Goal: Task Accomplishment & Management: Manage account settings

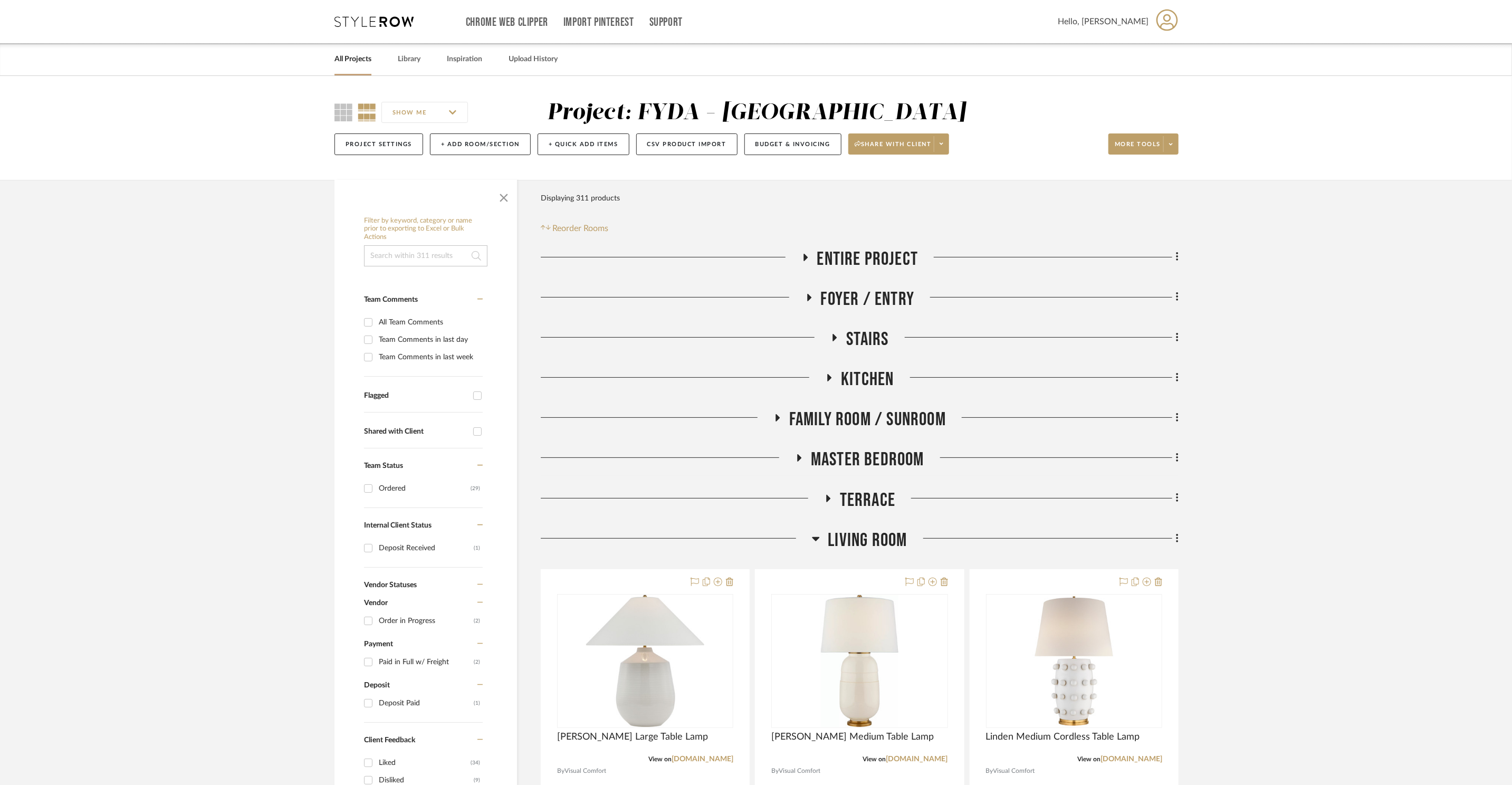
click at [359, 60] on link "All Projects" at bounding box center [352, 59] width 37 height 14
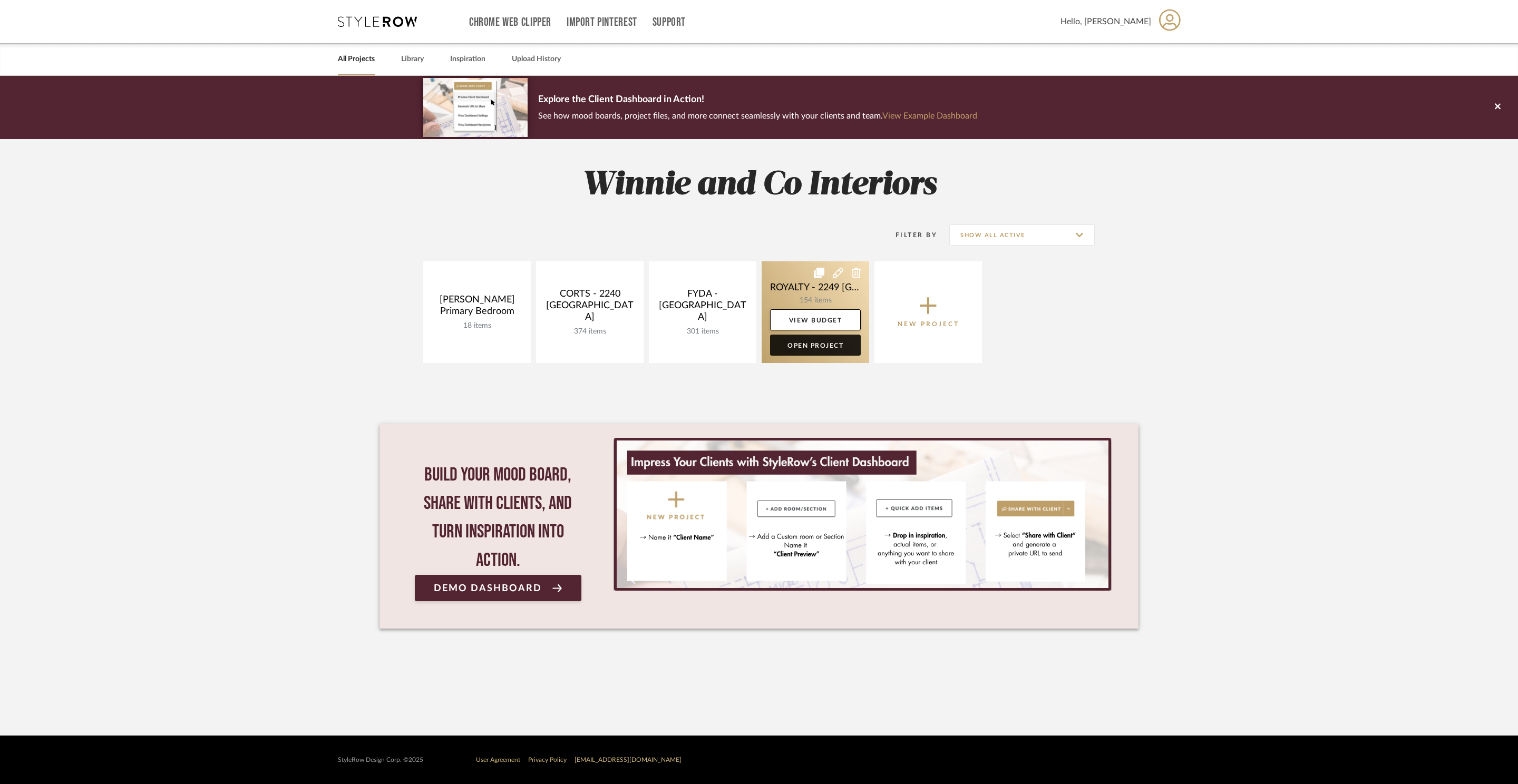
click at [815, 341] on link "Open Project" at bounding box center [815, 345] width 90 height 21
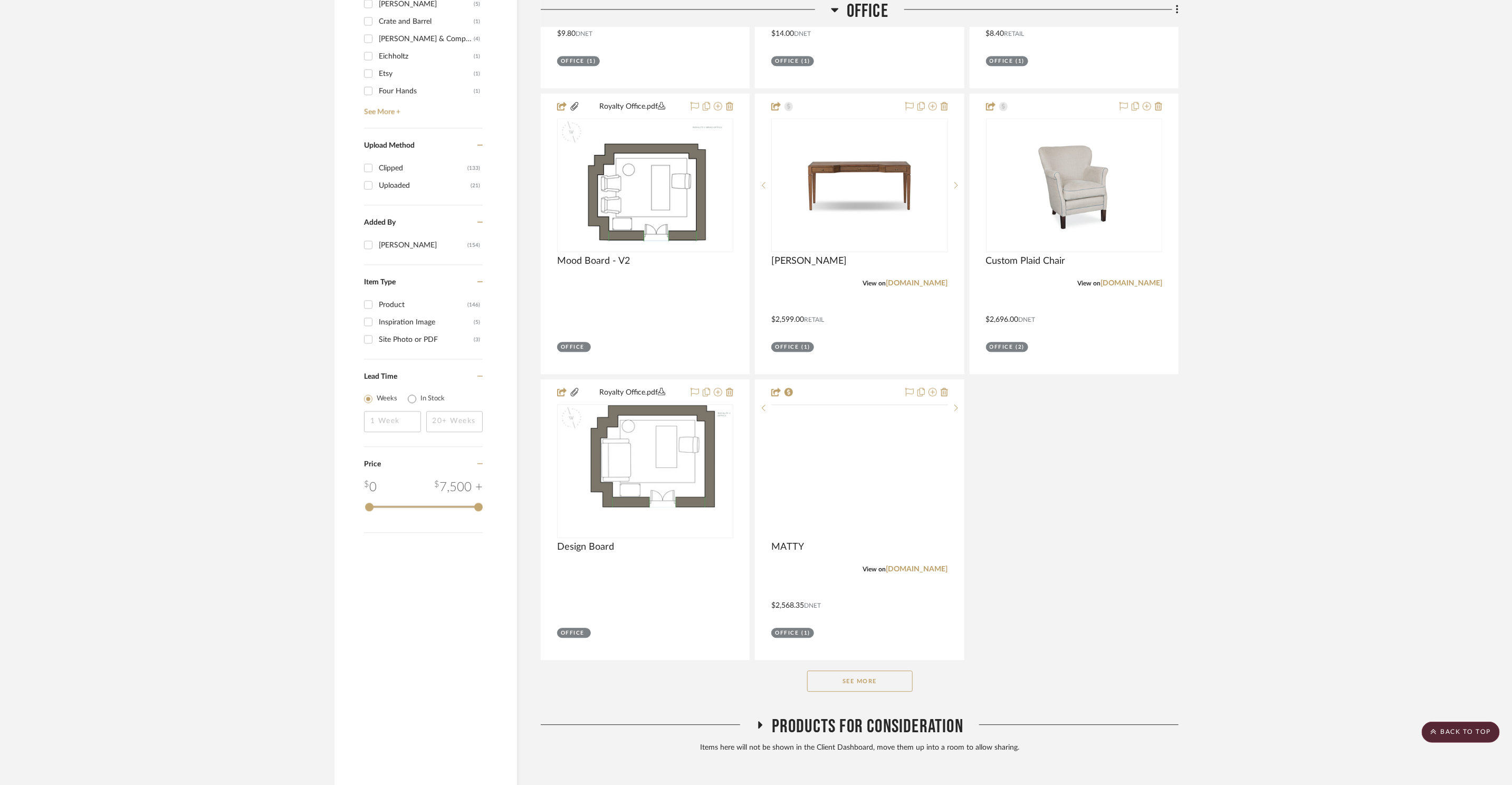
scroll to position [1764, 0]
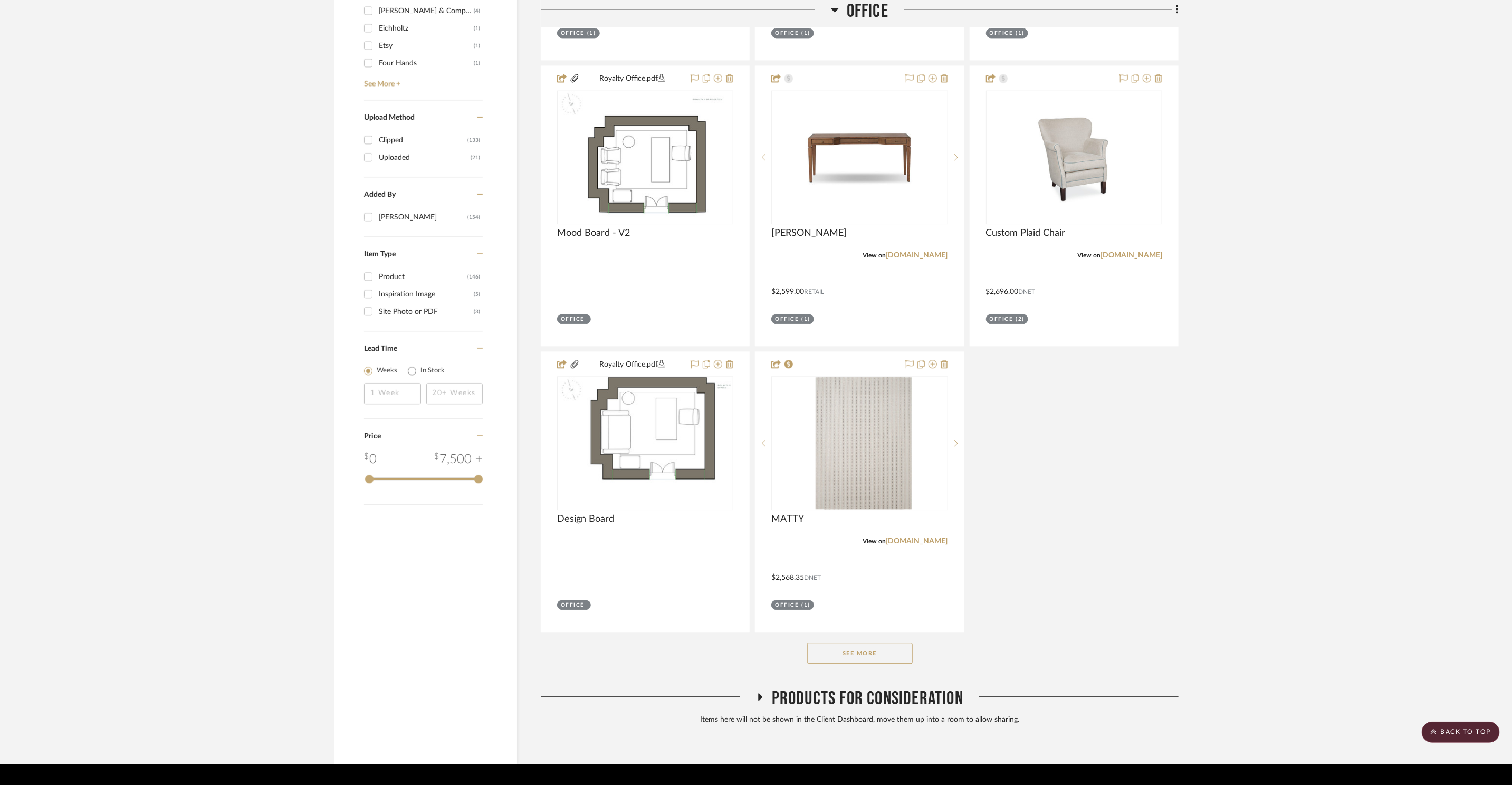
click at [883, 636] on div "See More" at bounding box center [859, 653] width 638 height 42
click at [885, 642] on button "See More" at bounding box center [859, 653] width 105 height 21
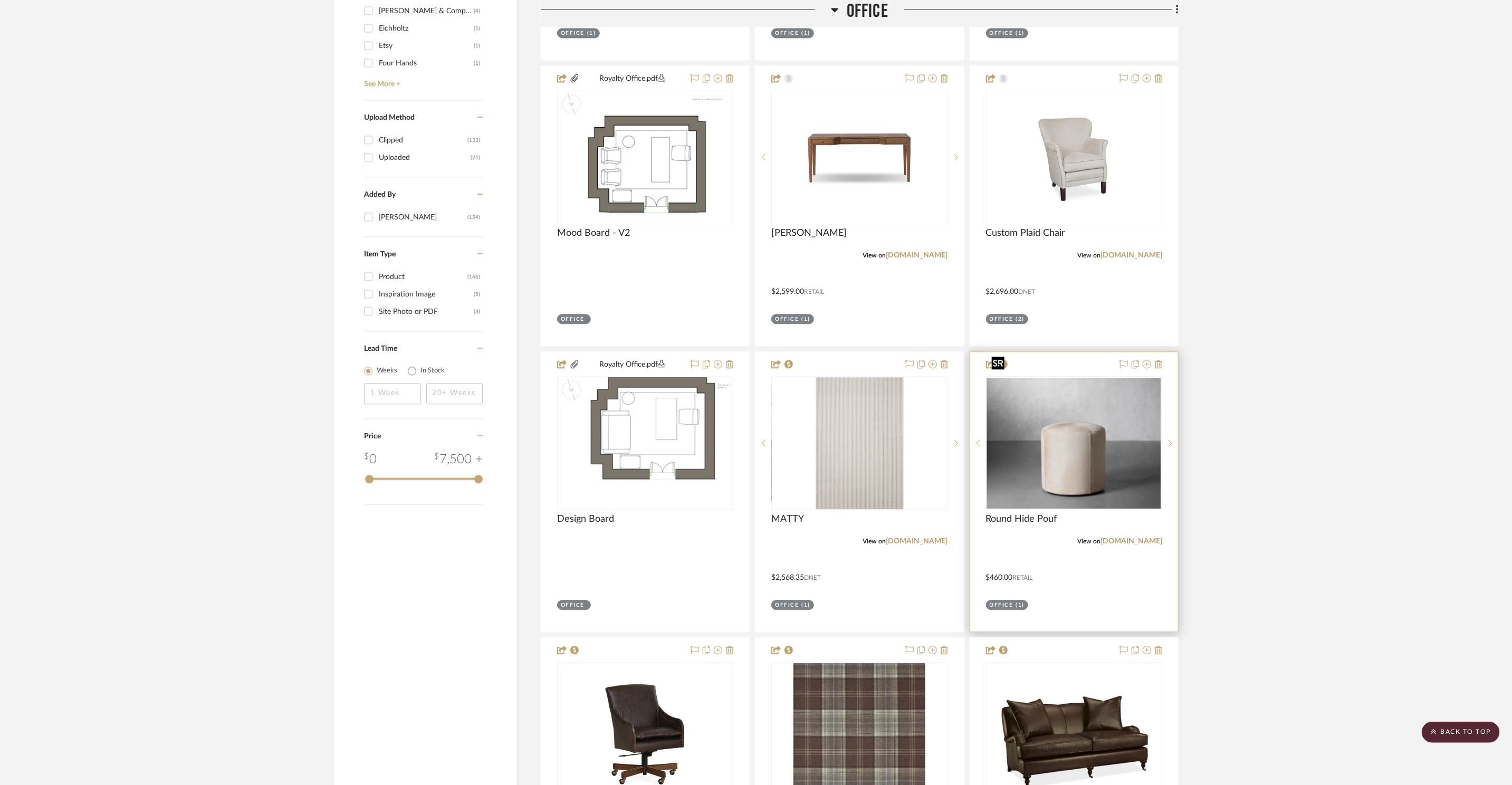
click at [1073, 427] on div at bounding box center [1074, 443] width 176 height 134
click at [1091, 449] on img "0" at bounding box center [1073, 443] width 174 height 131
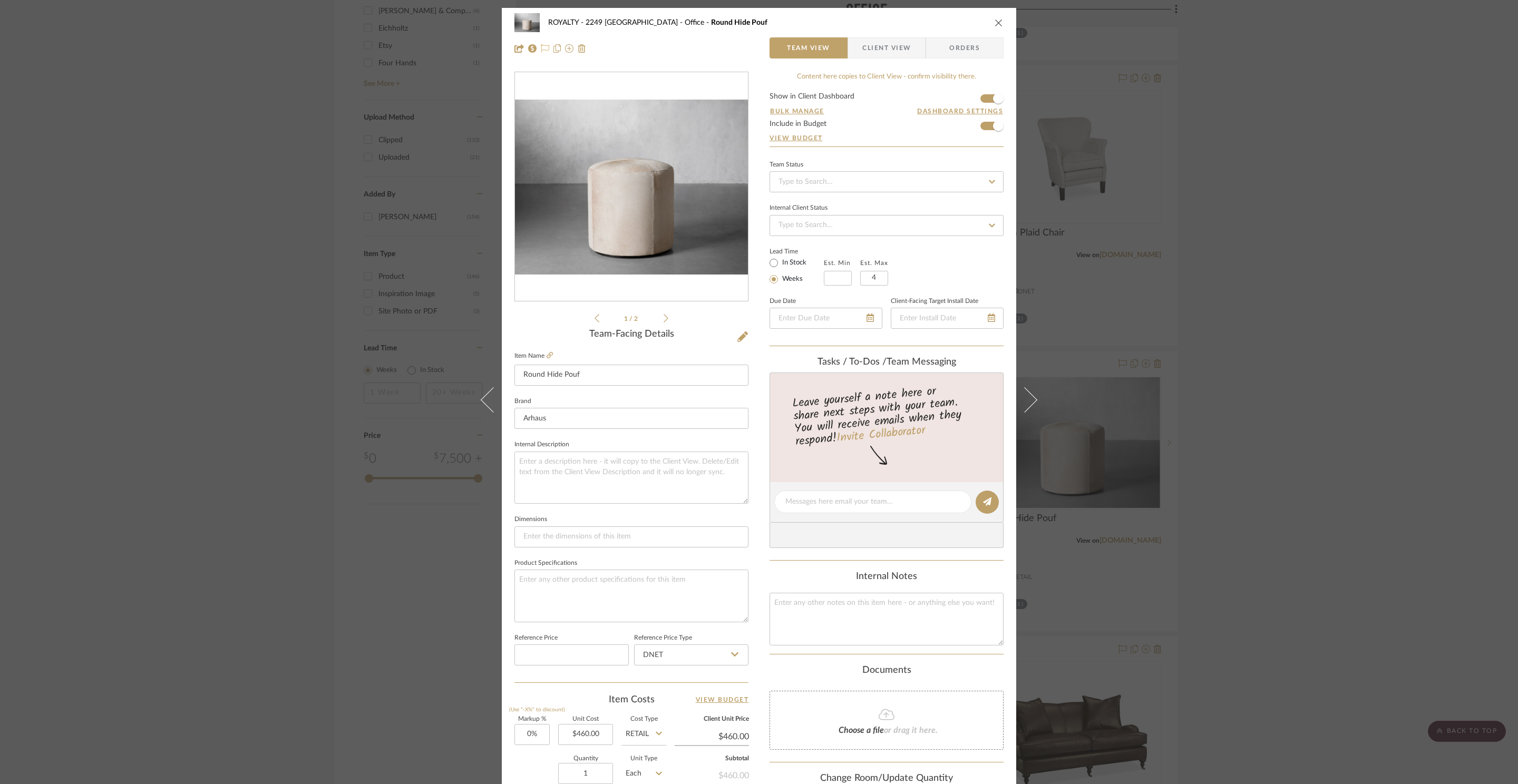
click at [542, 47] on icon at bounding box center [545, 48] width 9 height 9
click at [868, 47] on span "Client View" at bounding box center [886, 47] width 48 height 21
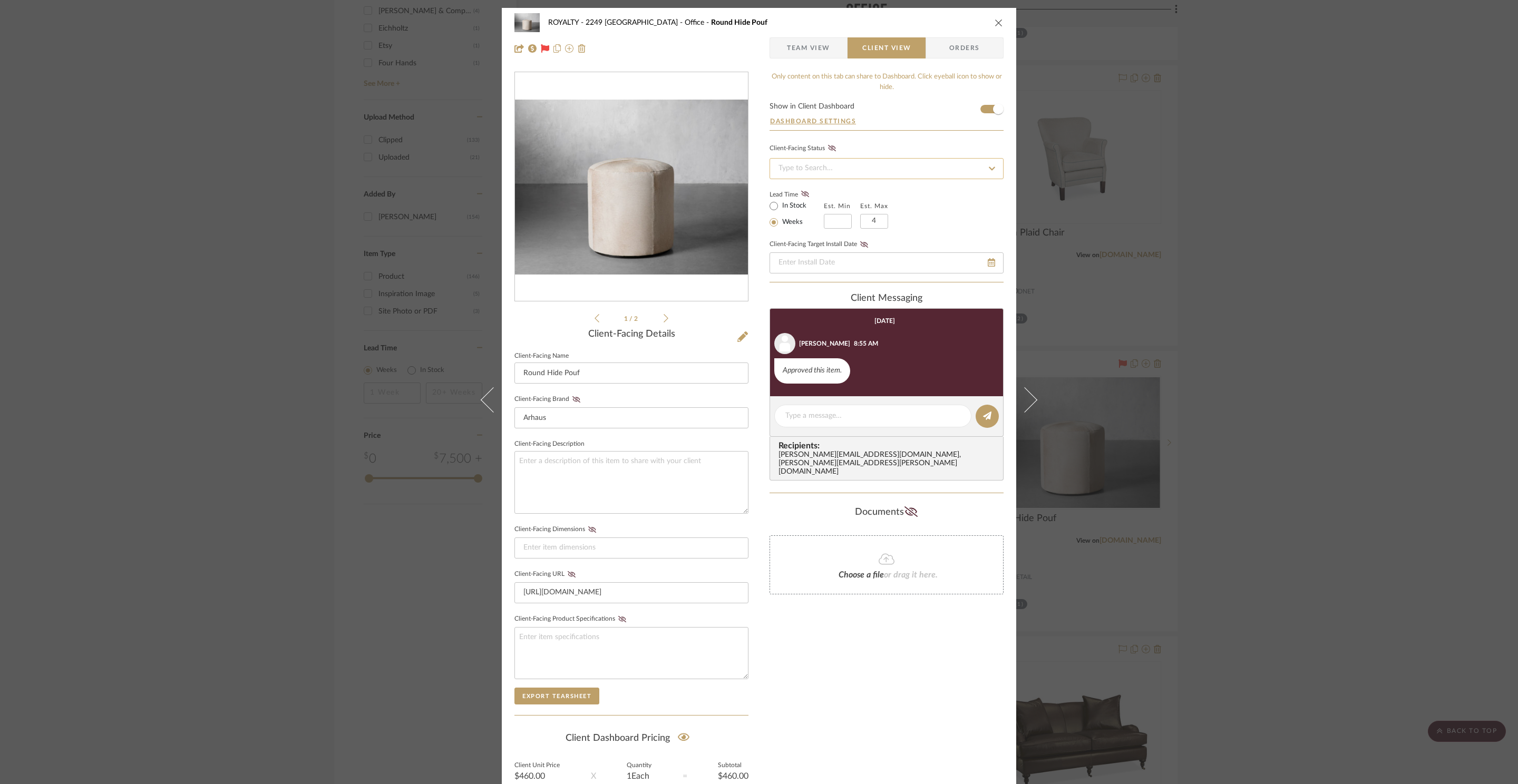
click at [897, 170] on input at bounding box center [886, 168] width 234 height 21
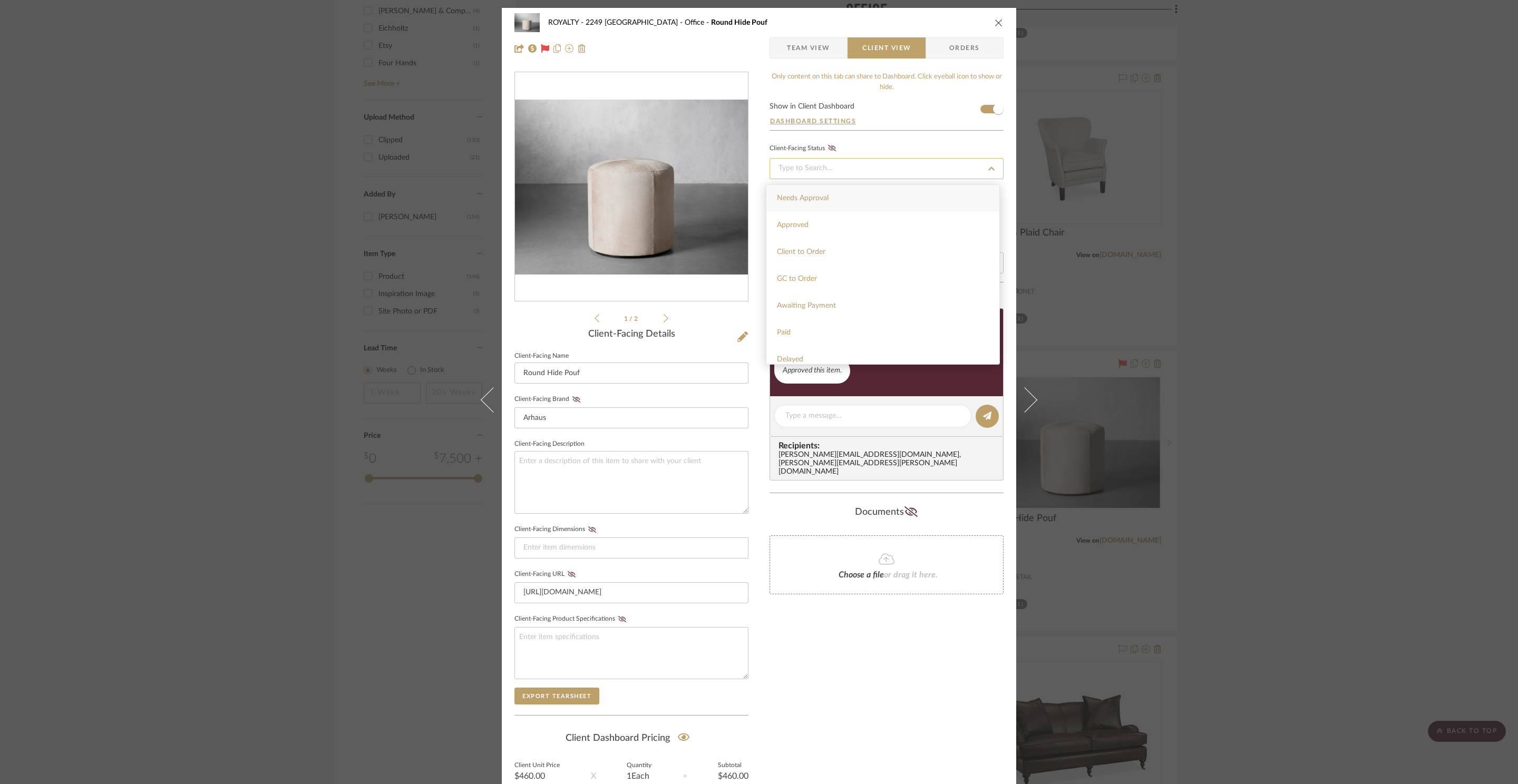
click at [896, 172] on input at bounding box center [886, 168] width 234 height 21
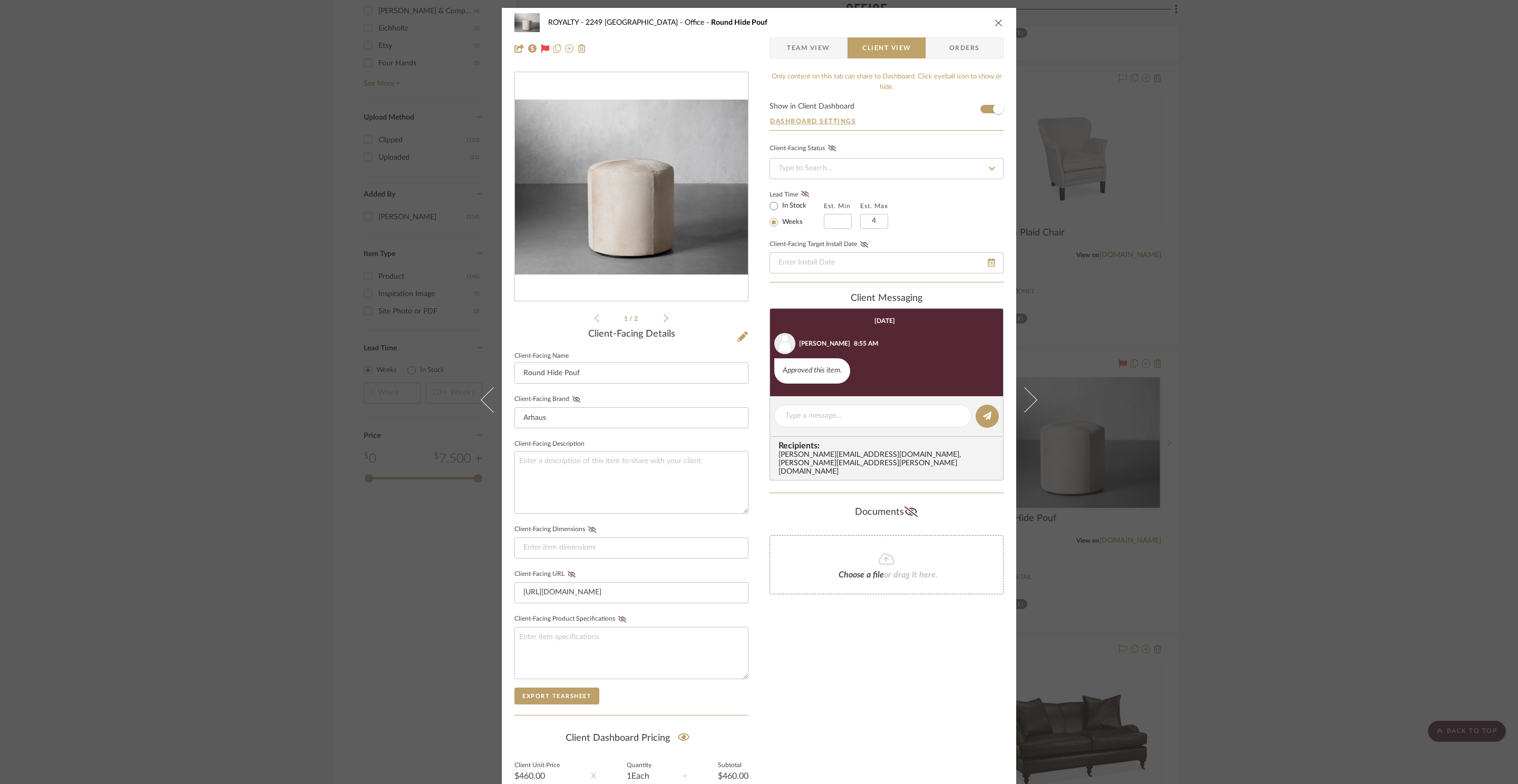
click at [801, 48] on span "Team View" at bounding box center [808, 47] width 44 height 21
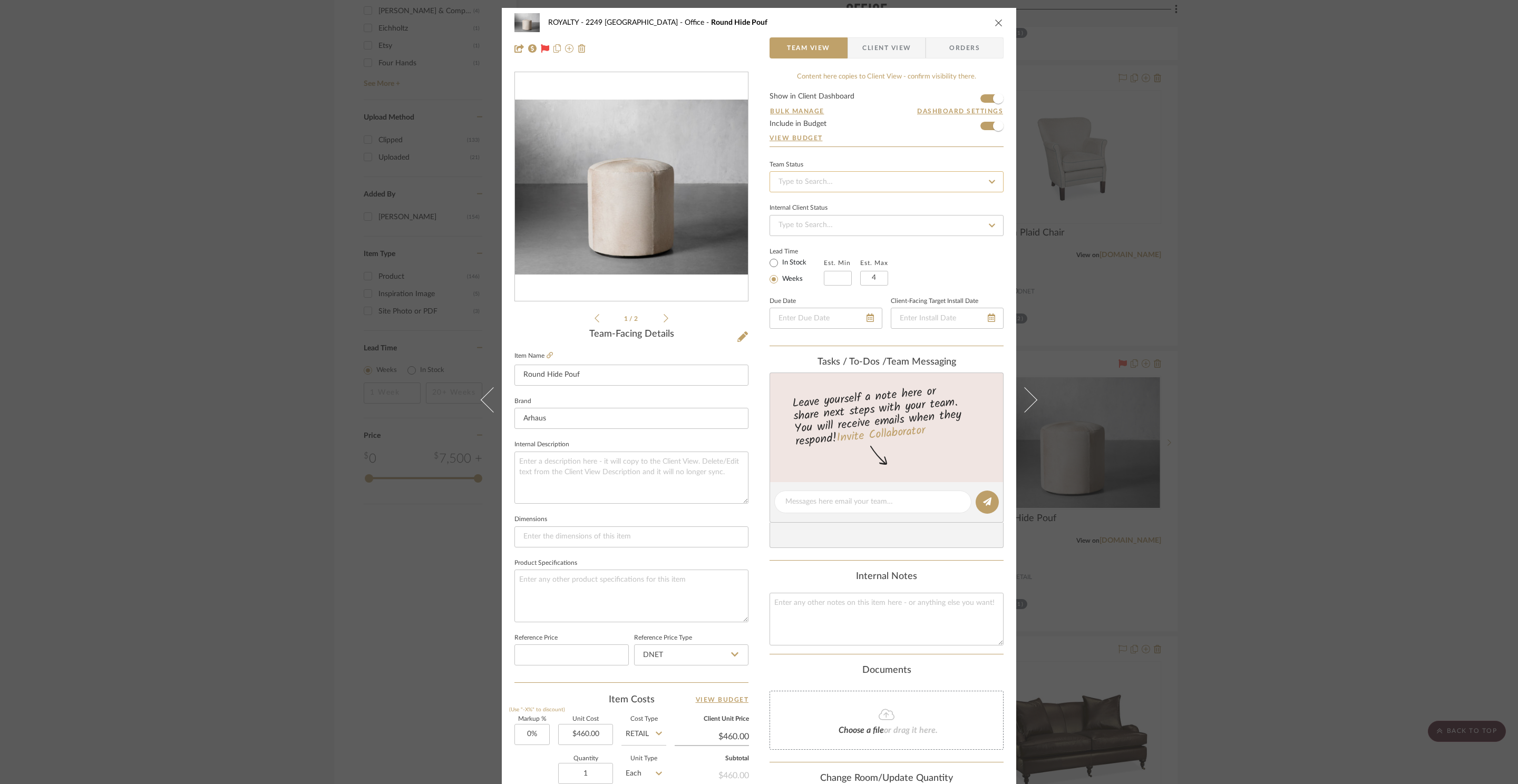
click at [864, 173] on input at bounding box center [886, 181] width 234 height 21
click at [845, 234] on div "Ordered" at bounding box center [882, 238] width 233 height 27
type input "8/21/2025"
type input "Ordered"
click at [956, 275] on div "Lead Time In Stock Weeks Est. Min Est. Max 4" at bounding box center [886, 264] width 234 height 41
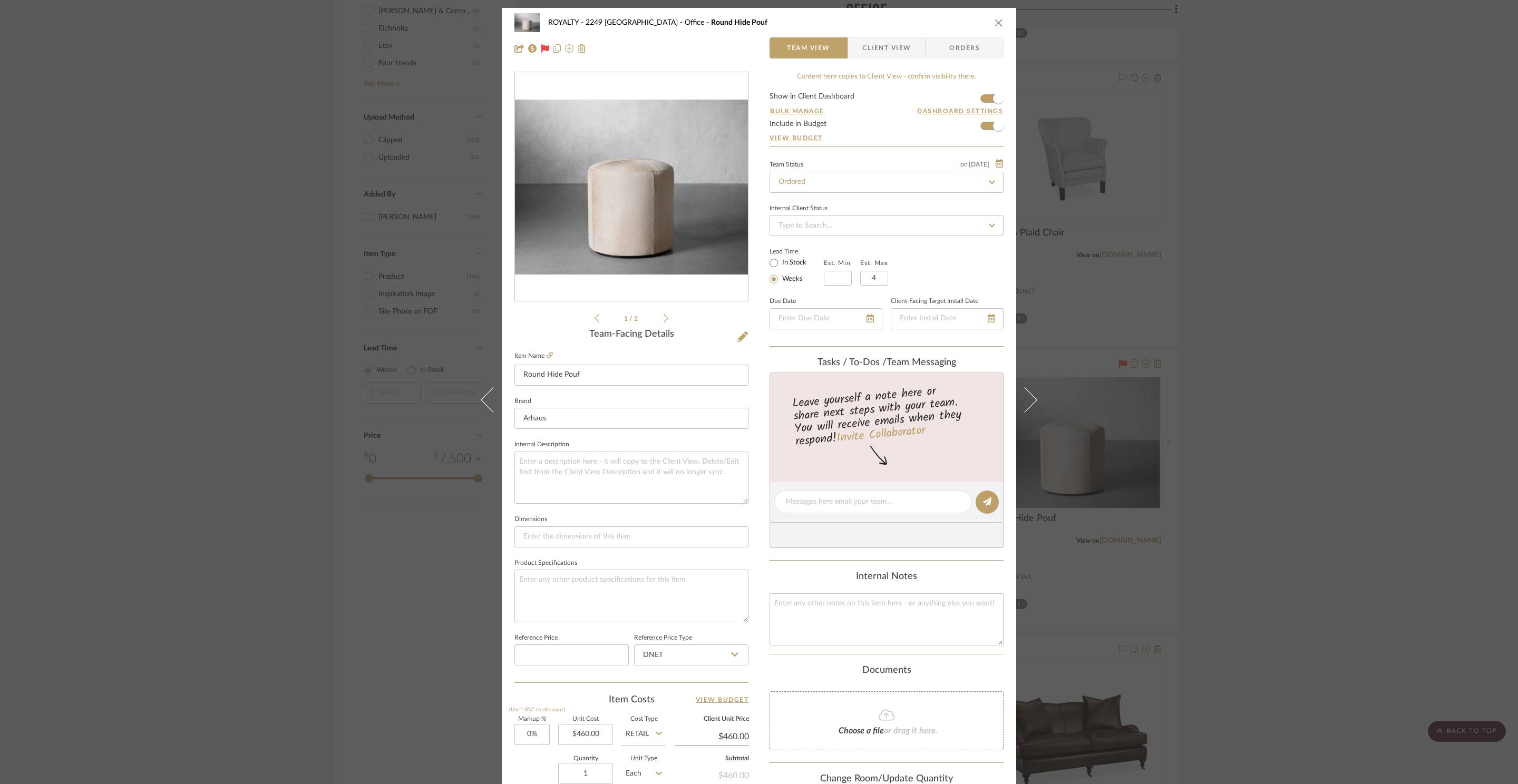
click at [781, 264] on label "In Stock" at bounding box center [793, 263] width 26 height 9
click at [780, 264] on input "In Stock" at bounding box center [773, 263] width 12 height 12
radio input "true"
drag, startPoint x: 844, startPoint y: 320, endPoint x: 854, endPoint y: 319, distance: 10.0
click at [845, 320] on input "date" at bounding box center [826, 318] width 113 height 21
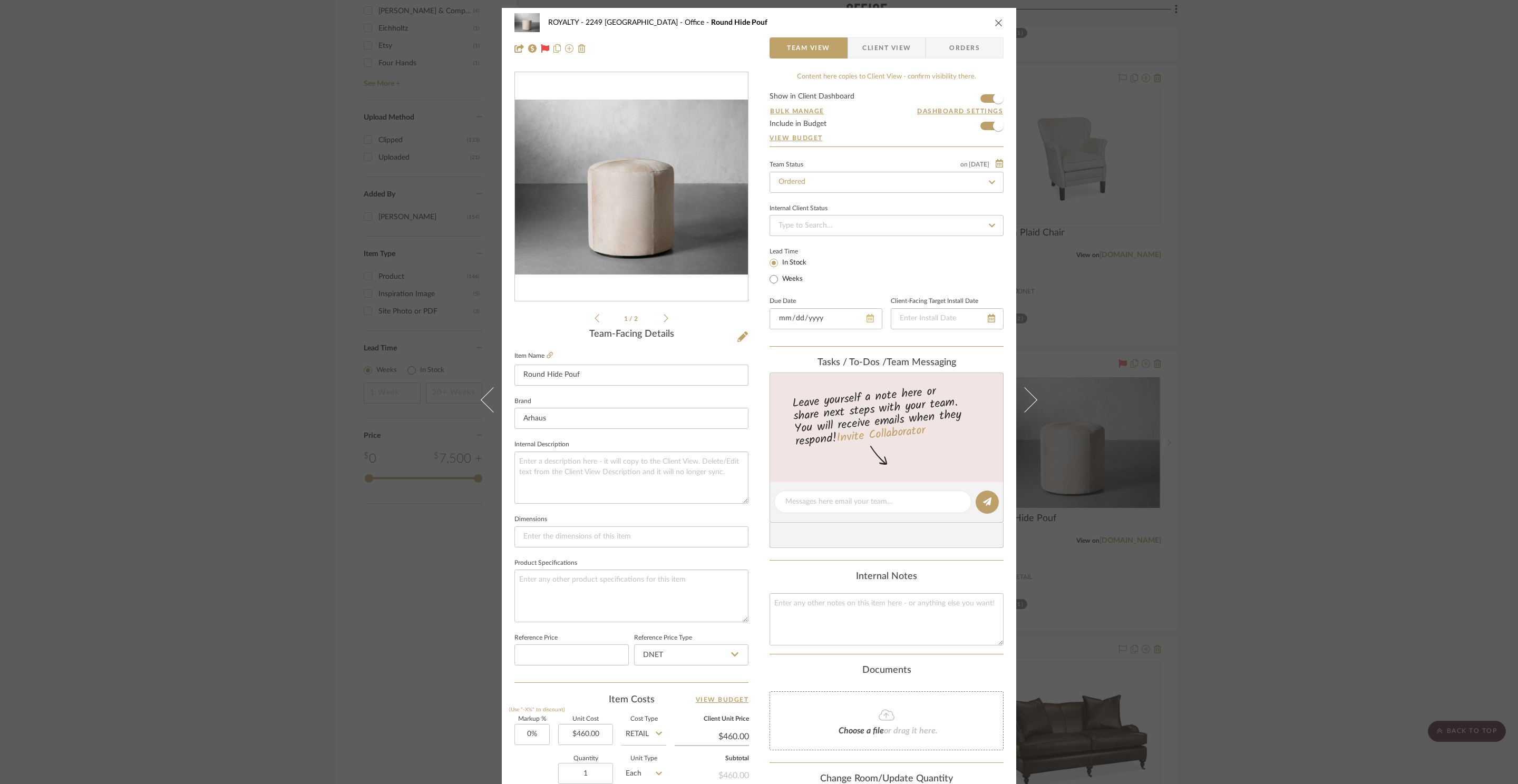
click at [868, 320] on div at bounding box center [826, 318] width 113 height 21
click at [853, 322] on icon at bounding box center [856, 318] width 7 height 9
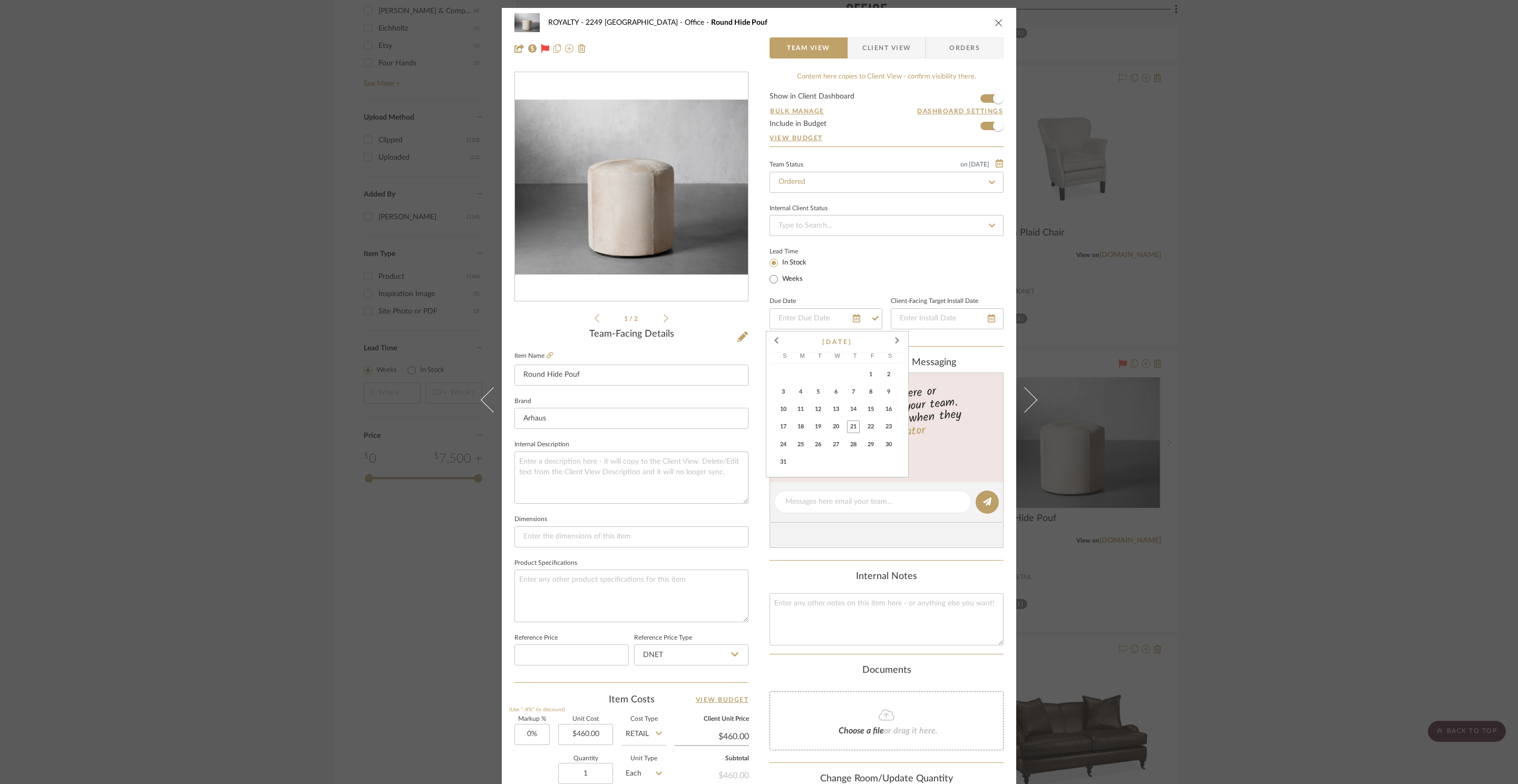
click at [853, 448] on span "28" at bounding box center [853, 444] width 12 height 12
type input "8/28/2025"
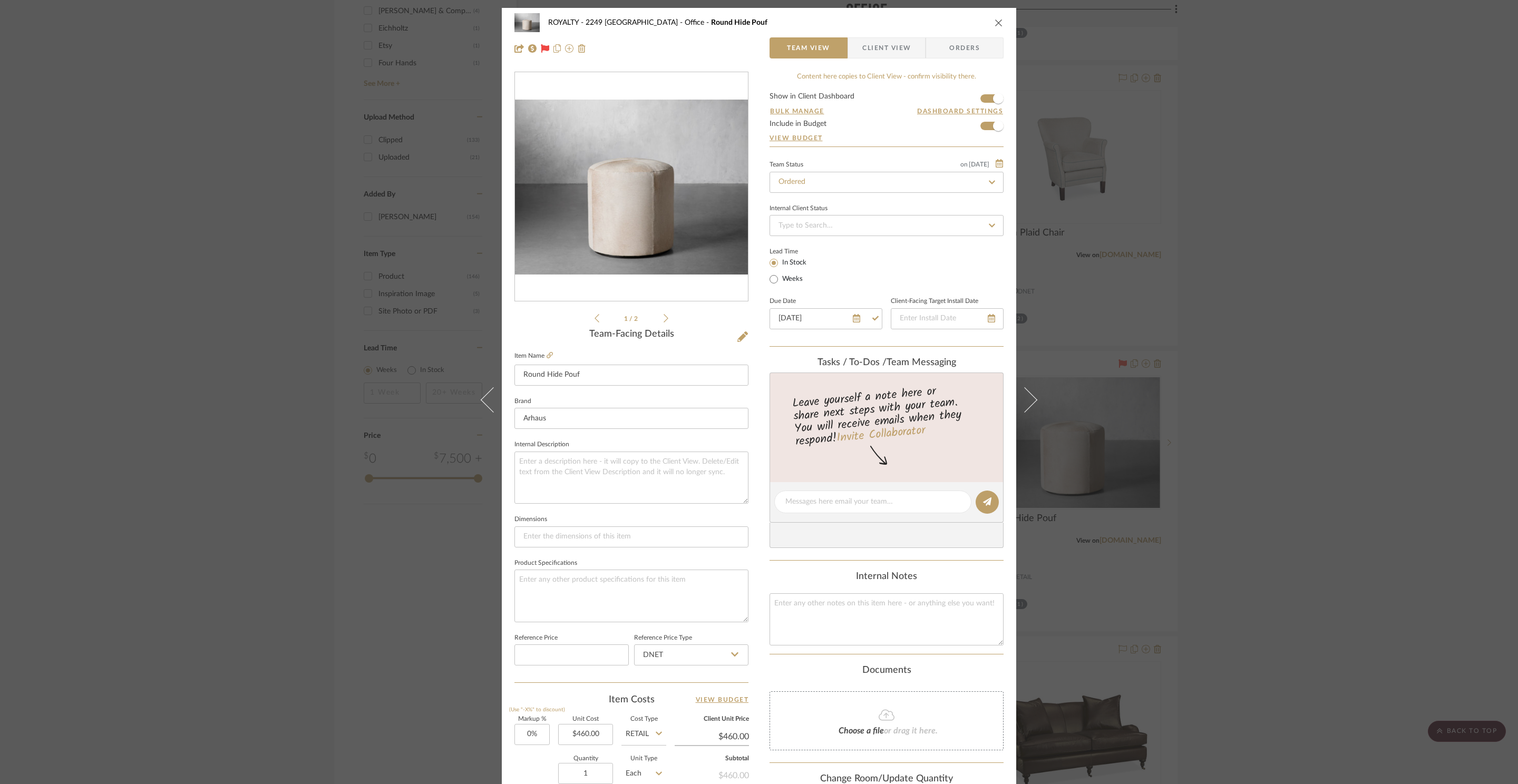
click at [931, 278] on div "Lead Time In Stock Weeks" at bounding box center [886, 264] width 234 height 41
click at [995, 23] on icon "close" at bounding box center [998, 23] width 9 height 9
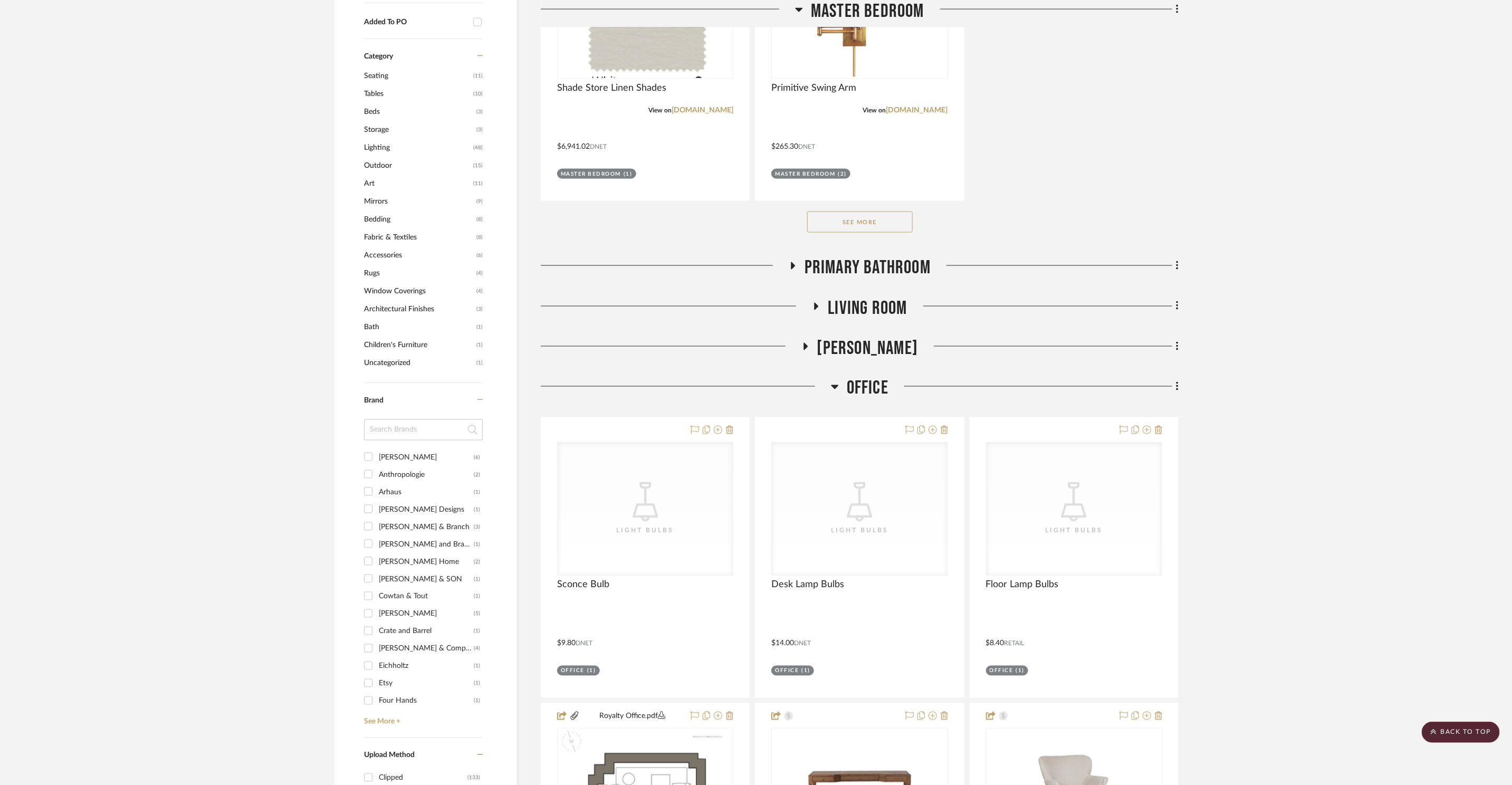
scroll to position [980, 0]
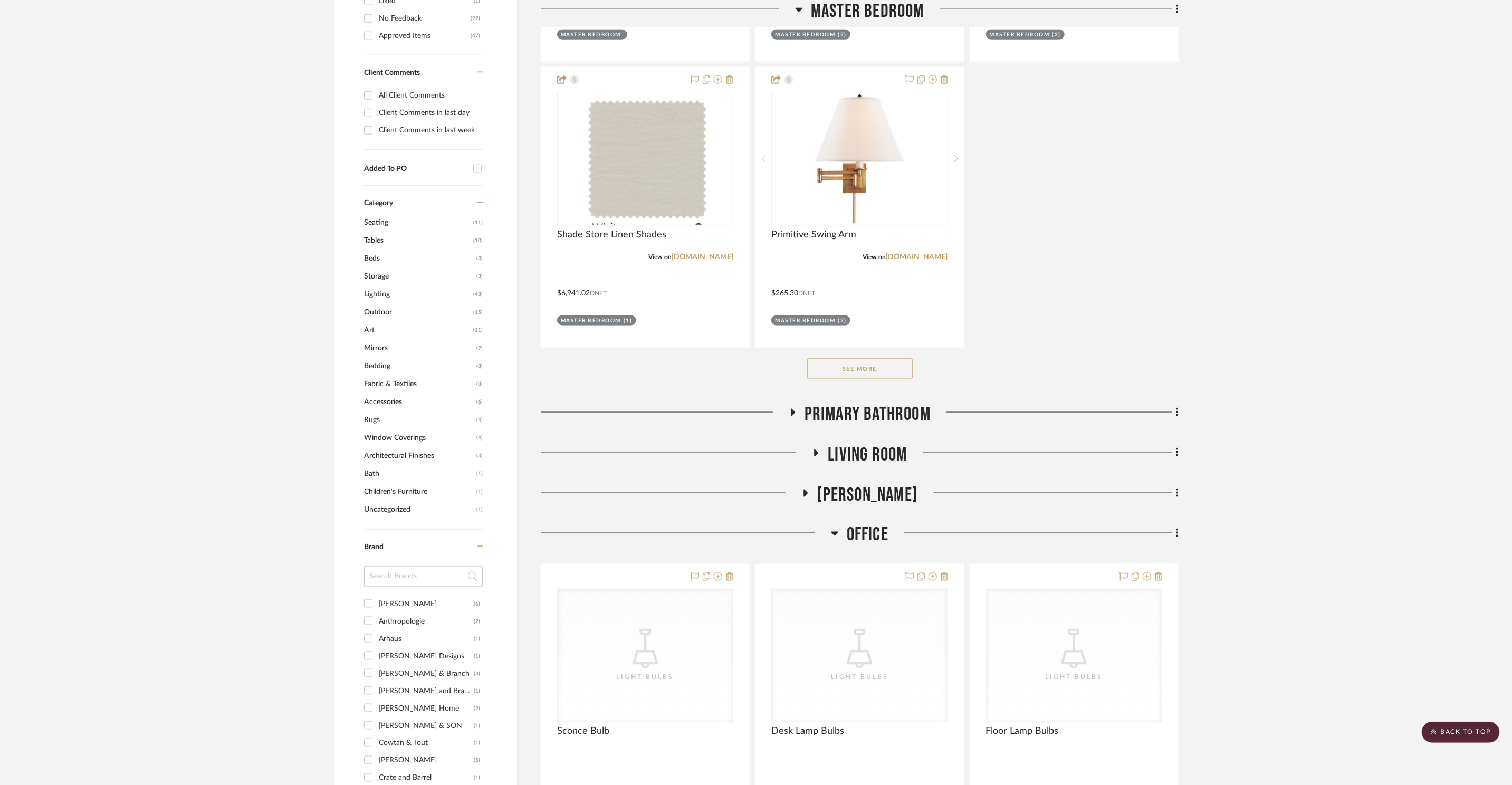
drag, startPoint x: 876, startPoint y: 504, endPoint x: 883, endPoint y: 423, distance: 81.3
click at [876, 524] on span "Office" at bounding box center [868, 535] width 42 height 23
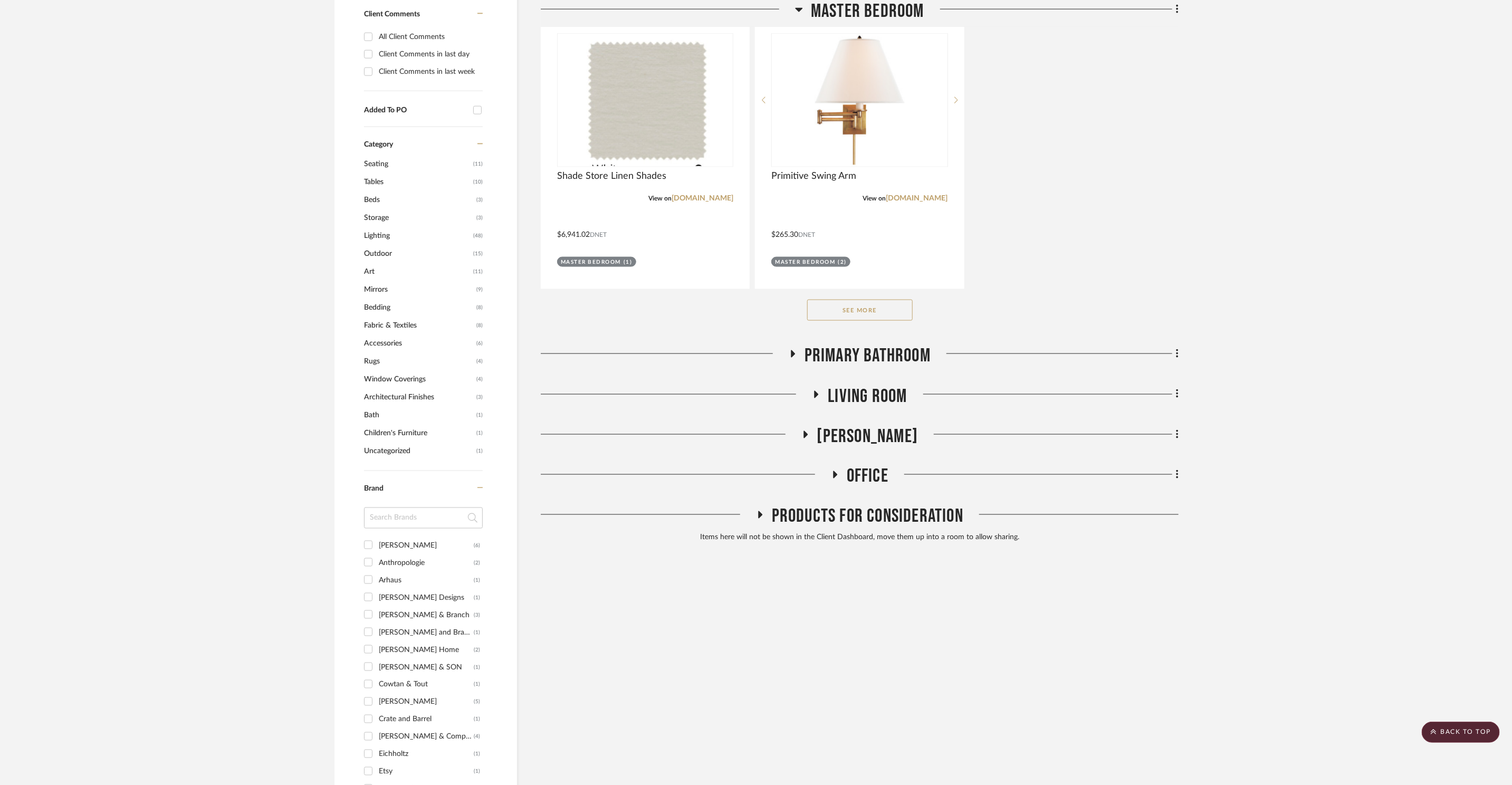
scroll to position [750, 0]
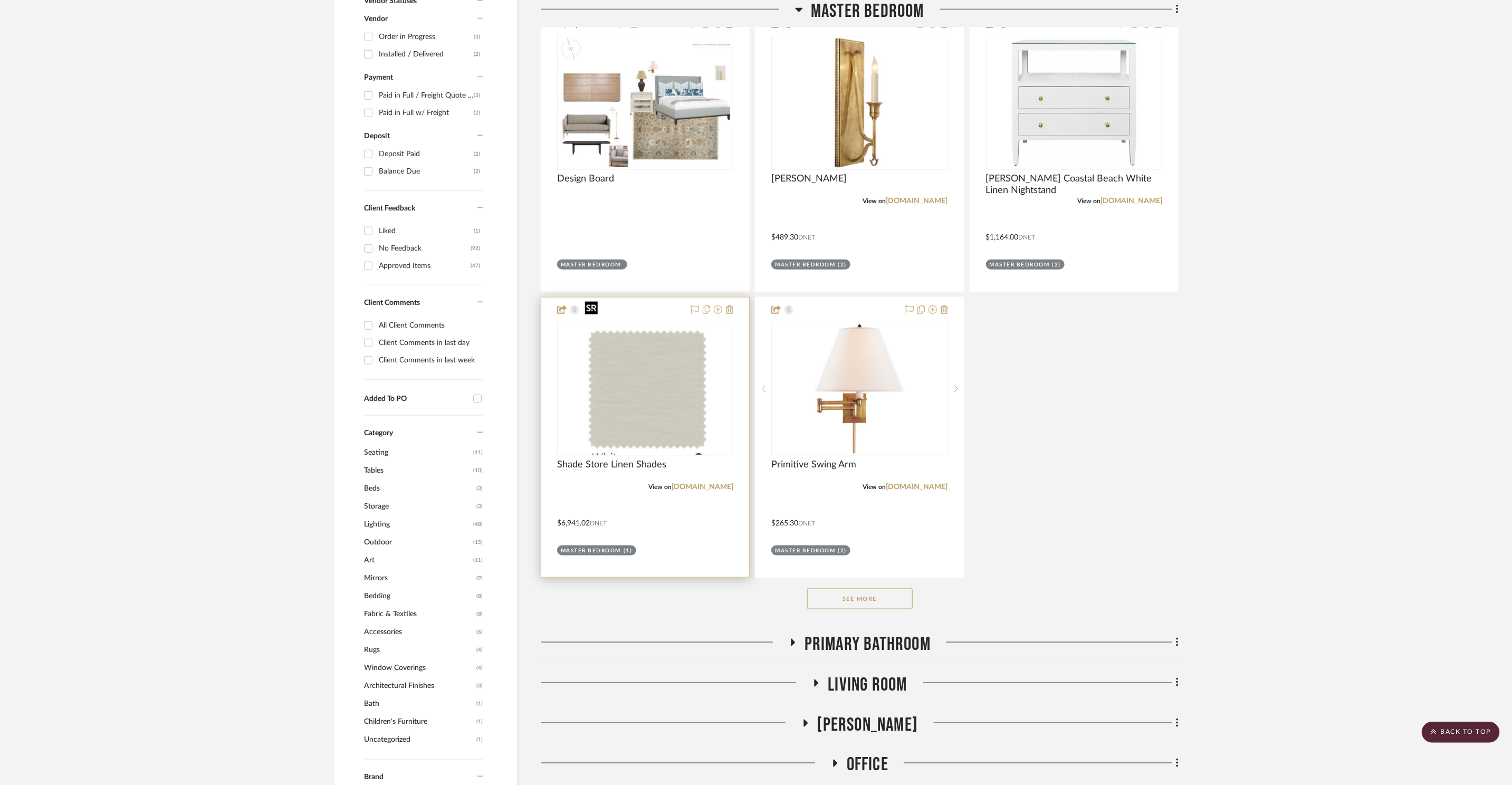
click at [664, 367] on div at bounding box center [645, 389] width 176 height 134
click at [675, 377] on img "0" at bounding box center [645, 388] width 130 height 132
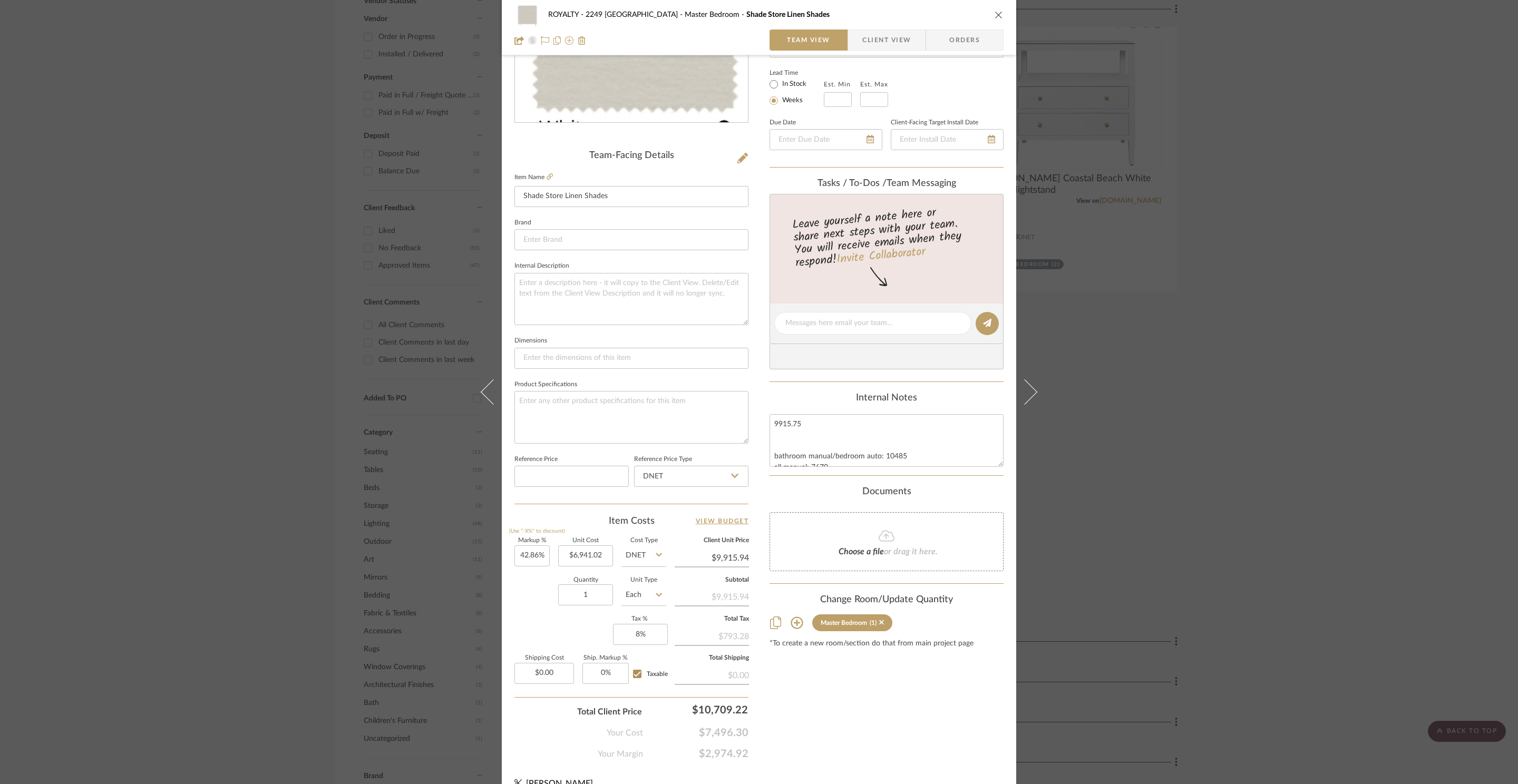
scroll to position [169, 0]
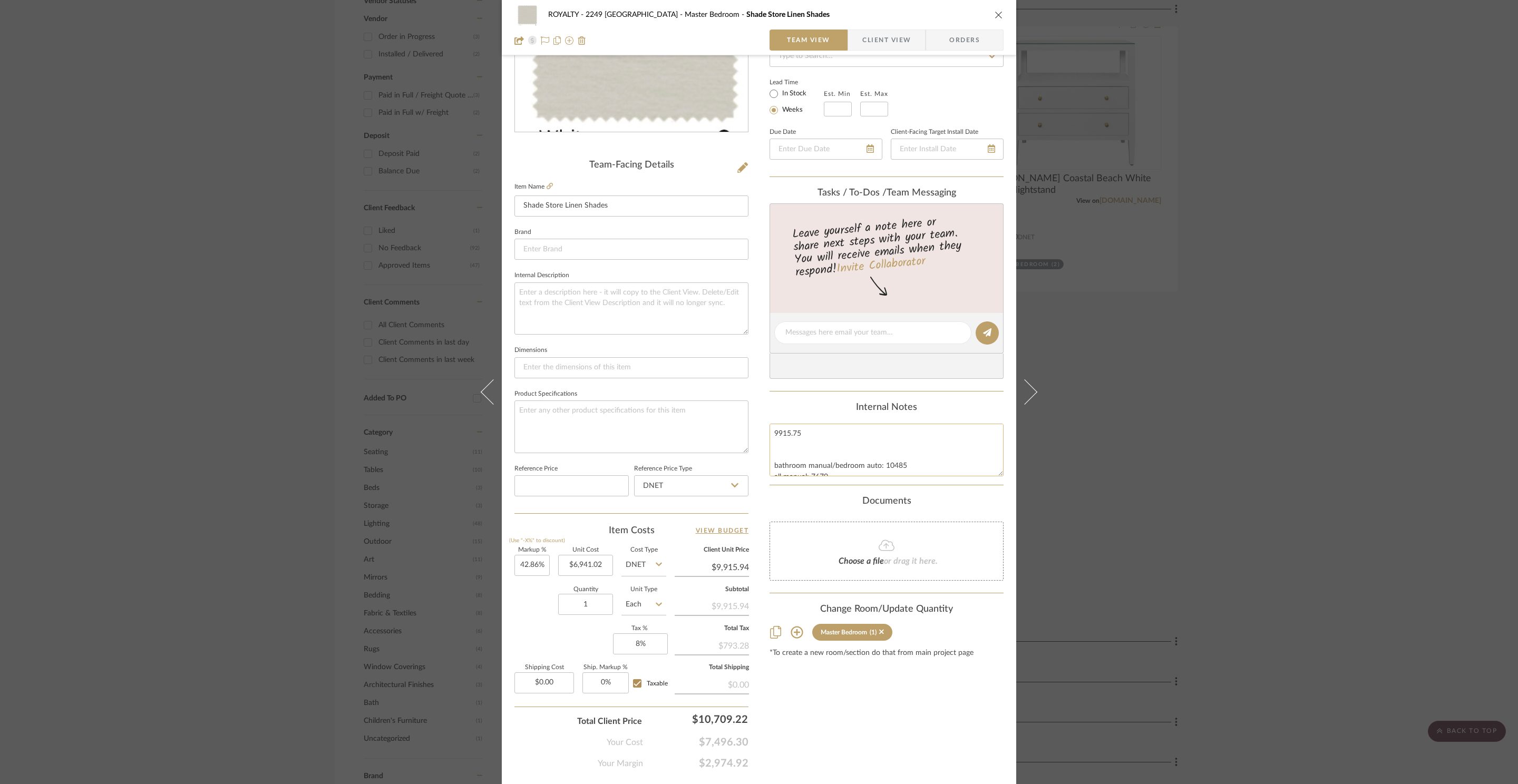
click at [803, 437] on textarea "9915.75 bathroom manual/bedroom auto: 10485 all manual: 7670 *includes customiz…" at bounding box center [886, 450] width 234 height 52
drag, startPoint x: 814, startPoint y: 438, endPoint x: 703, endPoint y: 430, distance: 111.3
click at [703, 430] on div "ROYALTY - 2249 Yorkshire Master Bedroom Shade Store Linen Shades Team View Clie…" at bounding box center [759, 325] width 514 height 973
type textarea "8113.80 bathroom manual/bedroom auto: 10485 all manual: 7670 *includes customiz…"
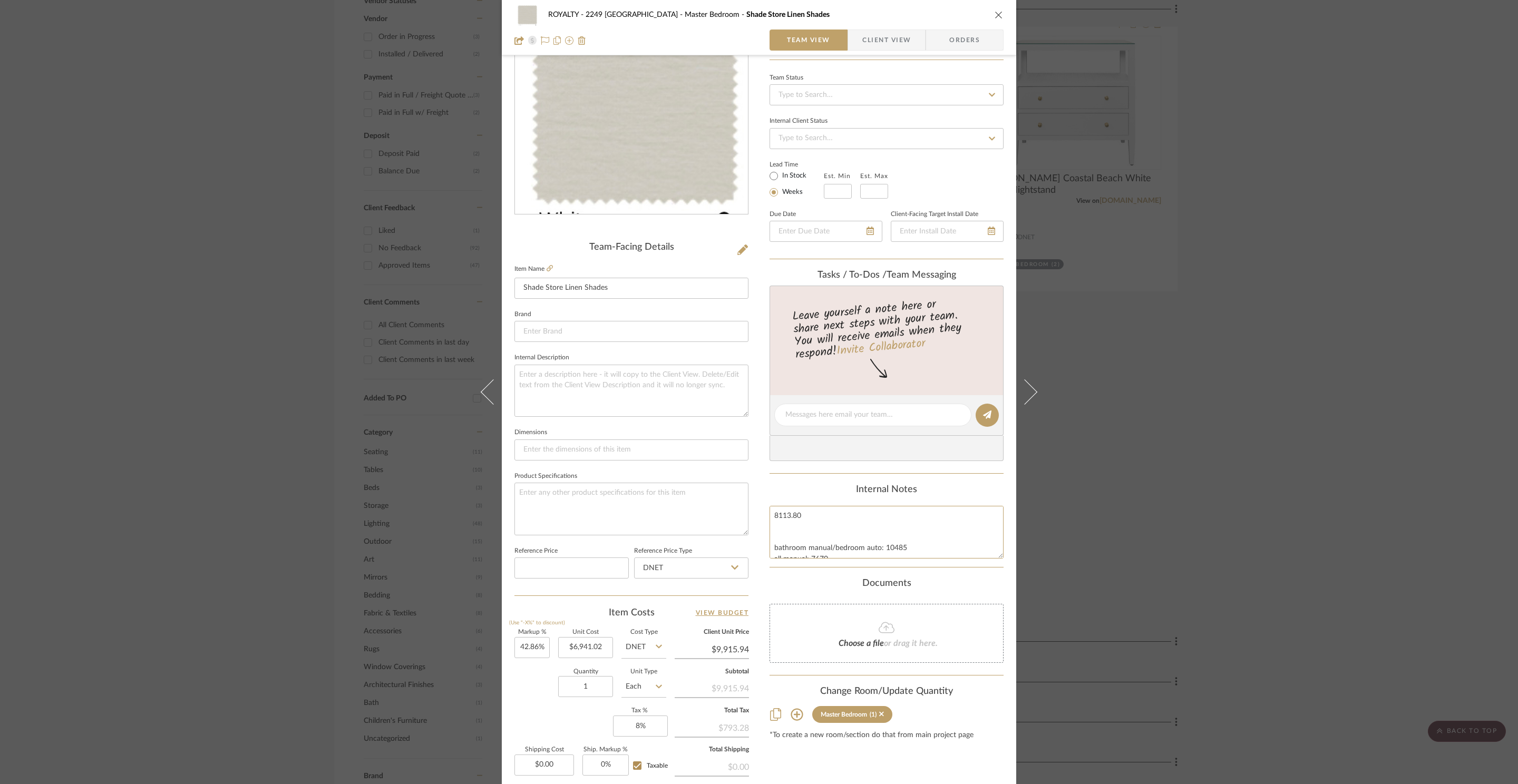
scroll to position [0, 0]
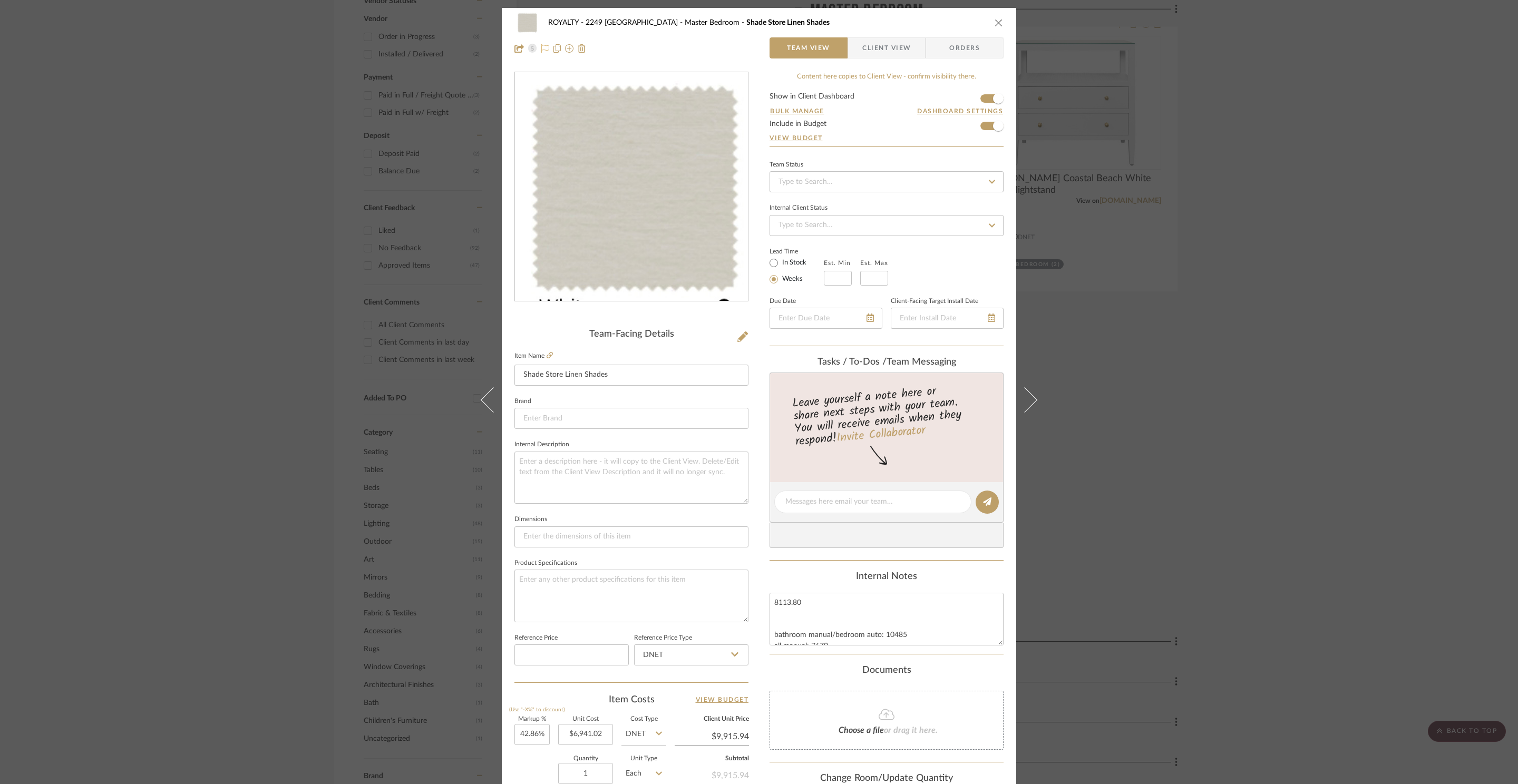
click at [542, 50] on icon at bounding box center [545, 48] width 9 height 9
click at [827, 182] on input at bounding box center [886, 181] width 234 height 21
click at [813, 237] on div "Ordered" at bounding box center [882, 238] width 233 height 27
type input "8/21/2025"
type input "Ordered"
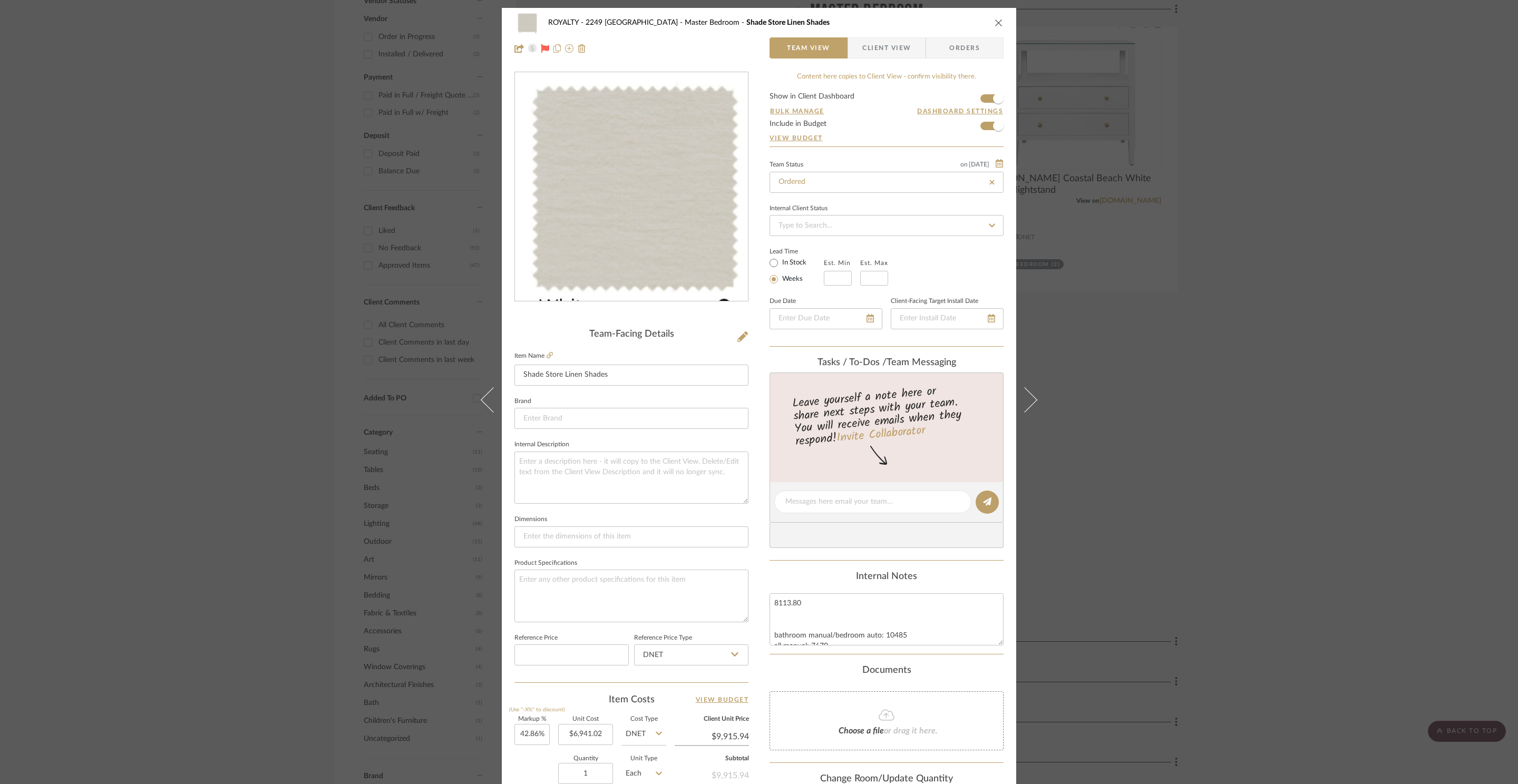
click at [796, 267] on label "In Stock" at bounding box center [793, 263] width 26 height 9
click at [780, 267] on input "In Stock" at bounding box center [773, 263] width 12 height 12
radio input "true"
click at [862, 322] on div at bounding box center [826, 318] width 113 height 21
click at [853, 322] on icon at bounding box center [856, 318] width 7 height 9
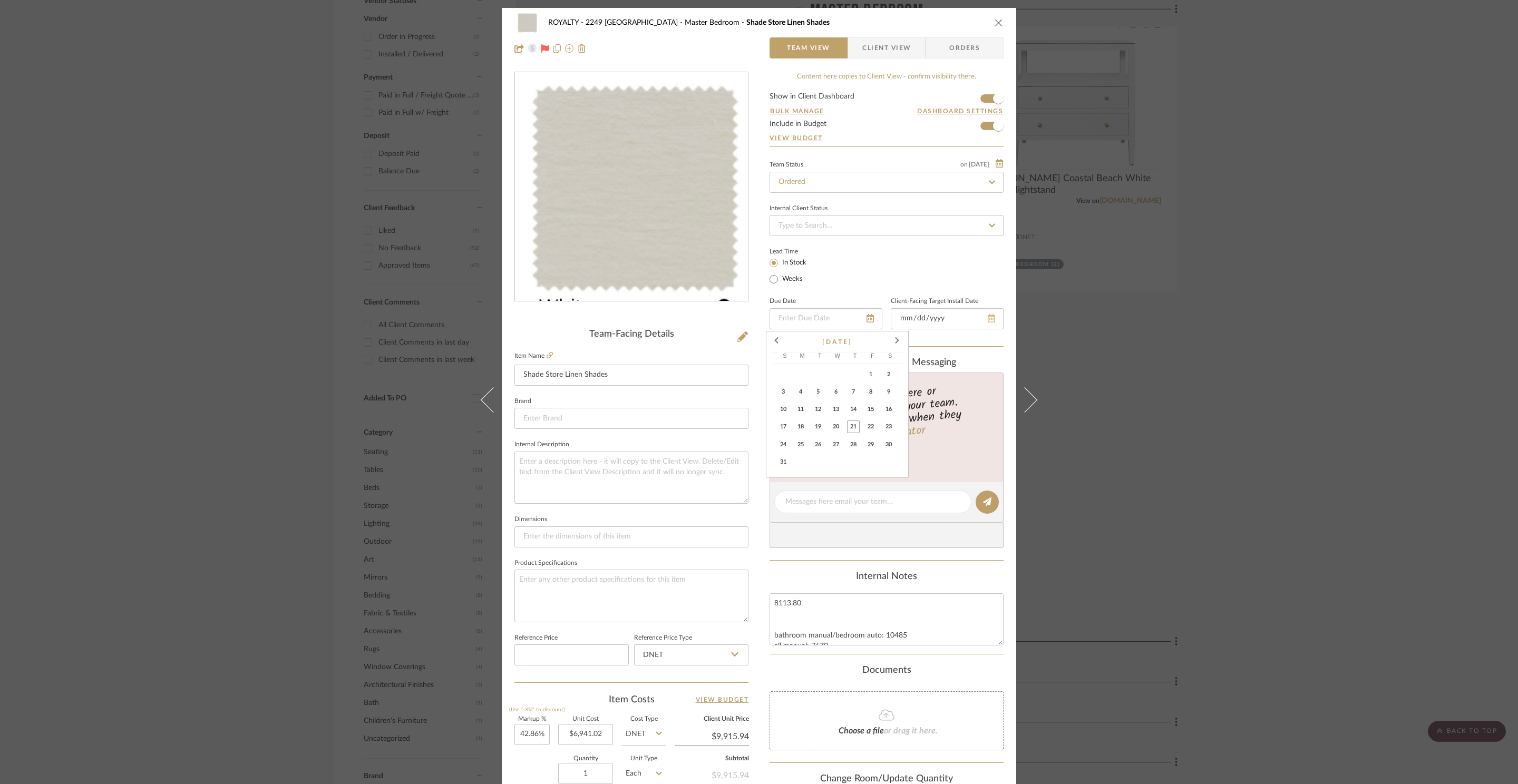
click at [985, 320] on div at bounding box center [947, 318] width 113 height 21
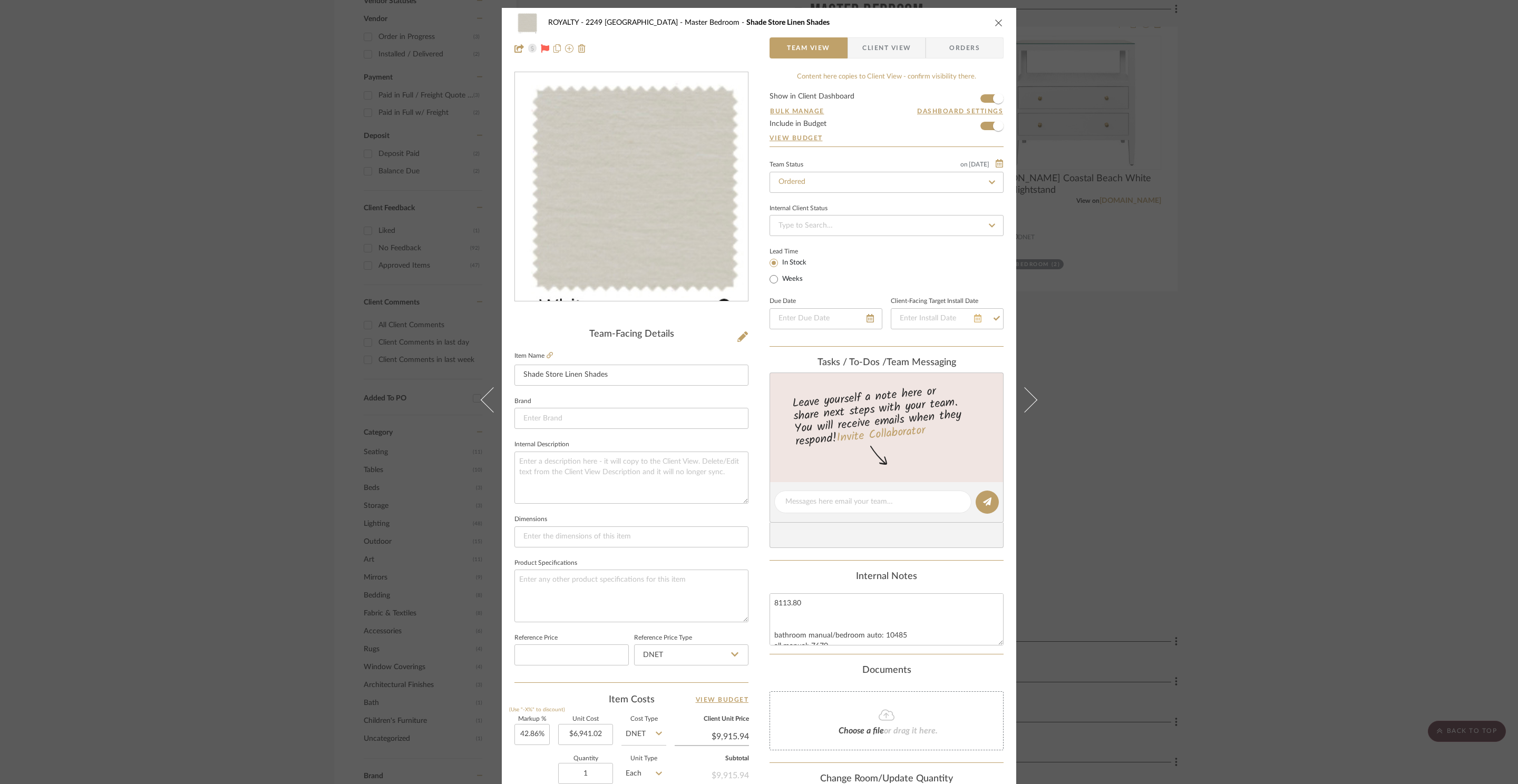
click at [974, 321] on icon at bounding box center [977, 318] width 7 height 9
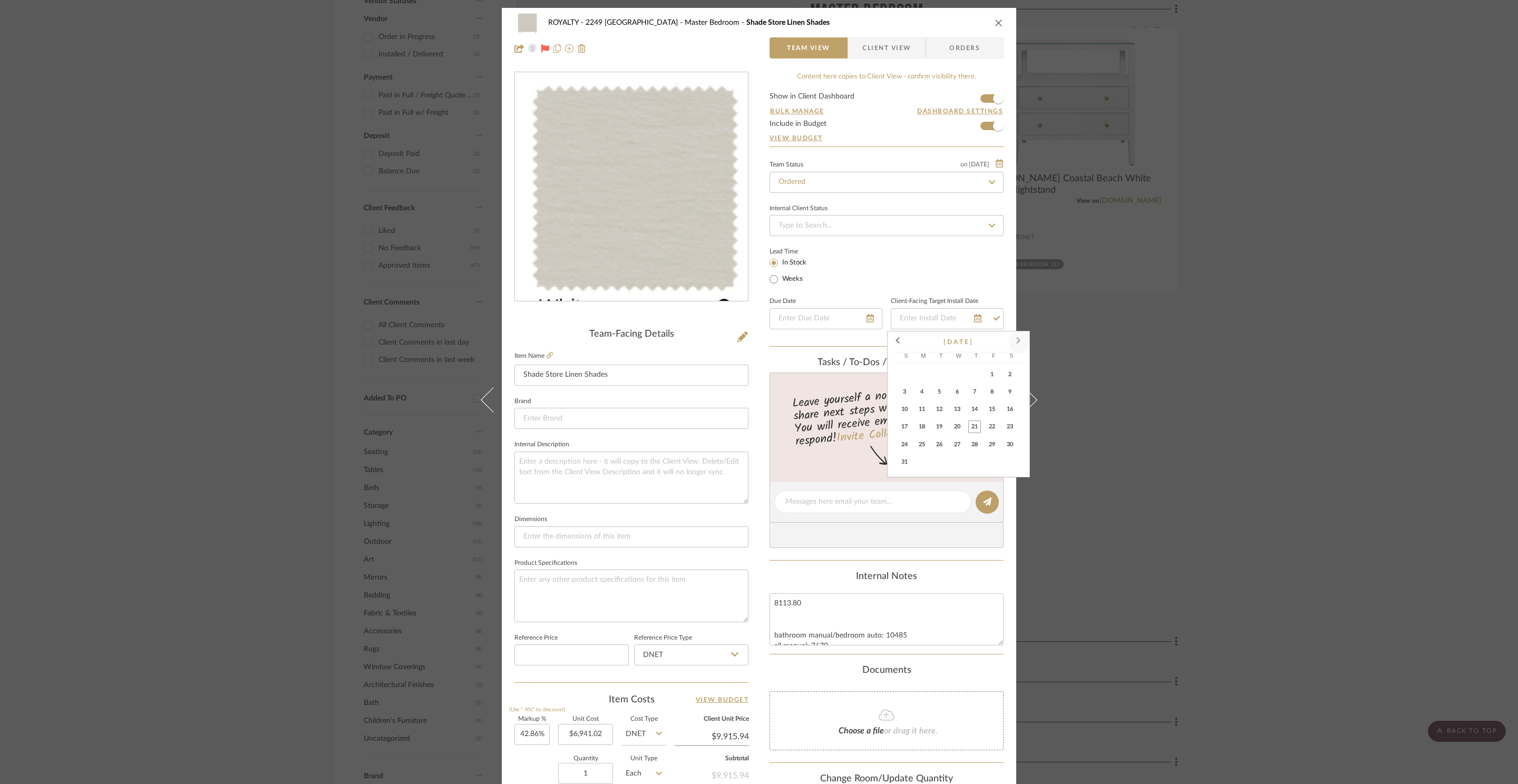
click at [1017, 338] on span at bounding box center [1018, 341] width 26 height 26
click at [926, 408] on span "15" at bounding box center [921, 409] width 12 height 12
type input "9/15/2025"
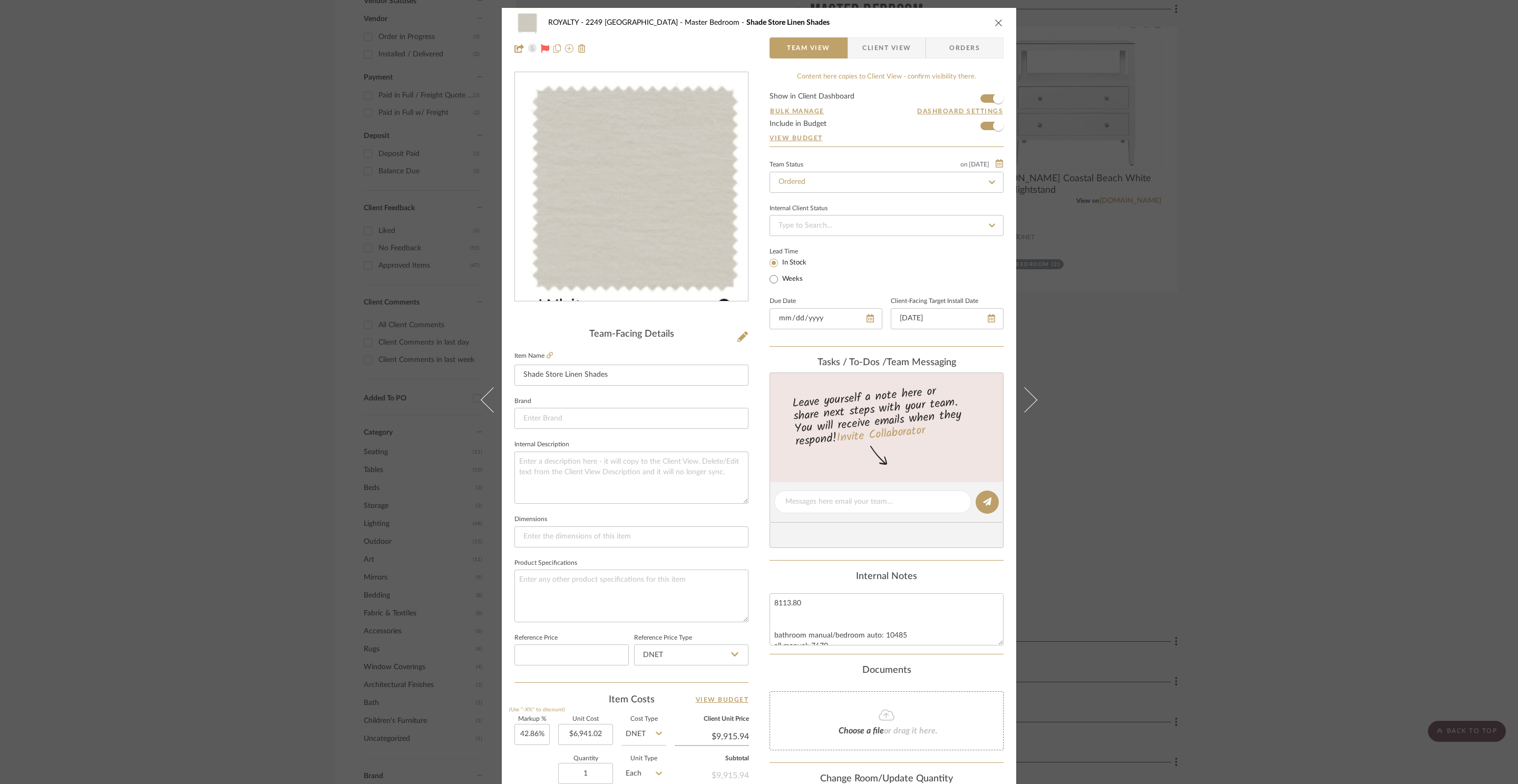
click at [857, 271] on div "Lead Time In Stock Weeks" at bounding box center [886, 264] width 234 height 41
click at [940, 47] on span "Orders" at bounding box center [964, 47] width 54 height 21
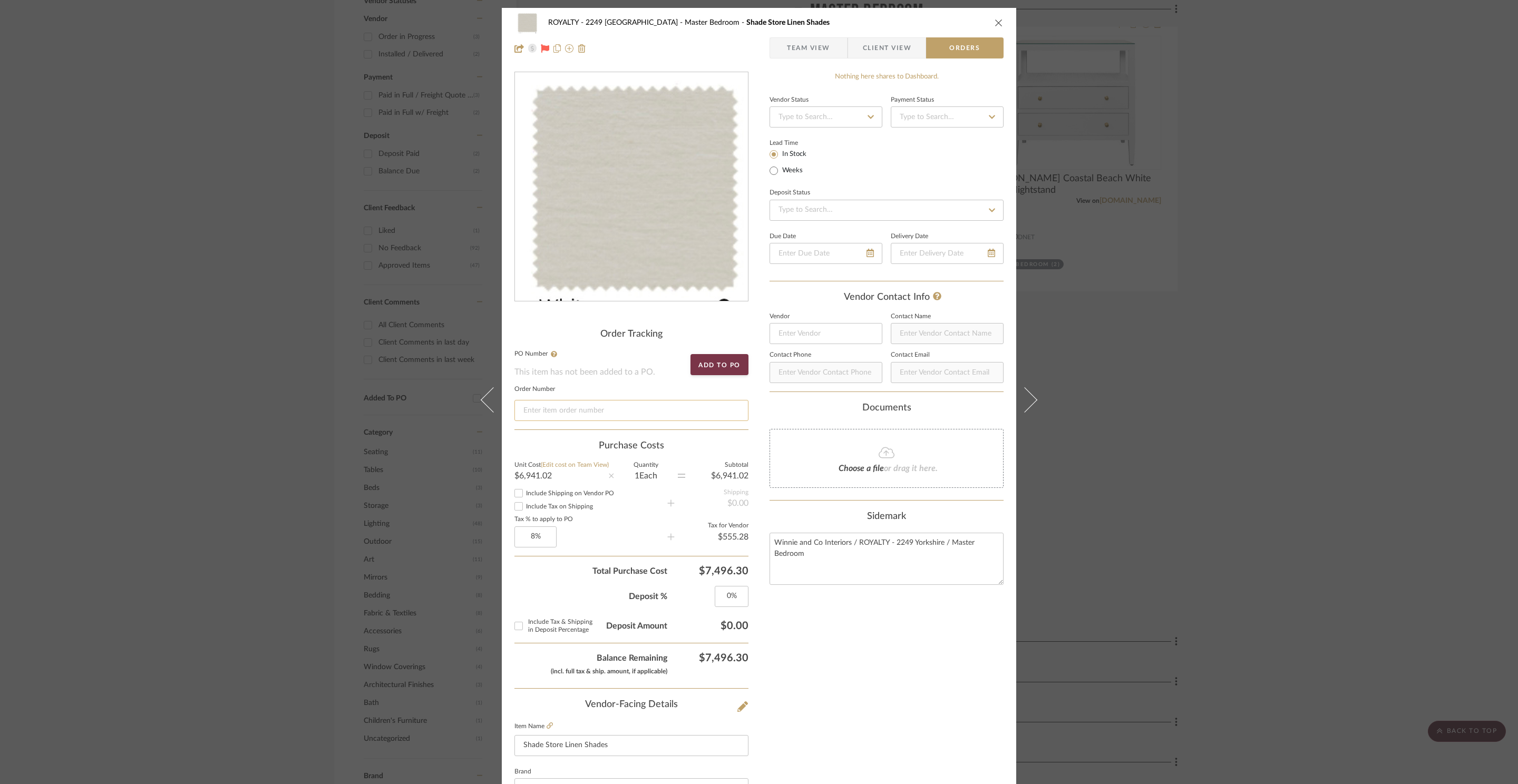
click at [565, 404] on input at bounding box center [631, 410] width 234 height 21
paste input "Project #700102125"
type input "Project #700102125"
click at [920, 668] on div "Nothing here shares to Dashboard. Vendor Status Payment Status Lead Time In Sto…" at bounding box center [886, 575] width 234 height 1006
click at [808, 47] on span "Team View" at bounding box center [808, 47] width 44 height 21
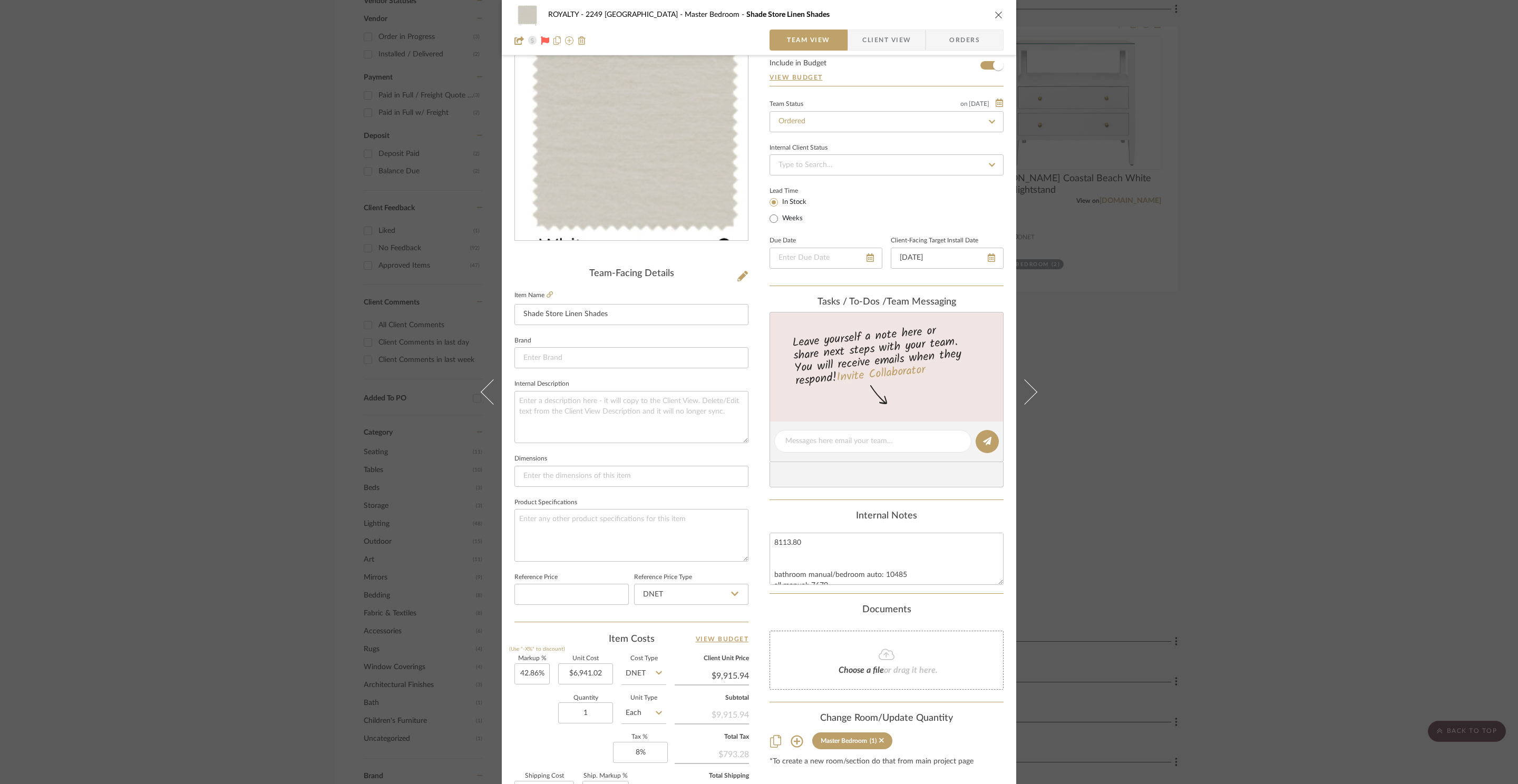
scroll to position [198, 0]
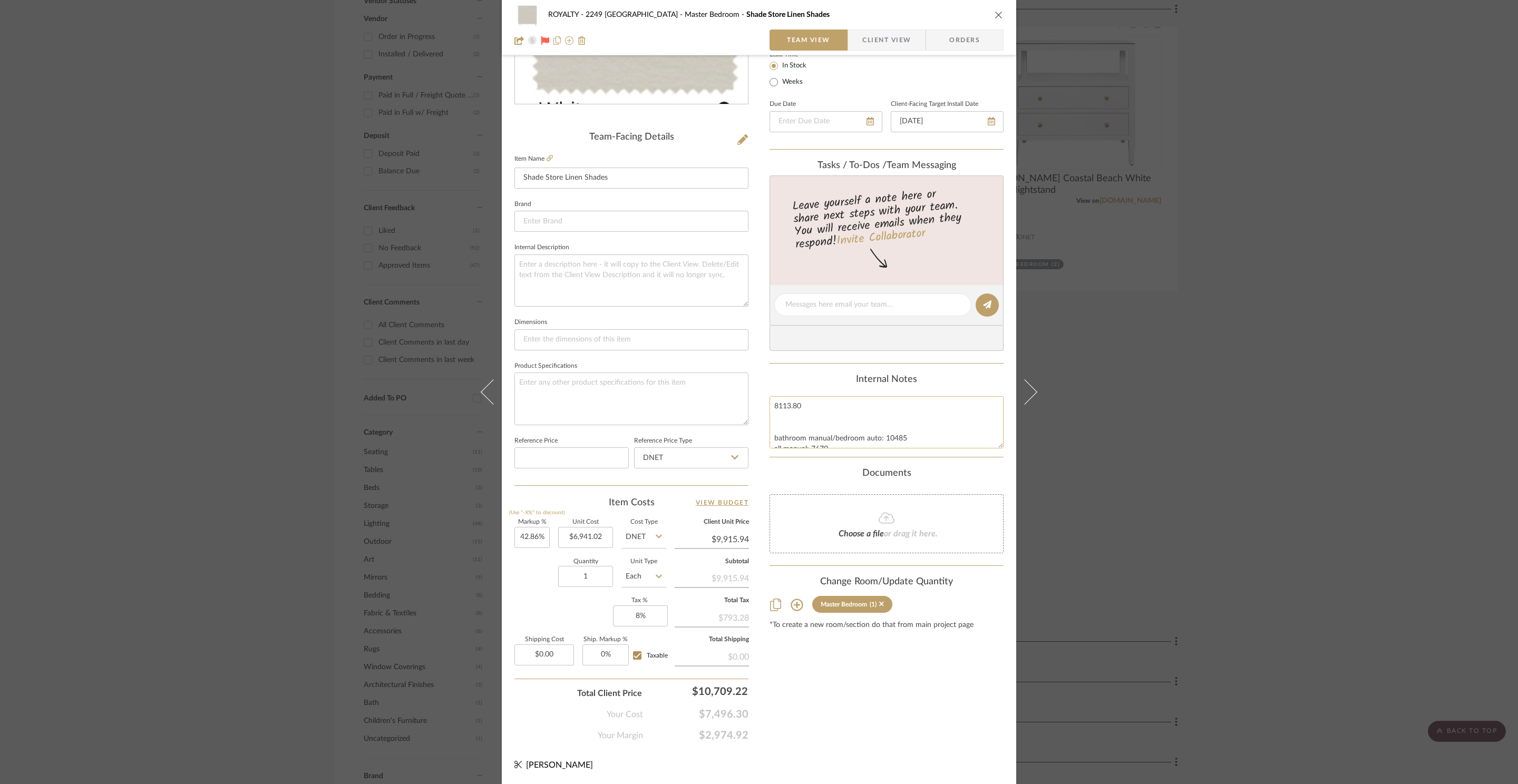
click at [793, 429] on textarea "8113.80 bathroom manual/bedroom auto: 10485 all manual: 7670 *includes customiz…" at bounding box center [886, 422] width 234 height 52
click at [780, 418] on textarea "8113.80 bathroom manual/bedroom auto: 10485 all manual: 7670 *includes customiz…" at bounding box center [886, 422] width 234 height 52
type textarea "8113.80 9915.94 bathroom manual/bedroom auto: 10485 all manual: 7670 *includes …"
drag, startPoint x: 961, startPoint y: 744, endPoint x: 956, endPoint y: 739, distance: 7.1
click at [959, 741] on div "ROYALTY - 2249 Yorkshire Master Bedroom Shade Store Linen Shades Team View Clie…" at bounding box center [759, 297] width 514 height 973
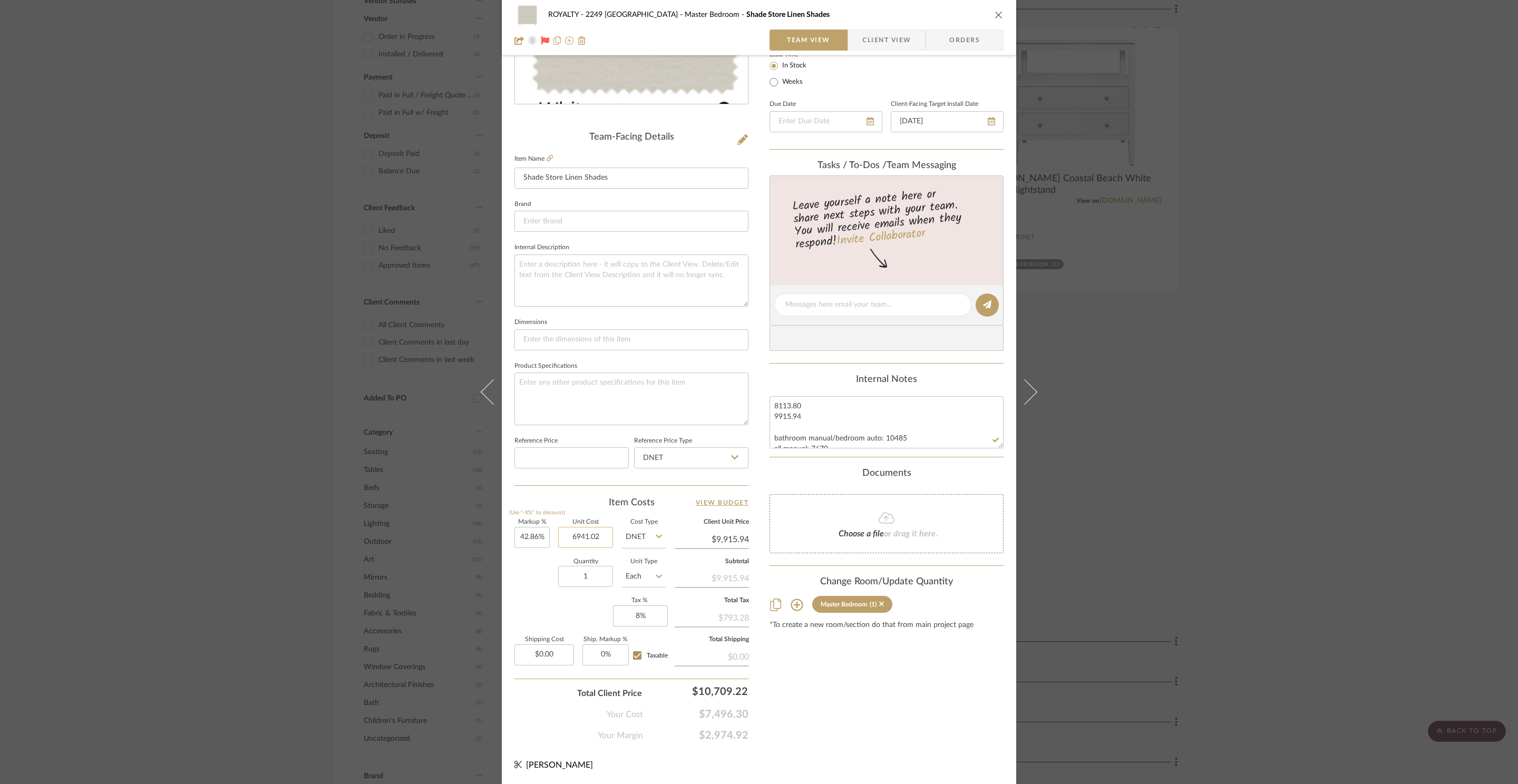
click at [587, 541] on input "6941.02" at bounding box center [585, 537] width 54 height 21
type input "$8,113.80"
click at [892, 690] on div "Content here copies to Client View - confirm visibility there. Show in Client D…" at bounding box center [886, 308] width 234 height 867
type input "$11,591.37"
click at [728, 541] on input "11591.37" at bounding box center [711, 539] width 74 height 16
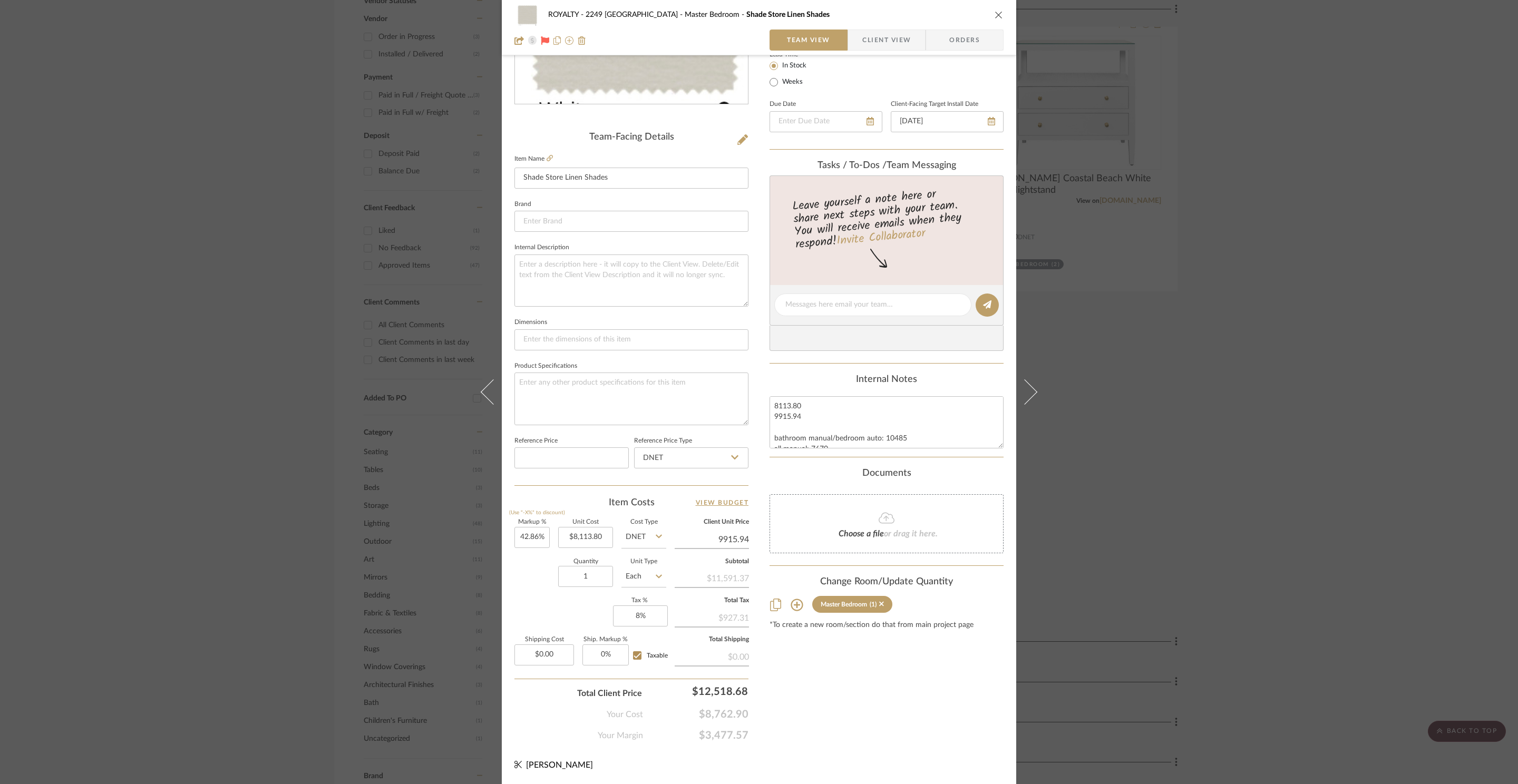
type input "9915.94"
type input "22.21%"
type input "$9,915.94"
click at [867, 763] on div "ROYALTY - 2249 Yorkshire Master Bedroom Shade Store Linen Shades Team View Clie…" at bounding box center [759, 297] width 514 height 973
type input "$9,915.87"
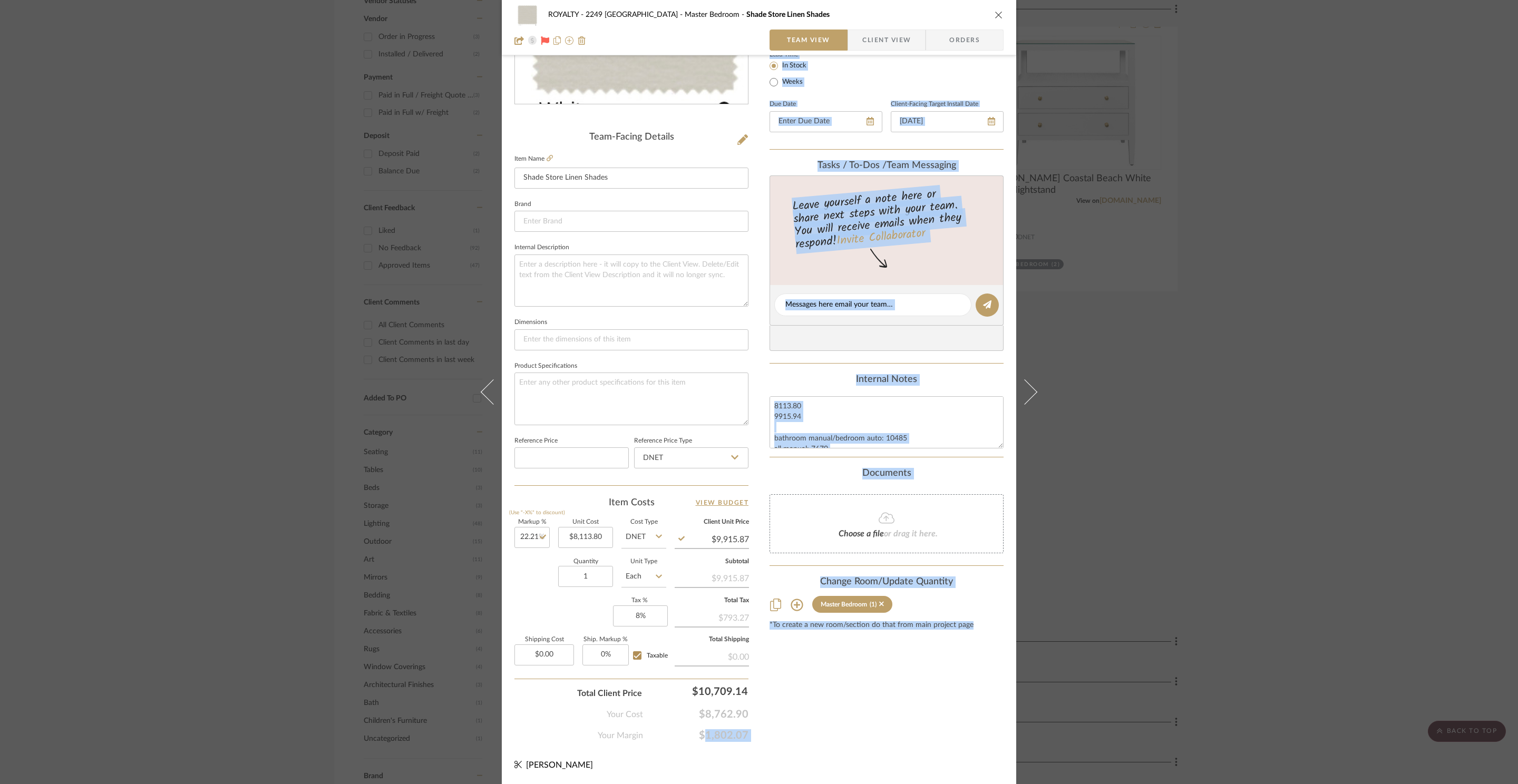
drag, startPoint x: 758, startPoint y: 739, endPoint x: 684, endPoint y: 738, distance: 74.0
click at [684, 738] on div "ROYALTY - 2249 Yorkshire Master Bedroom Shade Store Linen Shades Team View Clie…" at bounding box center [759, 297] width 514 height 973
click at [802, 741] on div "Content here copies to Client View - confirm visibility there. Show in Client D…" at bounding box center [886, 308] width 234 height 867
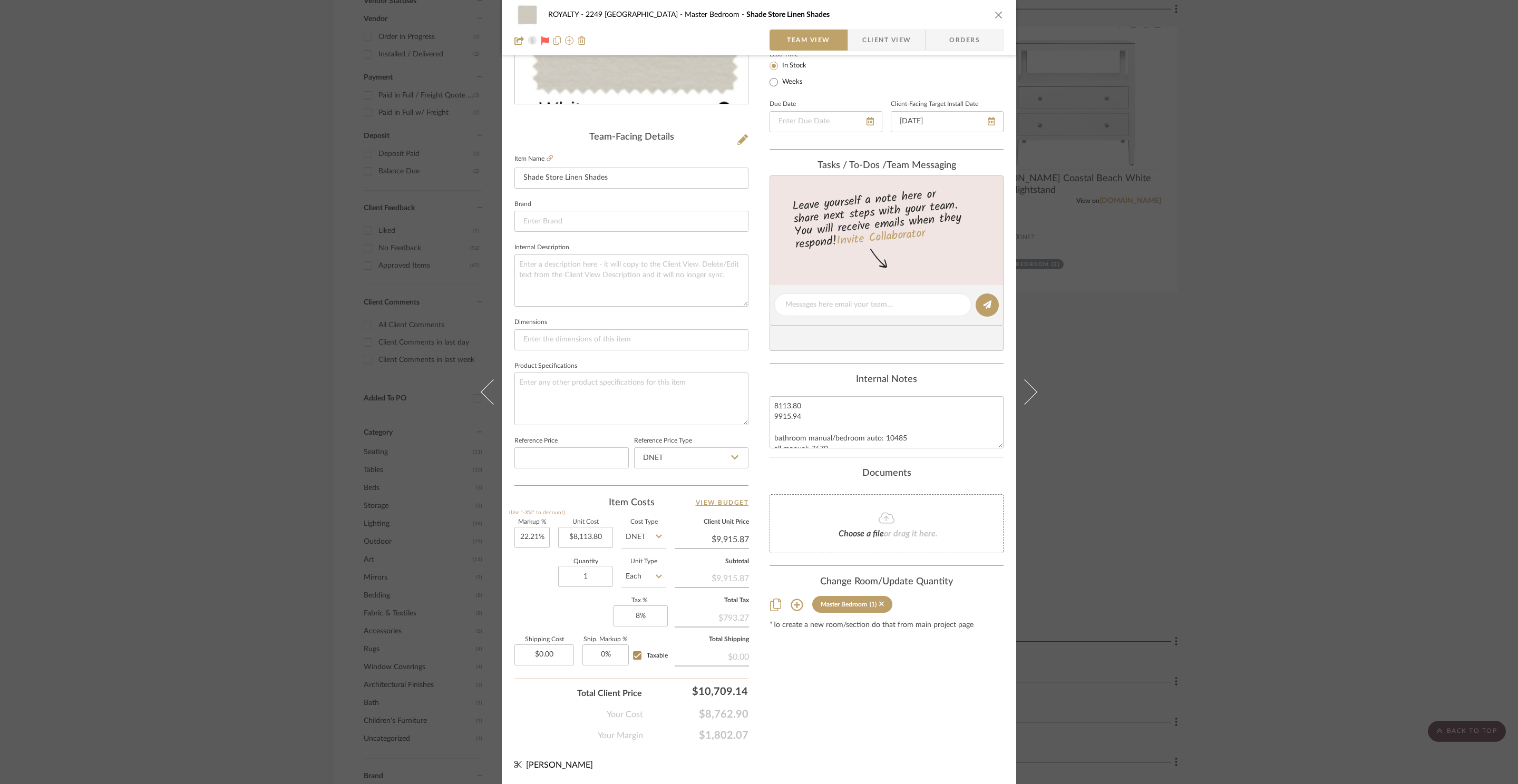
drag, startPoint x: 745, startPoint y: 736, endPoint x: 695, endPoint y: 737, distance: 50.0
click at [695, 737] on div "ROYALTY - 2249 Yorkshire Master Bedroom Shade Store Linen Shades Team View Clie…" at bounding box center [759, 297] width 514 height 973
copy span "$1,802.07"
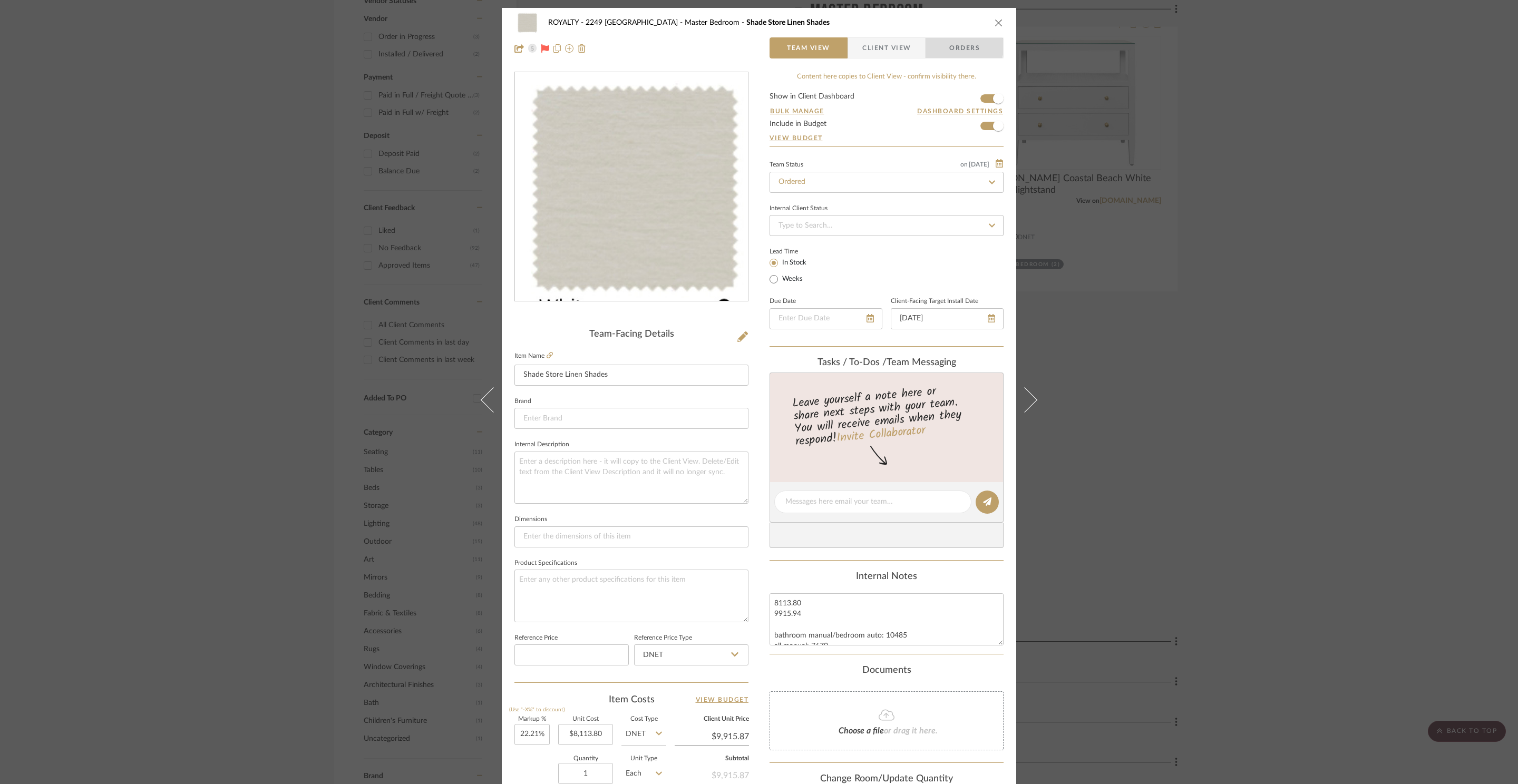
click at [952, 45] on span "Orders" at bounding box center [964, 47] width 54 height 21
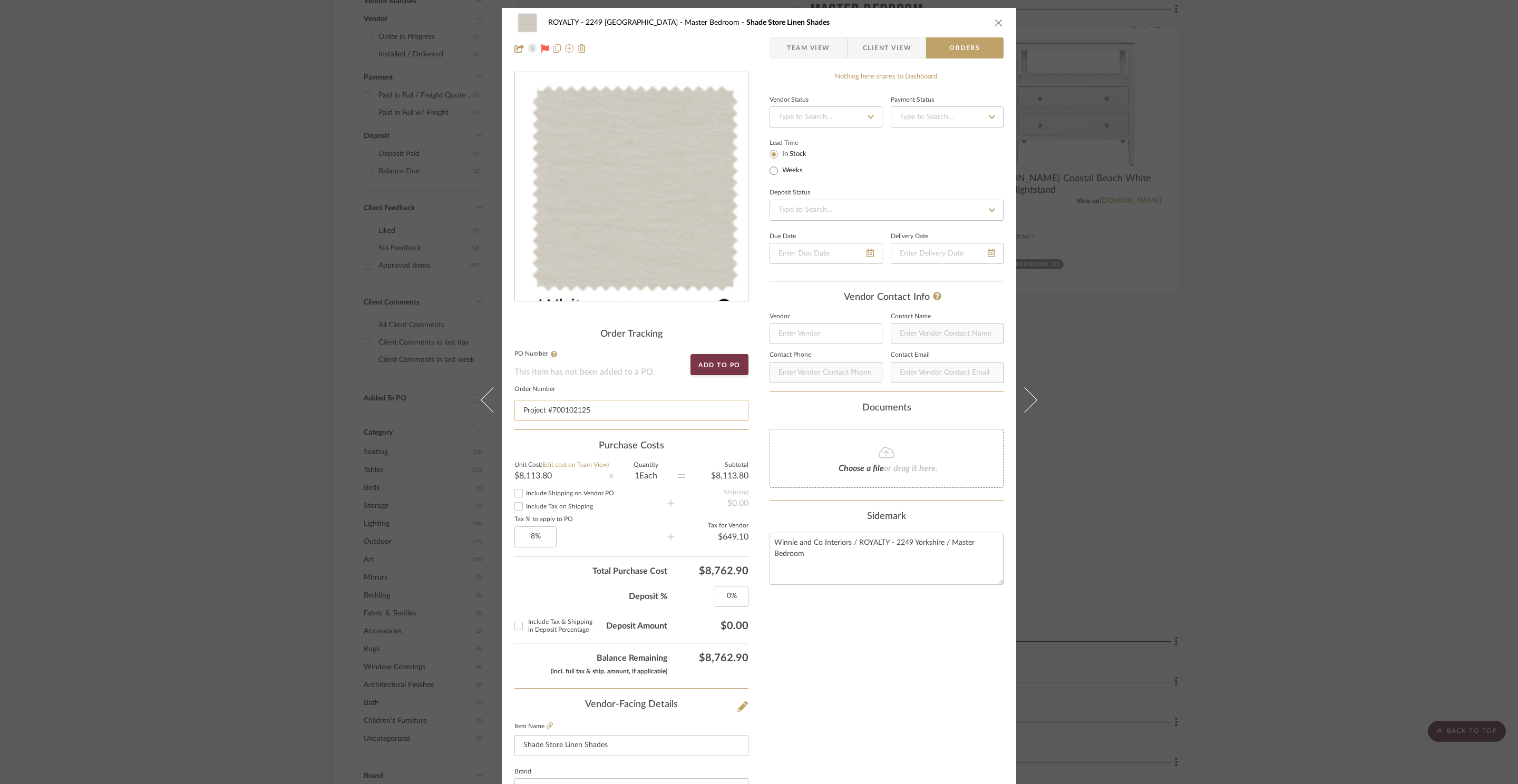
click at [633, 404] on input "Project #700102125" at bounding box center [631, 410] width 234 height 21
click at [635, 409] on input "Project #700102125" at bounding box center [631, 410] width 234 height 21
paste input "710121437"
type input "Project #700102125/ Order # 710121437"
drag, startPoint x: 896, startPoint y: 27, endPoint x: 897, endPoint y: 40, distance: 13.0
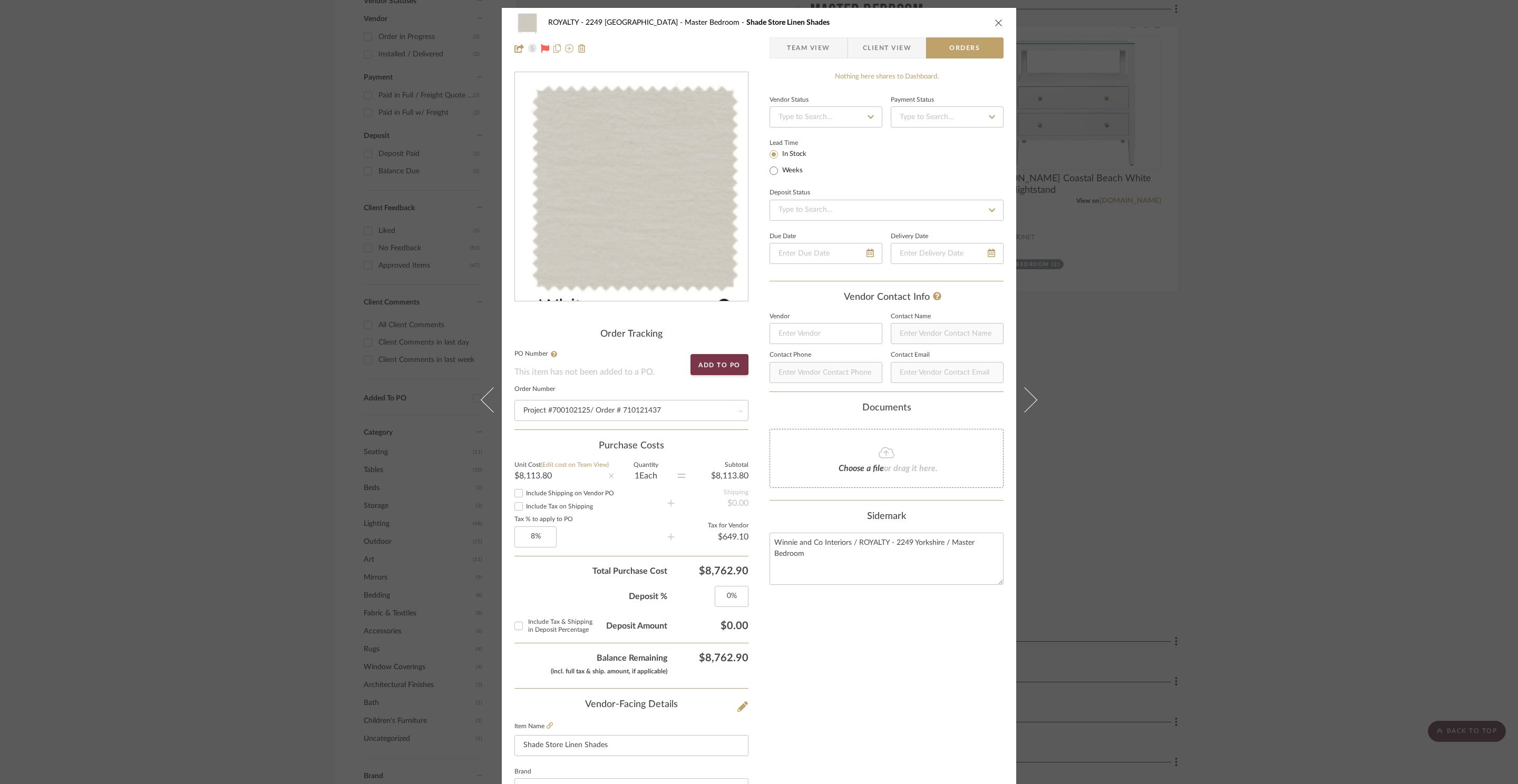
click at [896, 27] on div "ROYALTY - 2249 Yorkshire Master Bedroom Shade Store Linen Shades" at bounding box center [759, 23] width 489 height 21
click at [897, 53] on span "Client View" at bounding box center [887, 47] width 48 height 21
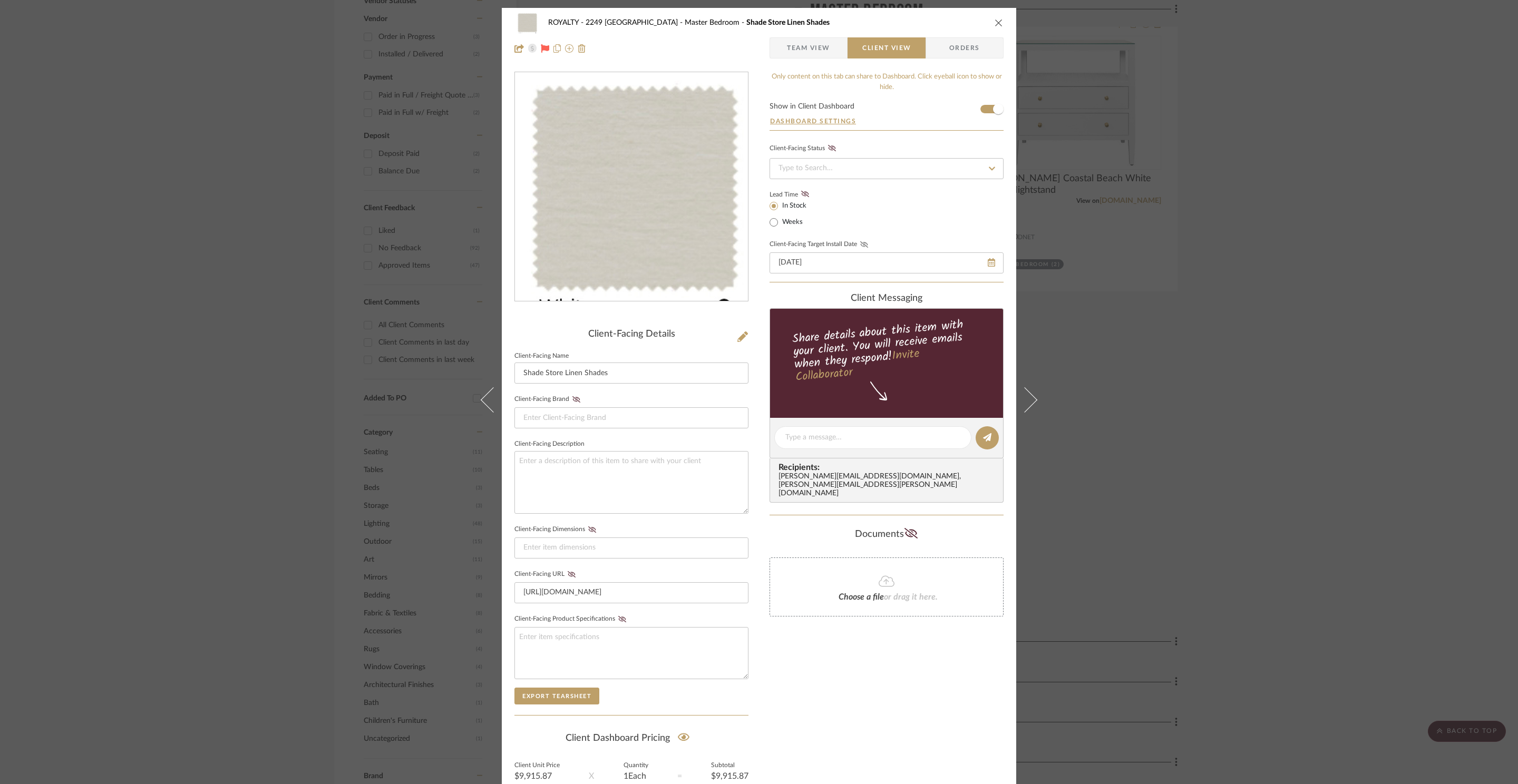
click at [861, 247] on icon at bounding box center [864, 244] width 8 height 6
click at [843, 173] on input at bounding box center [886, 168] width 234 height 21
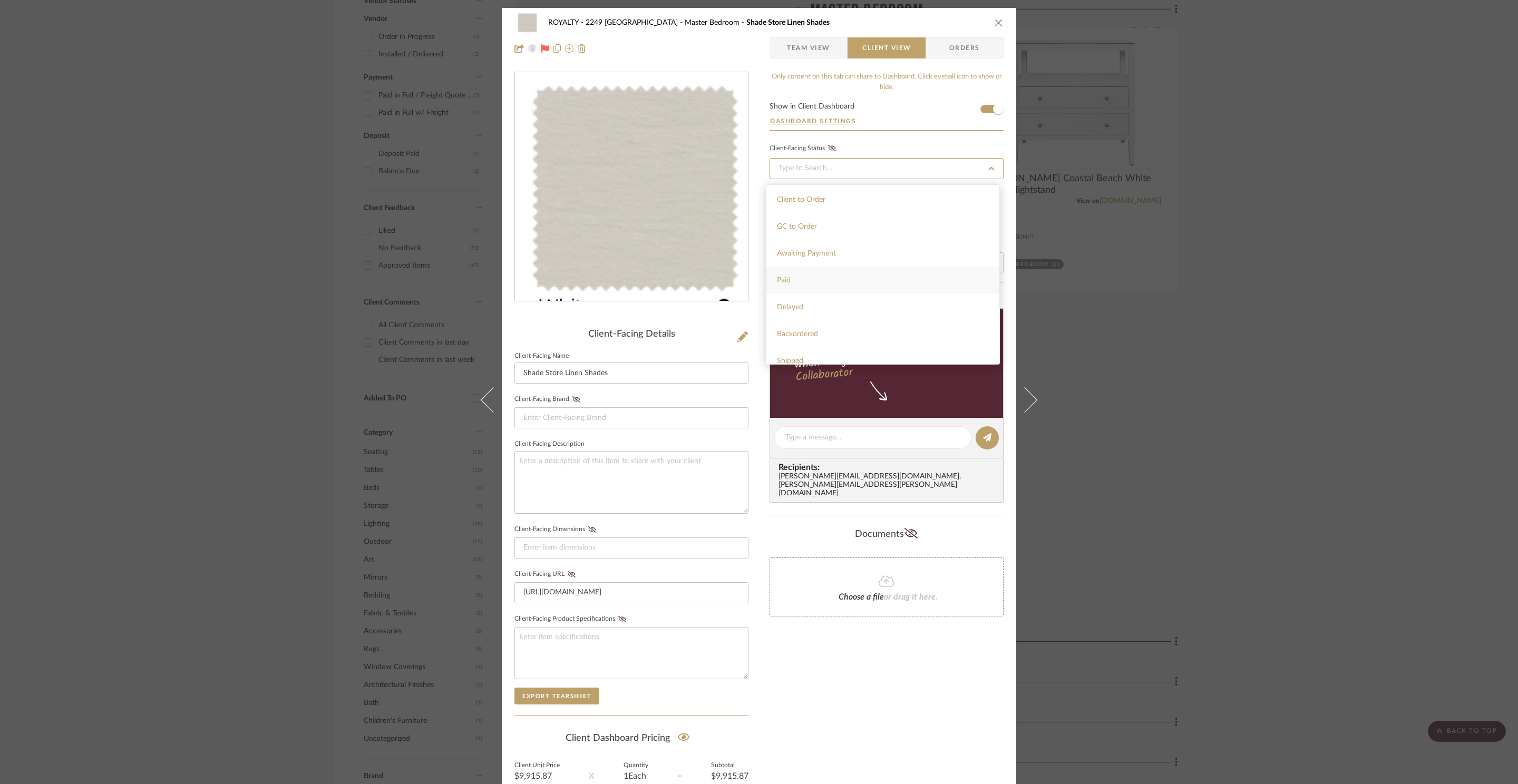
scroll to position [43, 0]
click at [856, 282] on div "Paid" at bounding box center [882, 290] width 233 height 27
type input "8/21/2025"
type input "Paid"
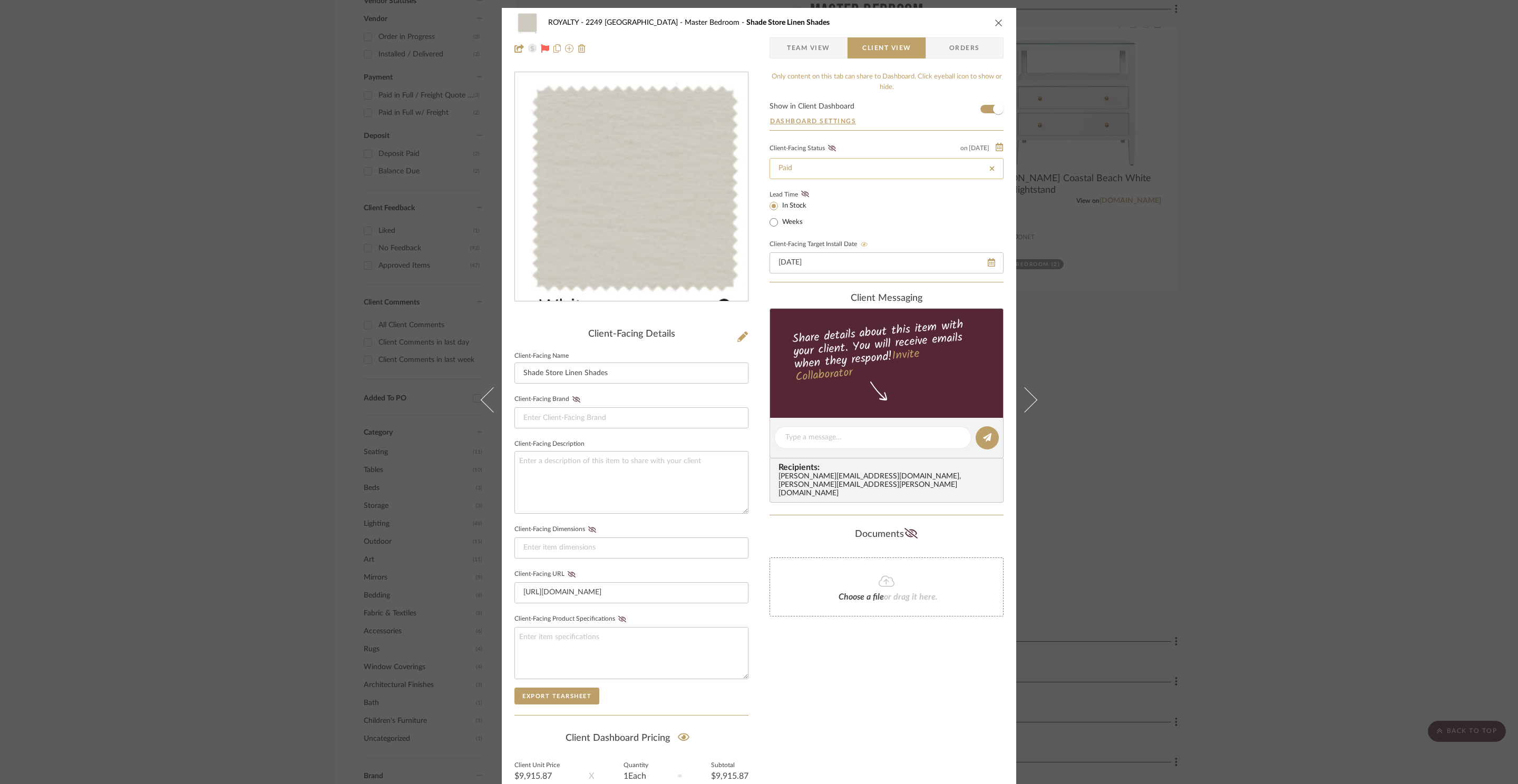
click at [894, 170] on input "Paid" at bounding box center [886, 168] width 234 height 21
click at [993, 166] on fa-icon at bounding box center [991, 169] width 16 height 12
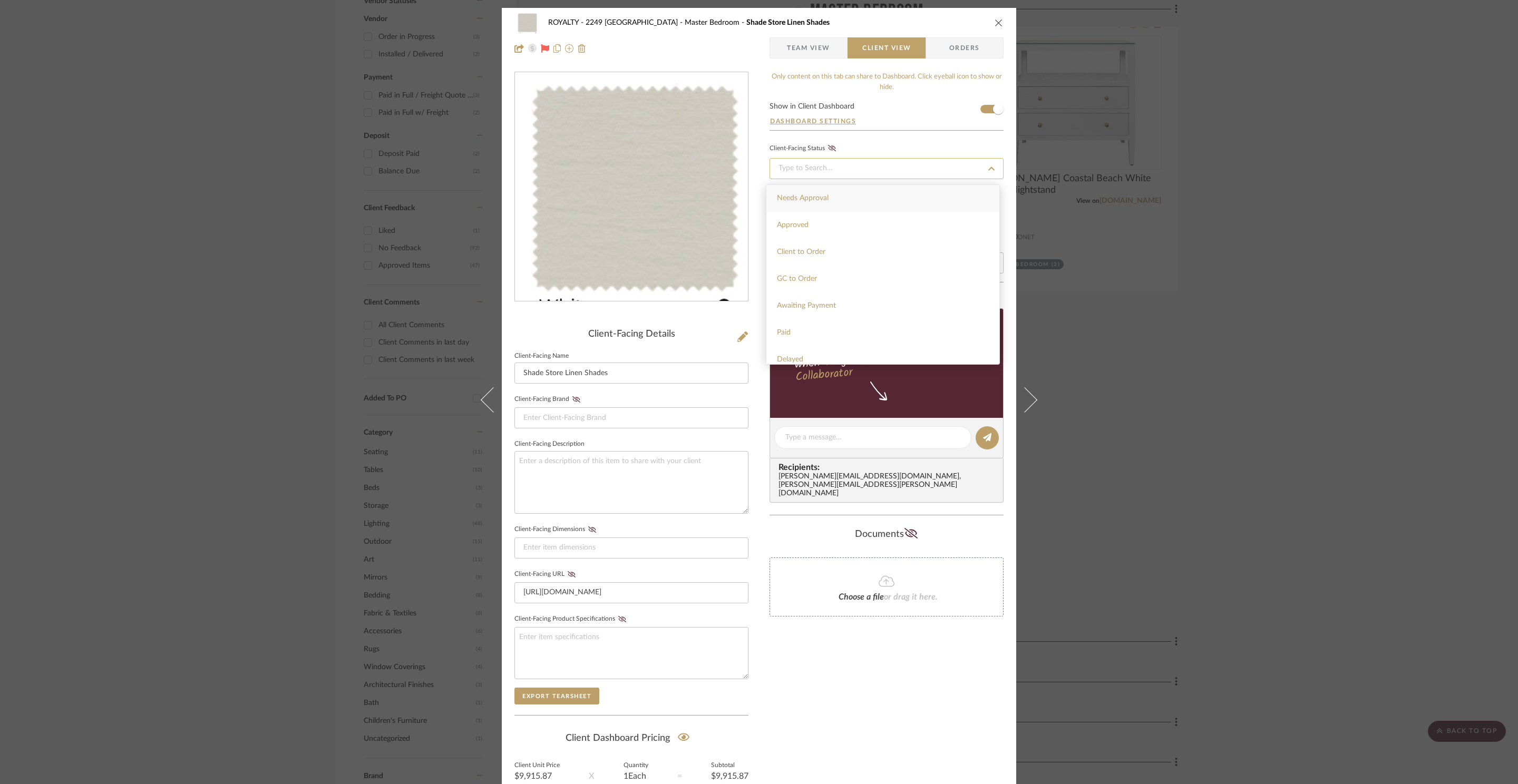
click at [979, 170] on sr-typeahead at bounding box center [886, 168] width 234 height 21
click at [875, 233] on div "Paid" at bounding box center [882, 236] width 233 height 27
type input "8/21/2025"
type input "Paid"
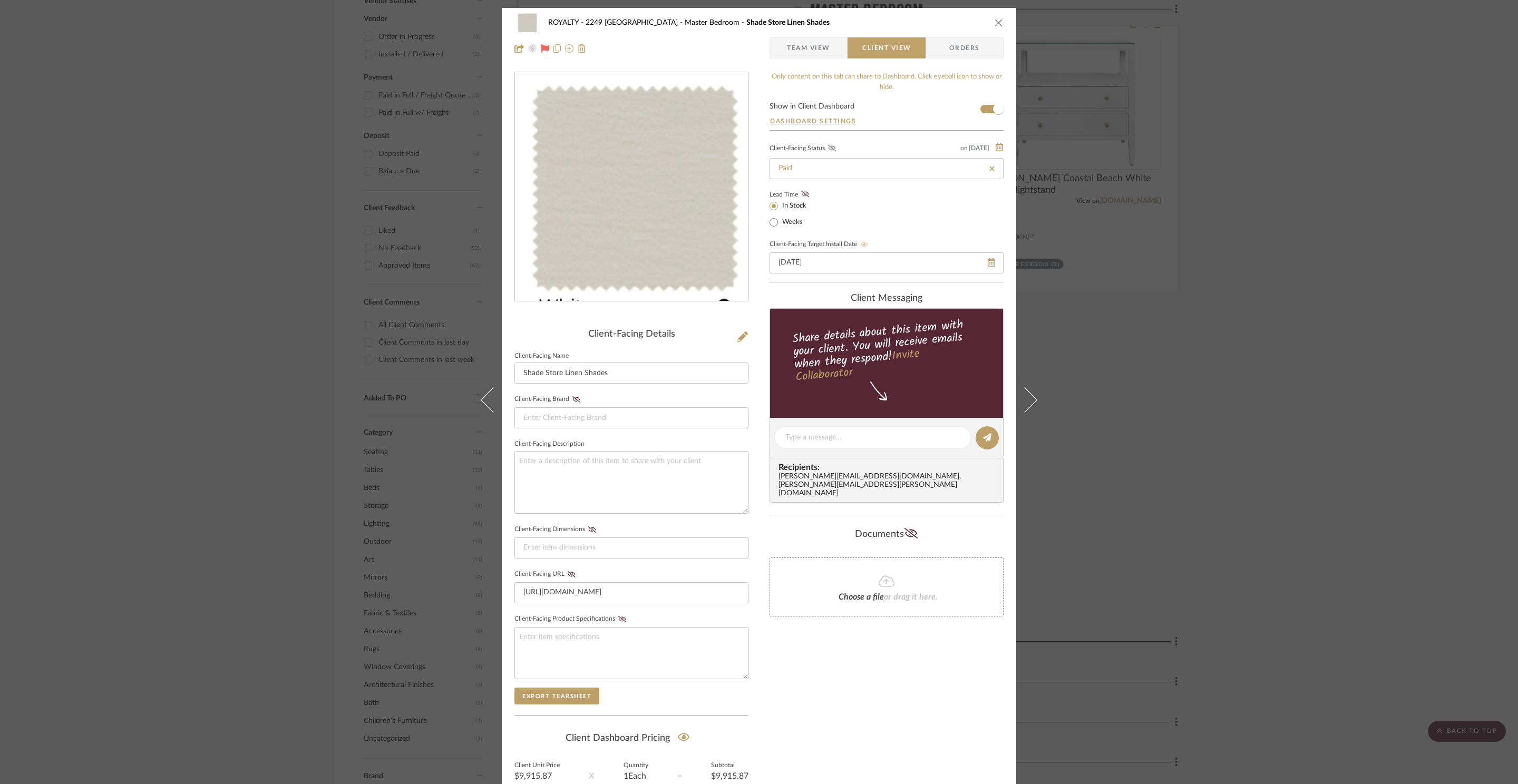
click at [828, 151] on icon at bounding box center [832, 148] width 8 height 6
click at [885, 206] on div "Lead Time In Stock Weeks" at bounding box center [886, 208] width 234 height 41
click at [883, 161] on input "Paid" at bounding box center [886, 168] width 234 height 21
click at [829, 151] on icon at bounding box center [832, 148] width 7 height 6
click at [999, 25] on button "close" at bounding box center [998, 23] width 9 height 9
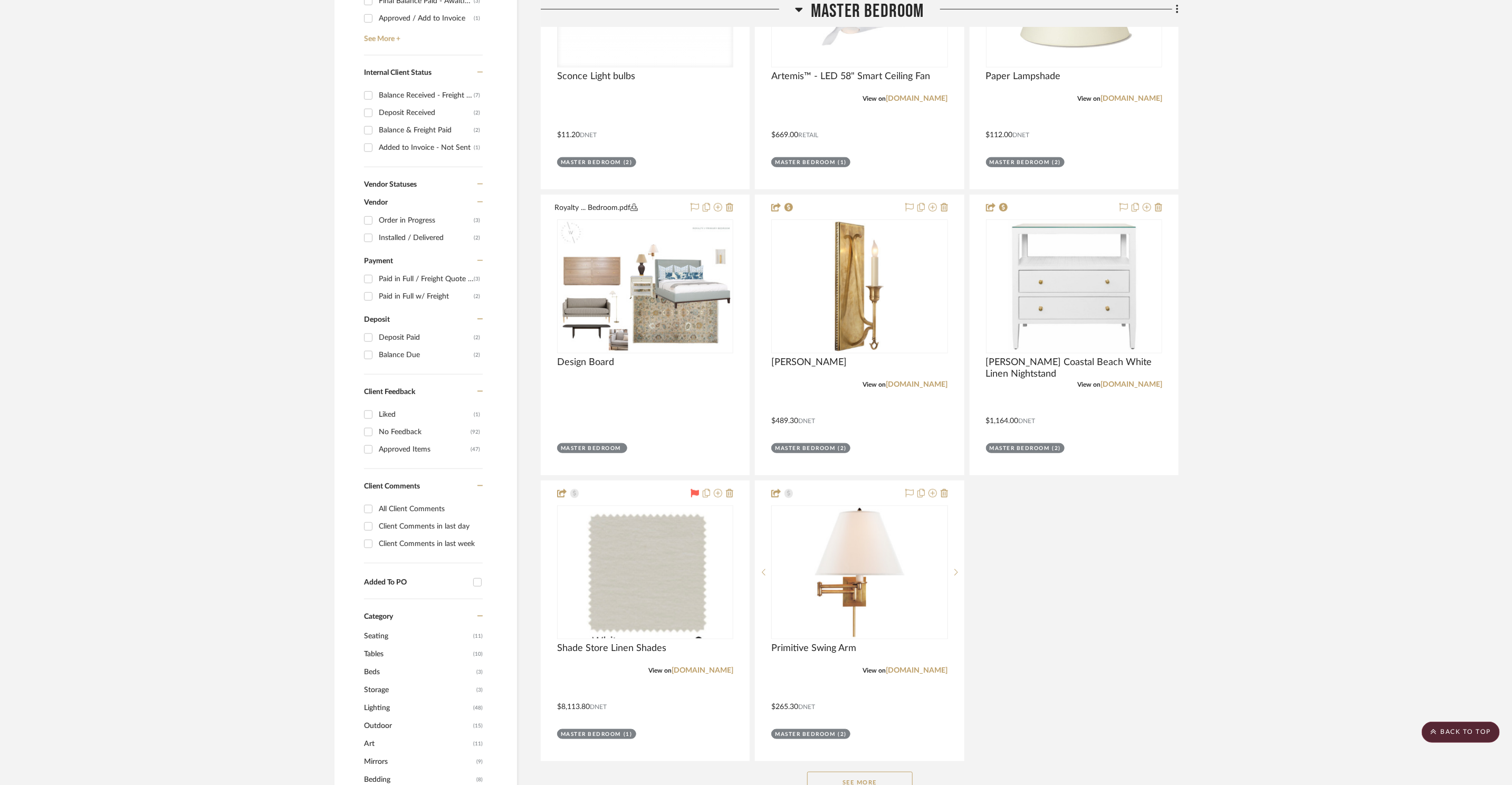
scroll to position [636, 0]
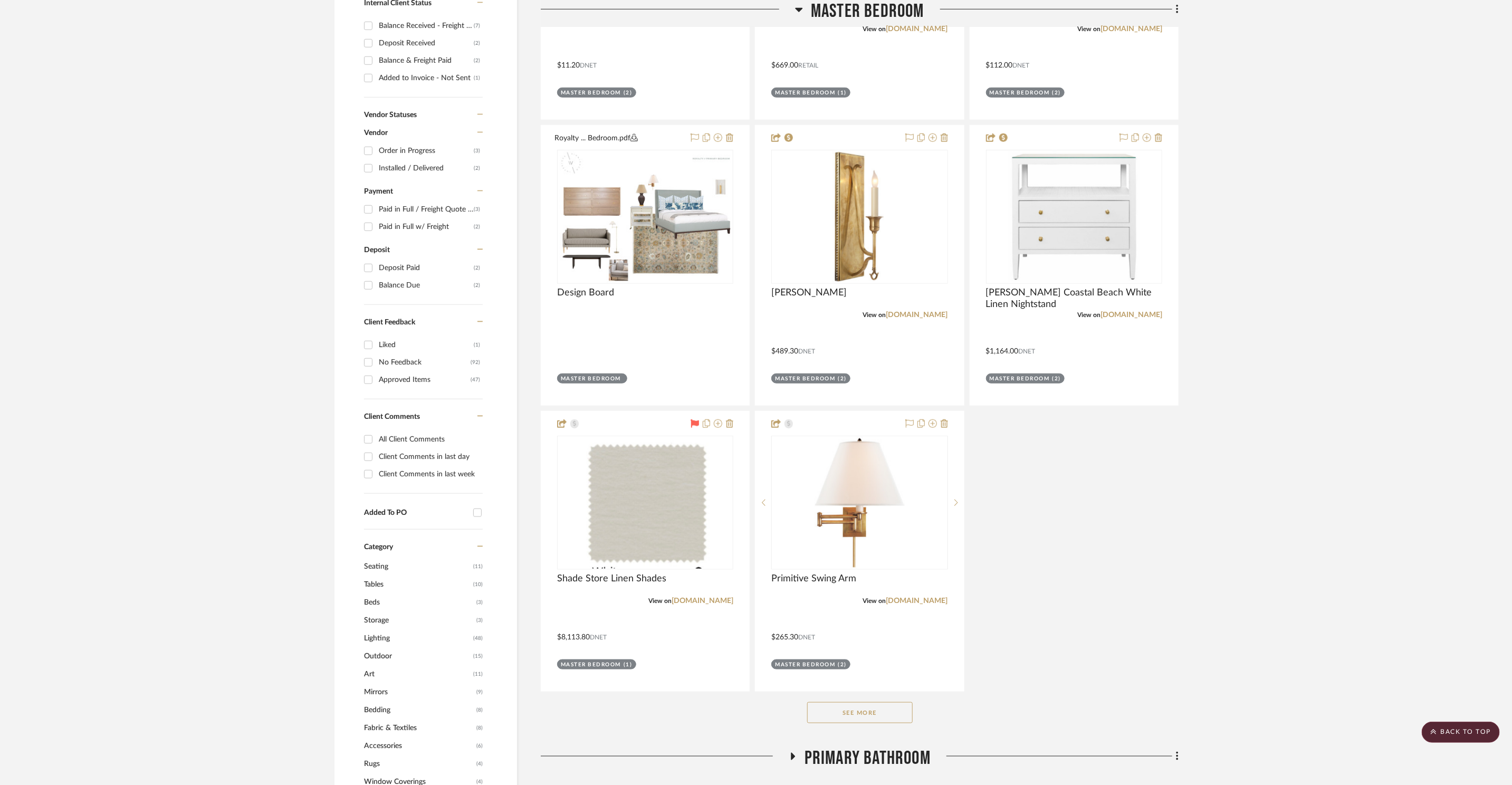
click at [877, 702] on button "See More" at bounding box center [859, 712] width 105 height 21
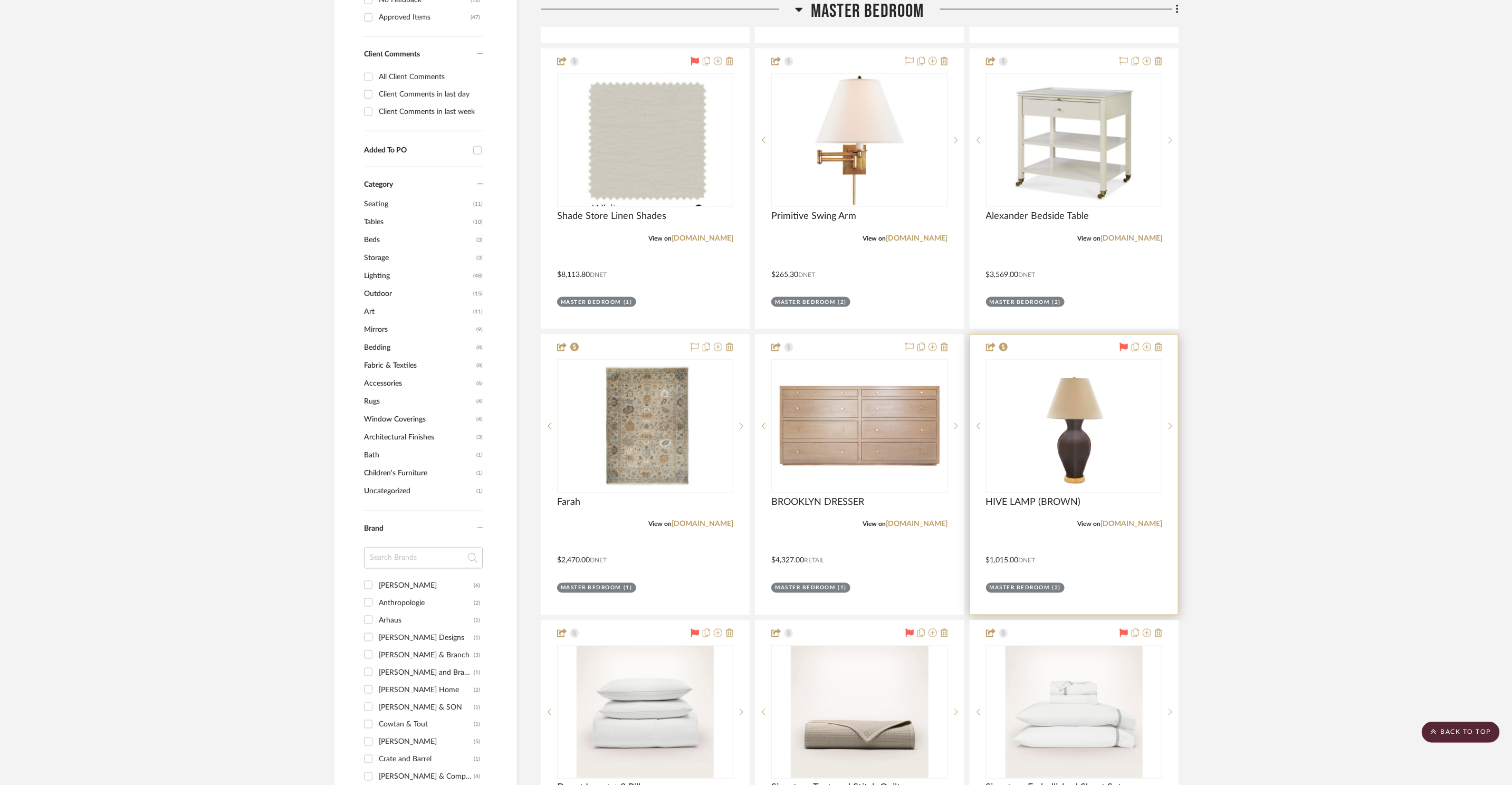
scroll to position [991, 0]
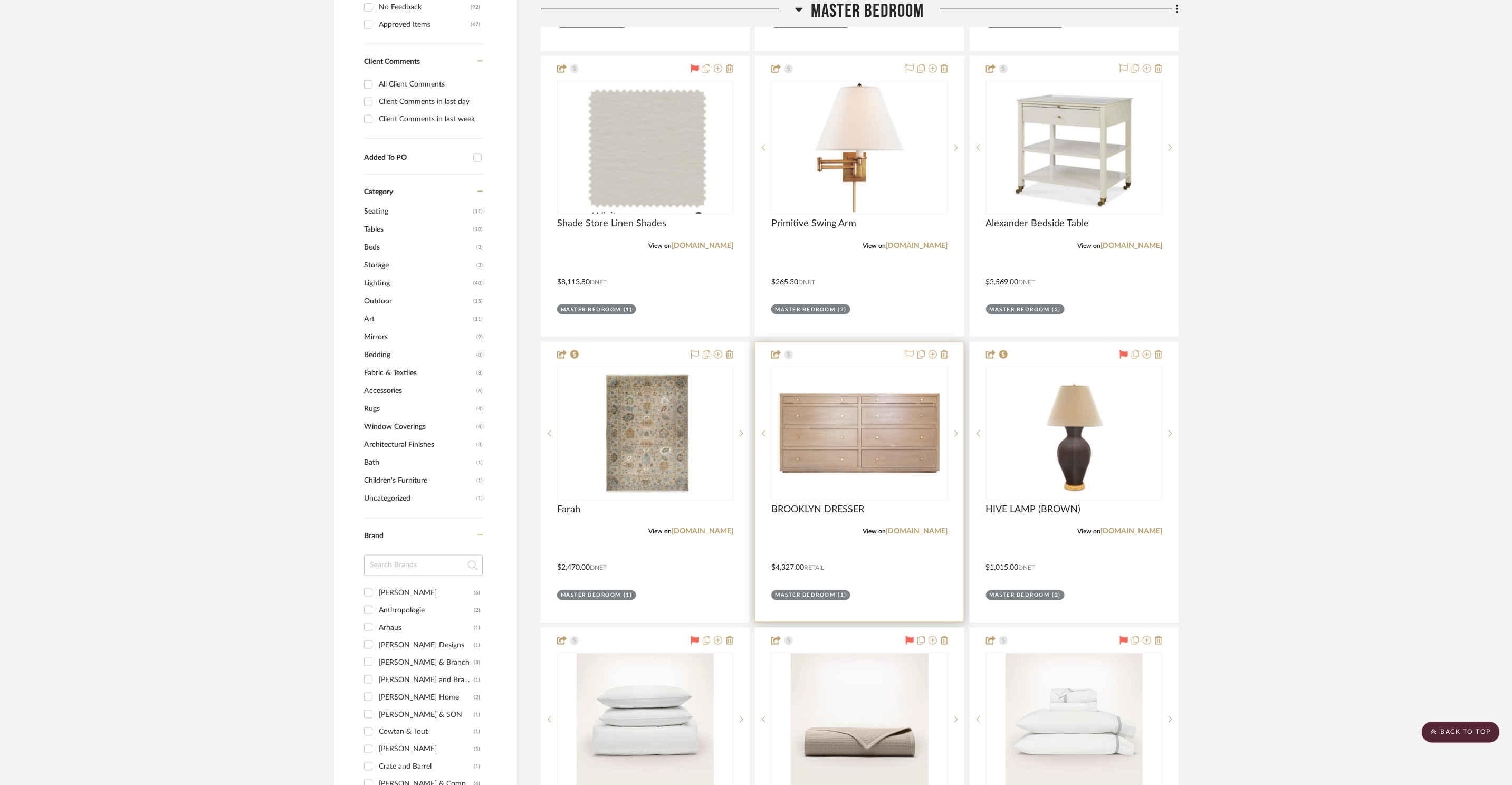
click at [908, 350] on icon at bounding box center [909, 354] width 9 height 9
click at [0, 0] on img at bounding box center [0, 0] width 0 height 0
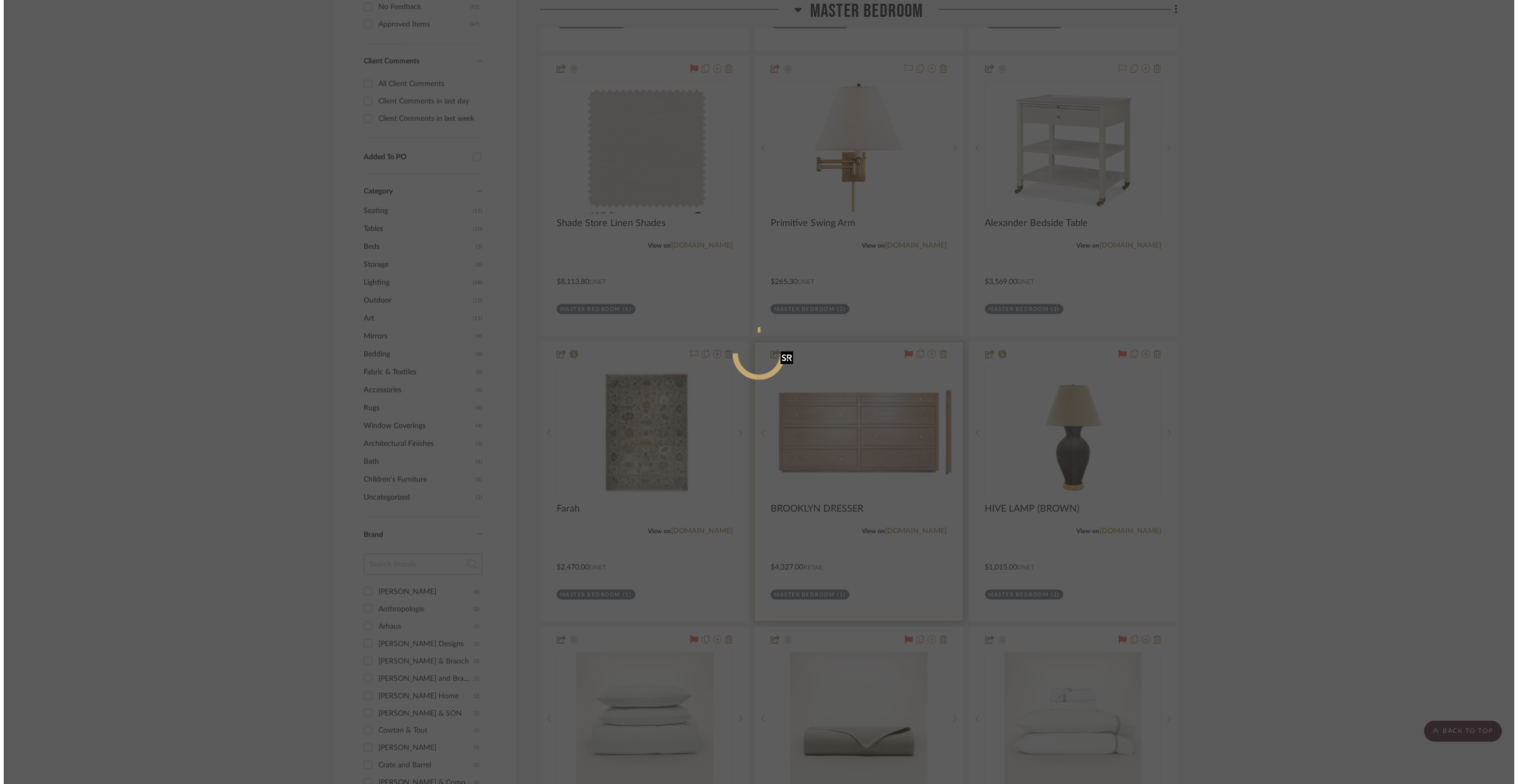
scroll to position [0, 0]
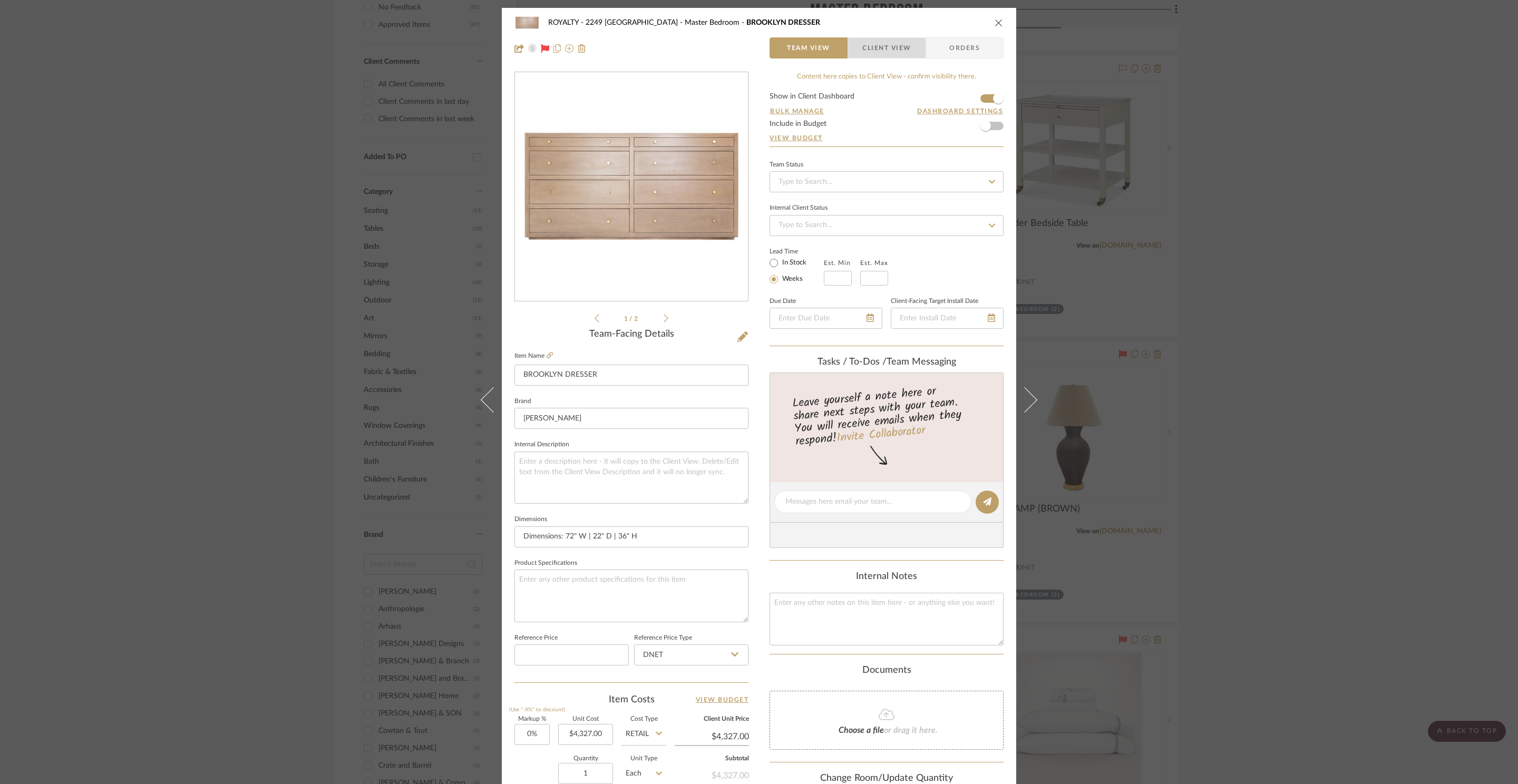
drag, startPoint x: 895, startPoint y: 42, endPoint x: 879, endPoint y: 103, distance: 63.1
click at [894, 43] on span "Client View" at bounding box center [886, 47] width 48 height 21
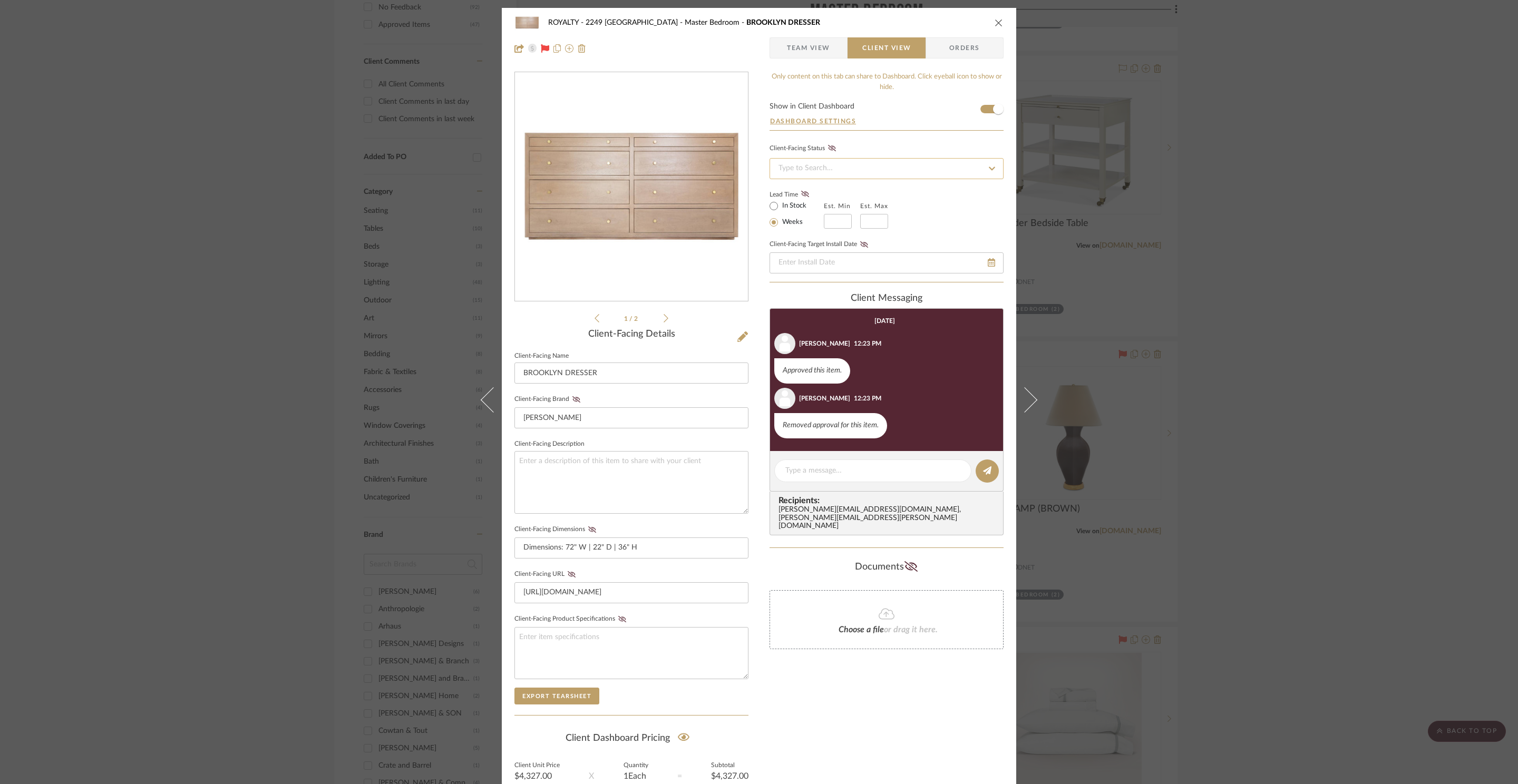
click at [863, 166] on input at bounding box center [886, 168] width 234 height 21
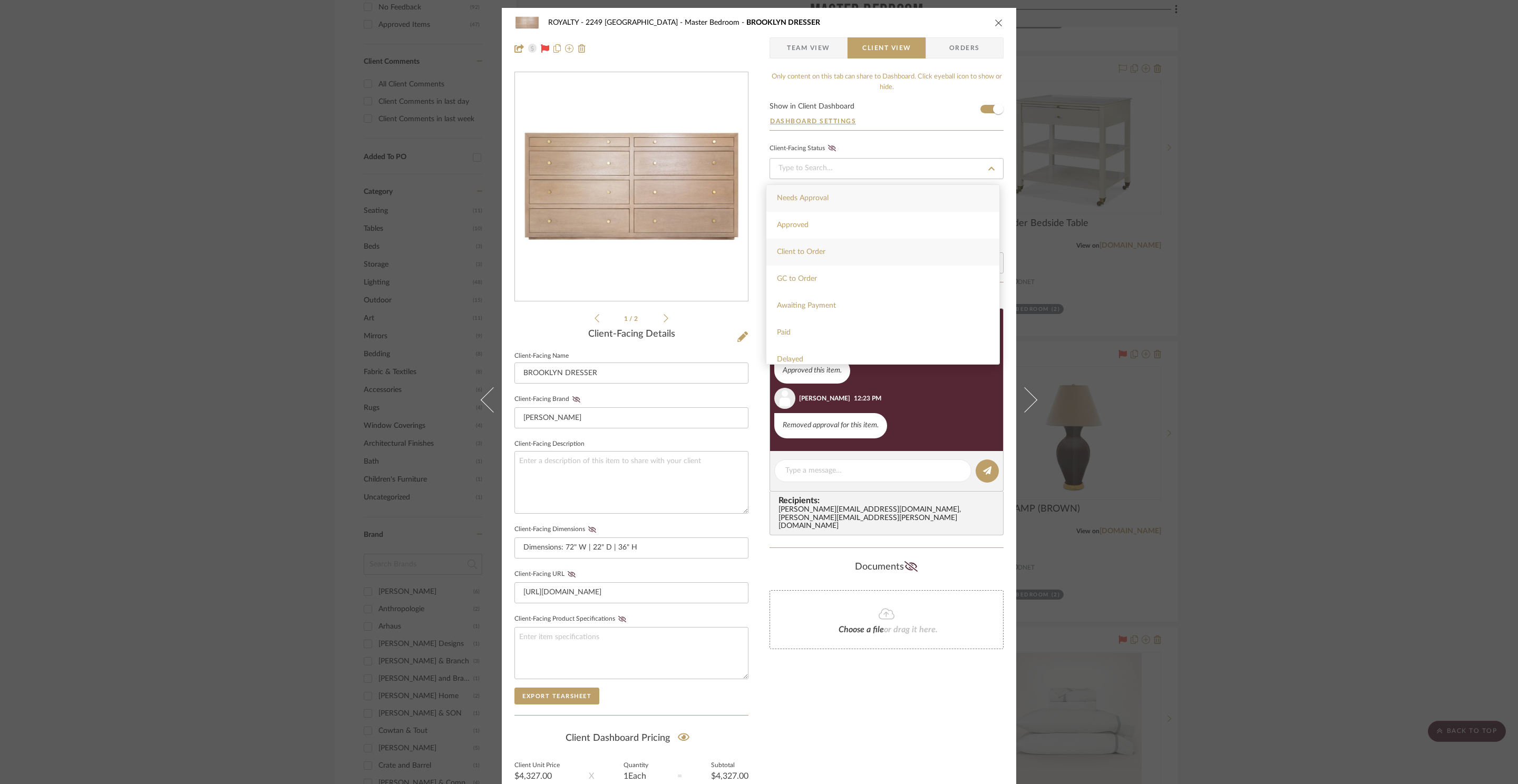
click at [852, 244] on div "Client to Order" at bounding box center [882, 252] width 233 height 27
type input "8/21/2025"
type input "Client to Order"
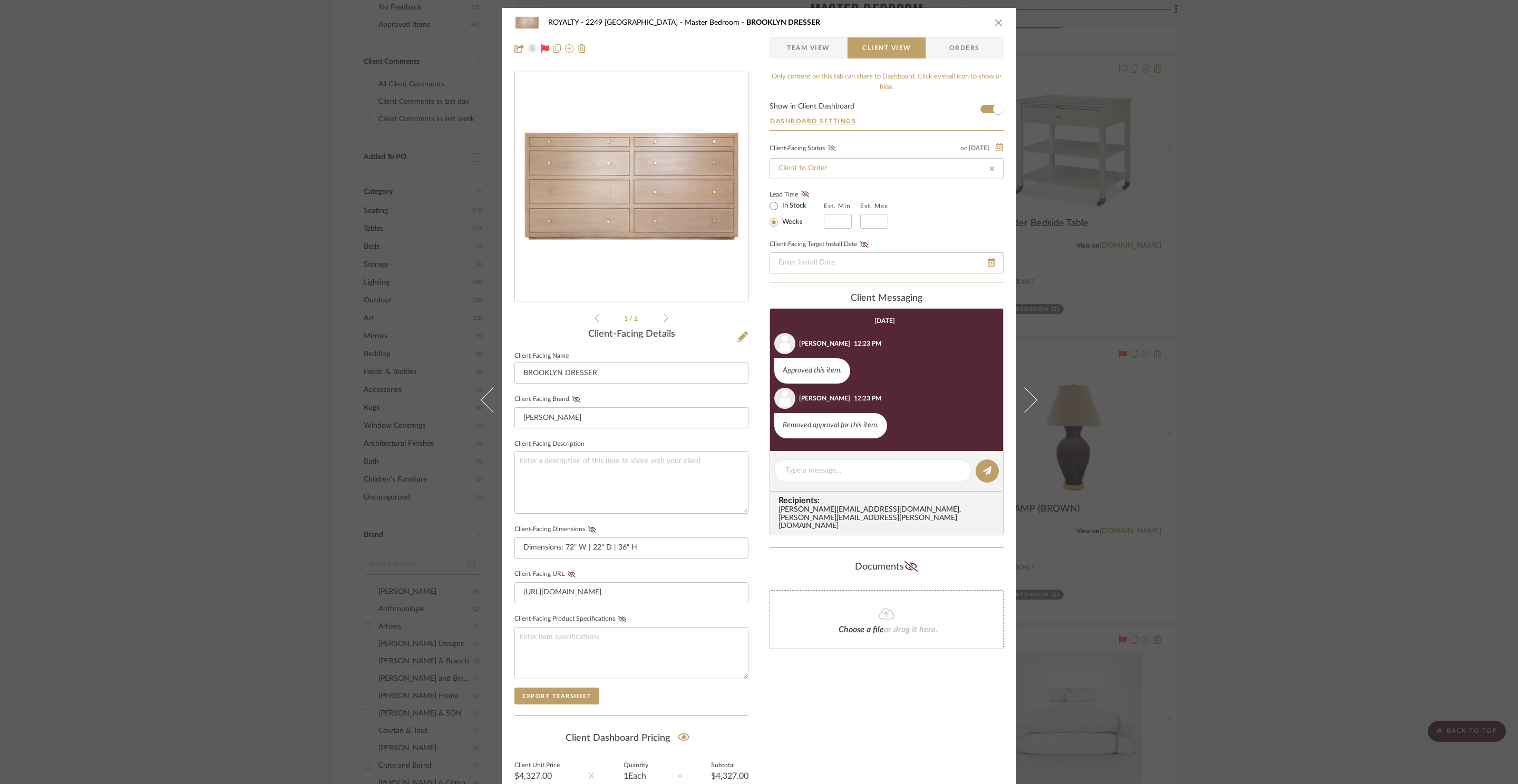
click at [830, 146] on fa-icon at bounding box center [832, 149] width 13 height 9
click at [994, 23] on icon "close" at bounding box center [998, 23] width 9 height 9
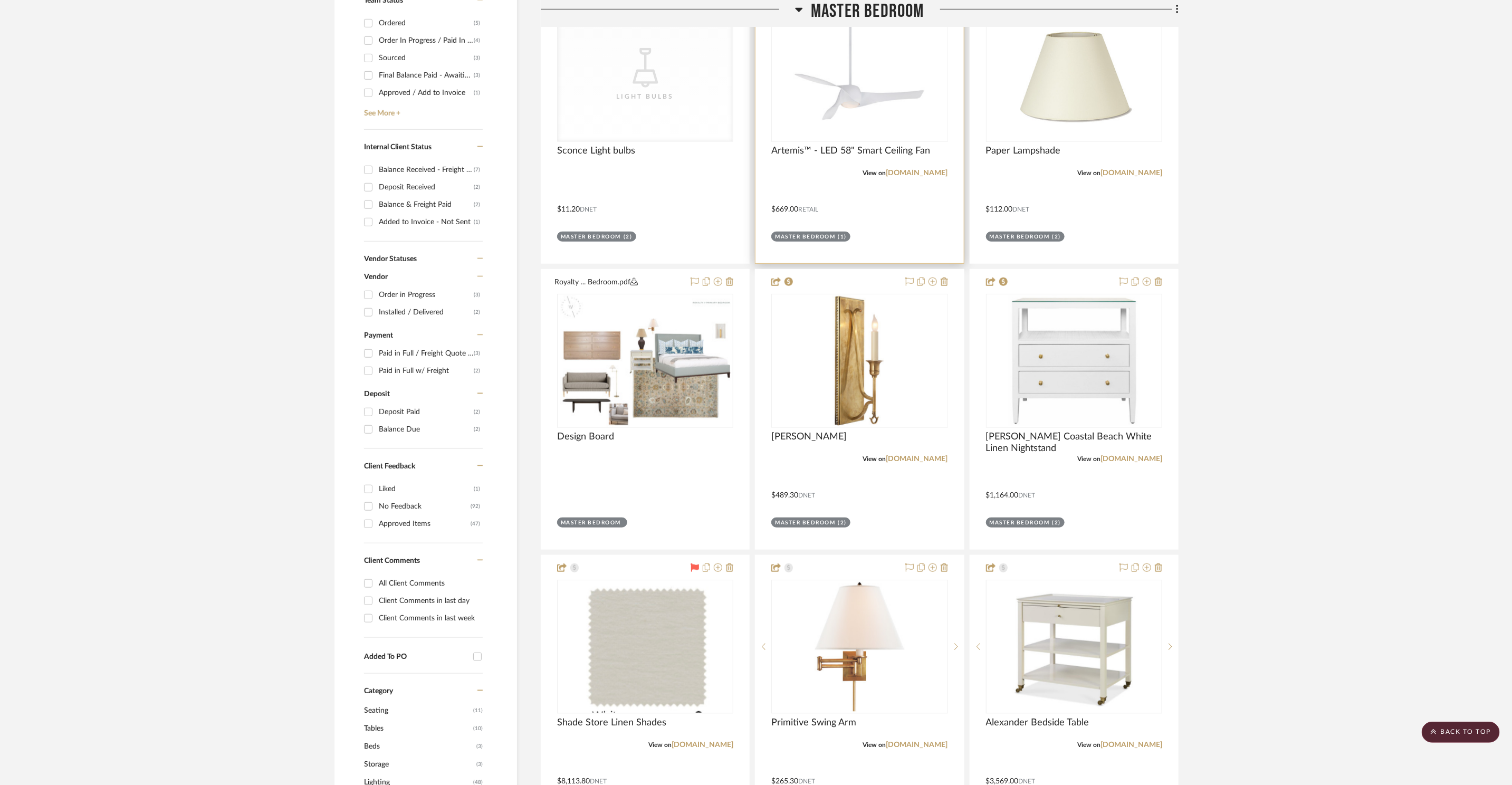
scroll to position [473, 0]
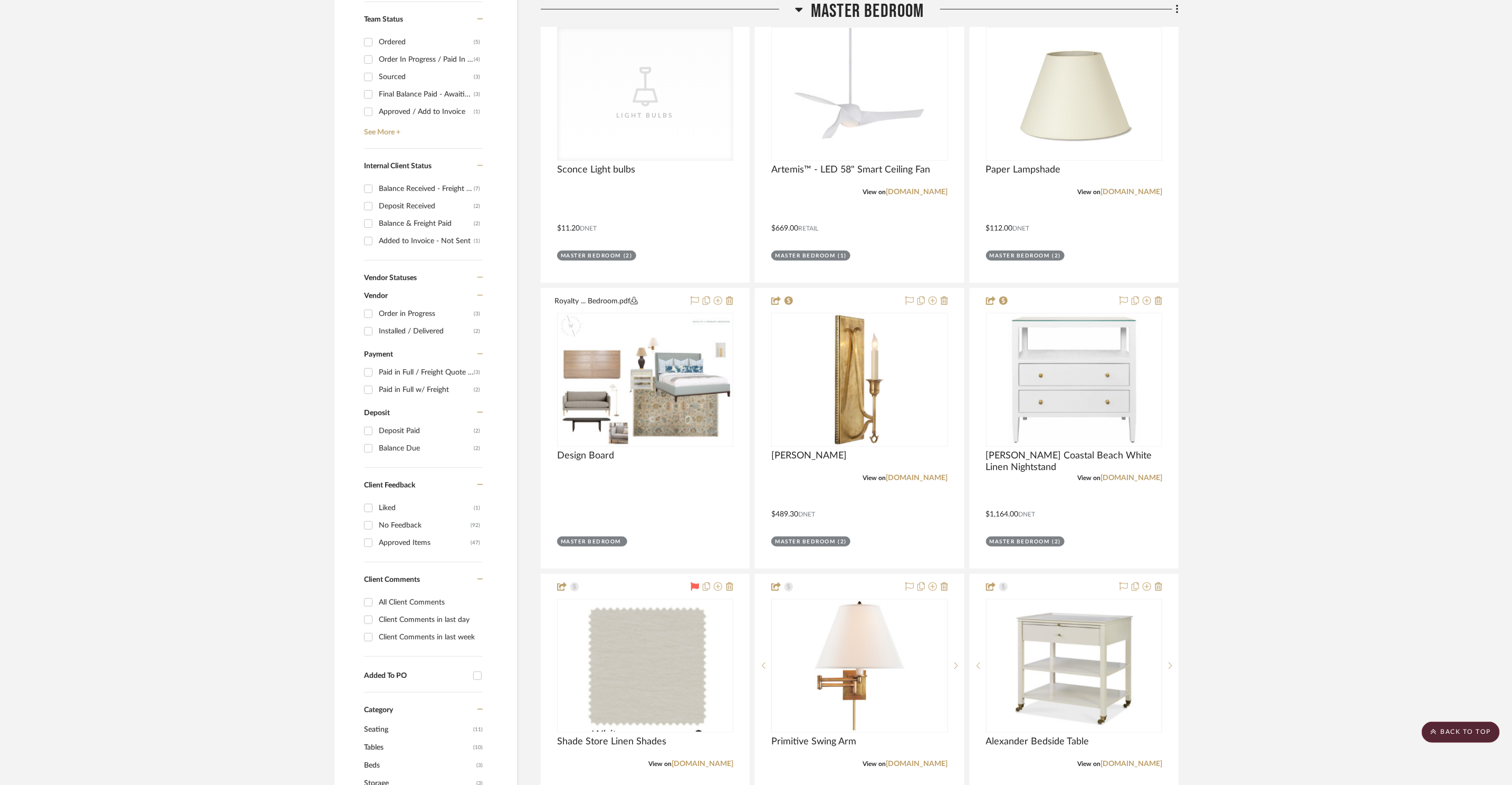
click at [860, 4] on span "Master Bedroom" at bounding box center [868, 11] width 114 height 23
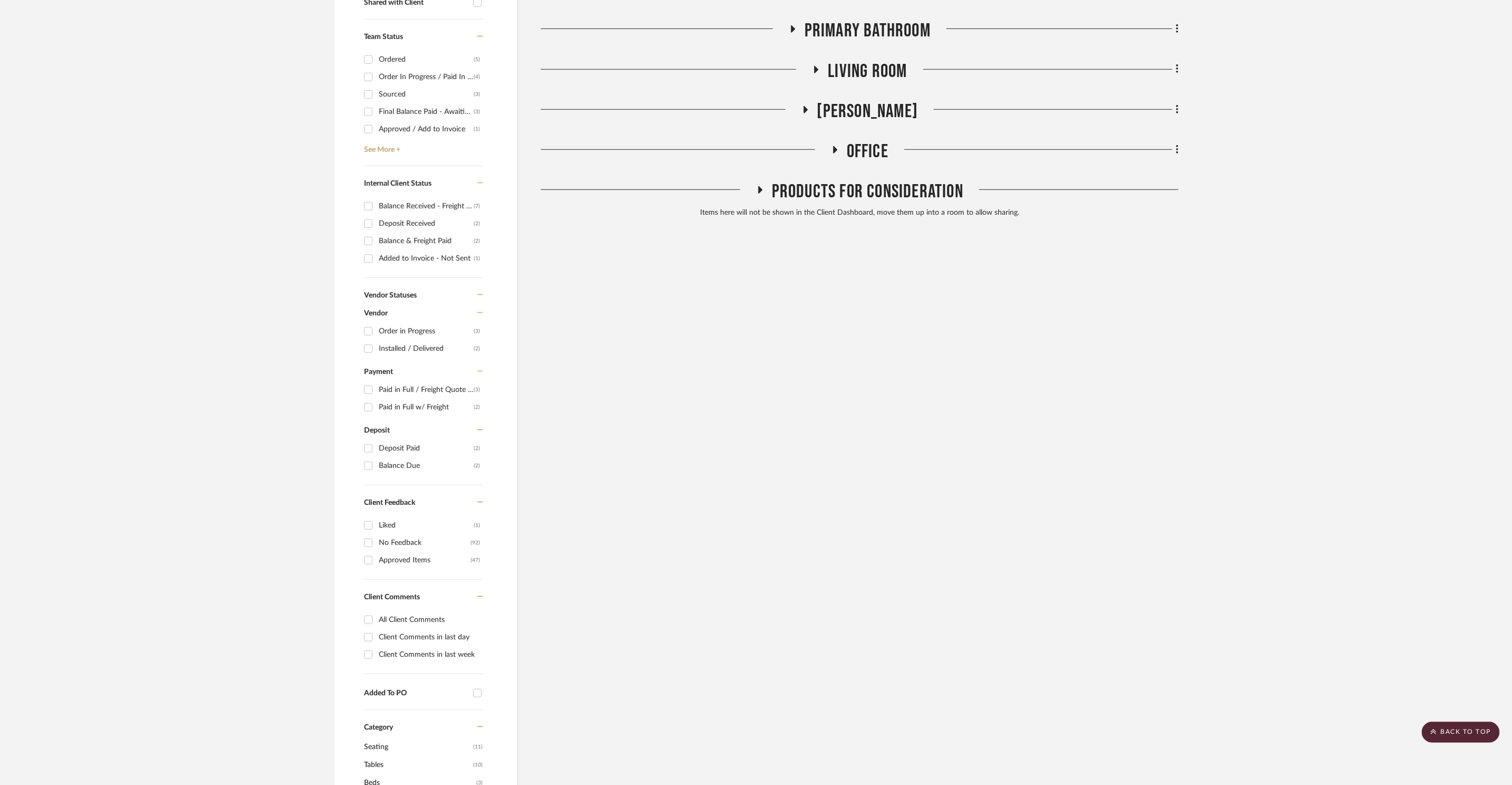
scroll to position [441, 0]
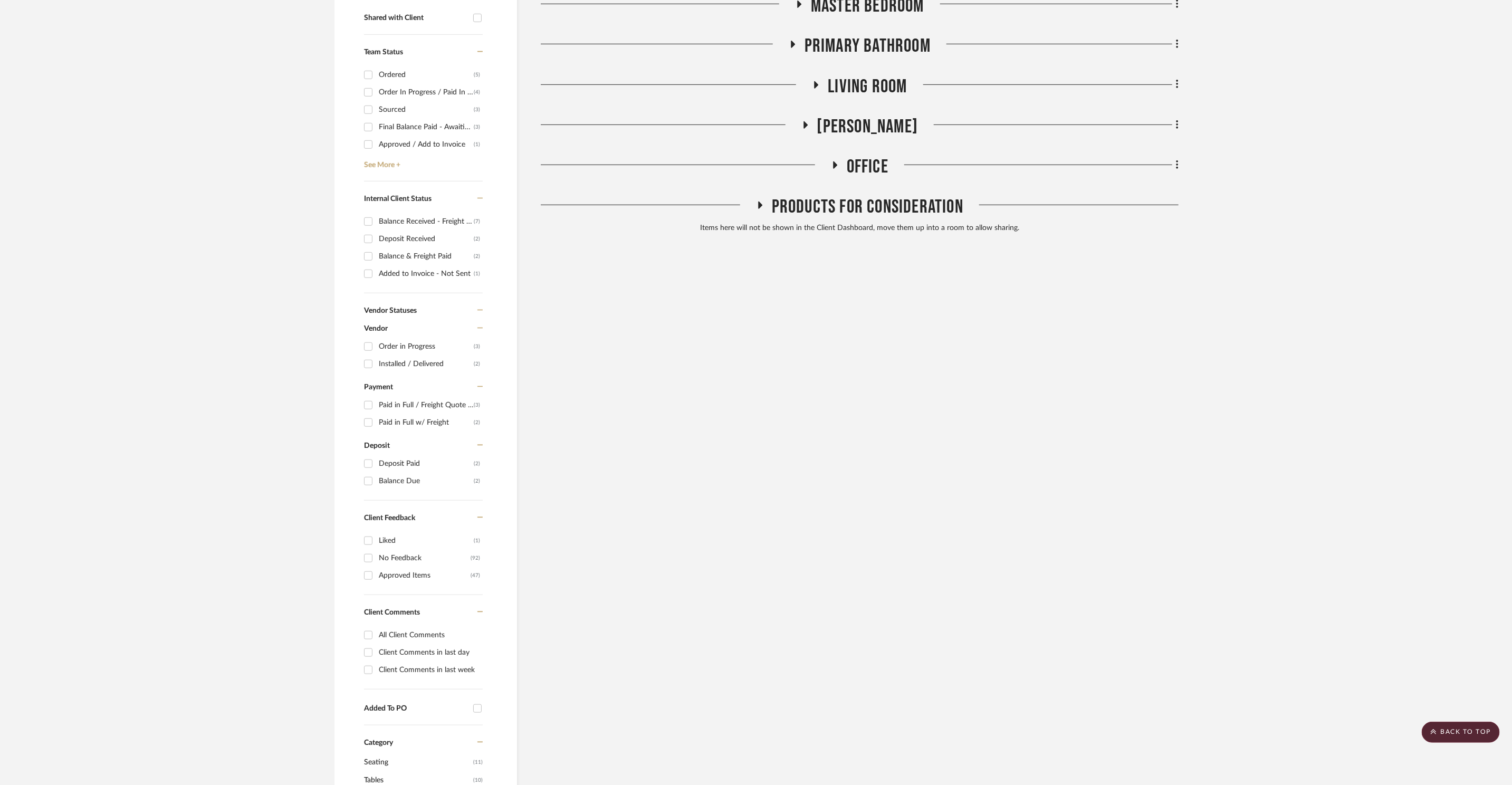
click at [861, 156] on span "Office" at bounding box center [868, 167] width 42 height 23
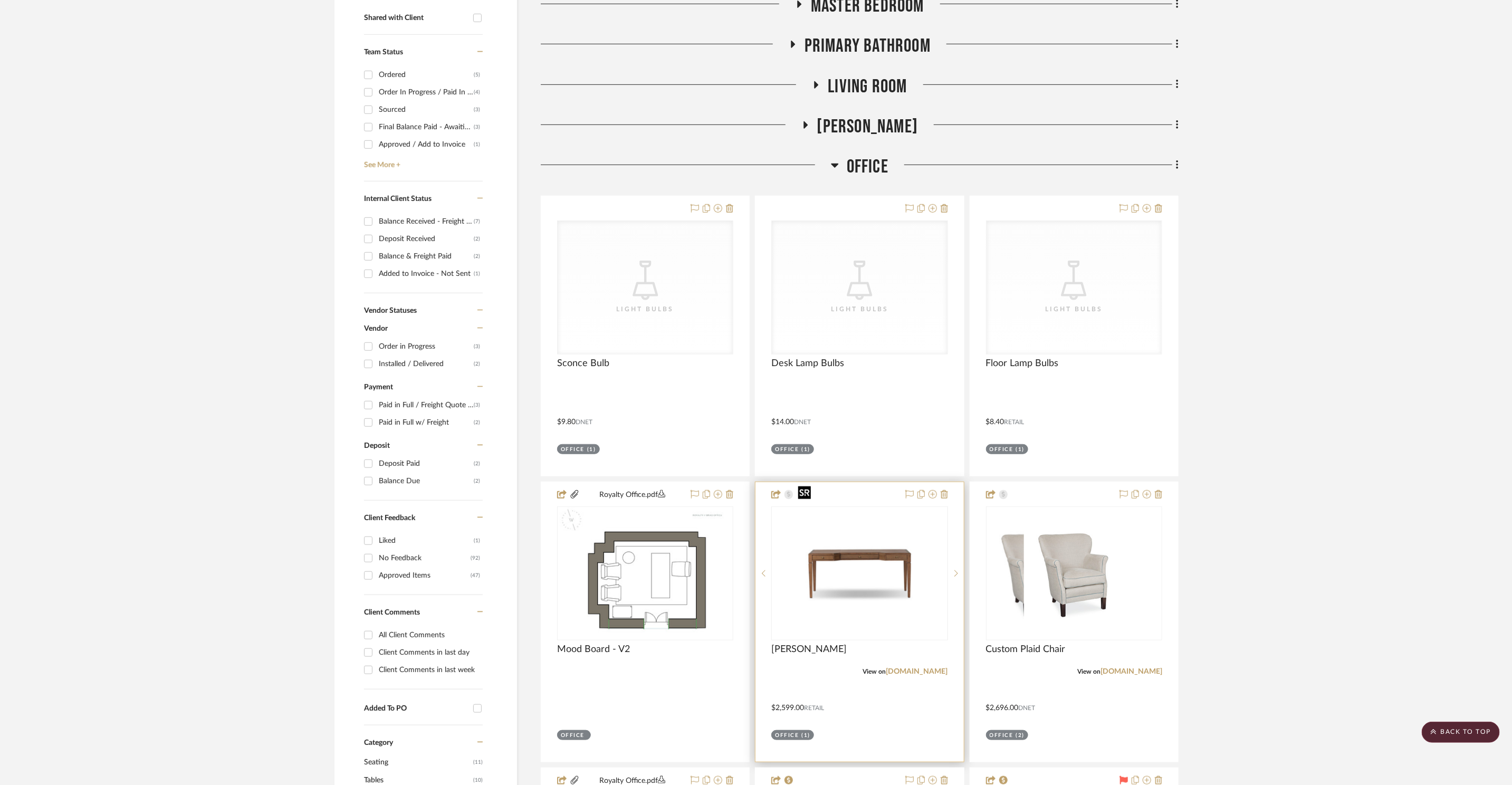
click at [0, 0] on img at bounding box center [0, 0] width 0 height 0
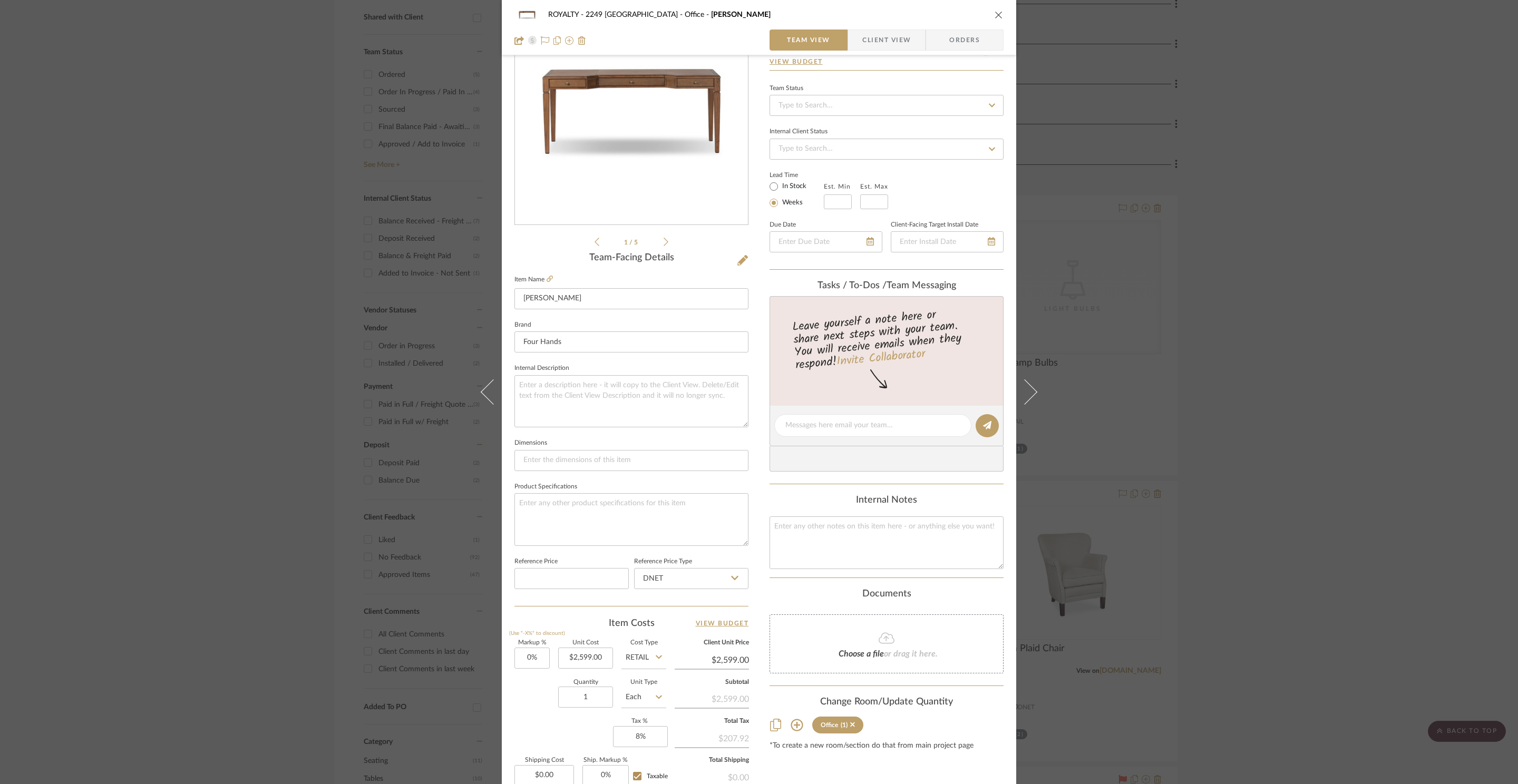
scroll to position [90, 0]
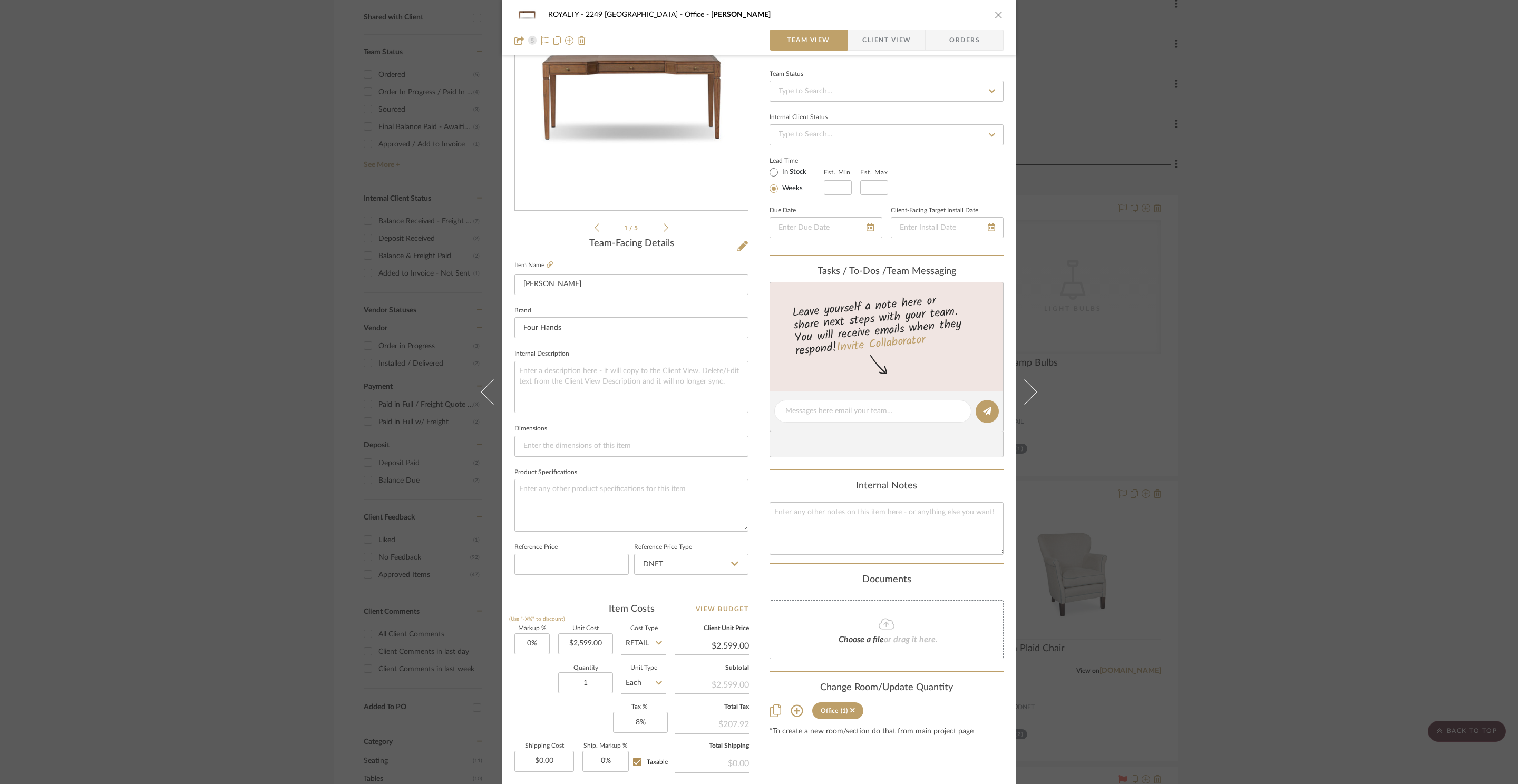
click at [994, 11] on icon "close" at bounding box center [998, 15] width 9 height 9
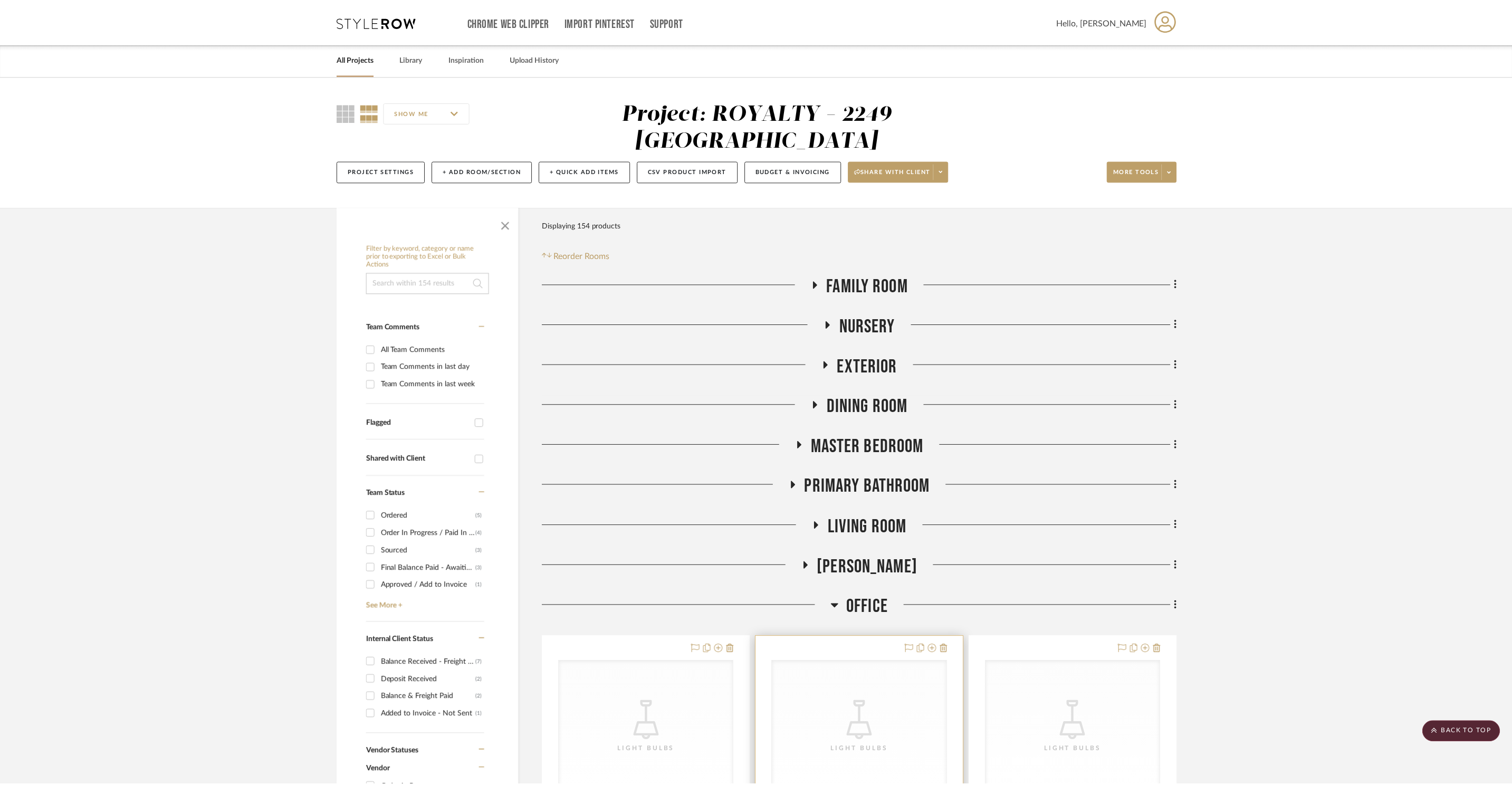
scroll to position [441, 0]
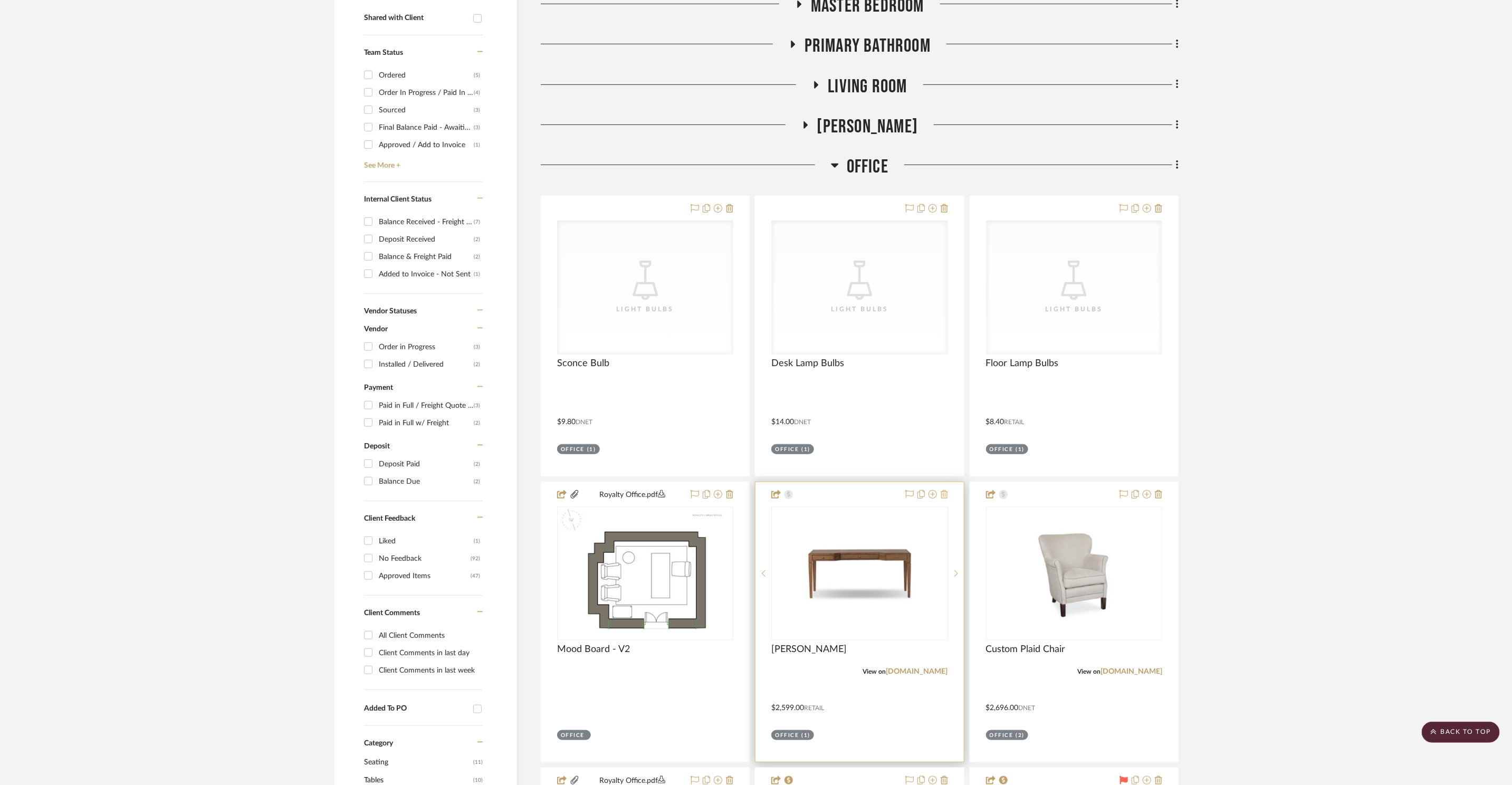
click at [943, 490] on icon at bounding box center [944, 494] width 7 height 9
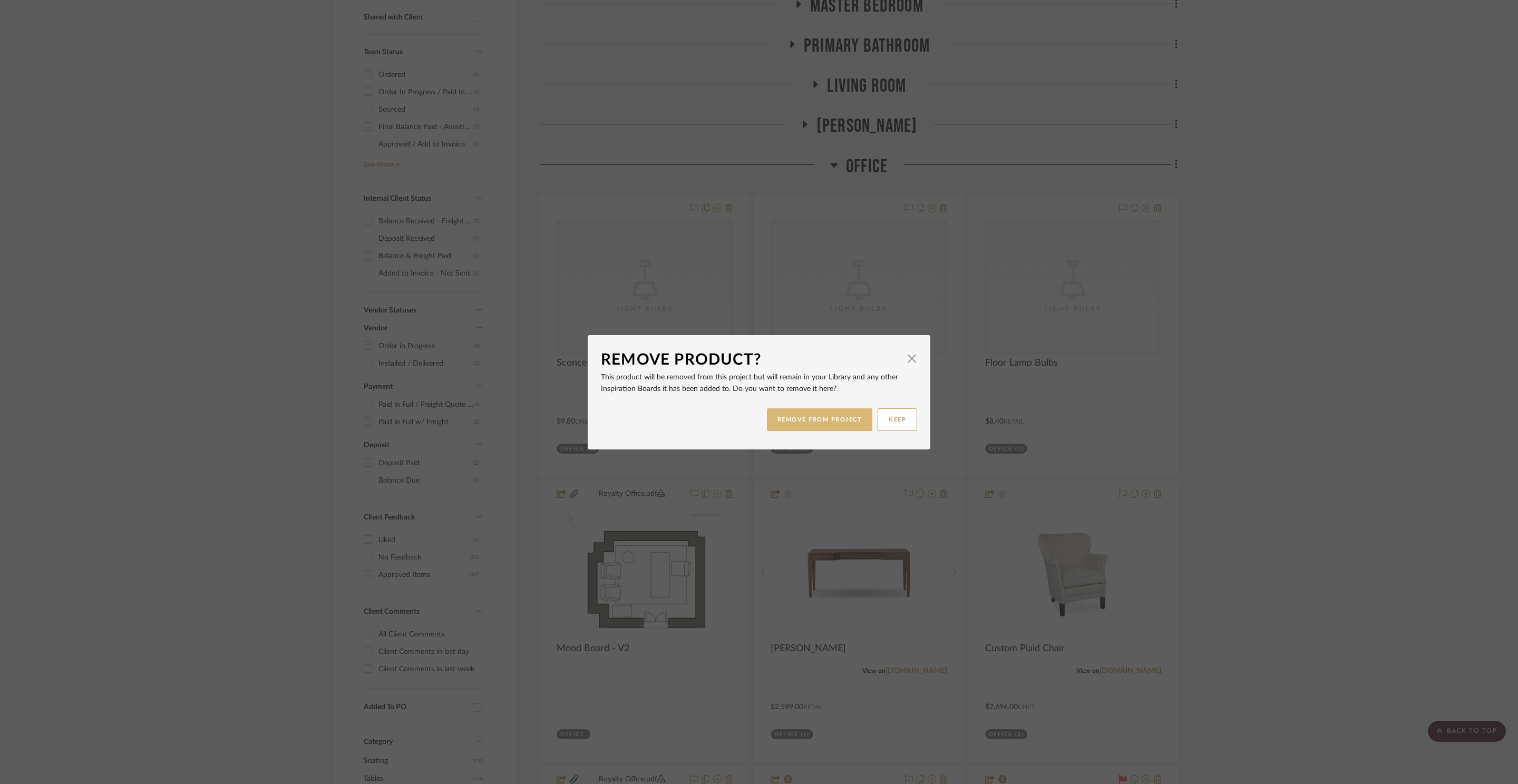
click at [822, 420] on button "REMOVE FROM PROJECT" at bounding box center [819, 419] width 106 height 23
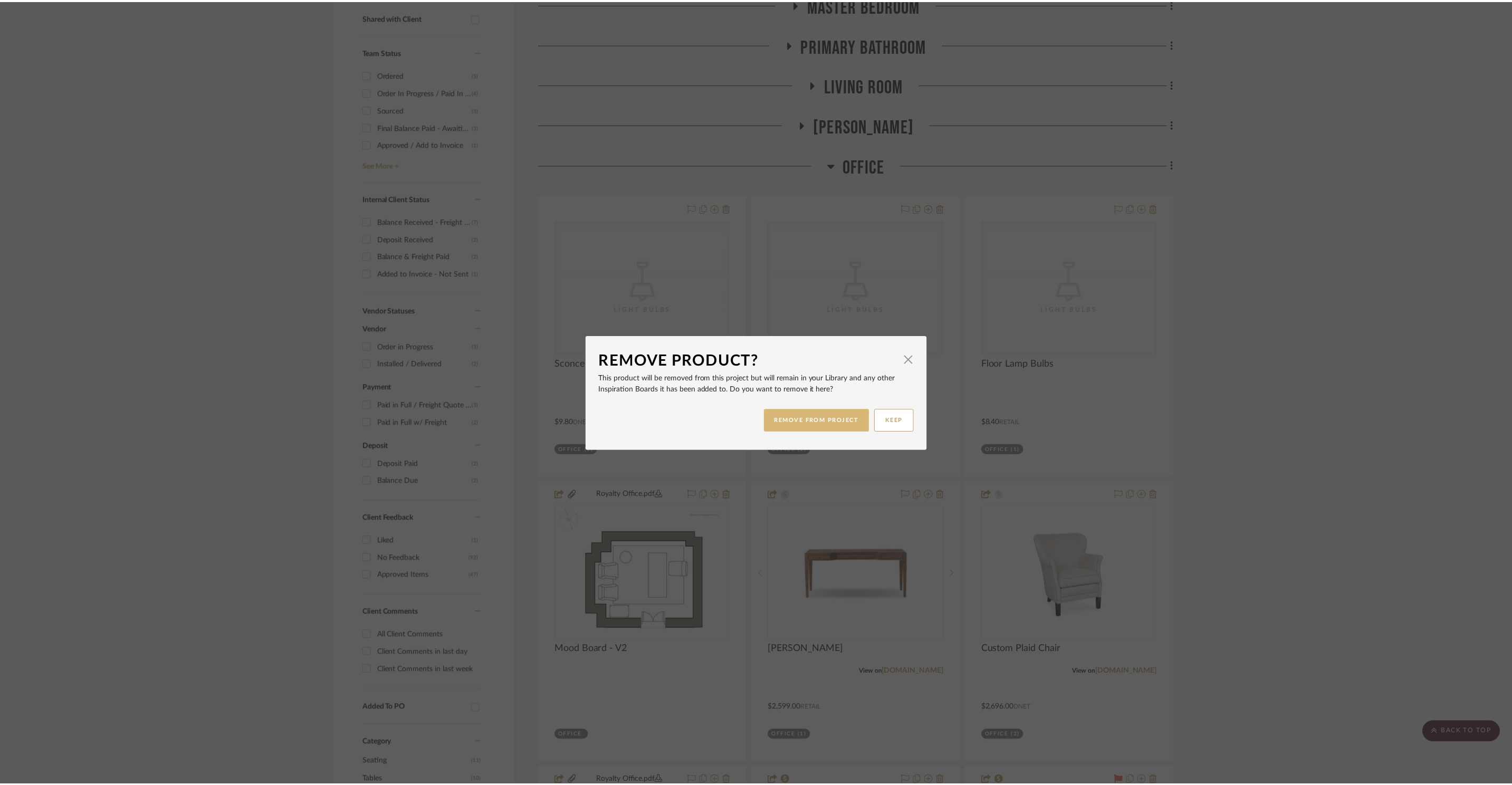
scroll to position [441, 0]
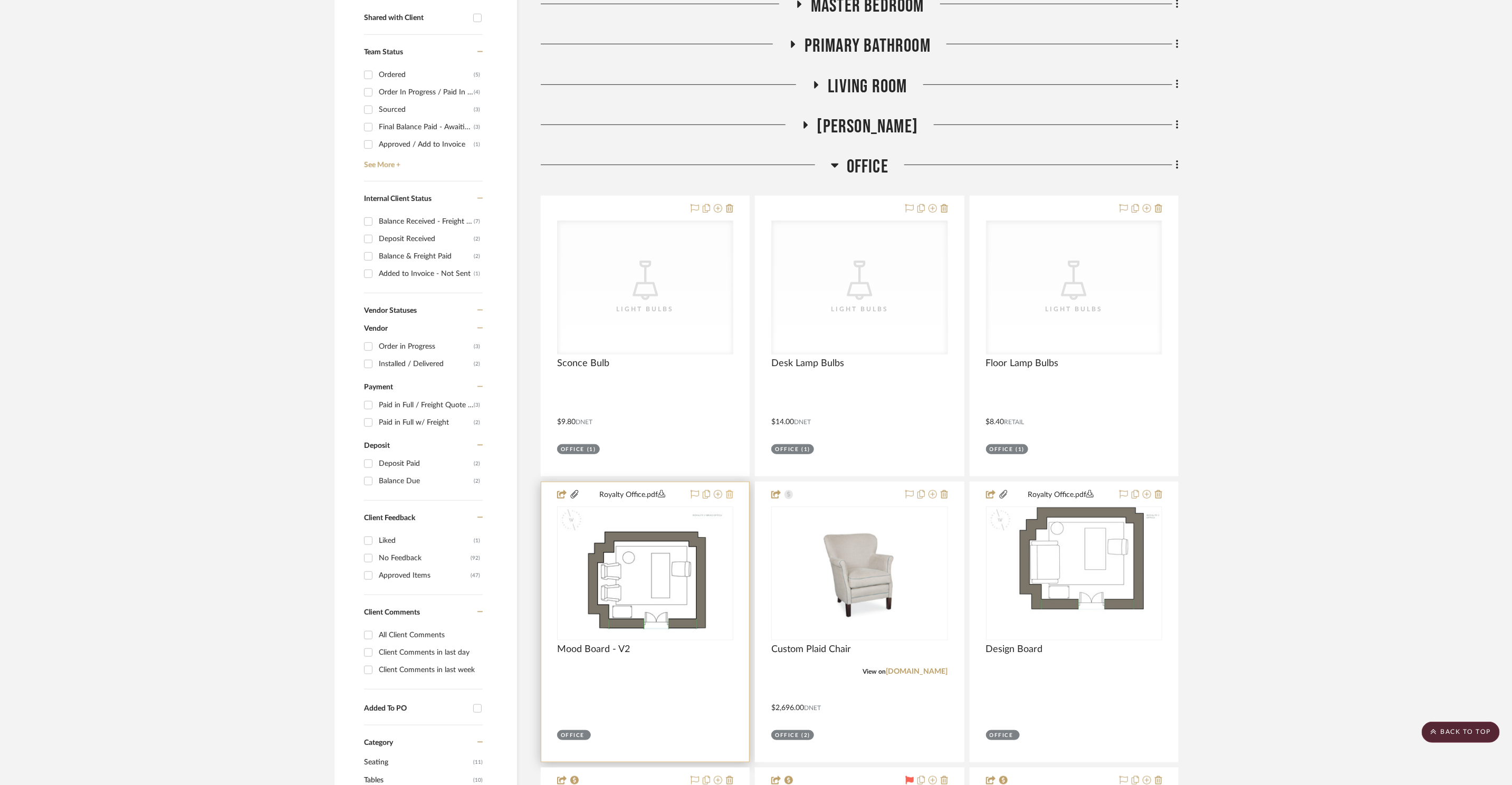
click at [729, 490] on icon at bounding box center [729, 494] width 7 height 9
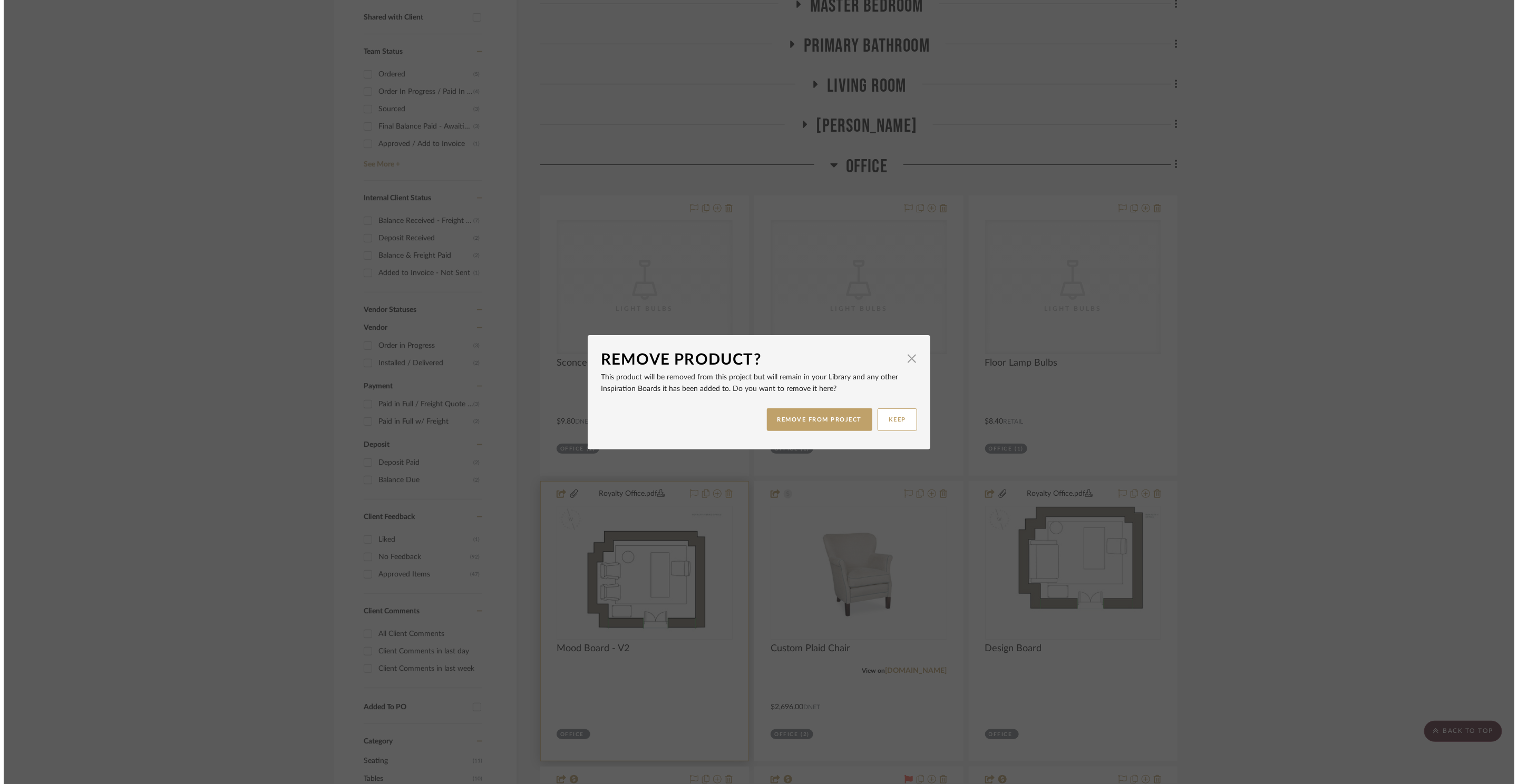
scroll to position [0, 0]
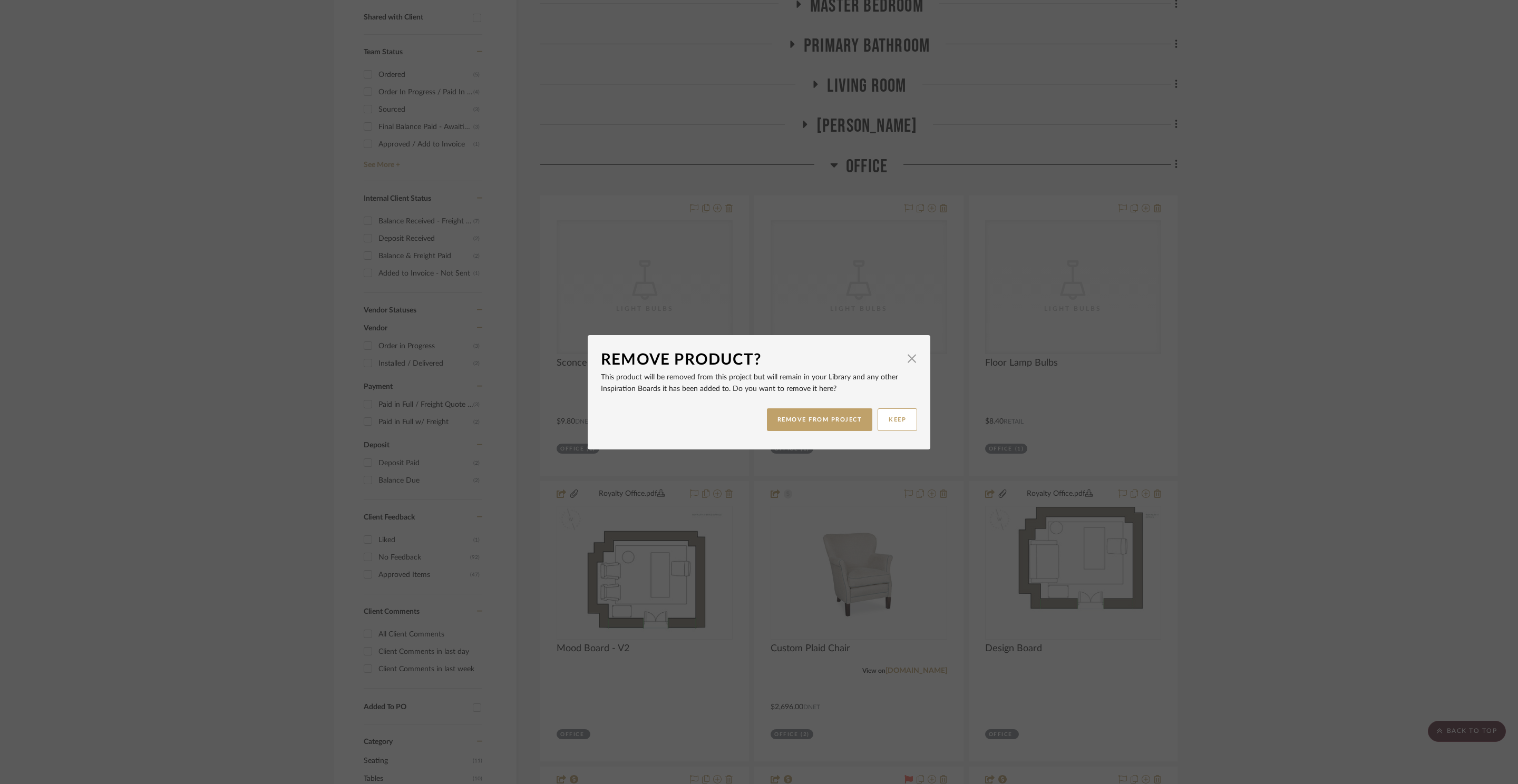
click at [913, 355] on dialog-content "Remove Product? × This product will be removed from this project but will remai…" at bounding box center [759, 392] width 342 height 114
click at [910, 357] on span "button" at bounding box center [911, 359] width 21 height 21
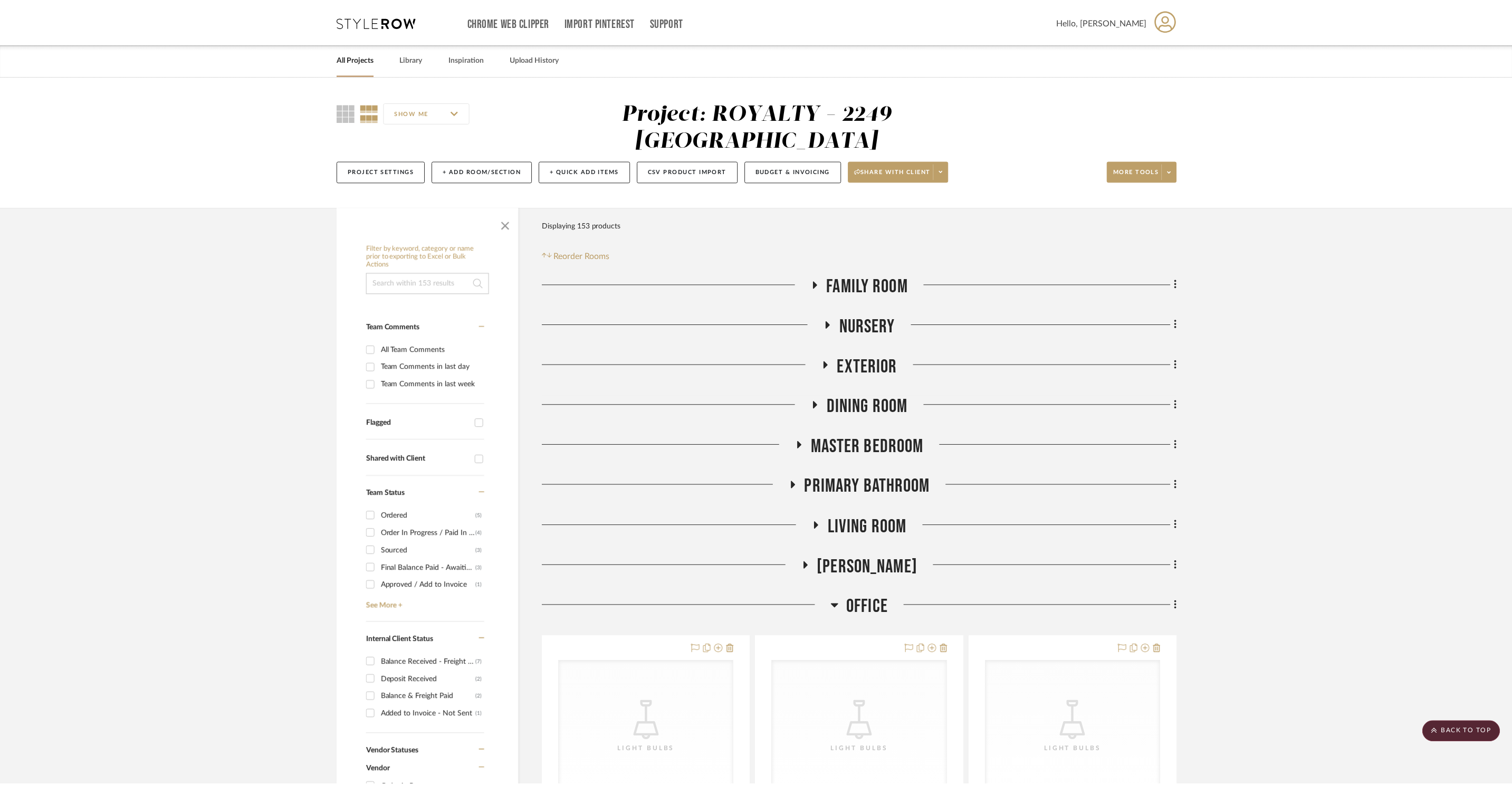
scroll to position [441, 0]
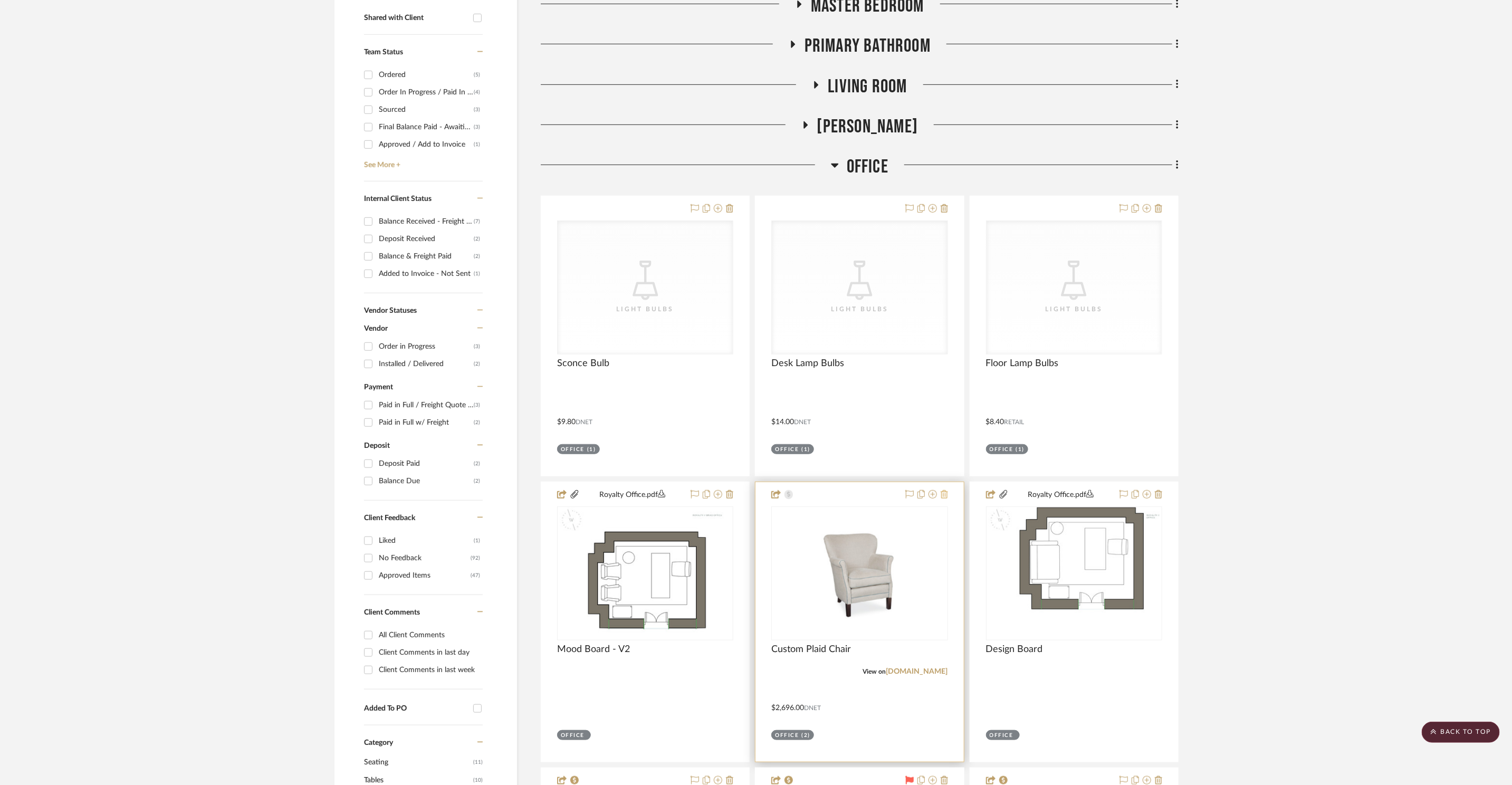
click at [943, 490] on icon at bounding box center [944, 494] width 7 height 9
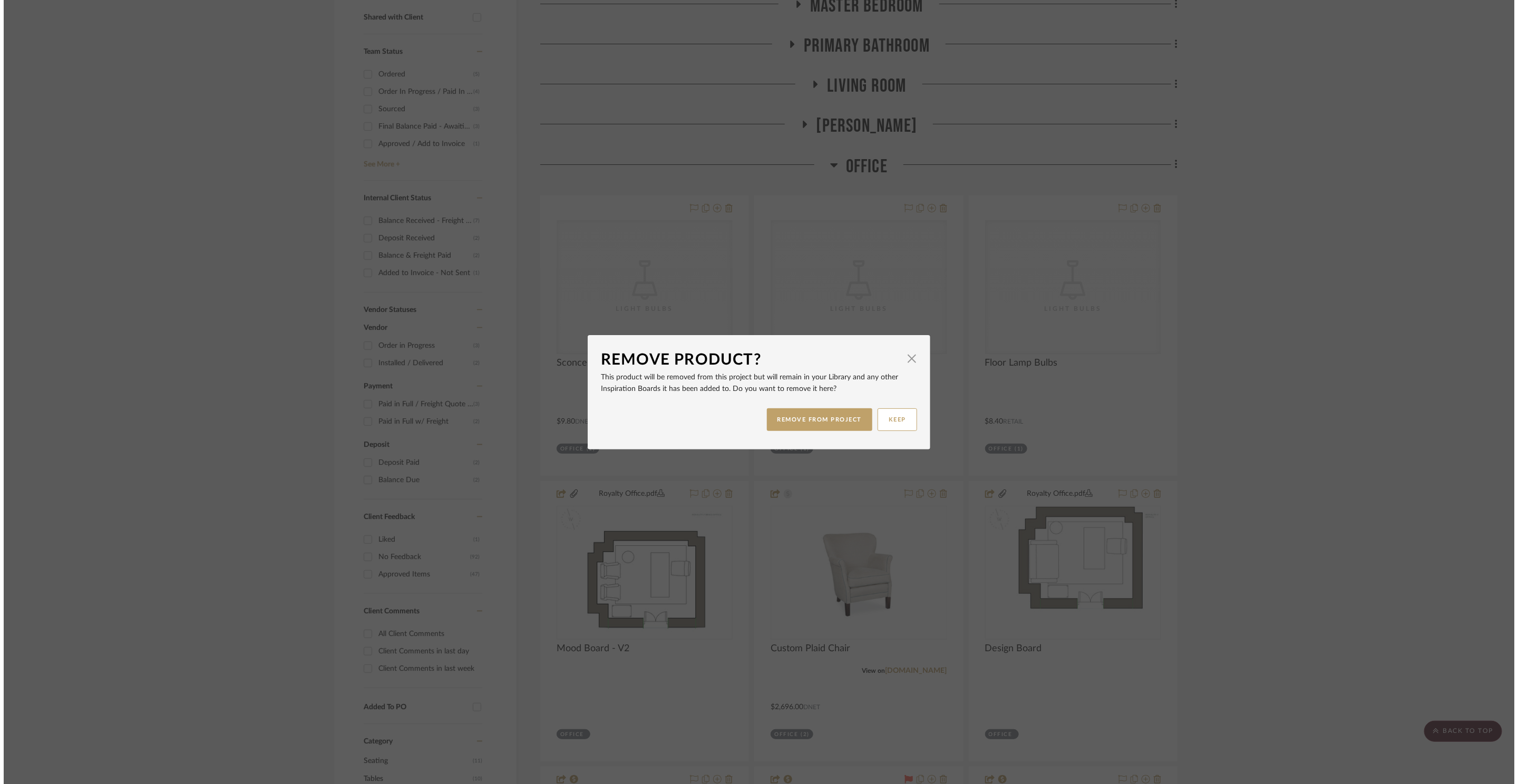
scroll to position [0, 0]
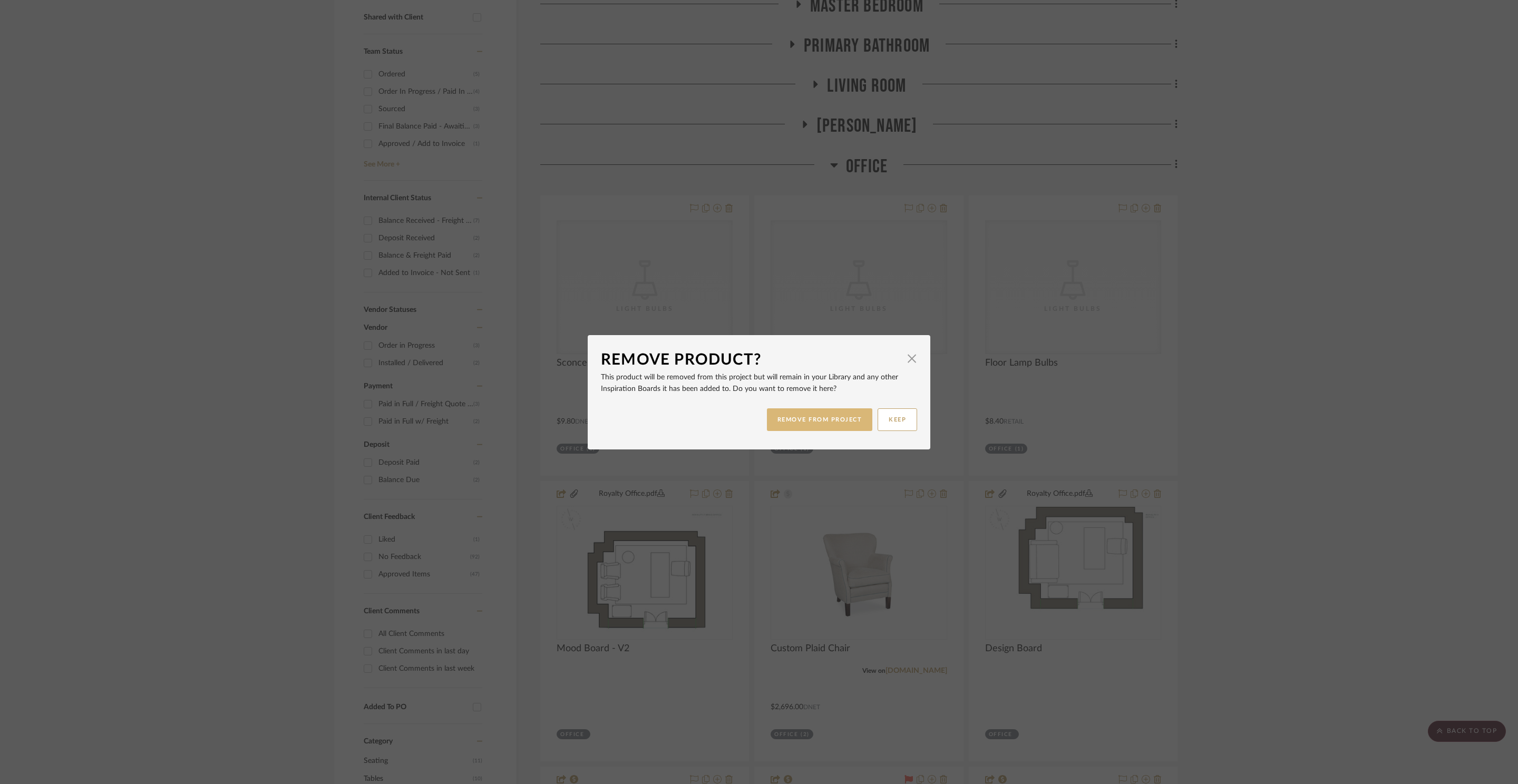
click at [825, 424] on button "REMOVE FROM PROJECT" at bounding box center [819, 419] width 106 height 23
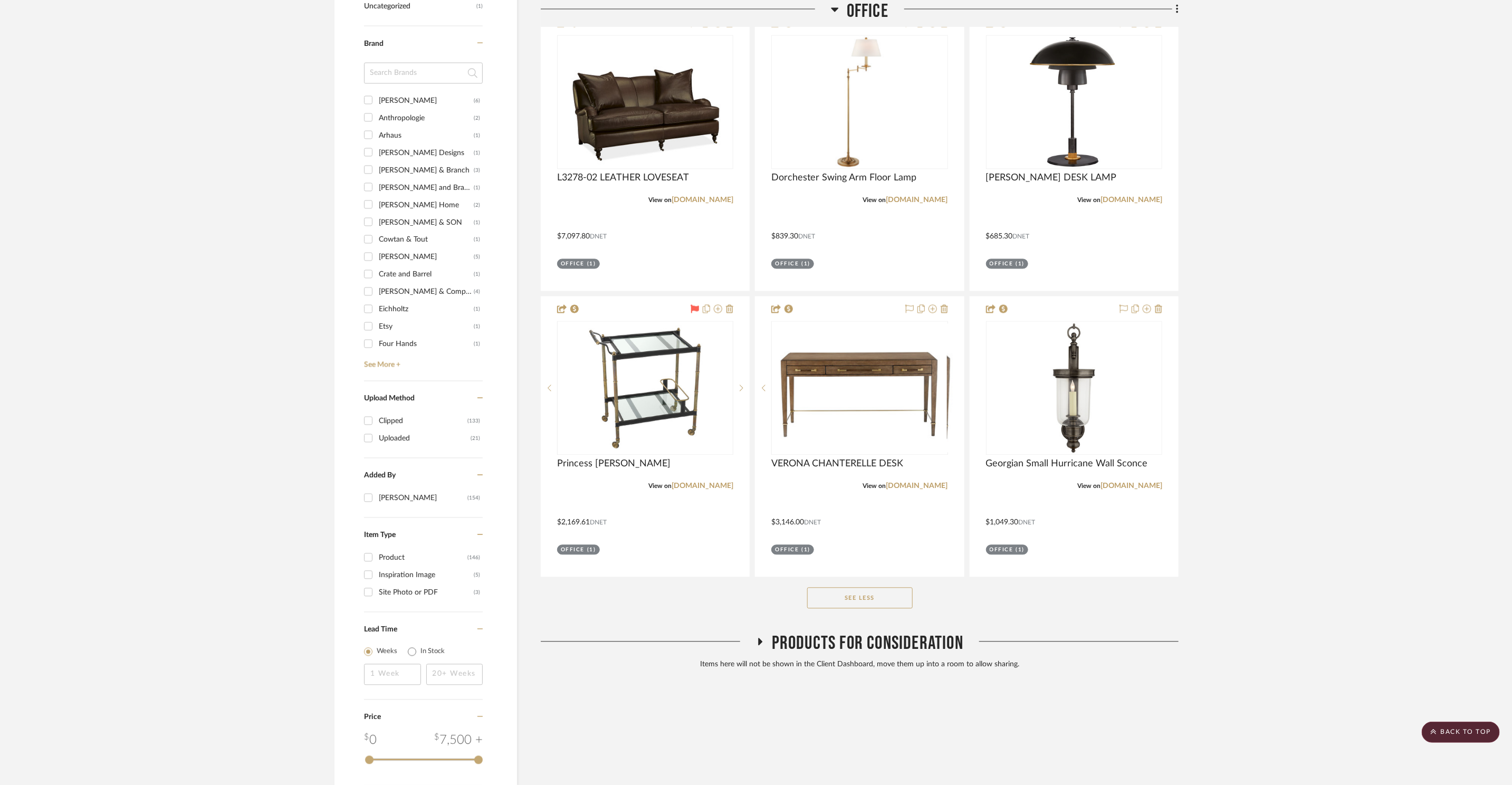
scroll to position [1501, 0]
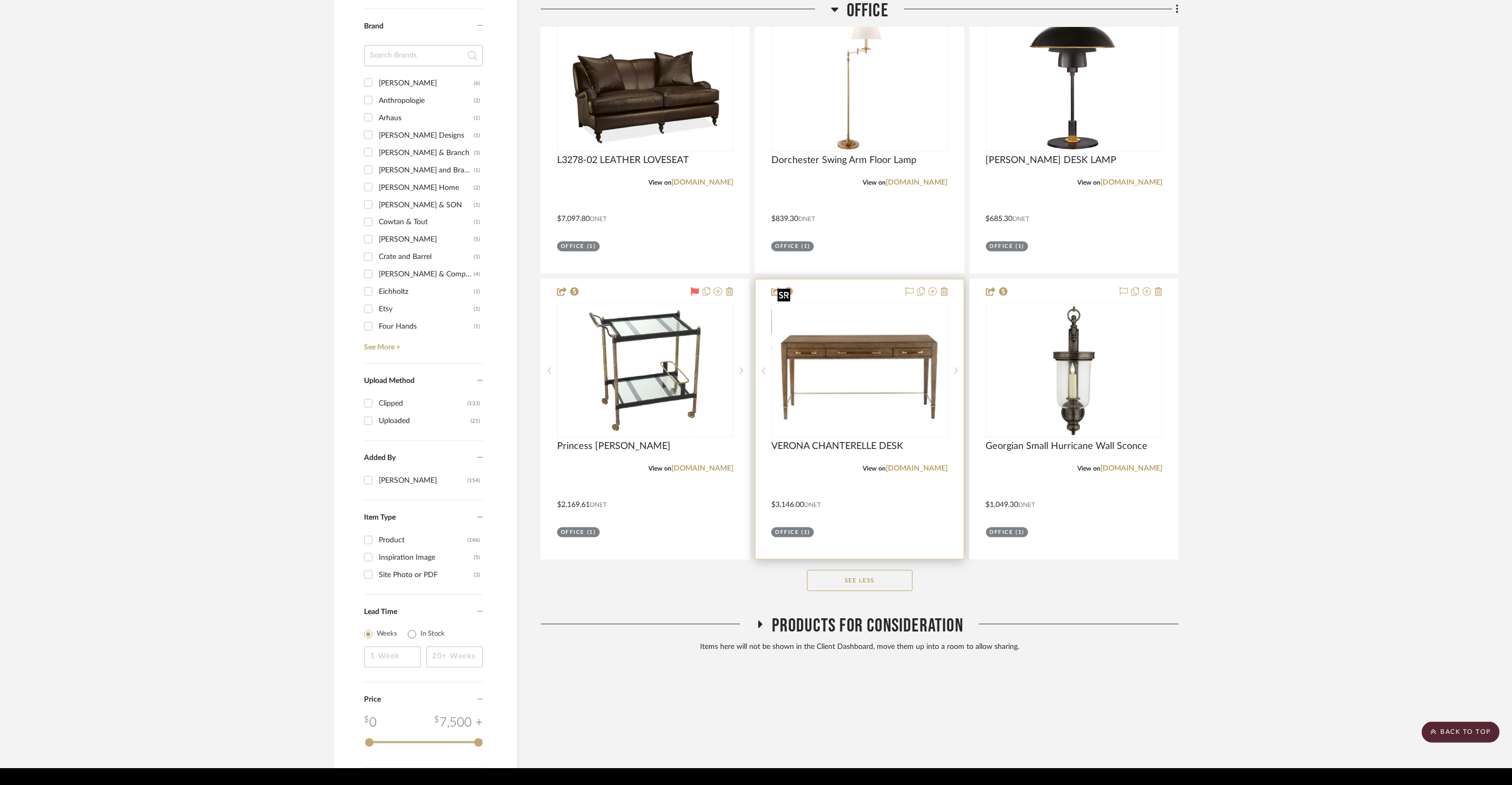
click at [865, 398] on img "0" at bounding box center [859, 371] width 174 height 121
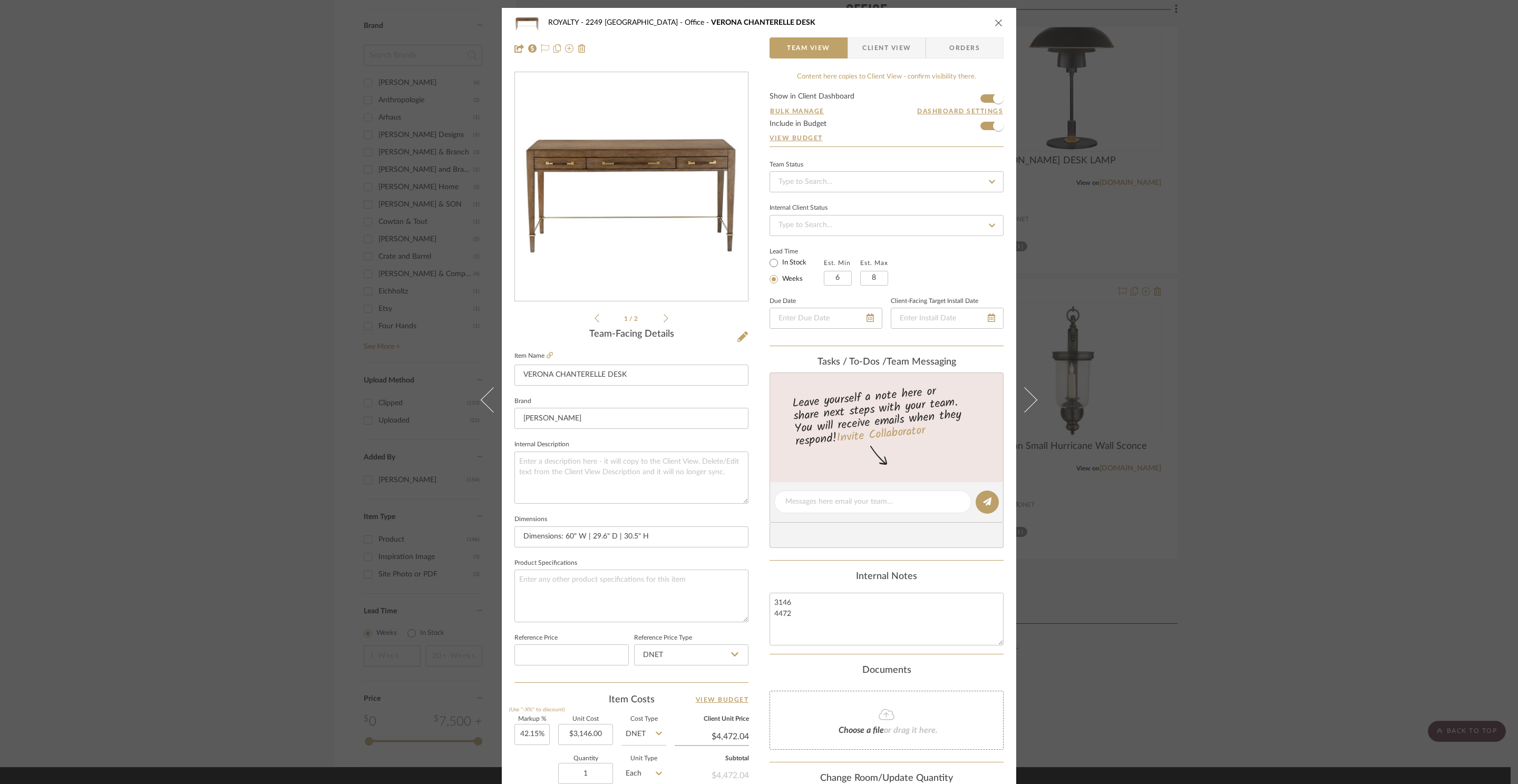
click at [541, 47] on icon at bounding box center [545, 48] width 9 height 9
click at [850, 184] on input at bounding box center [886, 181] width 234 height 21
click at [843, 238] on div "Ordered" at bounding box center [882, 238] width 233 height 27
type input "8/21/2025"
type input "Ordered"
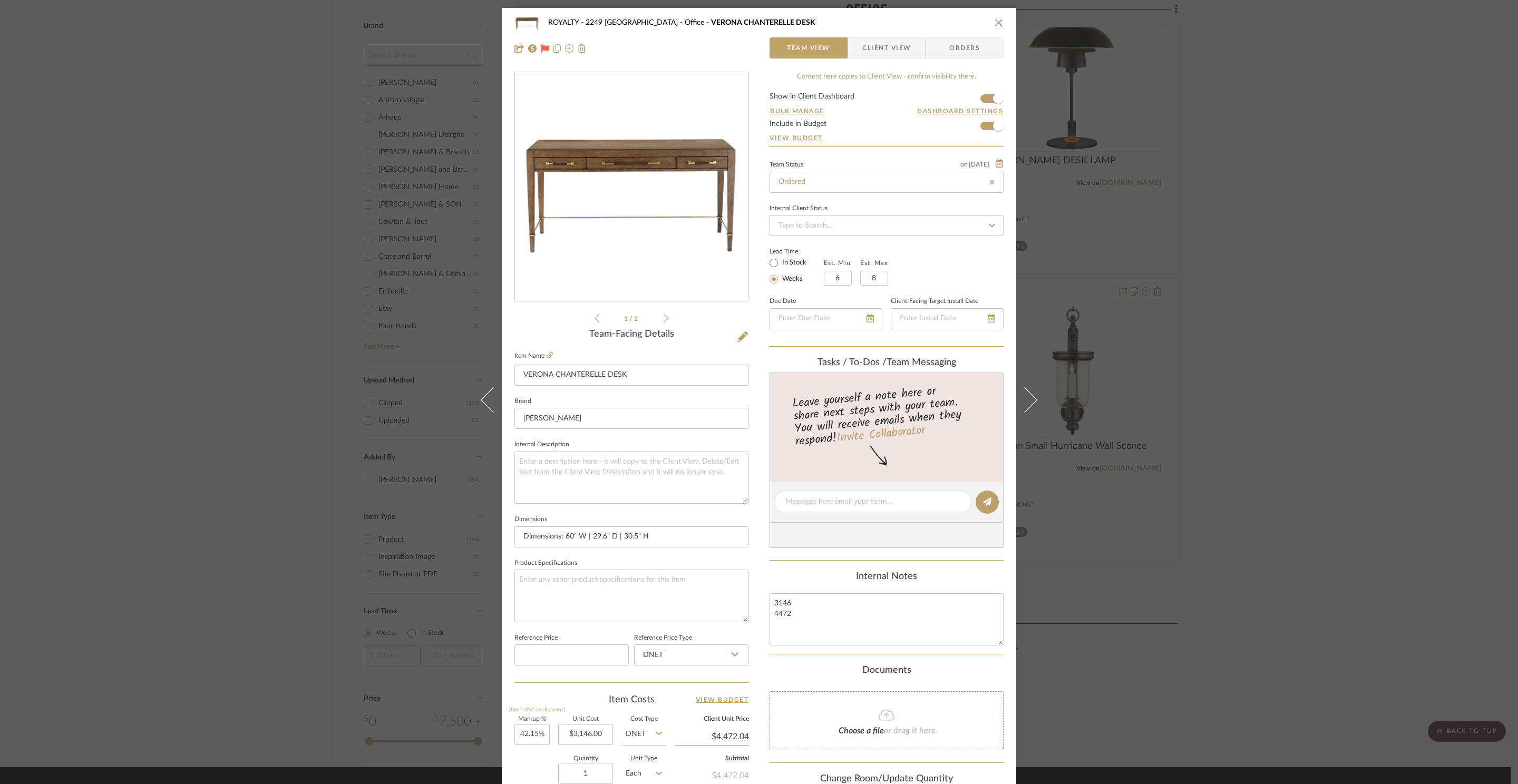
click at [875, 54] on span "Client View" at bounding box center [886, 47] width 48 height 21
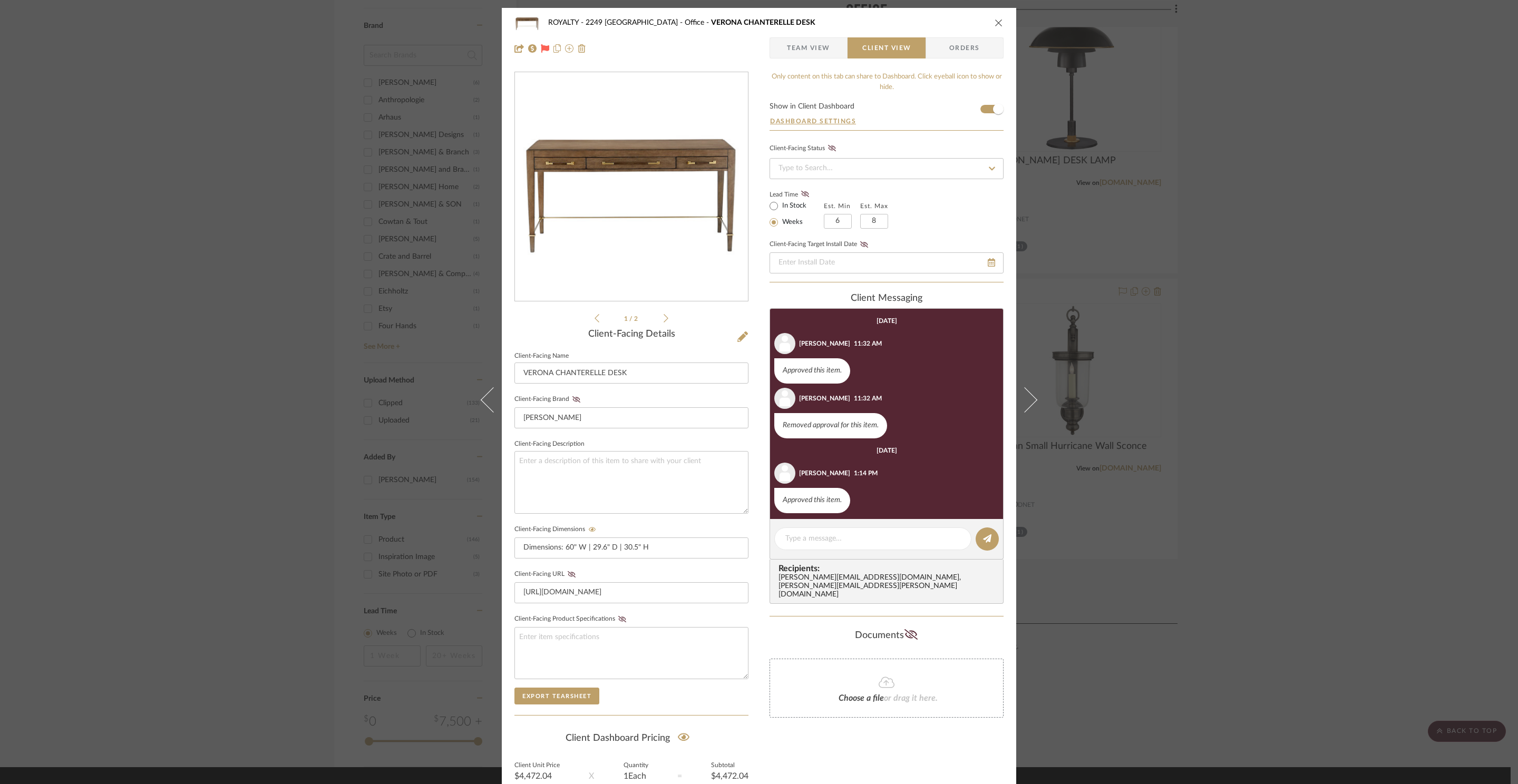
click at [941, 50] on span "Orders" at bounding box center [964, 47] width 54 height 21
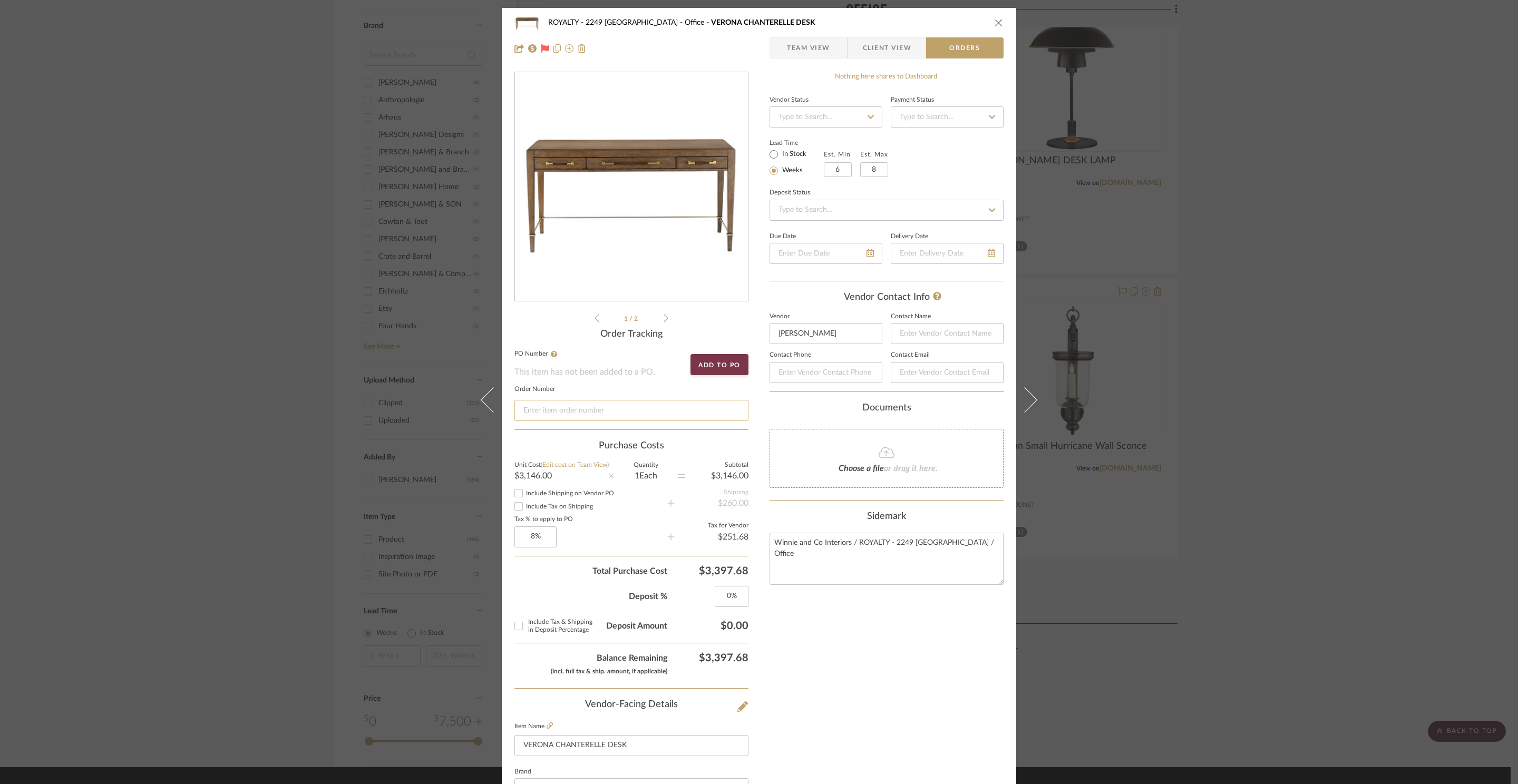
click at [569, 418] on input at bounding box center [631, 410] width 234 height 21
paste input "Invoice #D1860"
type input "Invoice #D1860"
click at [829, 45] on span "Team View" at bounding box center [808, 47] width 77 height 21
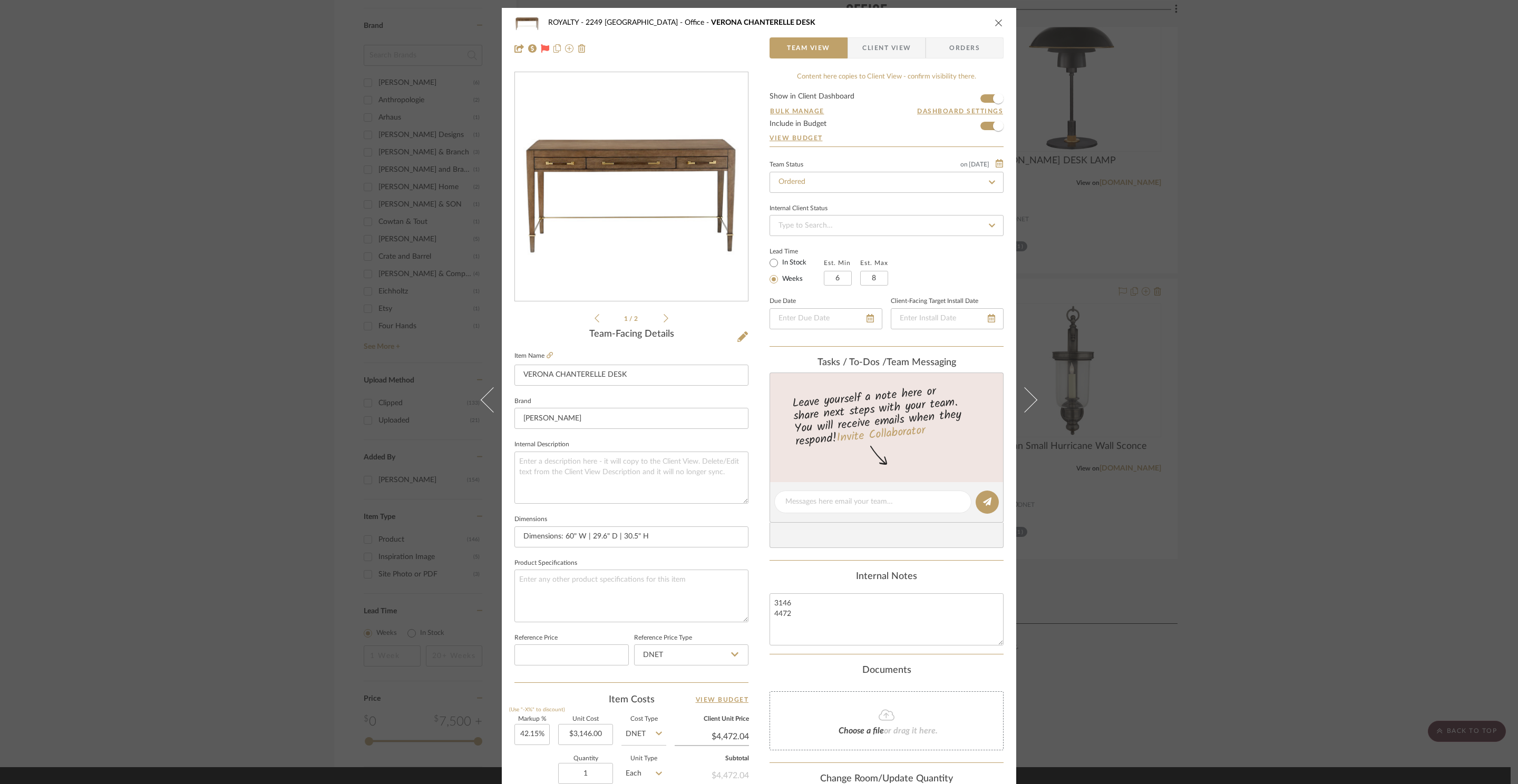
click at [881, 47] on span "Client View" at bounding box center [886, 47] width 48 height 21
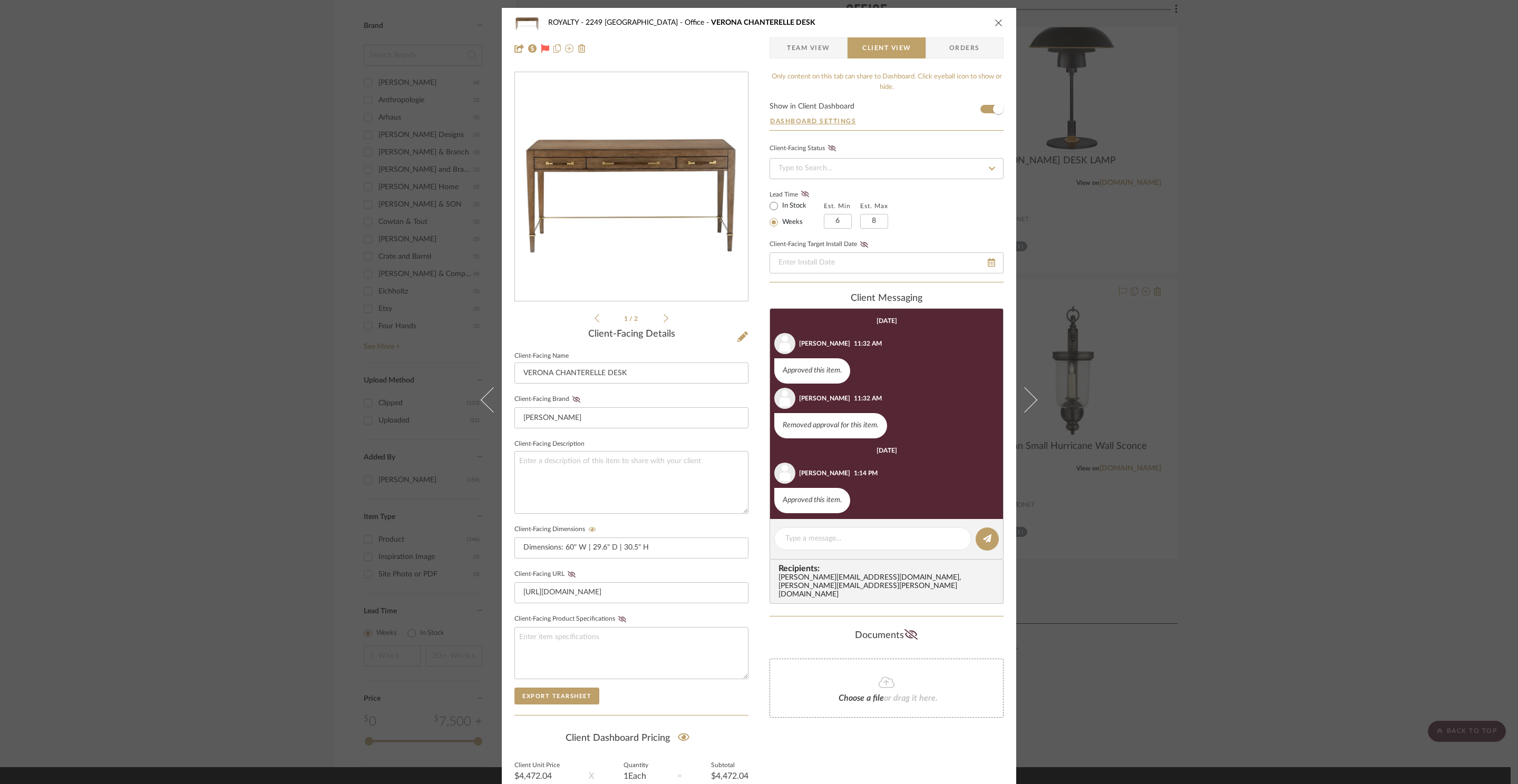
click at [804, 40] on span "Team View" at bounding box center [808, 47] width 44 height 21
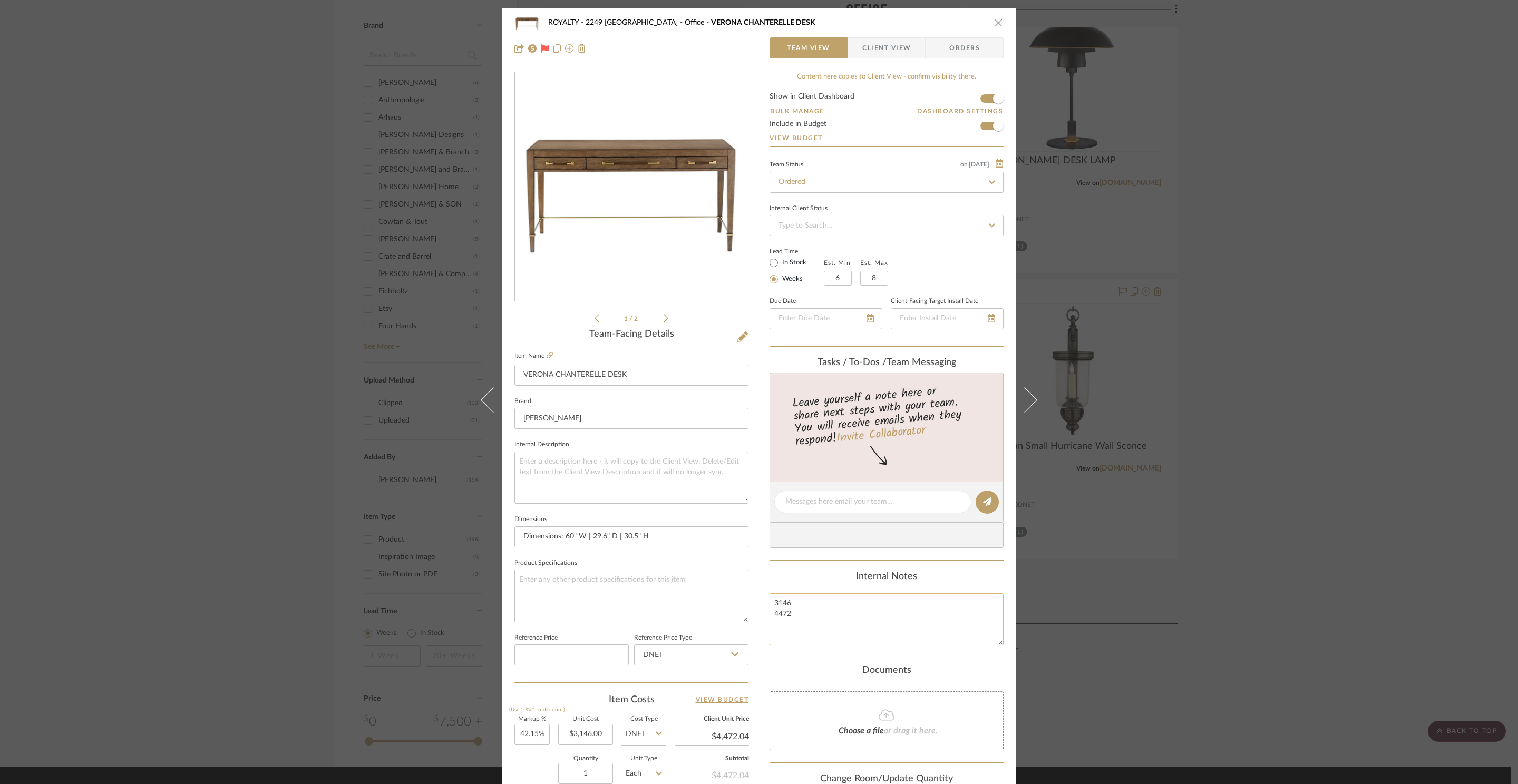
click at [820, 628] on textarea "3146 4472" at bounding box center [886, 619] width 234 height 52
type textarea "3146 4472"
click at [969, 54] on span "Orders" at bounding box center [964, 47] width 54 height 21
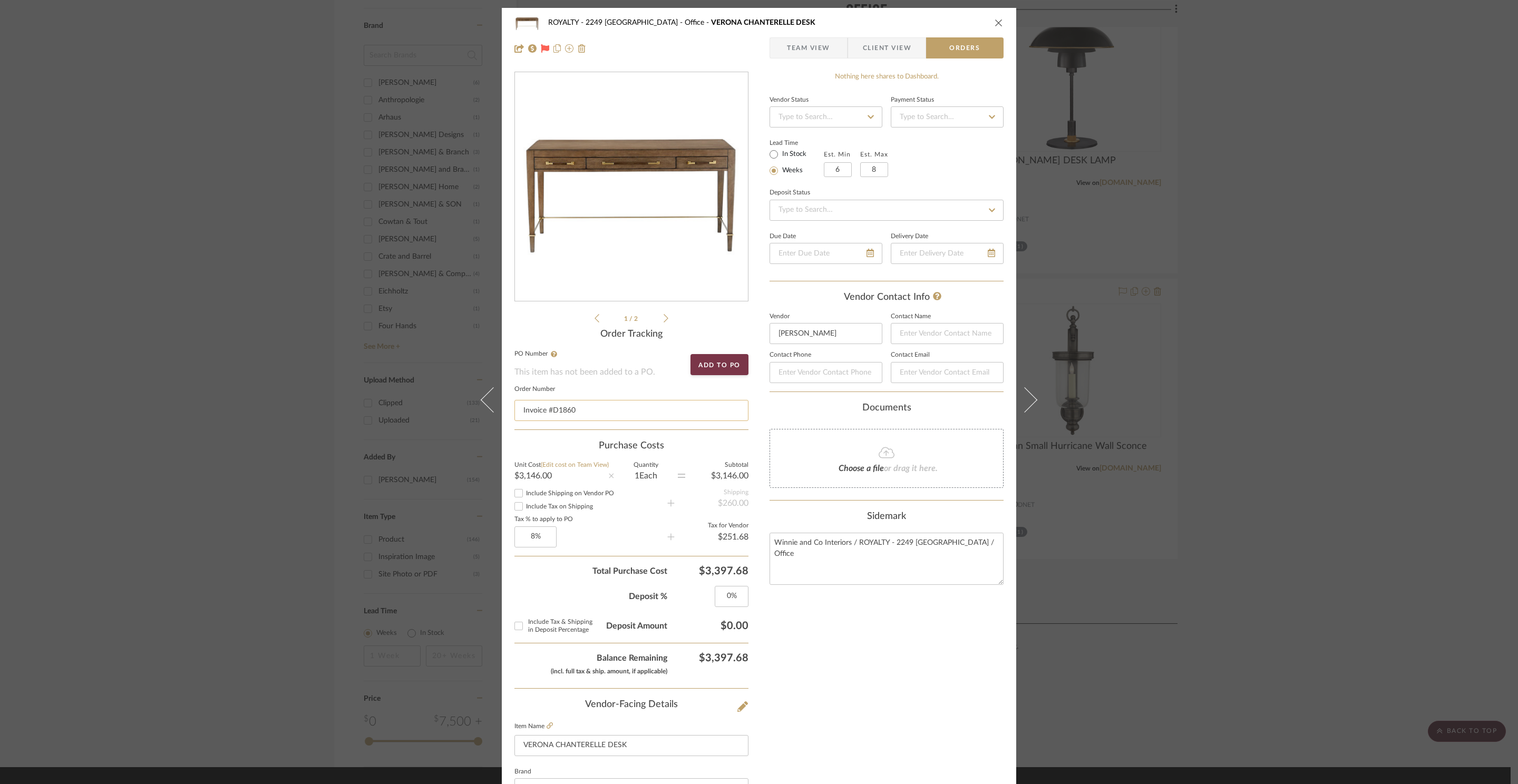
click at [603, 416] on input "Invoice #D1860" at bounding box center [631, 410] width 234 height 21
type input "Invoice #D1860 / Trove"
click at [847, 682] on div "Nothing here shares to Dashboard. Vendor Status Payment Status Lead Time In Sto…" at bounding box center [886, 575] width 234 height 1006
click at [994, 21] on icon "close" at bounding box center [998, 23] width 9 height 9
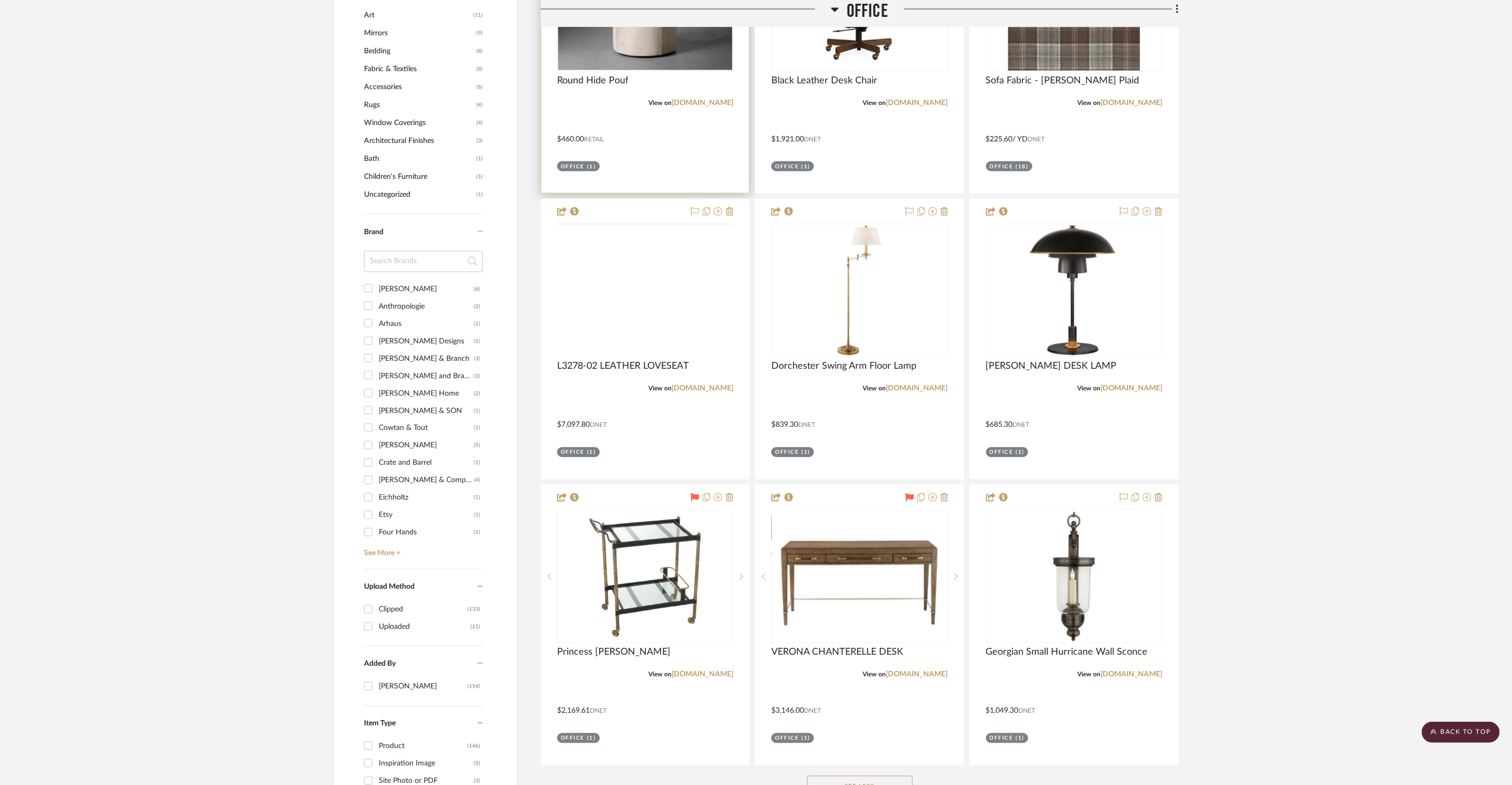
scroll to position [1167, 0]
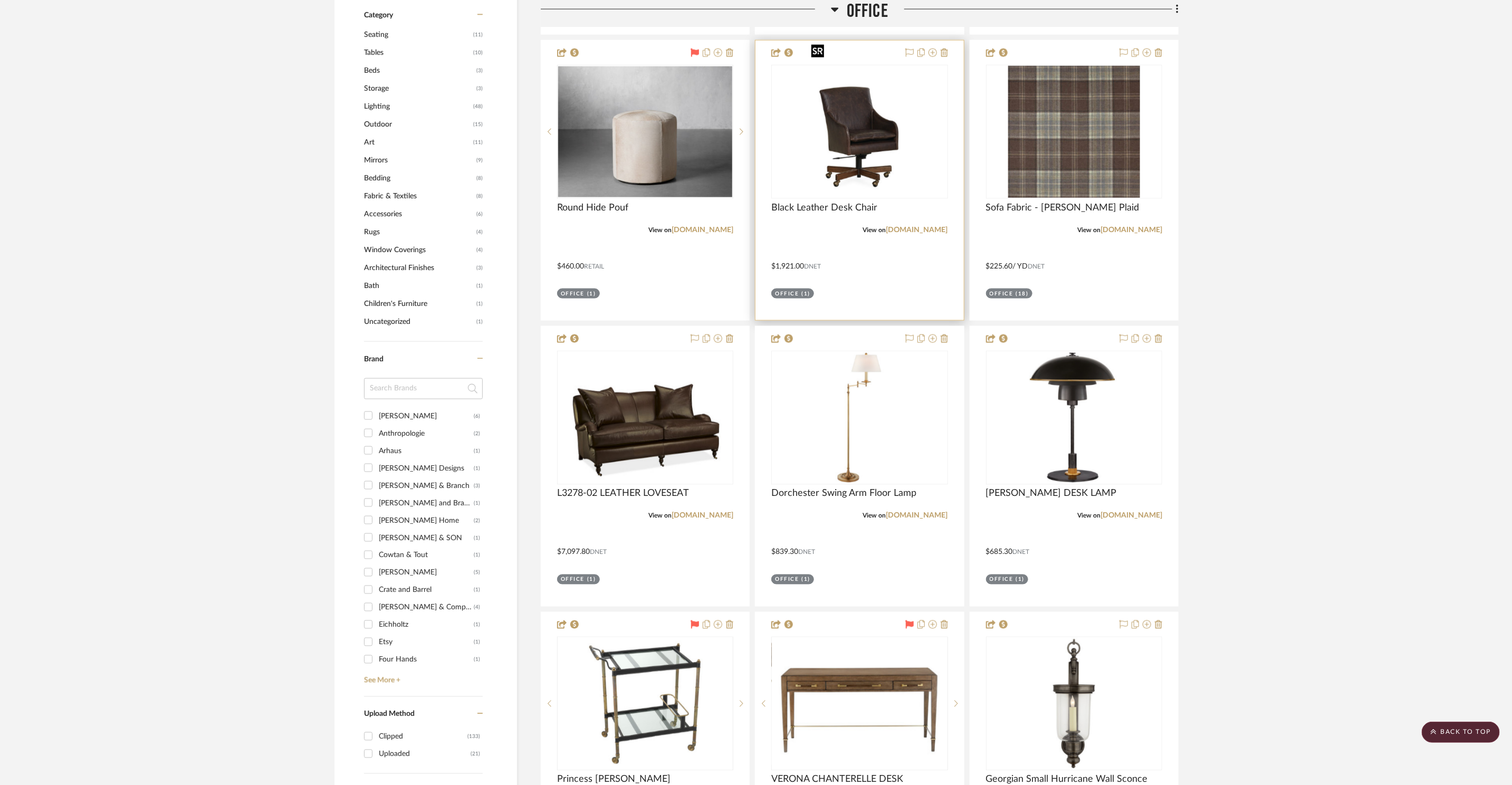
click at [900, 127] on img "0" at bounding box center [859, 132] width 105 height 132
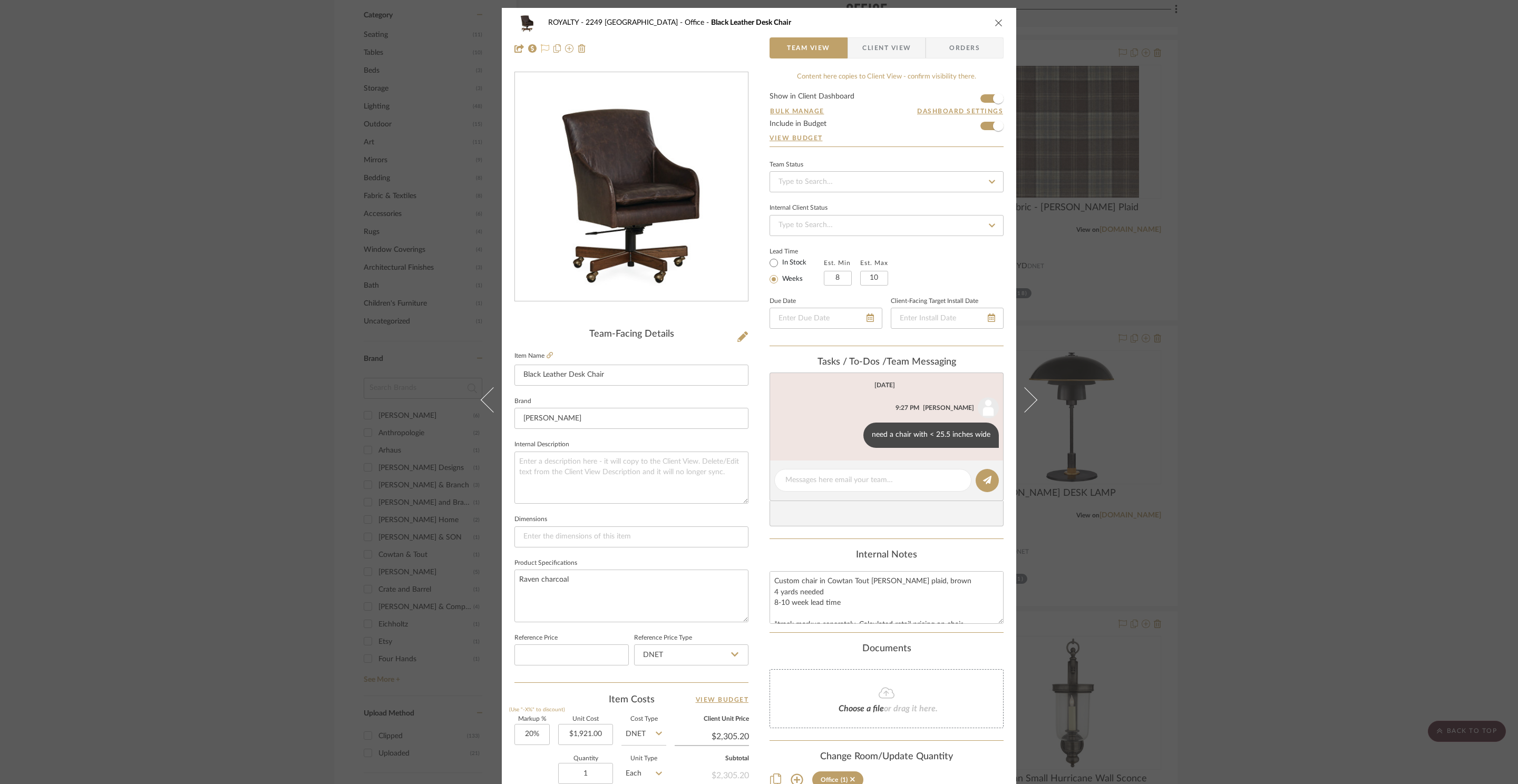
click at [541, 48] on icon at bounding box center [545, 48] width 9 height 9
click at [808, 187] on input at bounding box center [886, 181] width 234 height 21
click at [813, 233] on div "Ordered" at bounding box center [882, 238] width 233 height 27
type input "8/21/2025"
type input "Ordered"
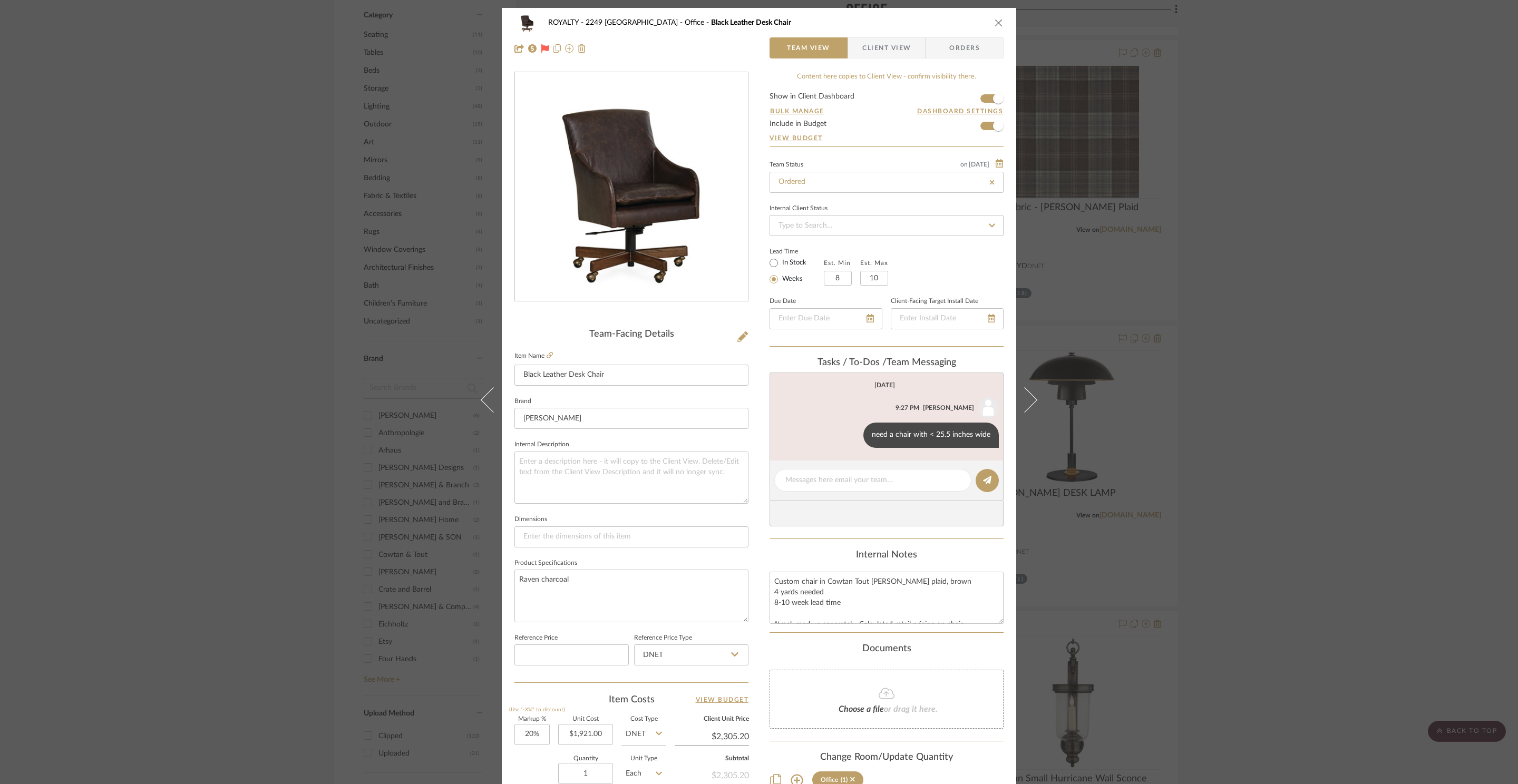
click at [886, 47] on span "Client View" at bounding box center [886, 47] width 48 height 21
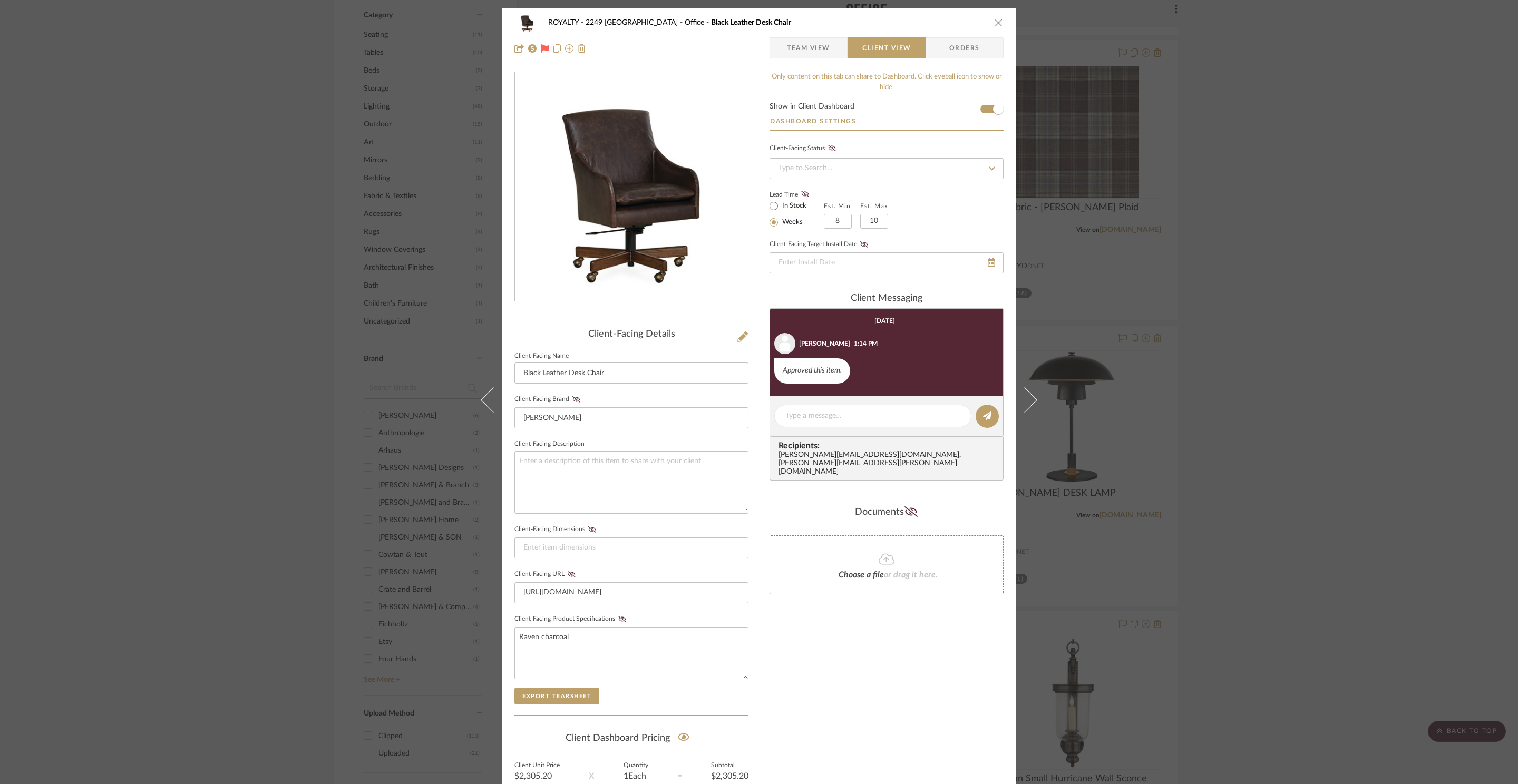
click at [971, 54] on span "Orders" at bounding box center [964, 47] width 54 height 21
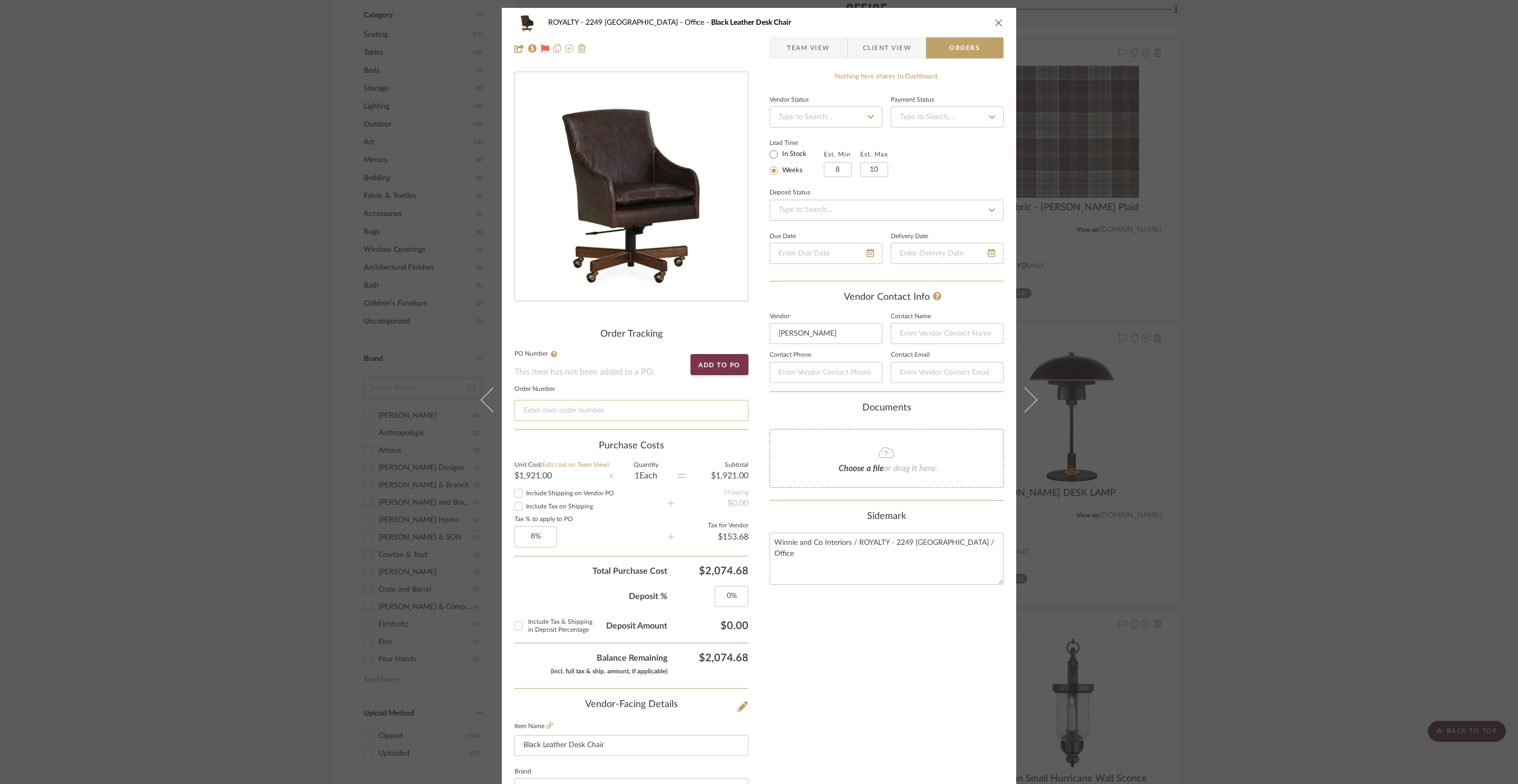
click at [592, 411] on input at bounding box center [631, 410] width 234 height 21
paste input "Invoice #D1860"
type input "Invoice #D1860 / Trove"
click at [804, 54] on span "Team View" at bounding box center [808, 47] width 44 height 21
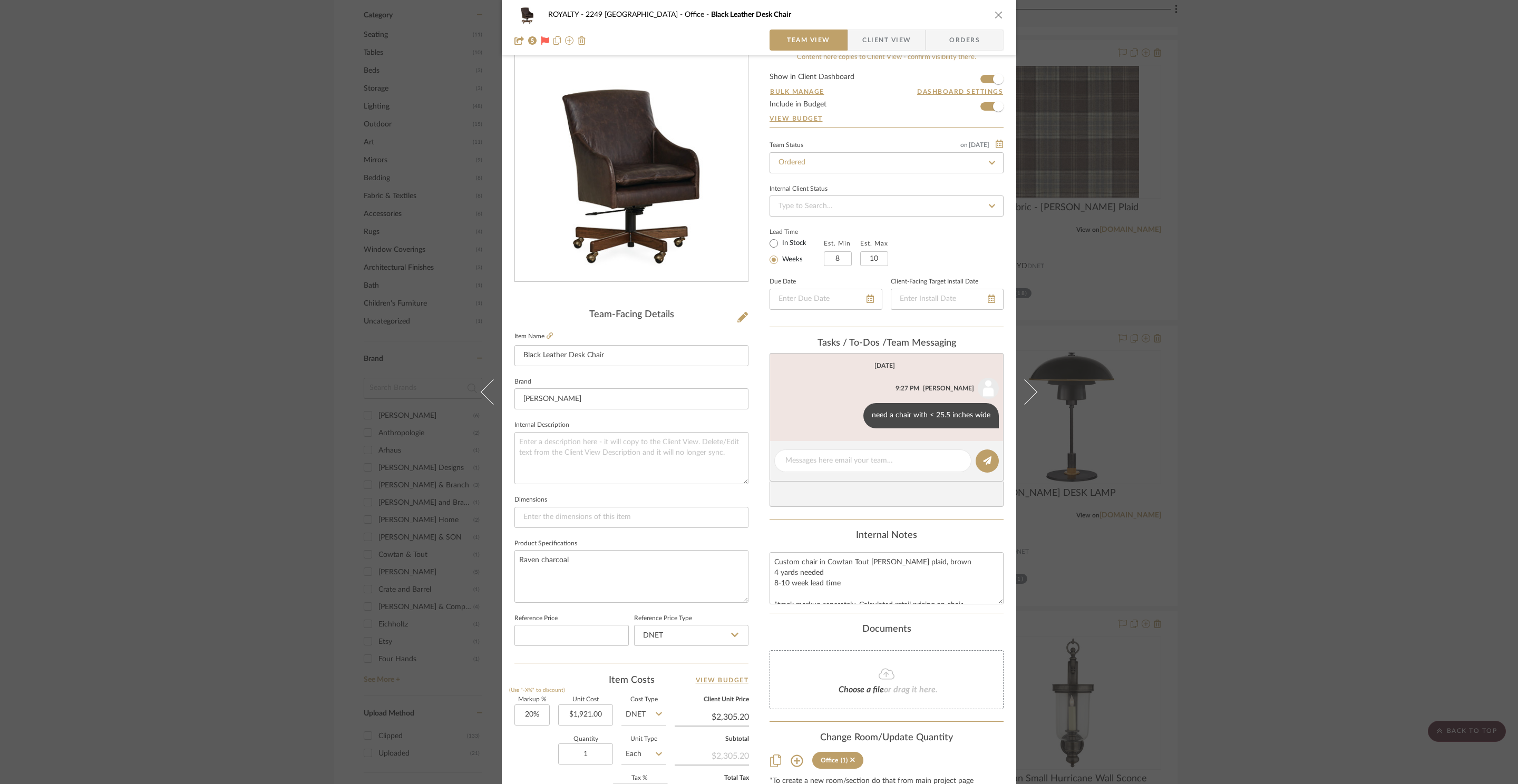
scroll to position [96, 0]
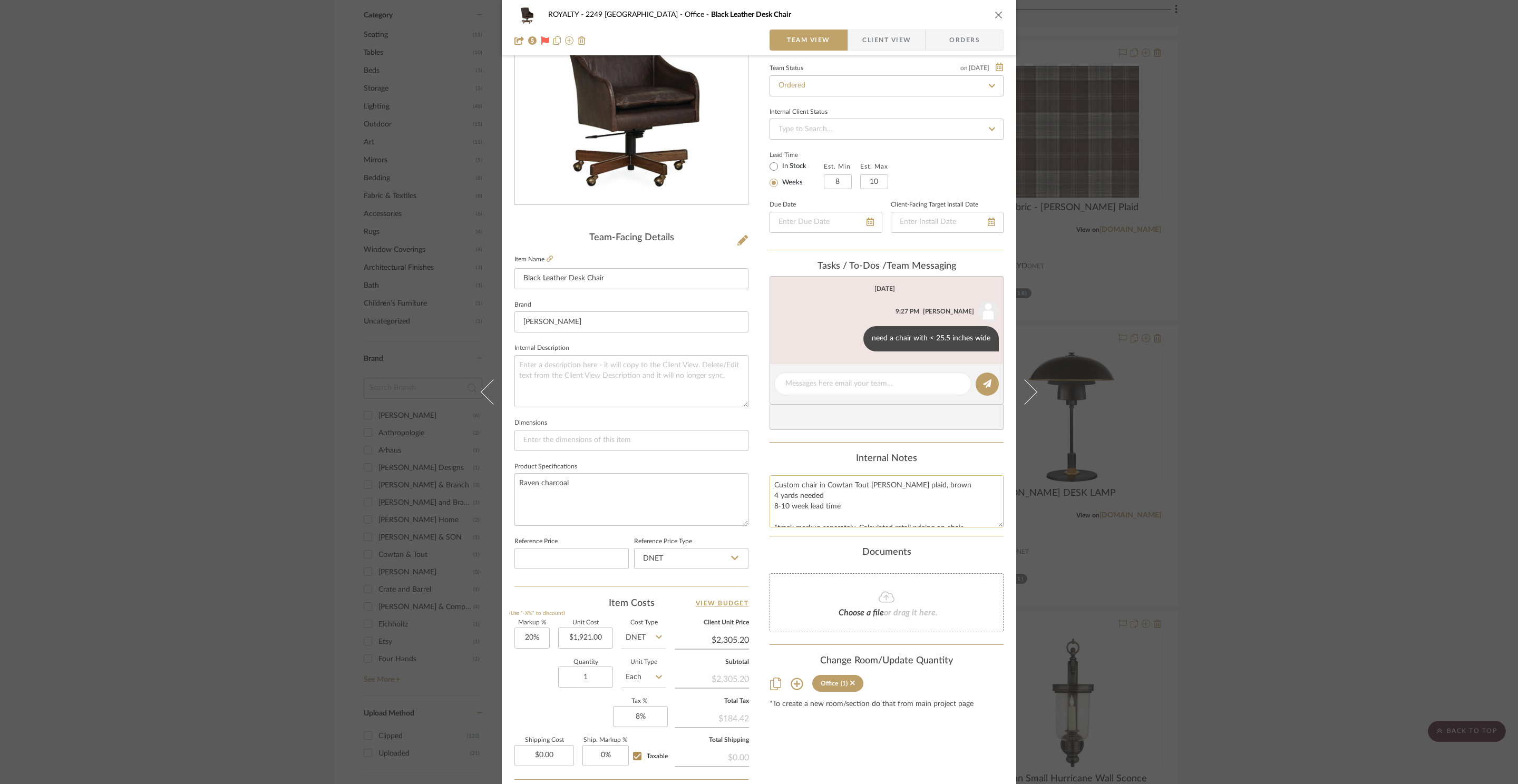
click at [776, 525] on textarea "Custom chair in Cowtan Tout Galloway plaid, brown 4 yards needed 8-10 week lead…" at bounding box center [886, 501] width 234 height 52
click at [776, 487] on textarea "Custom chair in Cowtan Tout Galloway plaid, brown 4 yards needed 8-10 week lead…" at bounding box center [886, 501] width 234 height 52
click at [824, 510] on textarea "Custom chair in Cowtan Tout Galloway plaid, brown 4 yards needed 8-10 week lead…" at bounding box center [886, 501] width 234 height 52
drag, startPoint x: 864, startPoint y: 515, endPoint x: 759, endPoint y: 474, distance: 112.7
click at [759, 474] on div "ROYALTY - 2249 Yorkshire Office Black Leather Desk Chair Team View Client View …" at bounding box center [759, 397] width 514 height 973
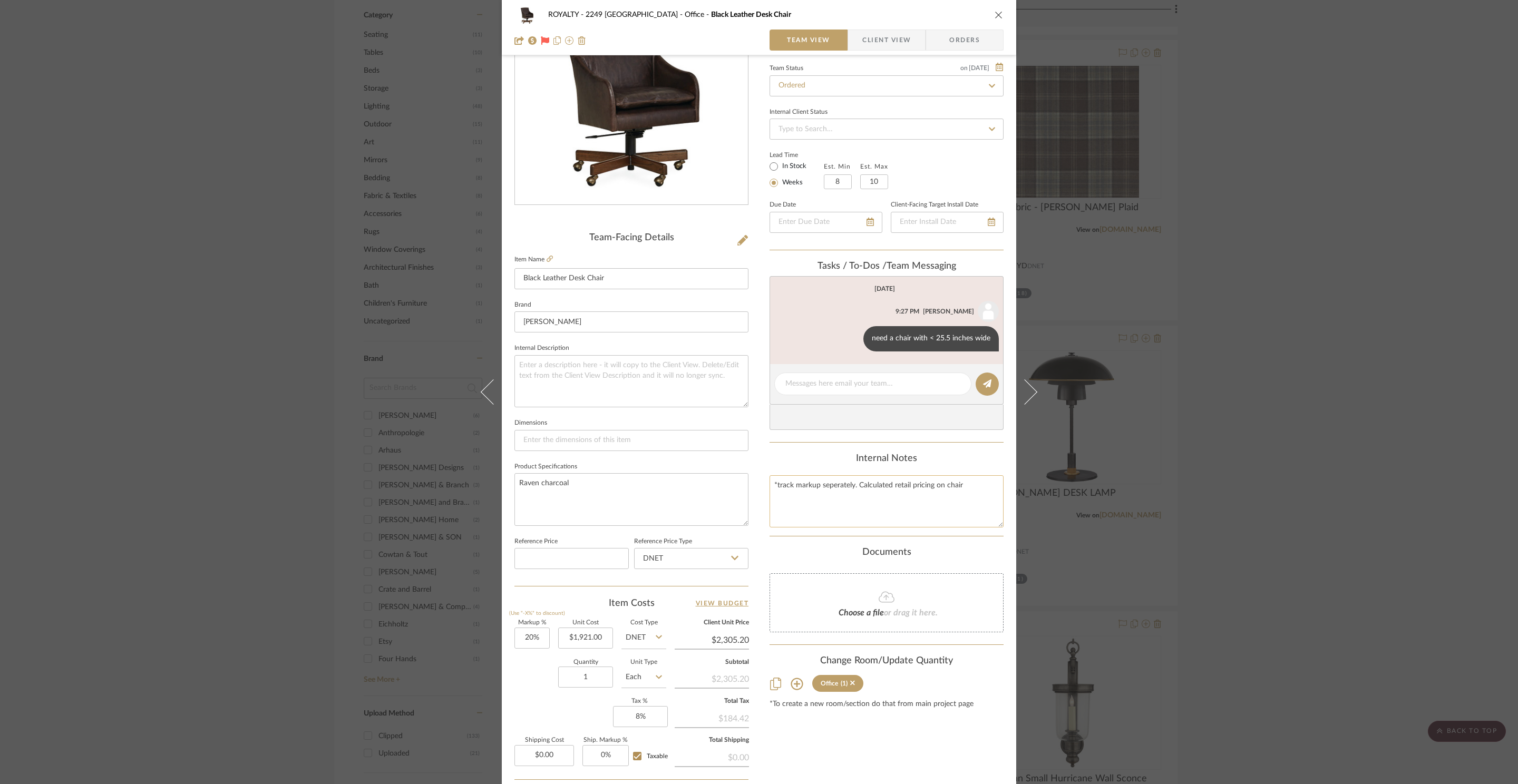
click at [784, 492] on textarea "*track markup seperately. Calculated retail pricing on chair" at bounding box center [886, 501] width 234 height 52
type textarea "2081 / 2305.20 *track markup seperately. Calculated retail pricing on chair"
click at [505, 682] on div "ROYALTY - 2249 Yorkshire Office Black Leather Desk Chair Team View Client View …" at bounding box center [759, 397] width 514 height 973
click at [592, 628] on input "1921.00" at bounding box center [585, 638] width 54 height 21
type input "$2,081.00"
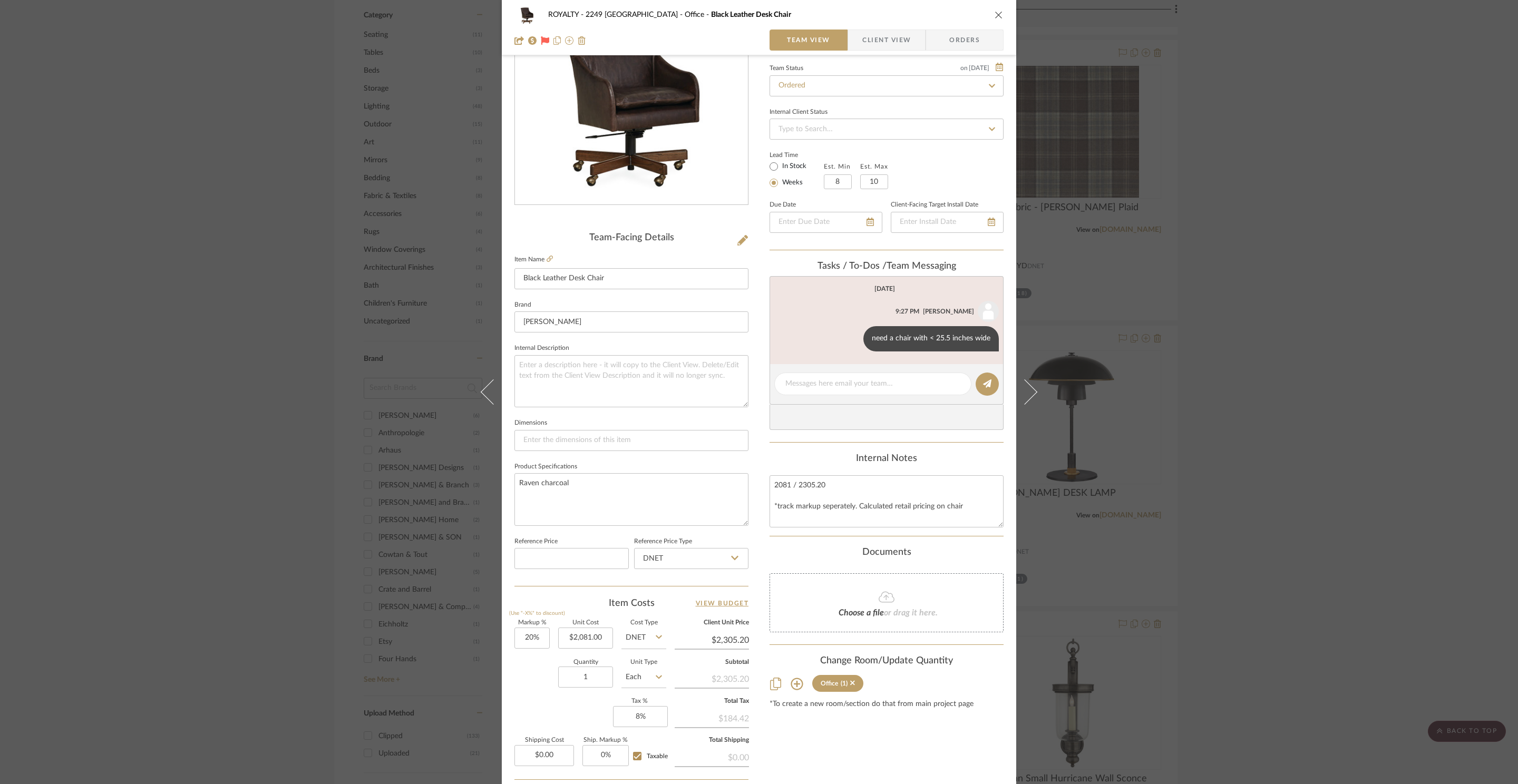
click at [554, 720] on div "Markup % (Use "-X%" to discount) 20% Unit Cost $2,081.00 Cost Type DNET Client …" at bounding box center [631, 697] width 234 height 154
type input "$2,497.20"
click at [741, 637] on input "2497.20" at bounding box center [711, 640] width 74 height 16
type input "2305.20"
type input "10.77%"
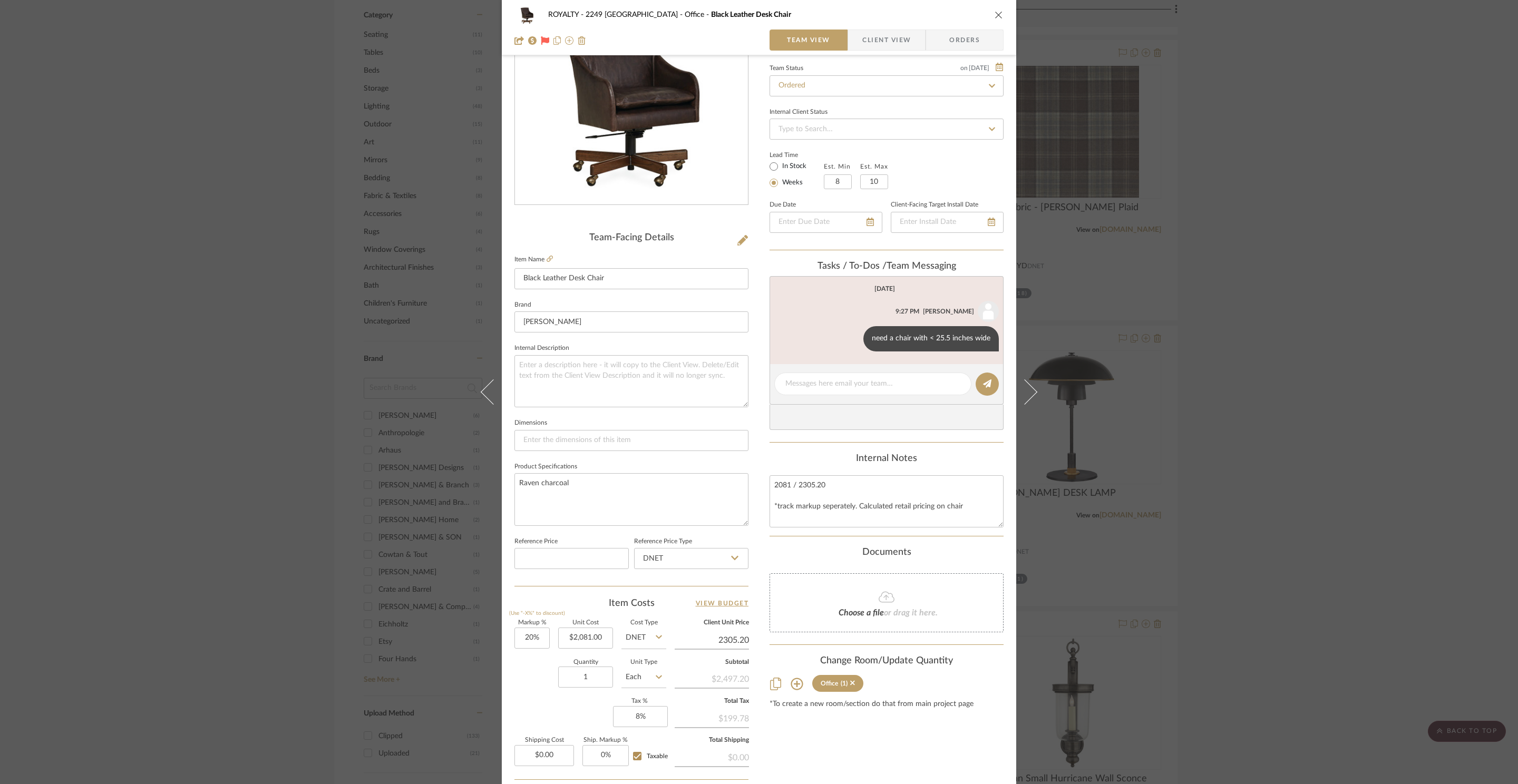
type input "$2,305.20"
click at [877, 751] on div "Content here copies to Client View - confirm visibility there. Show in Client D…" at bounding box center [886, 408] width 234 height 867
type input "$2,305.12"
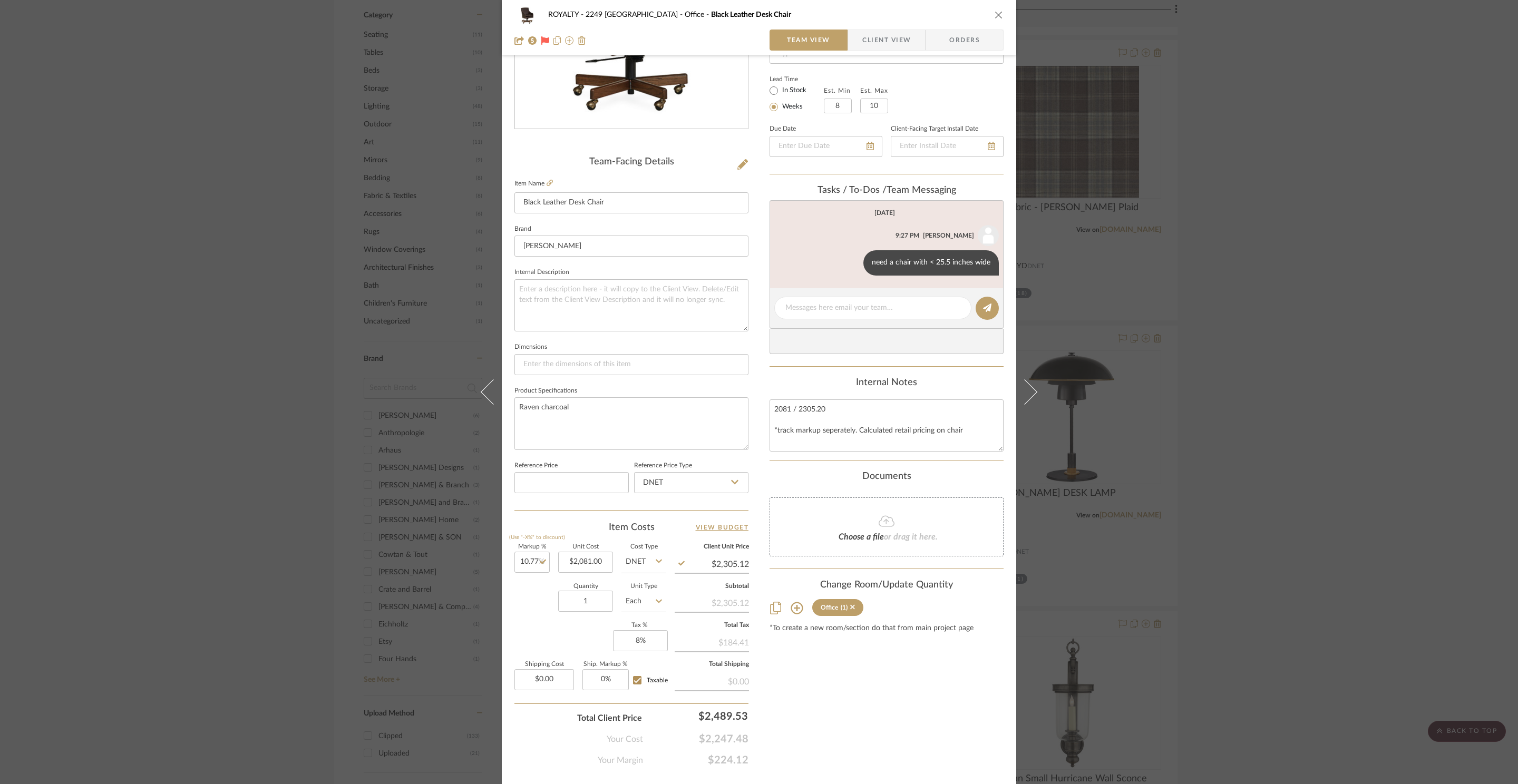
scroll to position [198, 0]
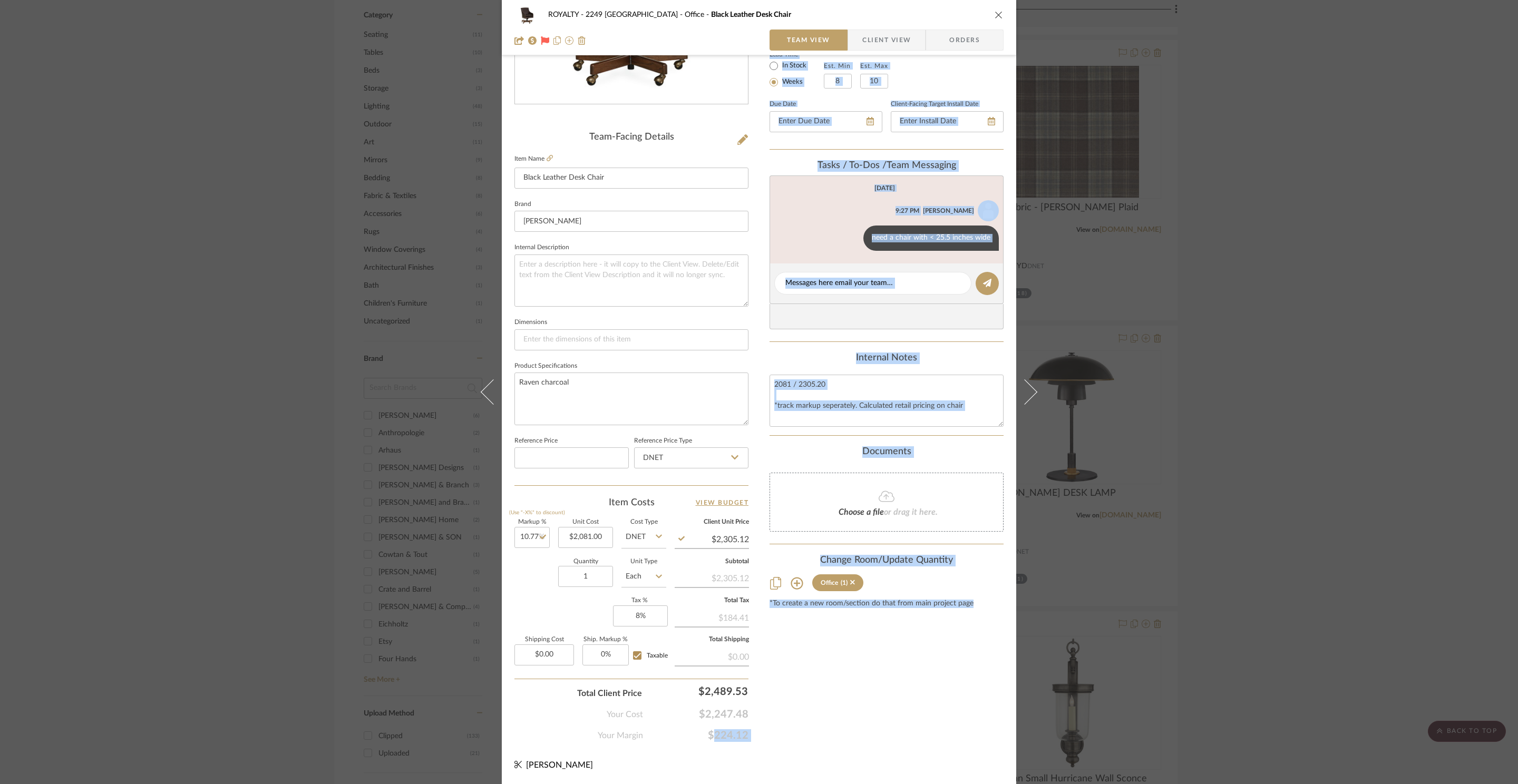
drag, startPoint x: 767, startPoint y: 734, endPoint x: 678, endPoint y: 730, distance: 89.1
click at [678, 730] on div "ROYALTY - 2249 Yorkshire Office Black Leather Desk Chair Team View Client View …" at bounding box center [759, 297] width 514 height 973
copy div "$224.12 Content here copies to Client View - confirm visibility there. Show in …"
click at [822, 726] on div "Content here copies to Client View - confirm visibility there. Show in Client D…" at bounding box center [886, 308] width 234 height 867
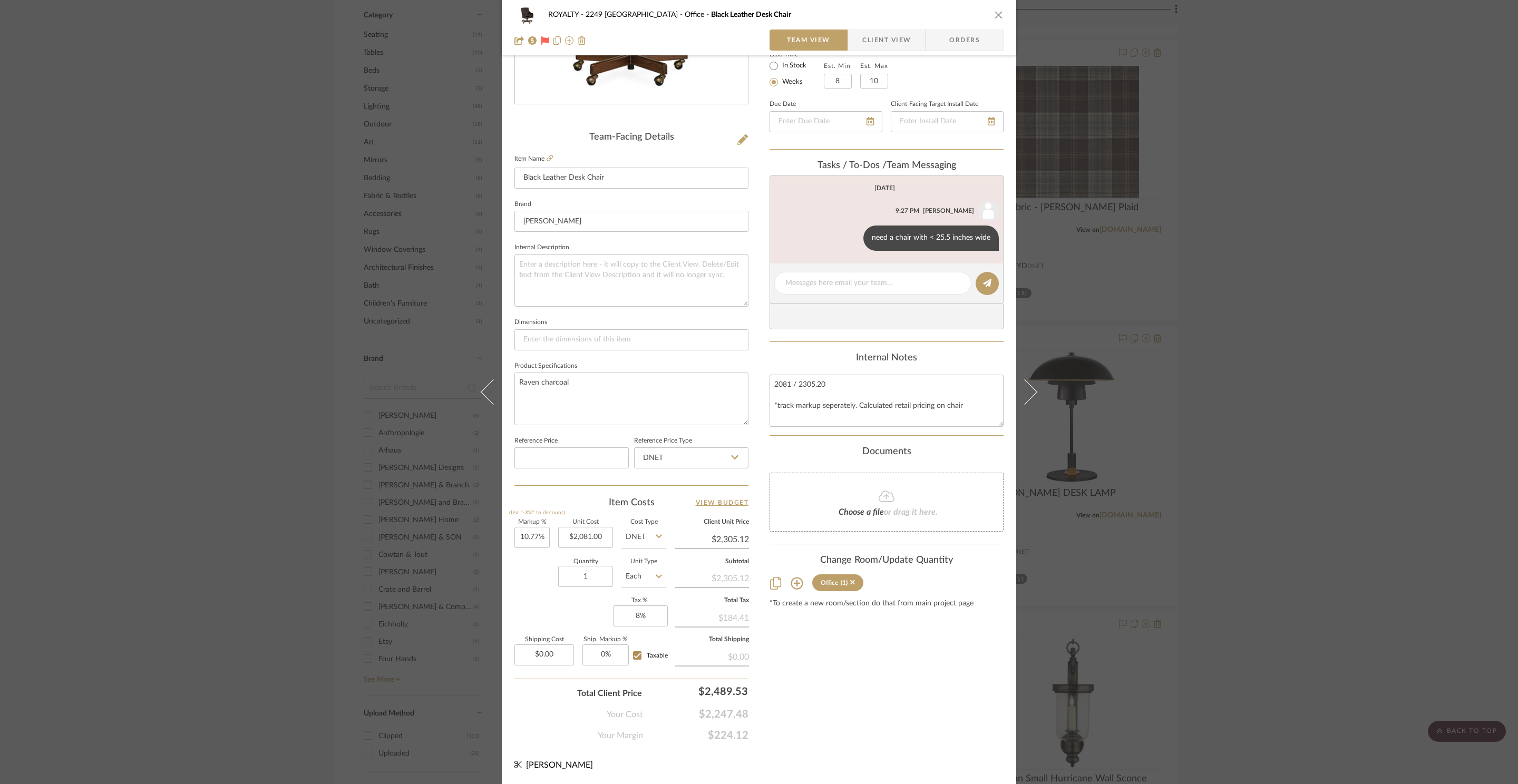
click at [736, 737] on span "$224.12" at bounding box center [695, 735] width 105 height 12
drag, startPoint x: 744, startPoint y: 737, endPoint x: 674, endPoint y: 732, distance: 70.2
click at [673, 733] on span "$224.12" at bounding box center [695, 735] width 105 height 12
copy span "$224.12"
click at [869, 649] on div "Content here copies to Client View - confirm visibility there. Show in Client D…" at bounding box center [886, 308] width 234 height 867
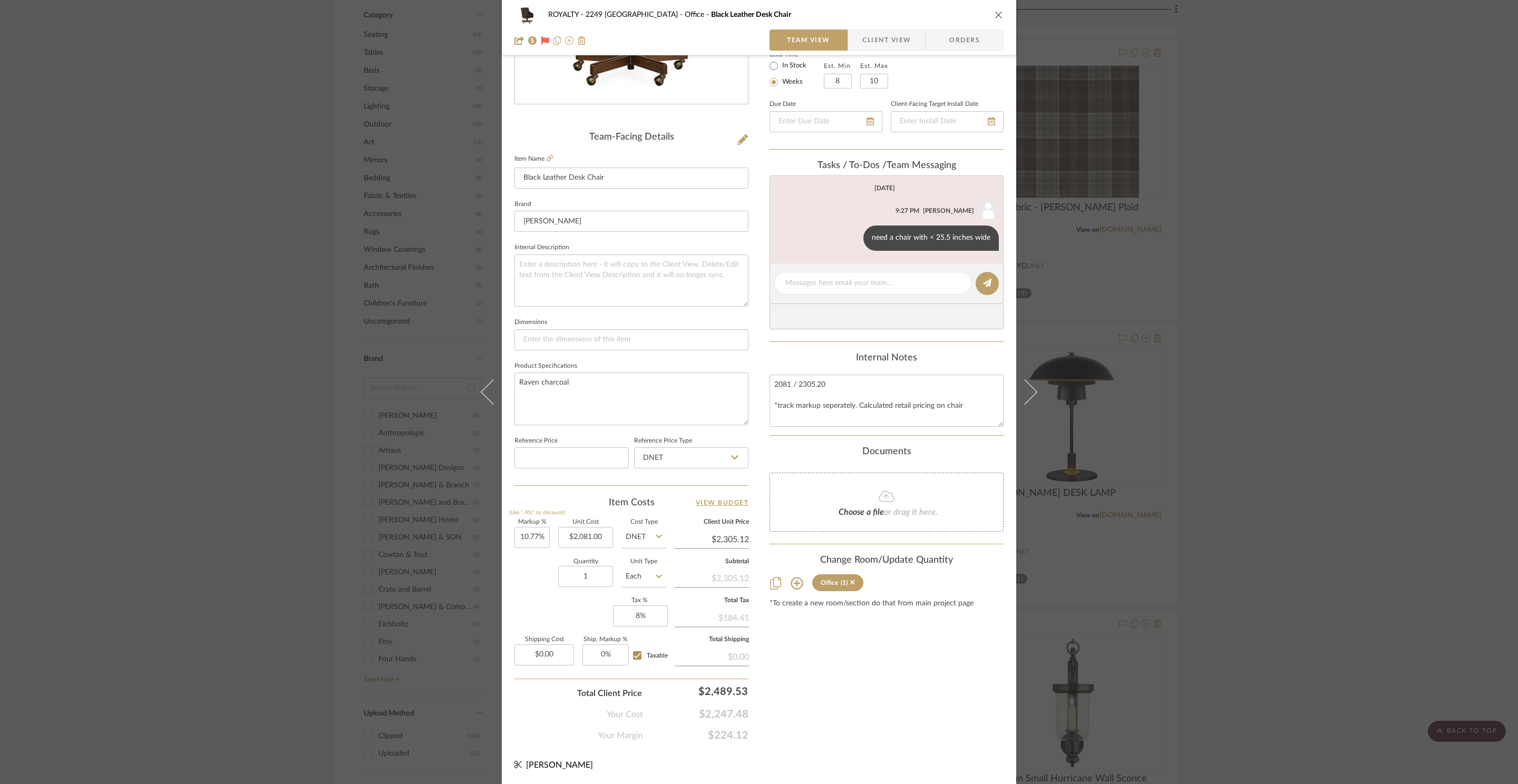
scroll to position [195, 0]
click at [994, 12] on icon "close" at bounding box center [998, 15] width 9 height 9
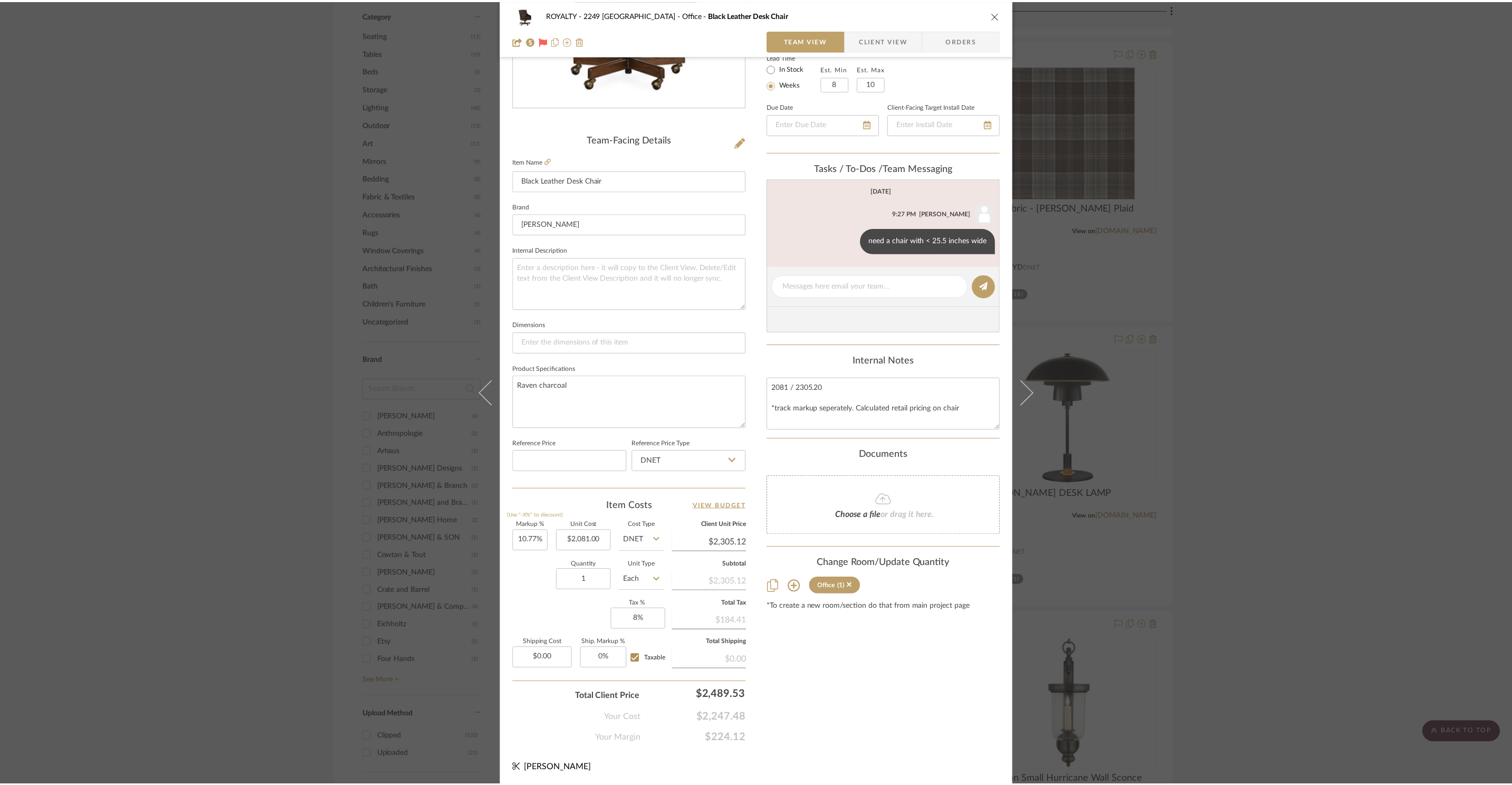
scroll to position [1167, 0]
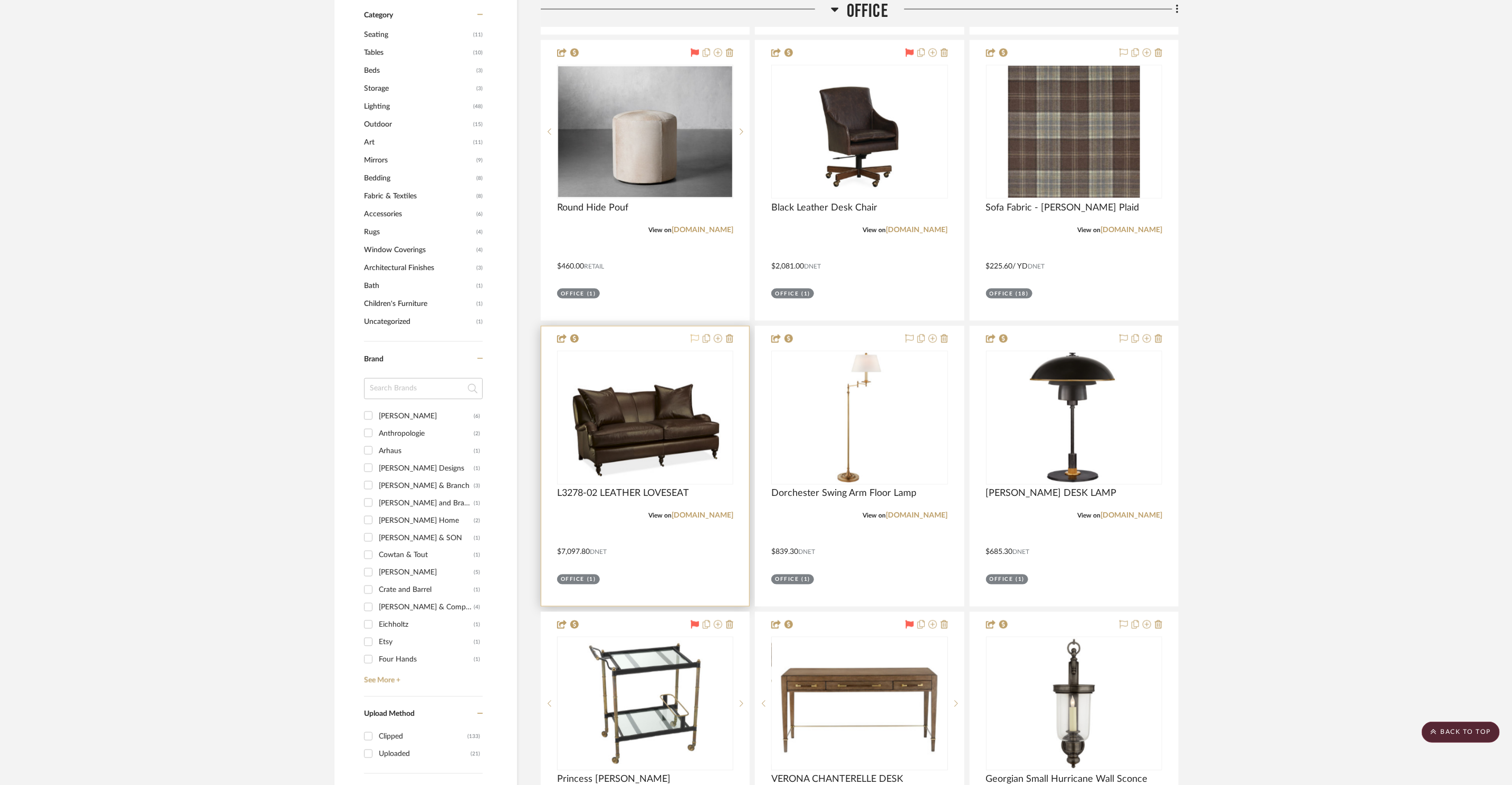
click at [696, 334] on icon at bounding box center [695, 338] width 9 height 9
click at [673, 403] on img "0" at bounding box center [646, 417] width 165 height 132
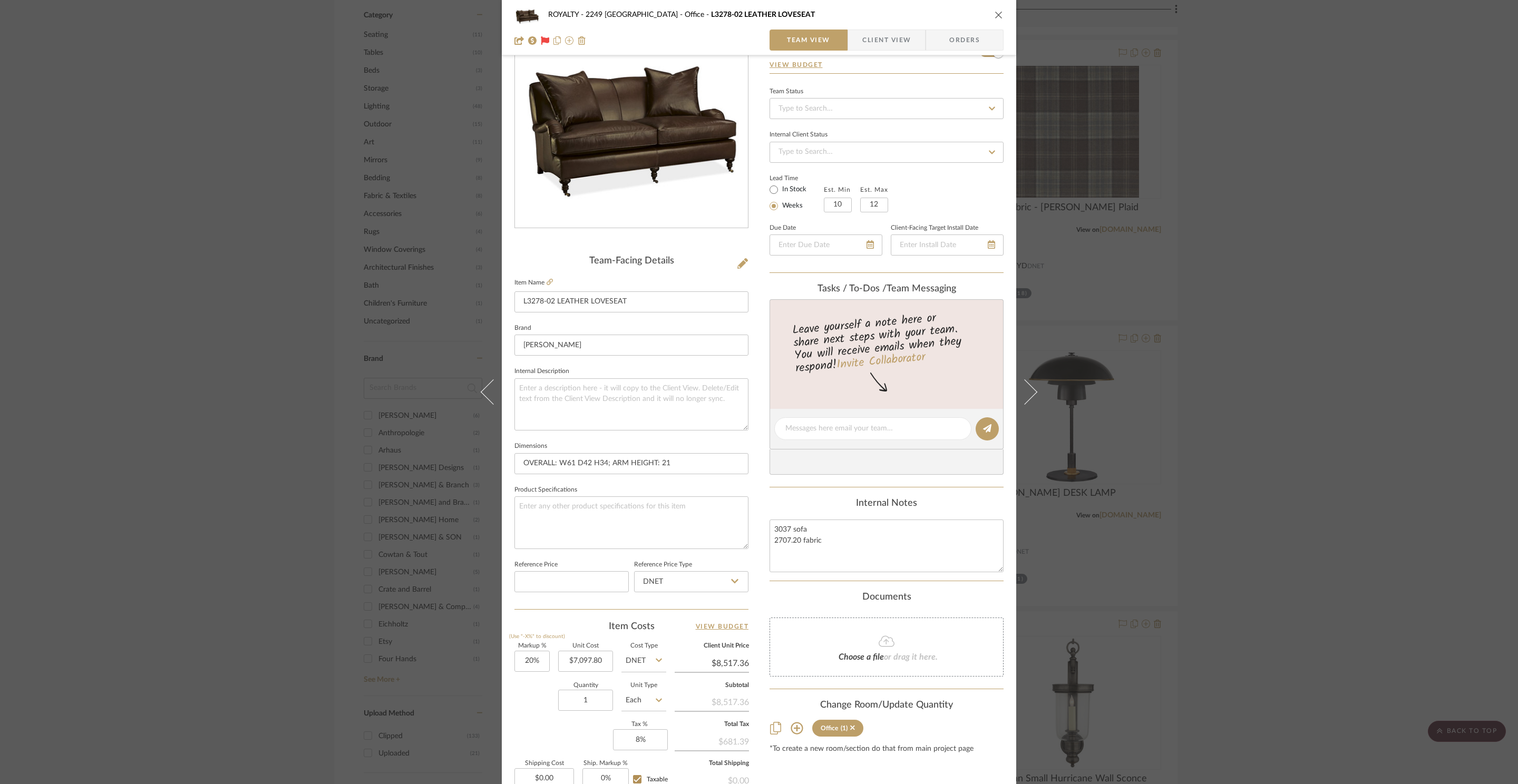
scroll to position [93, 0]
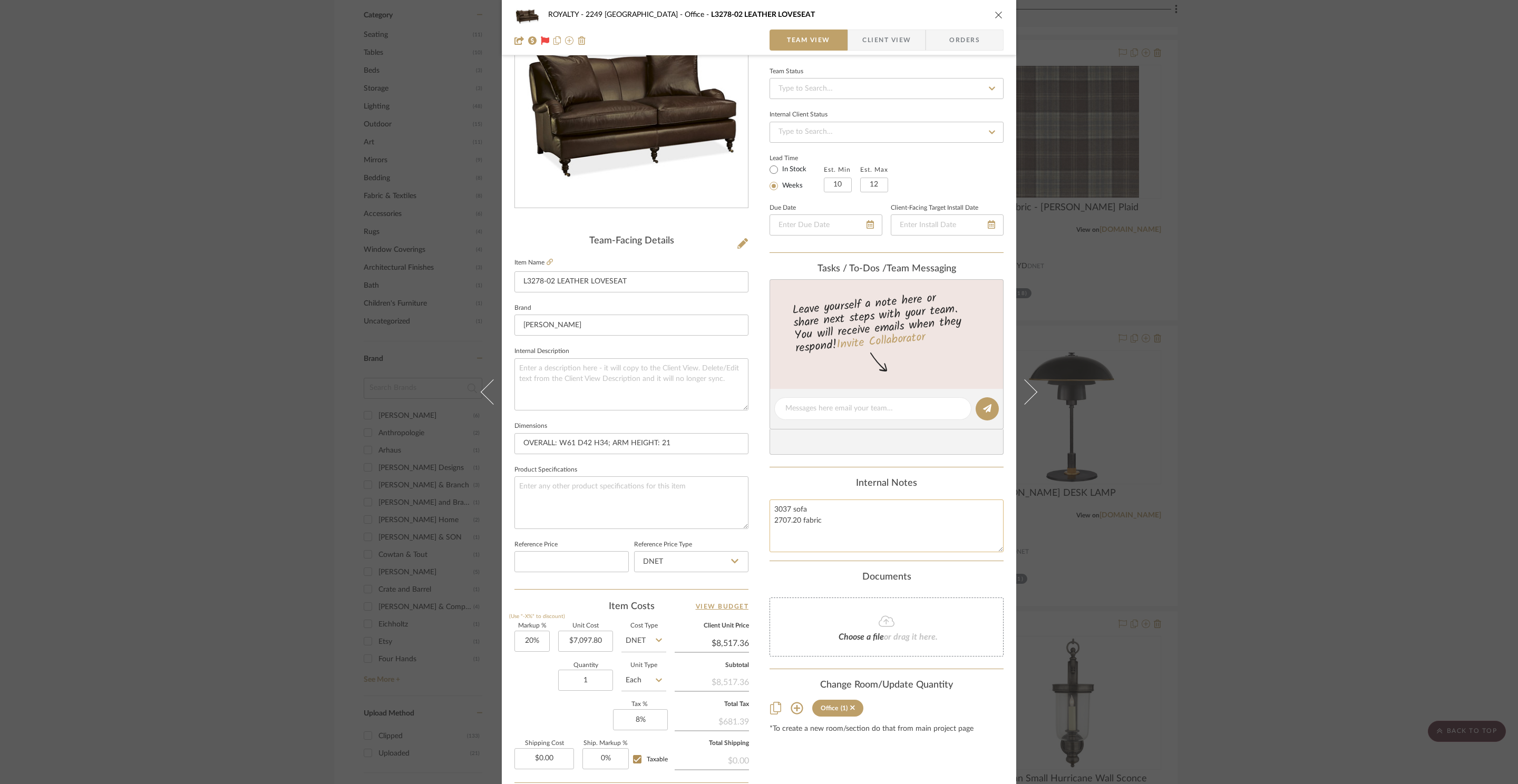
click at [843, 534] on textarea "3037 sofa 2707.20 fabric" at bounding box center [886, 525] width 234 height 52
click at [781, 509] on textarea "3037 sofa 2707.20 fabric" at bounding box center [886, 525] width 234 height 52
drag, startPoint x: 787, startPoint y: 511, endPoint x: 725, endPoint y: 509, distance: 62.0
click at [725, 509] on div "ROYALTY - 2249 Yorkshire Office L3278-02 LEATHER LOVESEAT Team View Client View…" at bounding box center [759, 401] width 514 height 973
click at [891, 513] on textarea "2972 sofa 2707.20 fabric" at bounding box center [886, 525] width 234 height 52
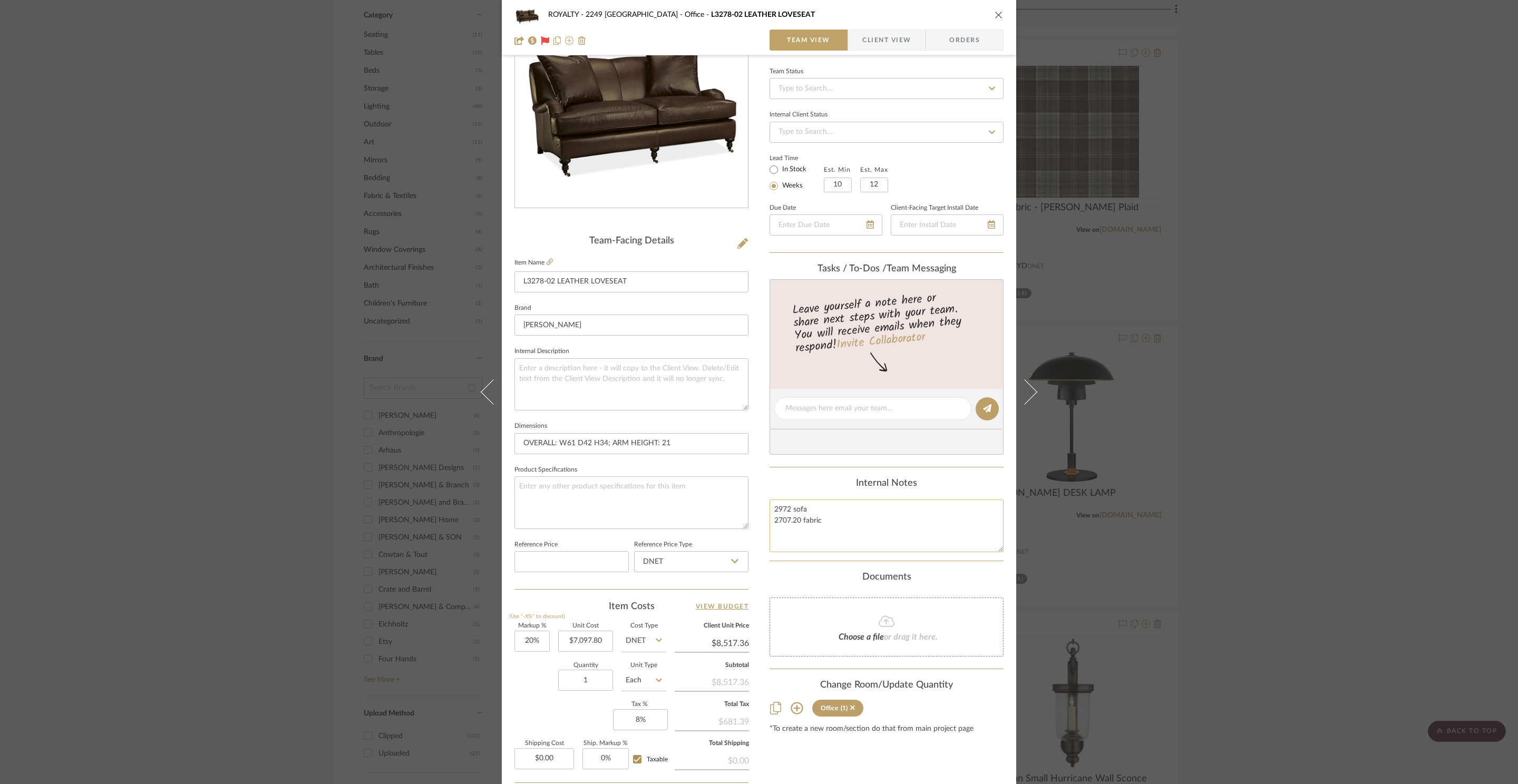
click at [889, 525] on textarea "2972 sofa 2707.20 fabric" at bounding box center [886, 525] width 234 height 52
type textarea "2972 sofa 2707.20 fabric"
click at [967, 39] on span "Orders" at bounding box center [964, 40] width 54 height 21
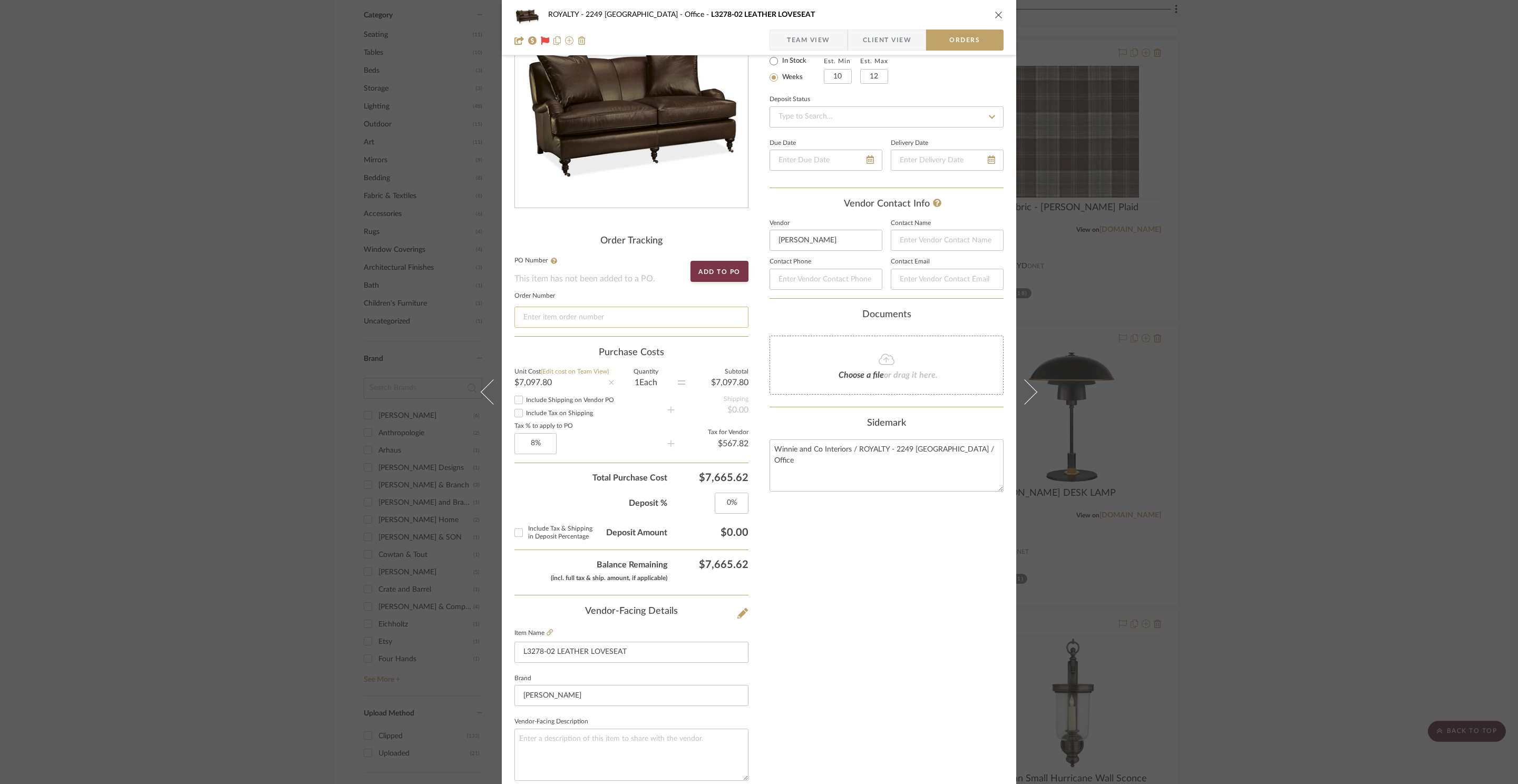
click at [603, 317] on input at bounding box center [631, 317] width 234 height 21
paste input "Invoice #D1860"
click at [1421, 212] on div "ROYALTY - 2249 Yorkshire Office L3278-02 LEATHER LOVESEAT Team View Client View…" at bounding box center [759, 392] width 1518 height 784
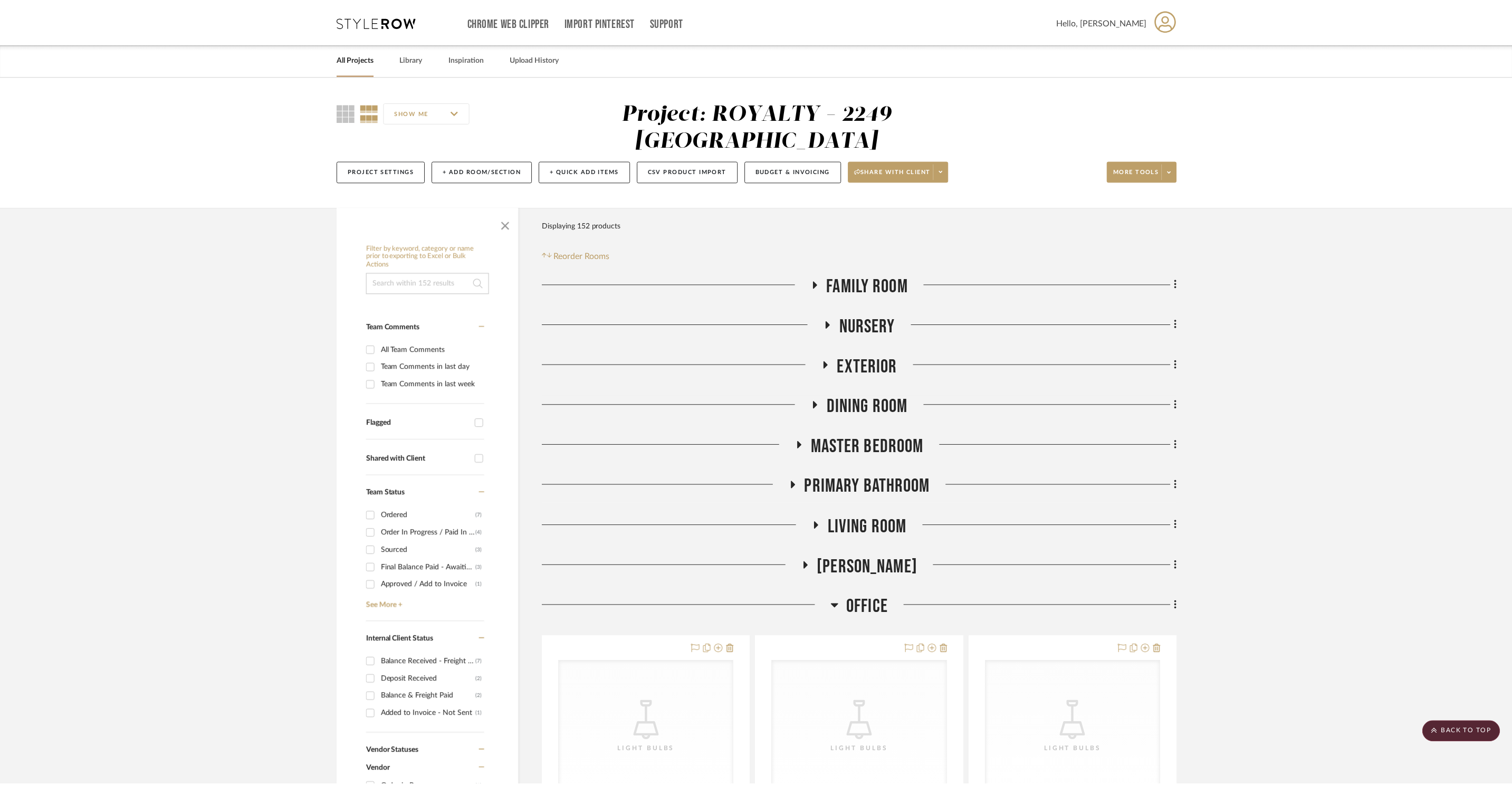
scroll to position [1167, 0]
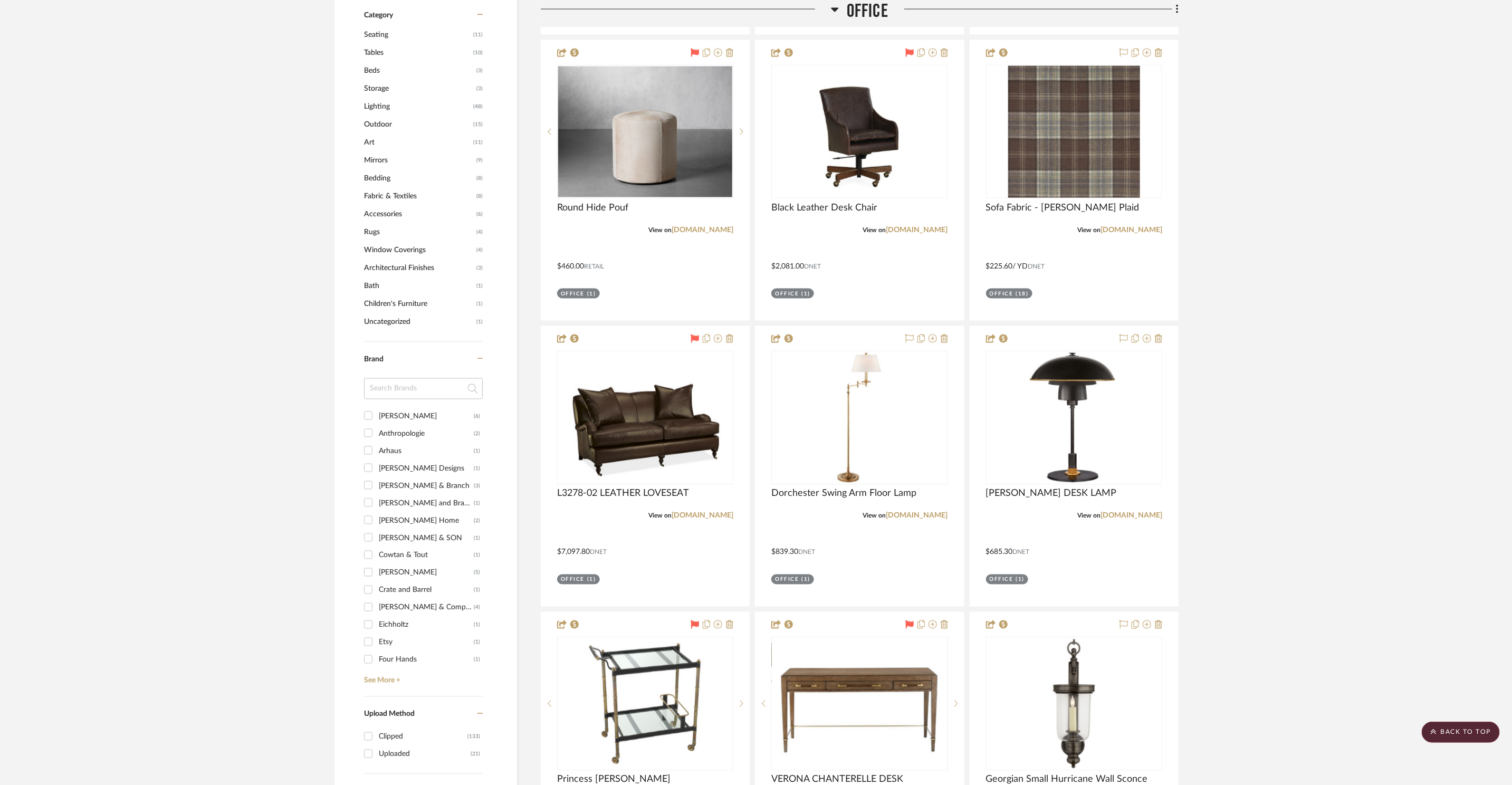
click at [1313, 212] on project-details-page "SHOW ME Project: ROYALTY - 2249 Yorkshire Project Settings + Add Room/Section +…" at bounding box center [756, 5] width 1512 height 2193
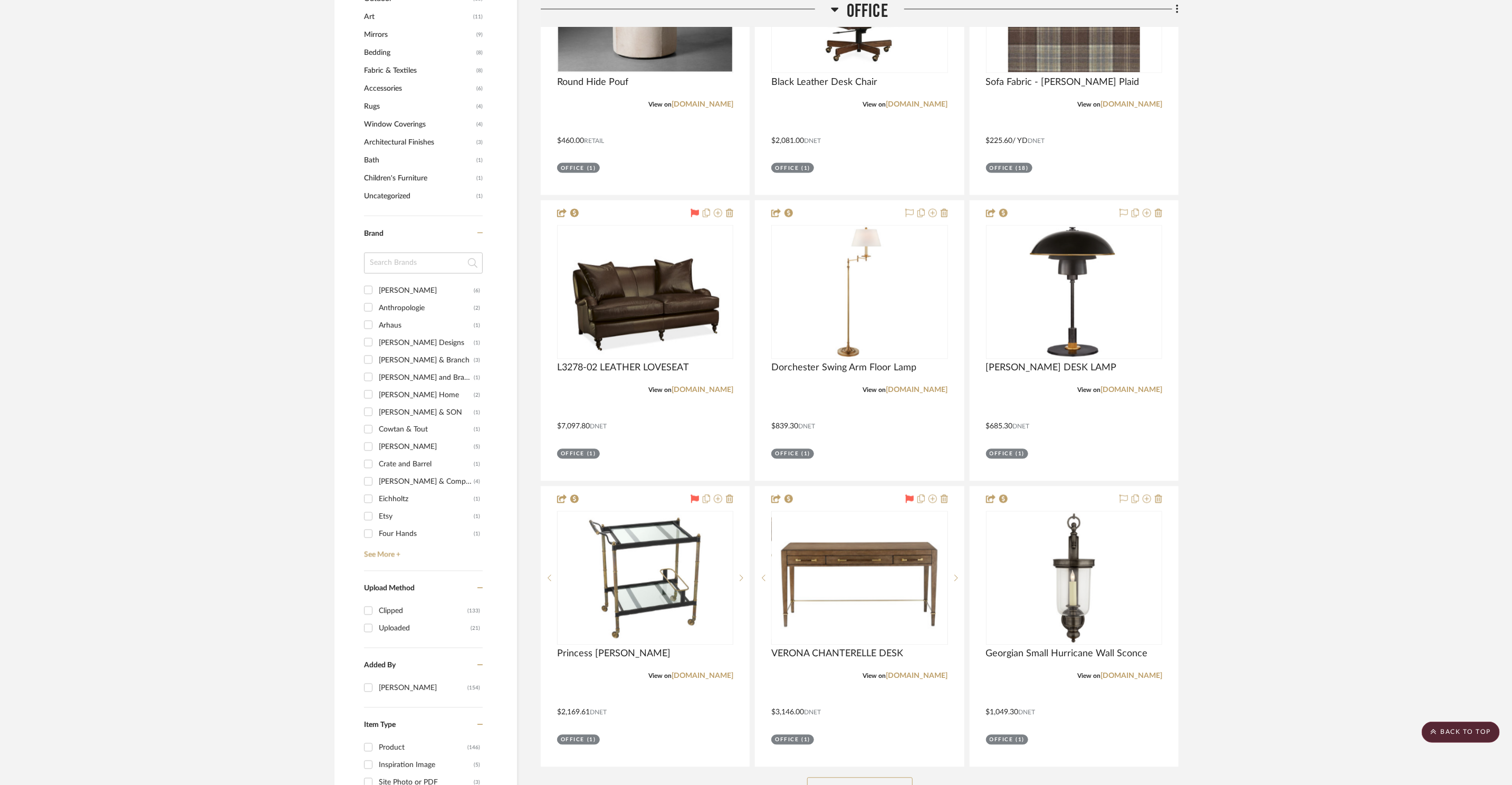
scroll to position [1294, 0]
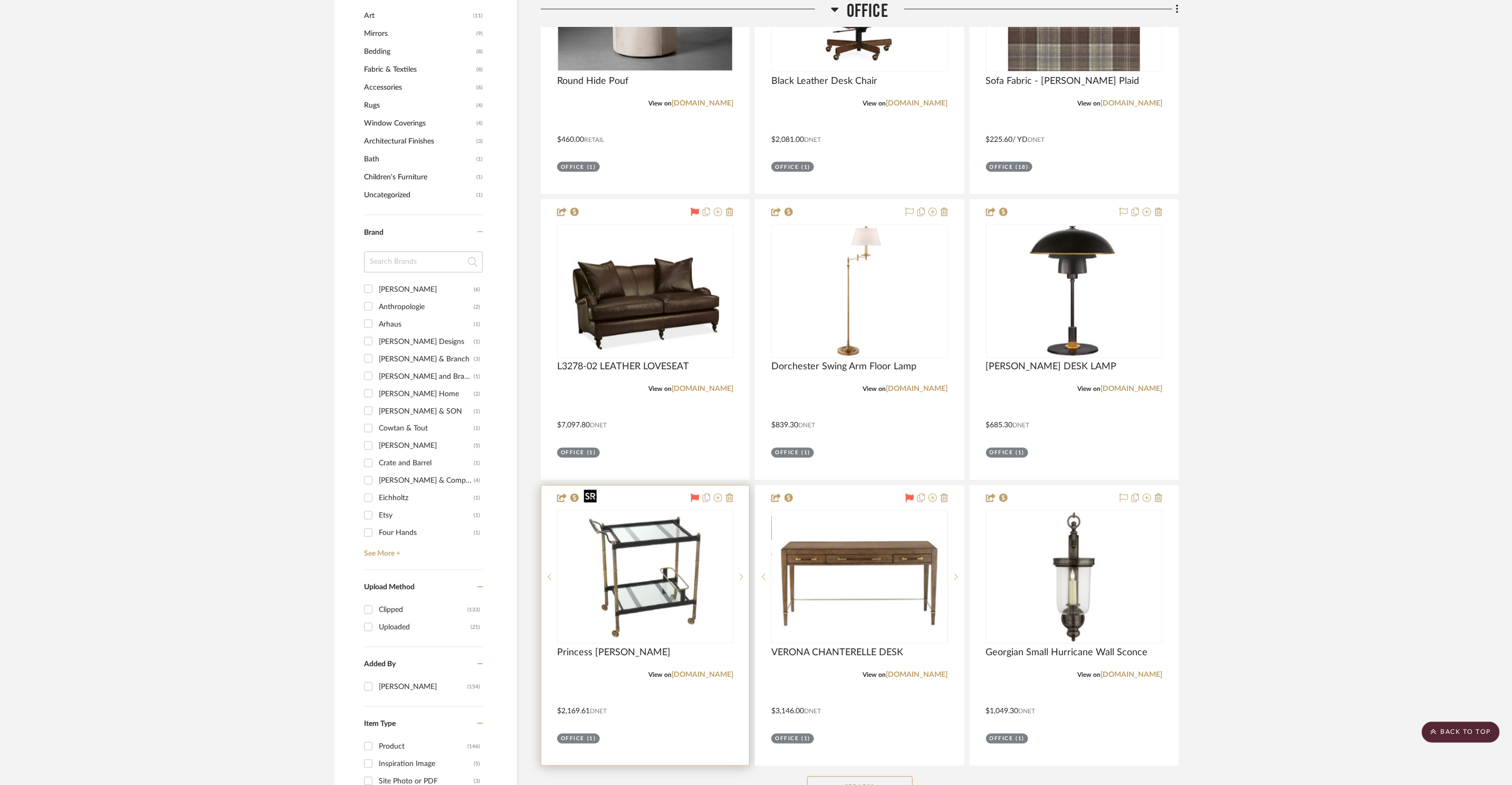
click at [653, 594] on img "0" at bounding box center [645, 576] width 132 height 132
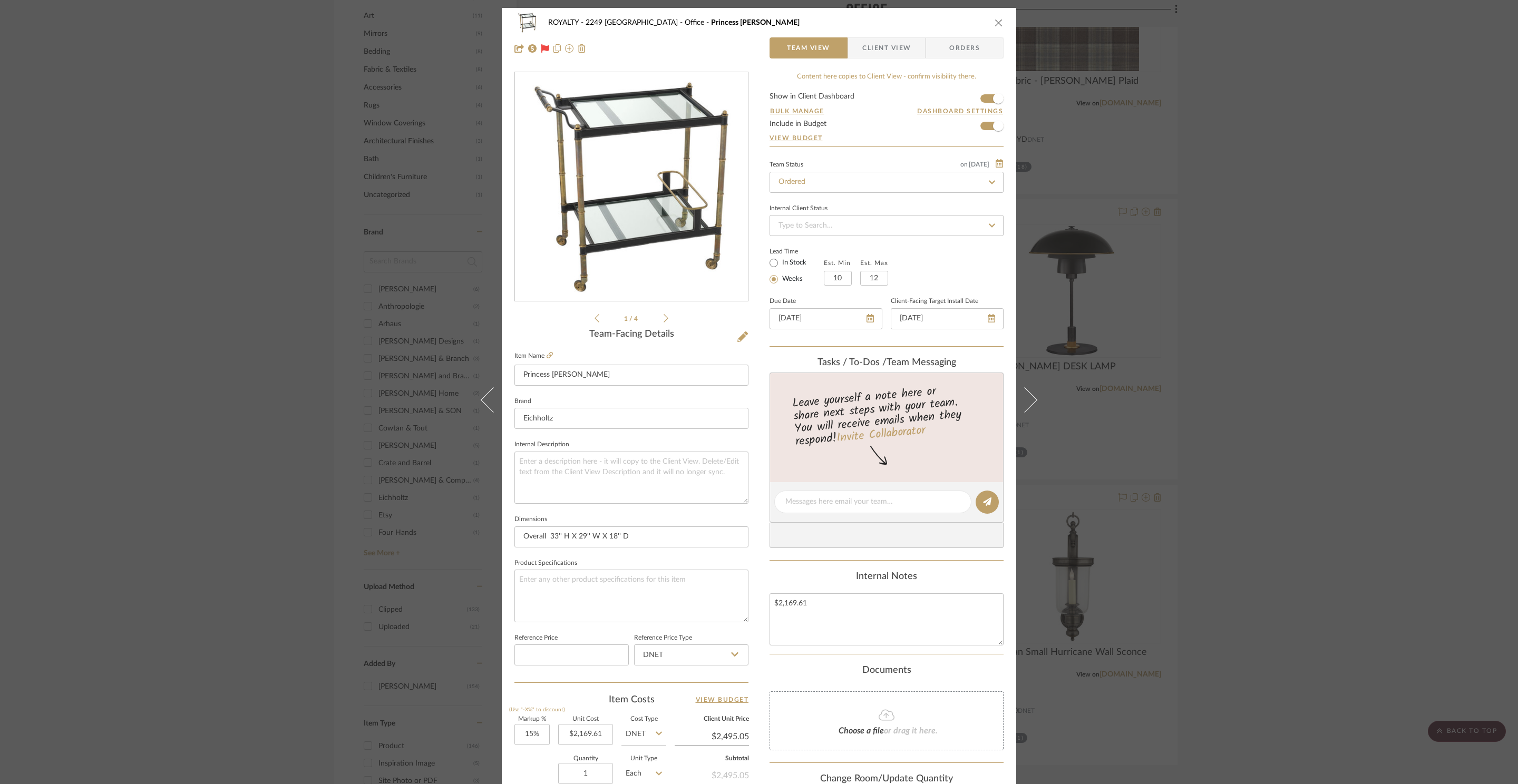
click at [945, 43] on span "Orders" at bounding box center [964, 47] width 54 height 21
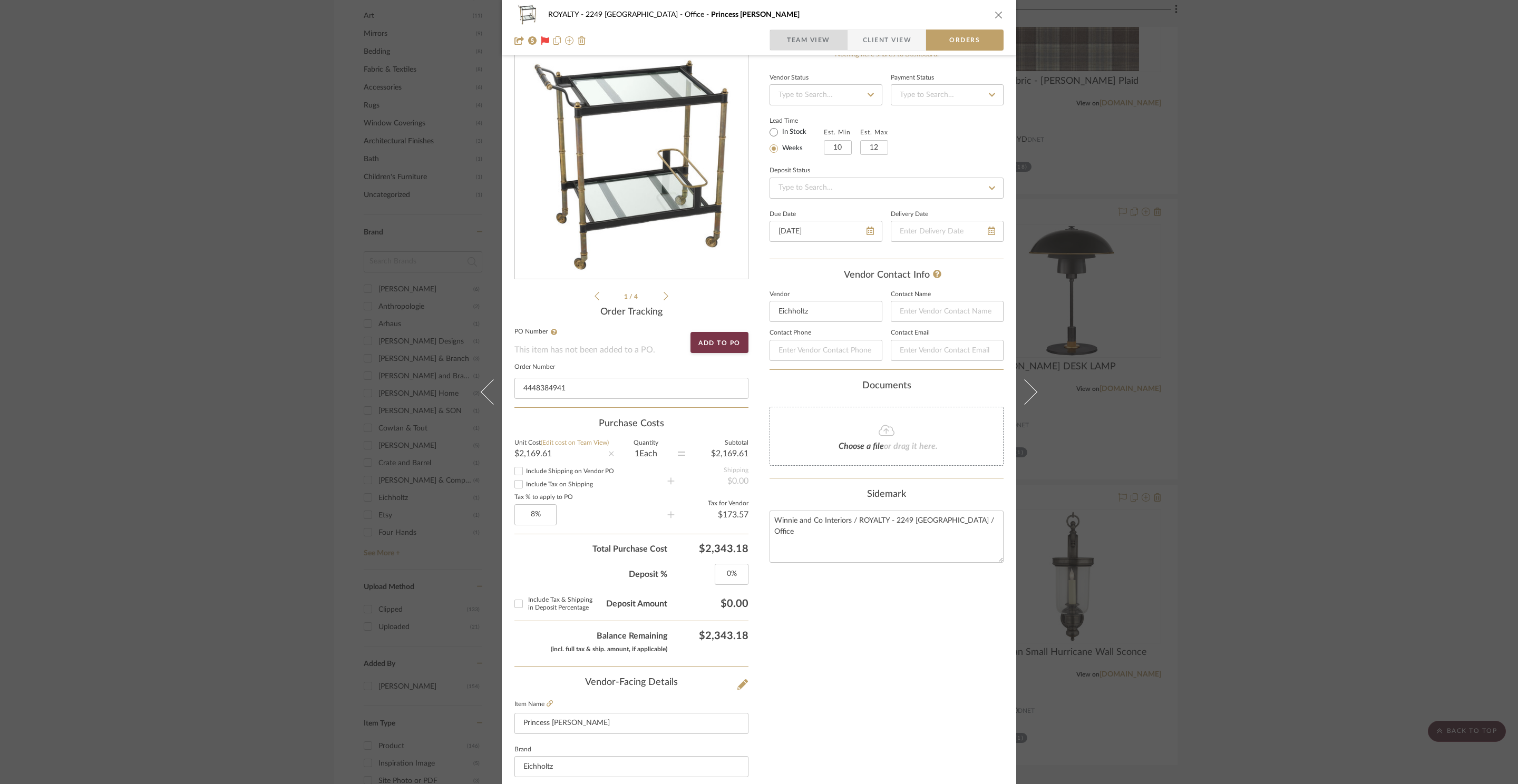
drag, startPoint x: 823, startPoint y: 33, endPoint x: 826, endPoint y: 48, distance: 15.3
click at [822, 33] on span "Team View" at bounding box center [808, 40] width 44 height 21
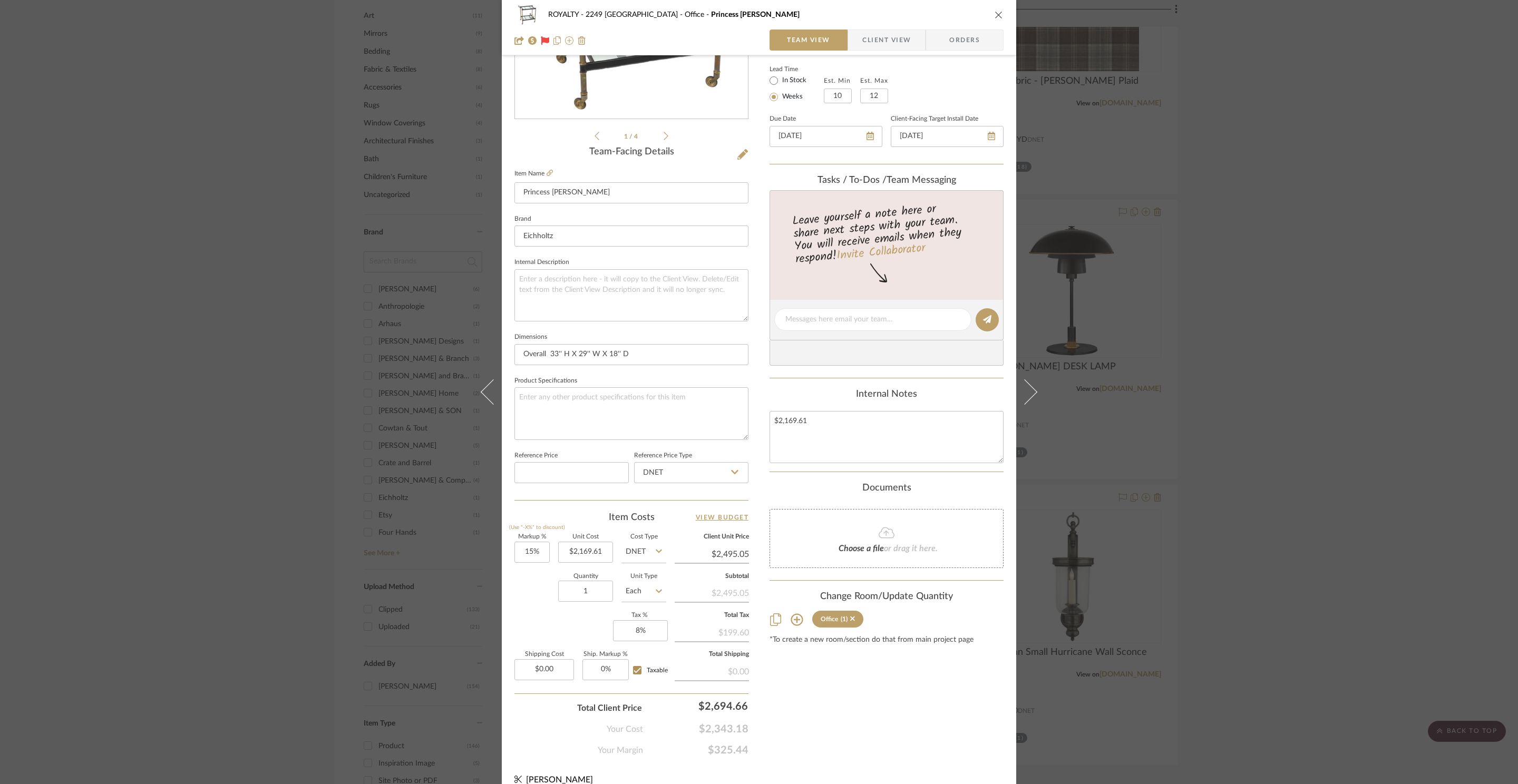
scroll to position [198, 0]
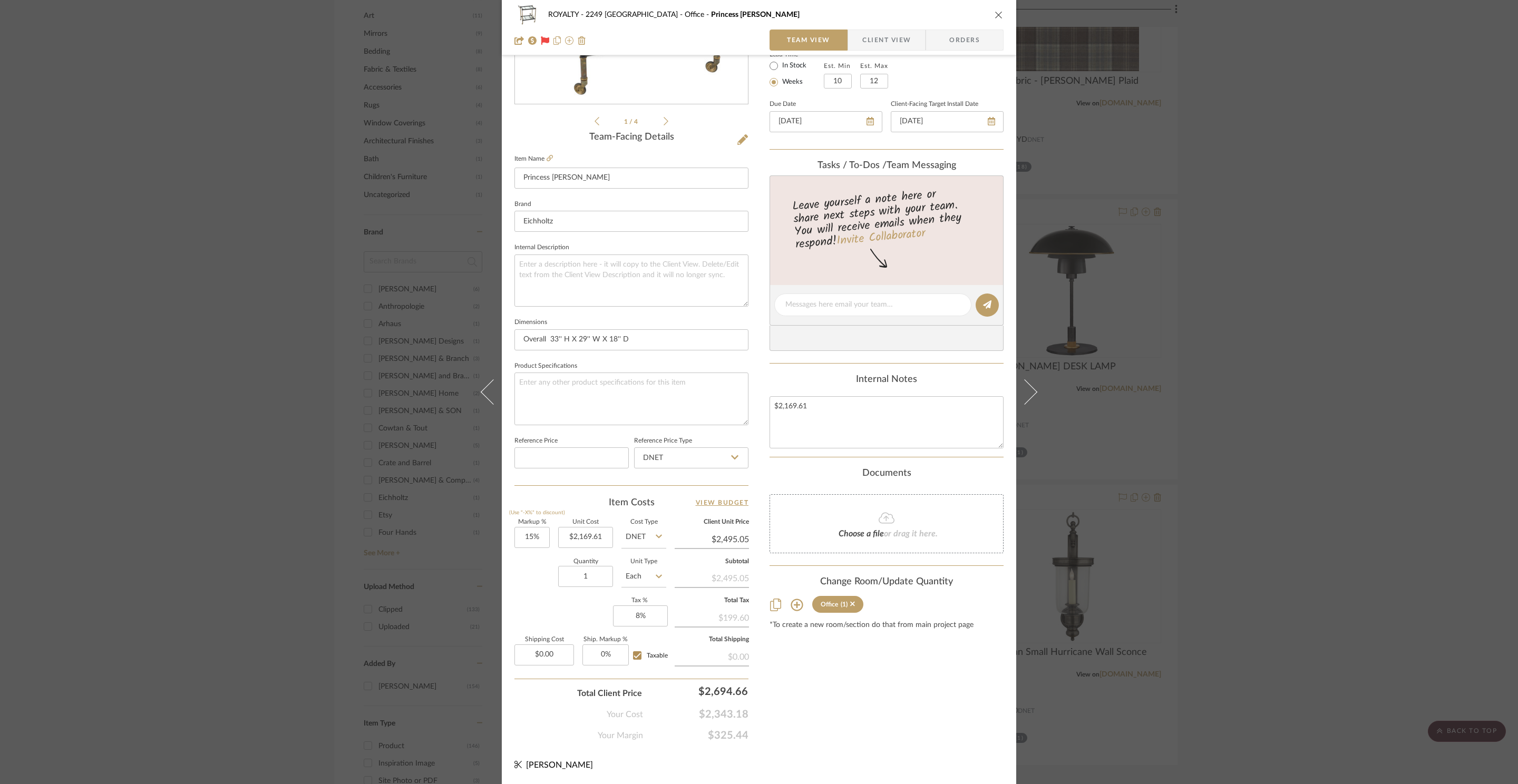
click at [1253, 160] on div "ROYALTY - 2249 Yorkshire Office Princess Trolley Team View Client View Orders 1…" at bounding box center [759, 392] width 1518 height 784
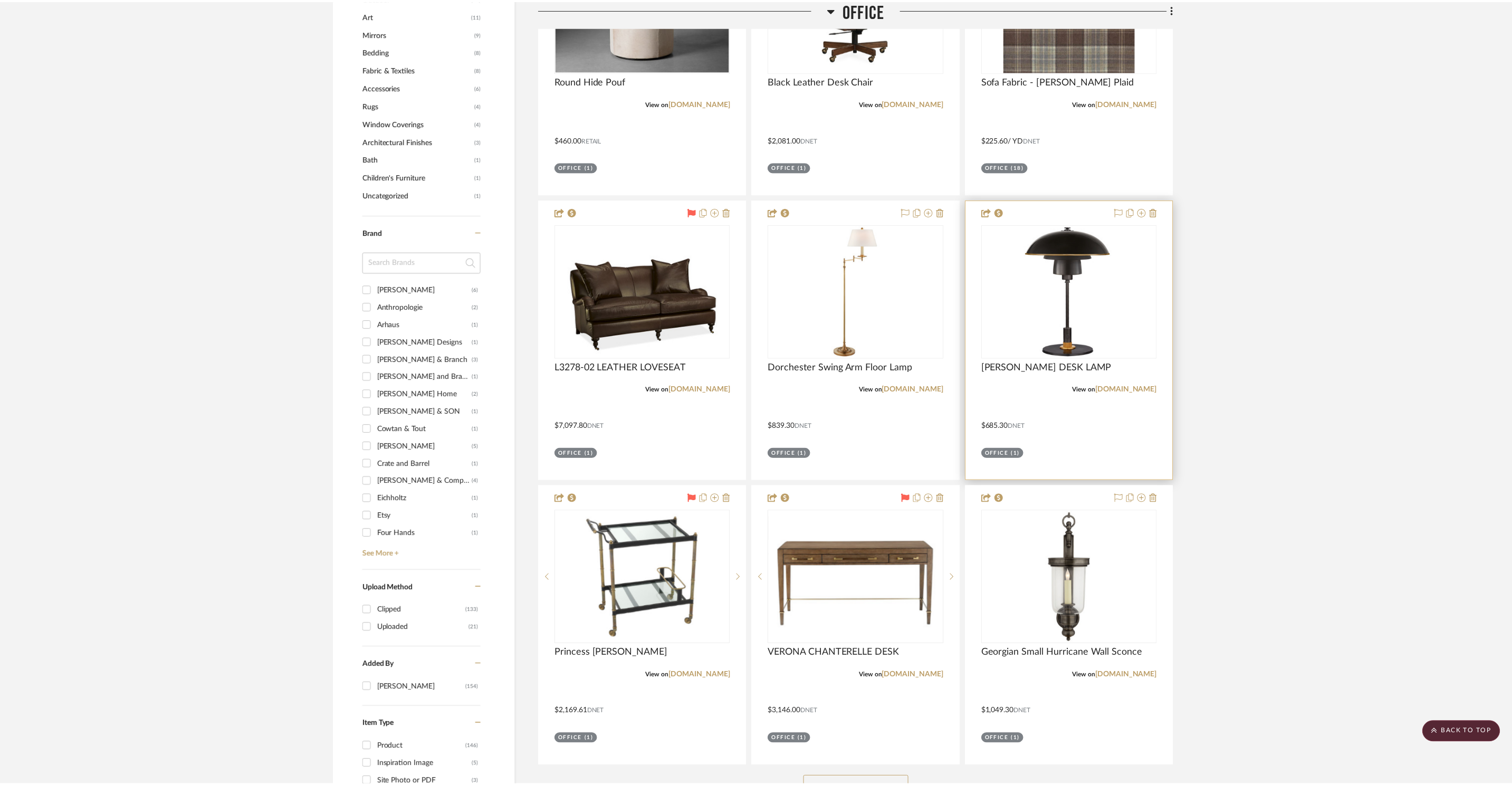
scroll to position [1294, 0]
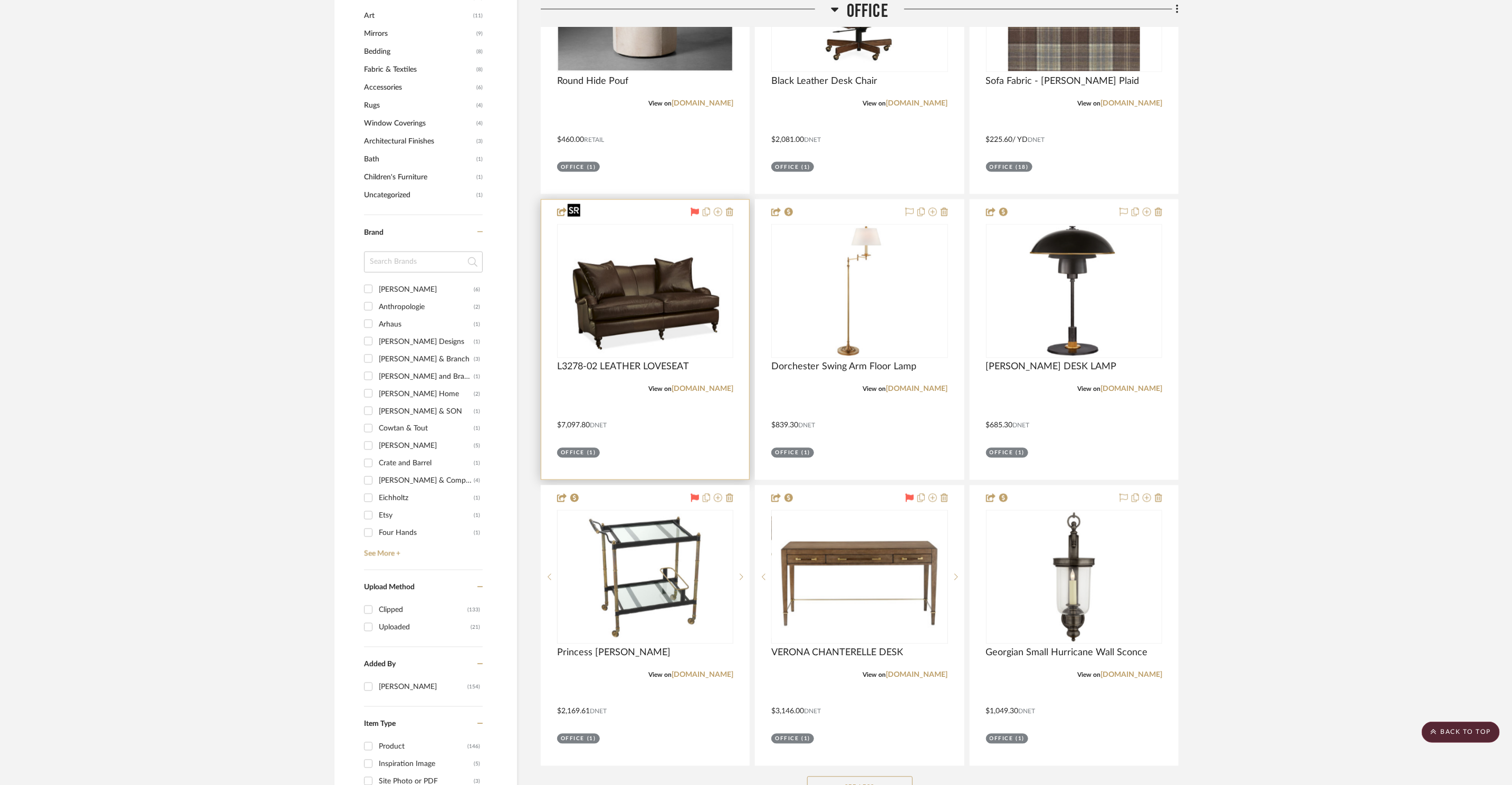
click at [657, 262] on img "0" at bounding box center [646, 290] width 165 height 132
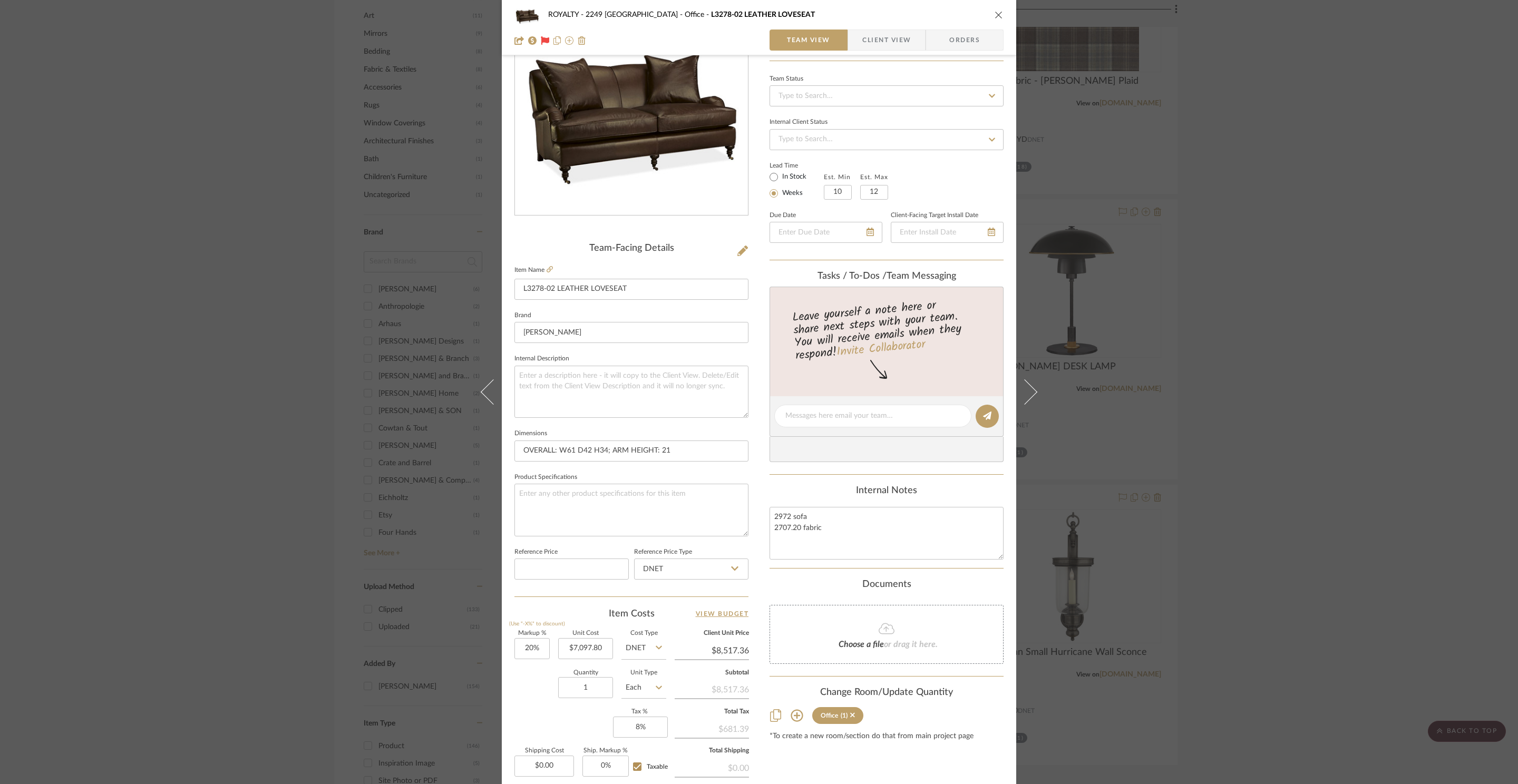
scroll to position [198, 0]
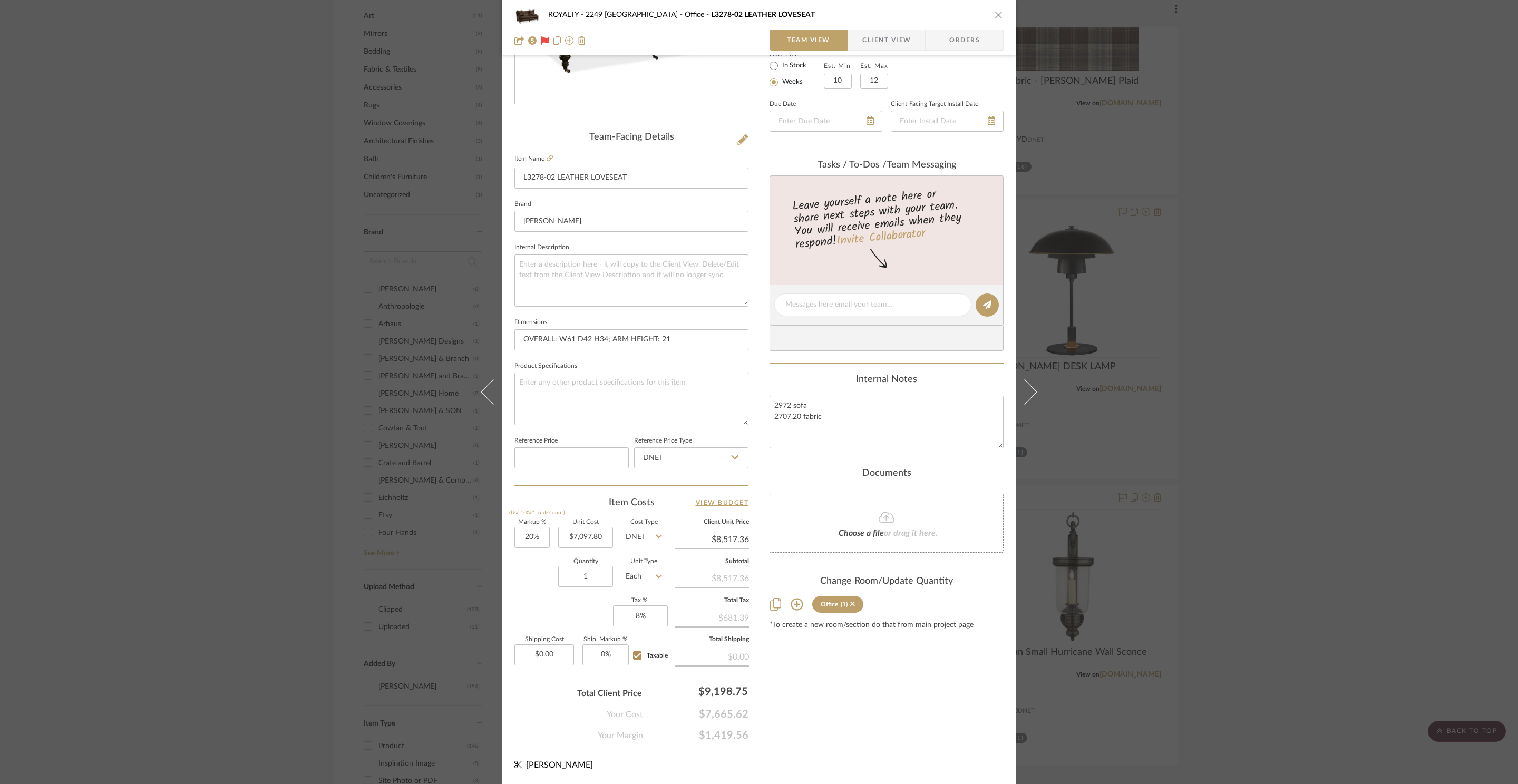
click at [995, 19] on icon "close" at bounding box center [998, 15] width 9 height 9
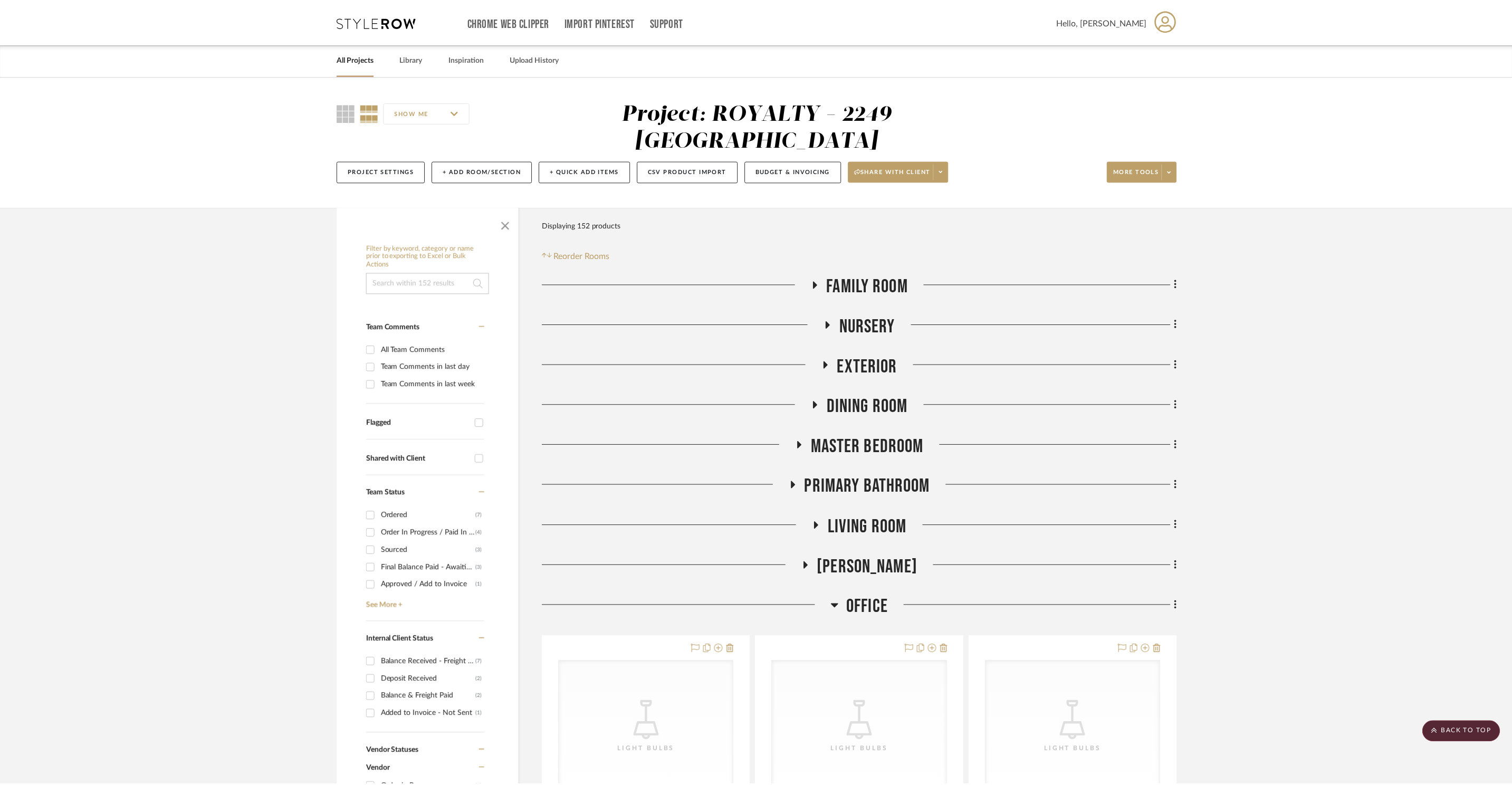
scroll to position [1294, 0]
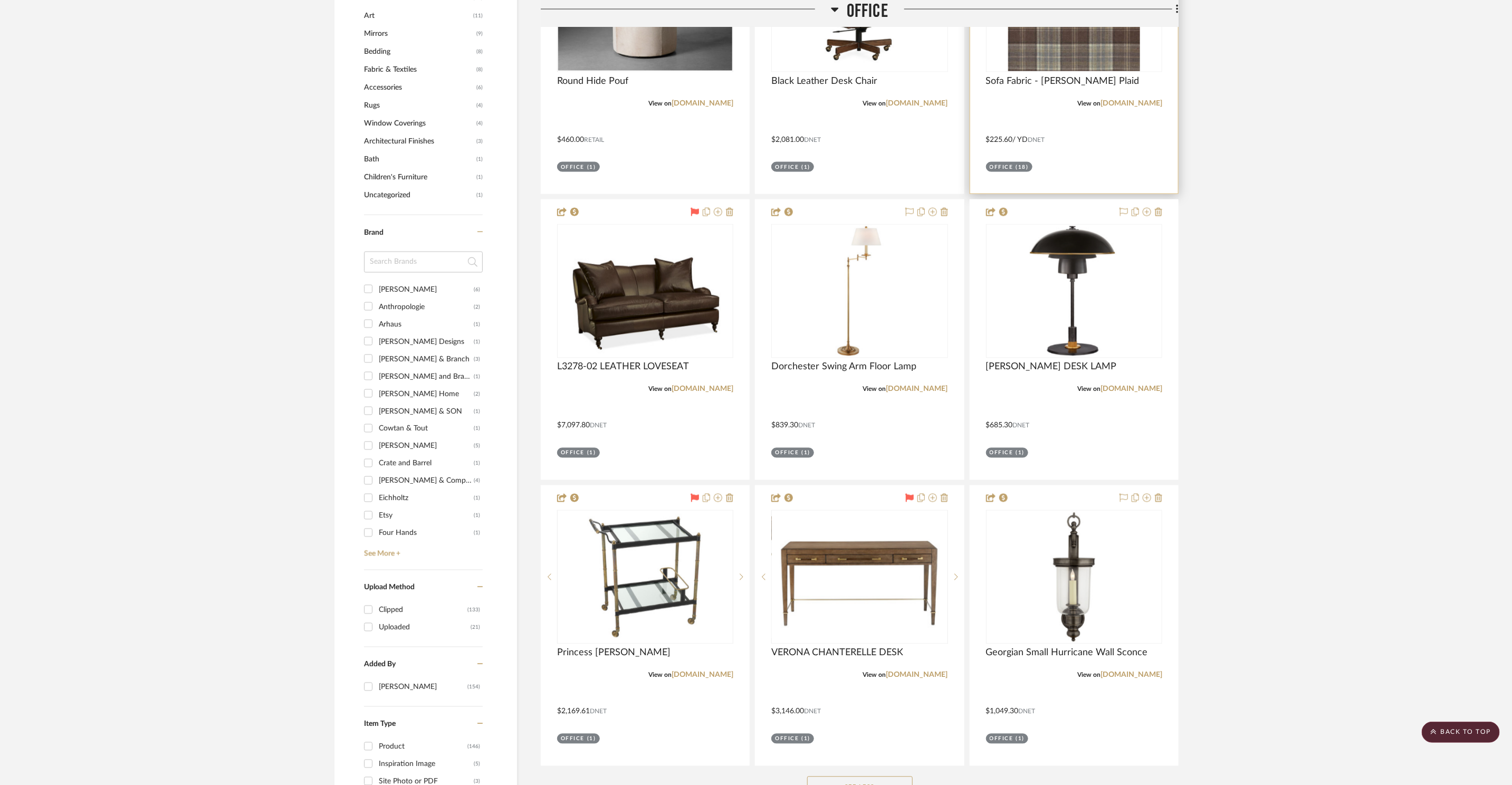
click at [1068, 32] on img "0" at bounding box center [1073, 5] width 132 height 132
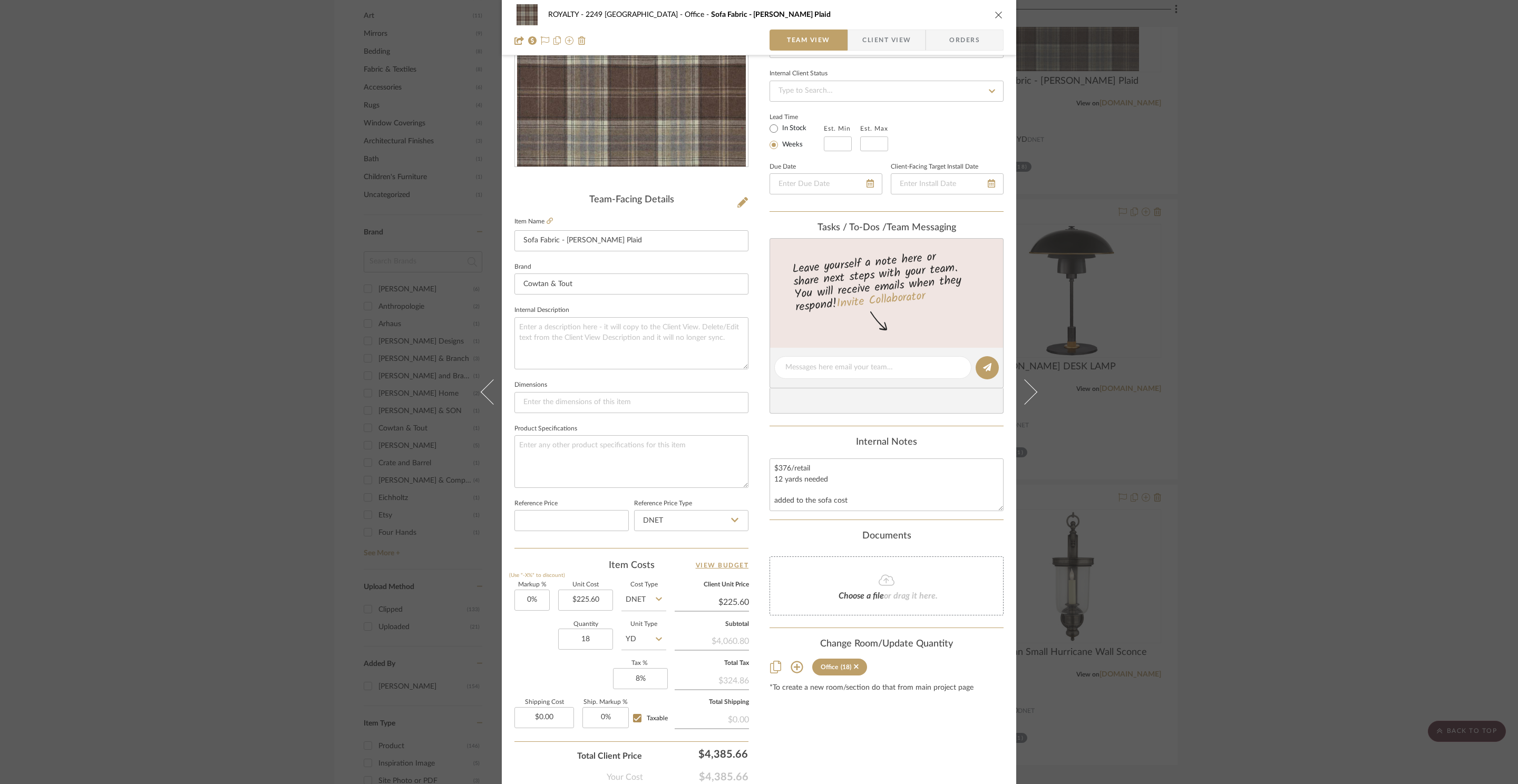
scroll to position [198, 0]
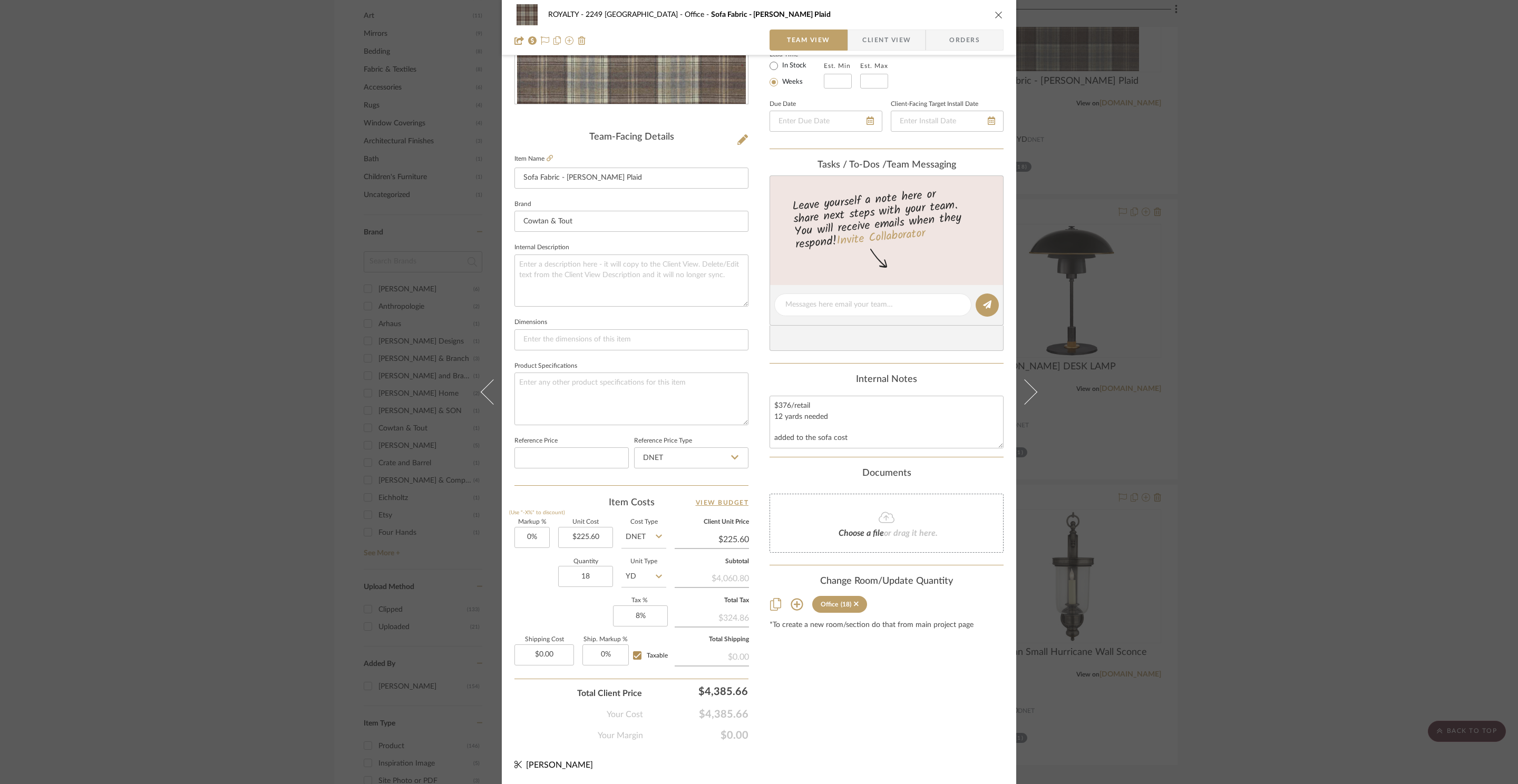
click at [997, 14] on icon "close" at bounding box center [998, 15] width 9 height 9
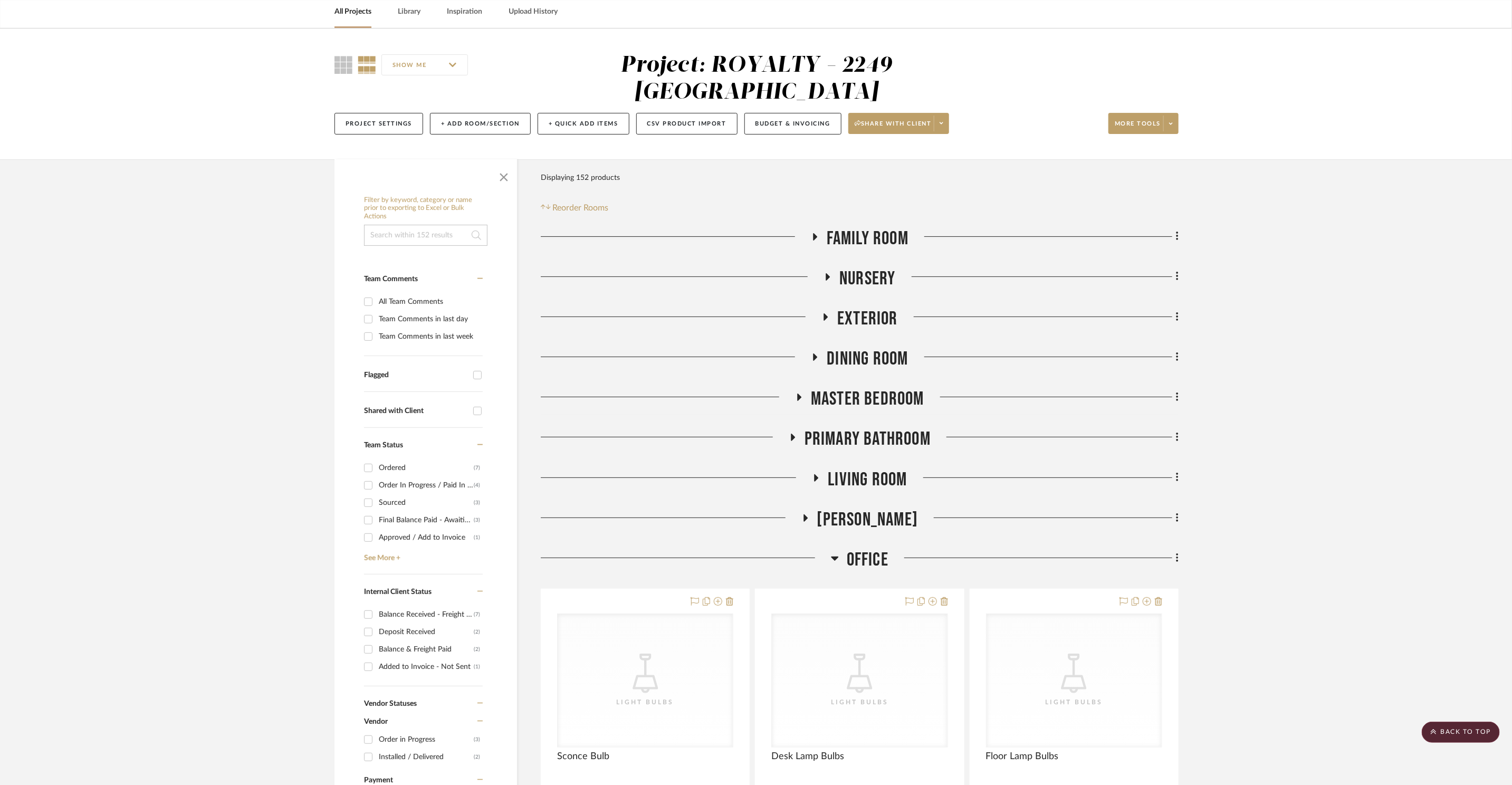
scroll to position [0, 0]
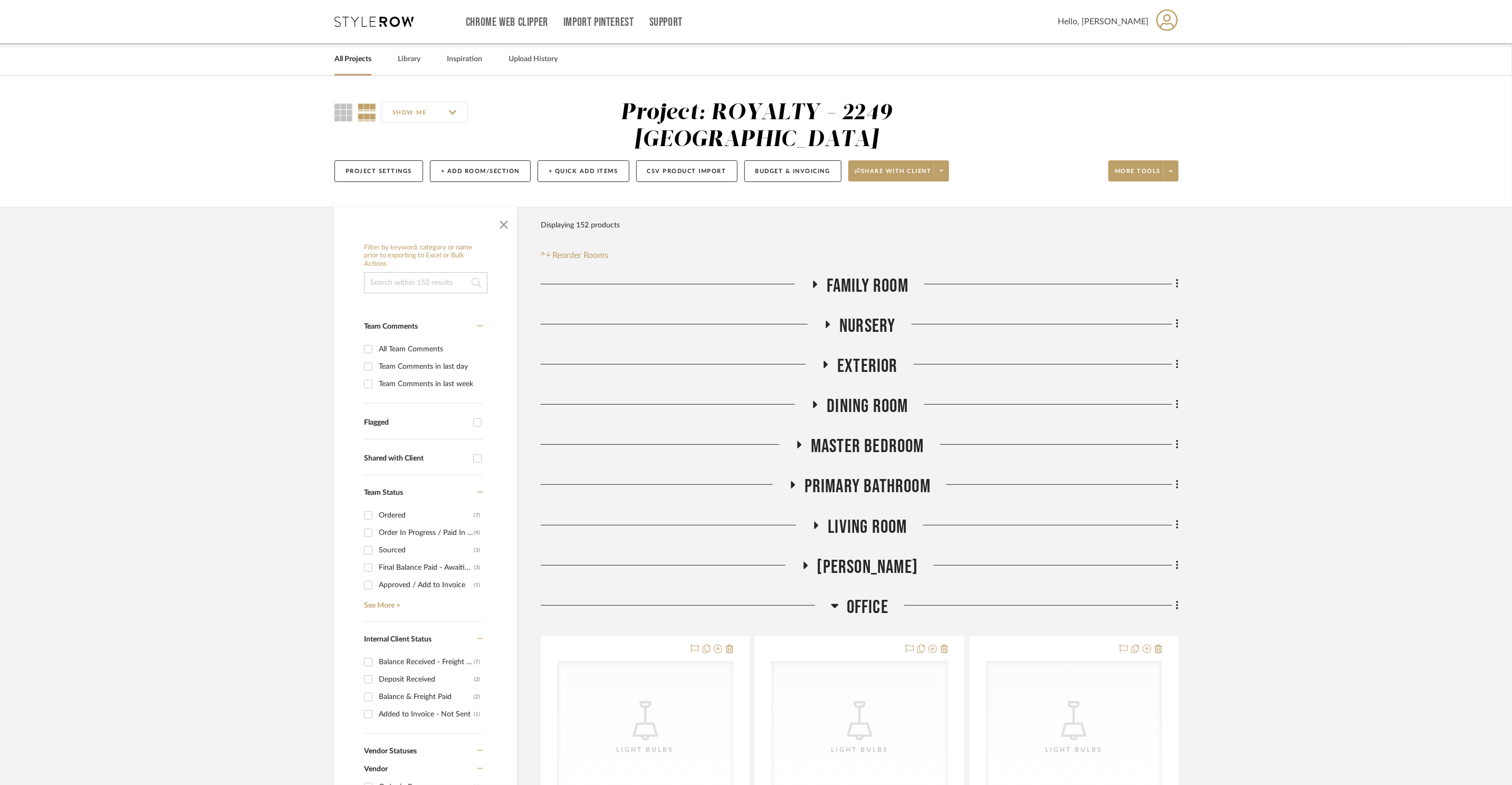
click at [352, 32] on div "Chrome Web Clipper Import Pinterest Support All Projects Library Inspiration Up…" at bounding box center [756, 22] width 844 height 44
click at [354, 23] on icon at bounding box center [374, 22] width 79 height 11
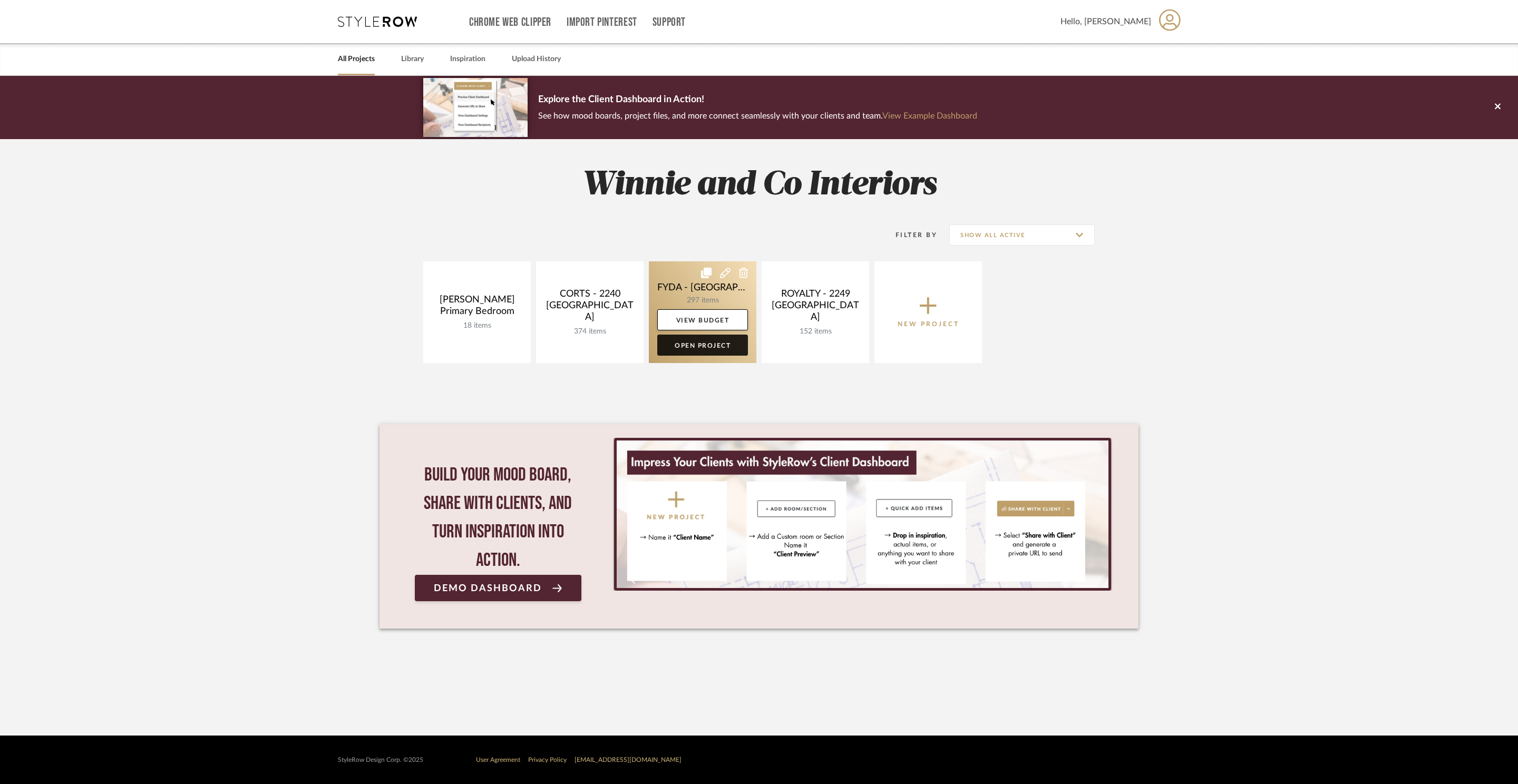
click at [703, 350] on link "Open Project" at bounding box center [703, 345] width 90 height 21
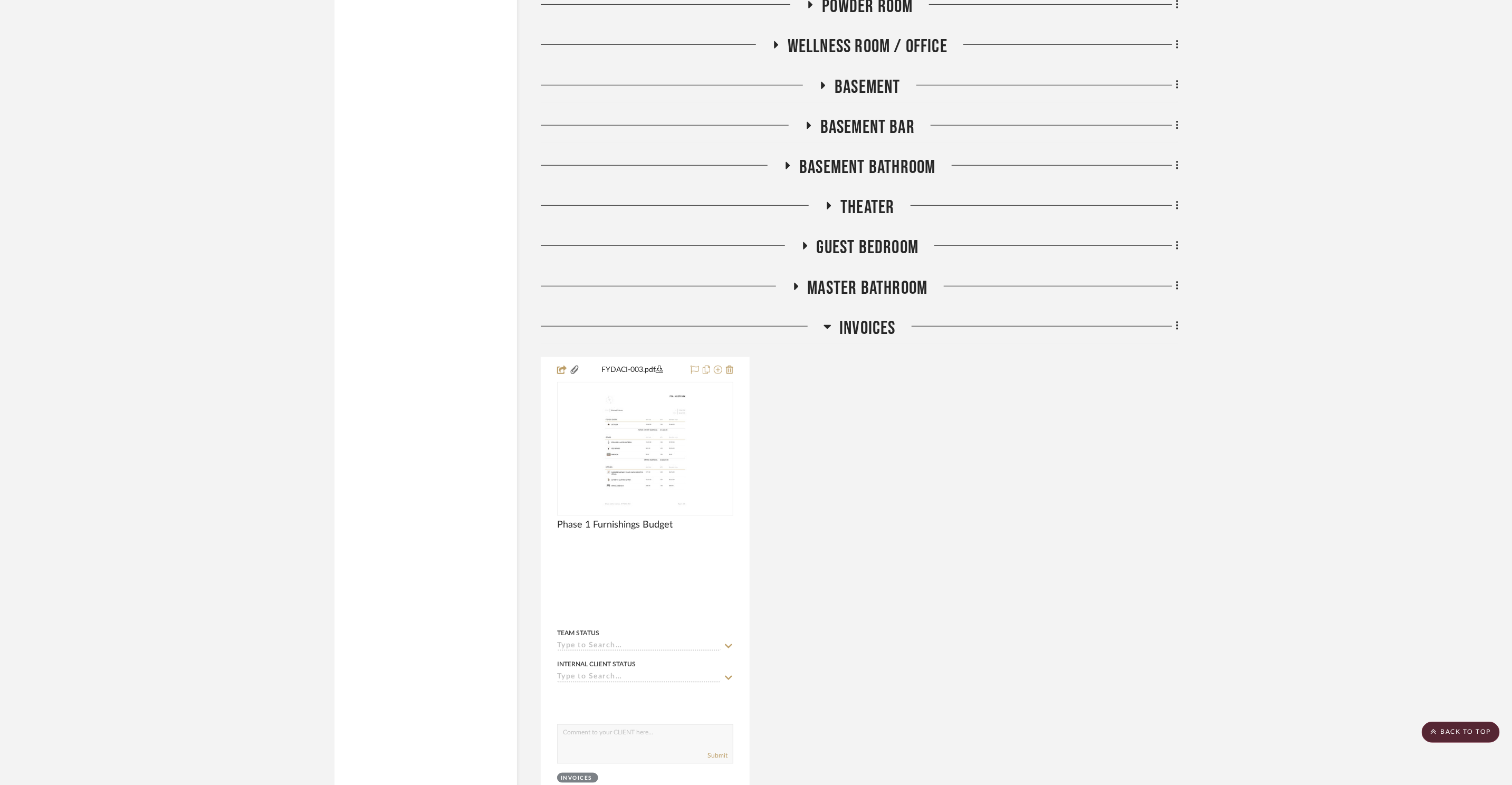
scroll to position [3331, 0]
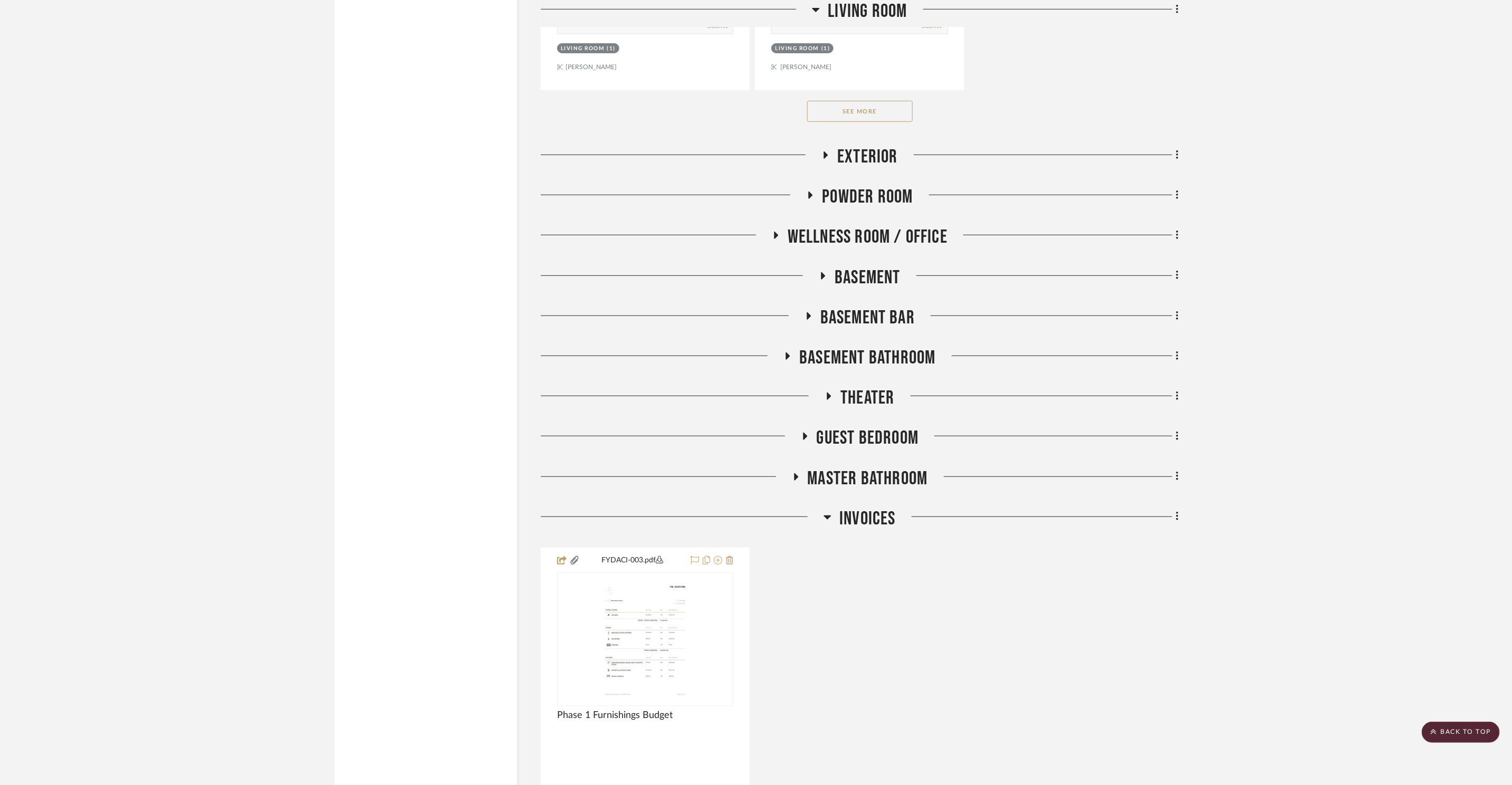
click at [905, 355] on span "Basement Bathroom" at bounding box center [867, 357] width 136 height 23
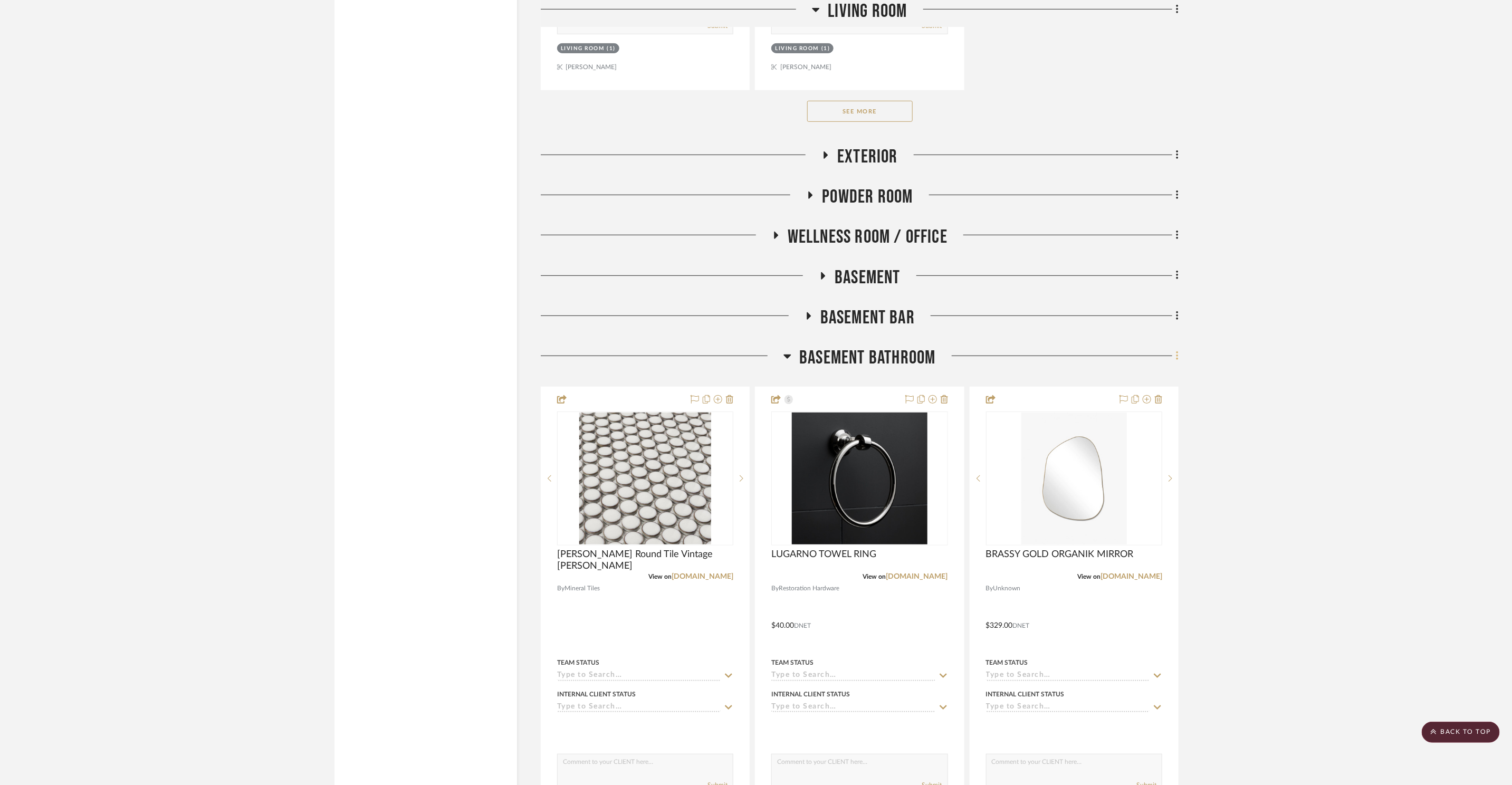
click at [1176, 354] on icon at bounding box center [1178, 356] width 3 height 12
click at [1162, 378] on span "Add New Item" at bounding box center [1130, 378] width 83 height 9
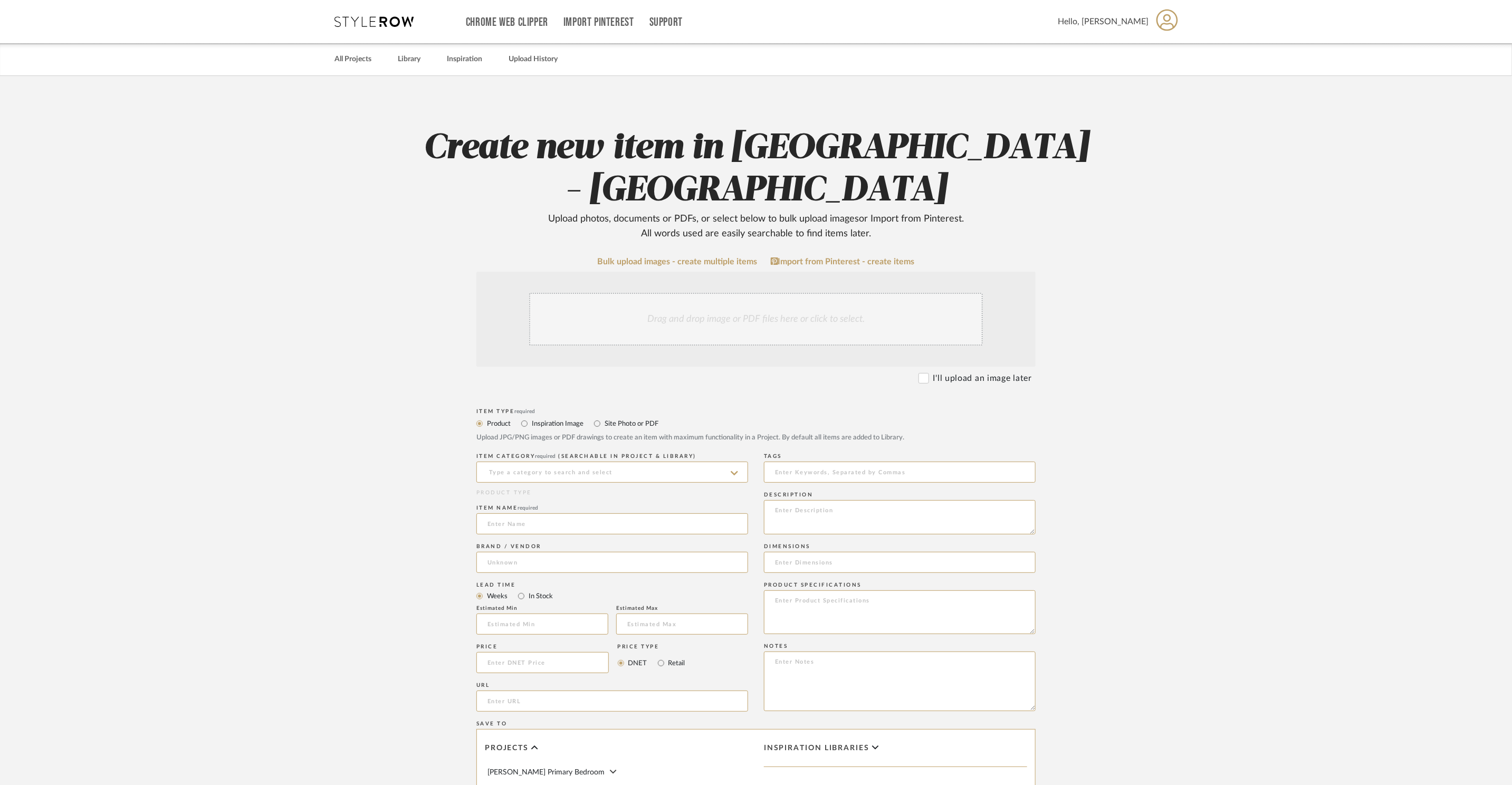
click at [821, 293] on div "Drag and drop image or PDF files here or click to select." at bounding box center [756, 319] width 453 height 53
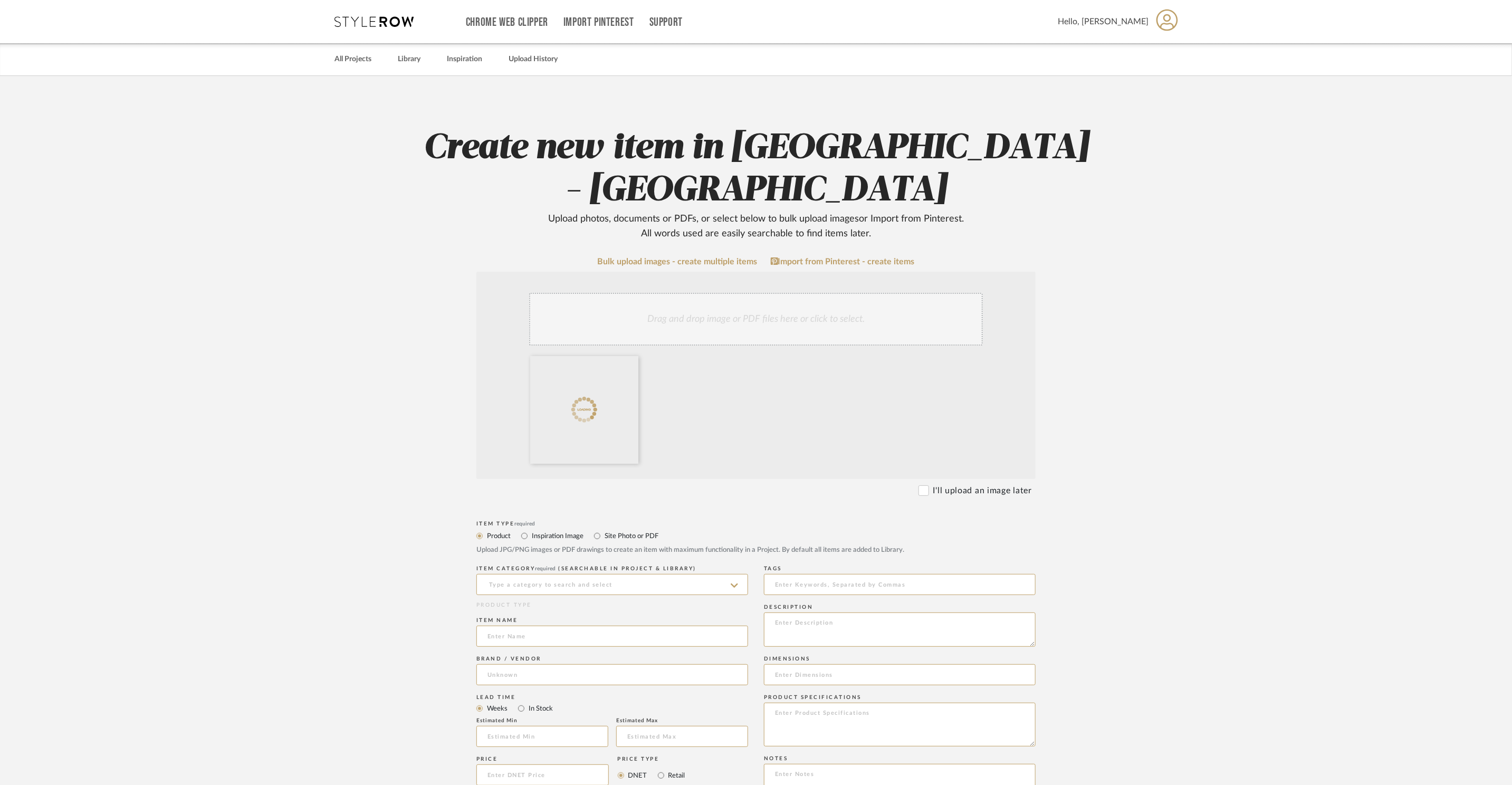
click at [627, 530] on label "Site Photo or PDF" at bounding box center [631, 536] width 55 height 12
click at [604, 530] on input "Site Photo or PDF" at bounding box center [597, 536] width 12 height 12
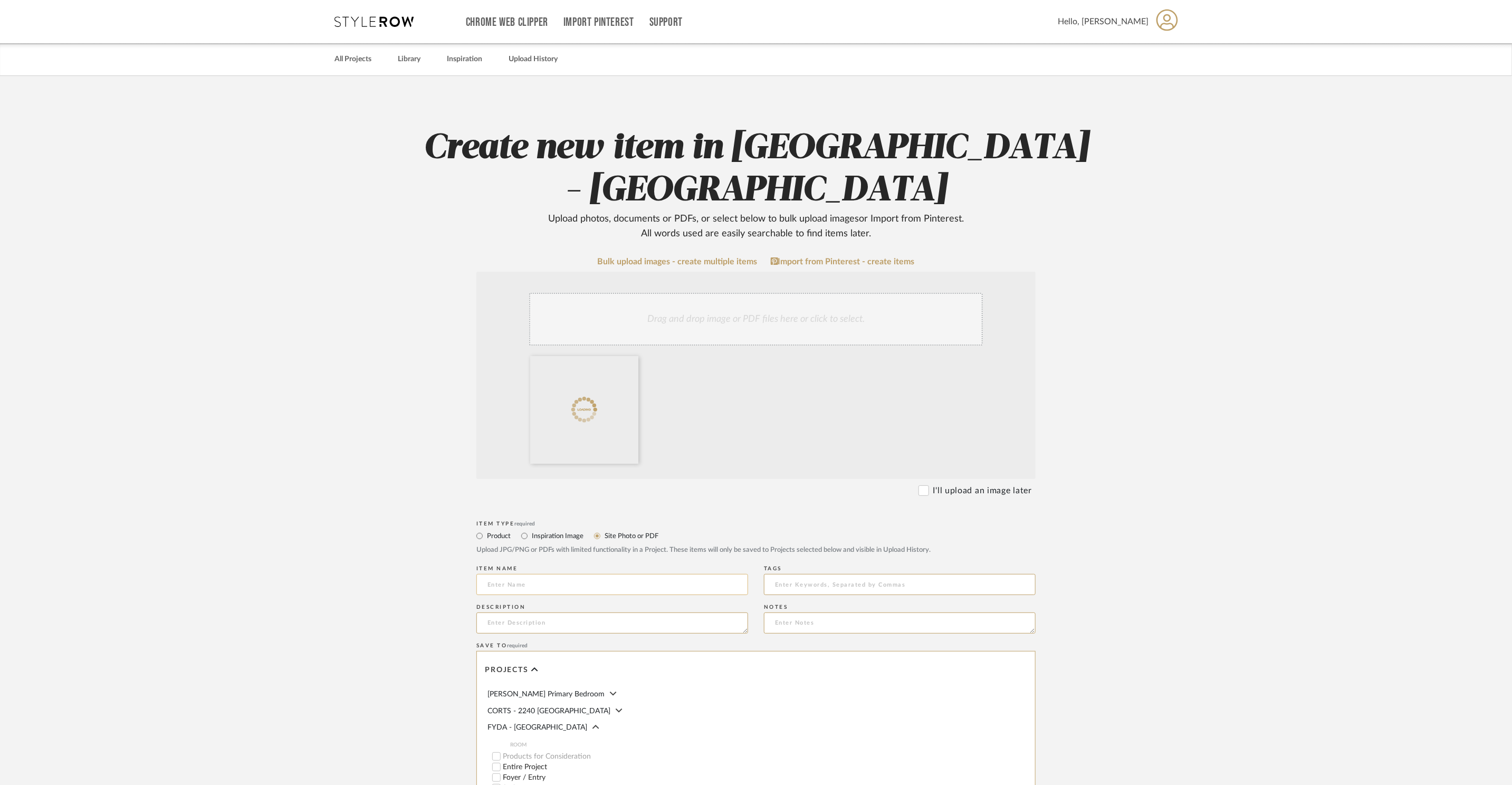
click at [585, 574] on input at bounding box center [612, 584] width 272 height 21
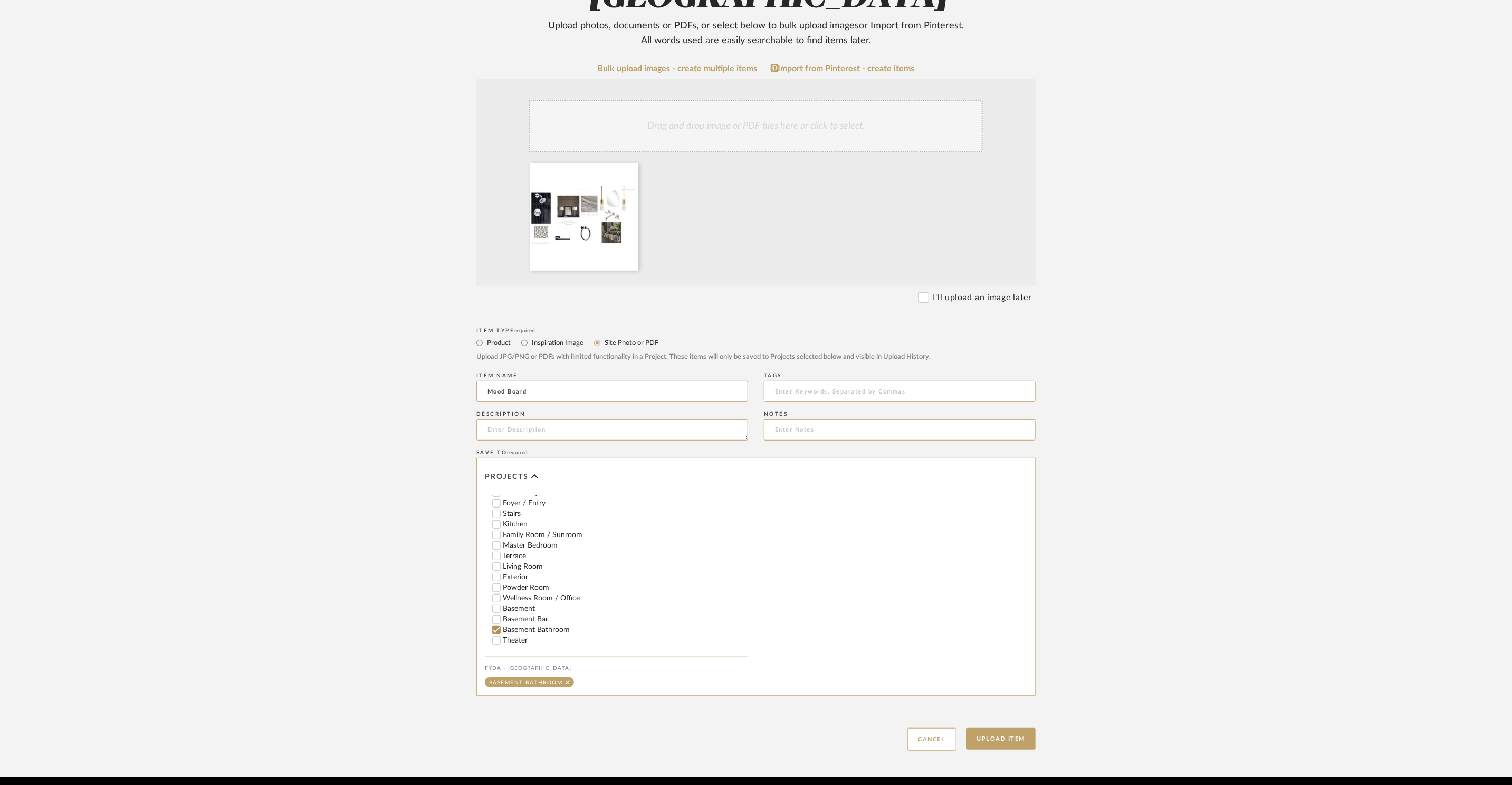
scroll to position [138, 0]
click at [1005, 728] on button "Upload Item" at bounding box center [1001, 739] width 69 height 22
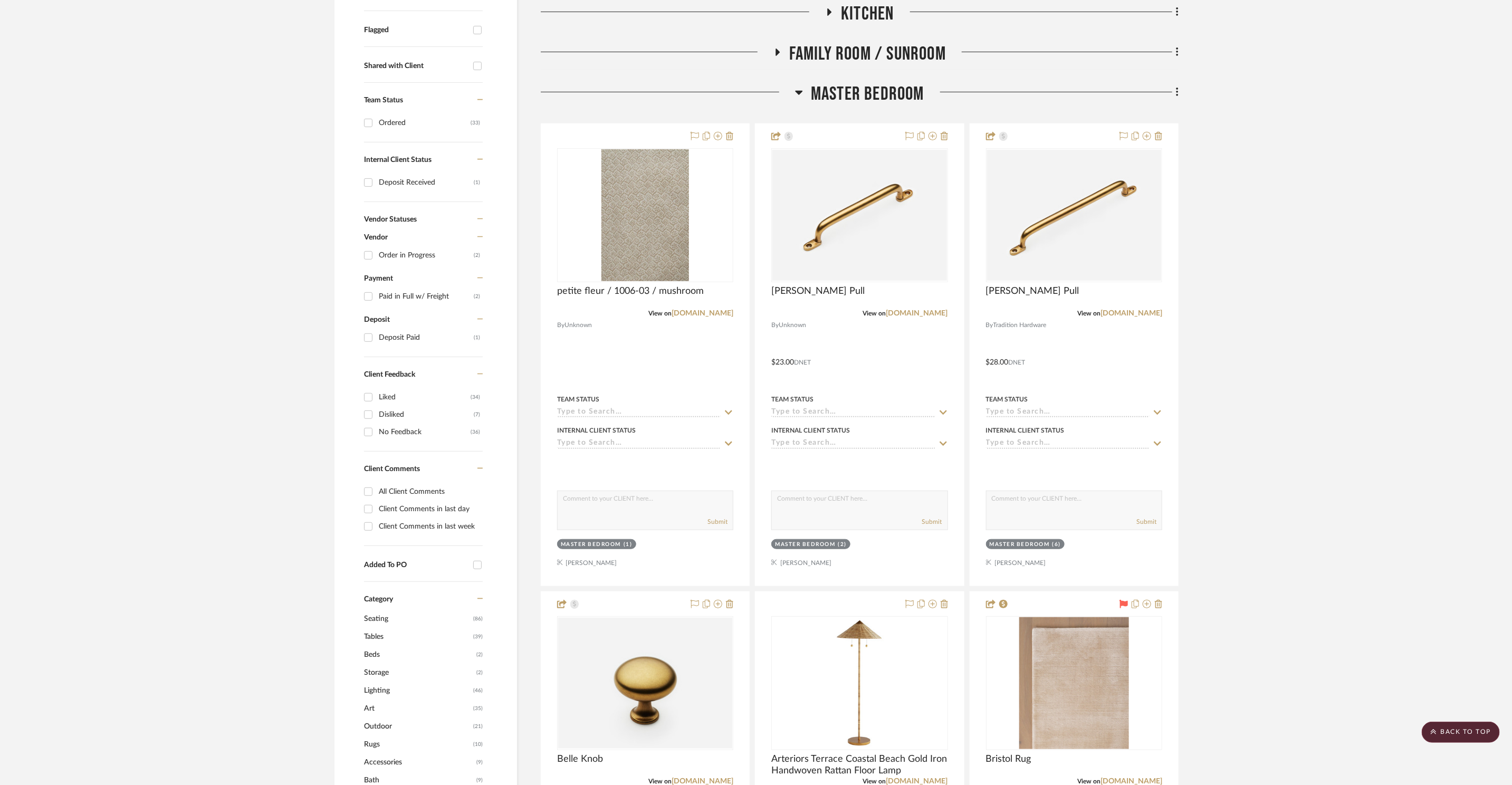
scroll to position [214, 0]
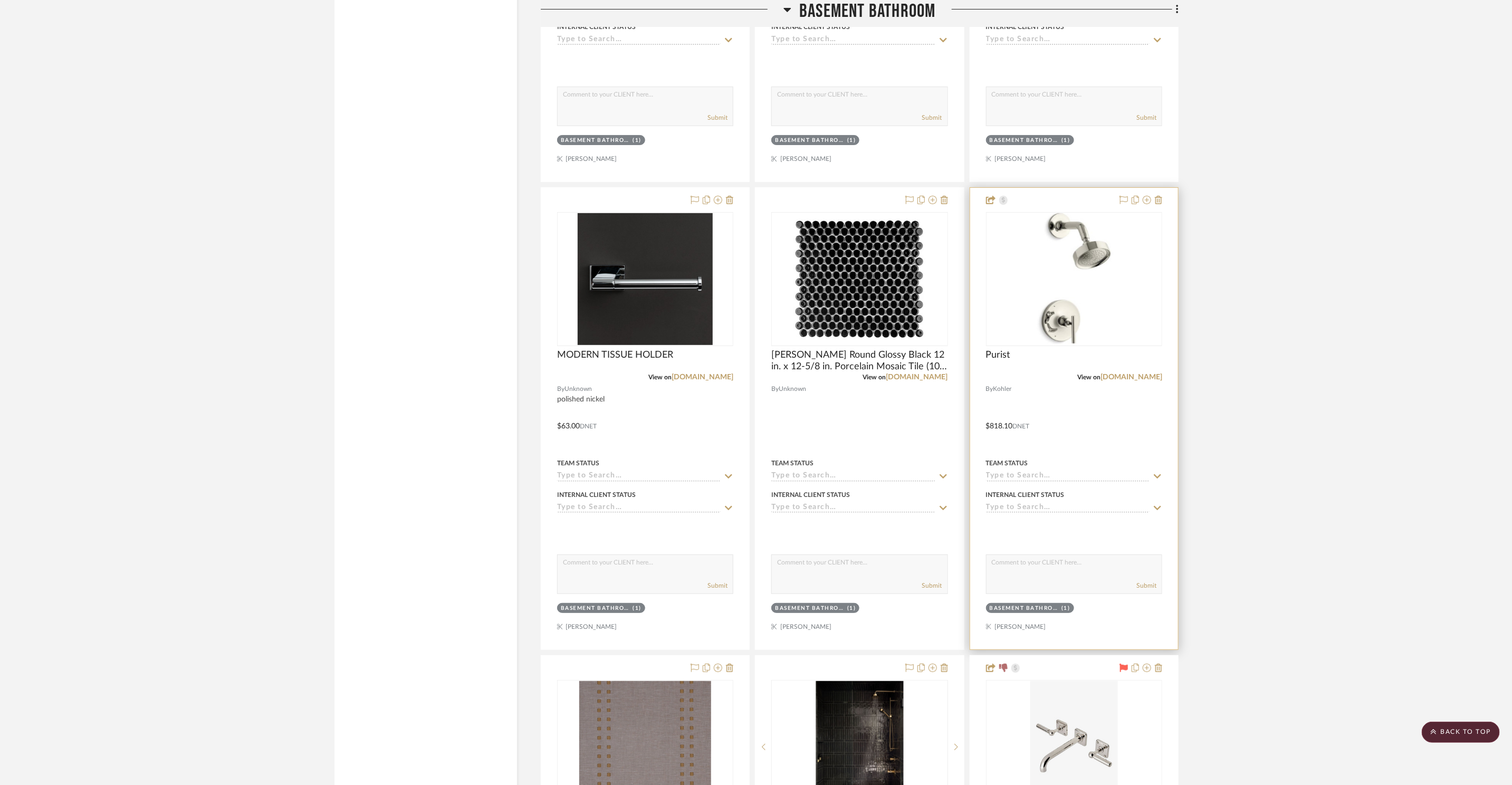
scroll to position [8608, 0]
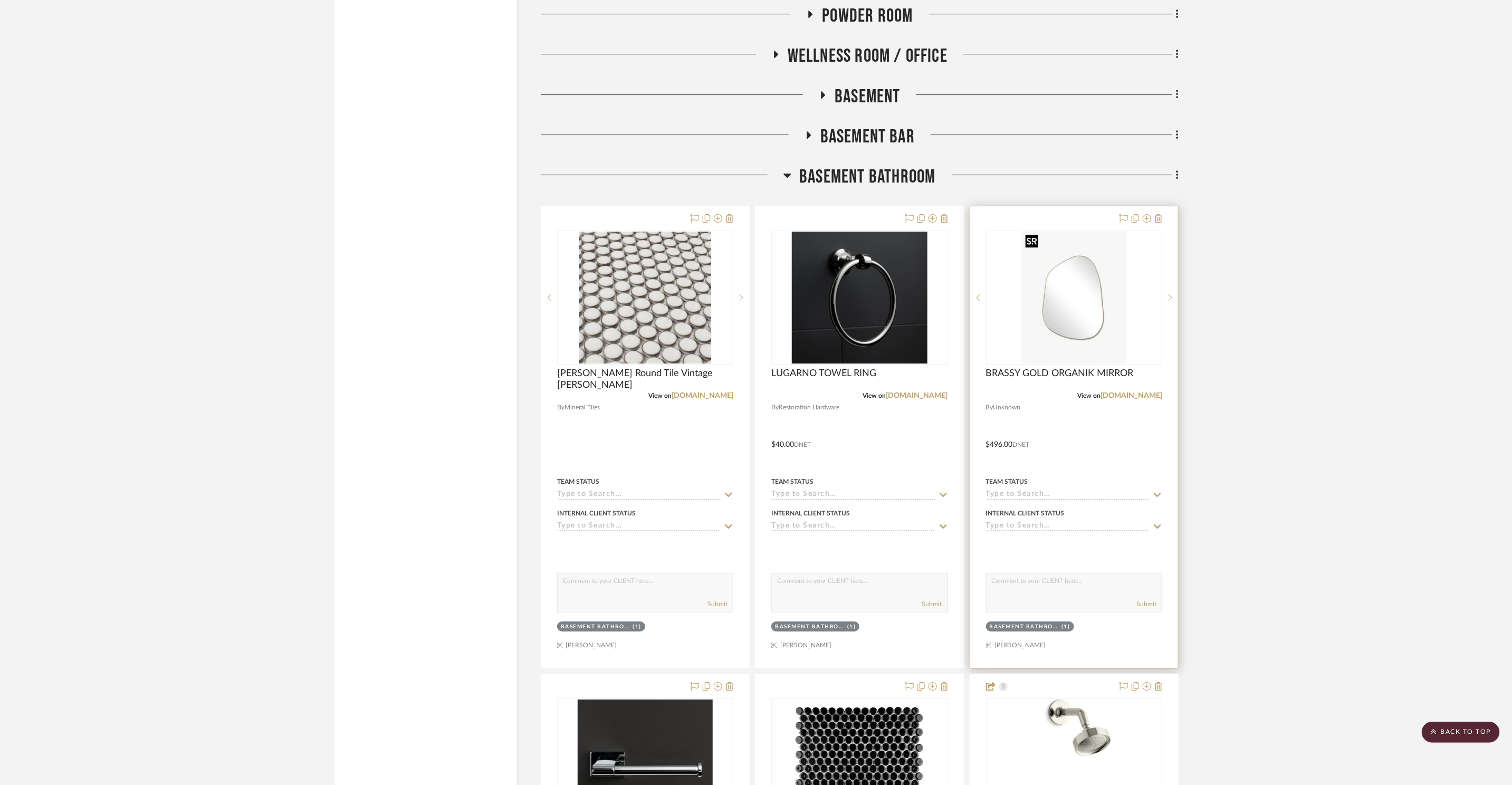
click at [1085, 322] on img "0" at bounding box center [1073, 297] width 105 height 132
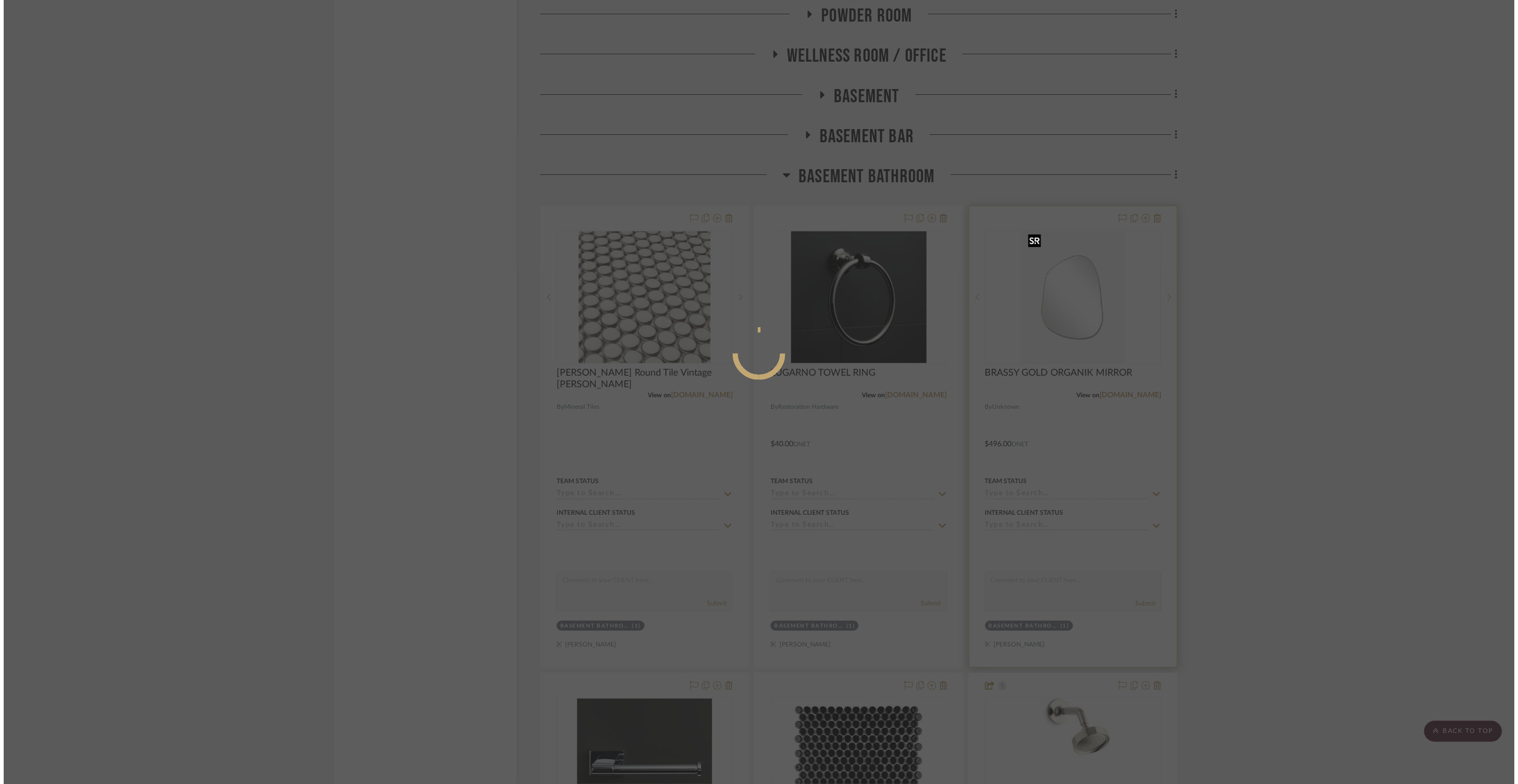
scroll to position [0, 0]
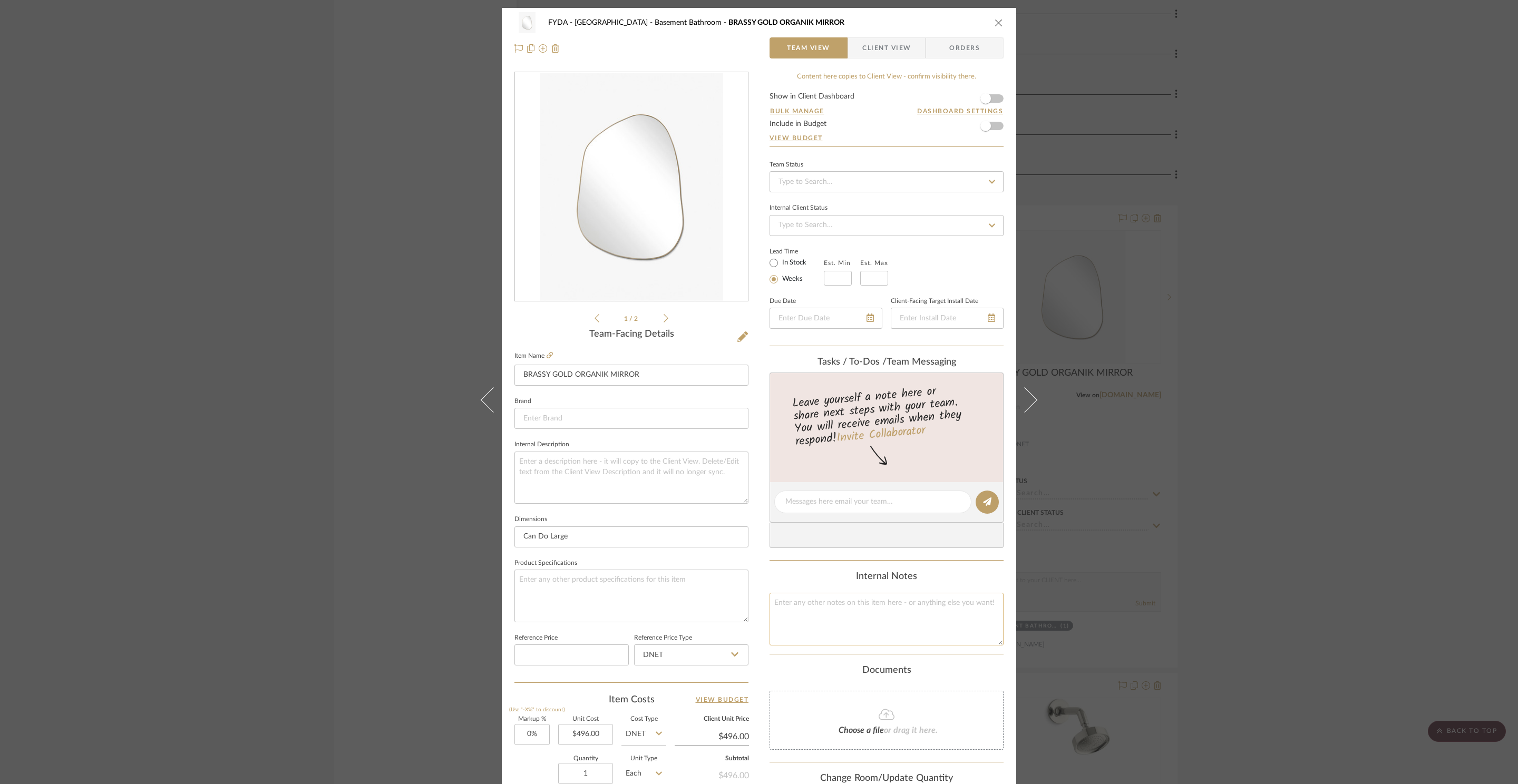
click at [899, 617] on textarea at bounding box center [886, 618] width 234 height 52
click at [891, 618] on textarea at bounding box center [886, 618] width 234 height 52
type textarea "Medium size"
click at [588, 743] on input "496.00" at bounding box center [585, 734] width 54 height 21
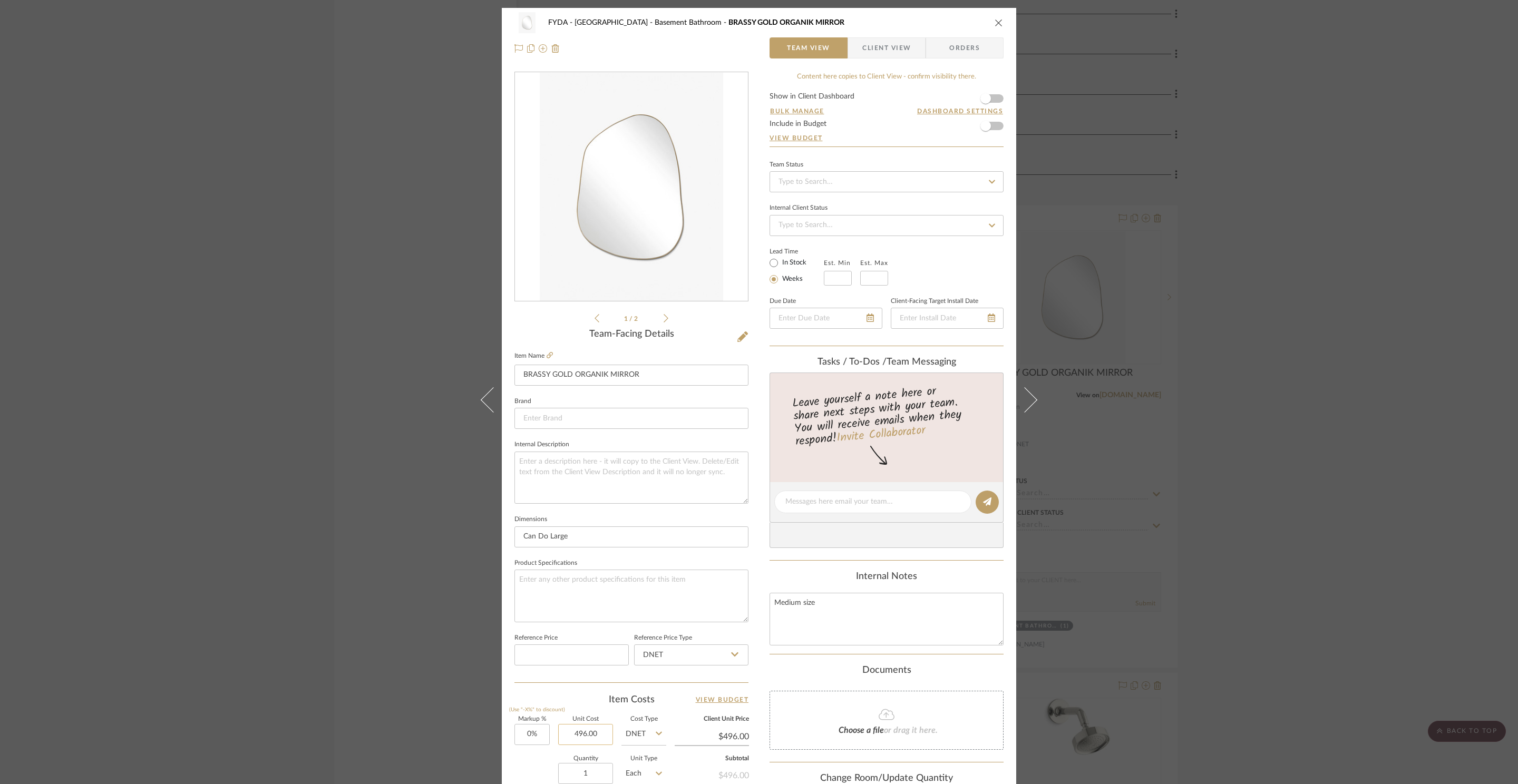
click at [588, 743] on input "496.00" at bounding box center [585, 734] width 54 height 21
type input "$329.00"
click at [748, 683] on div "FYDA - 655 City Park Basement Bathroom BRASSY GOLD ORGANIK MIRROR Team View Cli…" at bounding box center [759, 494] width 514 height 973
type input "$329.00"
click at [993, 100] on span "button" at bounding box center [986, 99] width 23 height 23
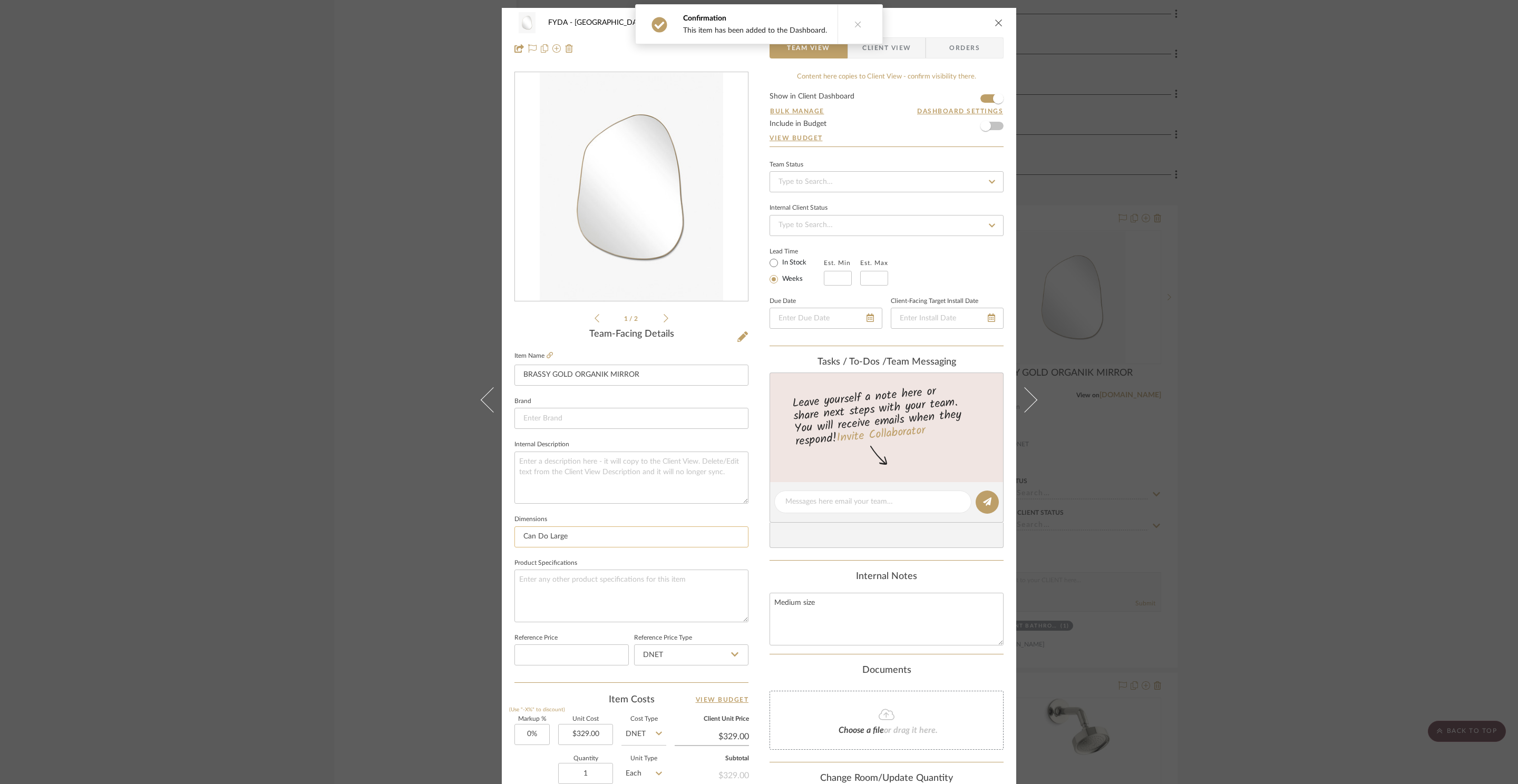
click at [580, 541] on input "Can Do Large" at bounding box center [631, 537] width 234 height 21
type input "Medium size"
click at [994, 20] on icon "close" at bounding box center [998, 23] width 9 height 9
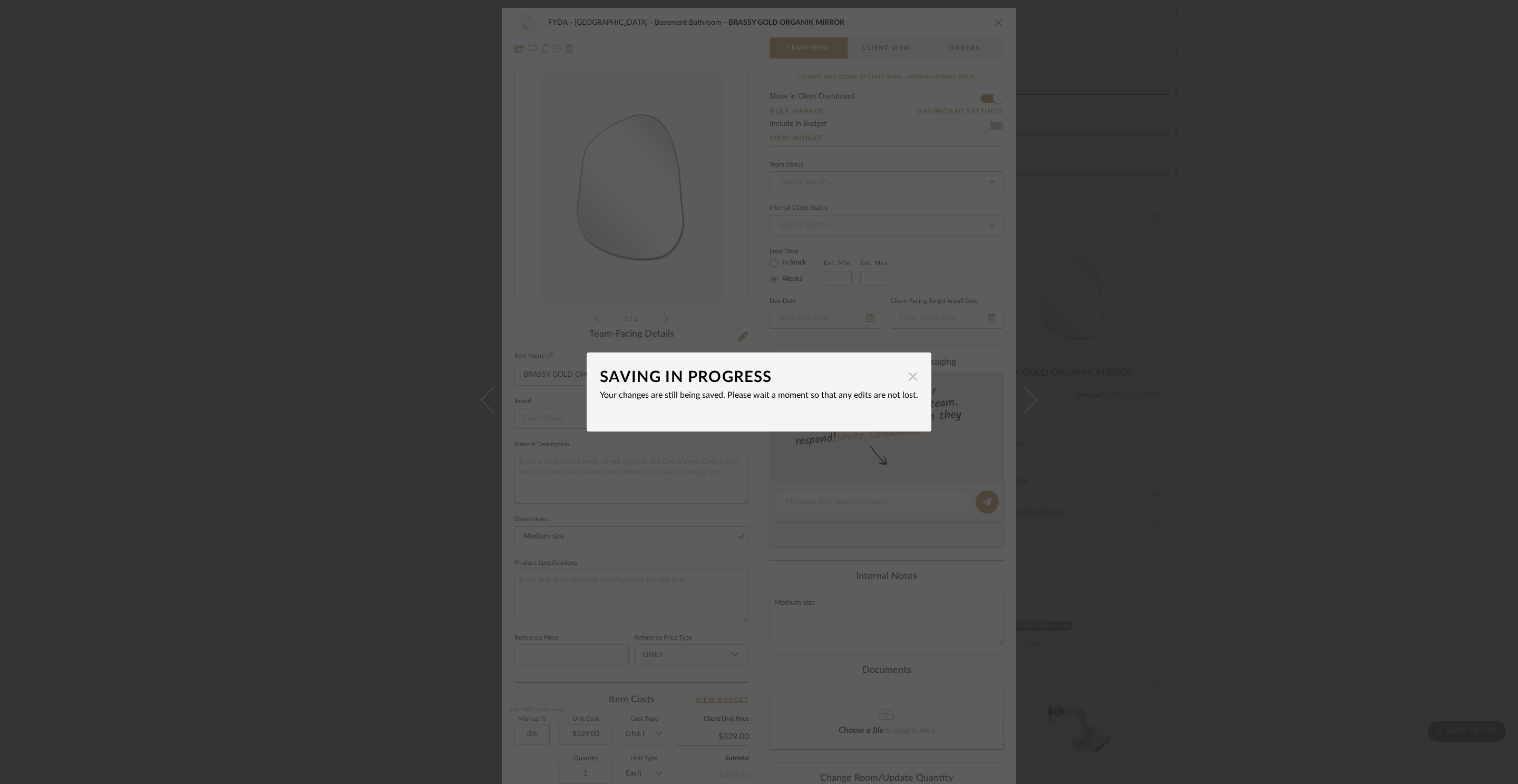
click at [908, 378] on span "button" at bounding box center [912, 376] width 21 height 21
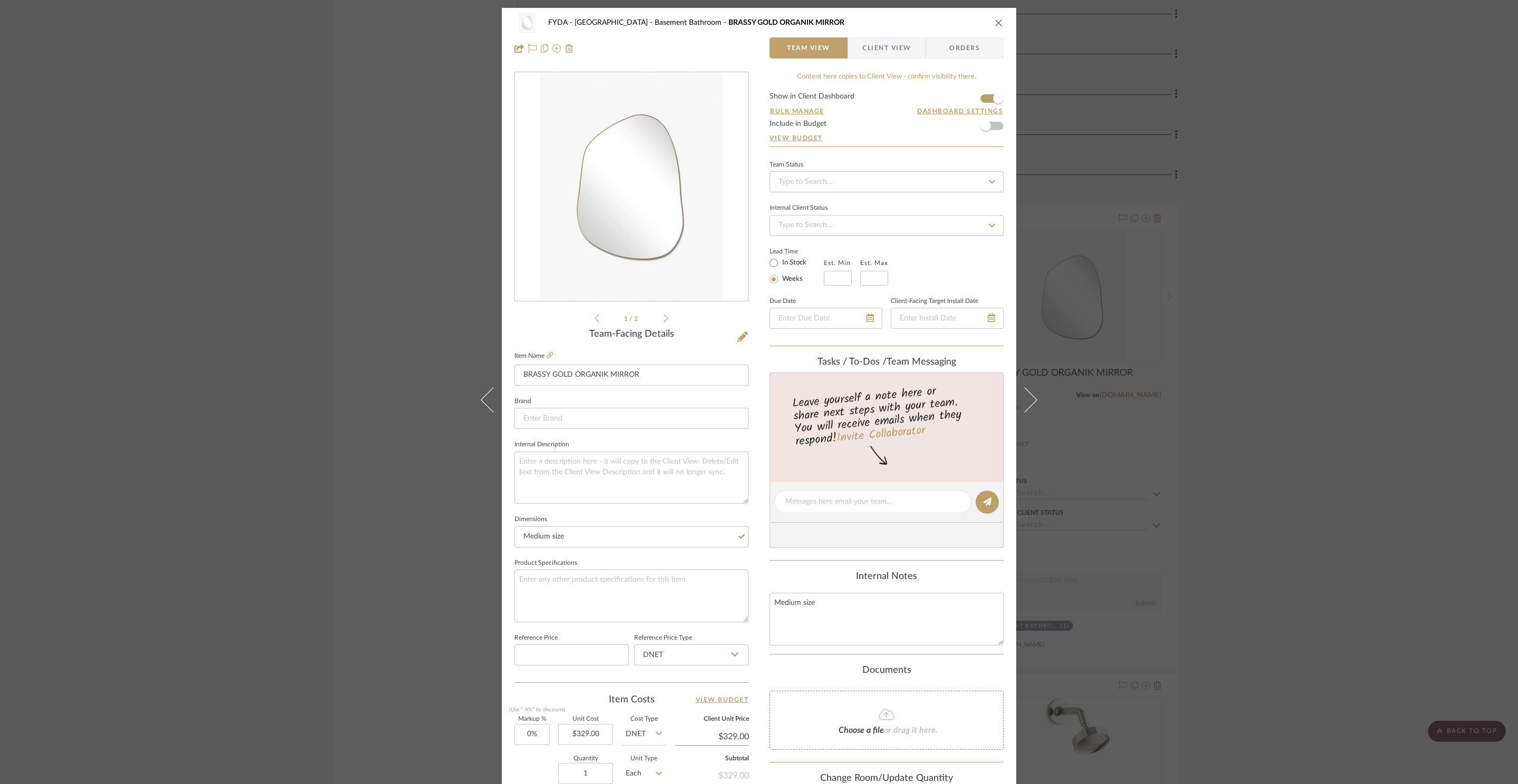
click at [995, 21] on icon "close" at bounding box center [998, 23] width 9 height 9
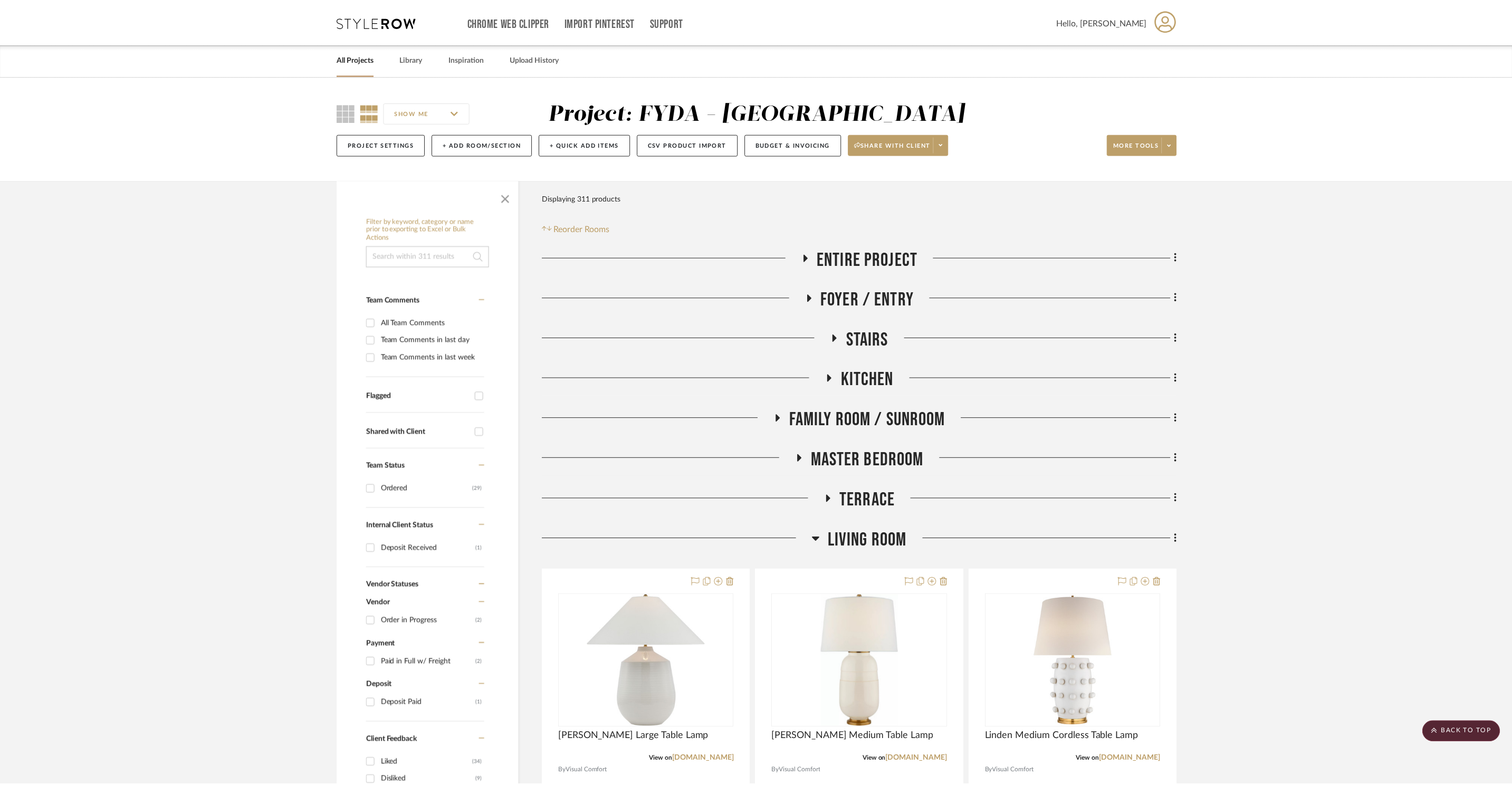
scroll to position [8608, 0]
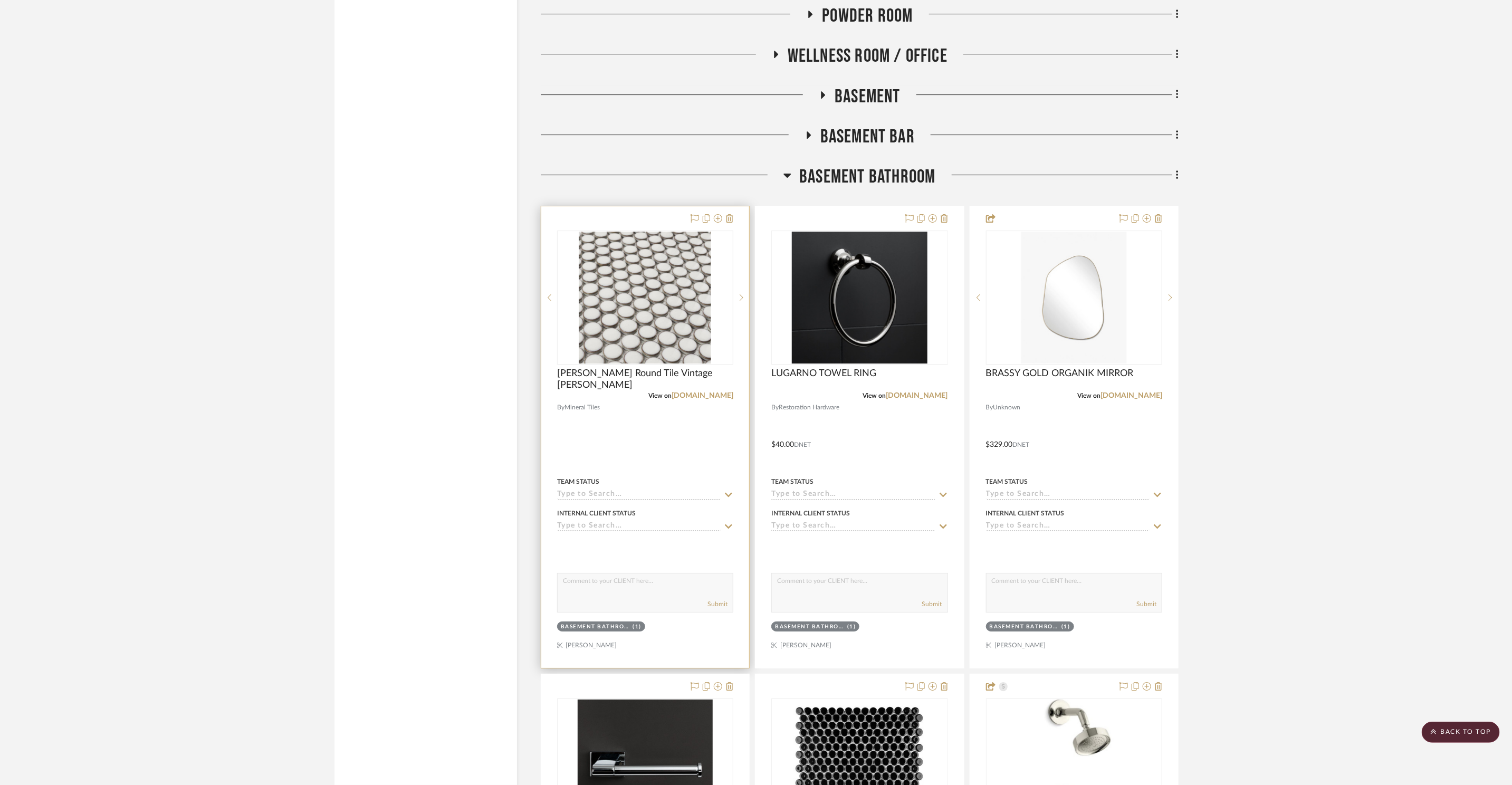
click at [700, 326] on img "0" at bounding box center [645, 297] width 132 height 132
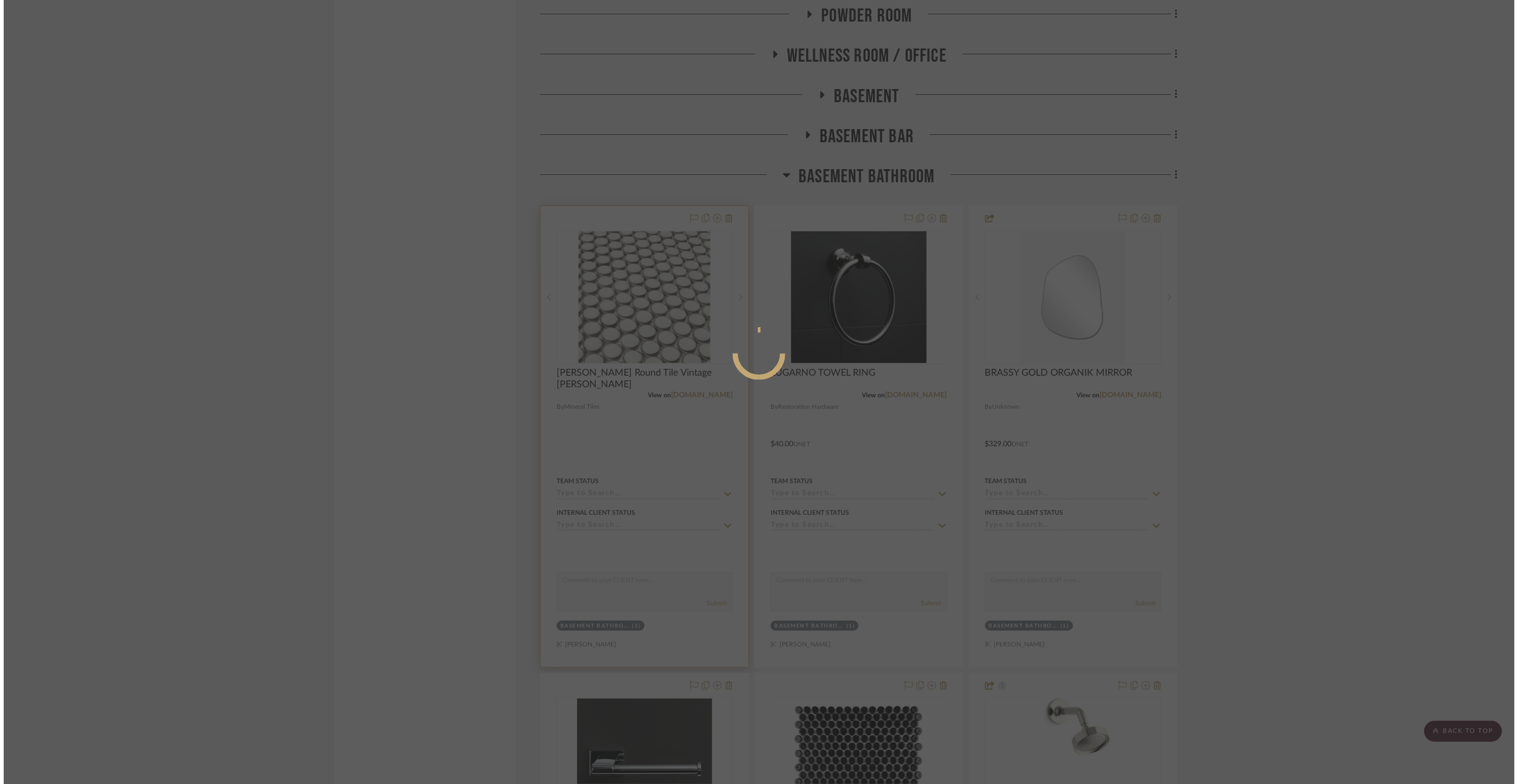
scroll to position [0, 0]
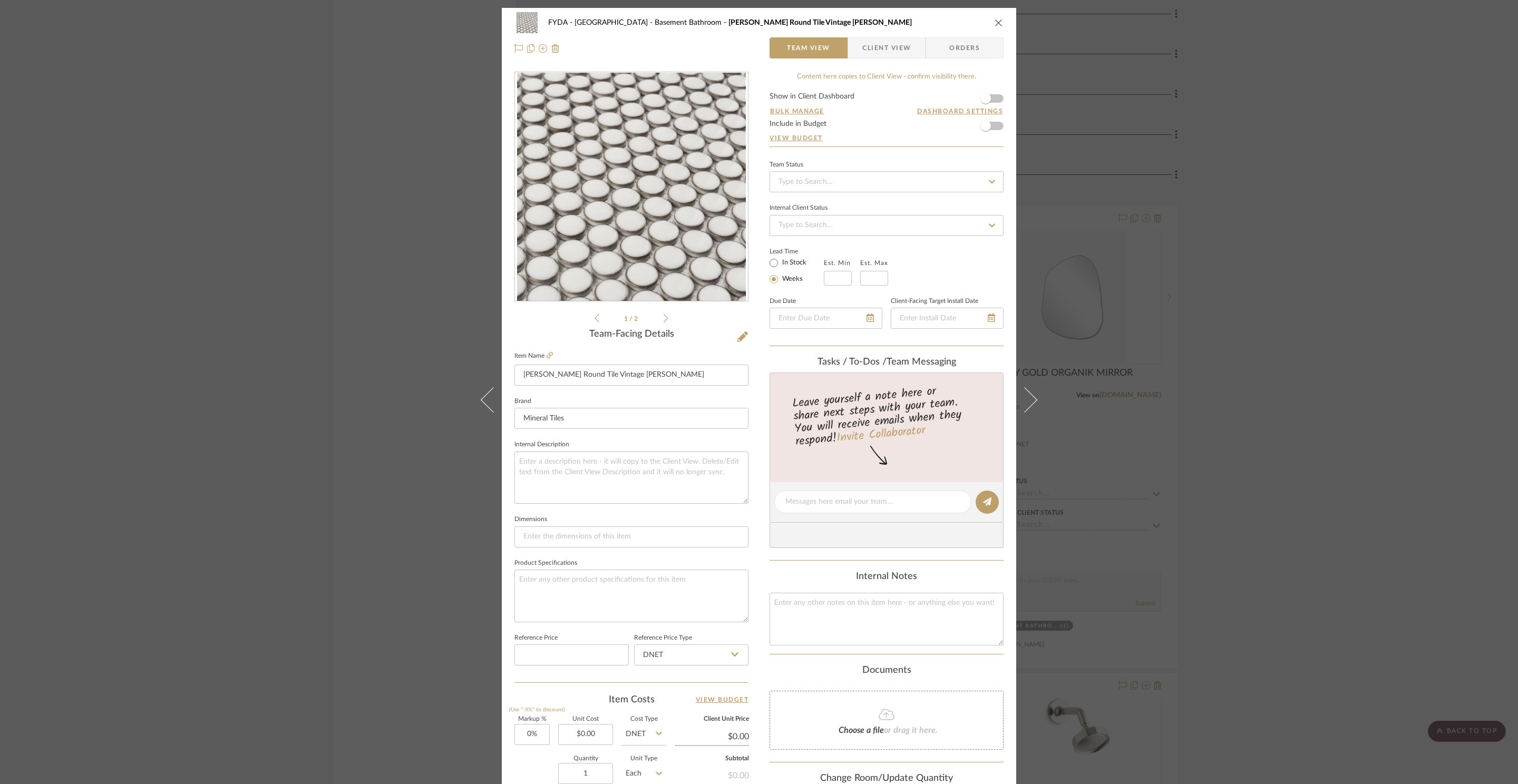
click at [997, 96] on form "Show in Client Dashboard Bulk Manage Dashboard Settings Include in Budget View …" at bounding box center [886, 119] width 234 height 54
click at [992, 100] on span "button" at bounding box center [986, 99] width 23 height 23
click at [994, 23] on icon "close" at bounding box center [998, 23] width 9 height 9
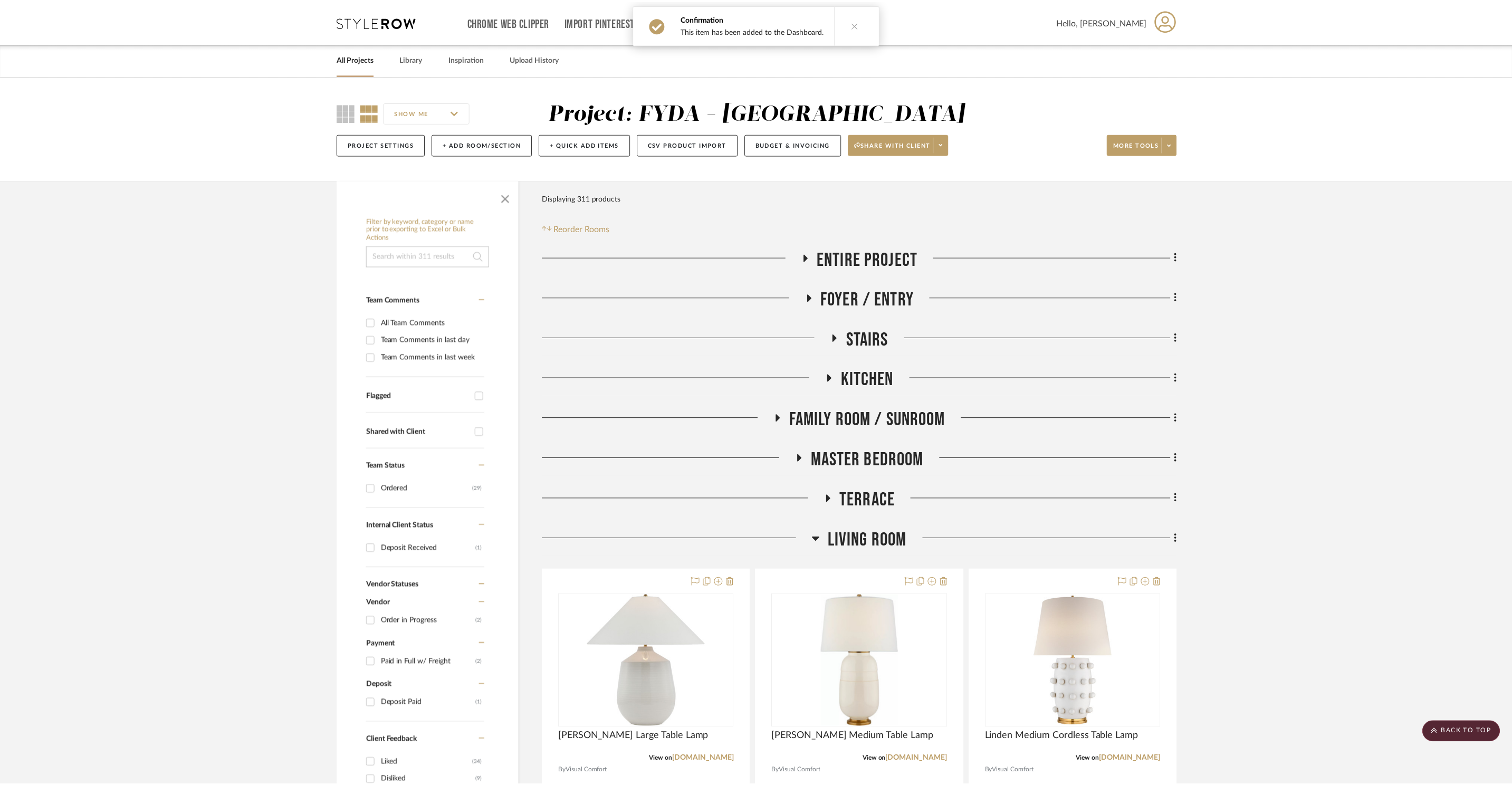
scroll to position [8608, 0]
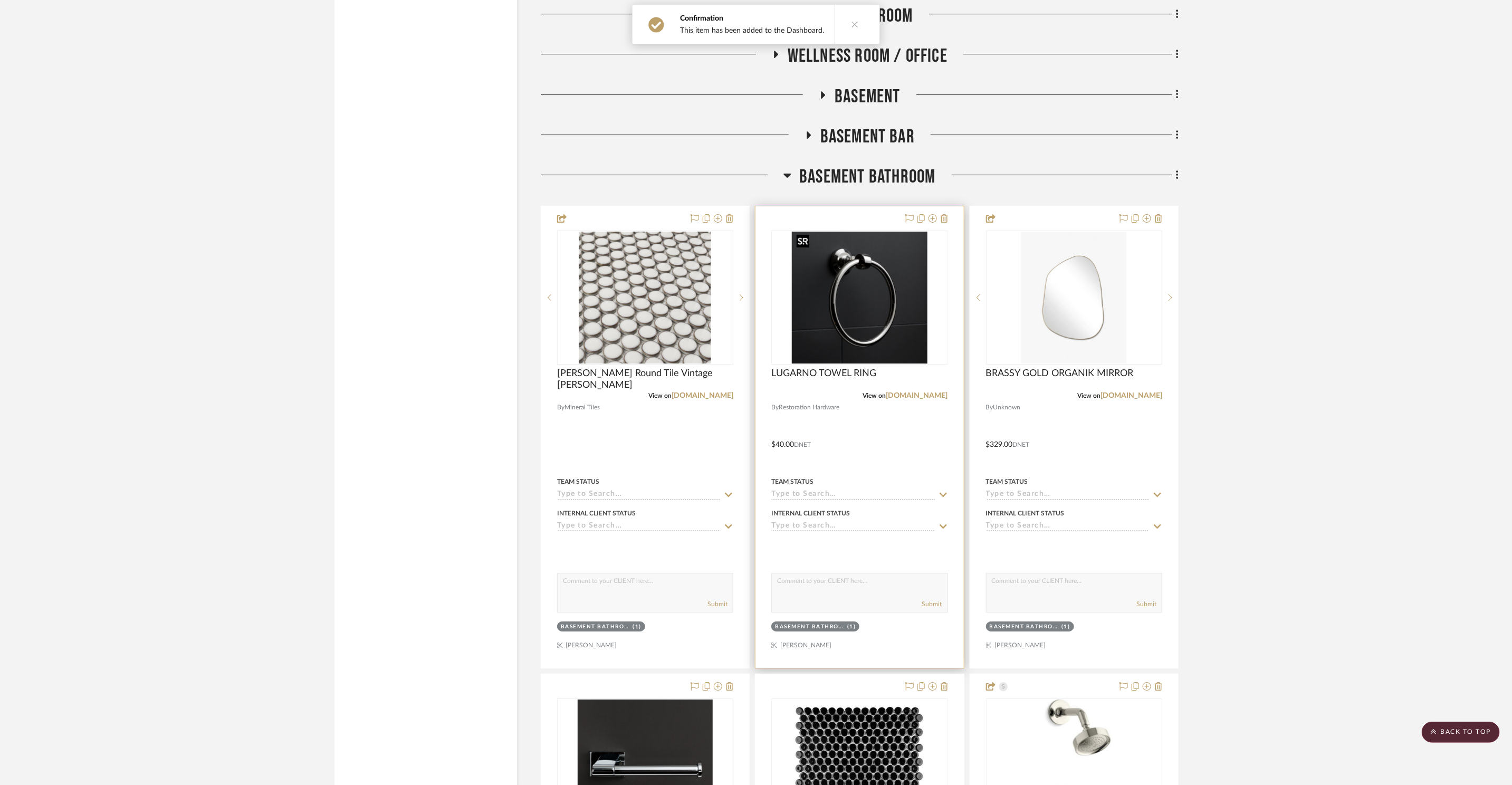
click at [835, 325] on img "0" at bounding box center [860, 297] width 136 height 132
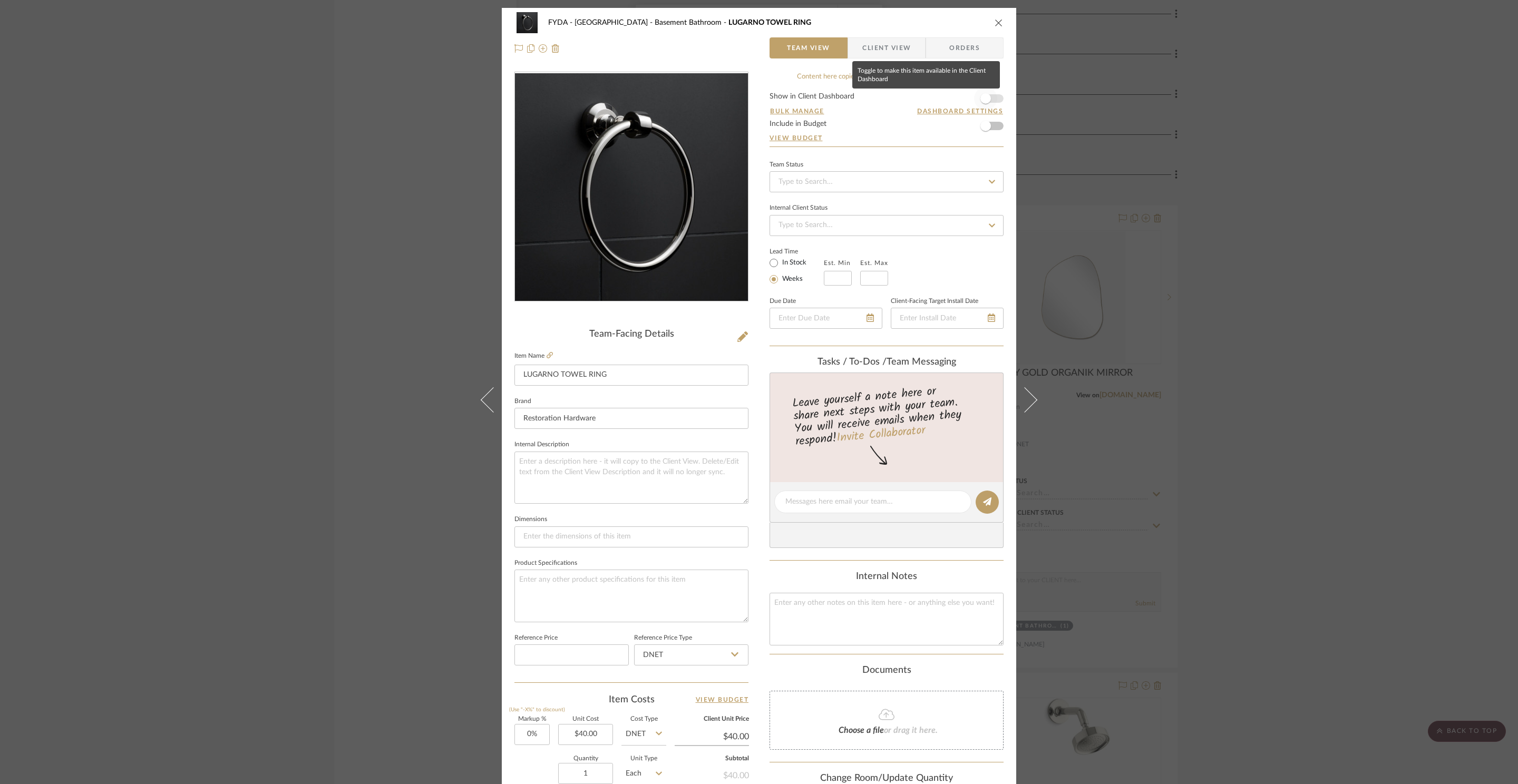
click at [983, 96] on span "button" at bounding box center [986, 99] width 11 height 11
click at [997, 23] on icon "close" at bounding box center [998, 23] width 9 height 9
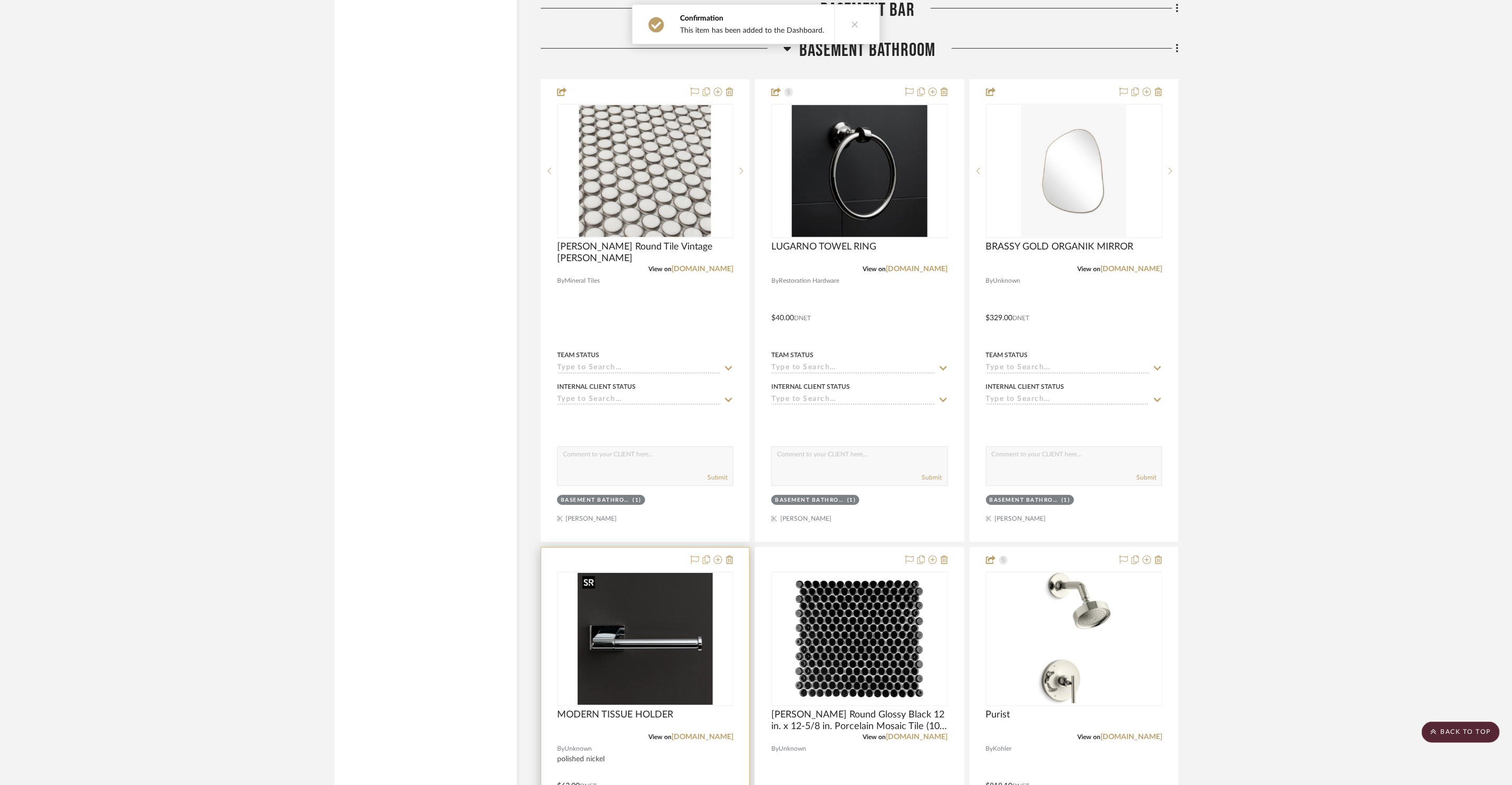
scroll to position [8736, 0]
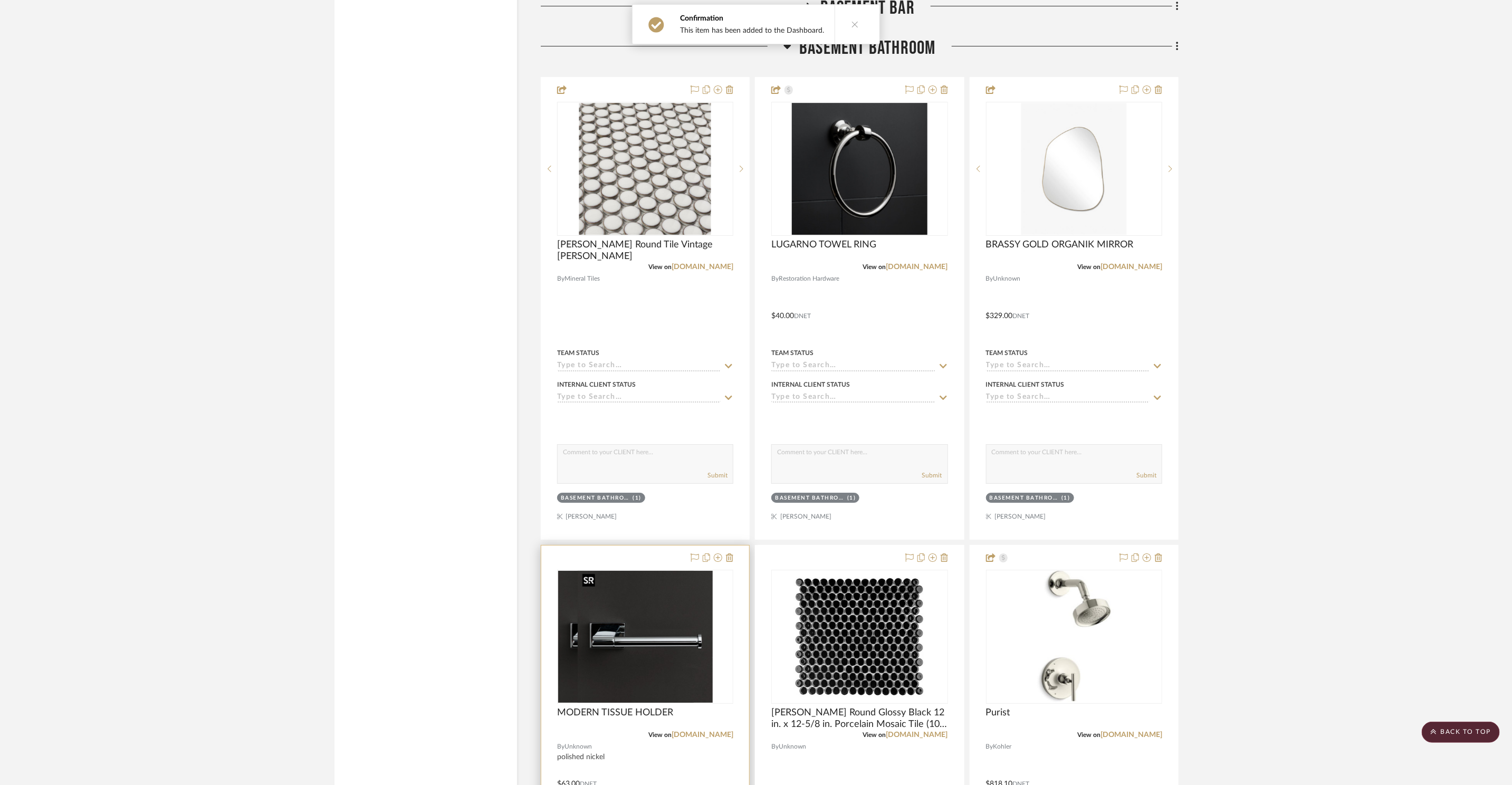
click at [668, 602] on img "0" at bounding box center [626, 636] width 136 height 132
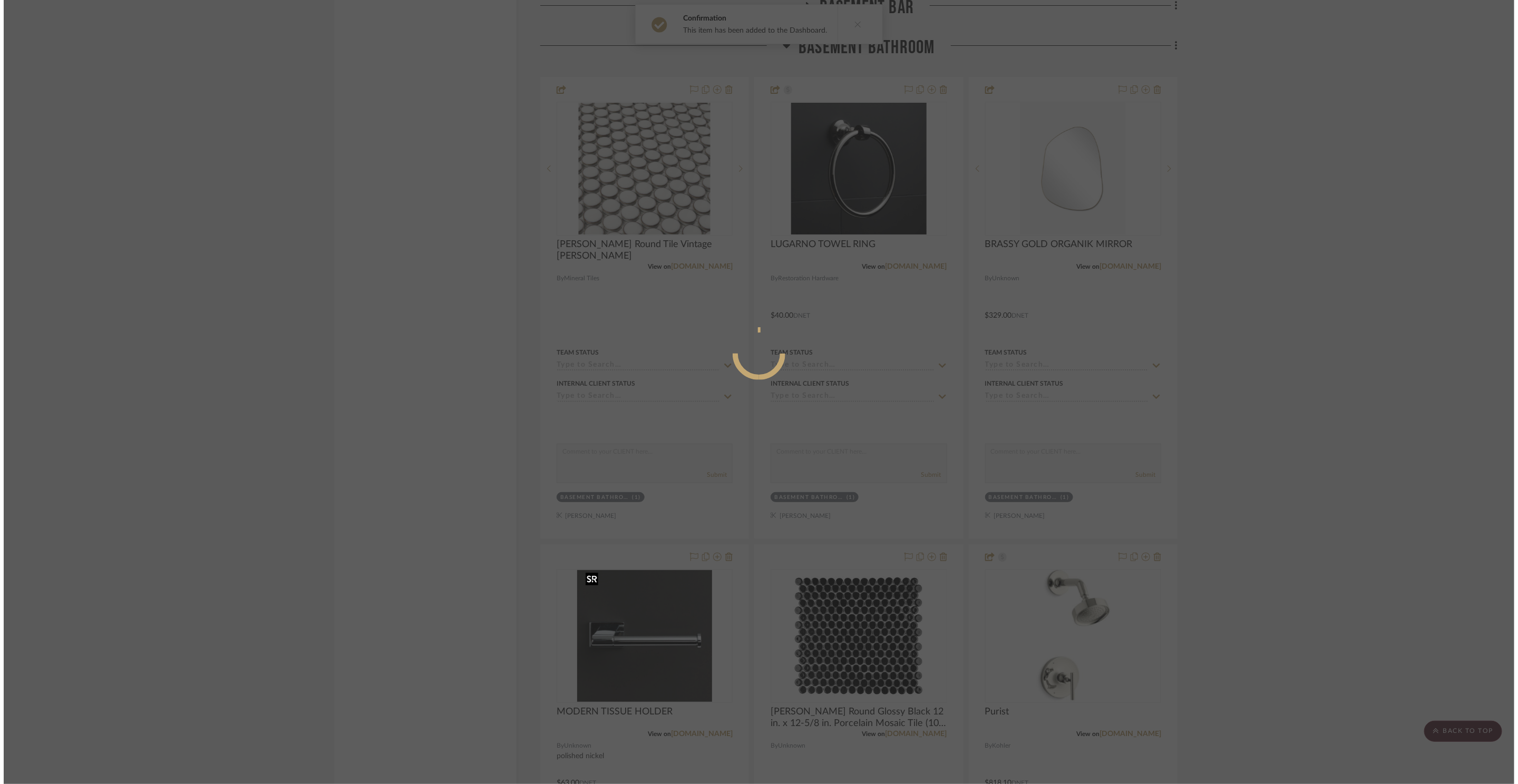
scroll to position [0, 0]
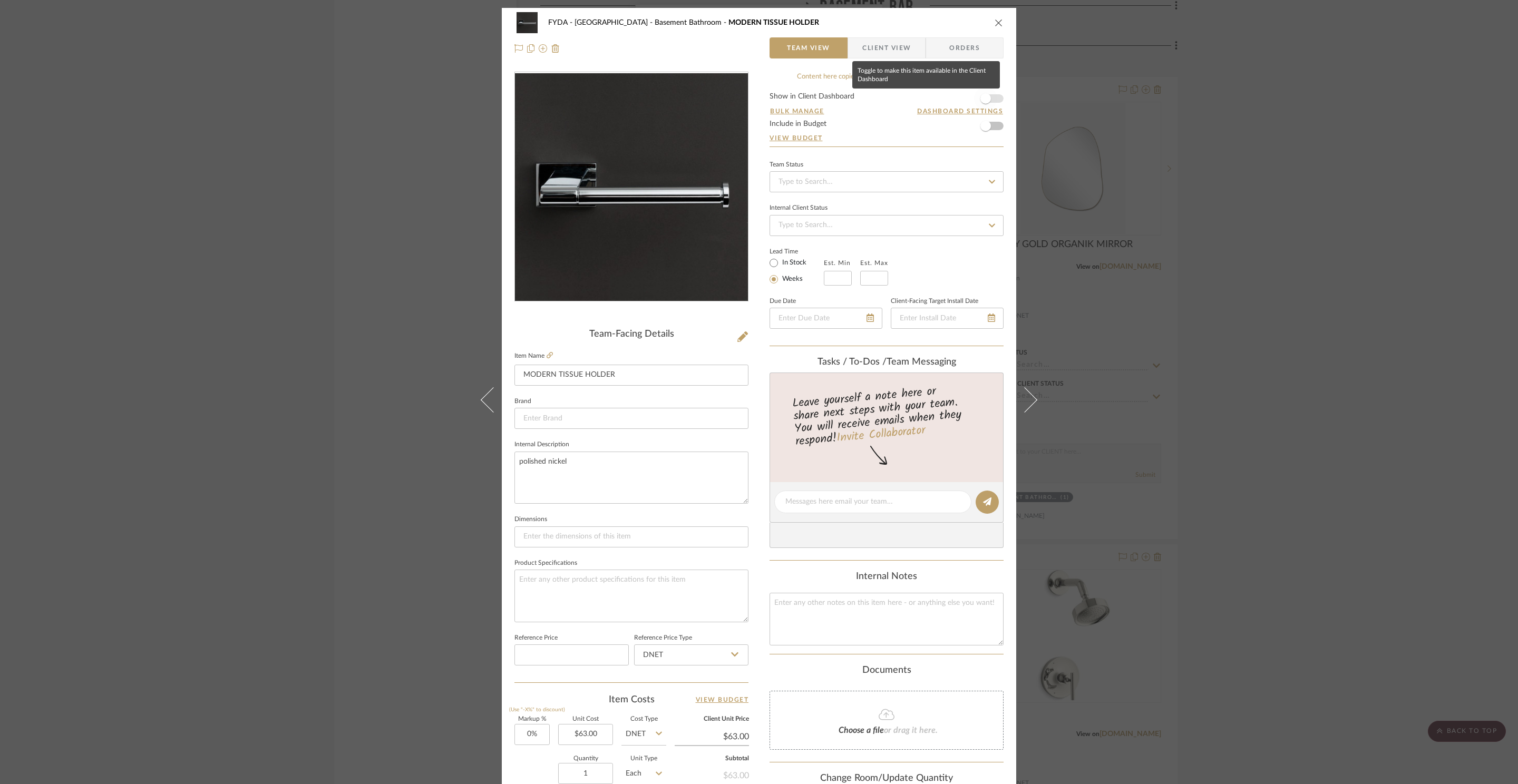
click at [990, 94] on span "button" at bounding box center [986, 99] width 23 height 23
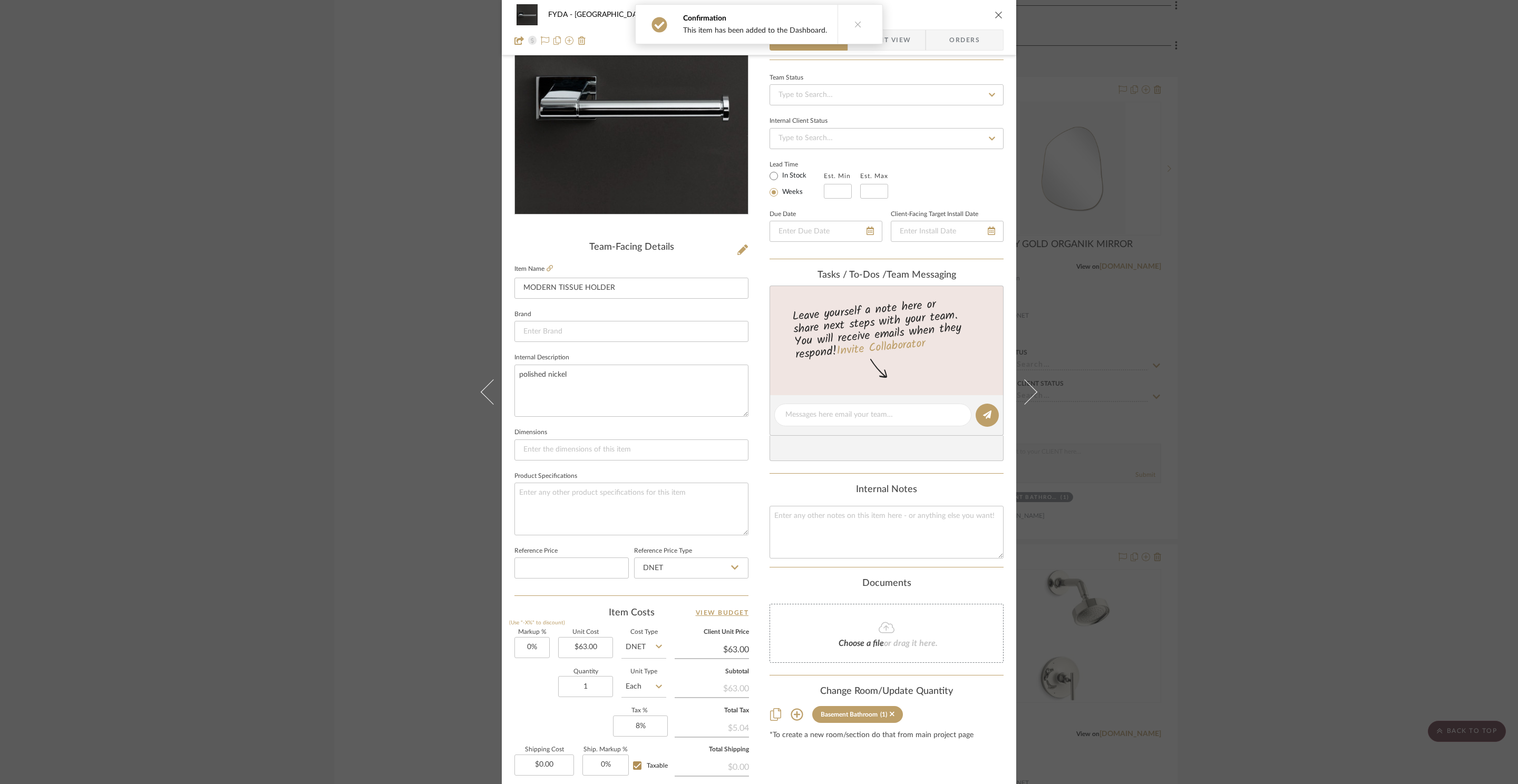
scroll to position [198, 0]
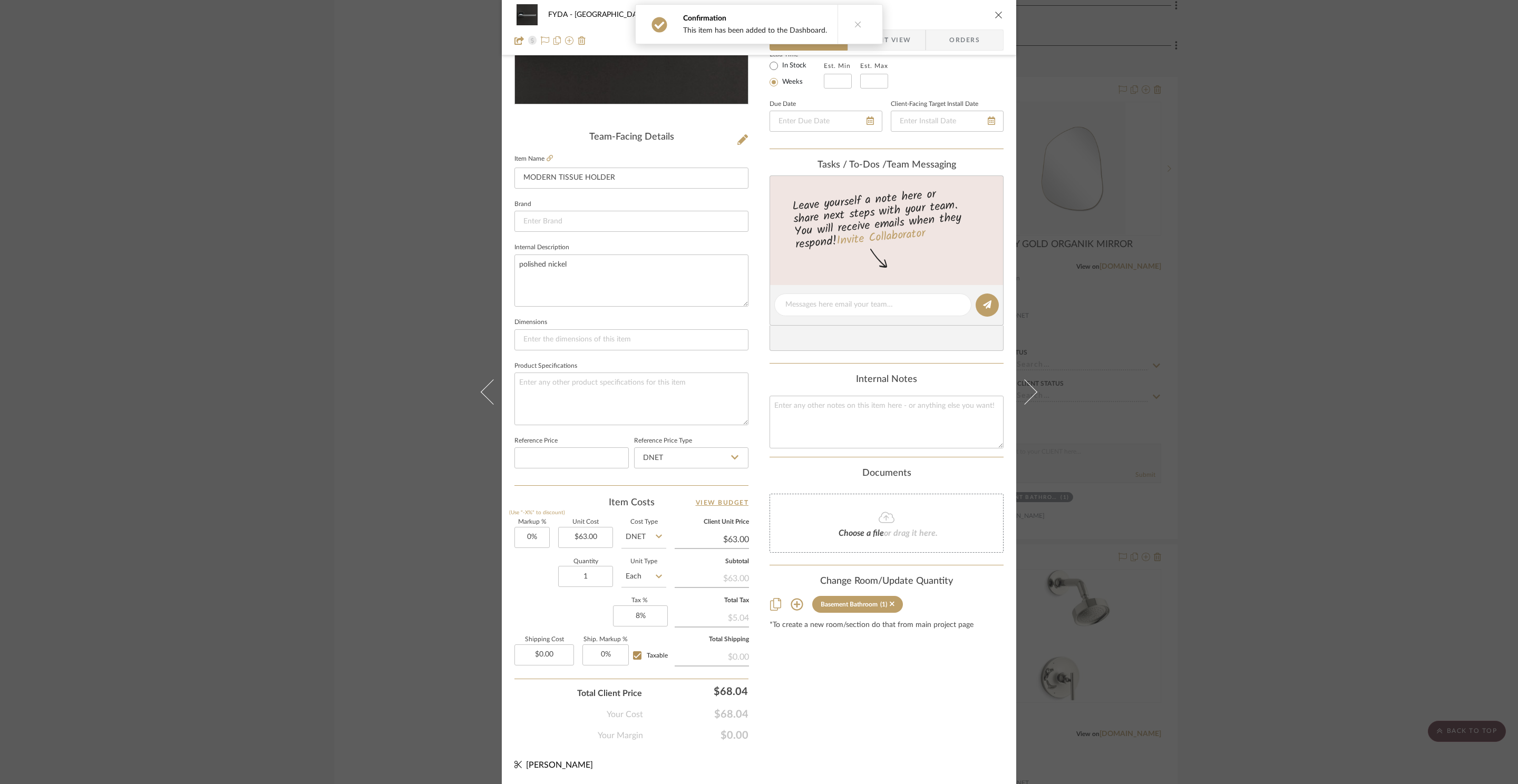
click at [899, 37] on span "Client View" at bounding box center [886, 40] width 48 height 21
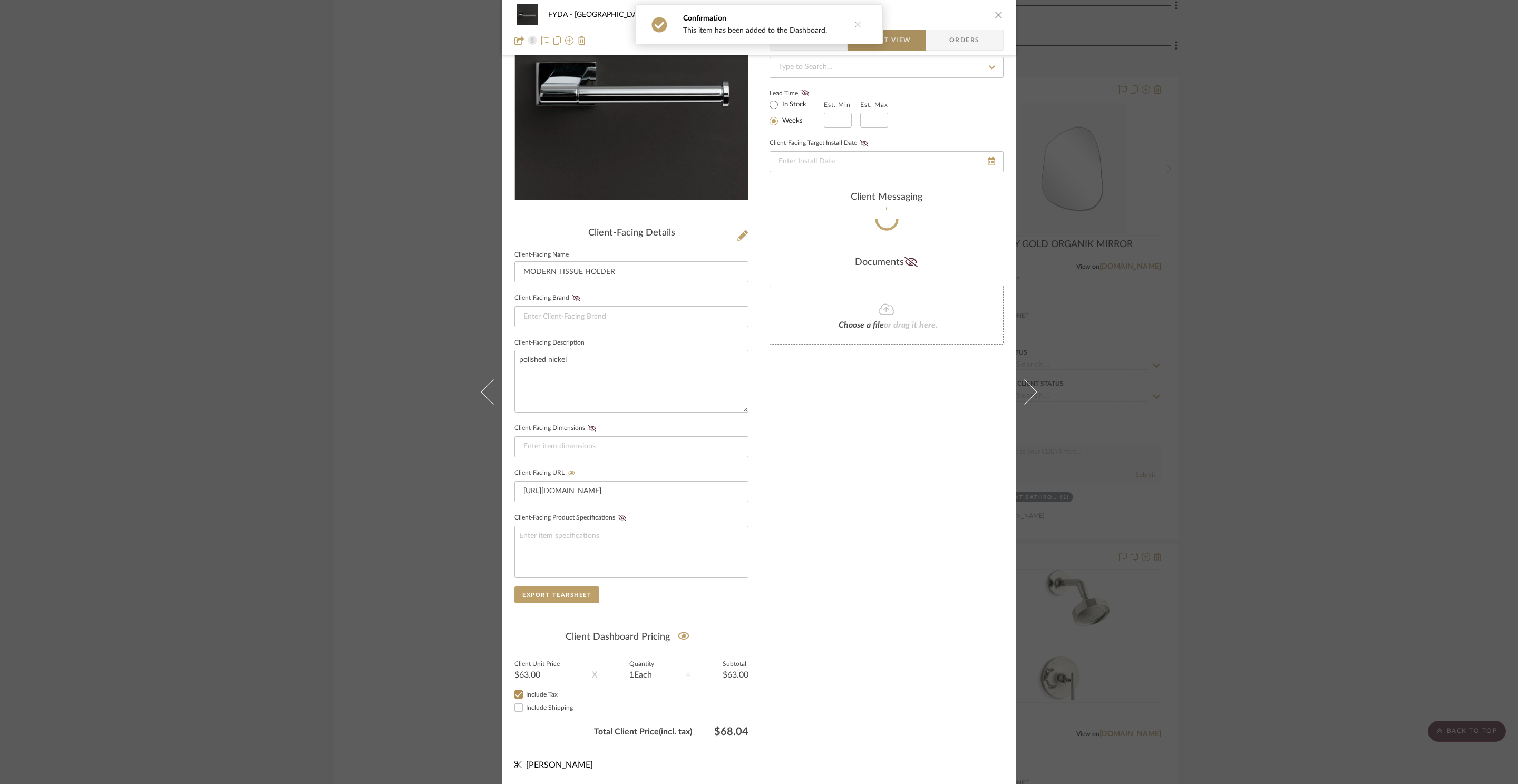
scroll to position [106, 0]
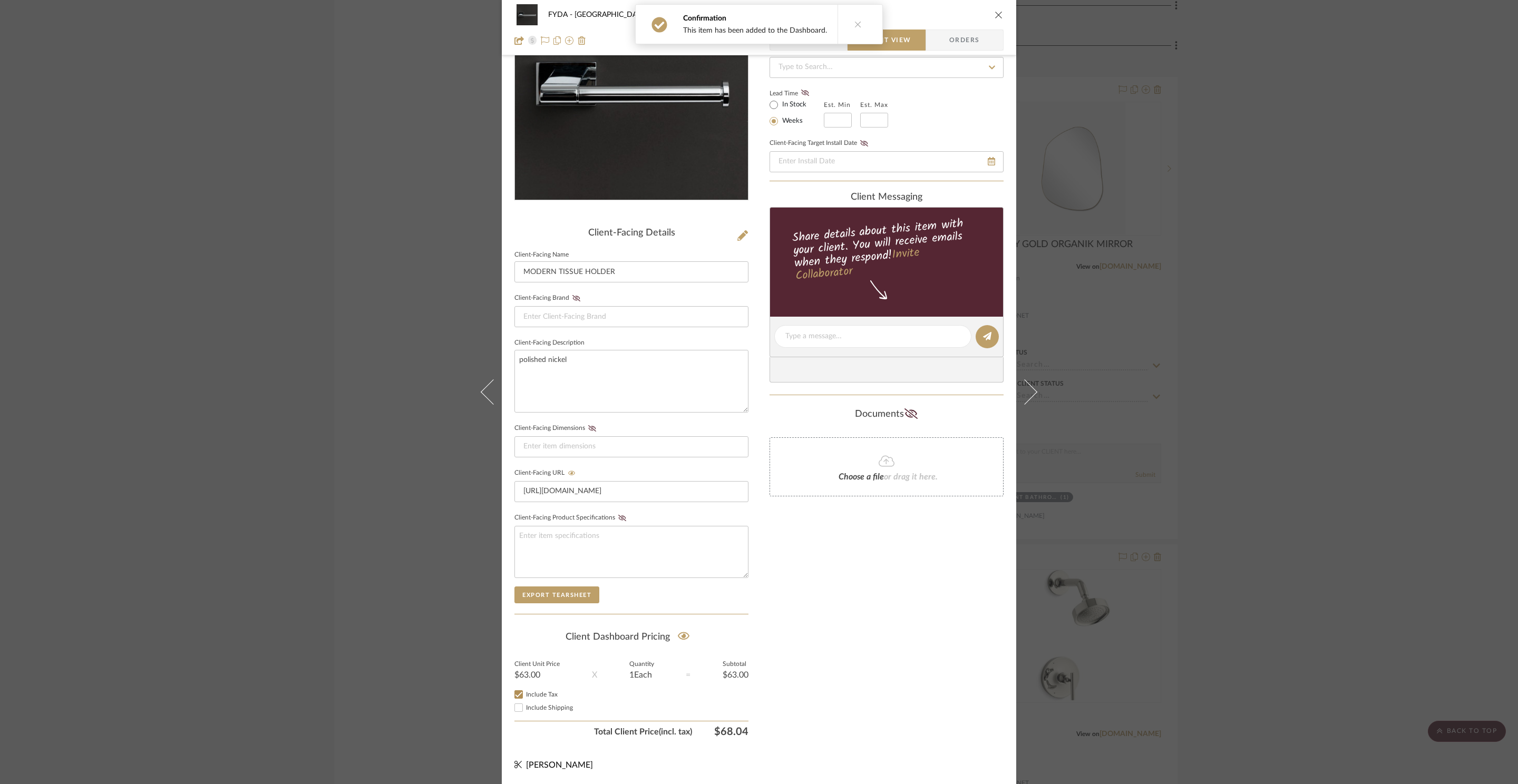
drag, startPoint x: 994, startPoint y: 12, endPoint x: 984, endPoint y: 30, distance: 20.6
click at [995, 12] on icon "close" at bounding box center [998, 15] width 9 height 9
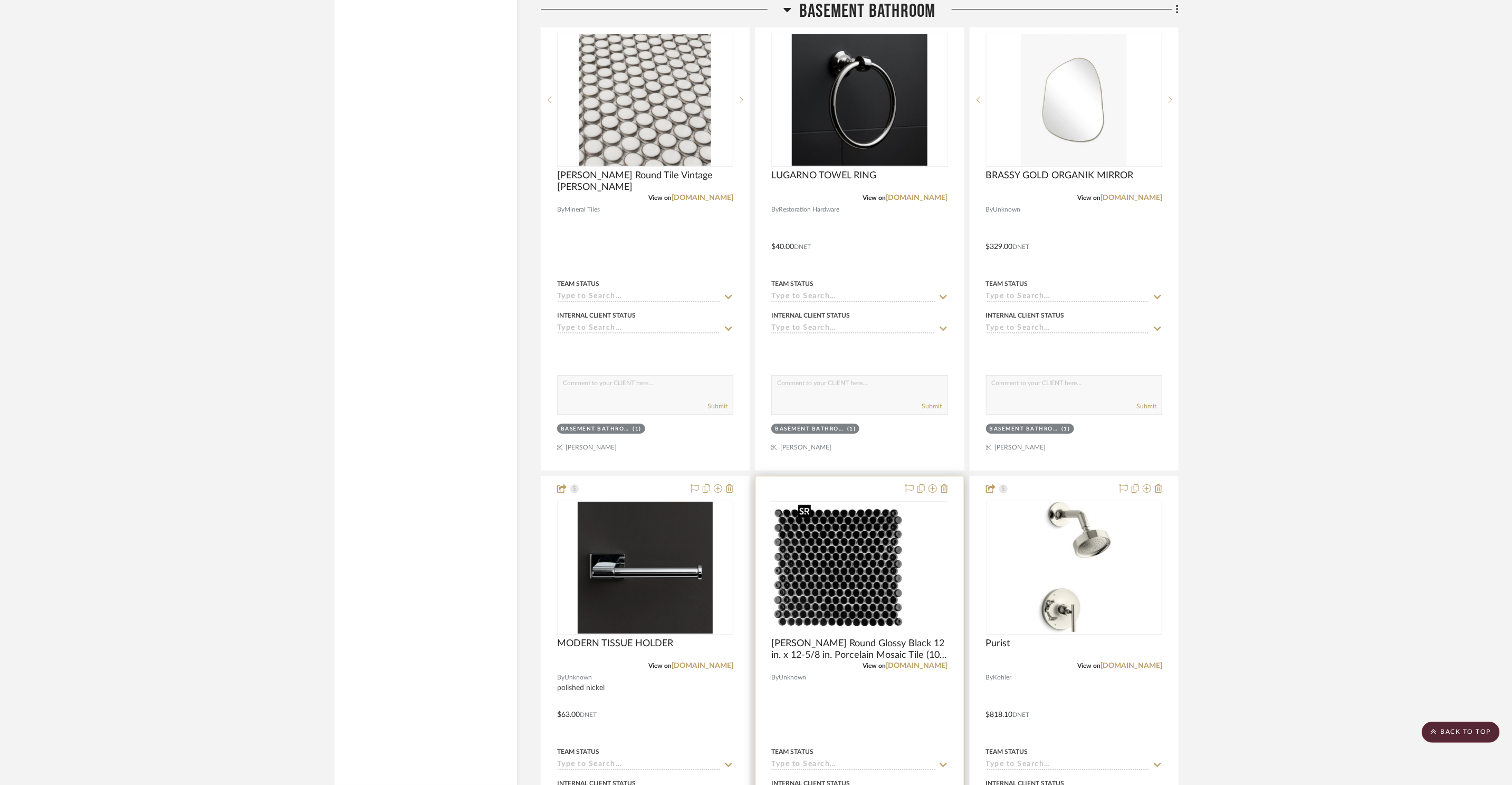
scroll to position [8880, 0]
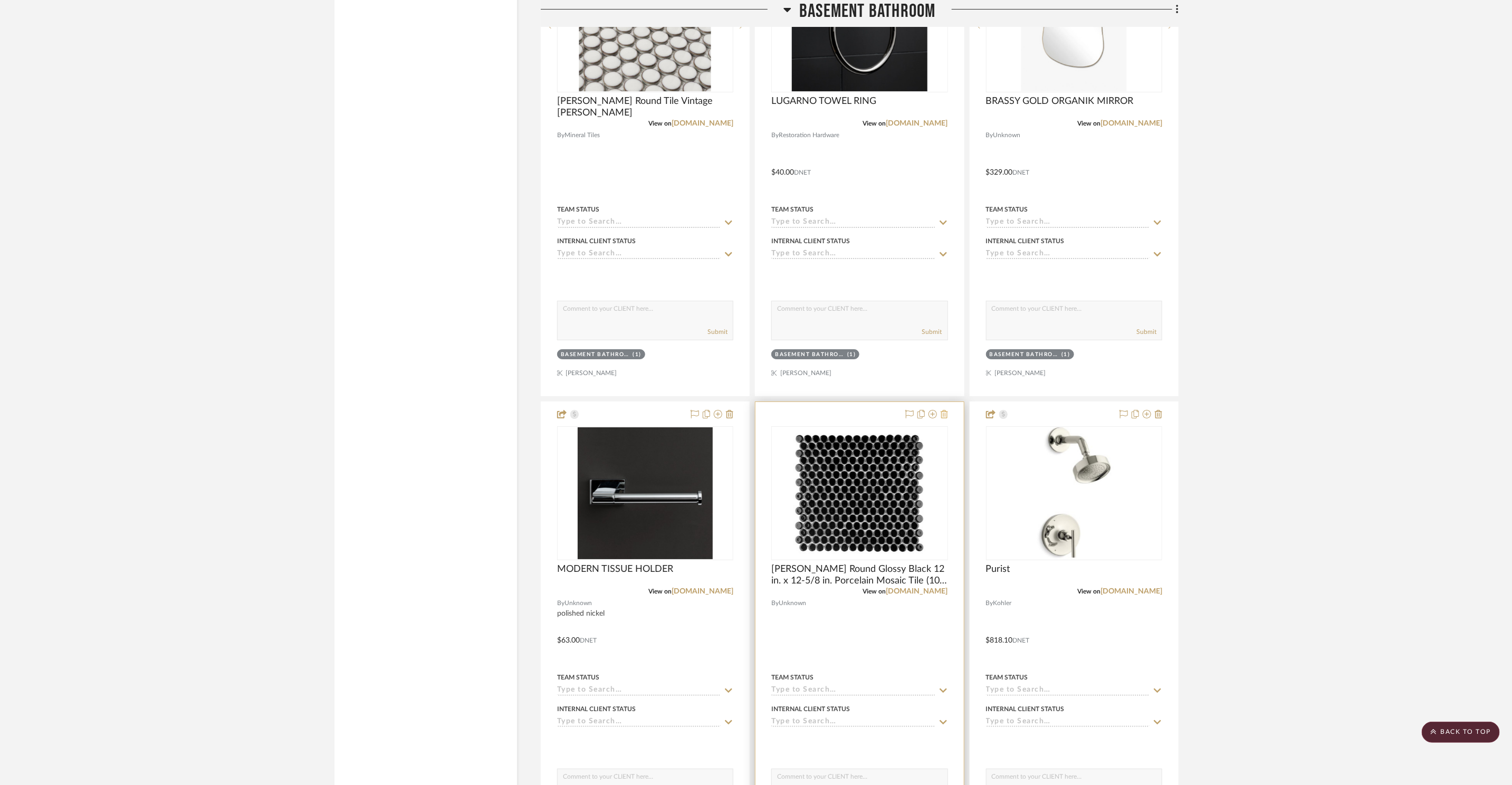
click at [946, 414] on icon at bounding box center [944, 414] width 7 height 9
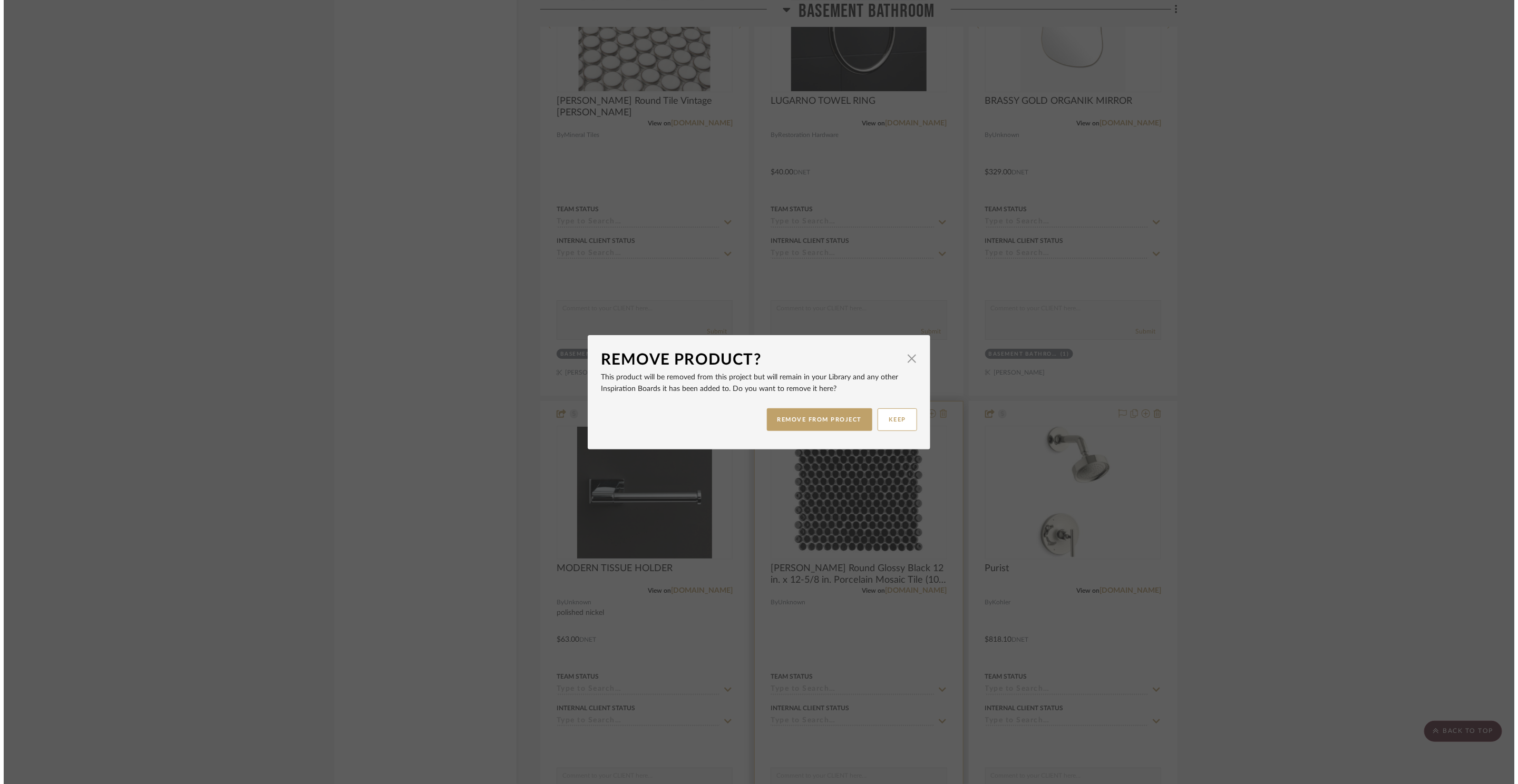
scroll to position [0, 0]
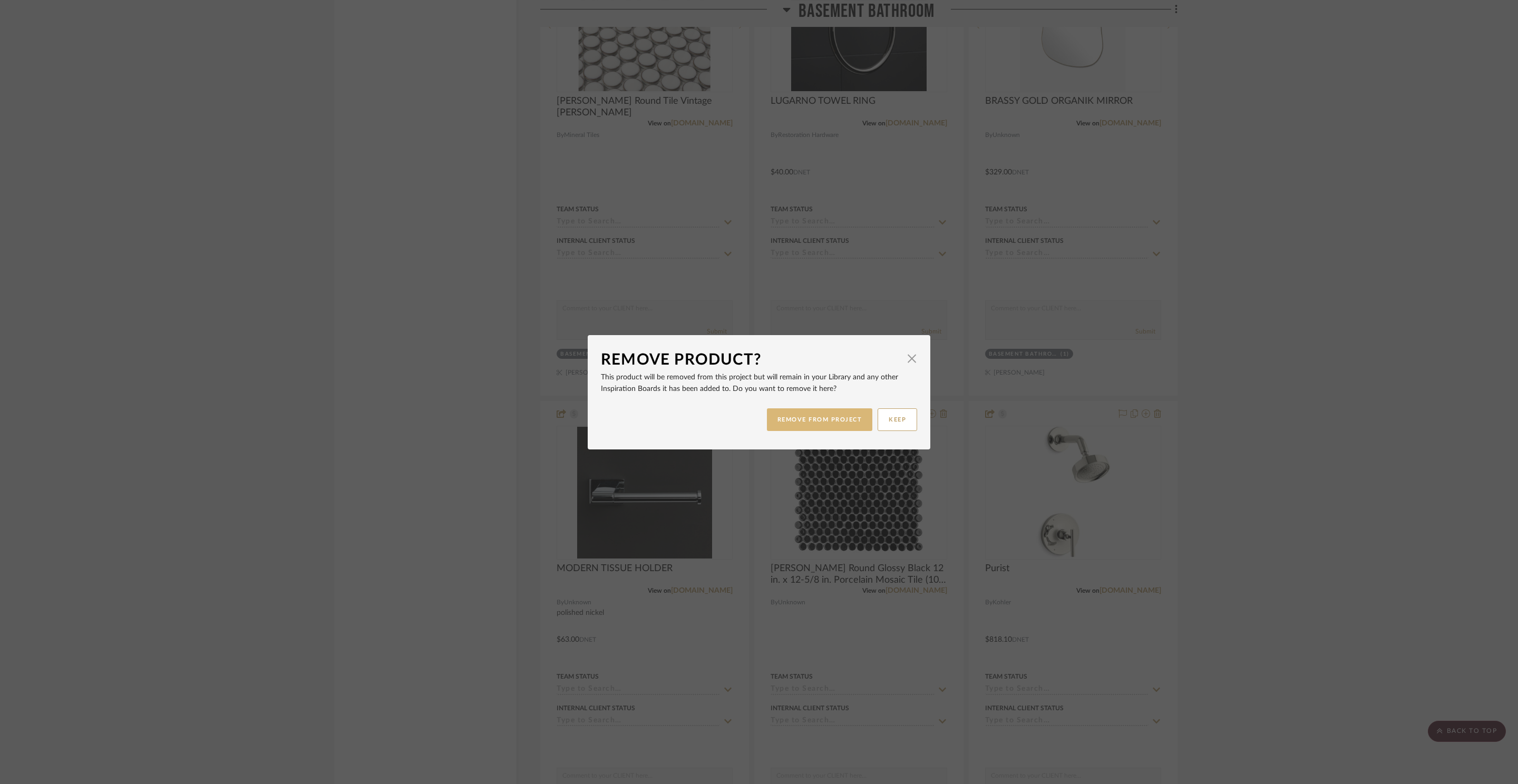
click at [836, 427] on button "REMOVE FROM PROJECT" at bounding box center [819, 419] width 106 height 23
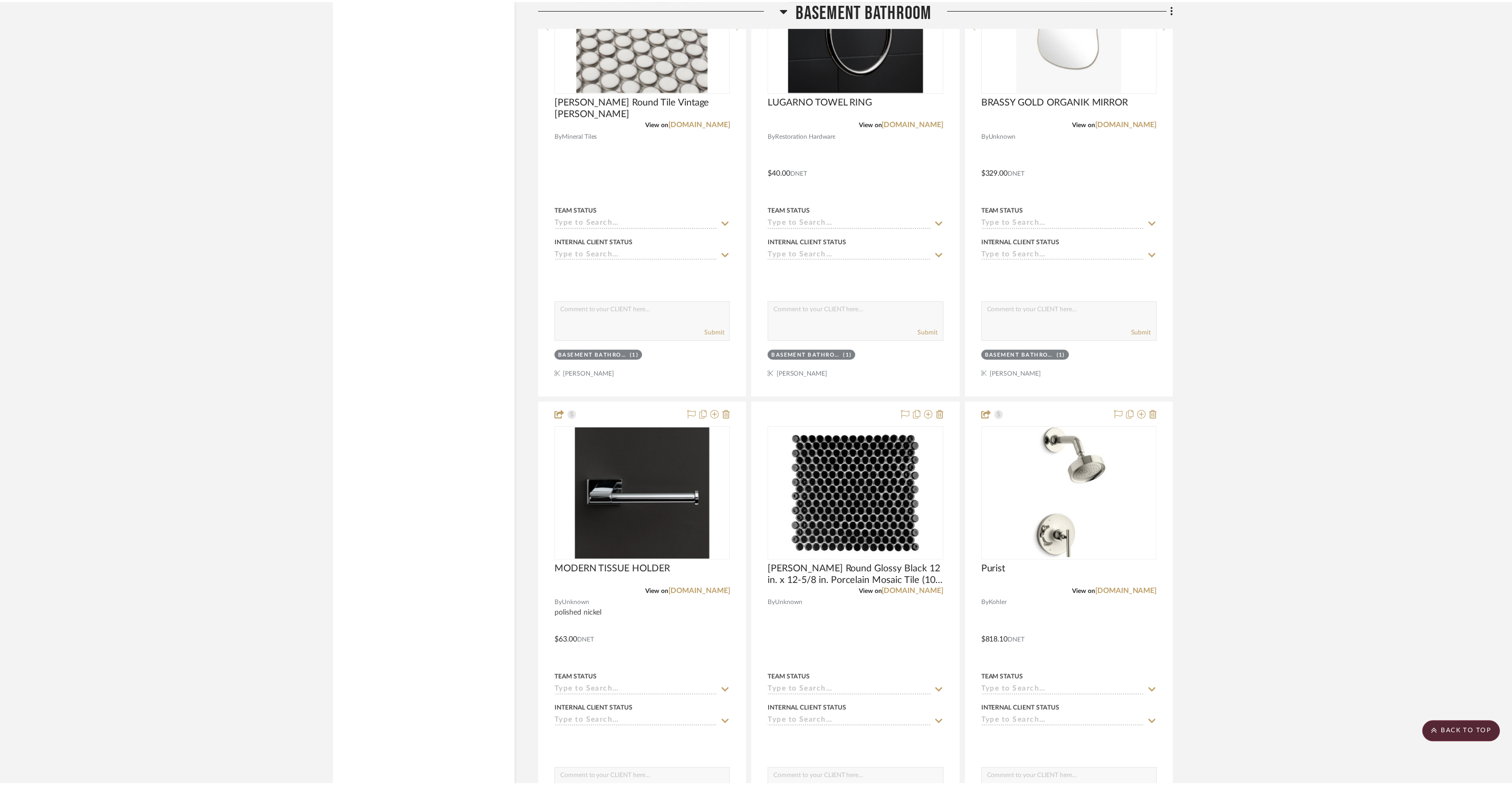
scroll to position [8880, 0]
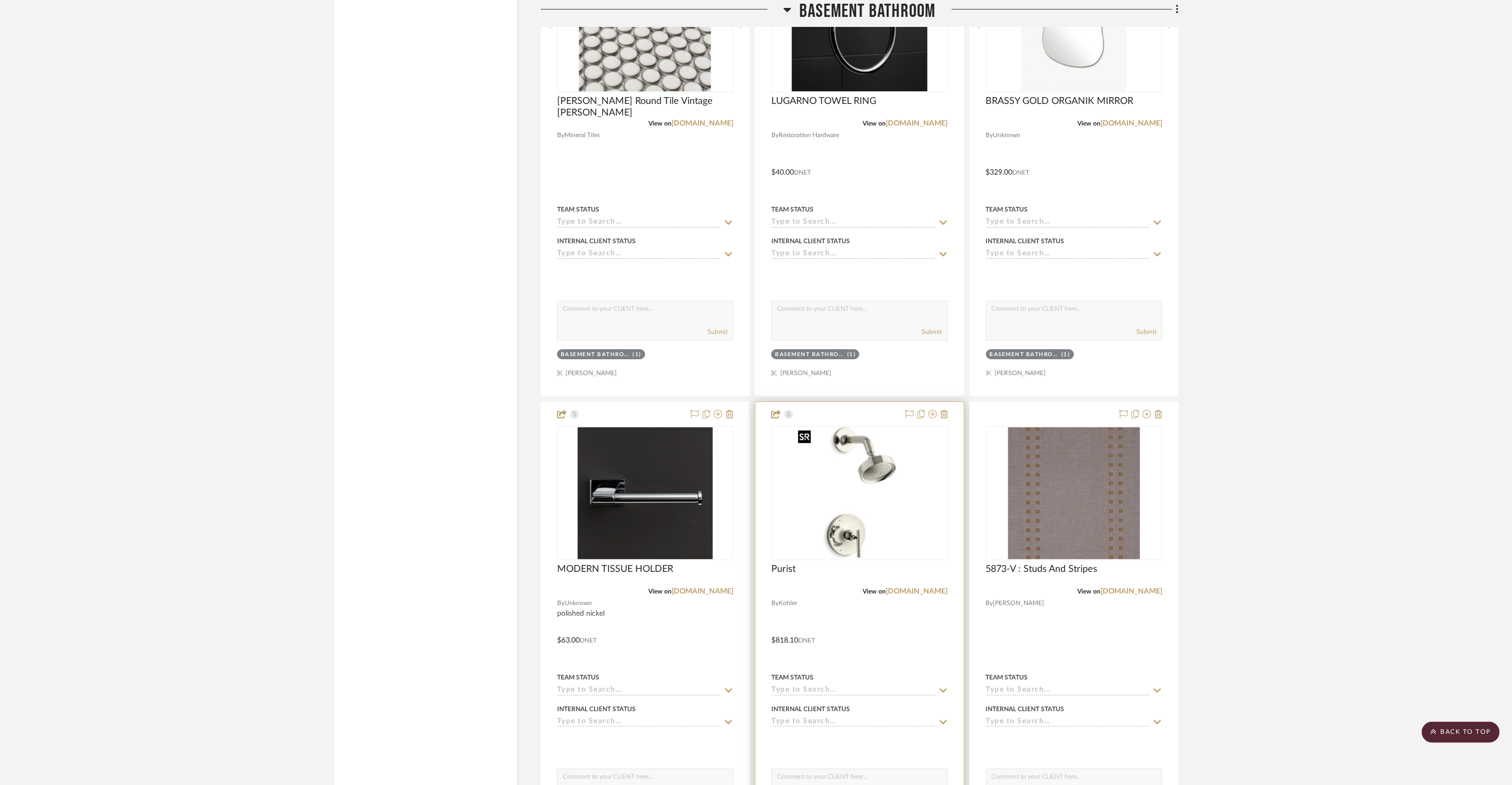
click at [885, 465] on img "0" at bounding box center [859, 493] width 132 height 132
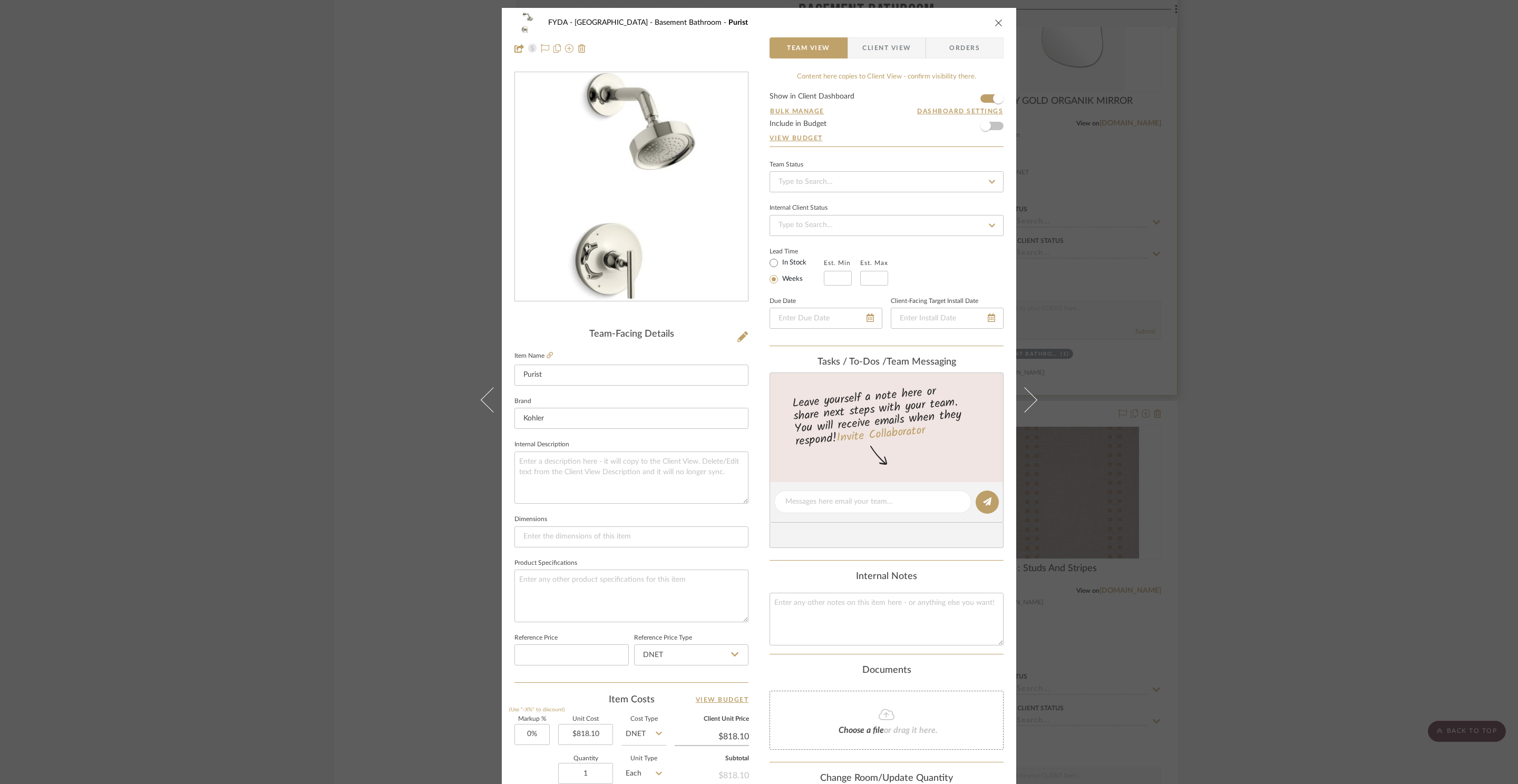
drag, startPoint x: 994, startPoint y: 20, endPoint x: 1043, endPoint y: 164, distance: 152.1
click at [994, 20] on icon "close" at bounding box center [998, 23] width 9 height 9
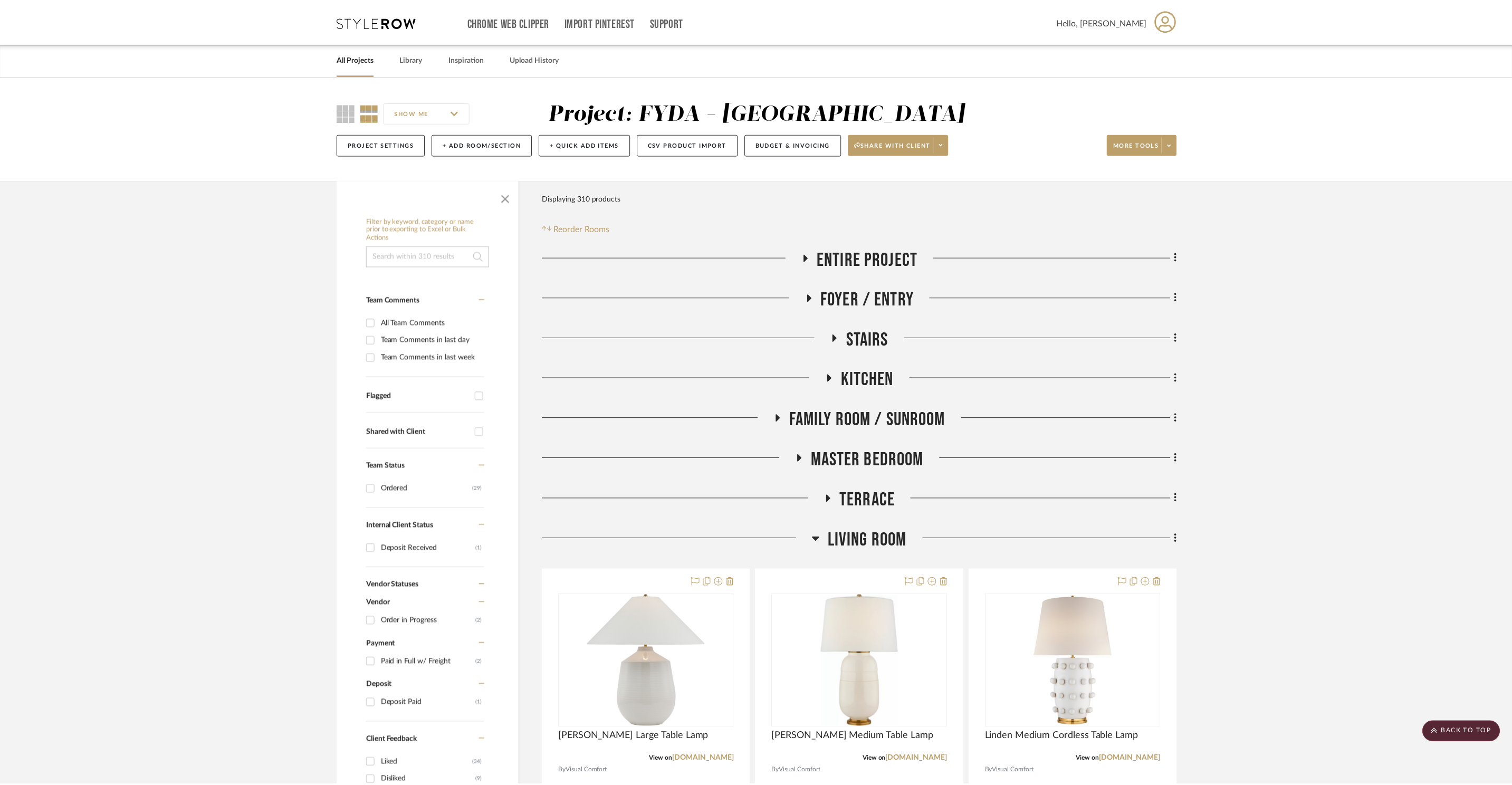
scroll to position [8880, 0]
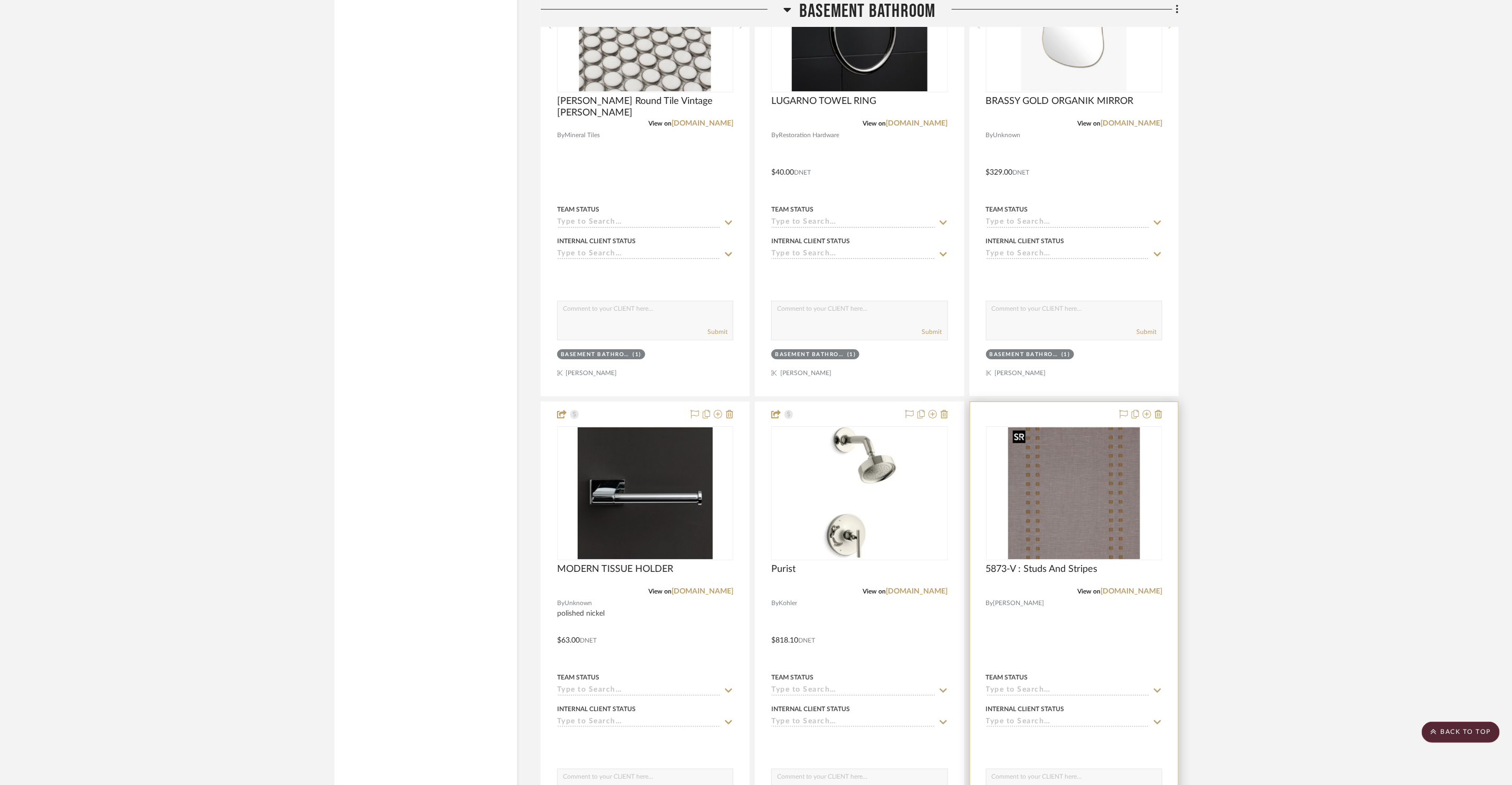
click at [0, 0] on img at bounding box center [0, 0] width 0 height 0
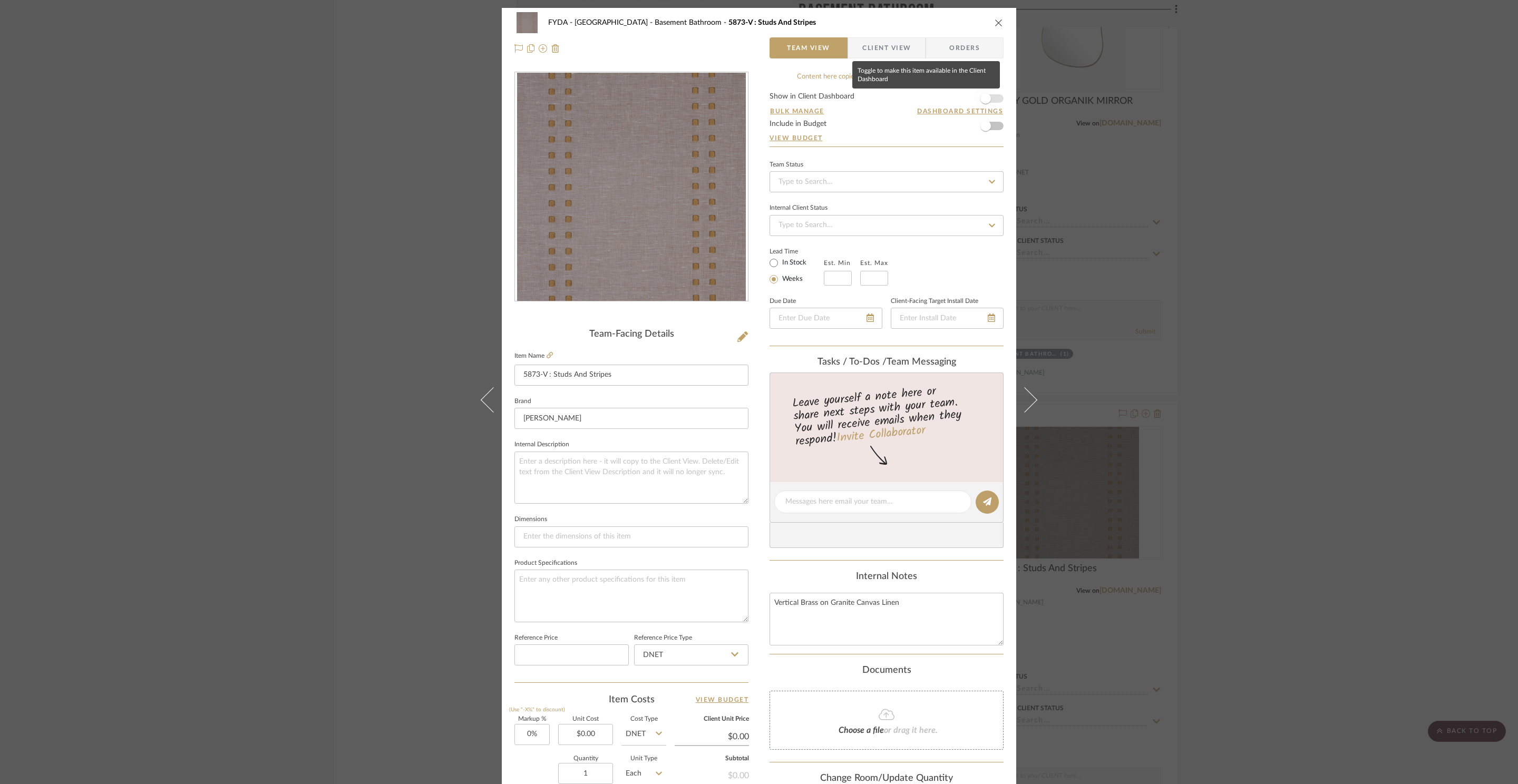
click at [990, 96] on span "button" at bounding box center [986, 99] width 23 height 23
click at [995, 21] on icon "close" at bounding box center [998, 23] width 9 height 9
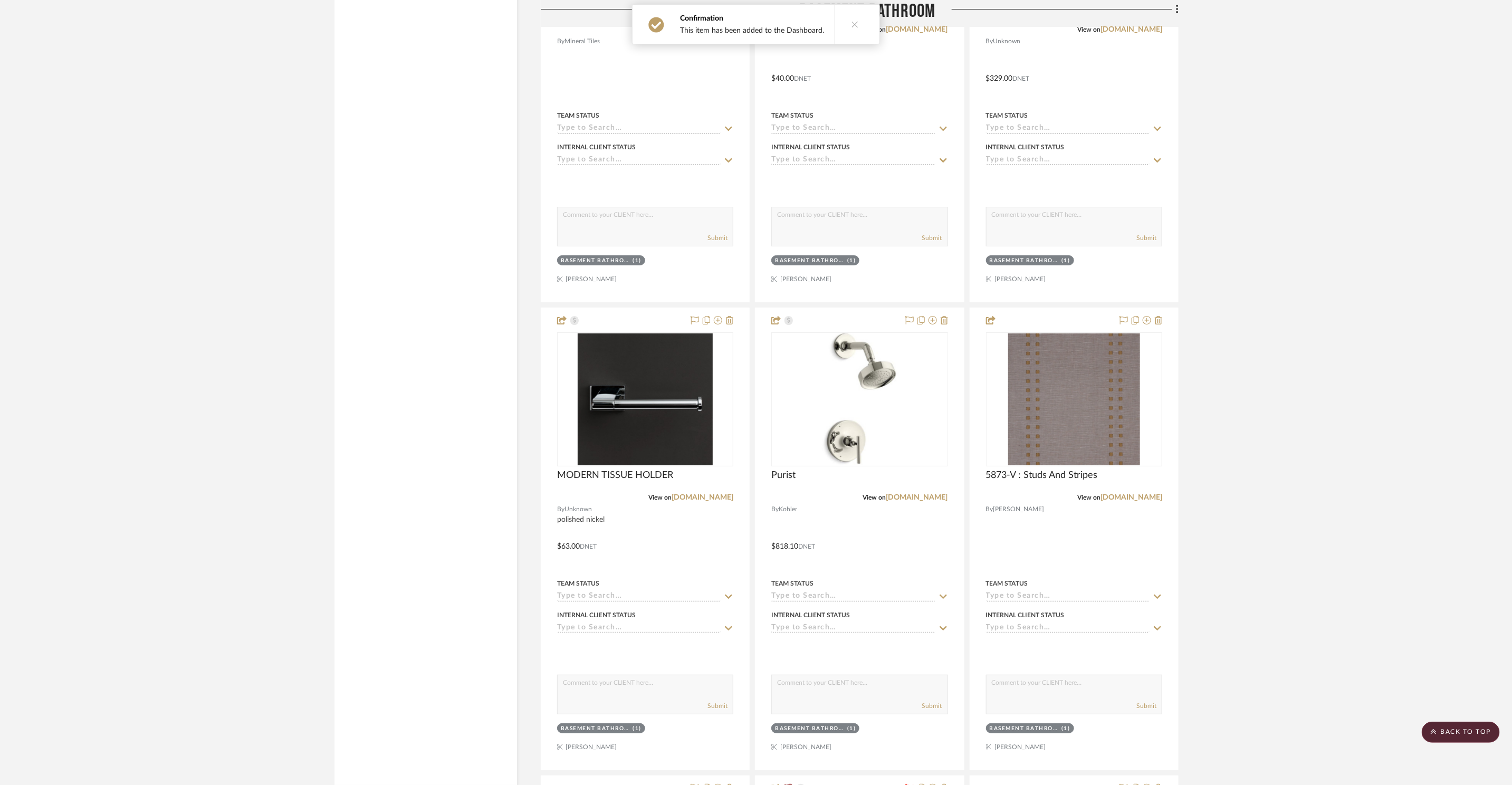
scroll to position [9154, 0]
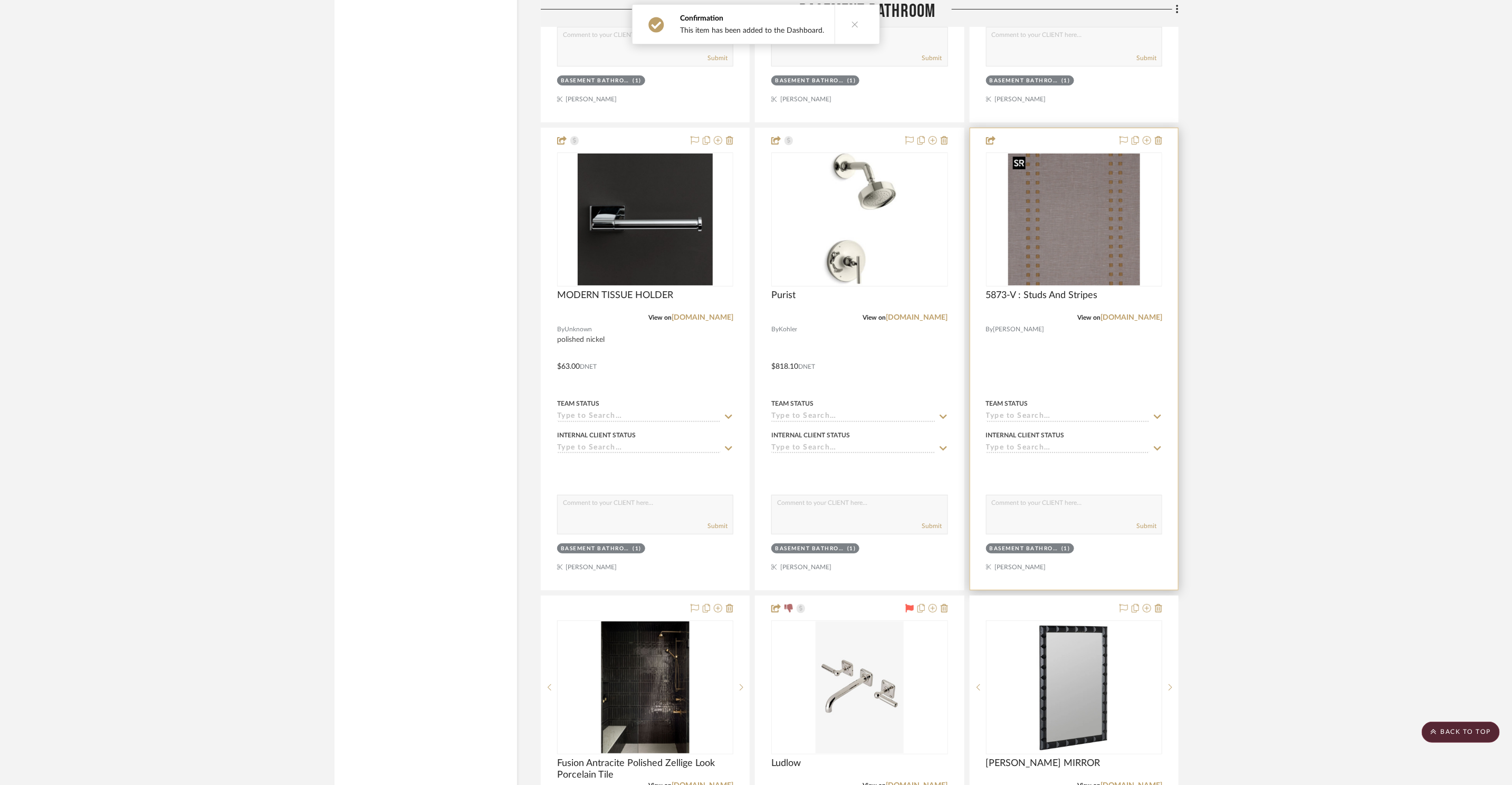
click at [1046, 252] on img "0" at bounding box center [1073, 219] width 132 height 132
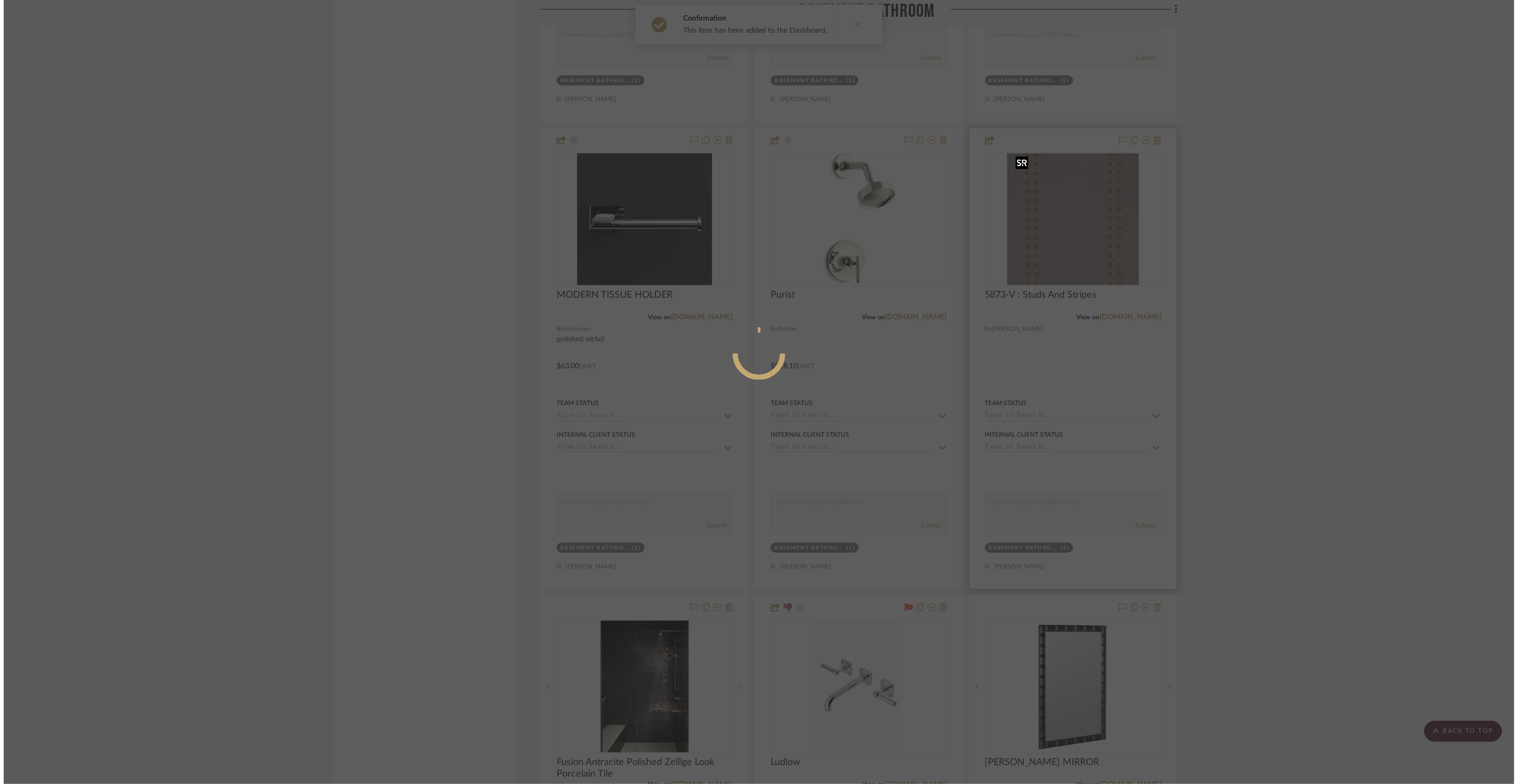
scroll to position [0, 0]
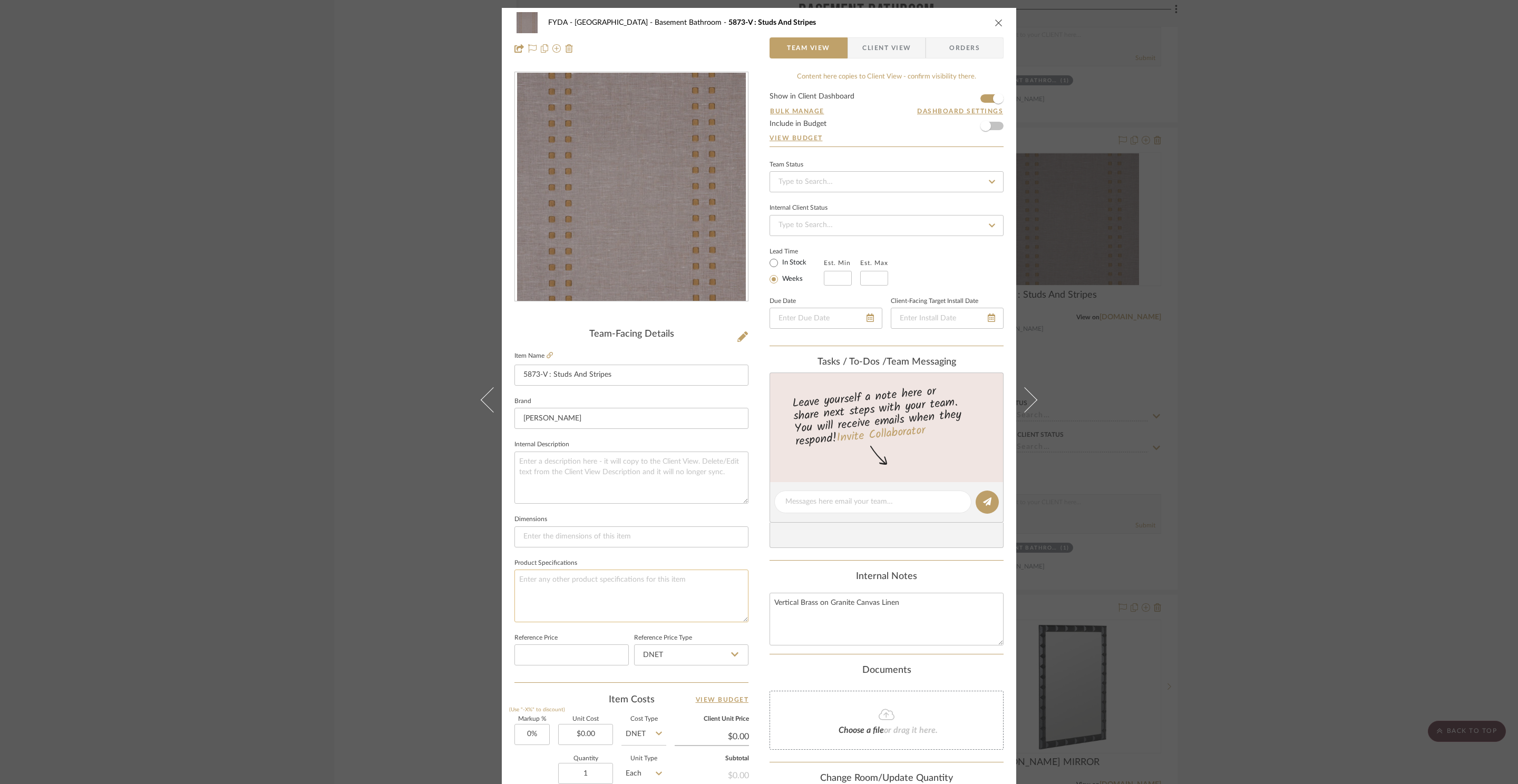
click at [571, 602] on textarea at bounding box center [631, 595] width 234 height 52
type textarea "Round brass Rivets; Horizontal Stripe; TBD on final paper color."
click at [996, 25] on icon "close" at bounding box center [998, 23] width 9 height 9
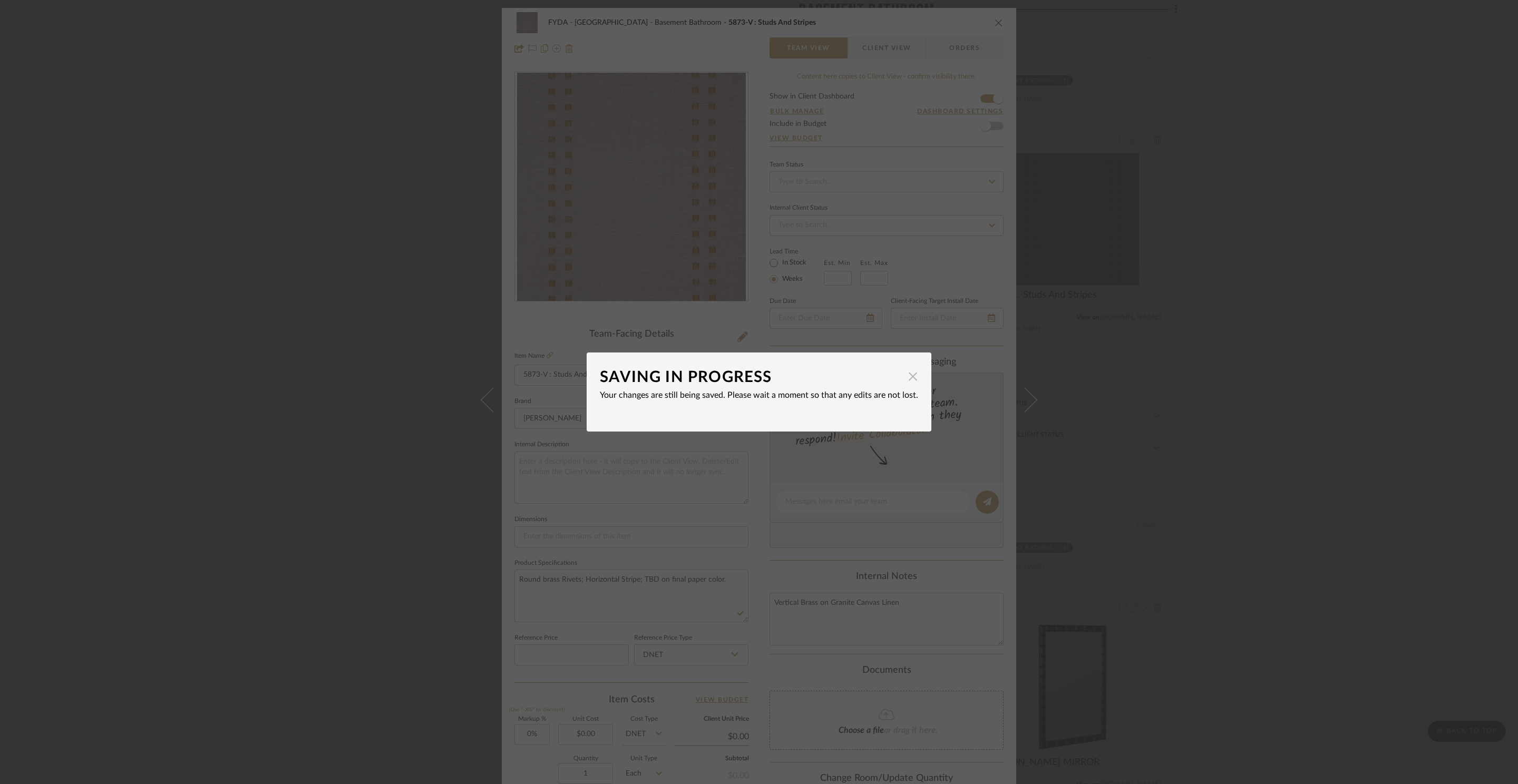
click at [910, 376] on span "button" at bounding box center [912, 376] width 21 height 21
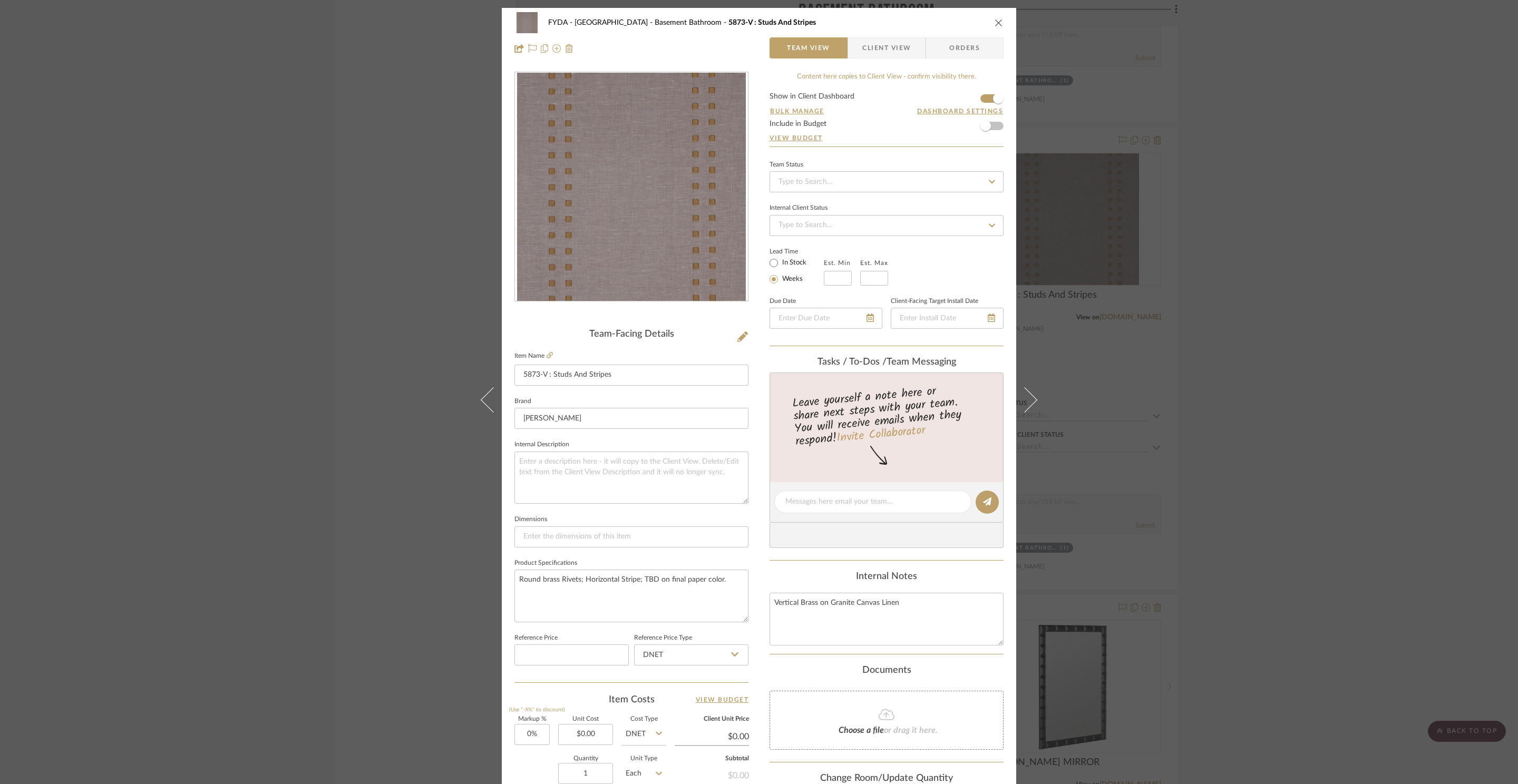
click at [998, 20] on icon "close" at bounding box center [998, 23] width 9 height 9
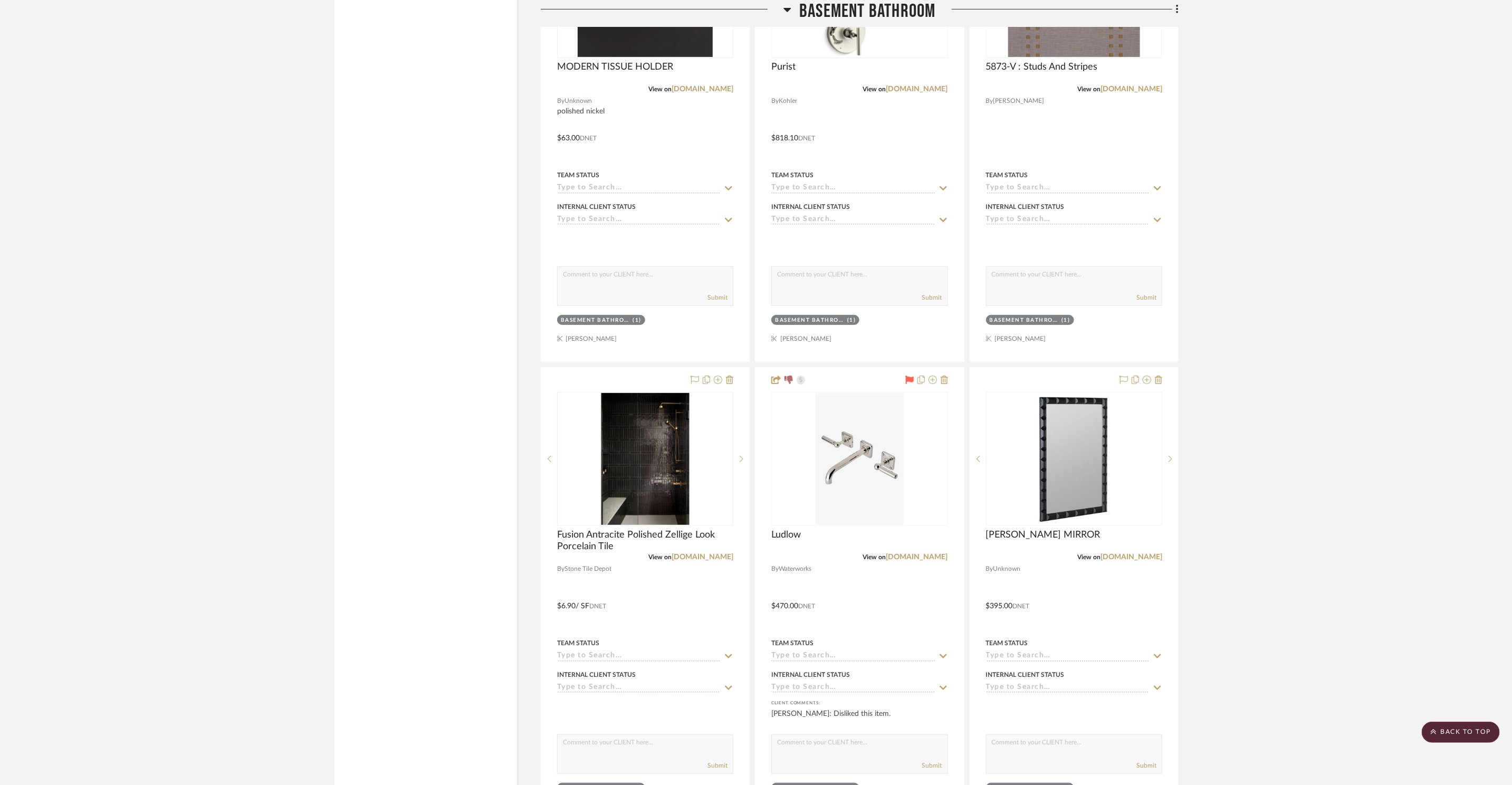
scroll to position [9468, 0]
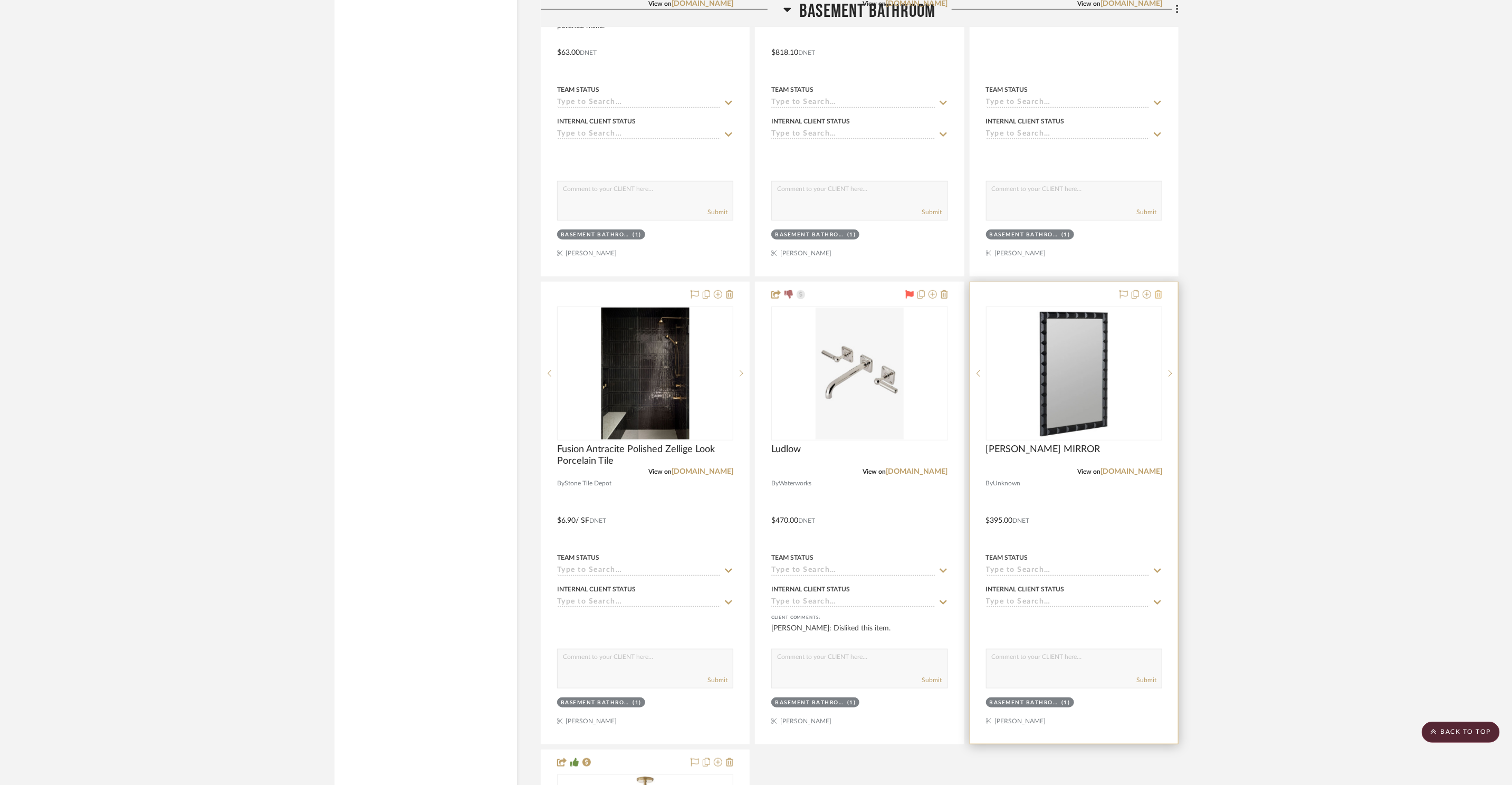
click at [1161, 292] on icon at bounding box center [1158, 294] width 7 height 9
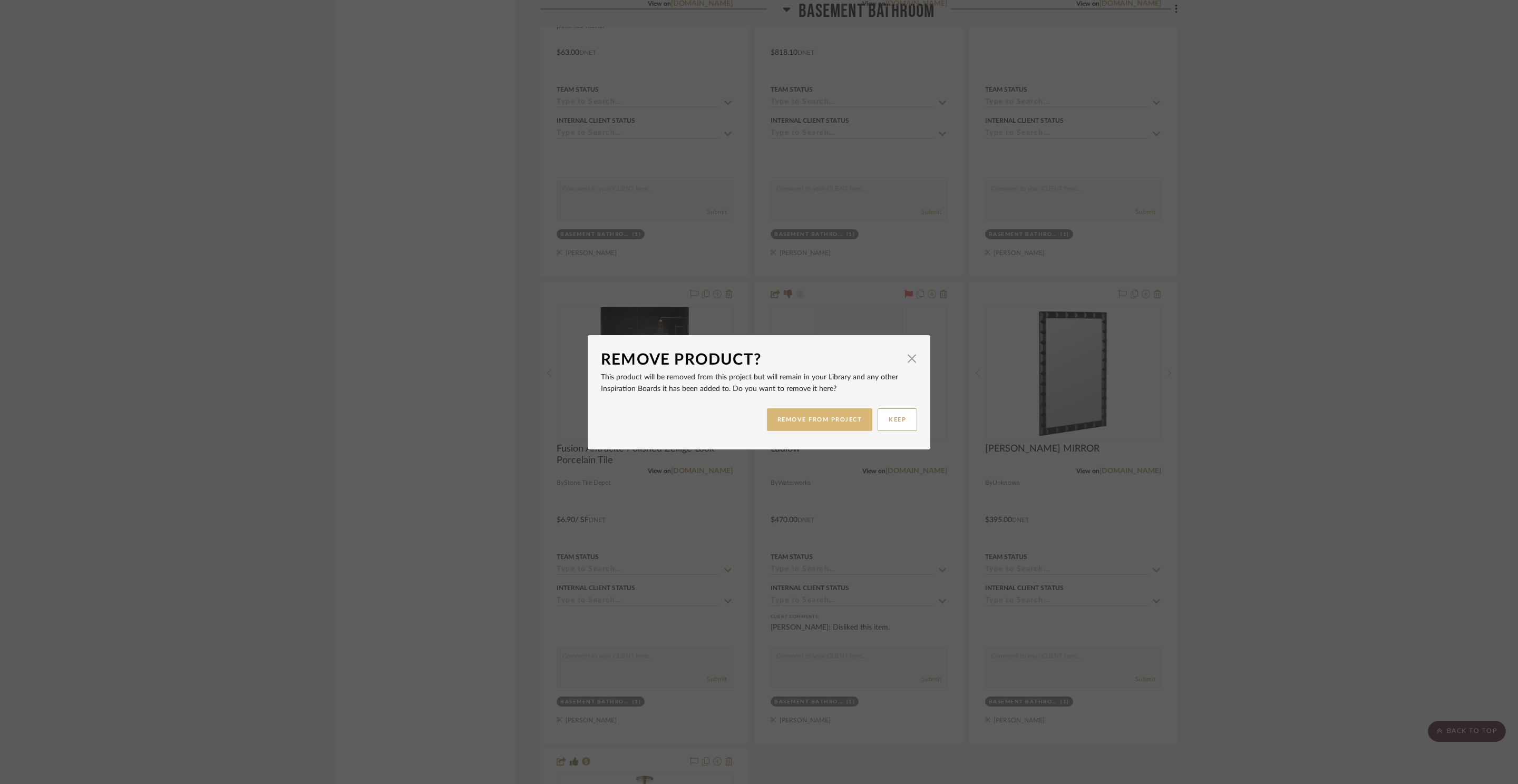
click at [836, 420] on button "REMOVE FROM PROJECT" at bounding box center [819, 419] width 106 height 23
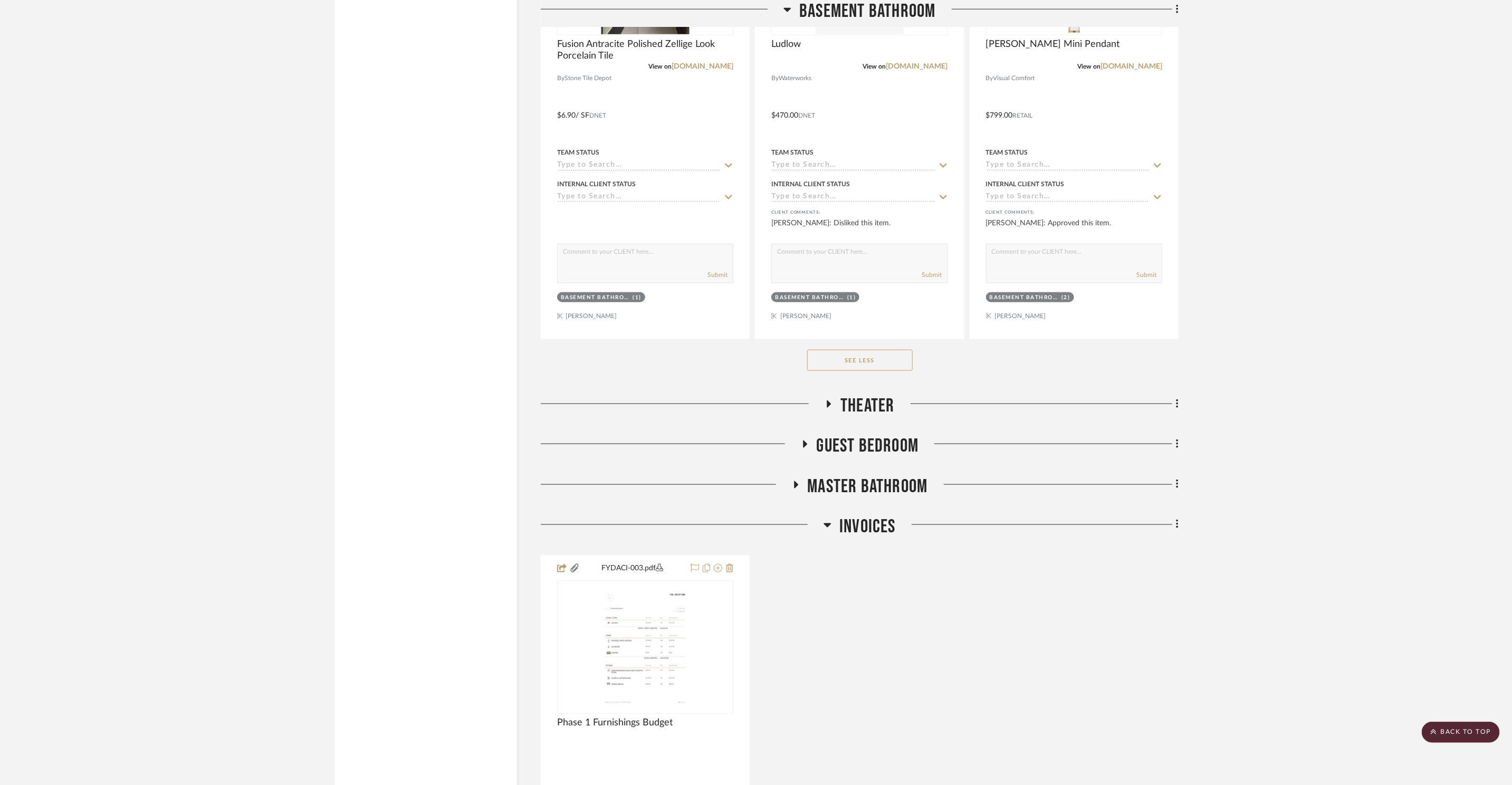
scroll to position [9880, 0]
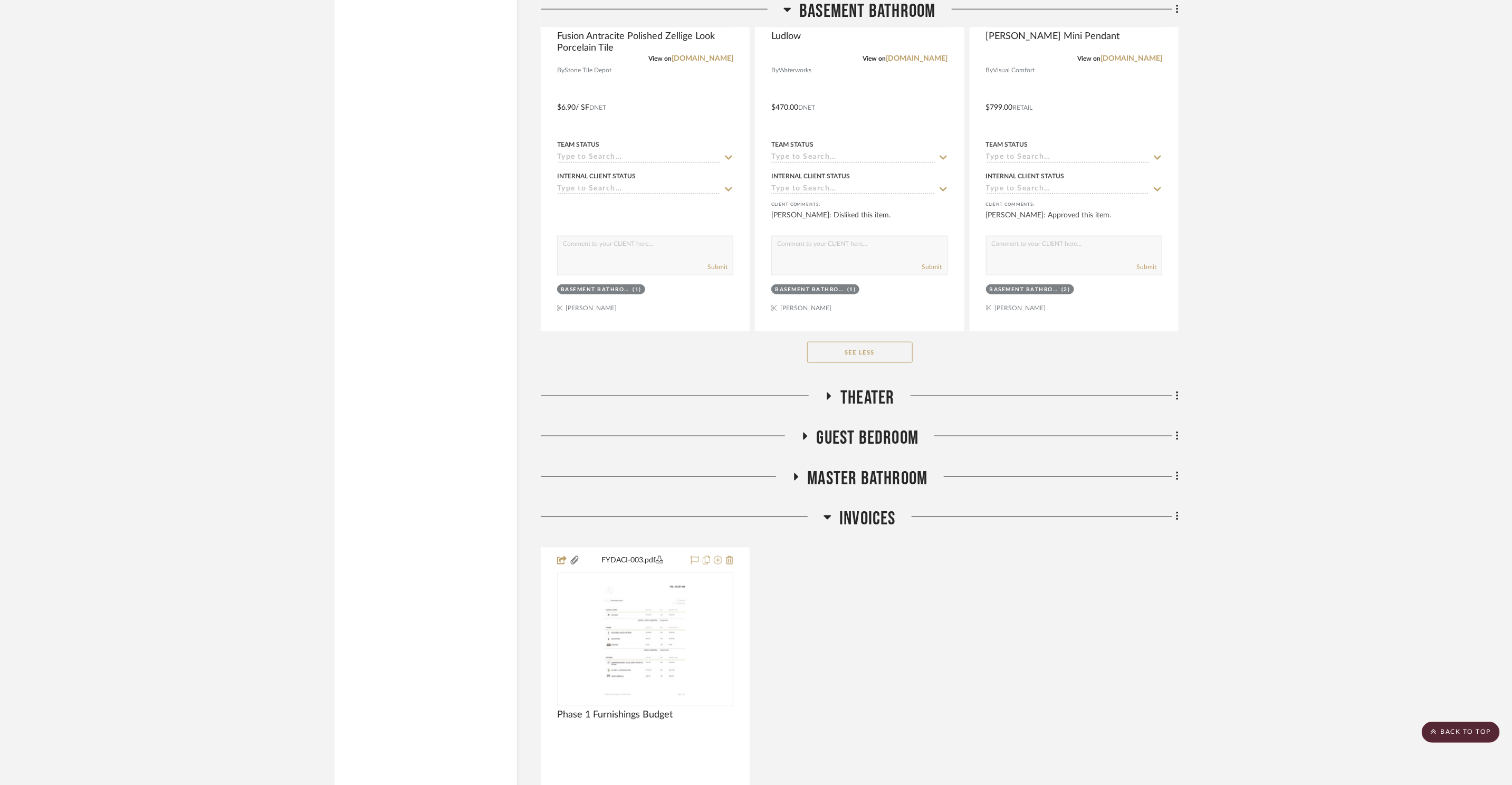
click at [858, 483] on span "Master Bathroom" at bounding box center [868, 478] width 120 height 23
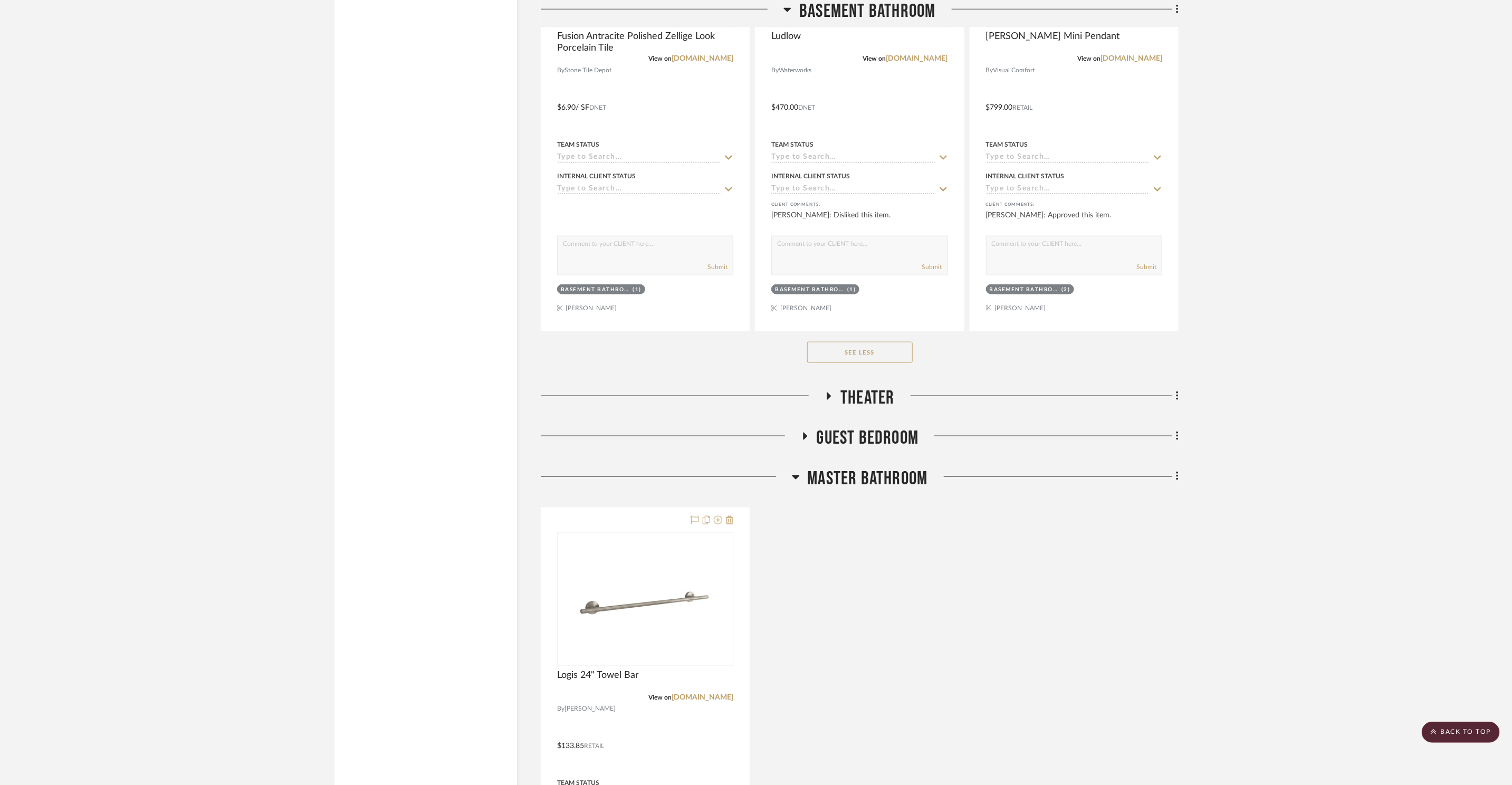
click at [858, 483] on span "Master Bathroom" at bounding box center [868, 478] width 120 height 23
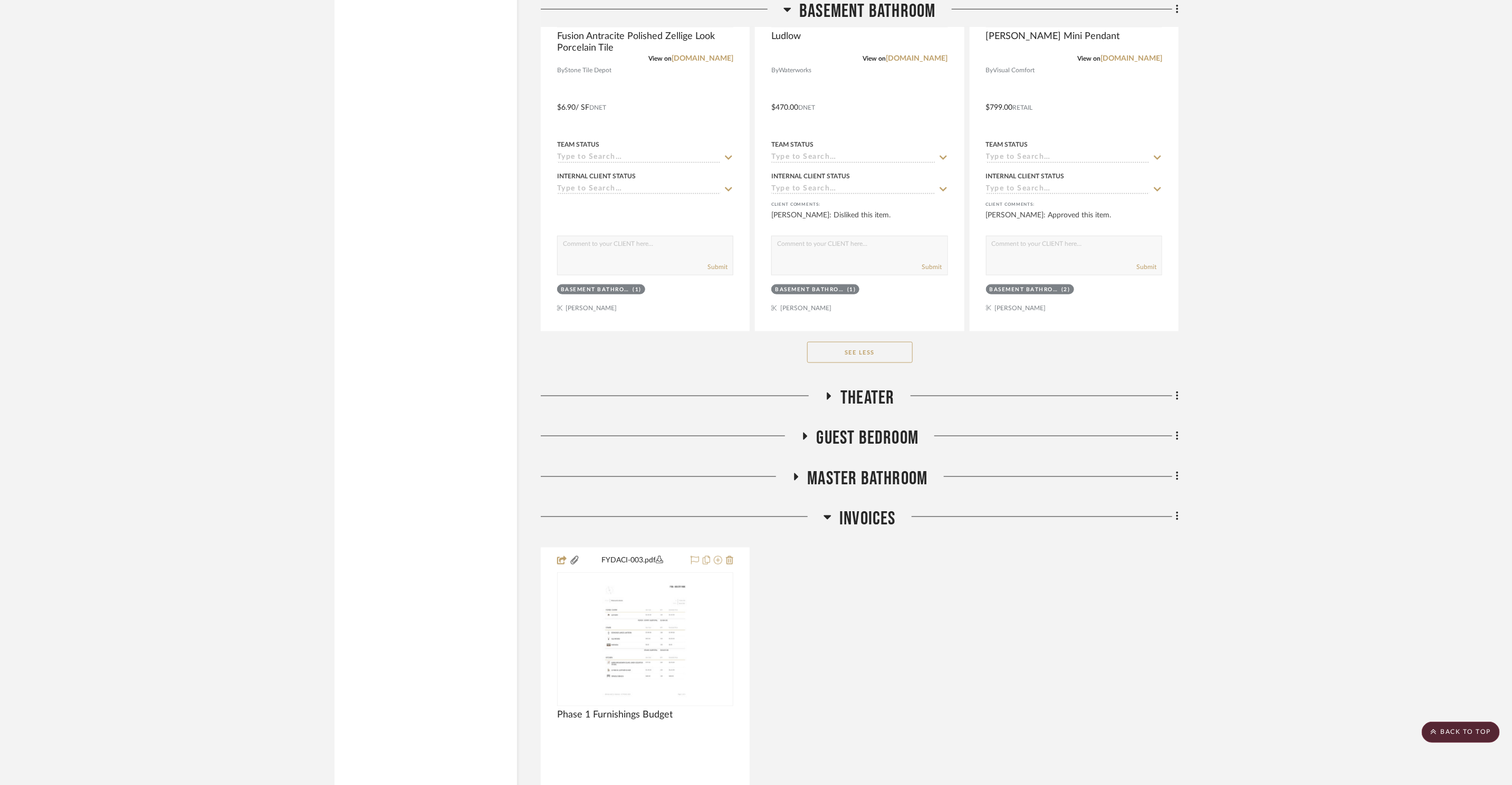
click at [858, 432] on span "Guest Bedroom" at bounding box center [867, 438] width 102 height 23
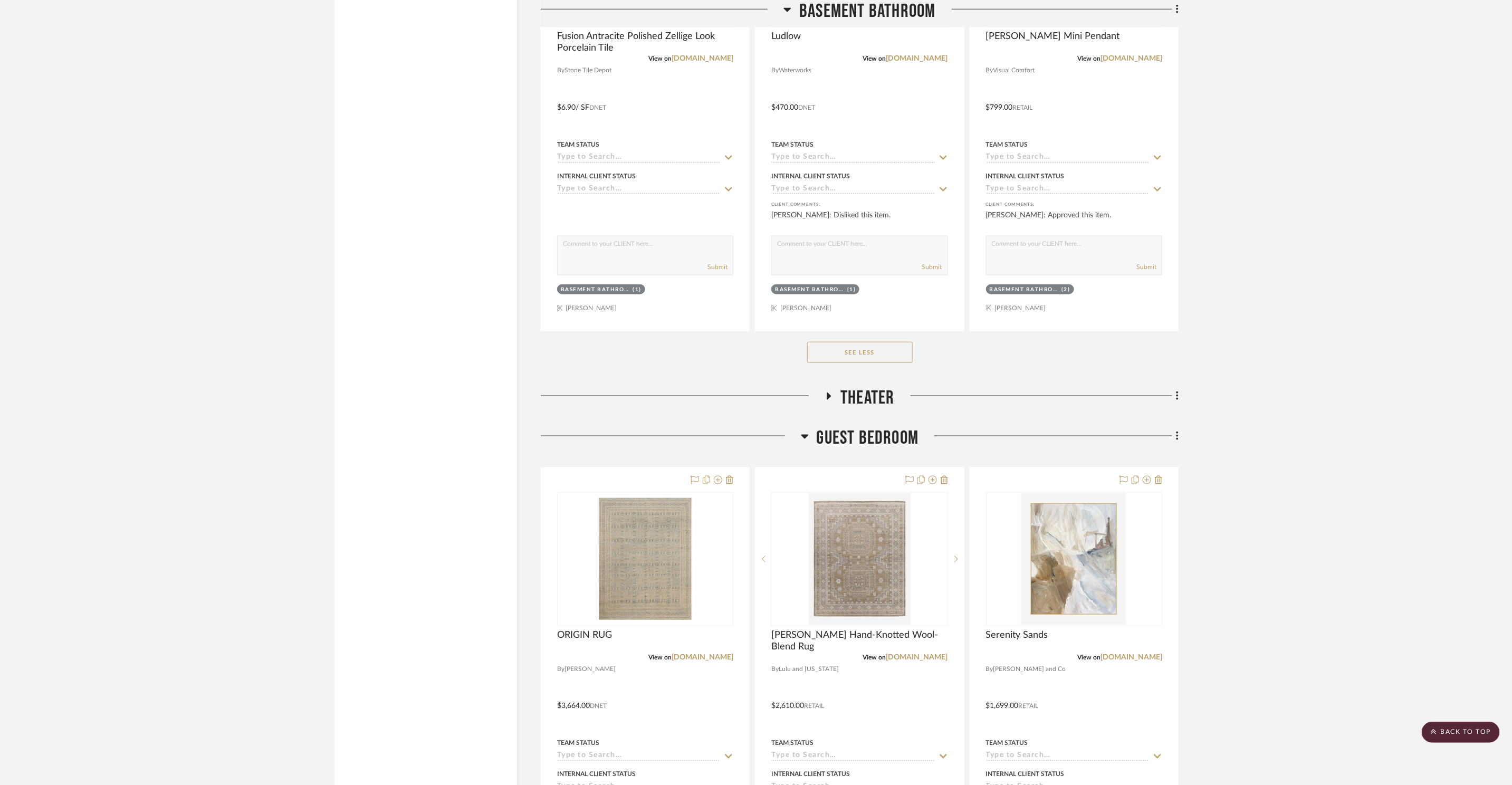
click at [862, 439] on span "Guest Bedroom" at bounding box center [867, 438] width 102 height 23
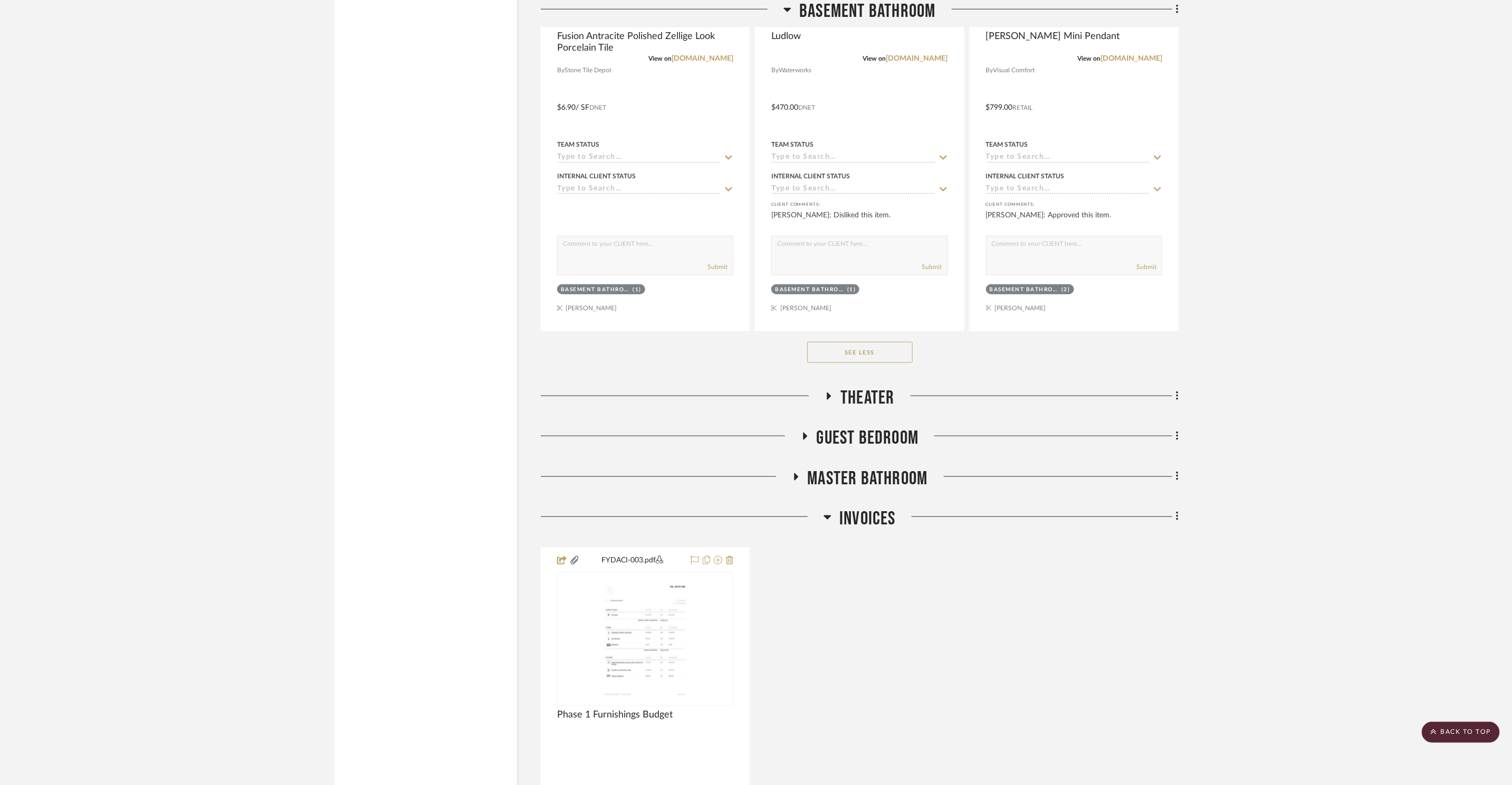
click at [842, 478] on span "Master Bathroom" at bounding box center [868, 478] width 120 height 23
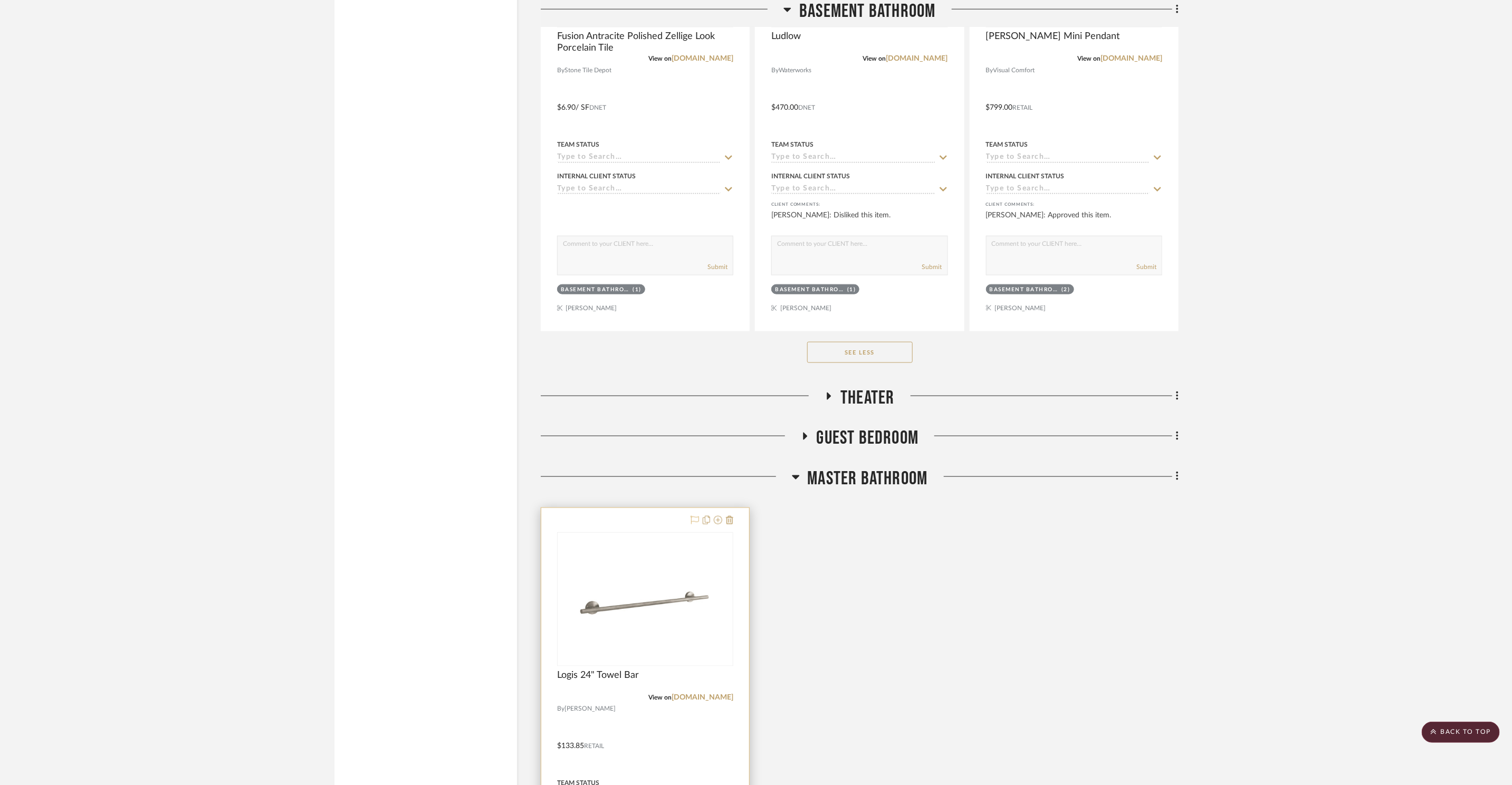
click at [693, 518] on icon at bounding box center [695, 519] width 9 height 9
click at [698, 597] on img "0" at bounding box center [645, 599] width 132 height 132
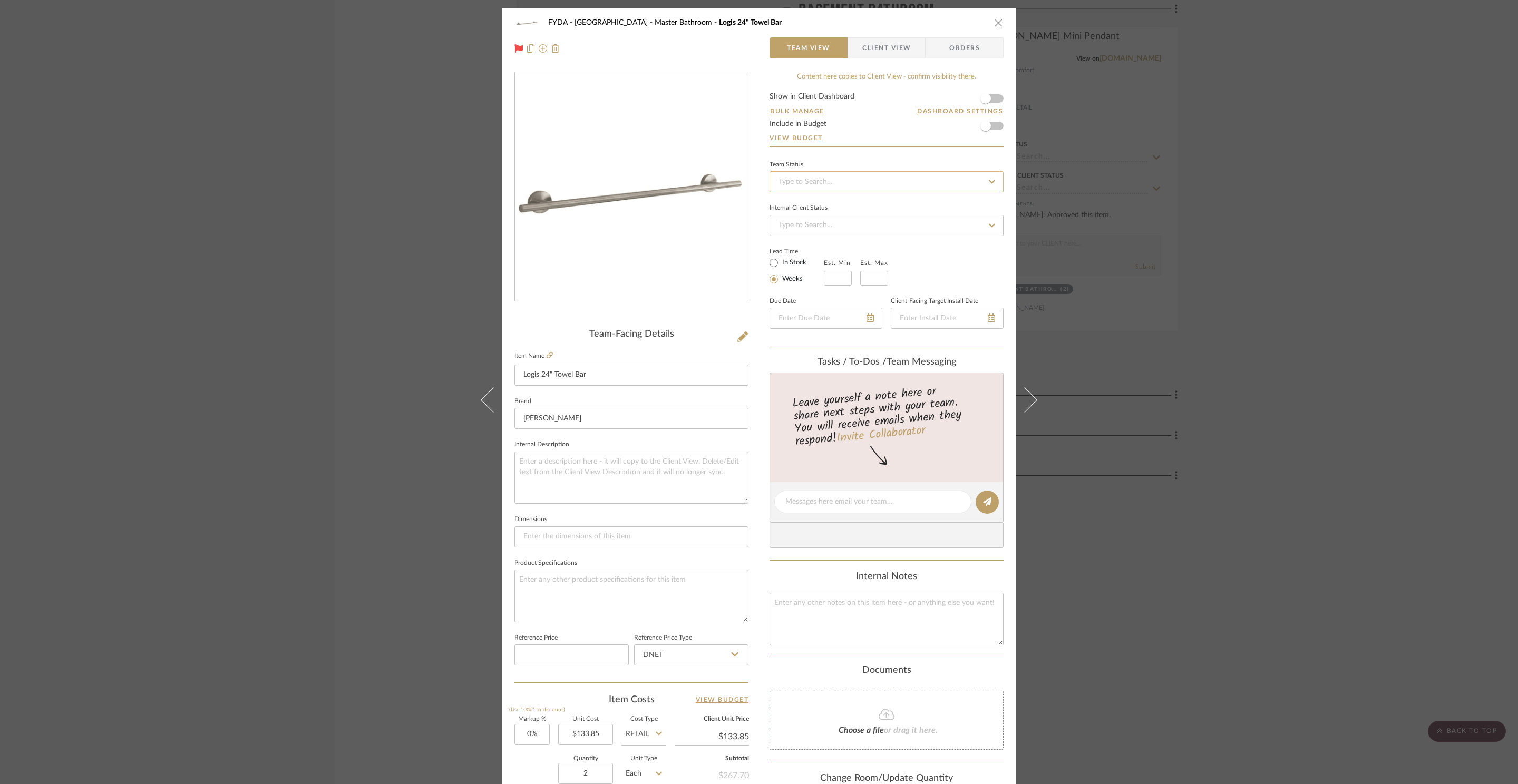
click at [916, 192] on input at bounding box center [886, 181] width 234 height 21
click at [918, 242] on div "Ordered" at bounding box center [882, 238] width 233 height 27
type input "8/21/2025"
type input "Ordered"
type input "8/21/2025"
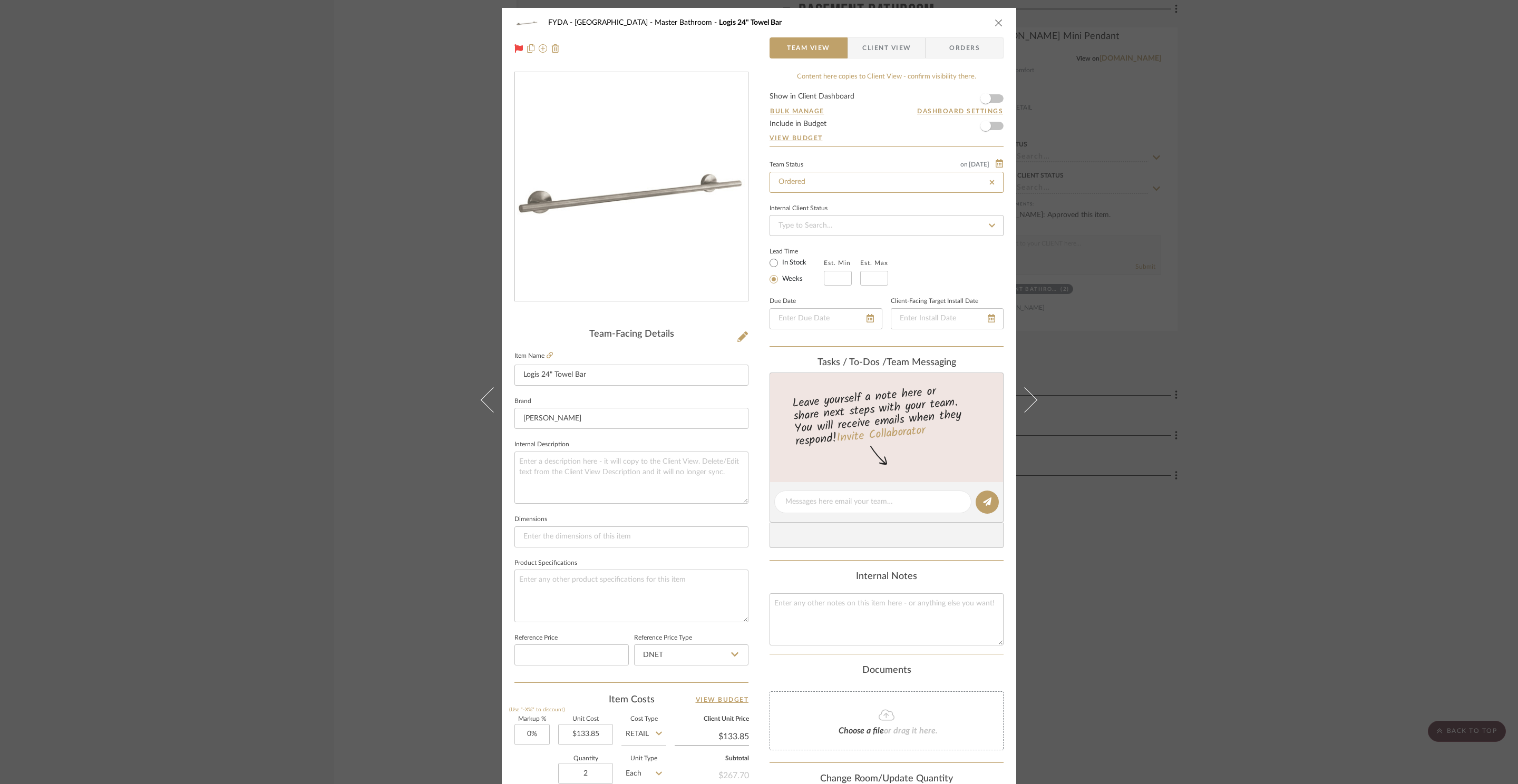
type input "Ordered"
click at [820, 623] on textarea at bounding box center [886, 619] width 234 height 52
type textarea "Sullivan Ordered"
click at [994, 21] on icon "close" at bounding box center [998, 23] width 9 height 9
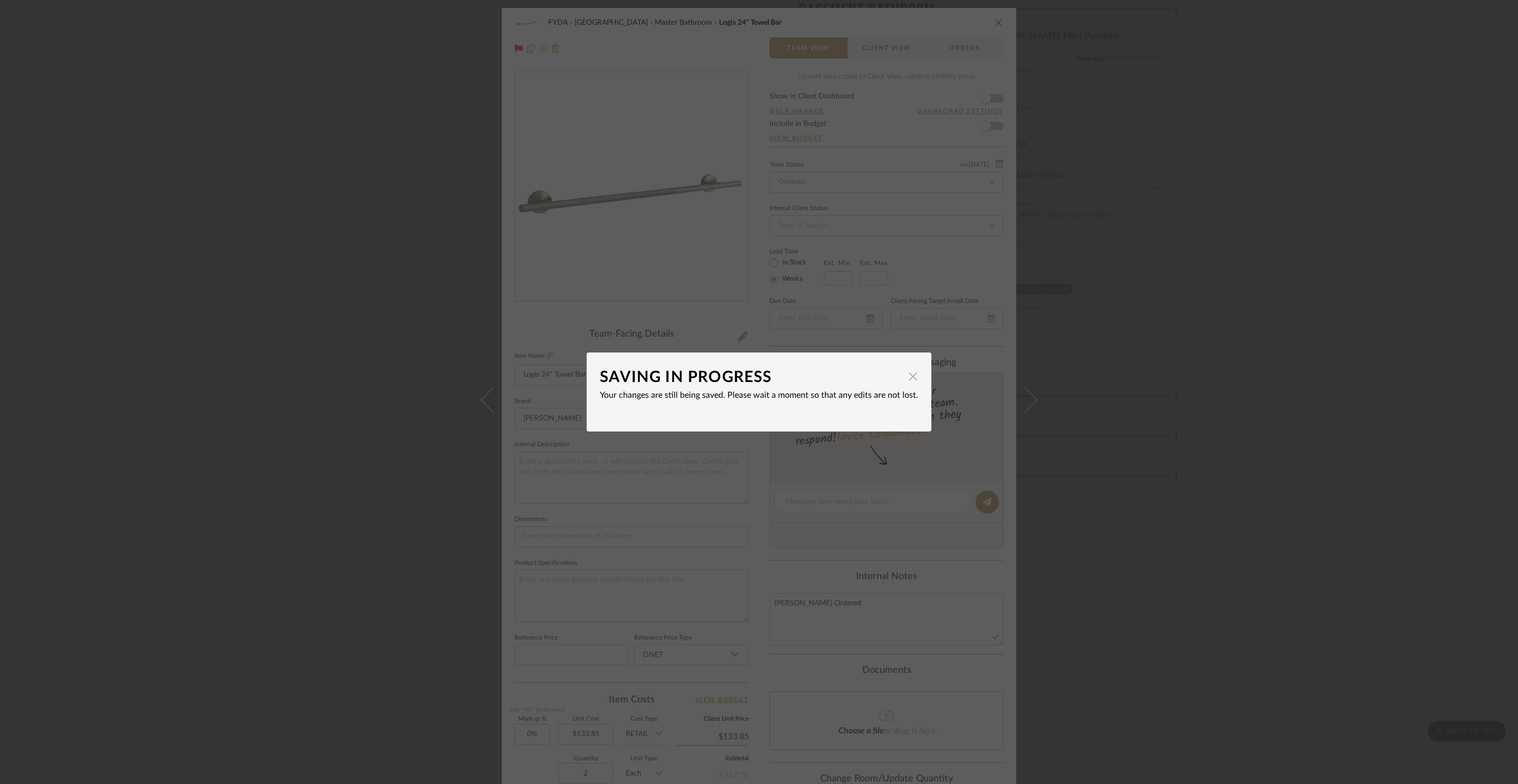
click at [907, 380] on span "button" at bounding box center [912, 376] width 21 height 21
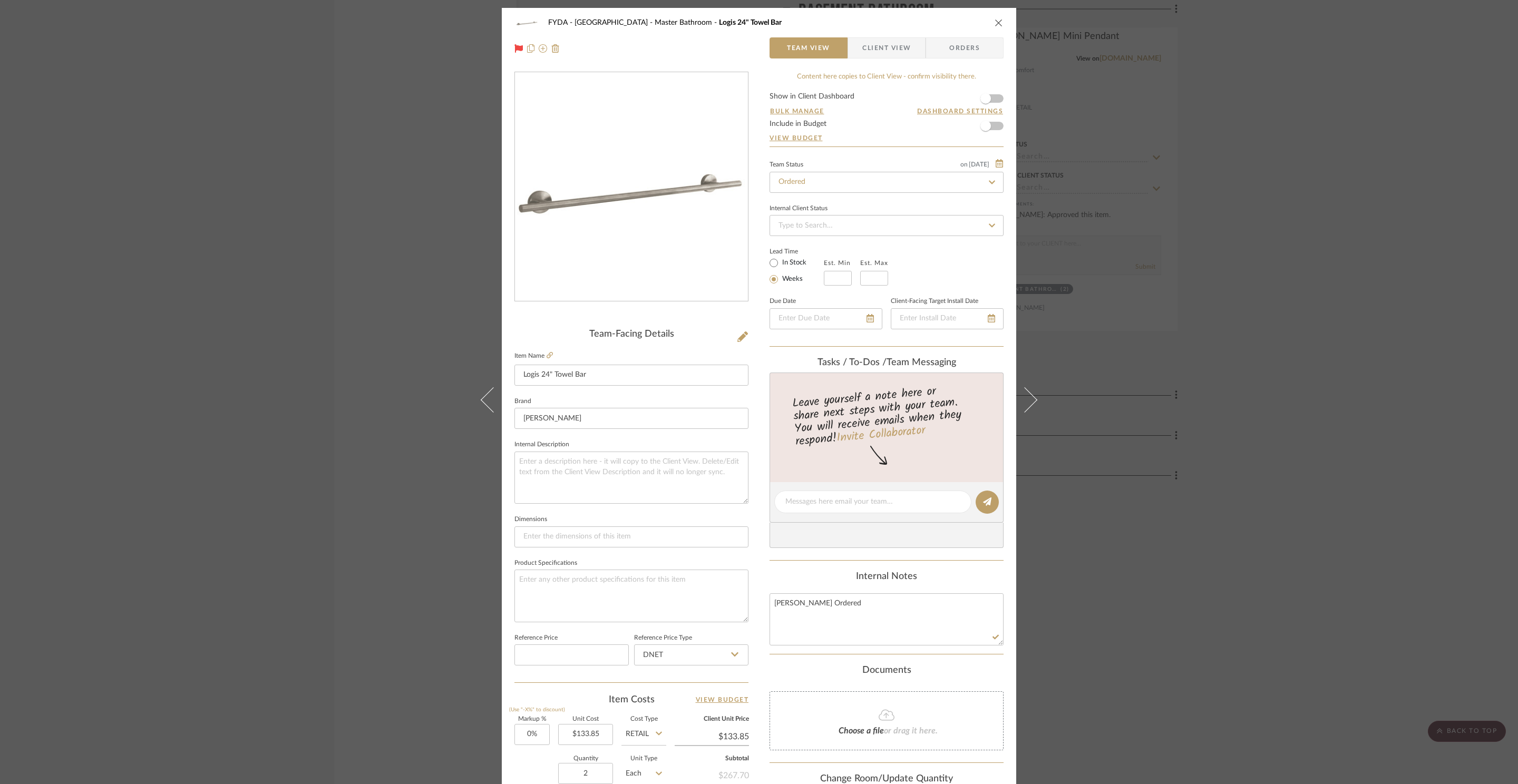
click at [994, 20] on icon "close" at bounding box center [998, 23] width 9 height 9
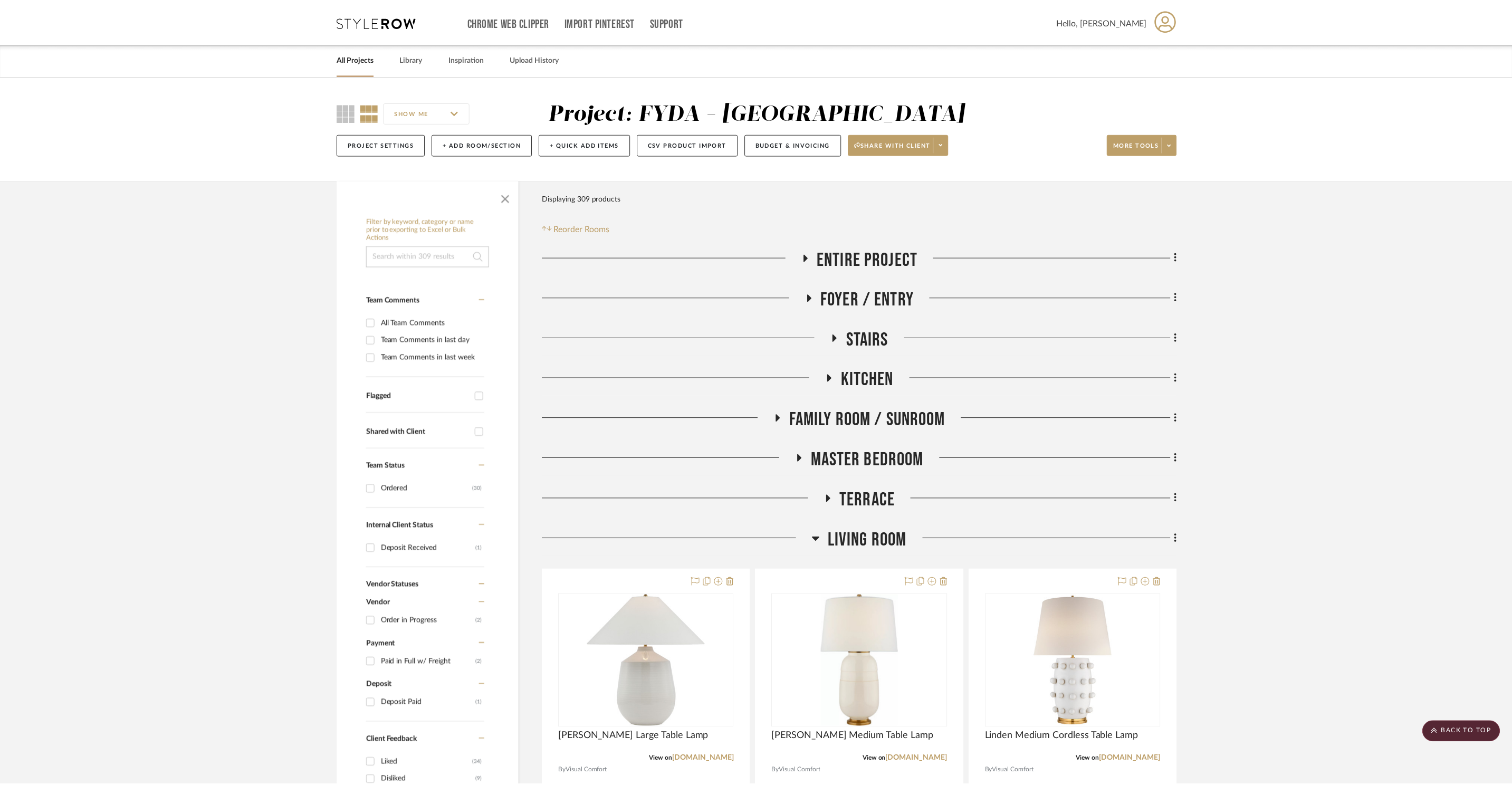
scroll to position [9880, 0]
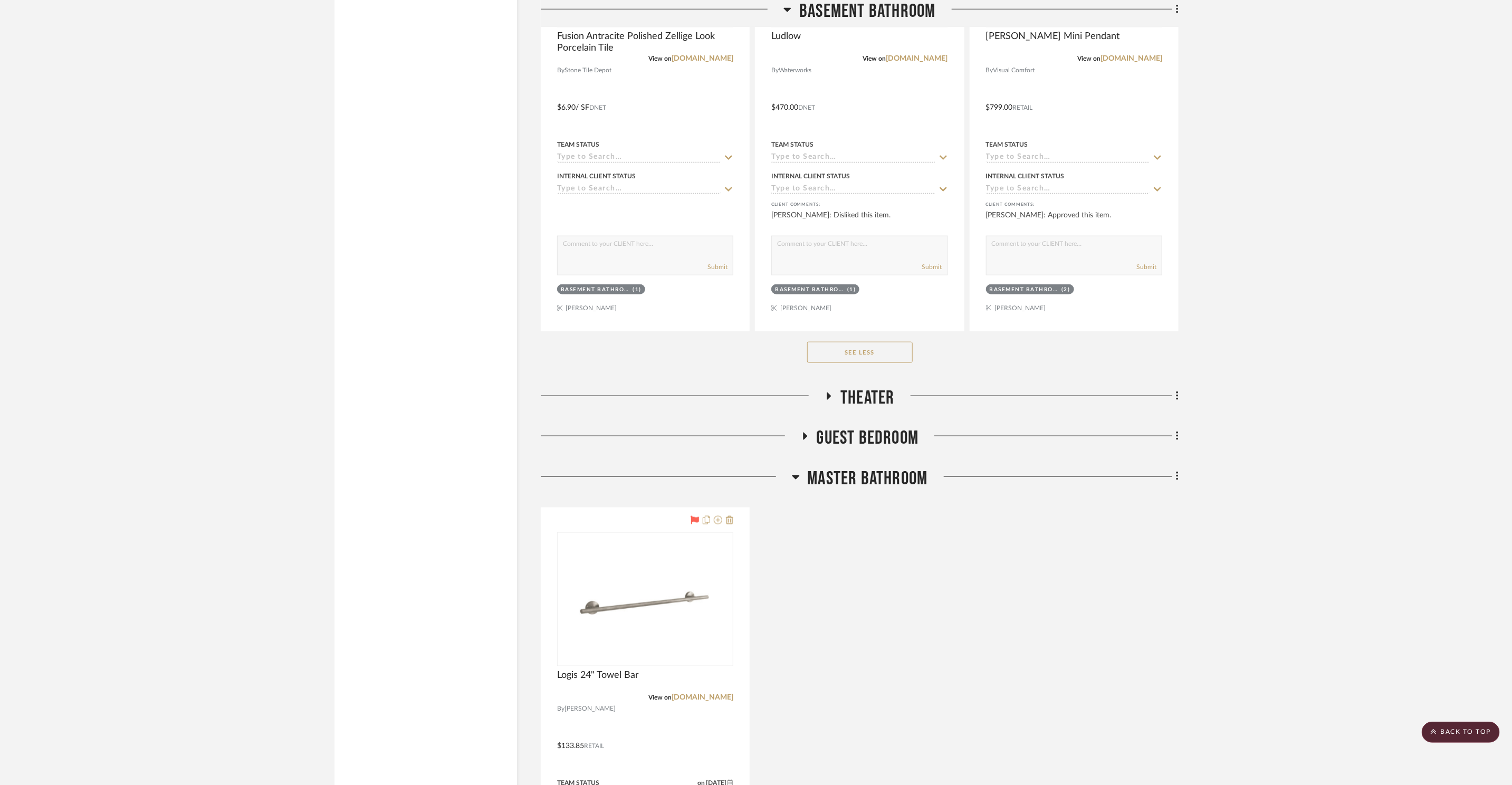
click at [855, 473] on span "Master Bathroom" at bounding box center [868, 478] width 120 height 23
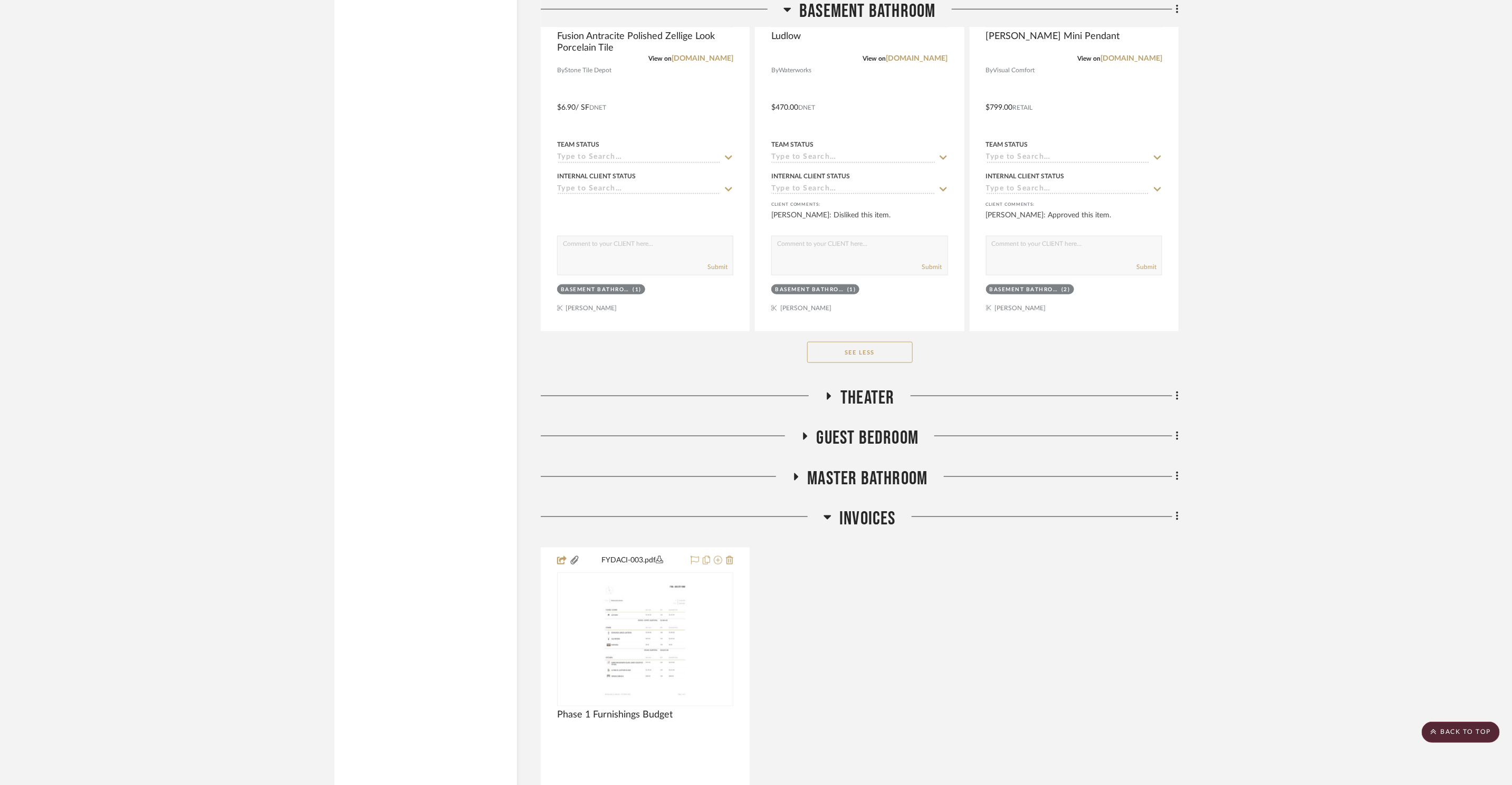
click at [869, 441] on span "Guest Bedroom" at bounding box center [867, 438] width 102 height 23
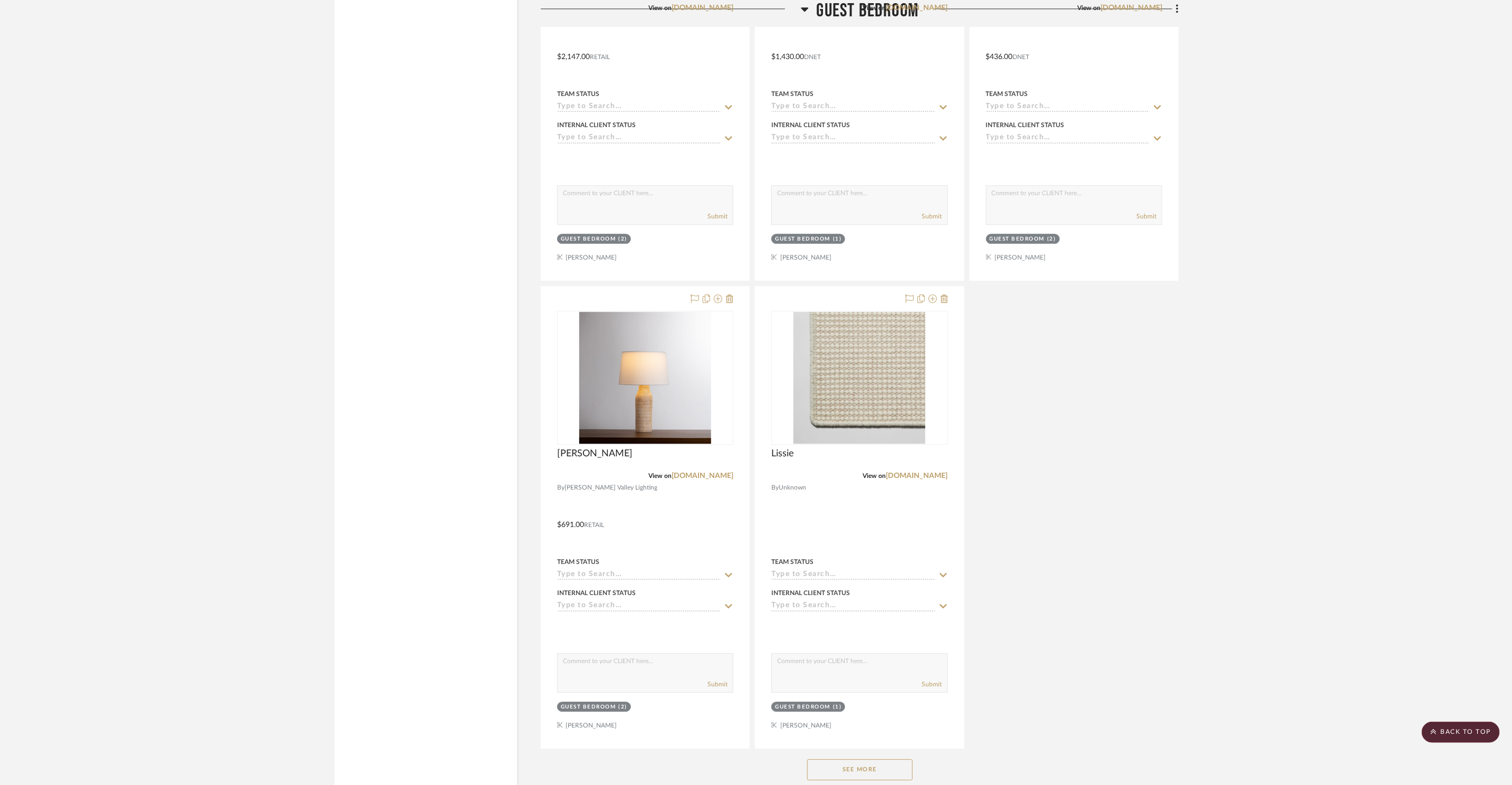
scroll to position [11094, 0]
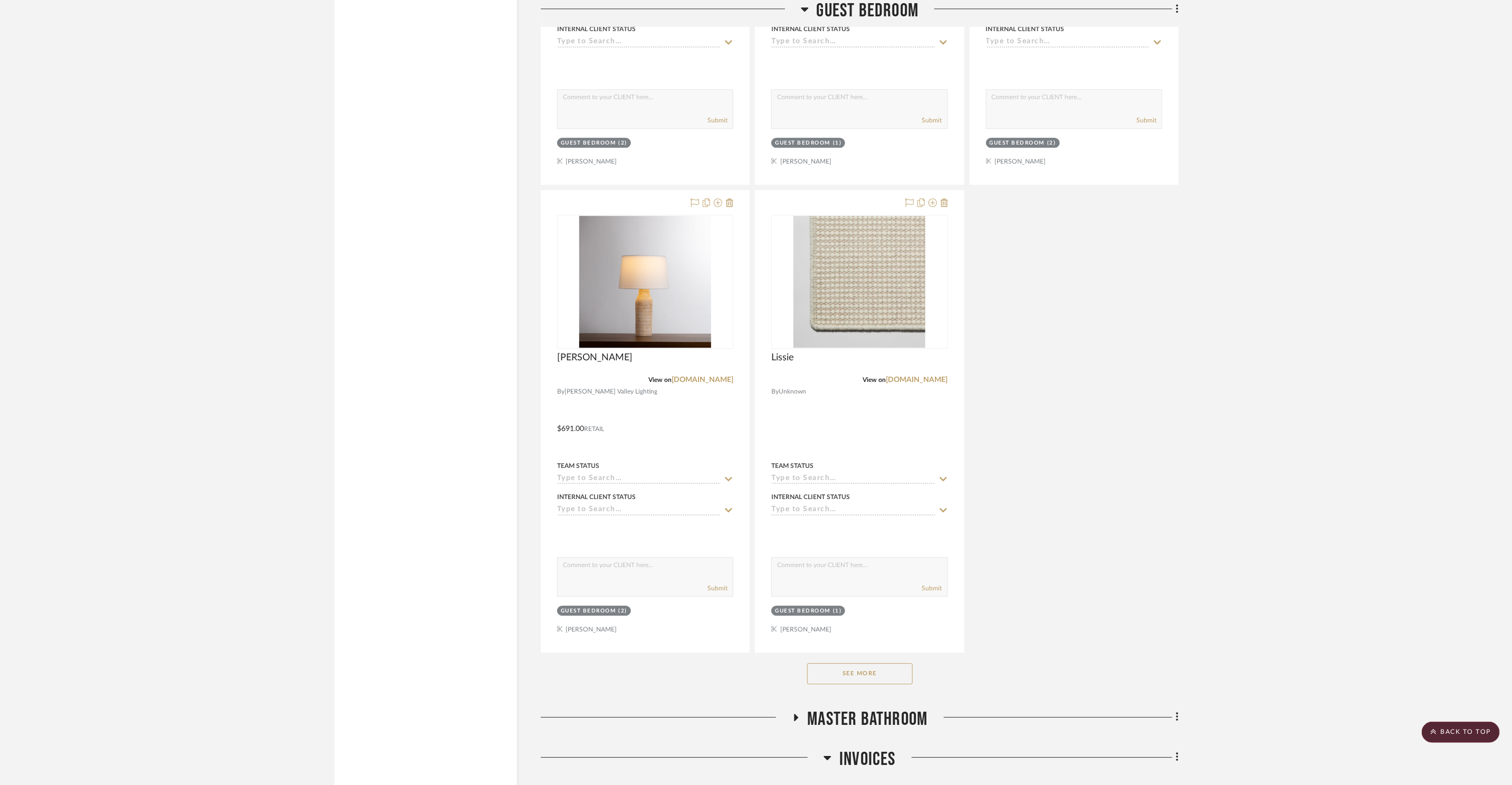
drag, startPoint x: 880, startPoint y: 674, endPoint x: 933, endPoint y: 652, distance: 57.4
click at [880, 674] on button "See More" at bounding box center [859, 673] width 105 height 21
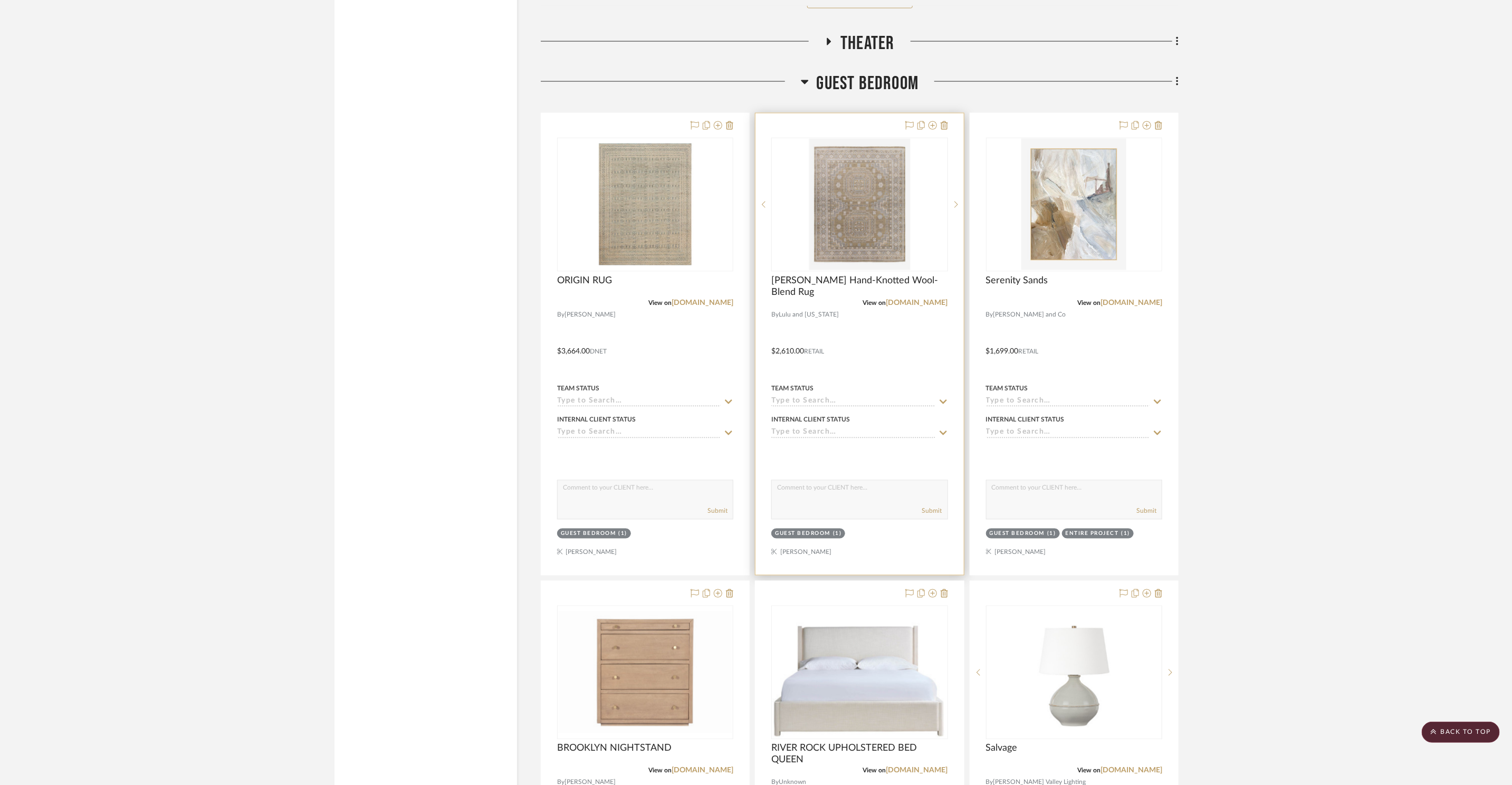
scroll to position [10095, 0]
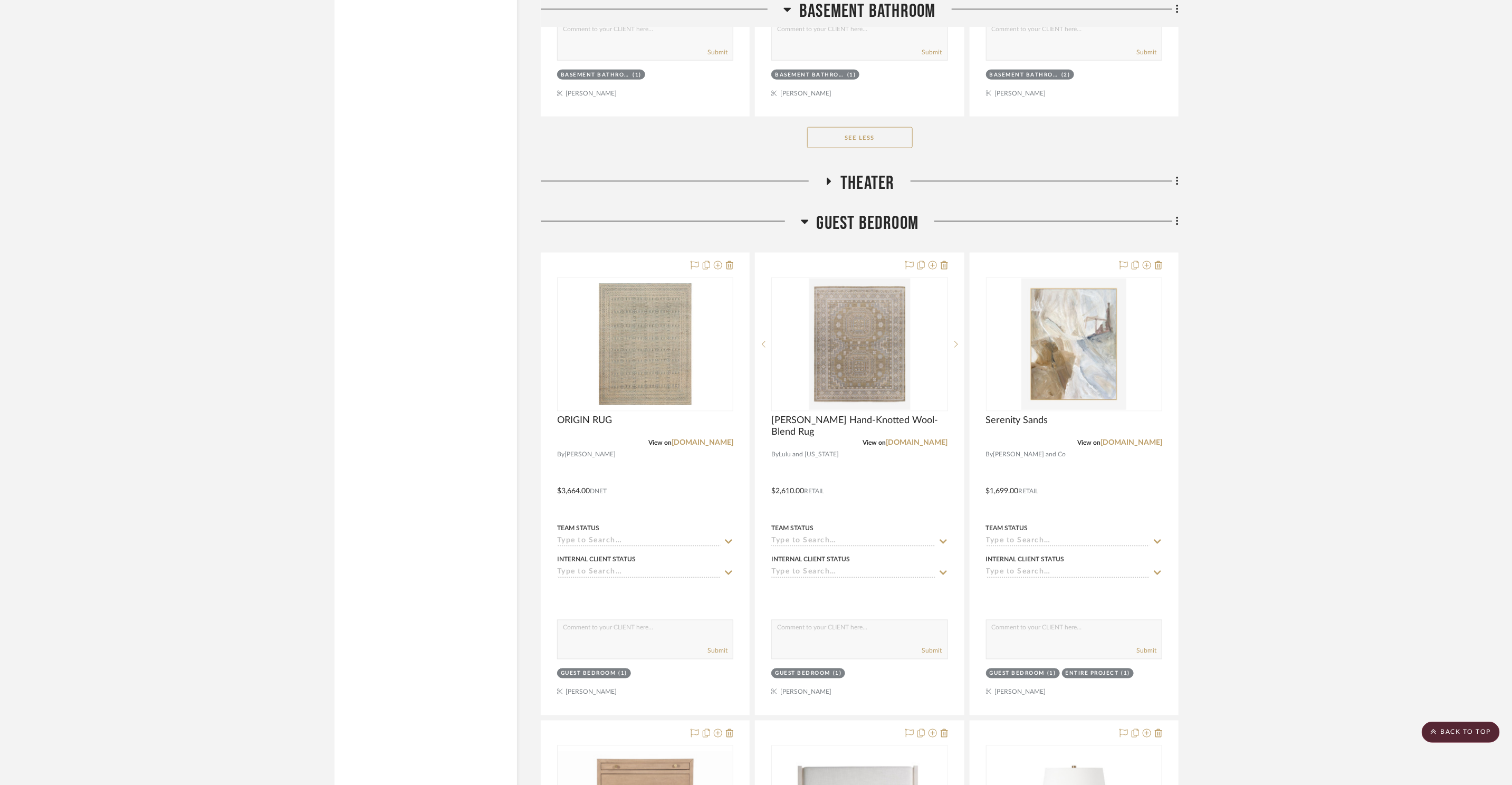
click at [880, 213] on span "Guest Bedroom" at bounding box center [867, 223] width 102 height 23
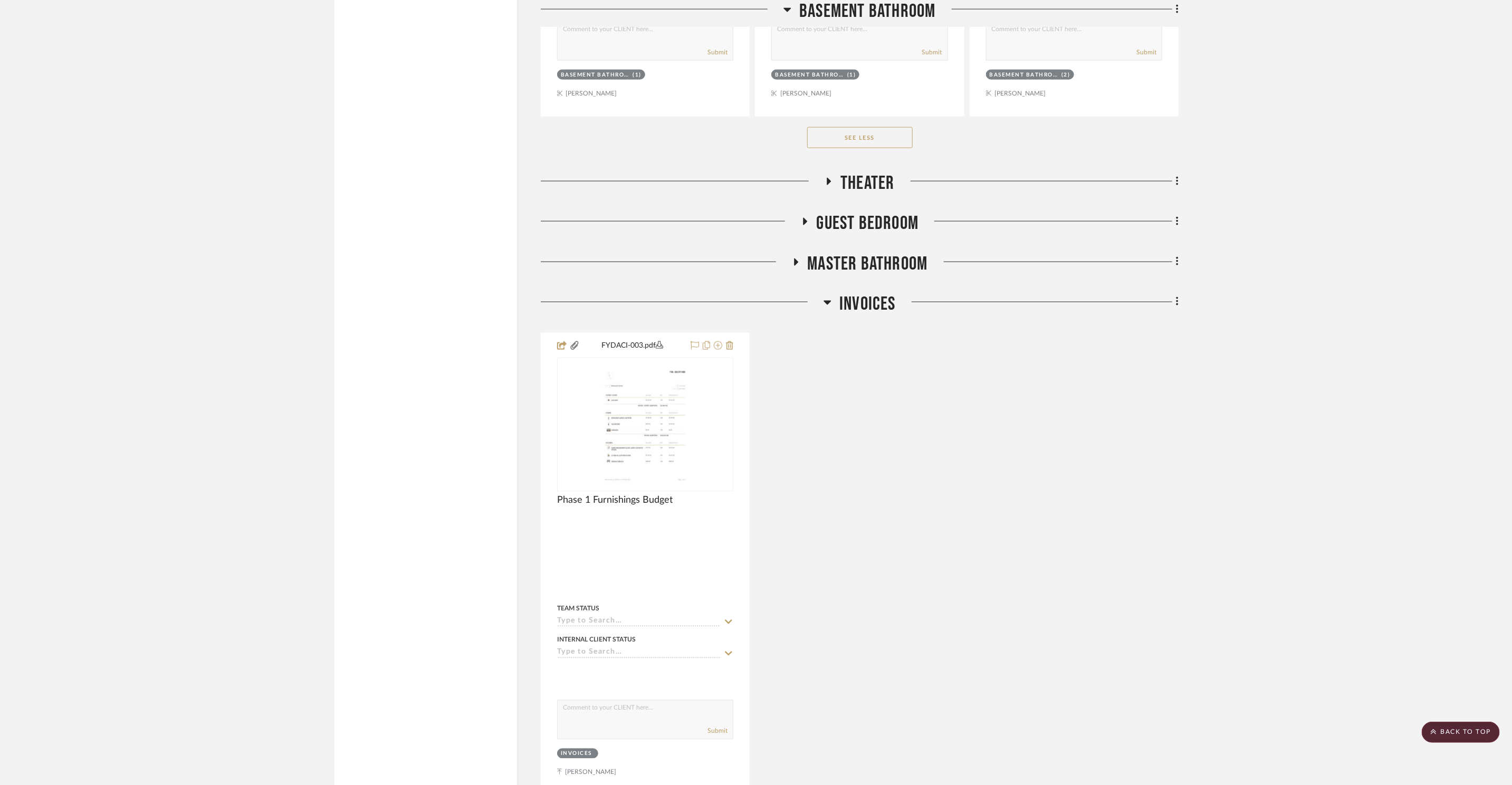
click at [870, 183] on span "Theater" at bounding box center [867, 183] width 54 height 23
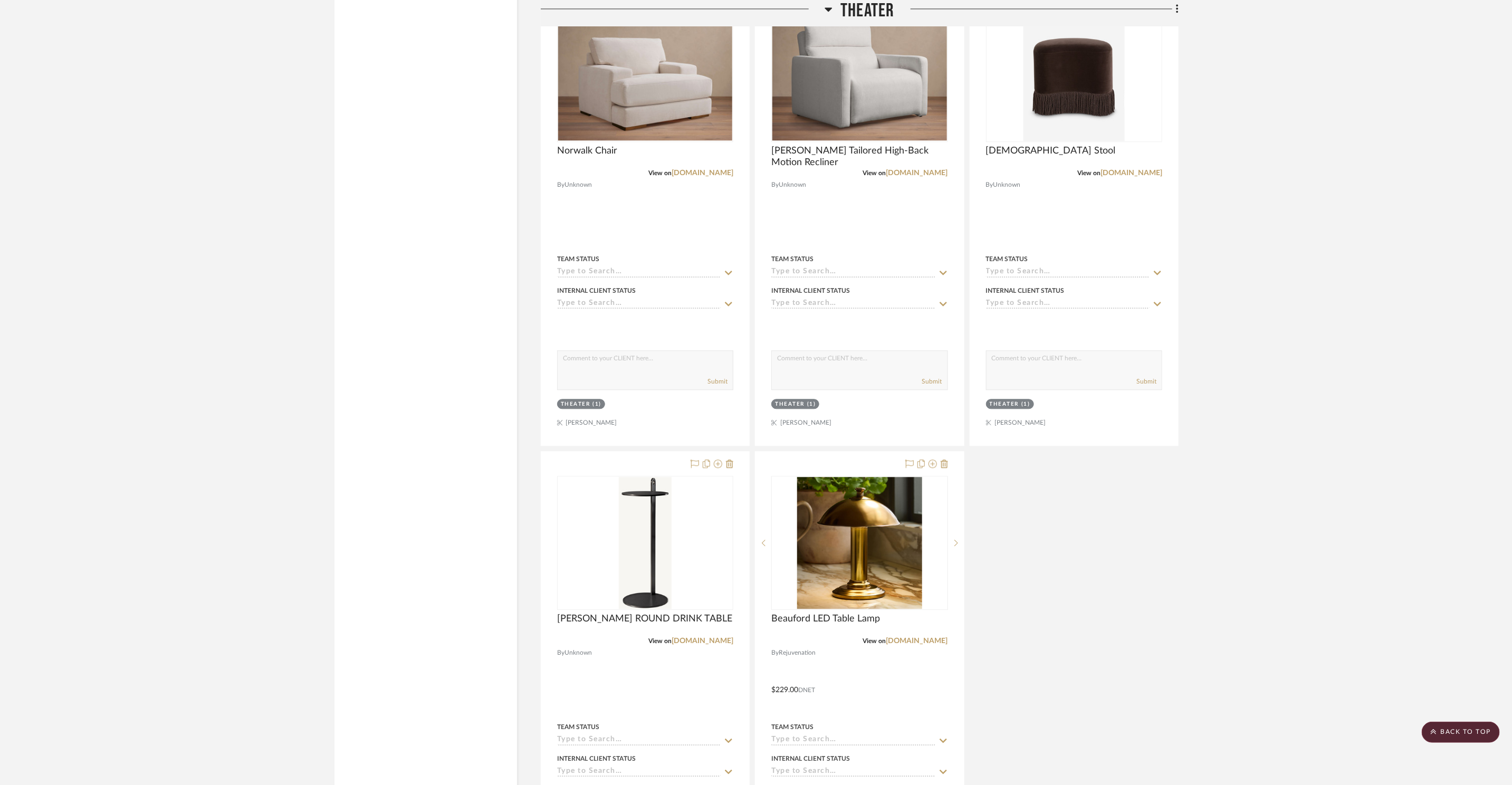
scroll to position [11150, 0]
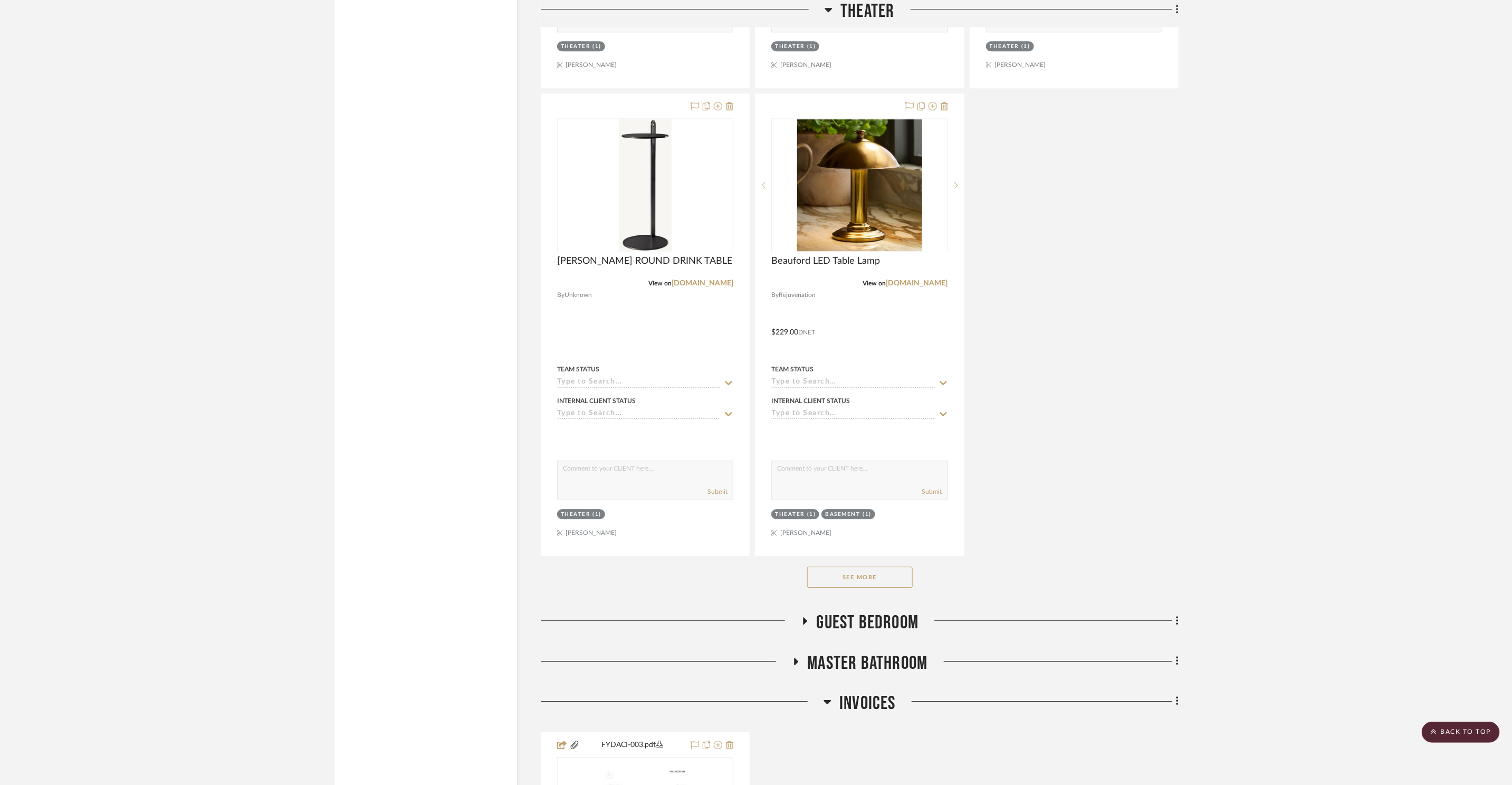
click at [839, 571] on button "See More" at bounding box center [859, 576] width 105 height 21
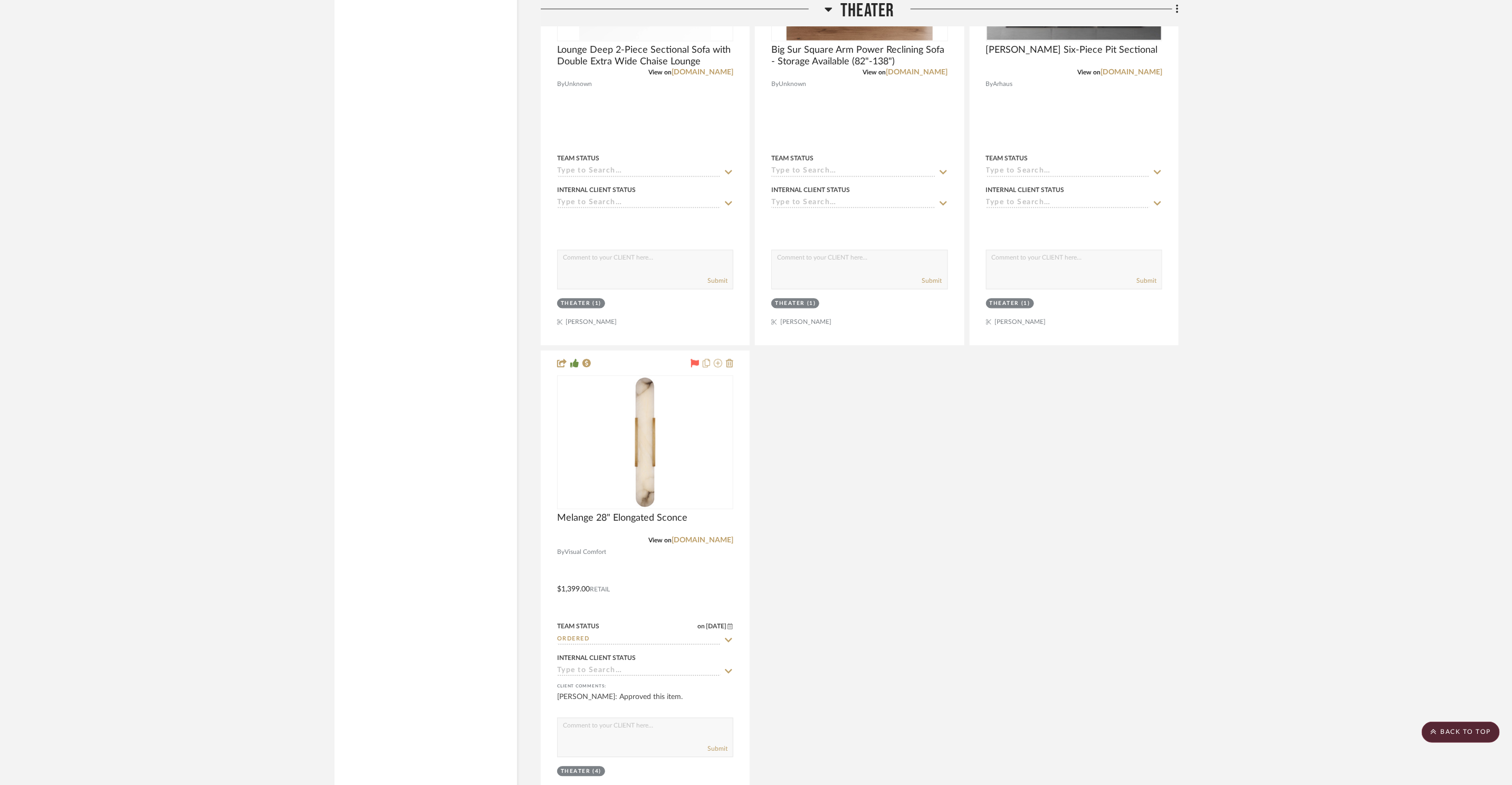
scroll to position [13769, 0]
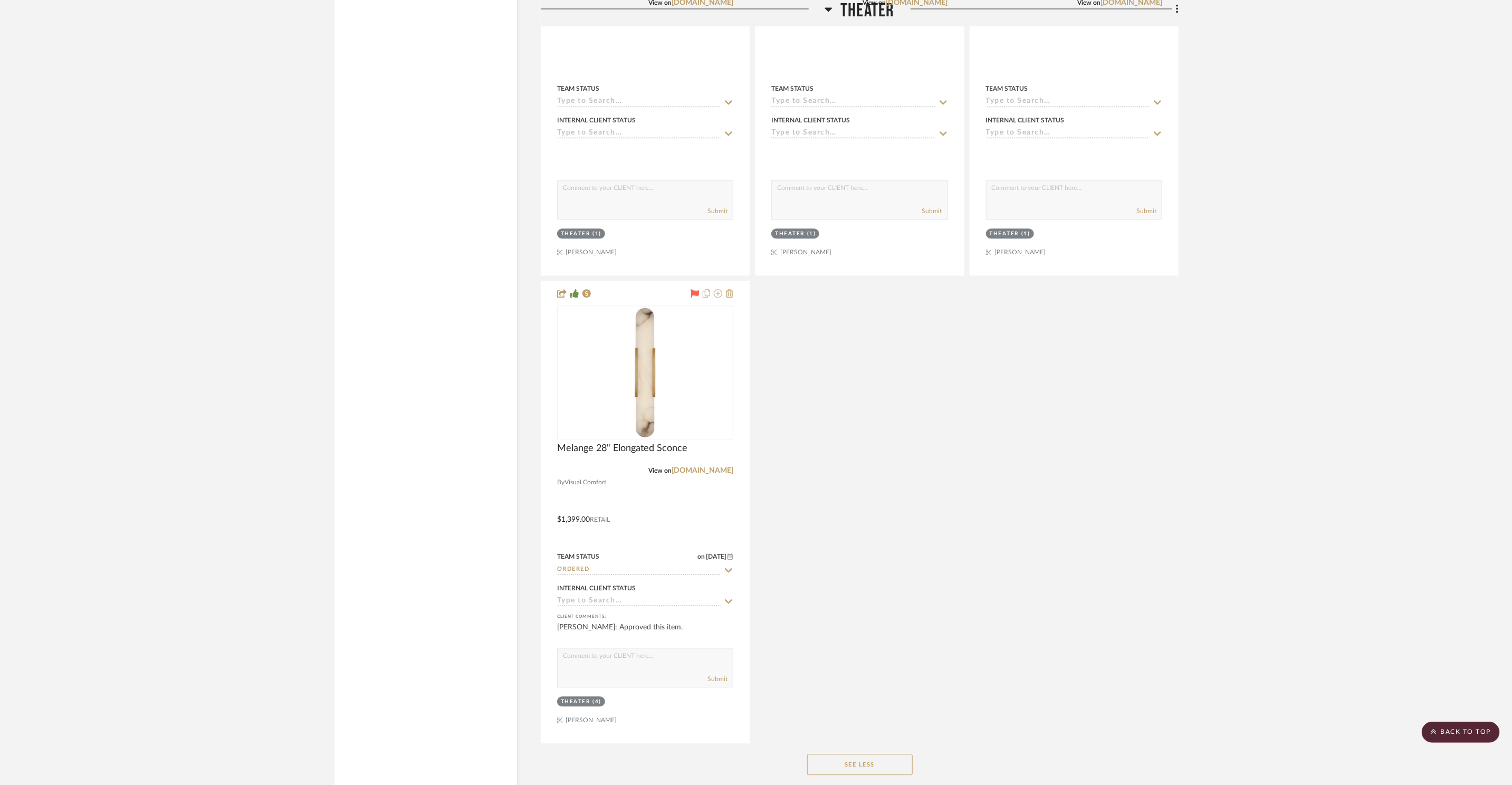
click at [864, 12] on span "Theater" at bounding box center [867, 11] width 54 height 23
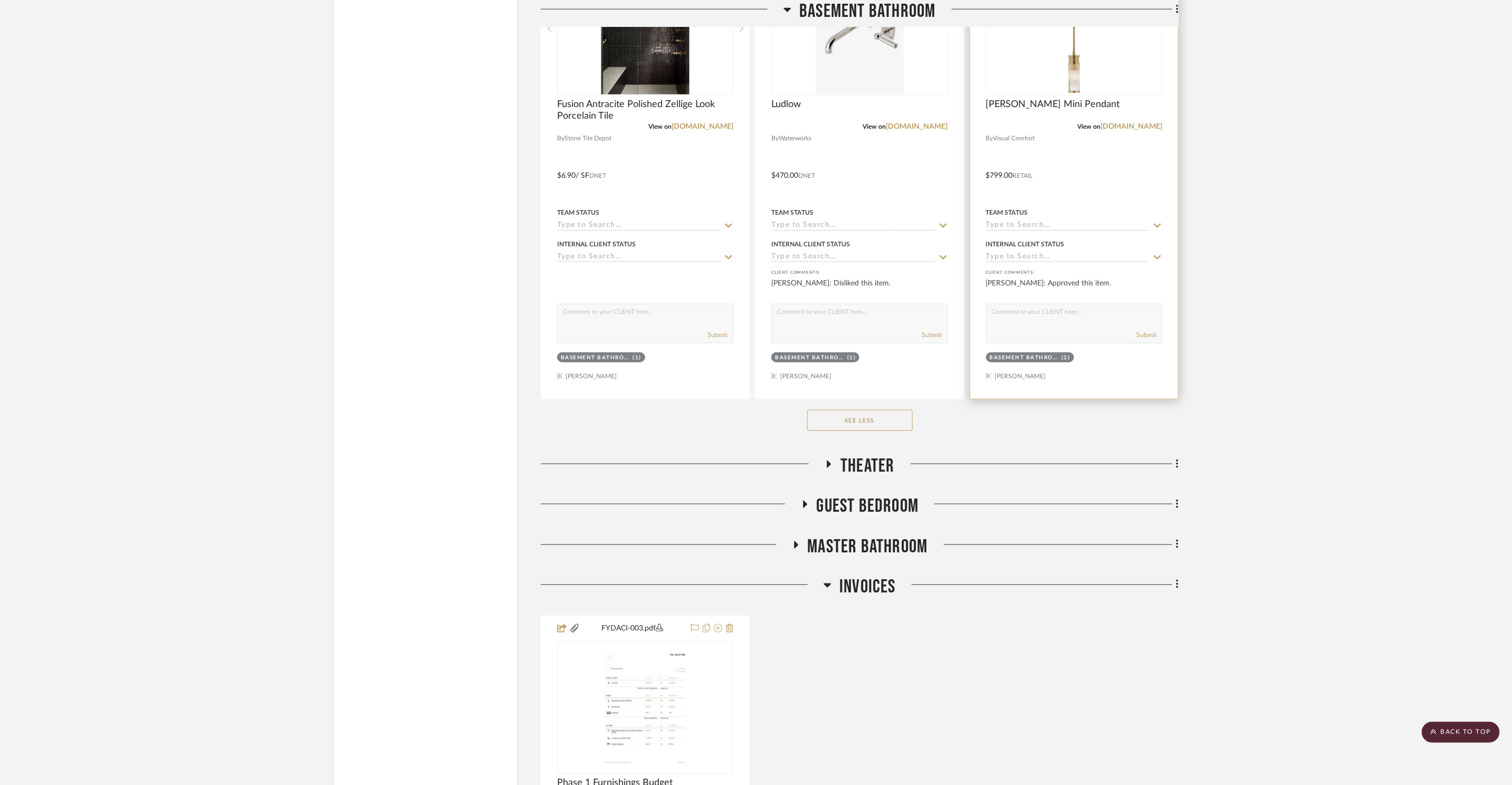
scroll to position [9489, 0]
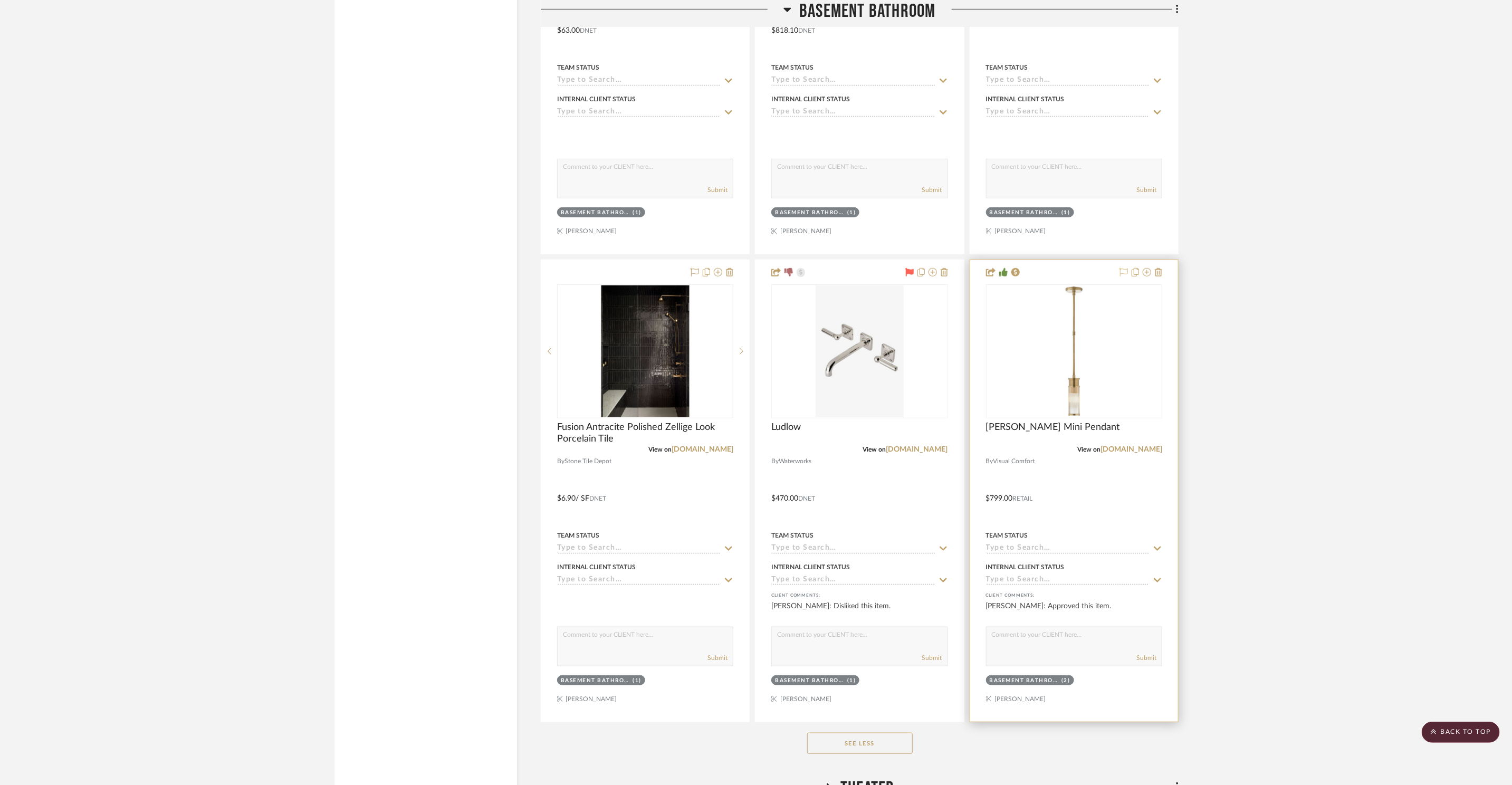
click at [1124, 271] on icon at bounding box center [1123, 272] width 9 height 9
click at [1119, 269] on icon at bounding box center [1123, 272] width 9 height 9
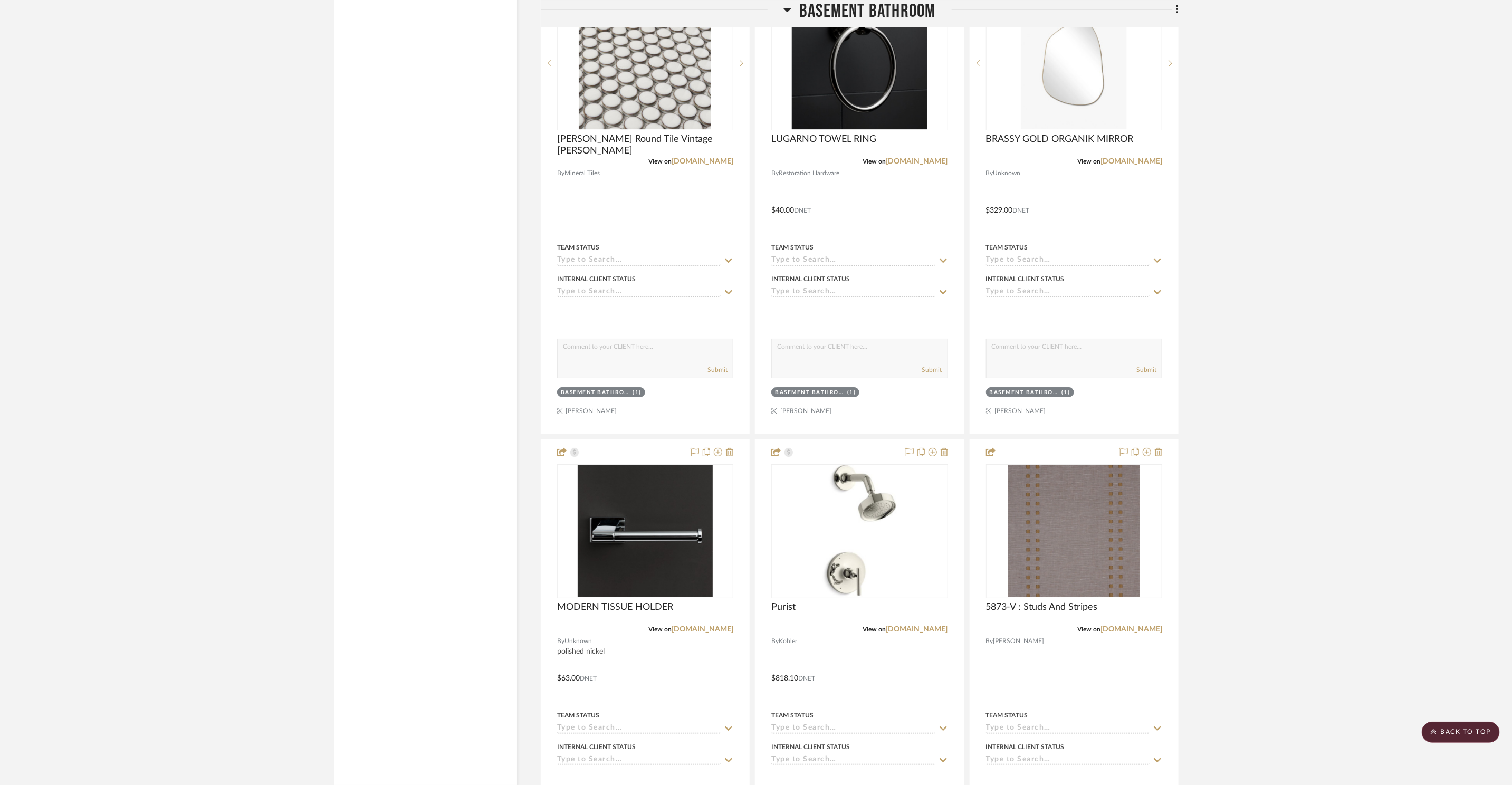
scroll to position [8763, 0]
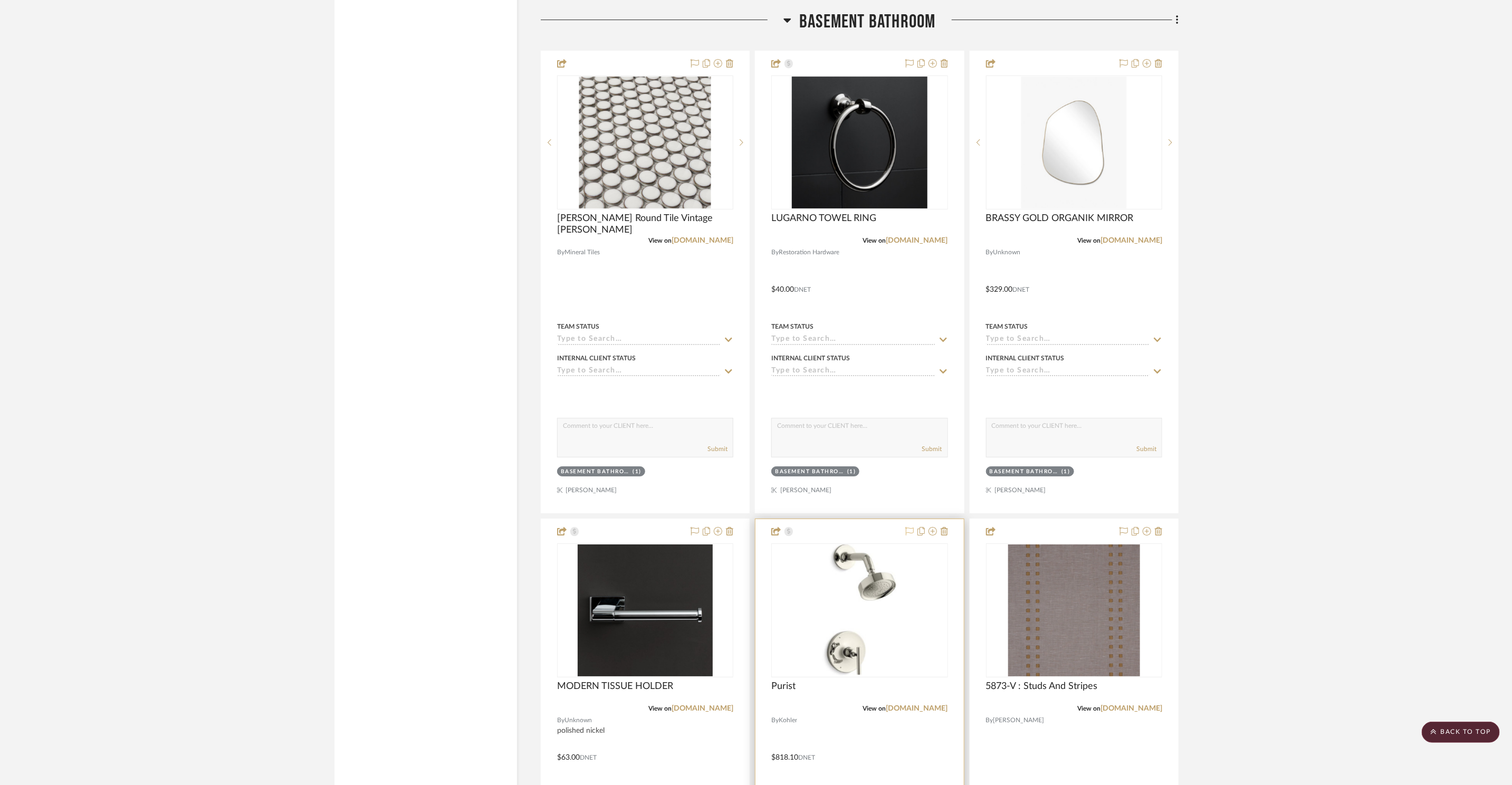
click at [910, 532] on icon at bounding box center [909, 531] width 9 height 9
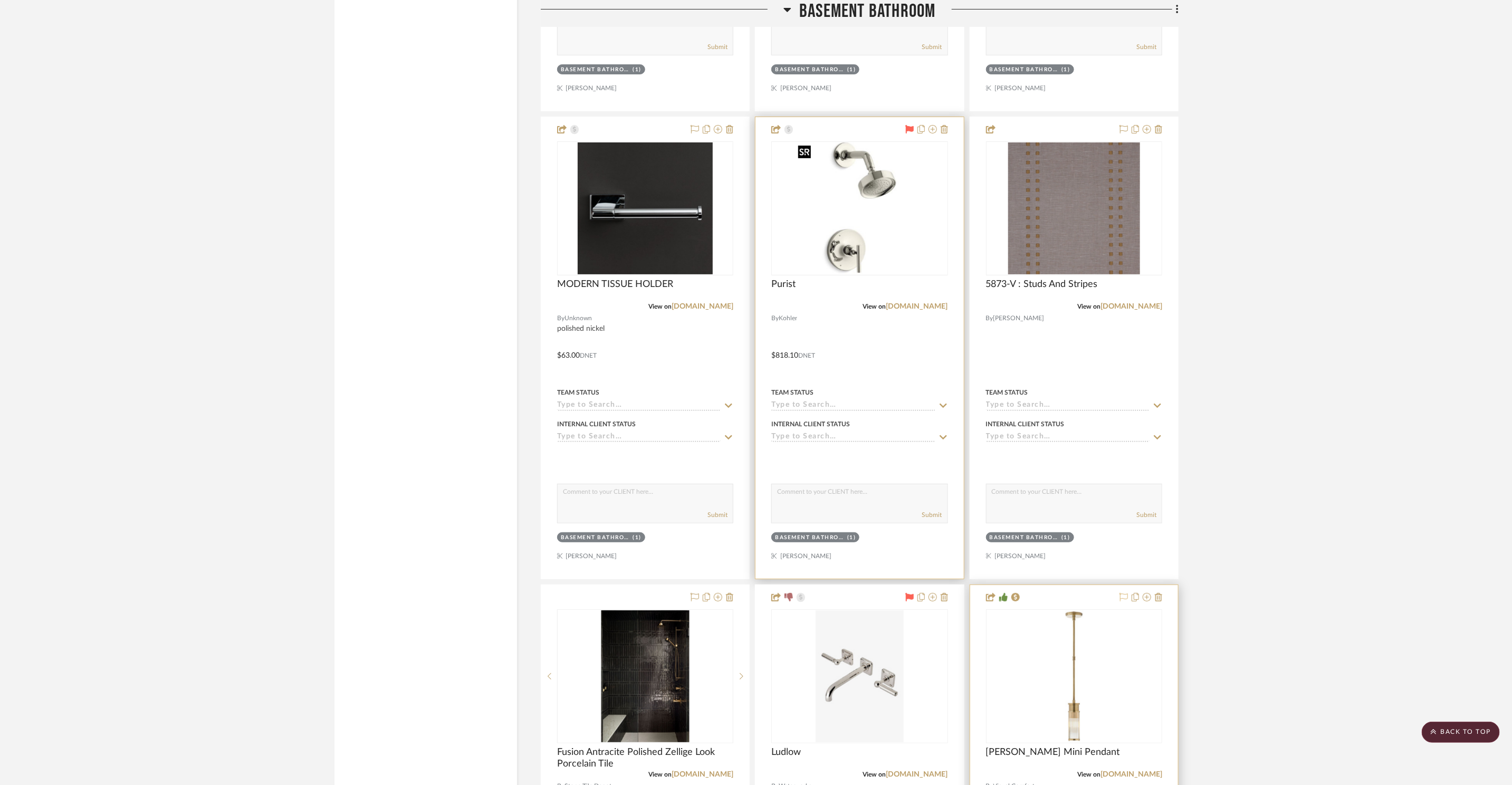
scroll to position [9279, 0]
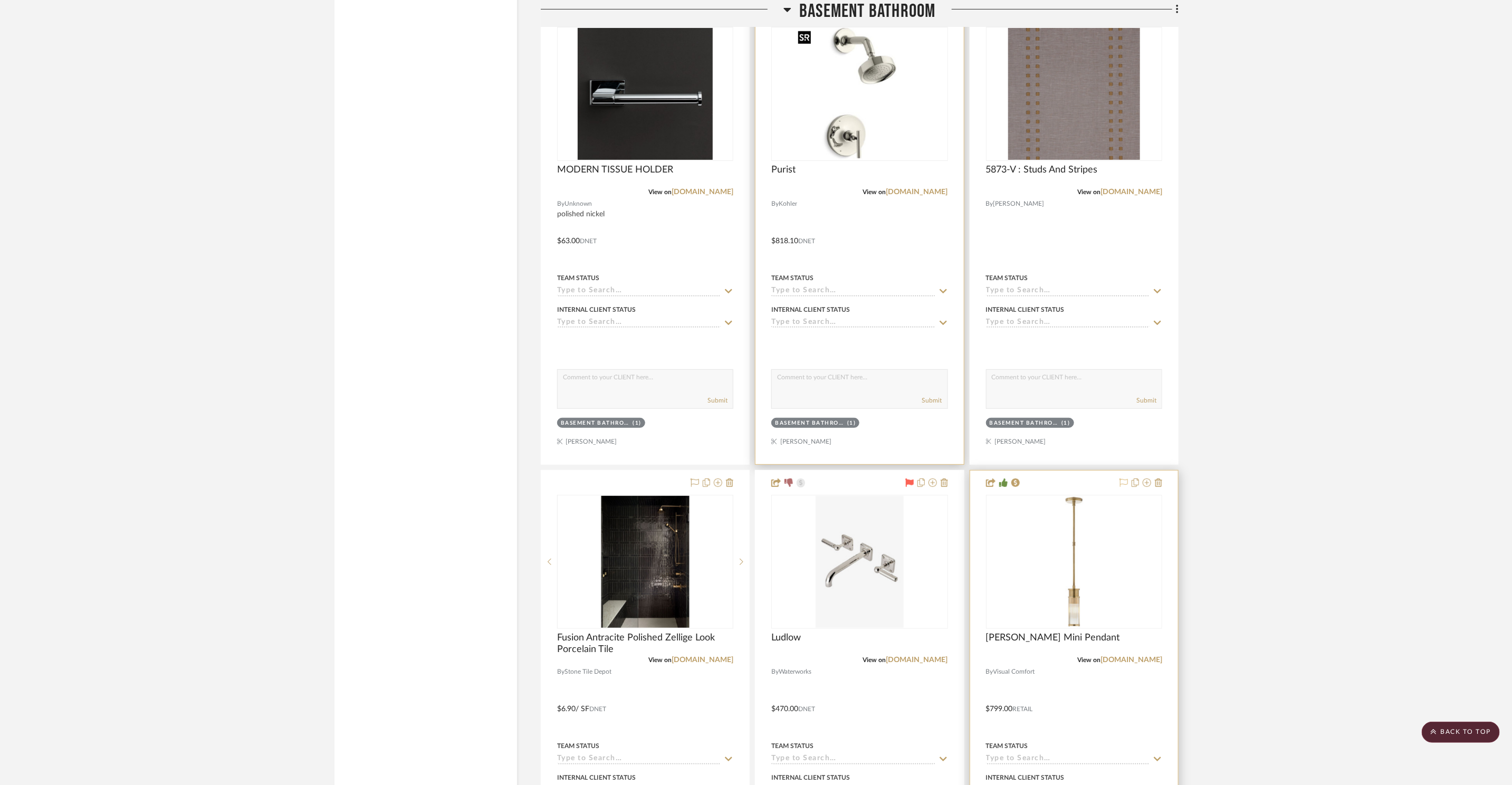
click at [875, 105] on img "0" at bounding box center [859, 93] width 132 height 132
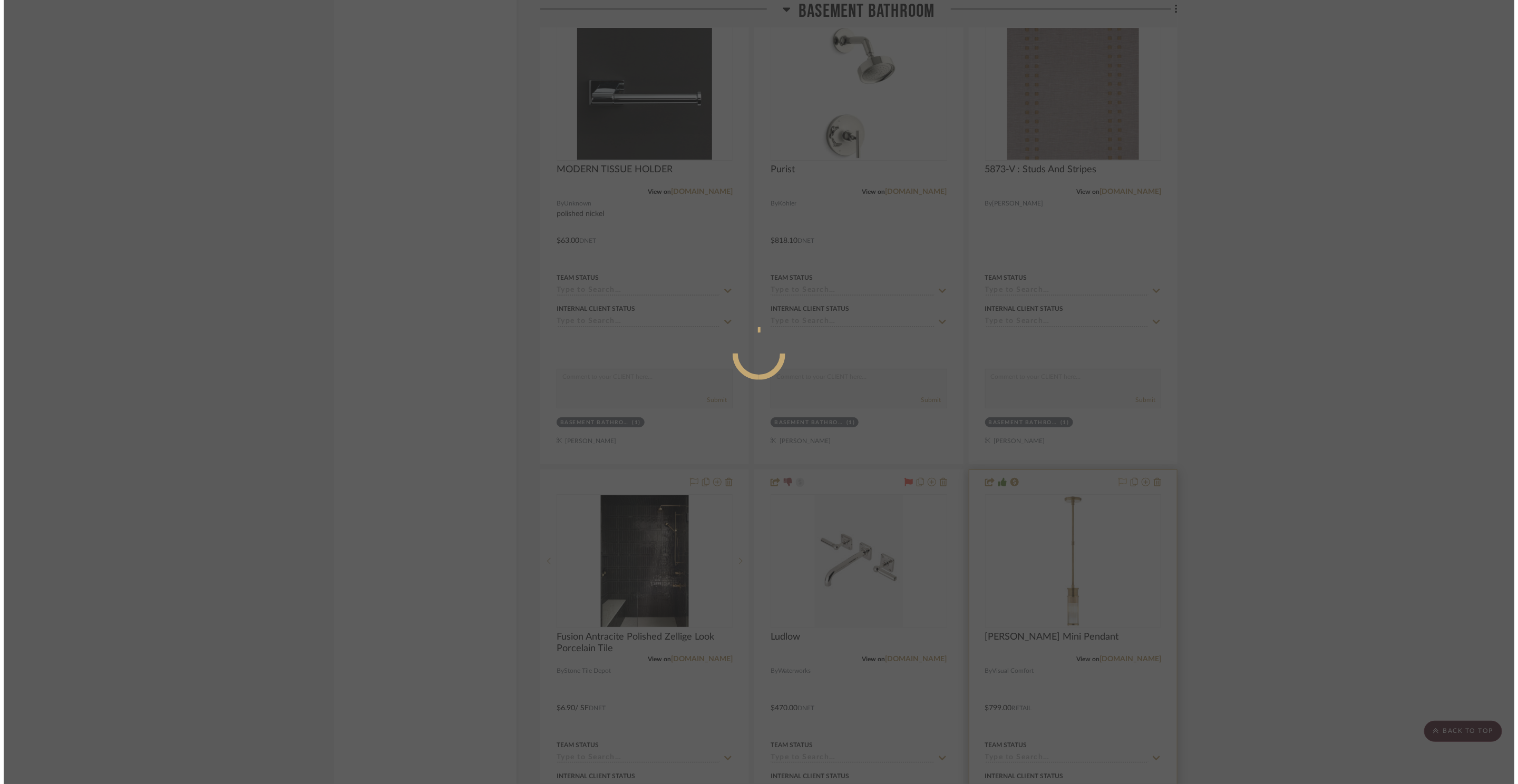
scroll to position [0, 0]
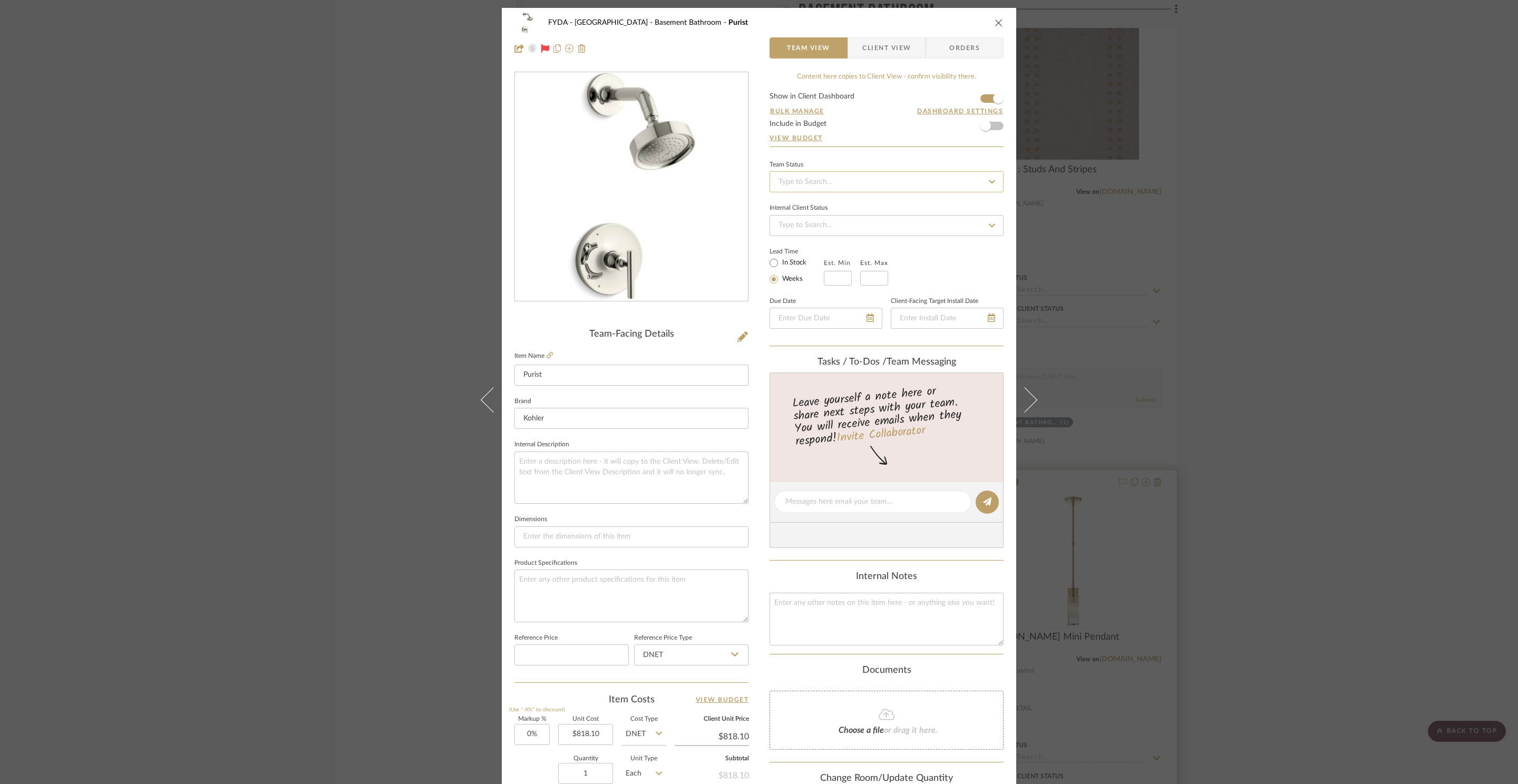
click at [857, 179] on input at bounding box center [886, 181] width 234 height 21
drag, startPoint x: 845, startPoint y: 239, endPoint x: 843, endPoint y: 261, distance: 22.1
click at [846, 239] on div "Ordered" at bounding box center [882, 238] width 233 height 27
type input "8/21/2025"
type input "Ordered"
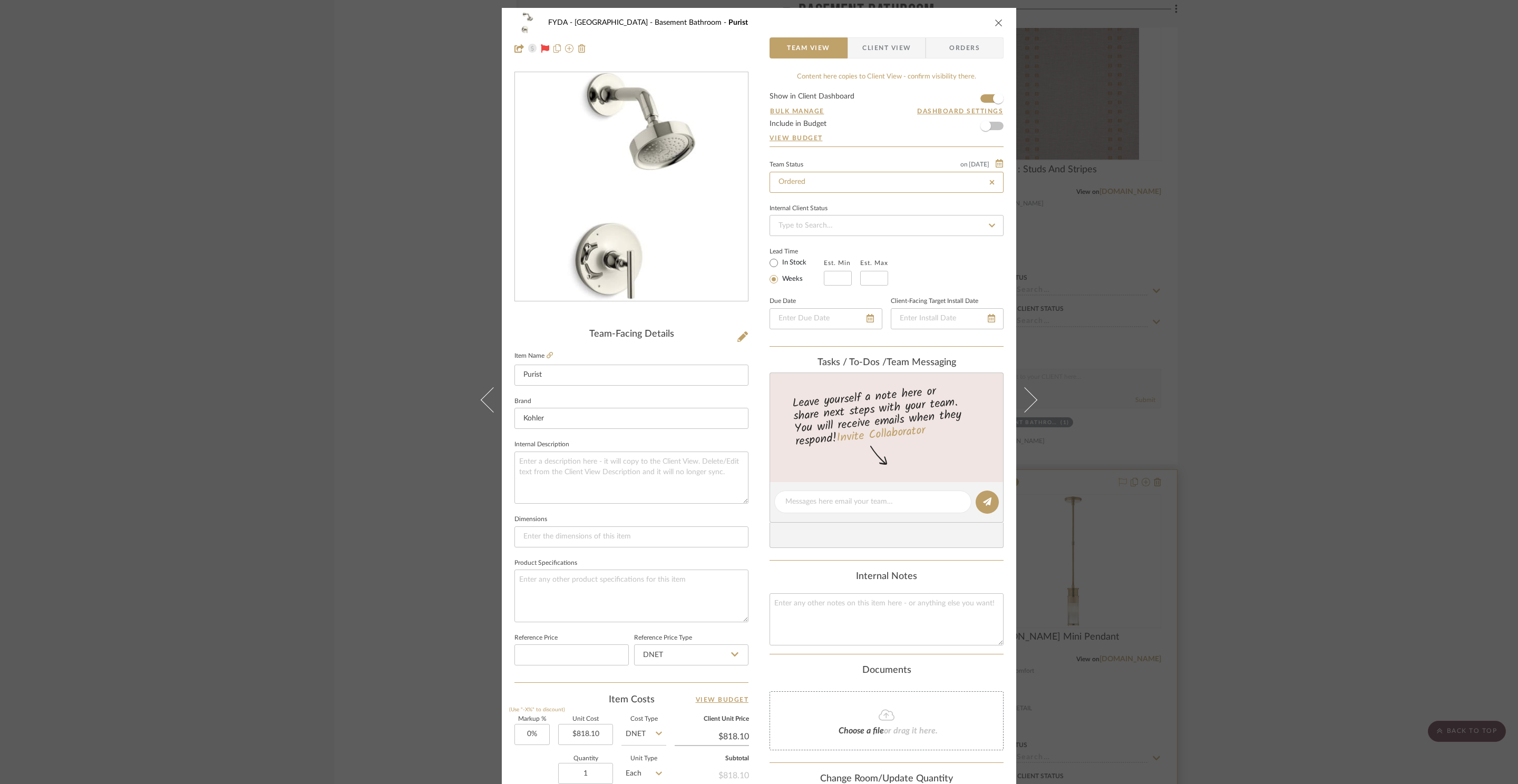
type input "8/21/2025"
type input "Ordered"
click at [849, 631] on textarea at bounding box center [886, 619] width 234 height 52
type textarea "ordered by Sullivan"
click at [1263, 173] on div "FYDA - 655 City Park Basement Bathroom Purist Team View Client View Orders Team…" at bounding box center [759, 392] width 1518 height 784
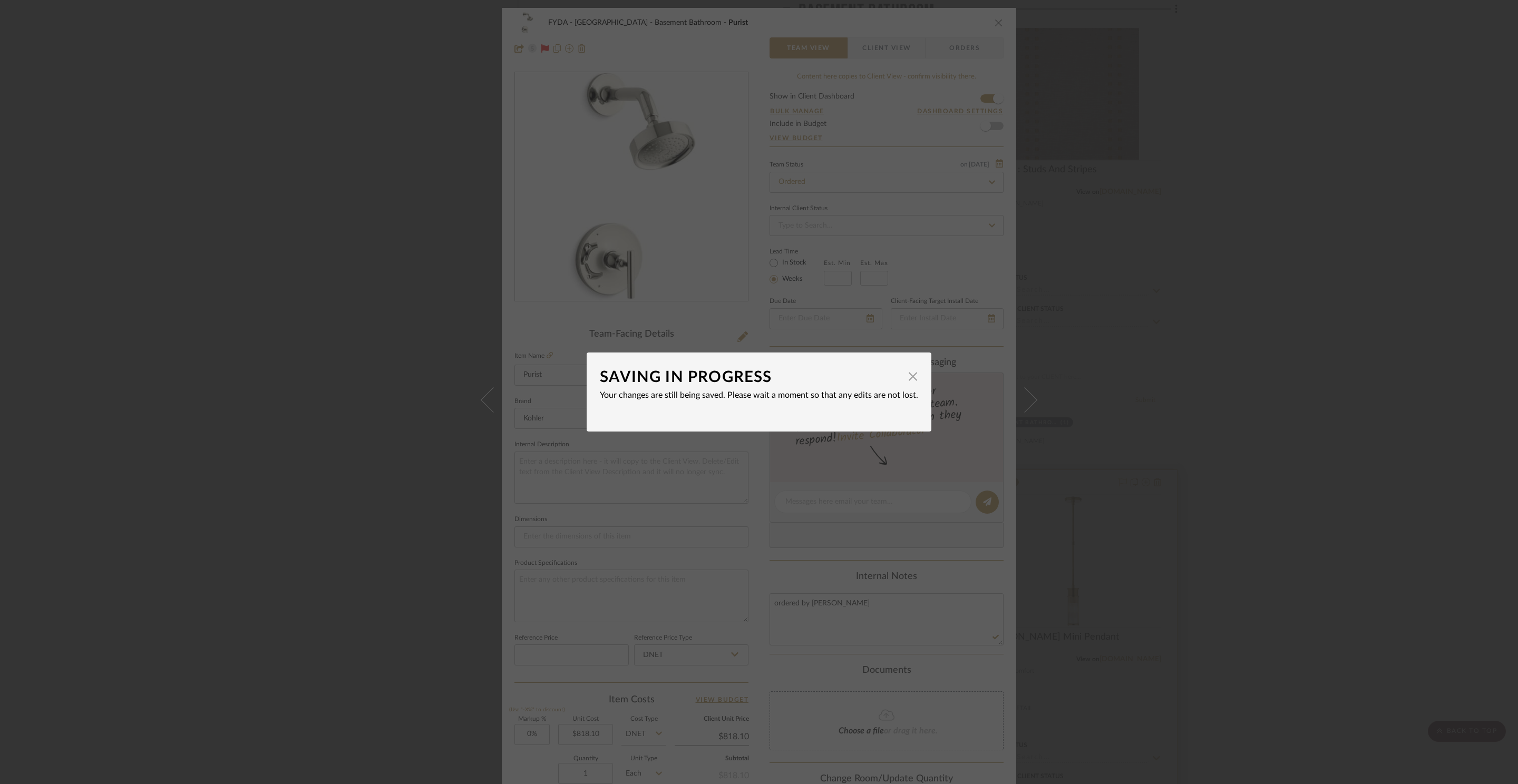
click at [997, 24] on div "SAVING IN PROGRESS × Your changes are still being saved. Please wait a moment s…" at bounding box center [759, 392] width 1518 height 784
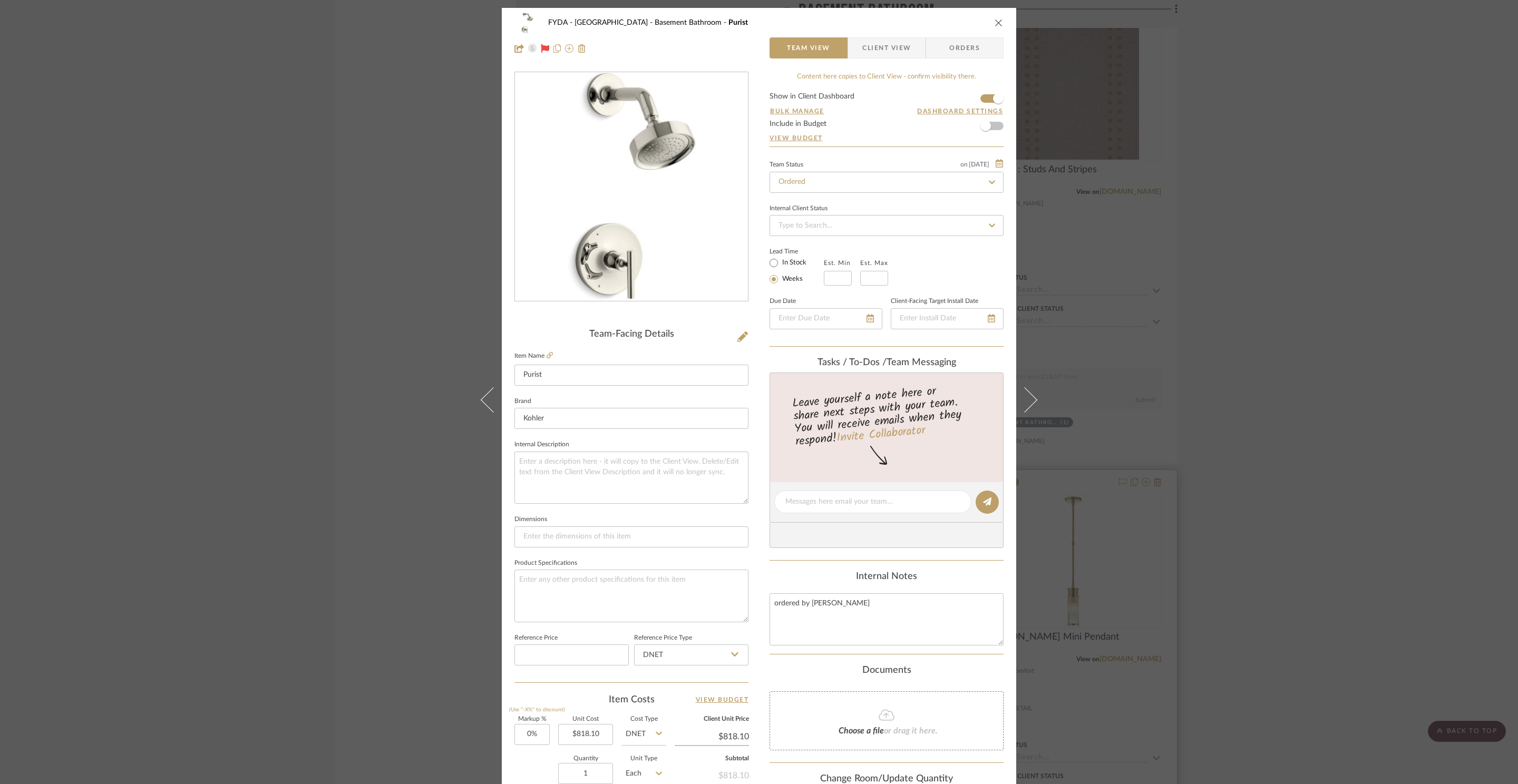
click at [997, 23] on icon "close" at bounding box center [998, 23] width 9 height 9
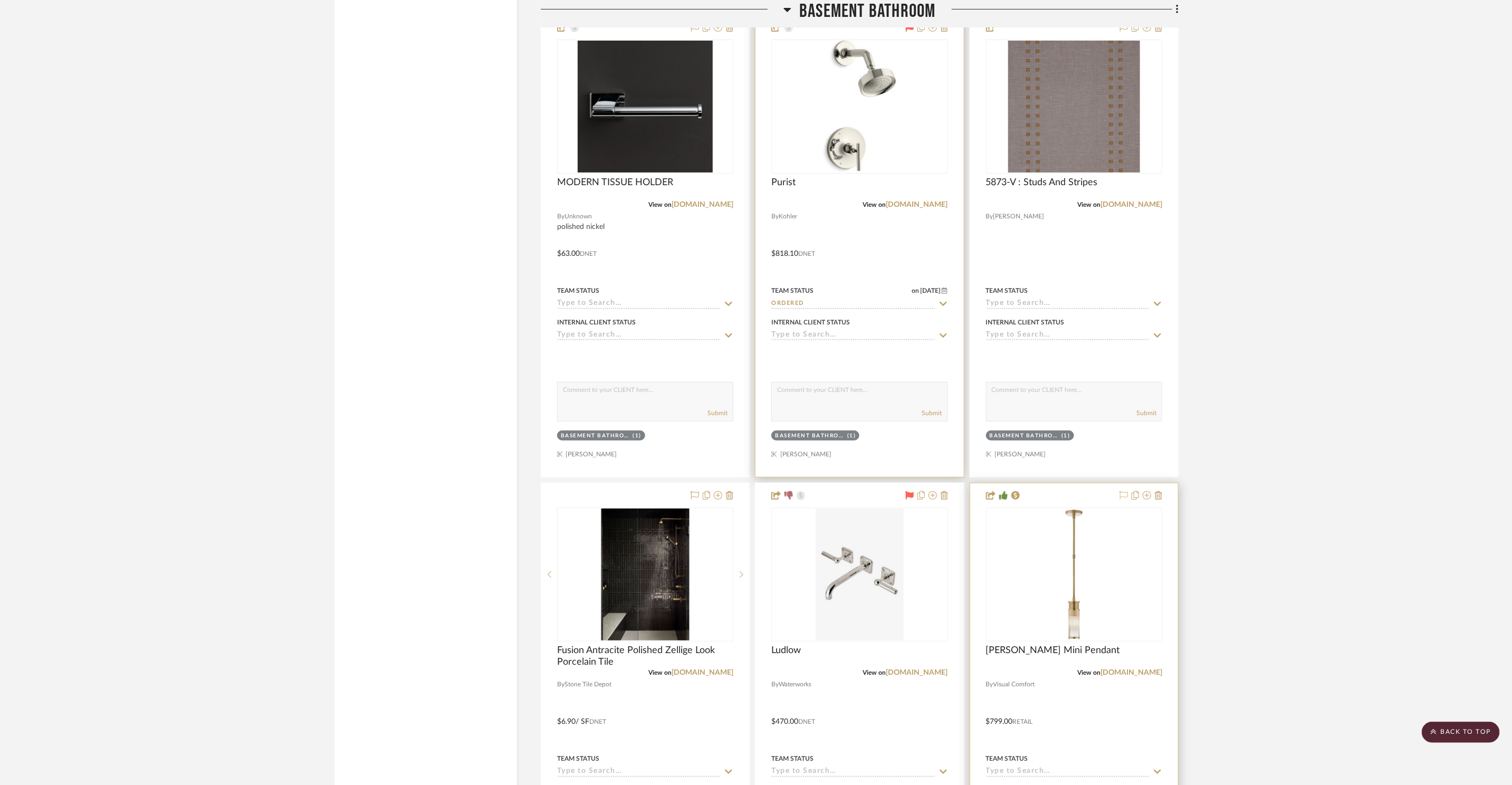
scroll to position [9250, 0]
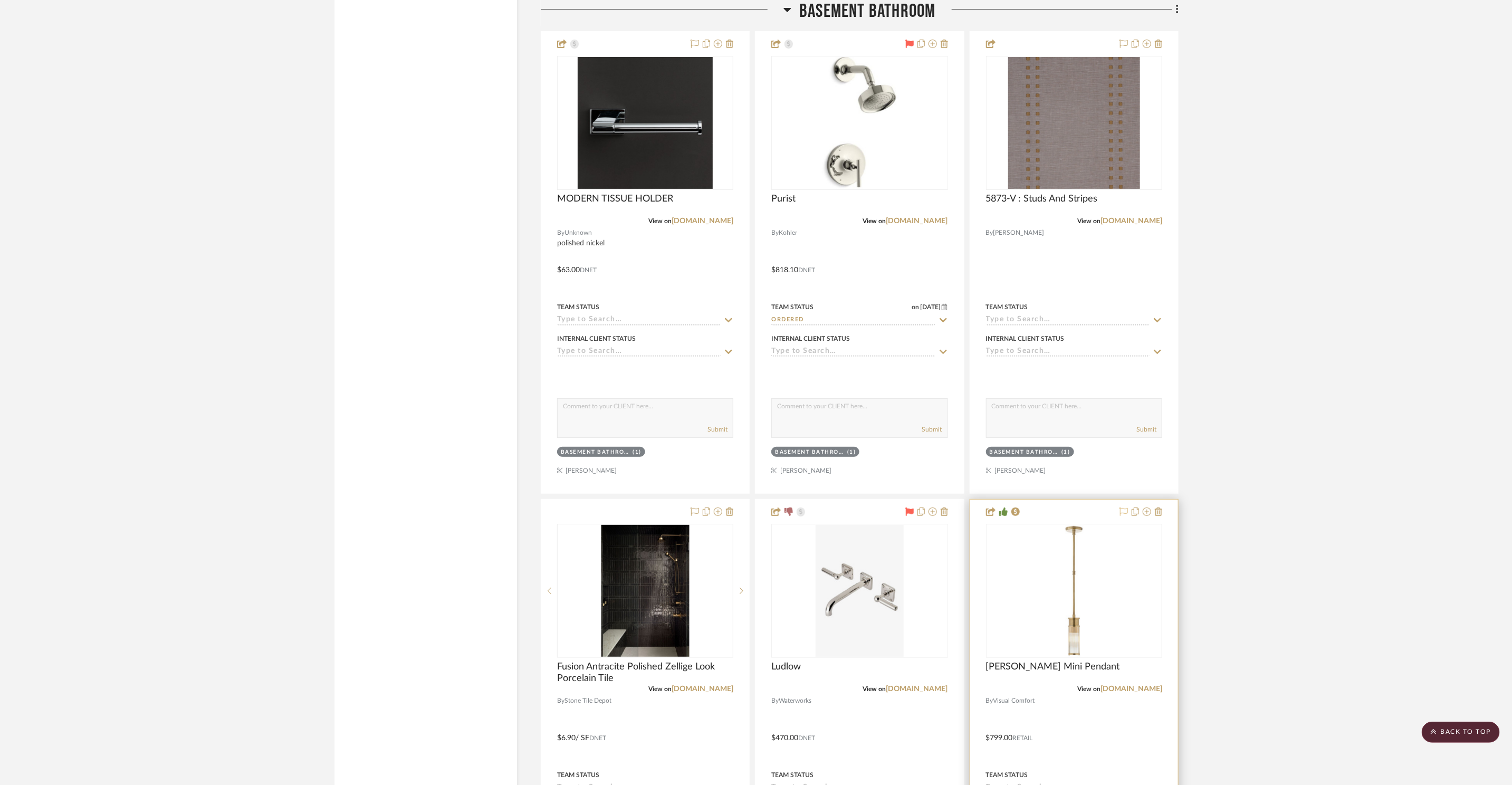
click at [826, 11] on span "Basement Bathroom" at bounding box center [867, 11] width 136 height 23
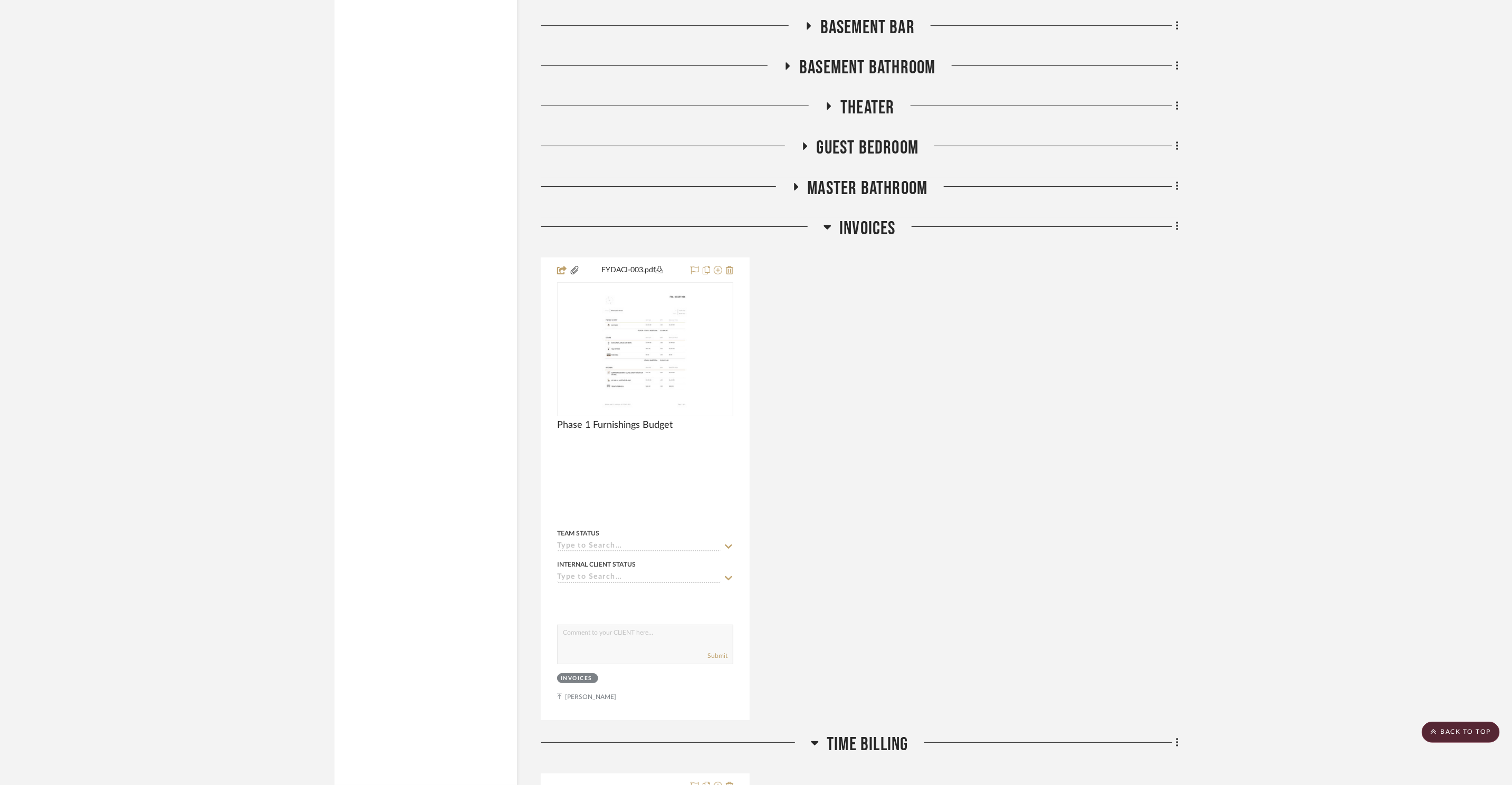
scroll to position [8687, 0]
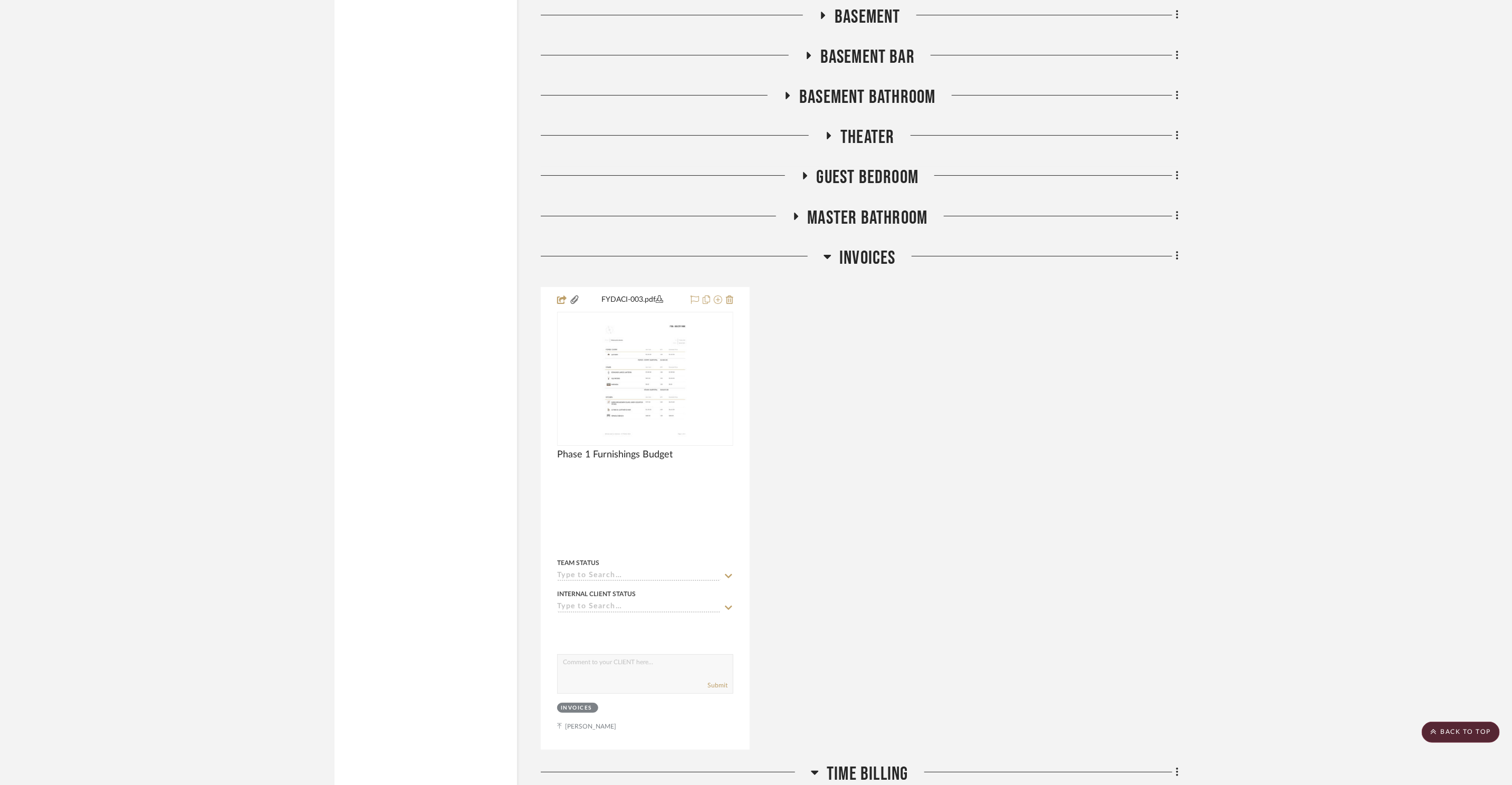
click at [877, 56] on span "Basement Bar" at bounding box center [867, 57] width 94 height 23
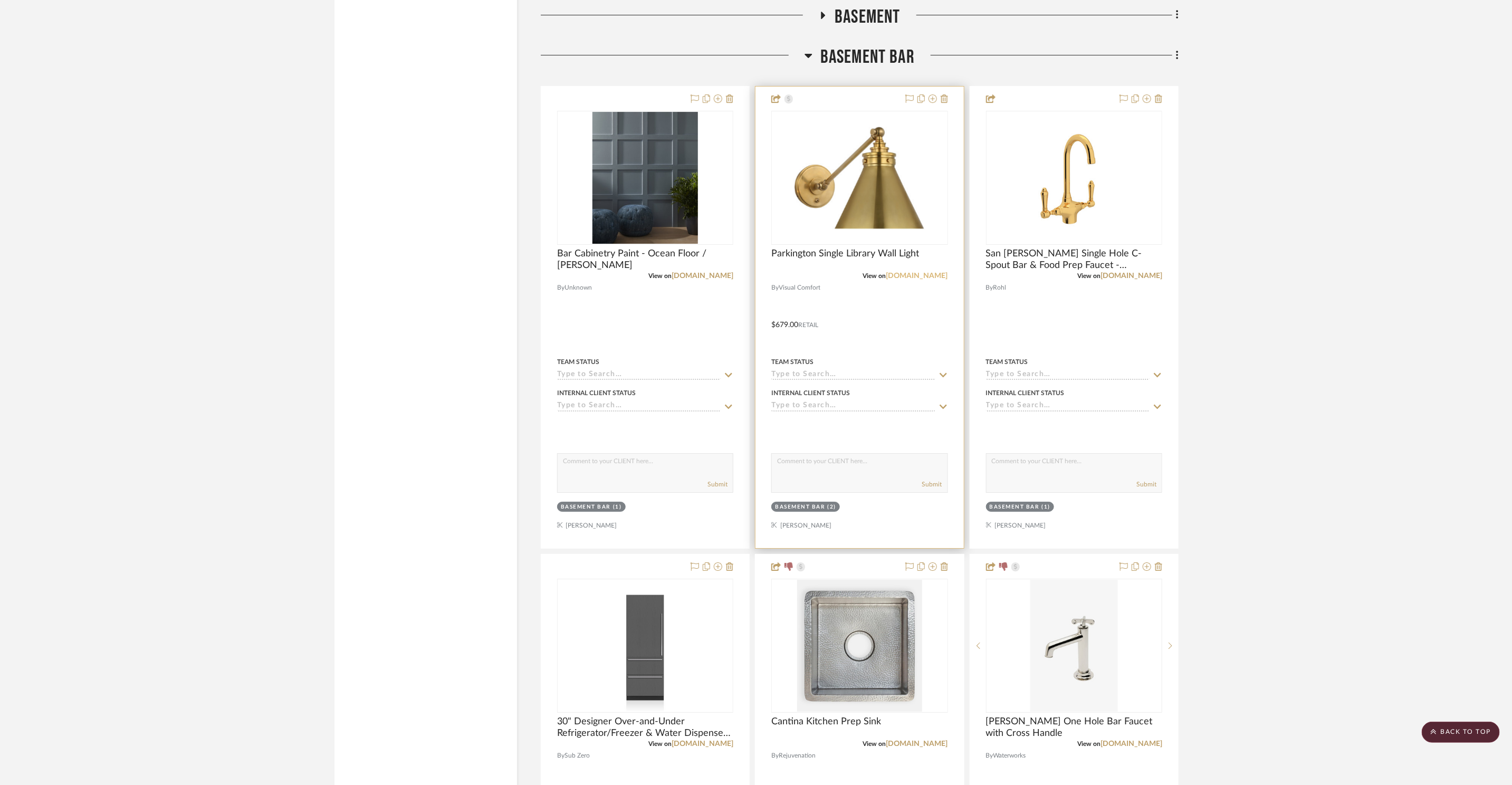
click at [922, 272] on link "visualcomfort.com" at bounding box center [917, 275] width 62 height 7
click at [900, 178] on img "0" at bounding box center [859, 178] width 132 height 132
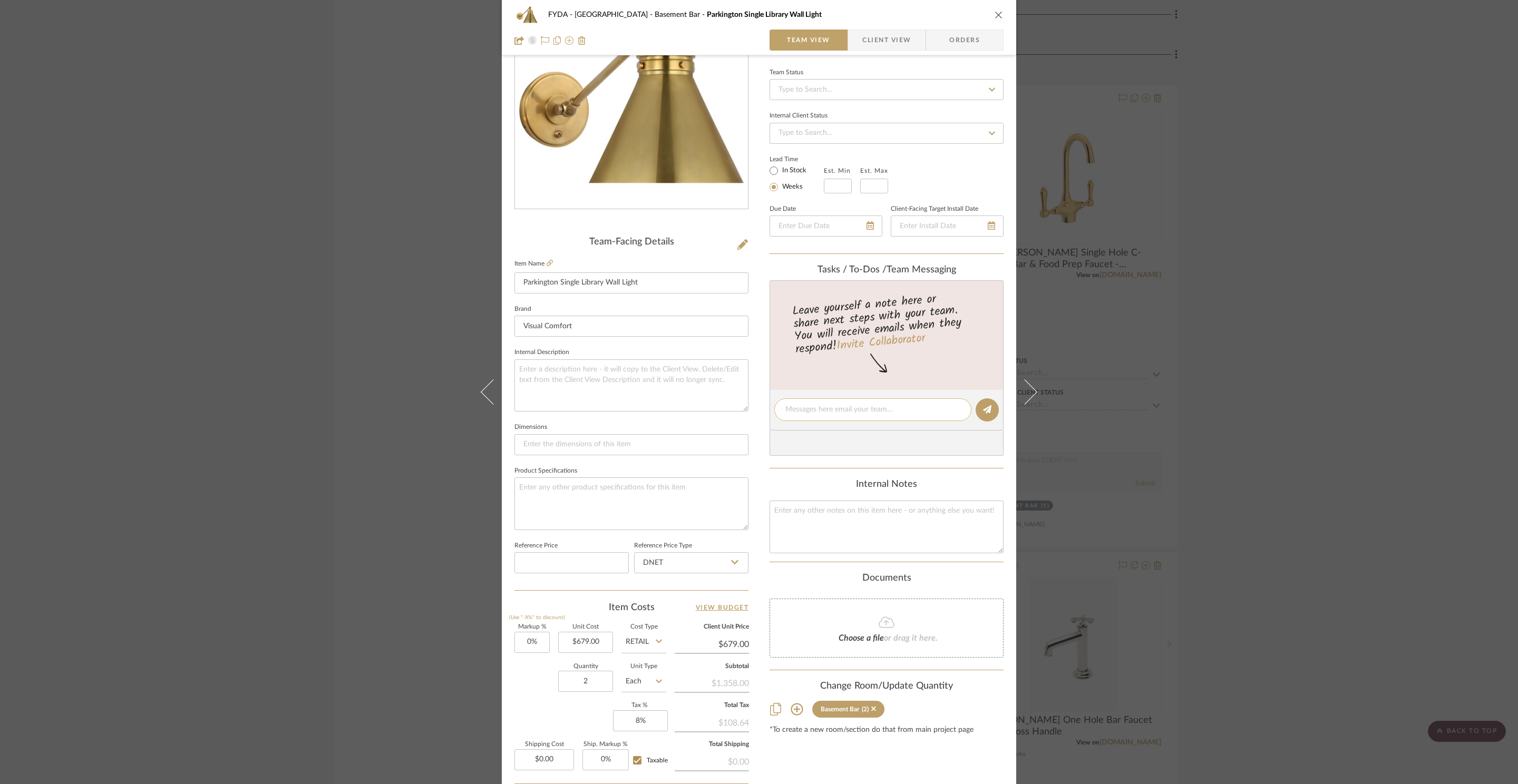
scroll to position [0, 0]
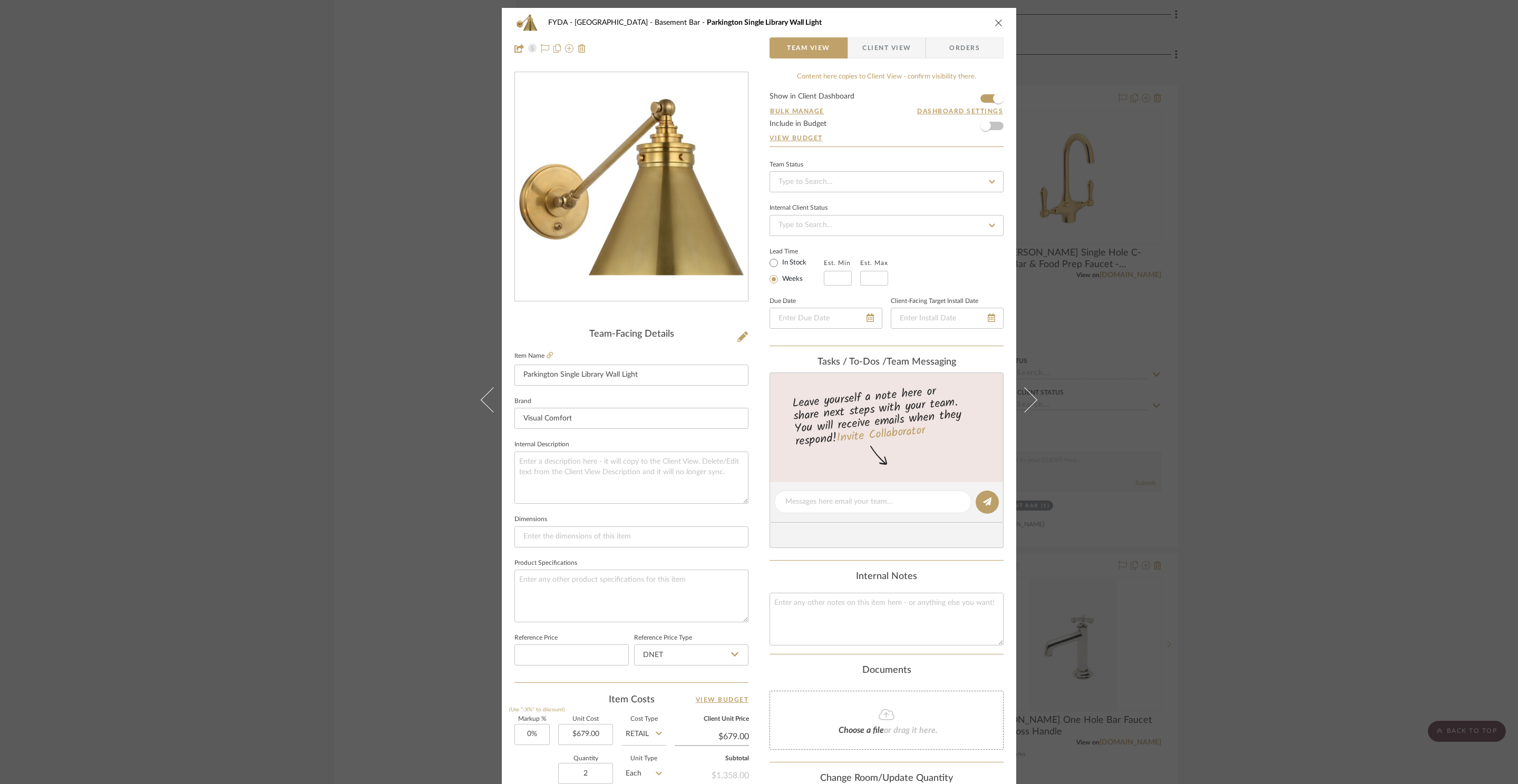
click at [998, 20] on icon "close" at bounding box center [998, 23] width 9 height 9
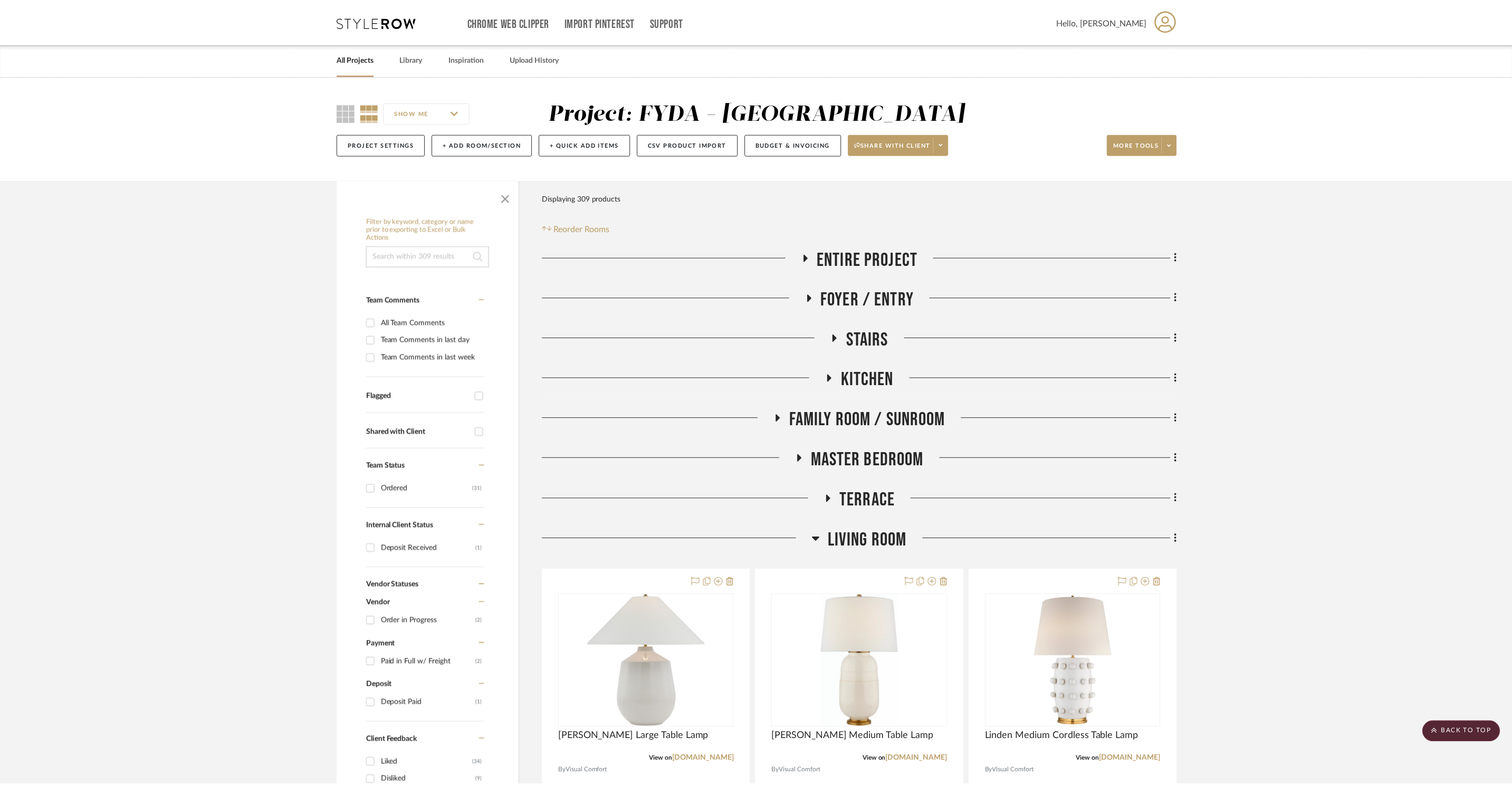
scroll to position [8687, 0]
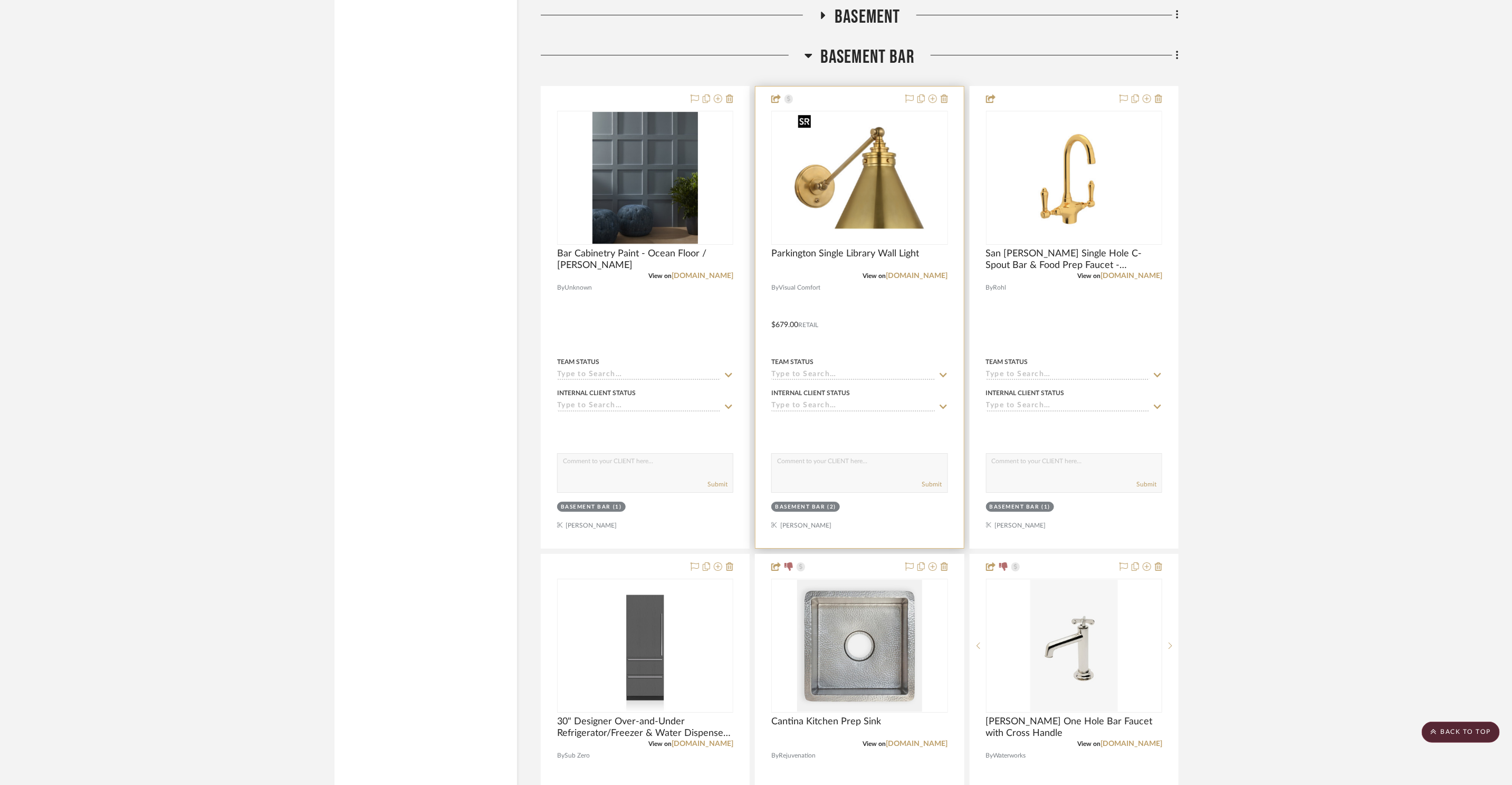
click at [858, 215] on img "0" at bounding box center [859, 178] width 132 height 132
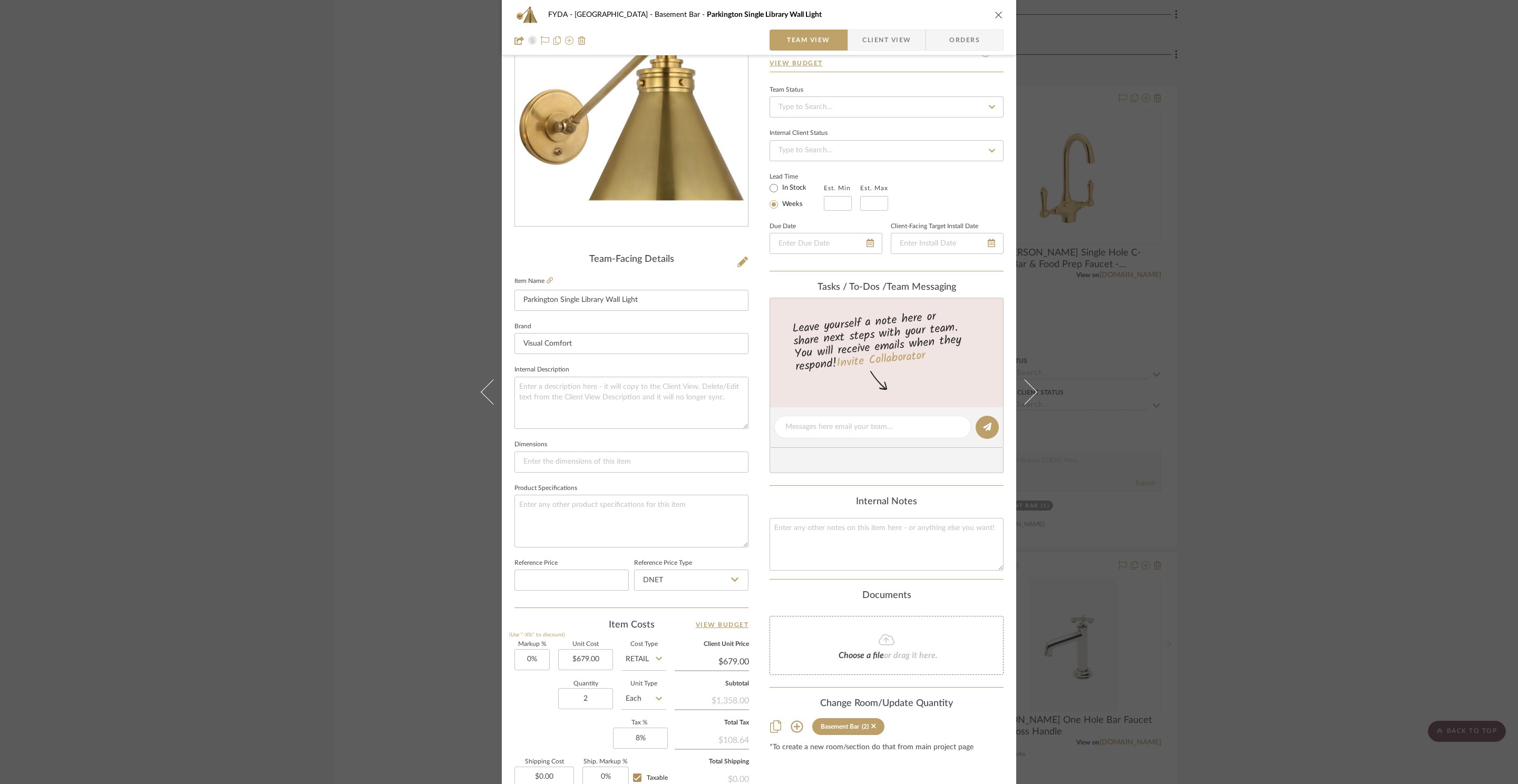
scroll to position [198, 0]
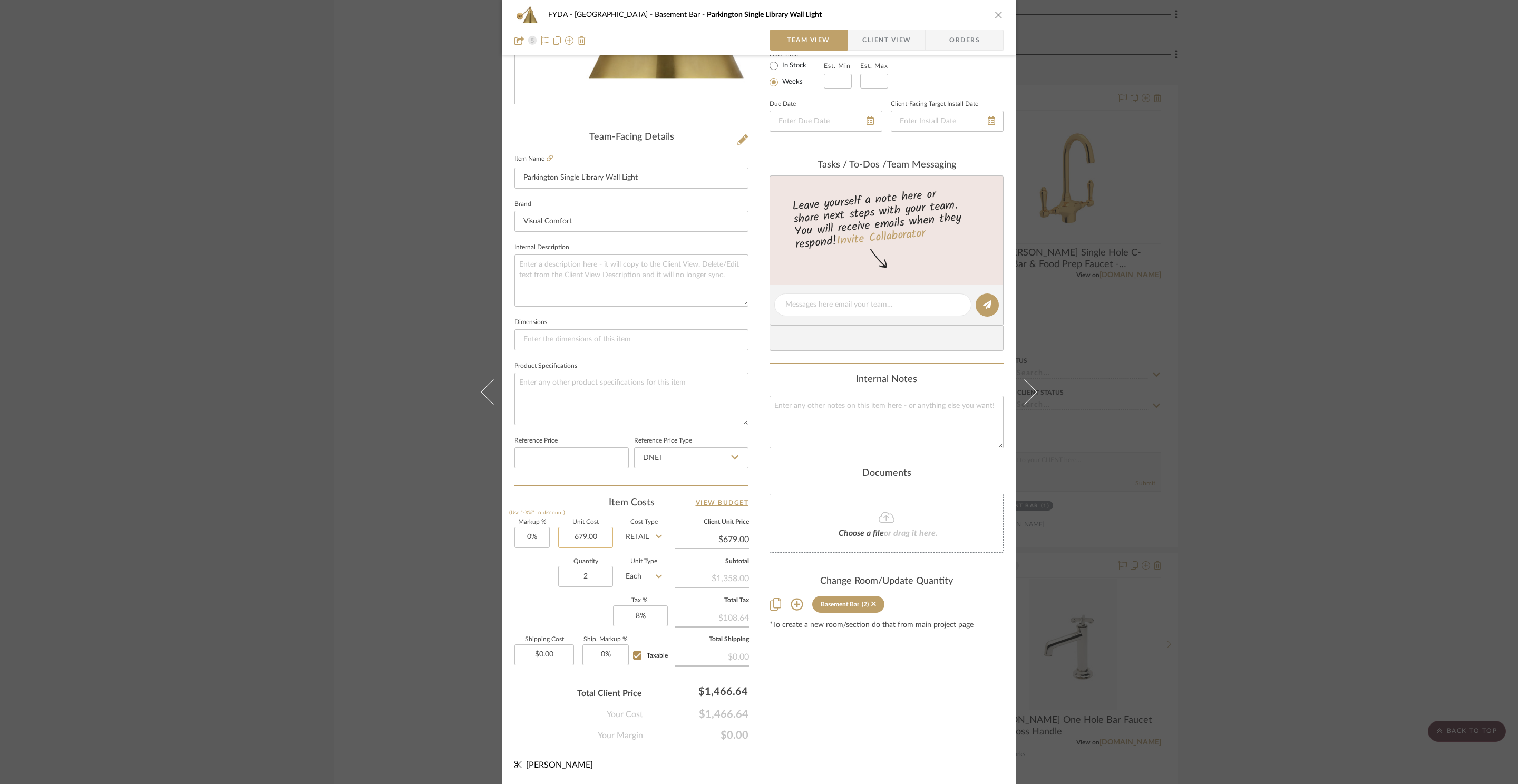
click at [591, 537] on input "679.00" at bounding box center [585, 537] width 54 height 21
type input "$829.00"
click at [833, 710] on div "Content here copies to Client View - confirm visibility there. Show in Client D…" at bounding box center [886, 308] width 234 height 867
type input "$829.00"
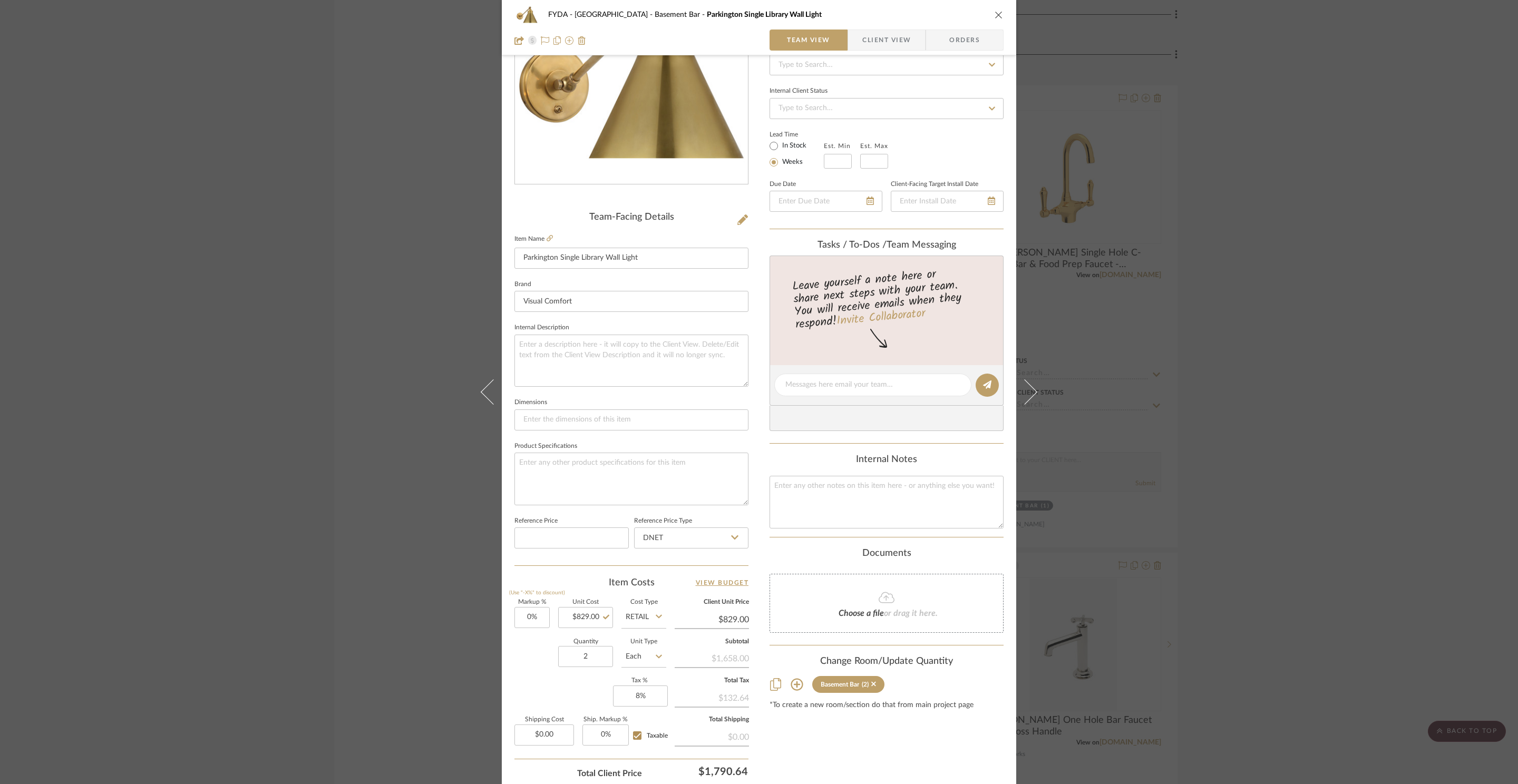
scroll to position [0, 0]
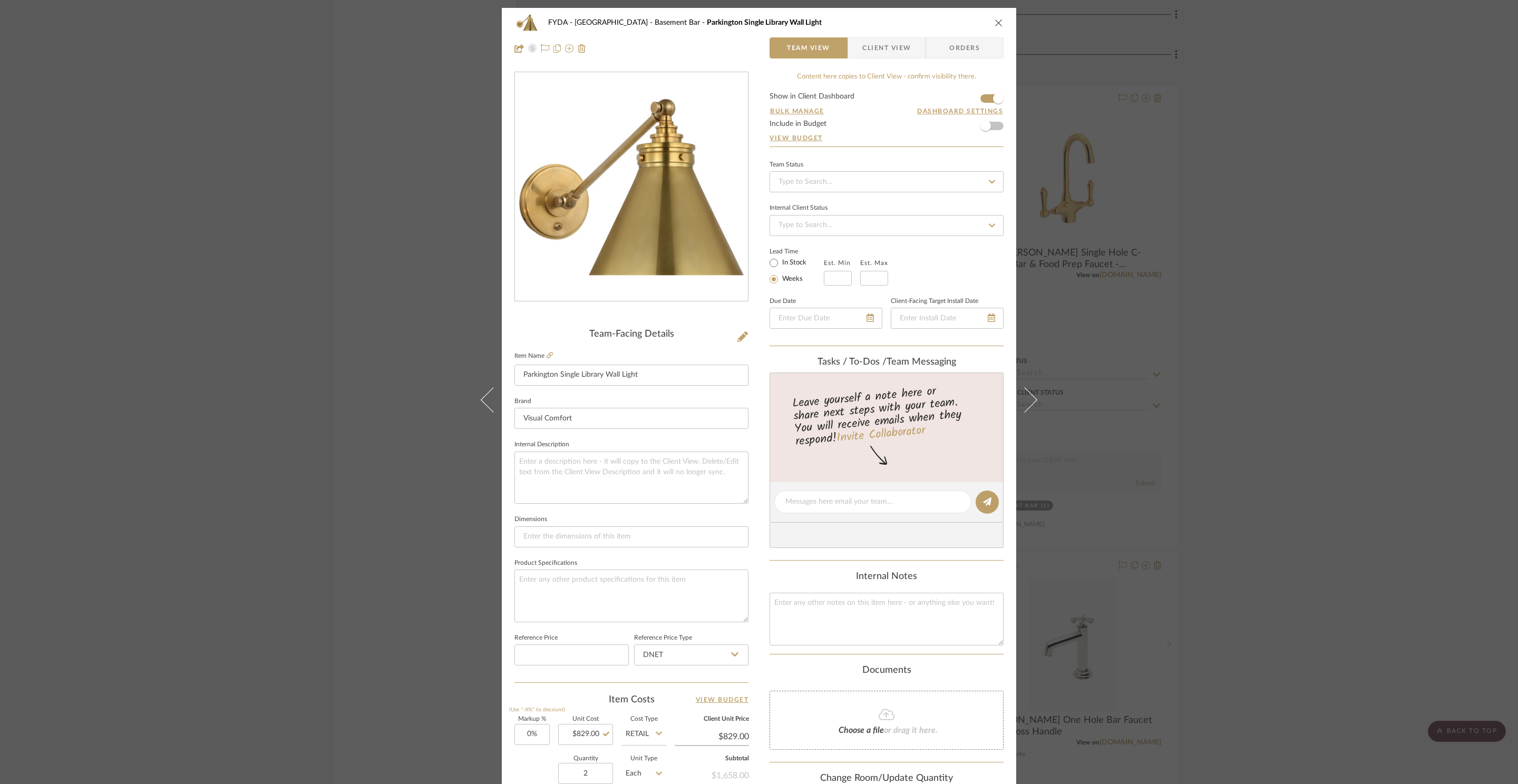
click at [995, 21] on icon "close" at bounding box center [998, 23] width 9 height 9
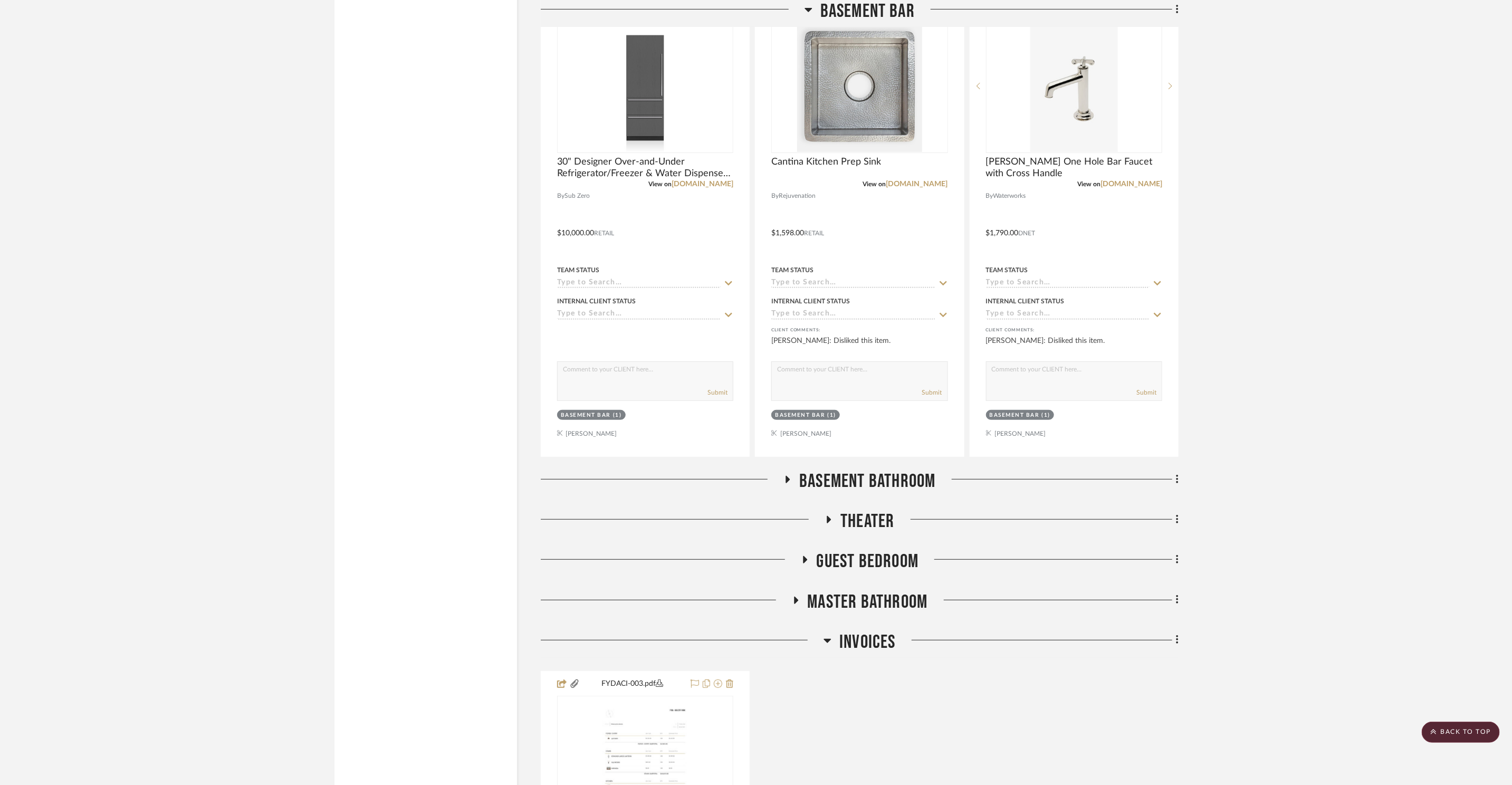
scroll to position [9252, 0]
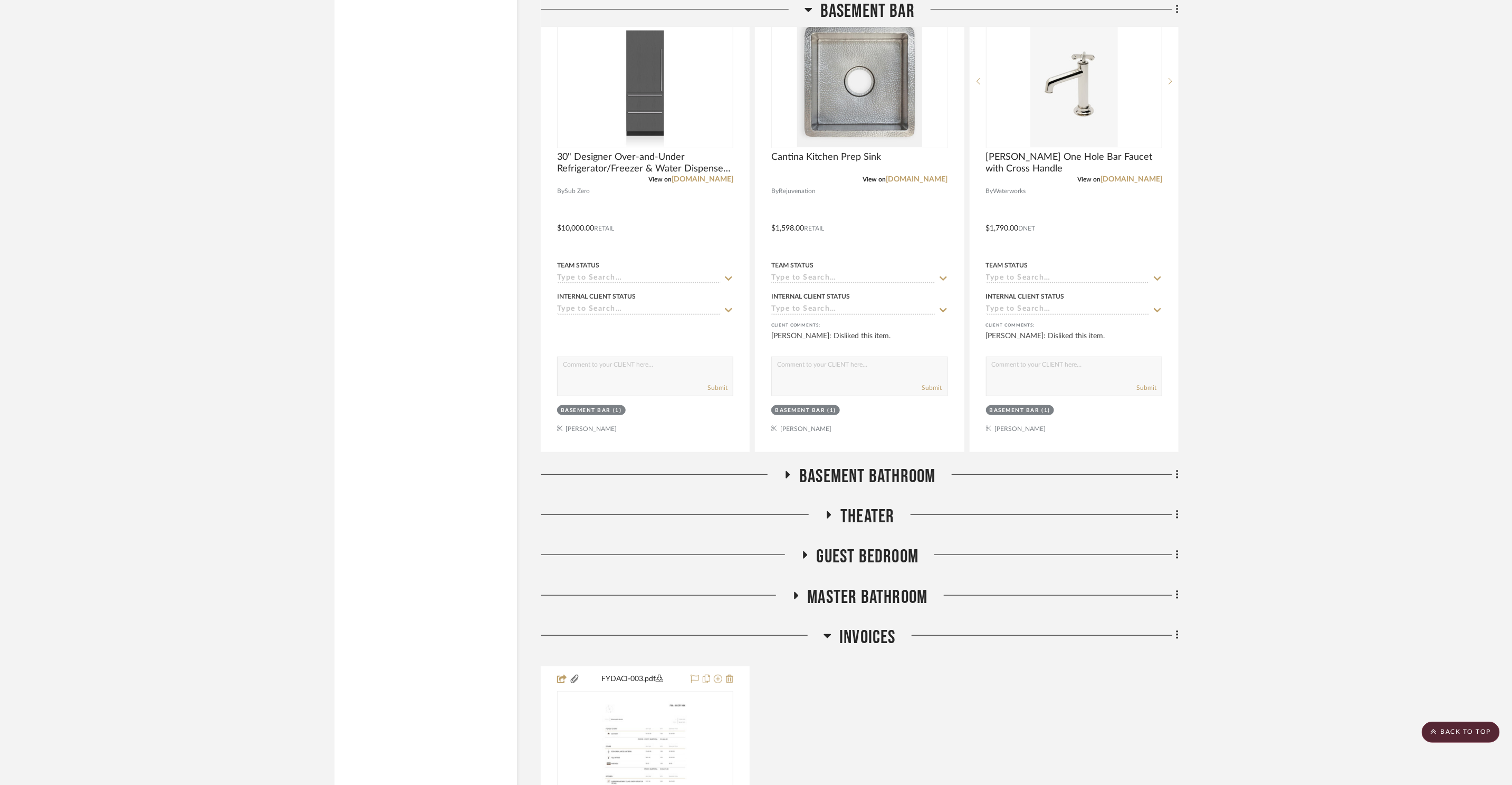
click at [879, 465] on span "Basement Bathroom" at bounding box center [867, 476] width 136 height 23
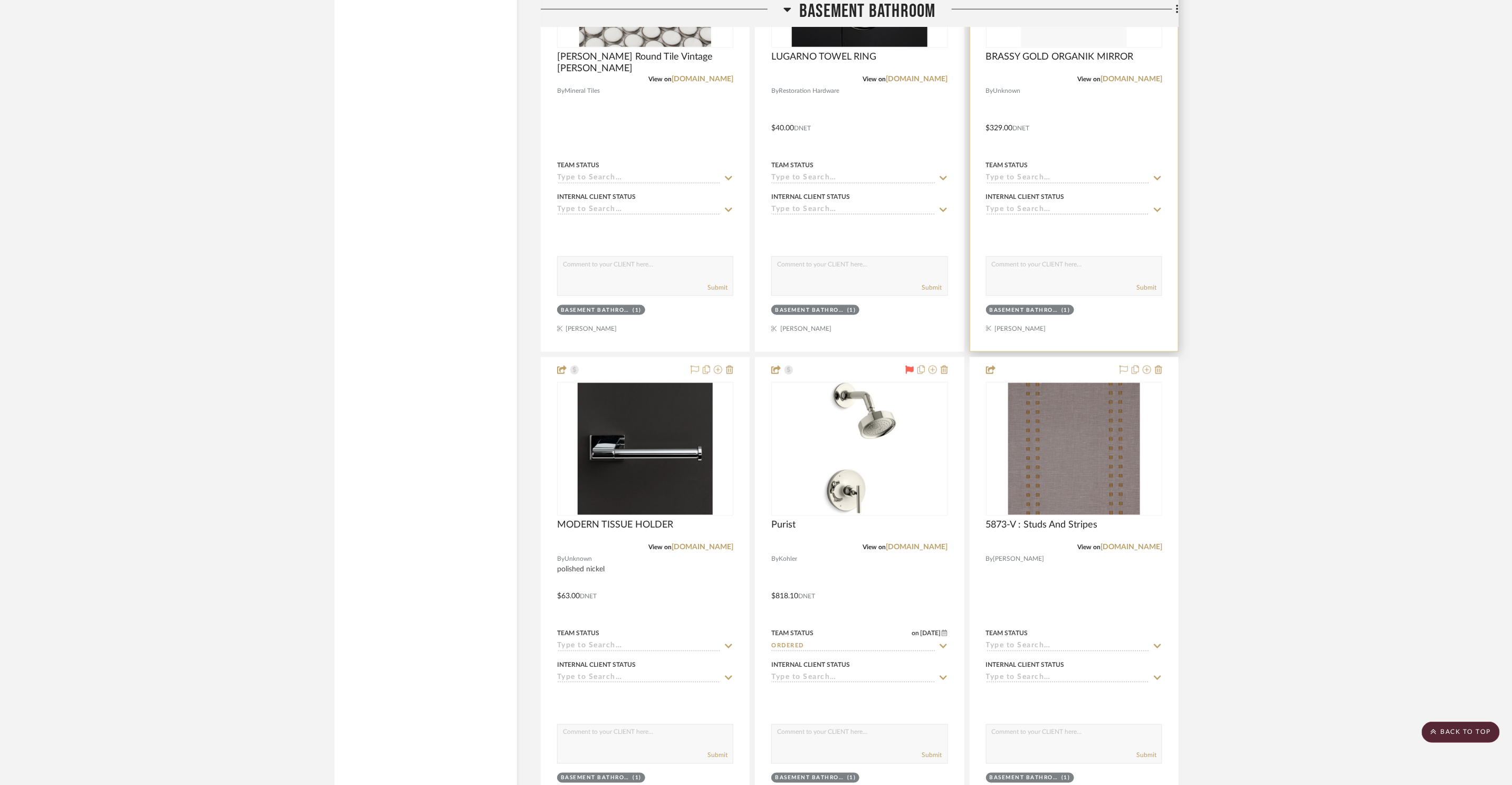
scroll to position [10393, 0]
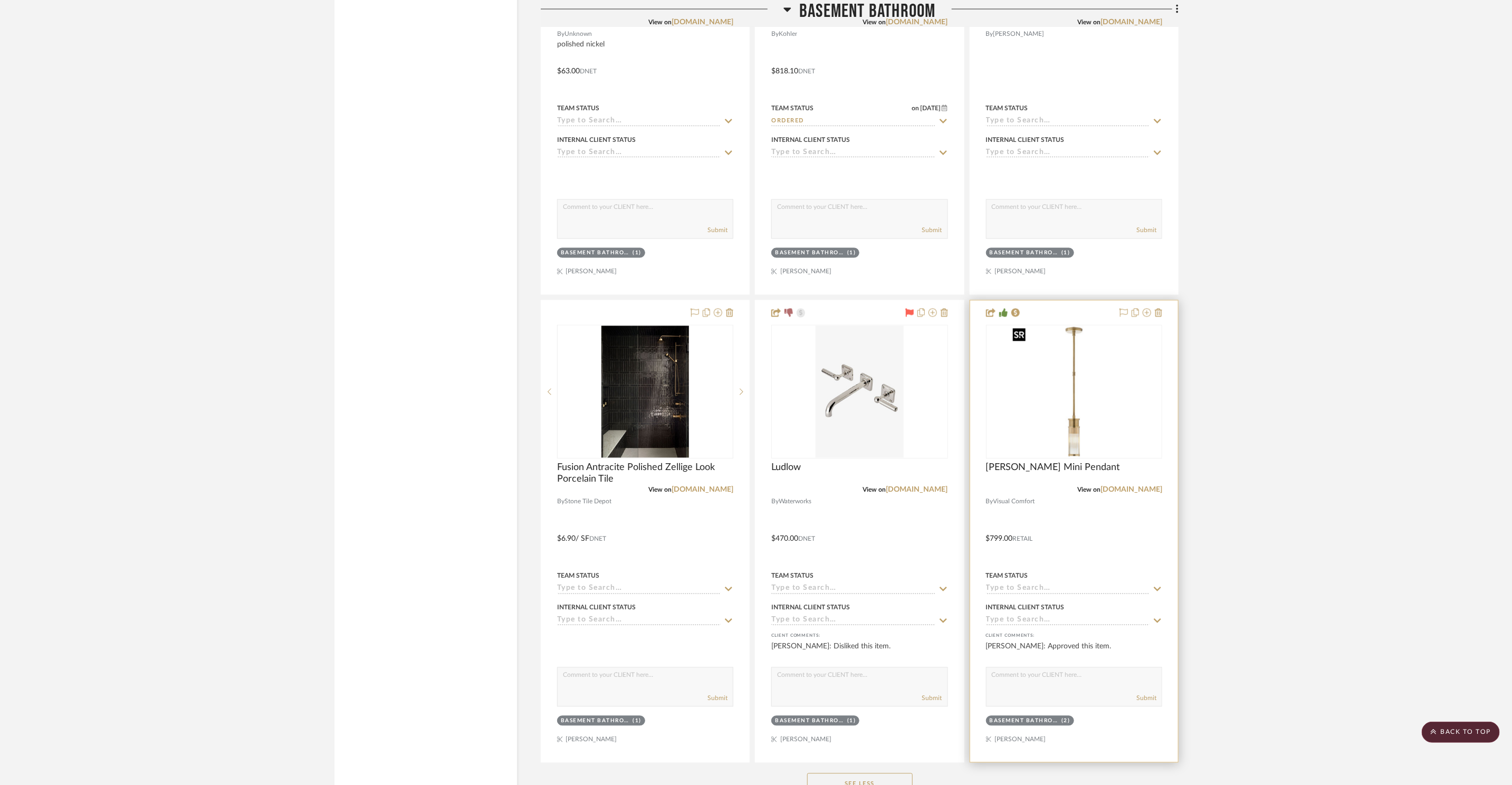
click at [1072, 417] on img "0" at bounding box center [1073, 392] width 132 height 132
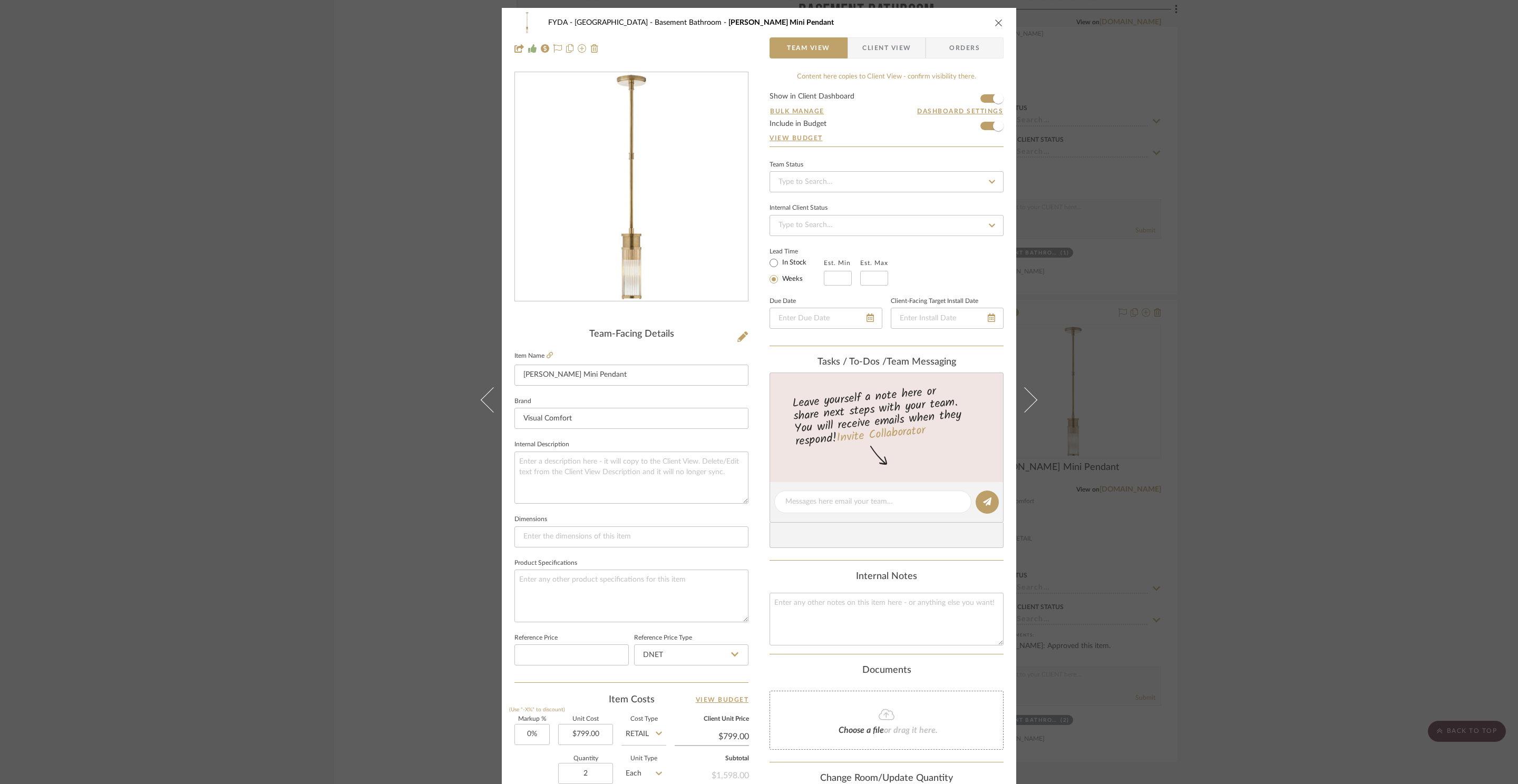
click at [1129, 496] on div "FYDA - 655 City Park Basement Bathroom Allen Mini Pendant Team View Client View…" at bounding box center [759, 392] width 1518 height 784
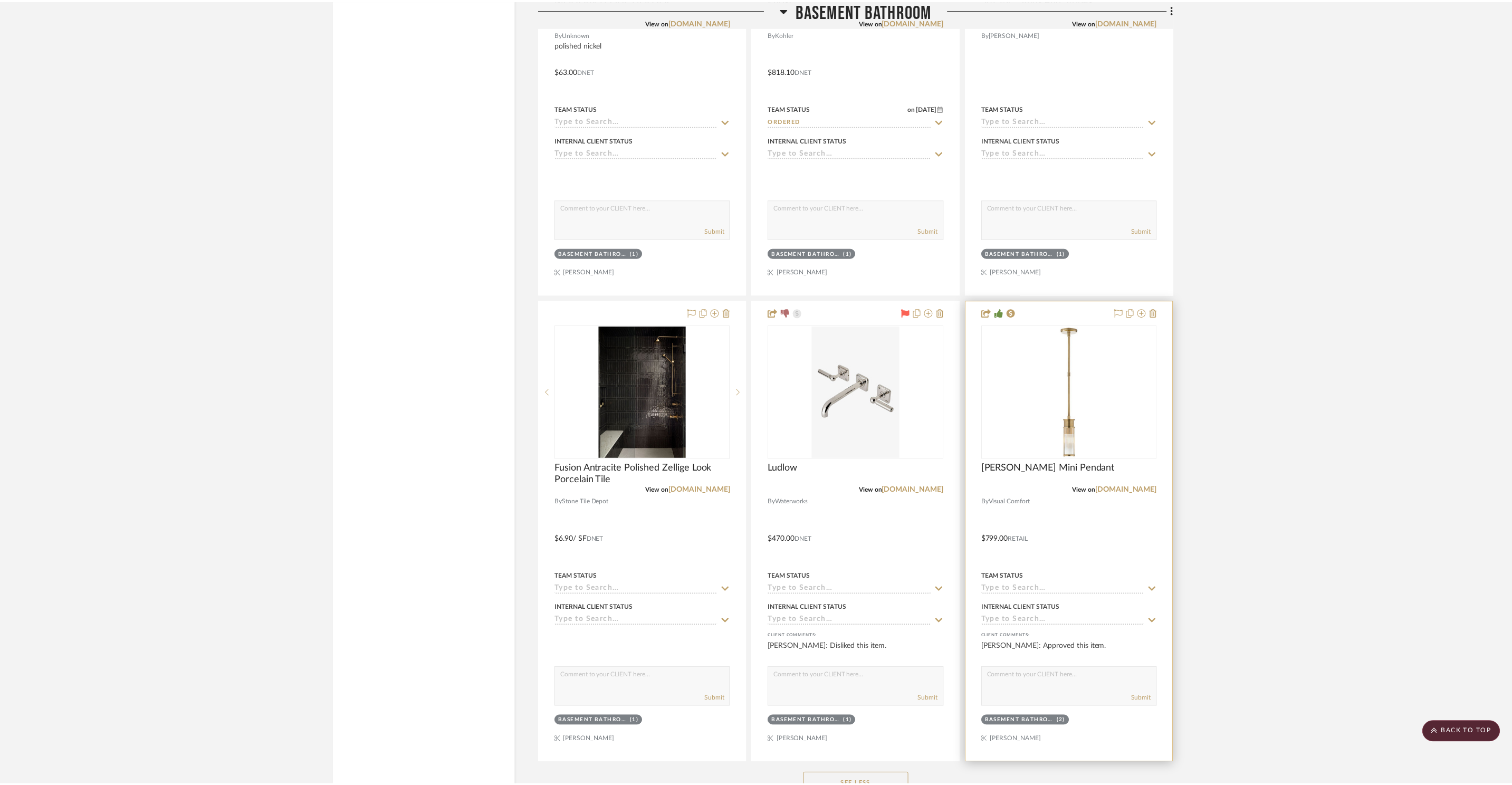
scroll to position [10393, 0]
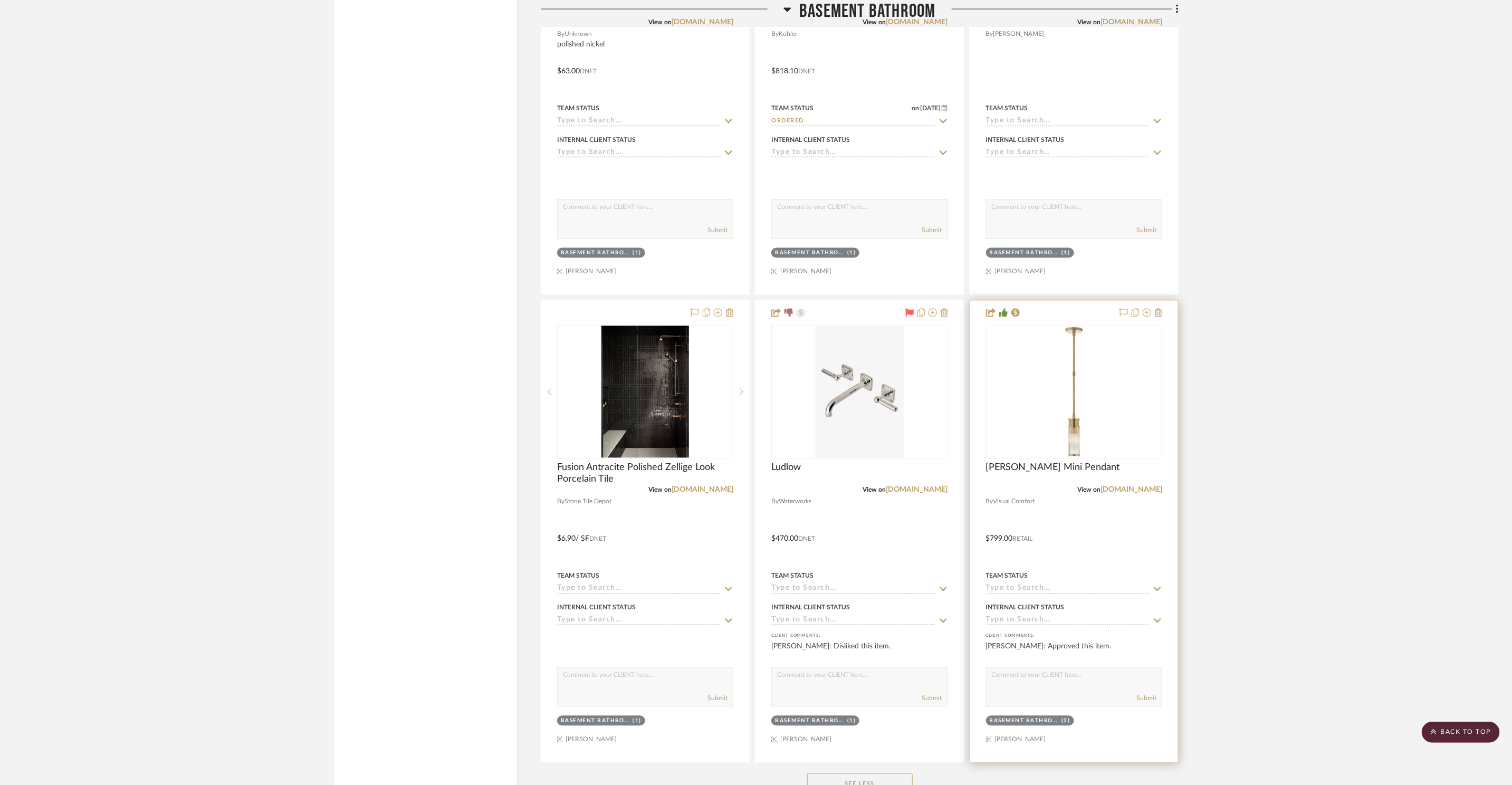
click at [1133, 491] on div "View on visualcomfort.com" at bounding box center [1074, 490] width 176 height 9
click at [1133, 489] on link "visualcomfort.com" at bounding box center [1131, 489] width 62 height 7
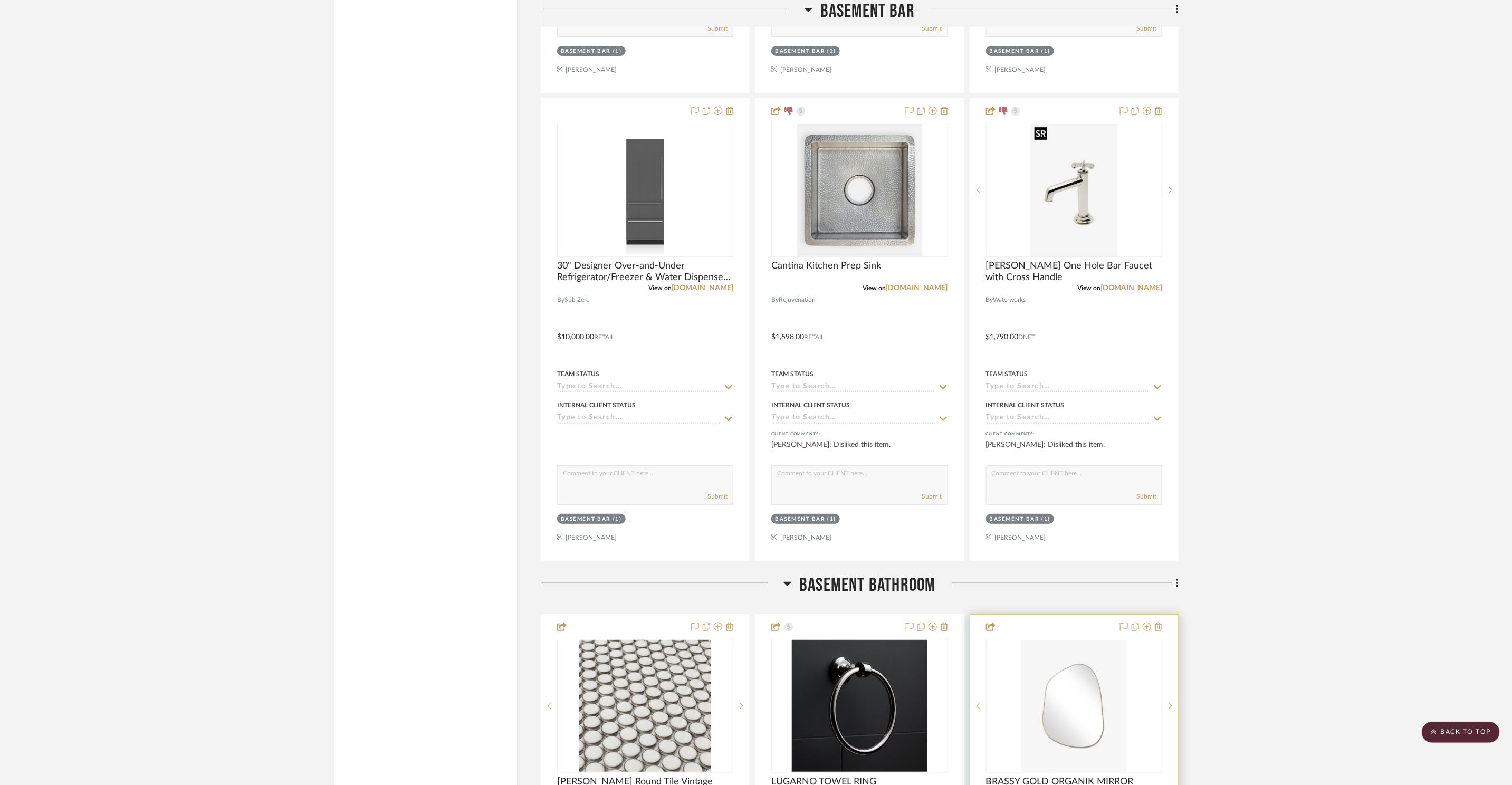
scroll to position [9561, 0]
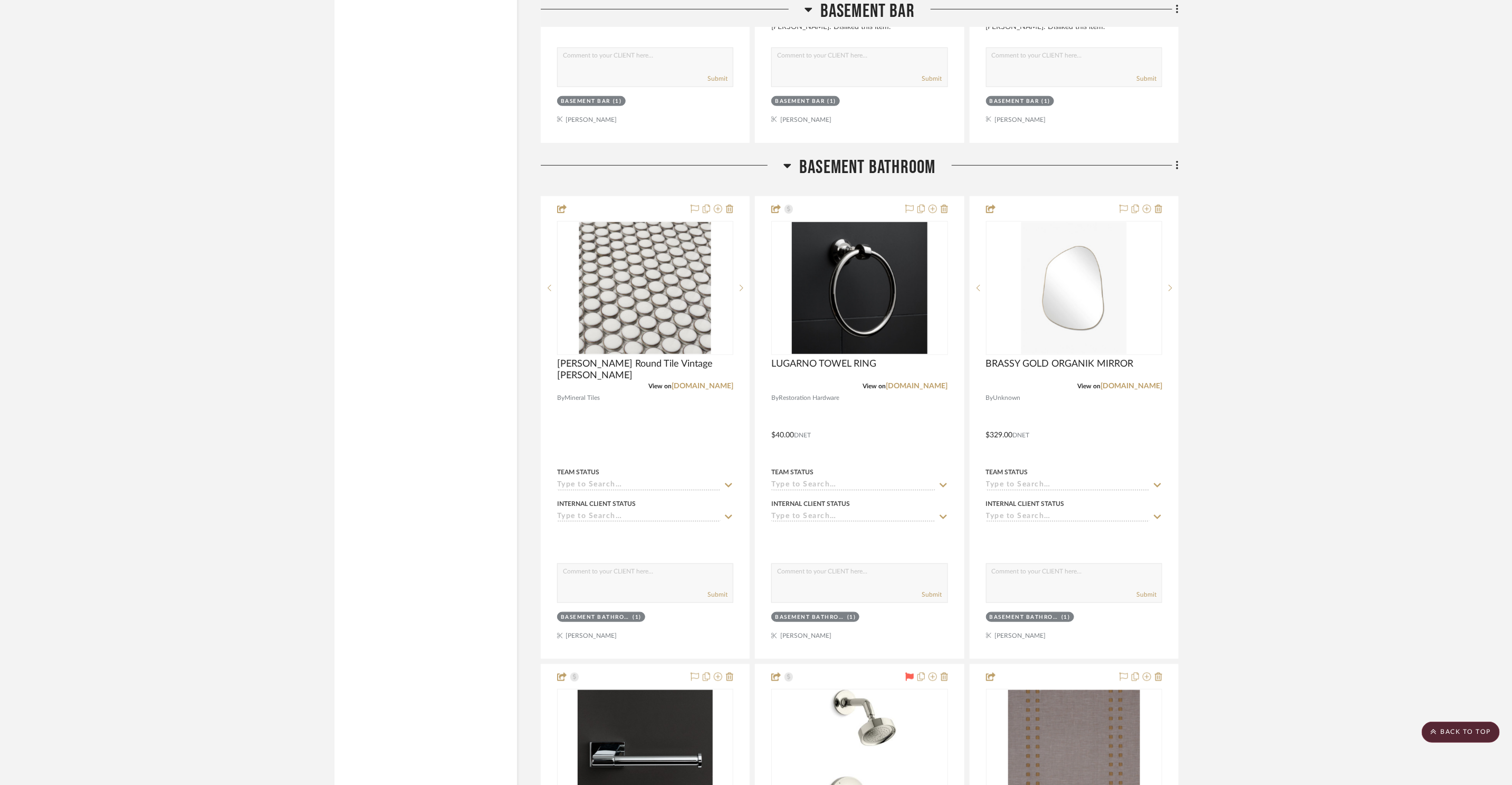
click at [845, 176] on h3 "Basement Bathroom" at bounding box center [859, 167] width 152 height 23
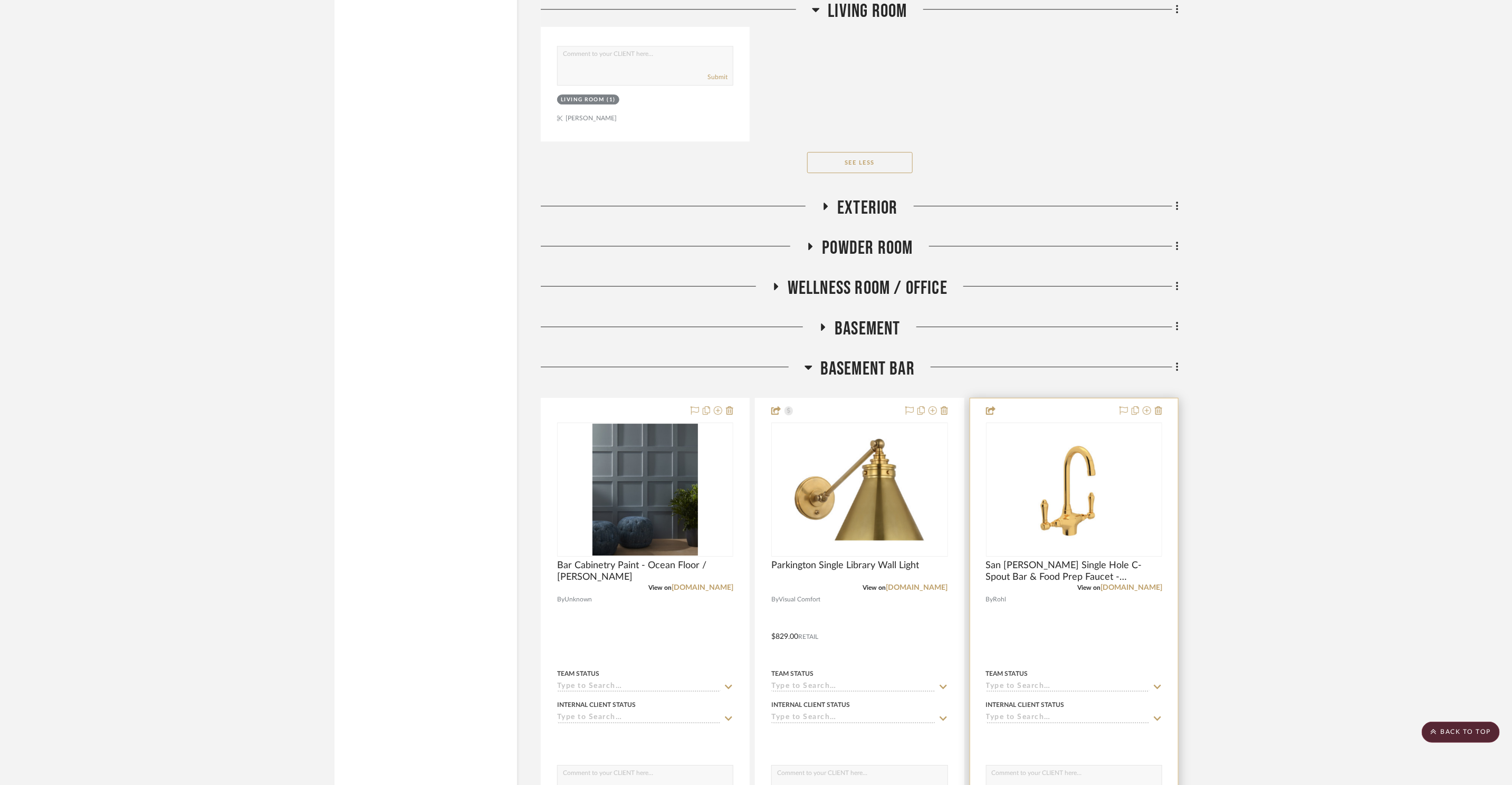
scroll to position [8364, 0]
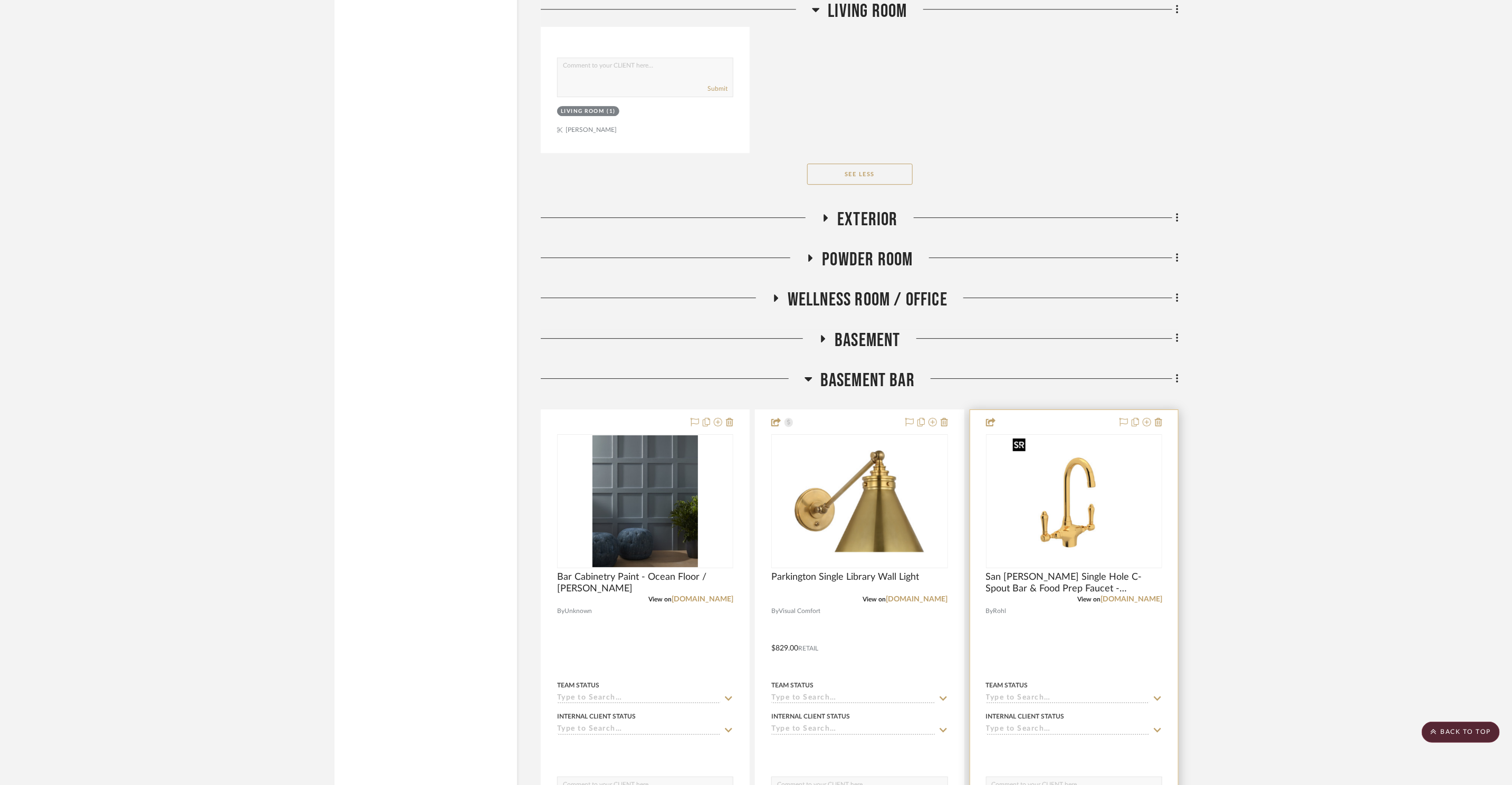
click at [1129, 485] on img "0" at bounding box center [1073, 501] width 132 height 132
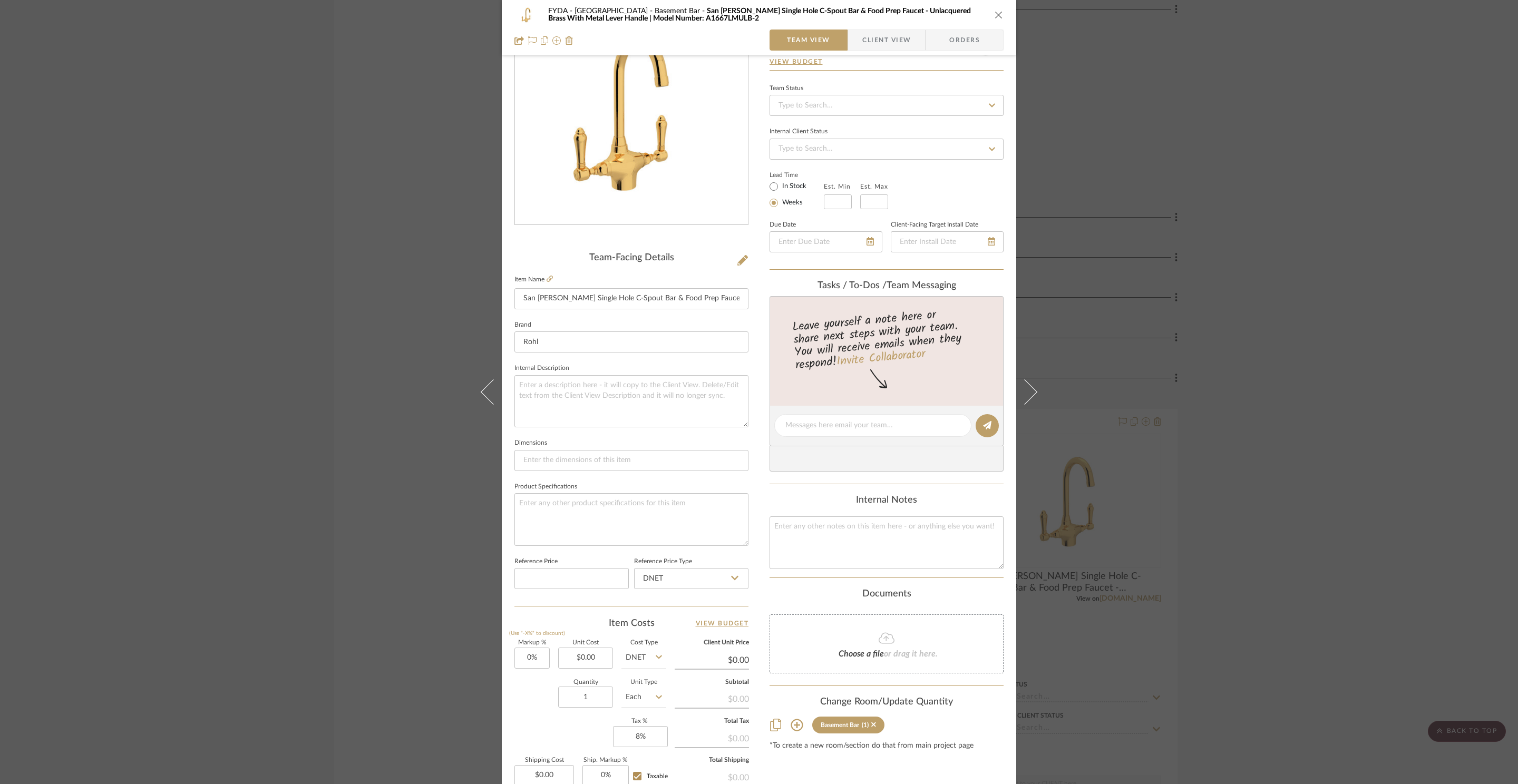
scroll to position [0, 0]
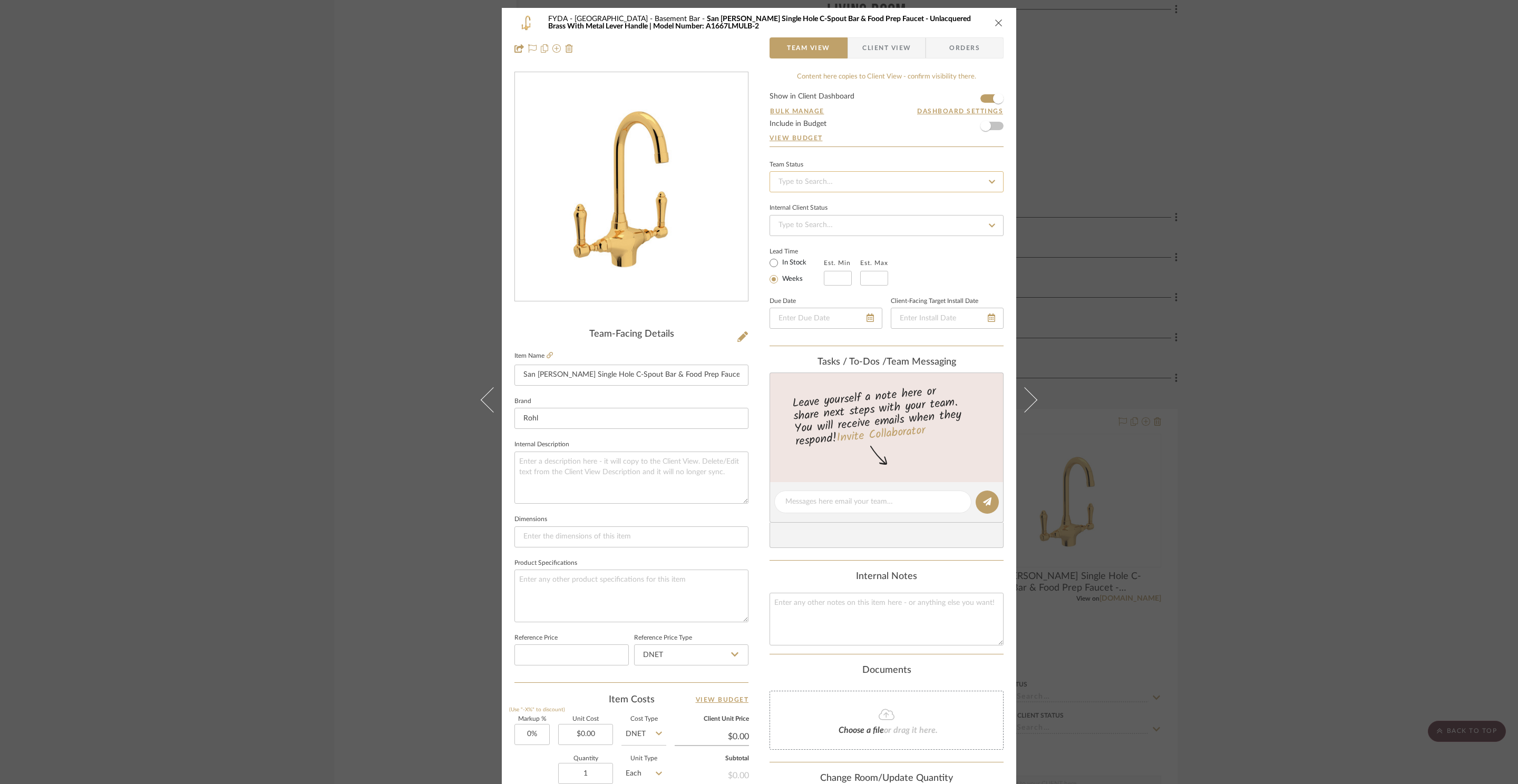
click at [863, 187] on input at bounding box center [886, 181] width 234 height 21
click at [845, 247] on div "Ordered" at bounding box center [882, 238] width 233 height 27
type input "8/21/2025"
type input "Ordered"
type input "8/21/2025"
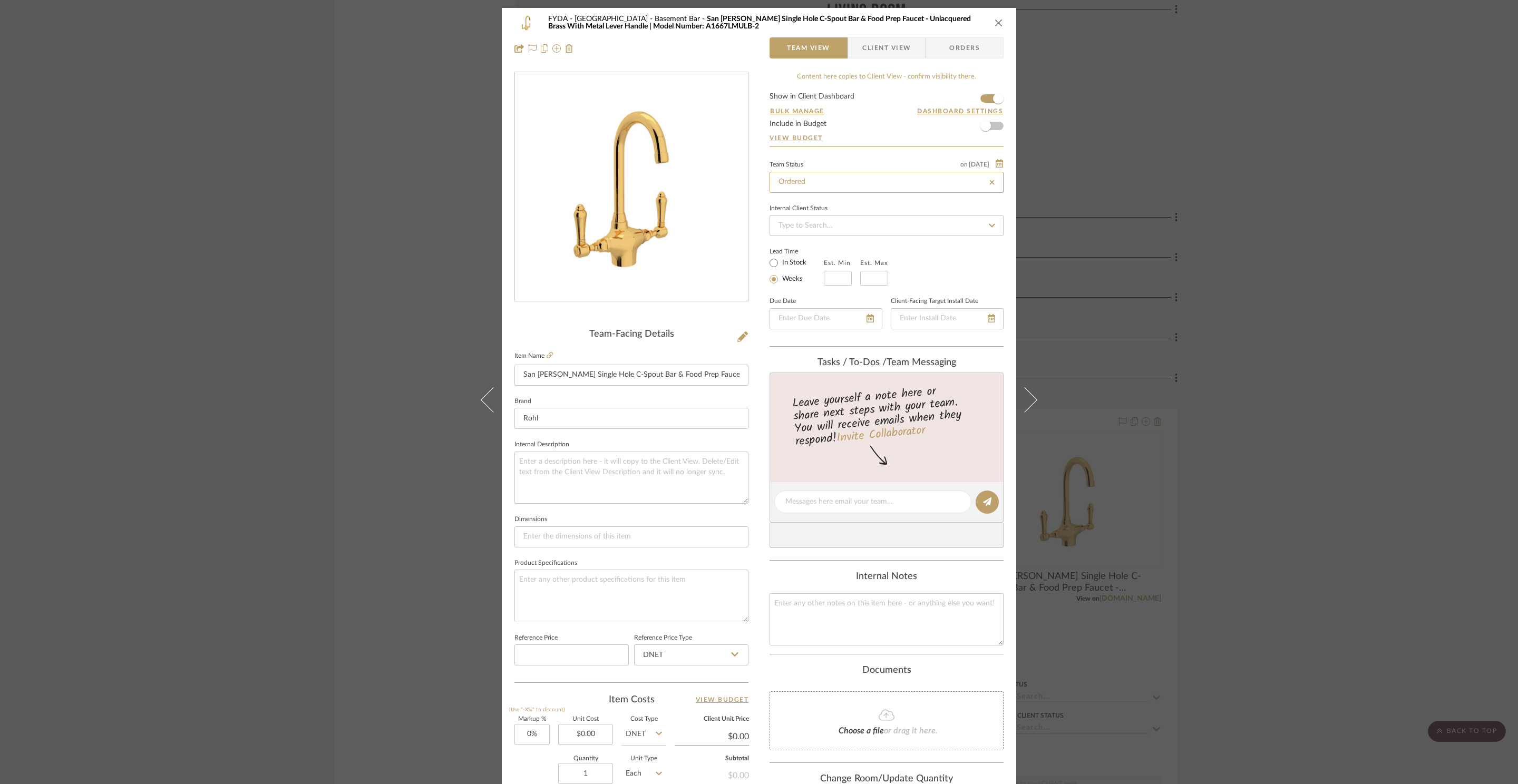
type input "Ordered"
click at [997, 22] on icon "close" at bounding box center [998, 23] width 9 height 9
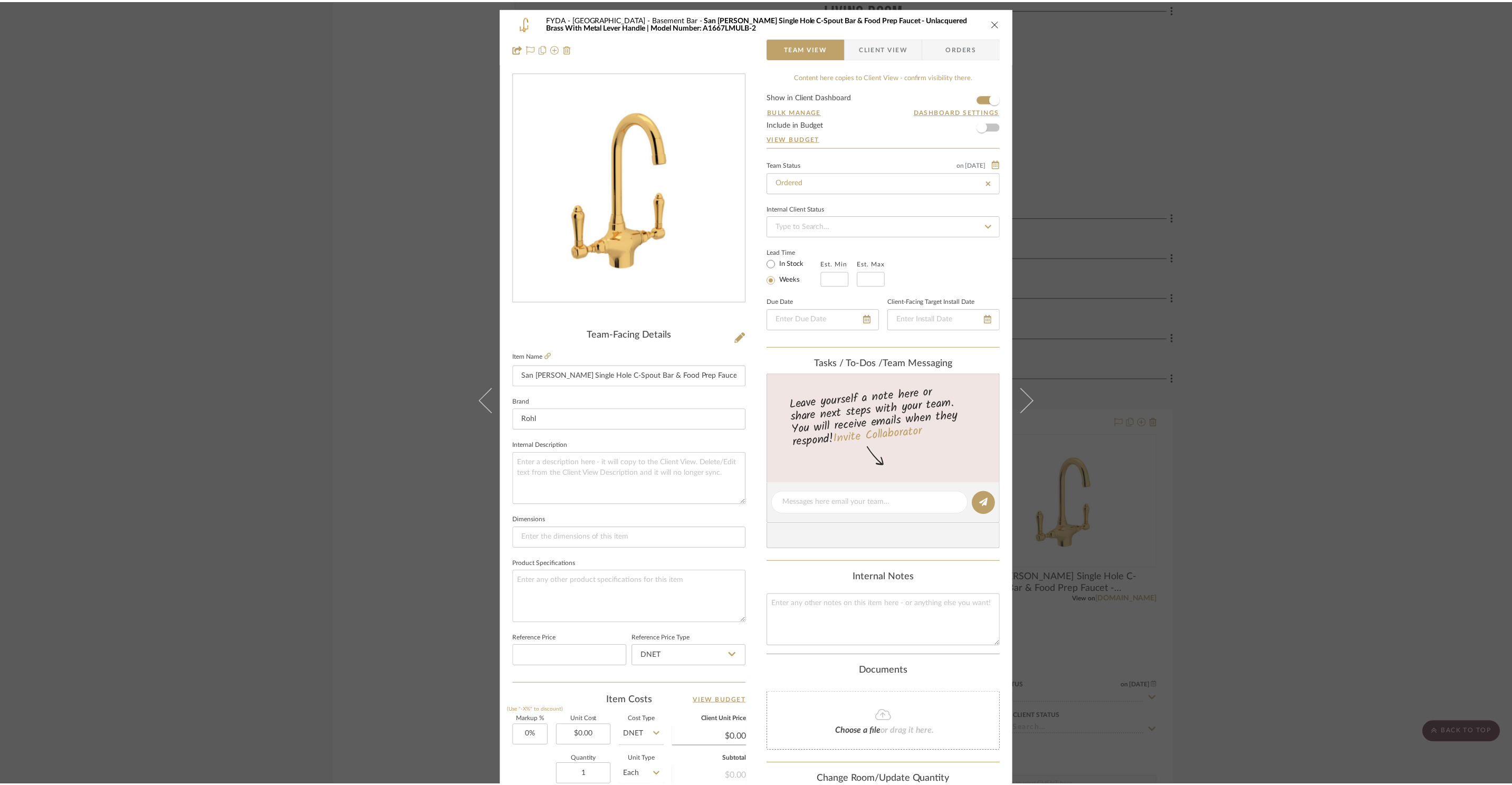
scroll to position [8364, 0]
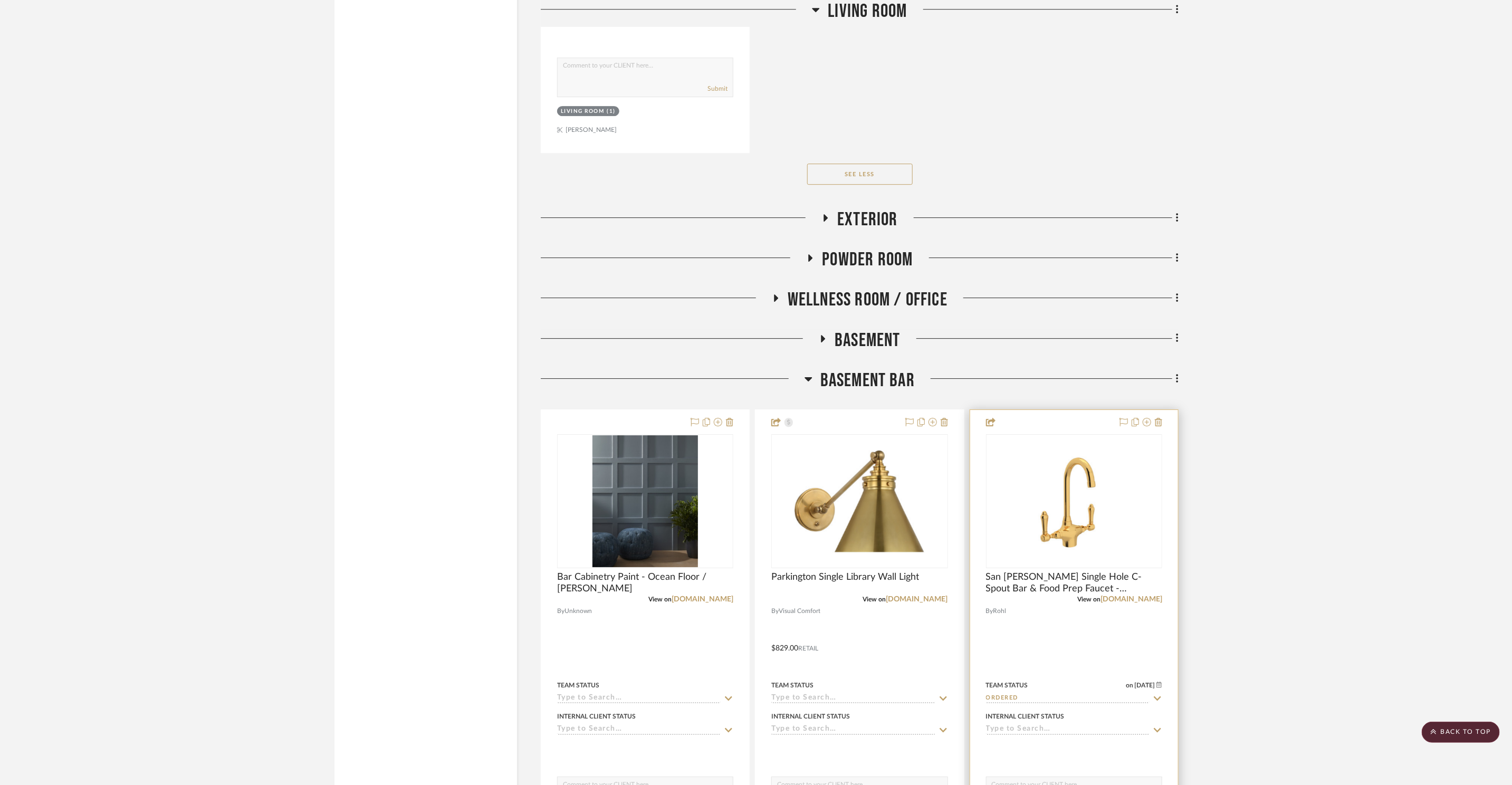
click at [1130, 421] on div at bounding box center [1139, 422] width 47 height 12
click at [1127, 421] on div at bounding box center [1139, 422] width 47 height 12
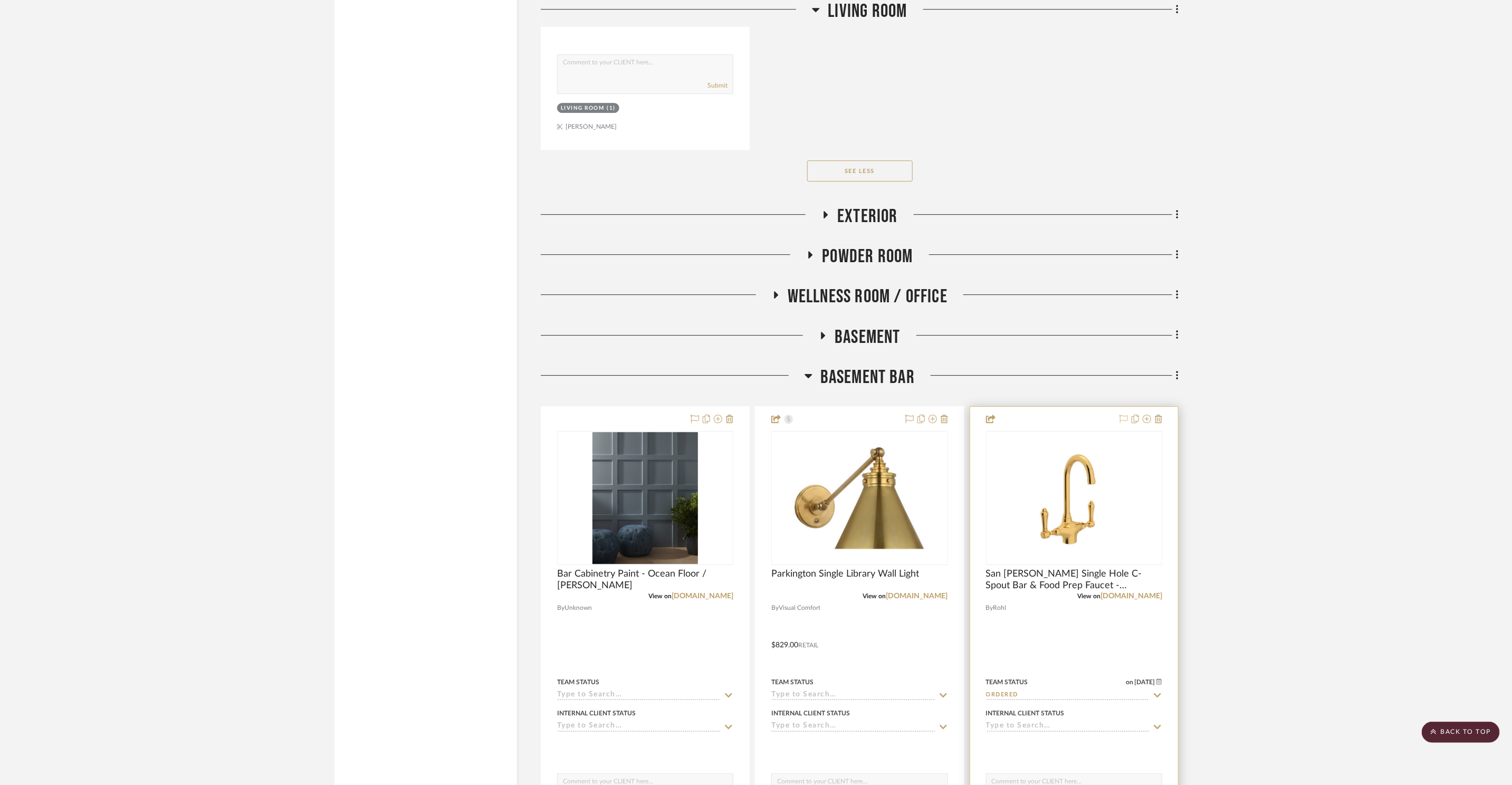
click at [1124, 419] on icon at bounding box center [1123, 418] width 9 height 9
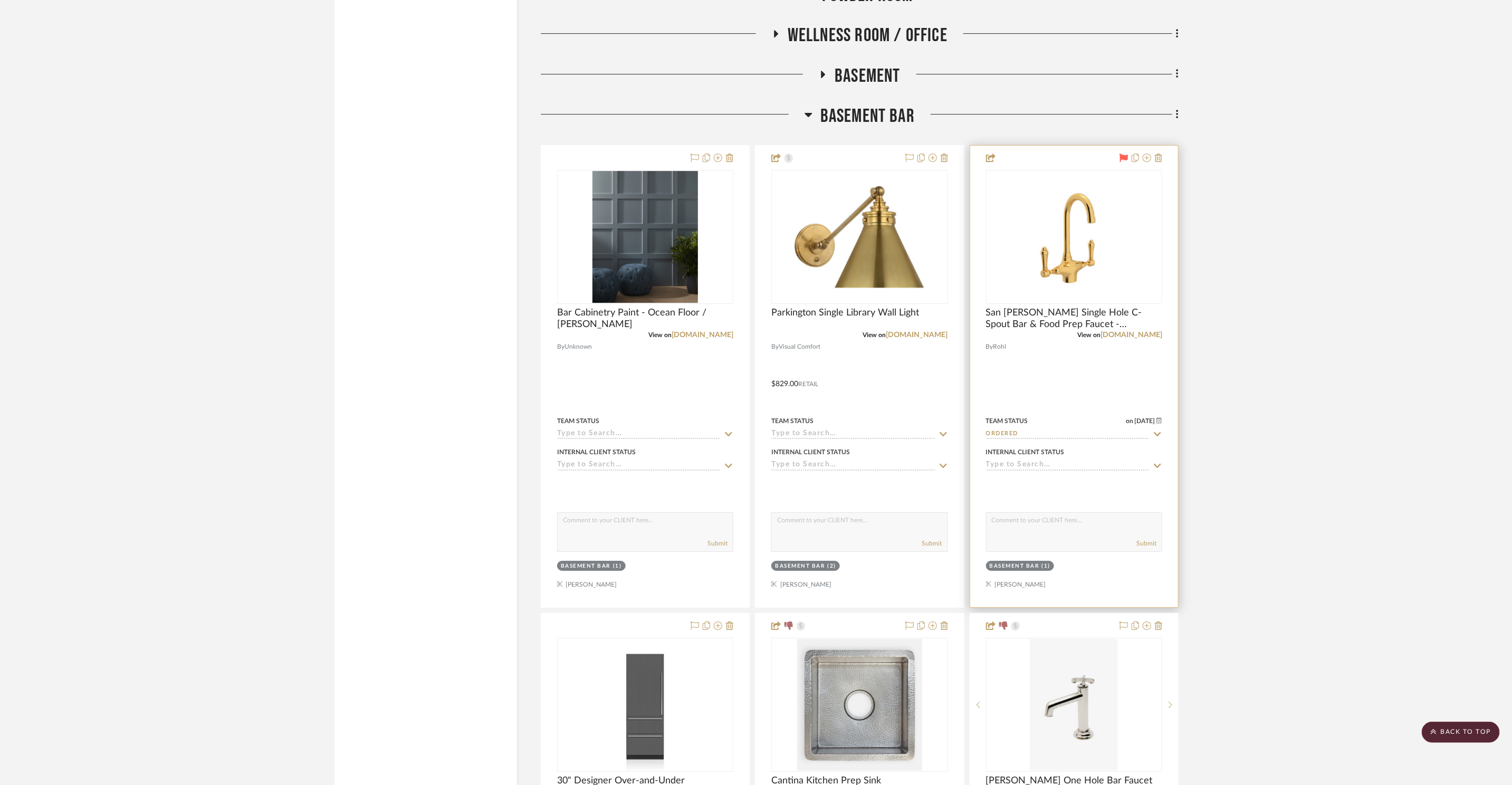
scroll to position [8636, 0]
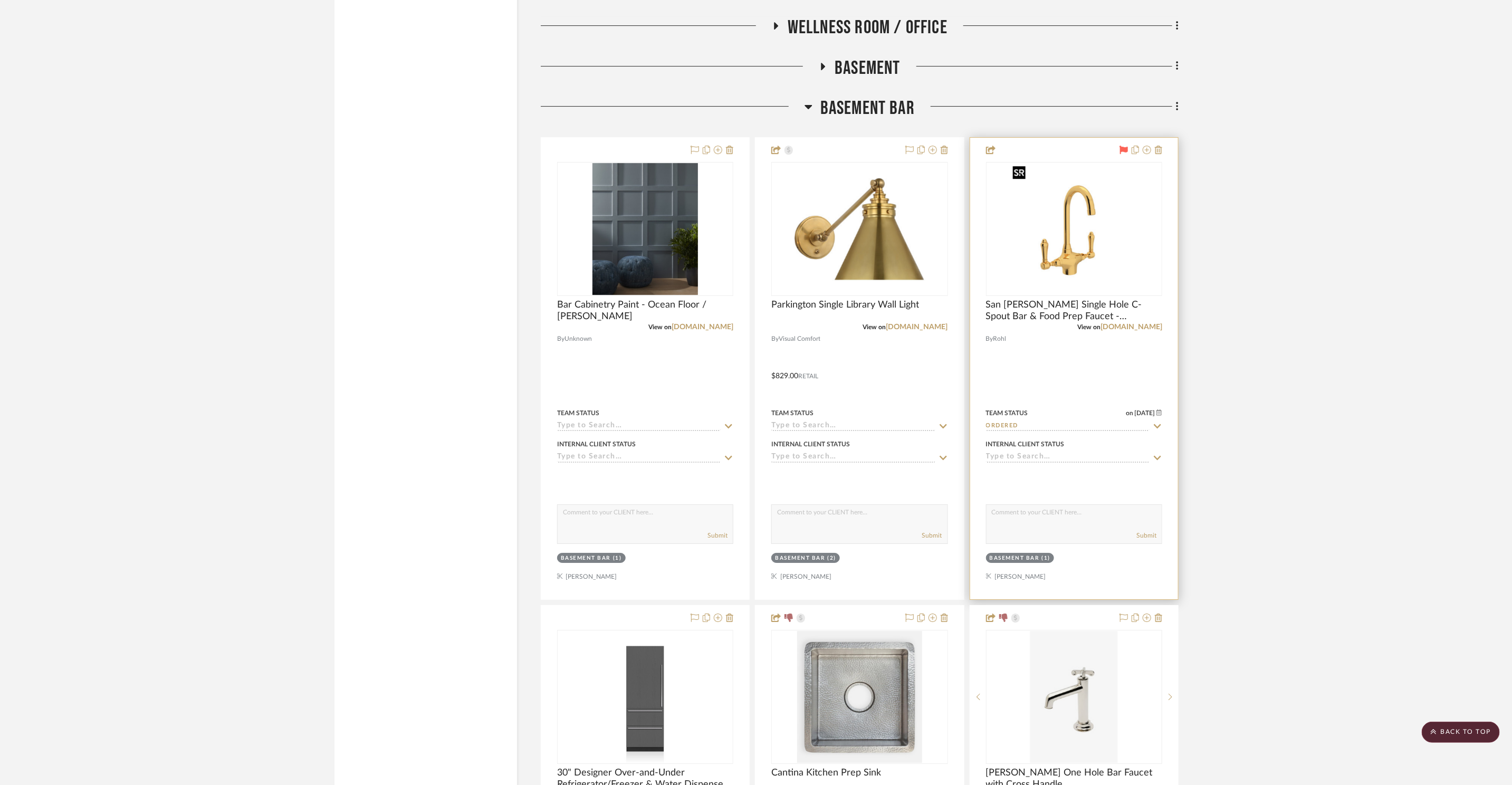
click at [1085, 246] on img "0" at bounding box center [1073, 228] width 132 height 132
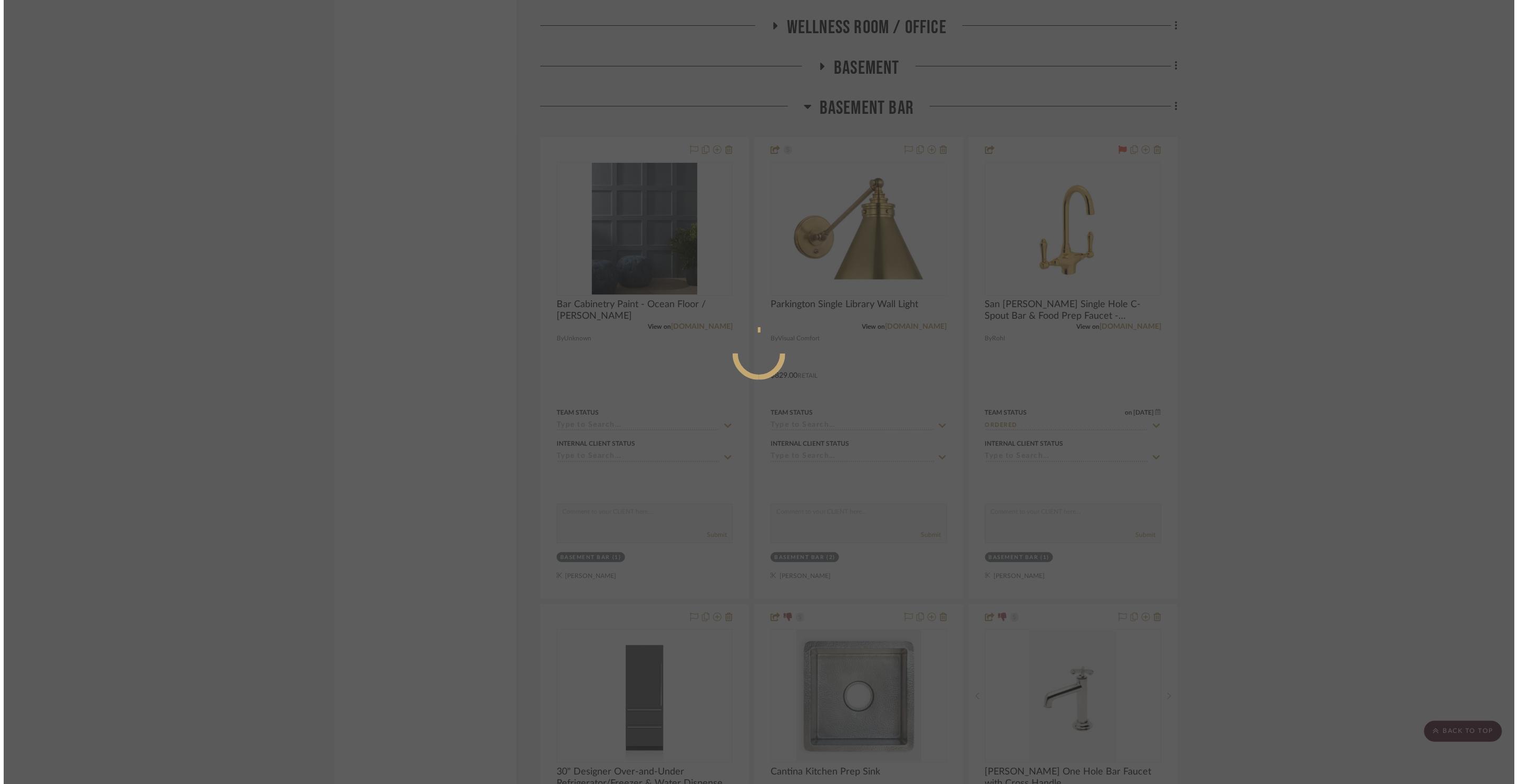
scroll to position [0, 0]
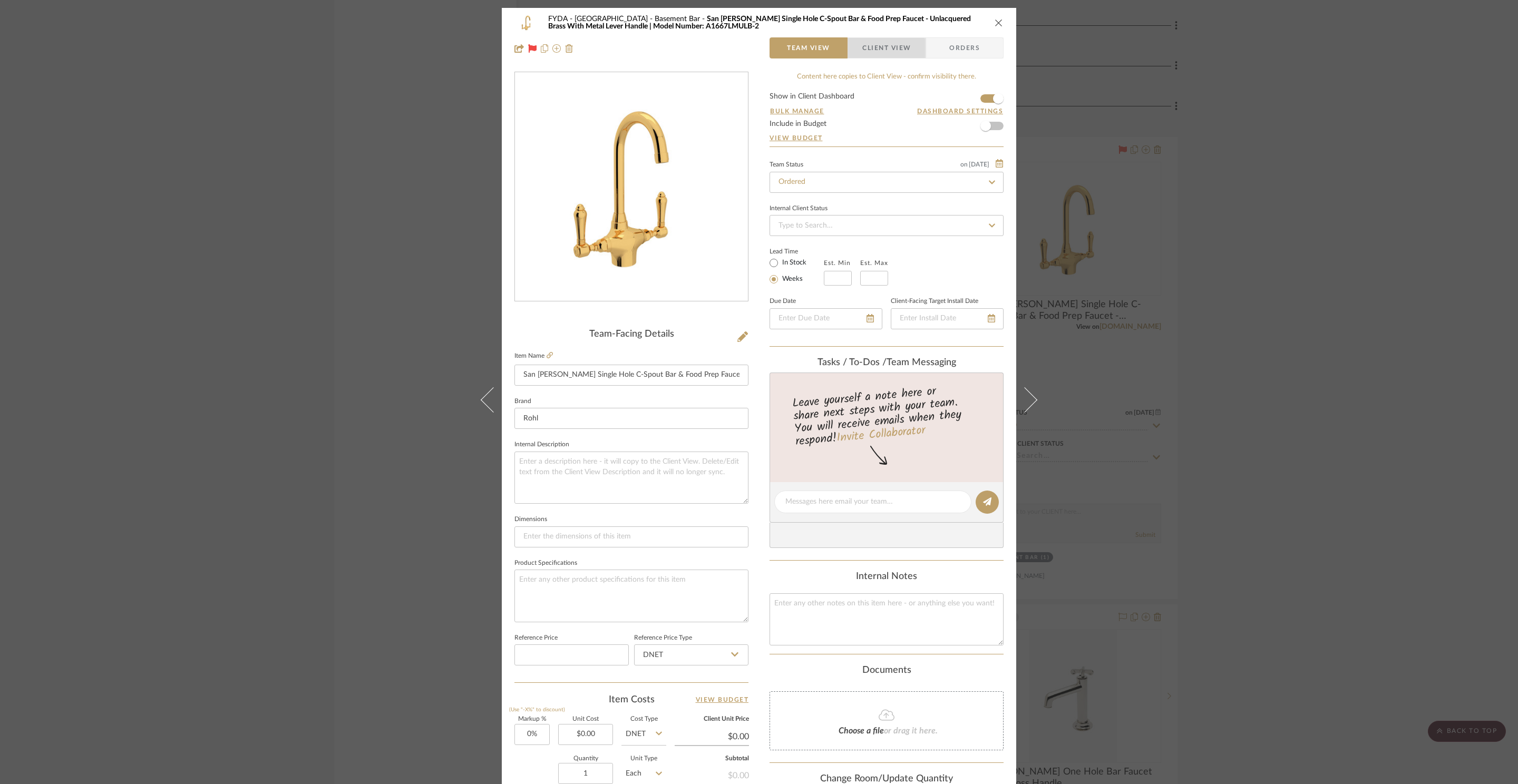
click at [874, 51] on span "Client View" at bounding box center [886, 47] width 48 height 21
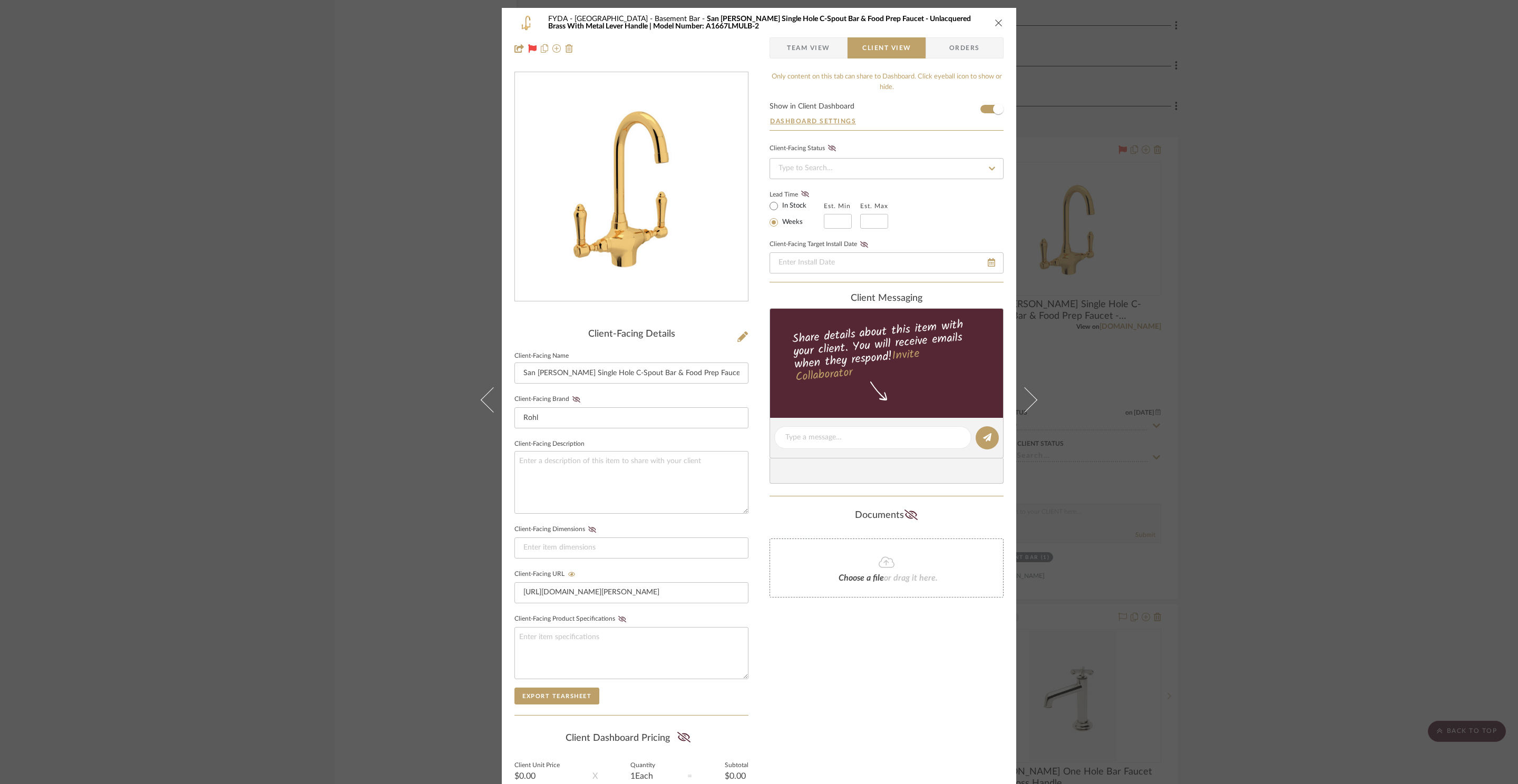
click at [997, 23] on icon "close" at bounding box center [998, 23] width 9 height 9
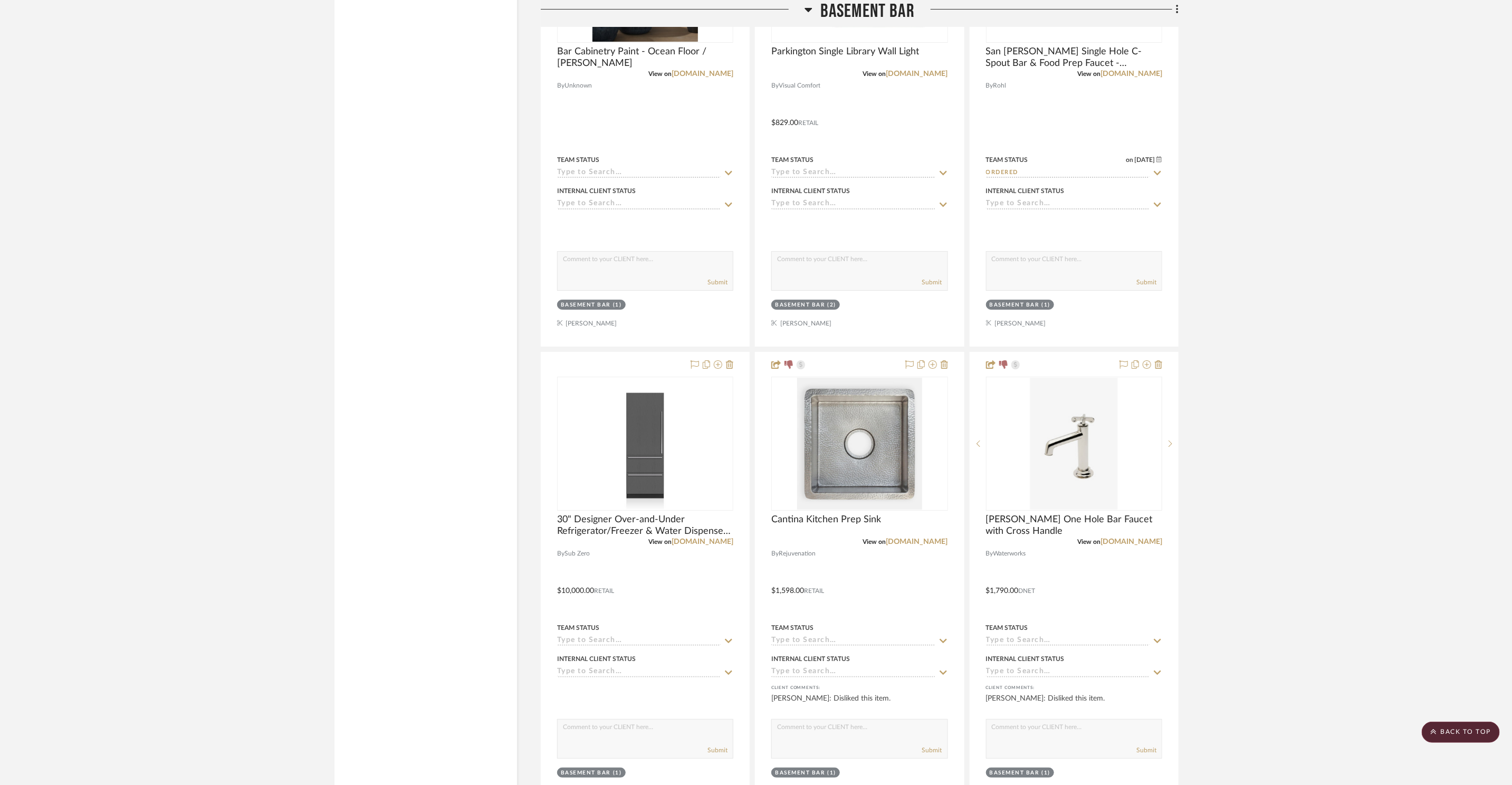
scroll to position [8902, 0]
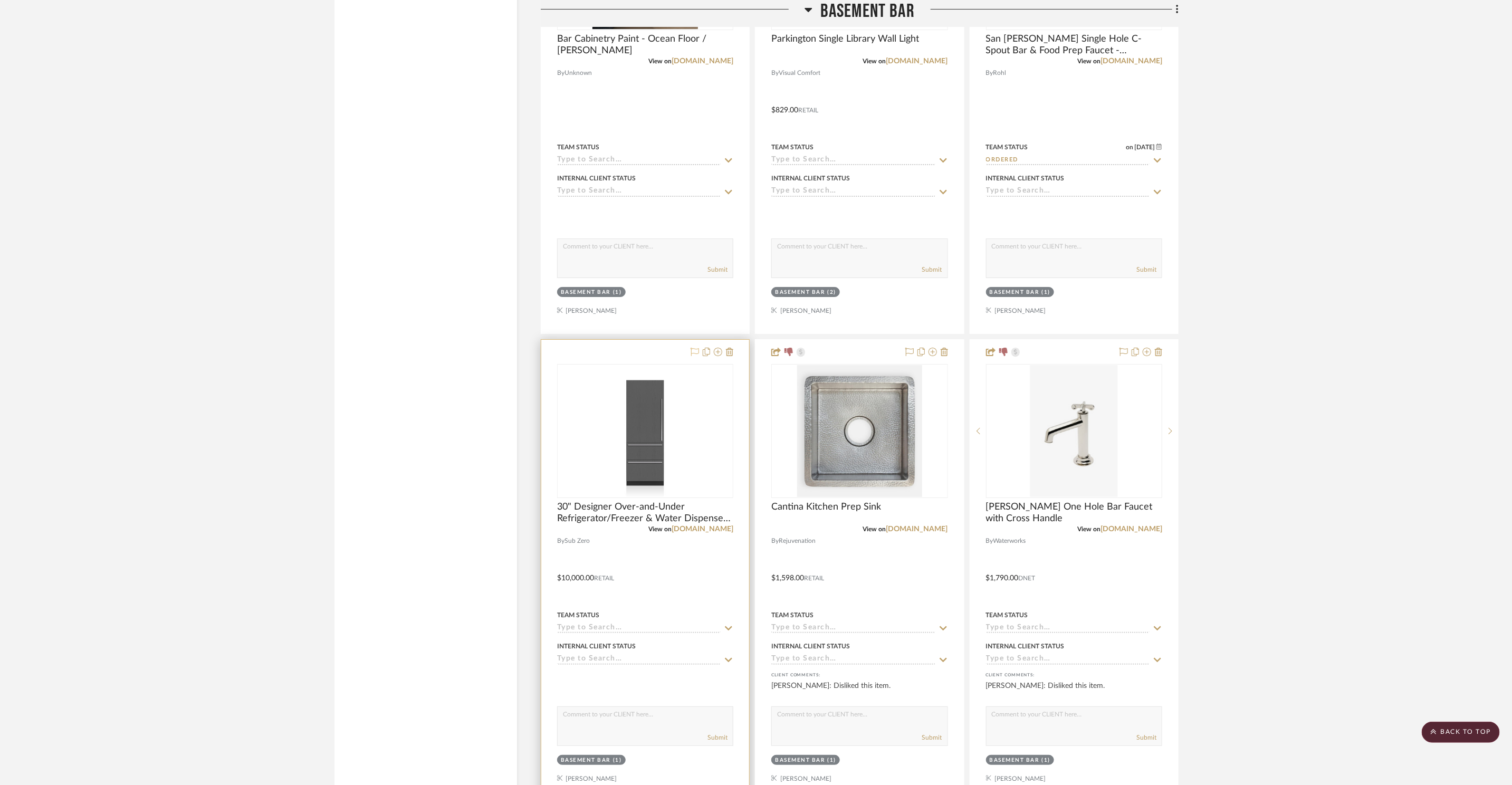
click at [695, 349] on icon at bounding box center [695, 351] width 9 height 9
click at [0, 0] on img at bounding box center [0, 0] width 0 height 0
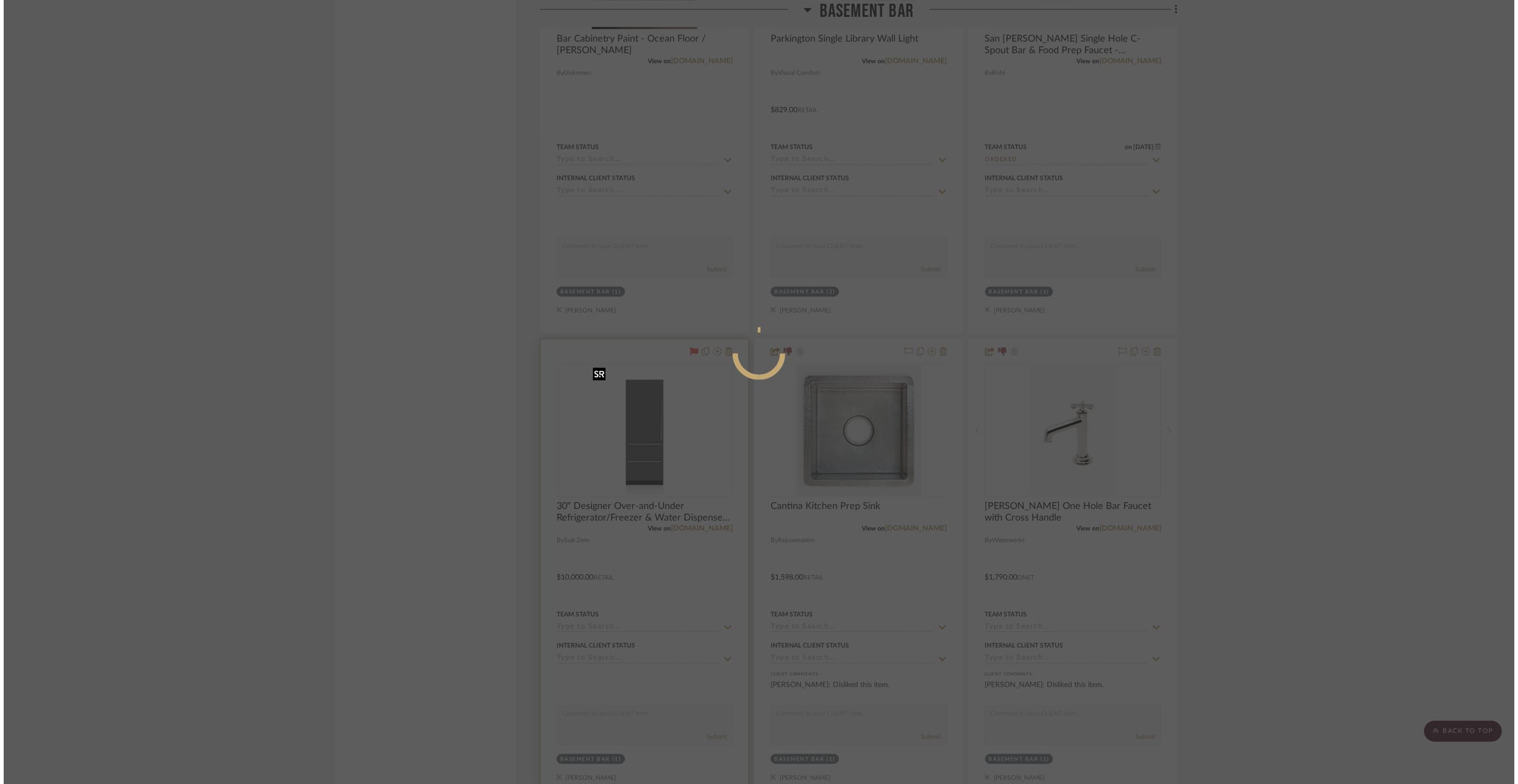
scroll to position [0, 0]
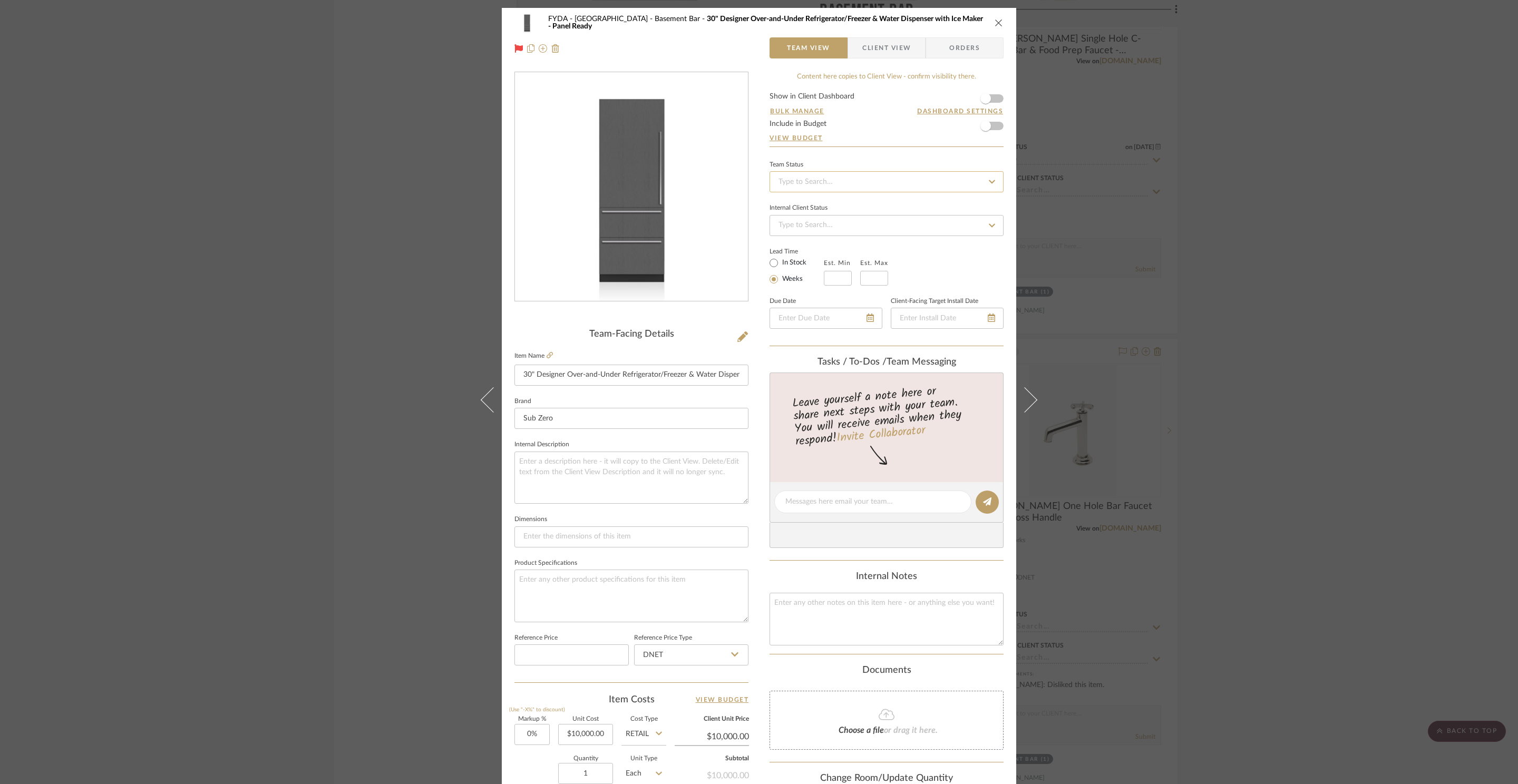
click at [864, 191] on input at bounding box center [886, 181] width 234 height 21
click at [861, 228] on div "Ordered" at bounding box center [882, 238] width 233 height 27
type input "8/21/2025"
type input "Ordered"
type input "8/21/2025"
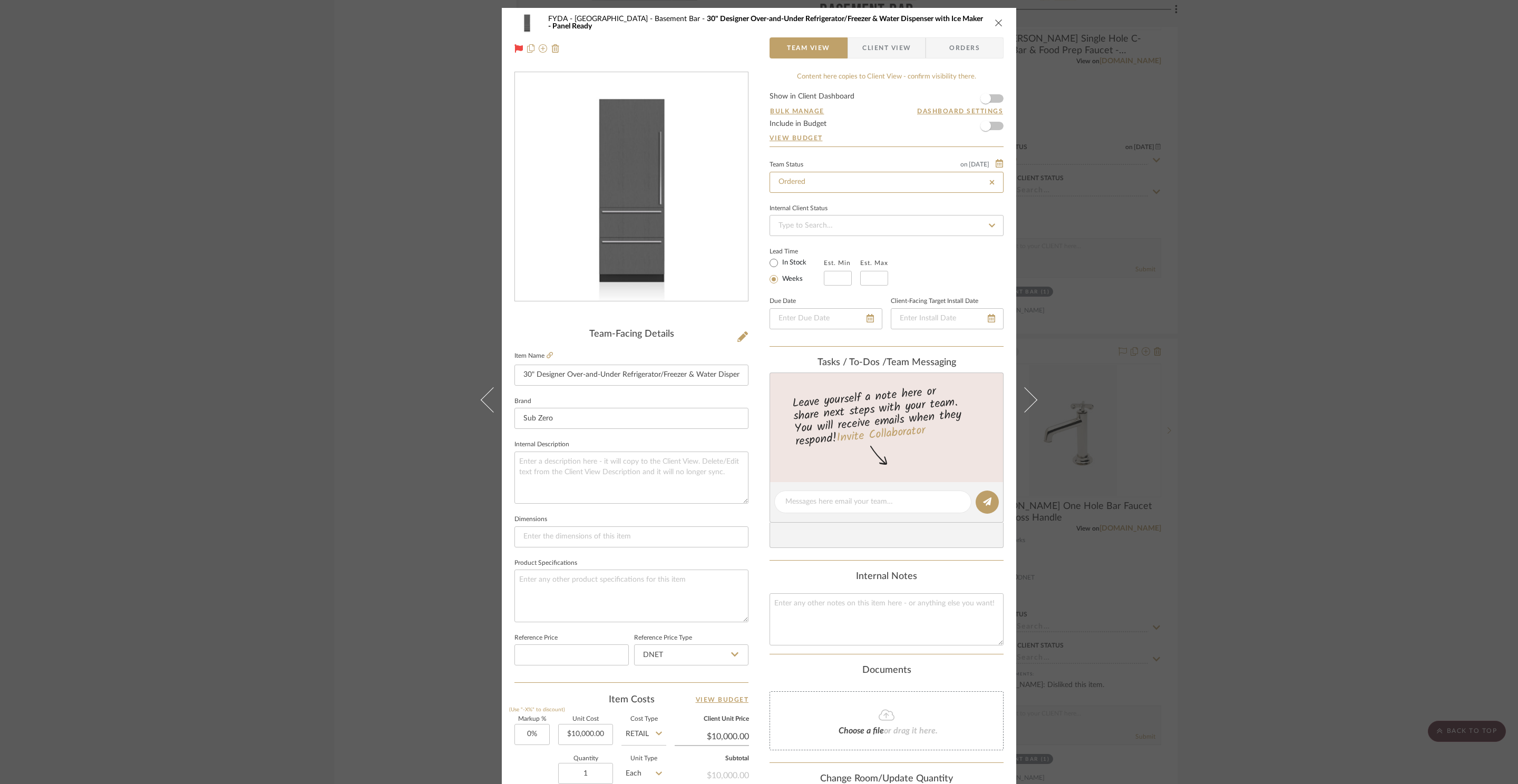
type input "Ordered"
click at [994, 21] on icon "close" at bounding box center [998, 23] width 9 height 9
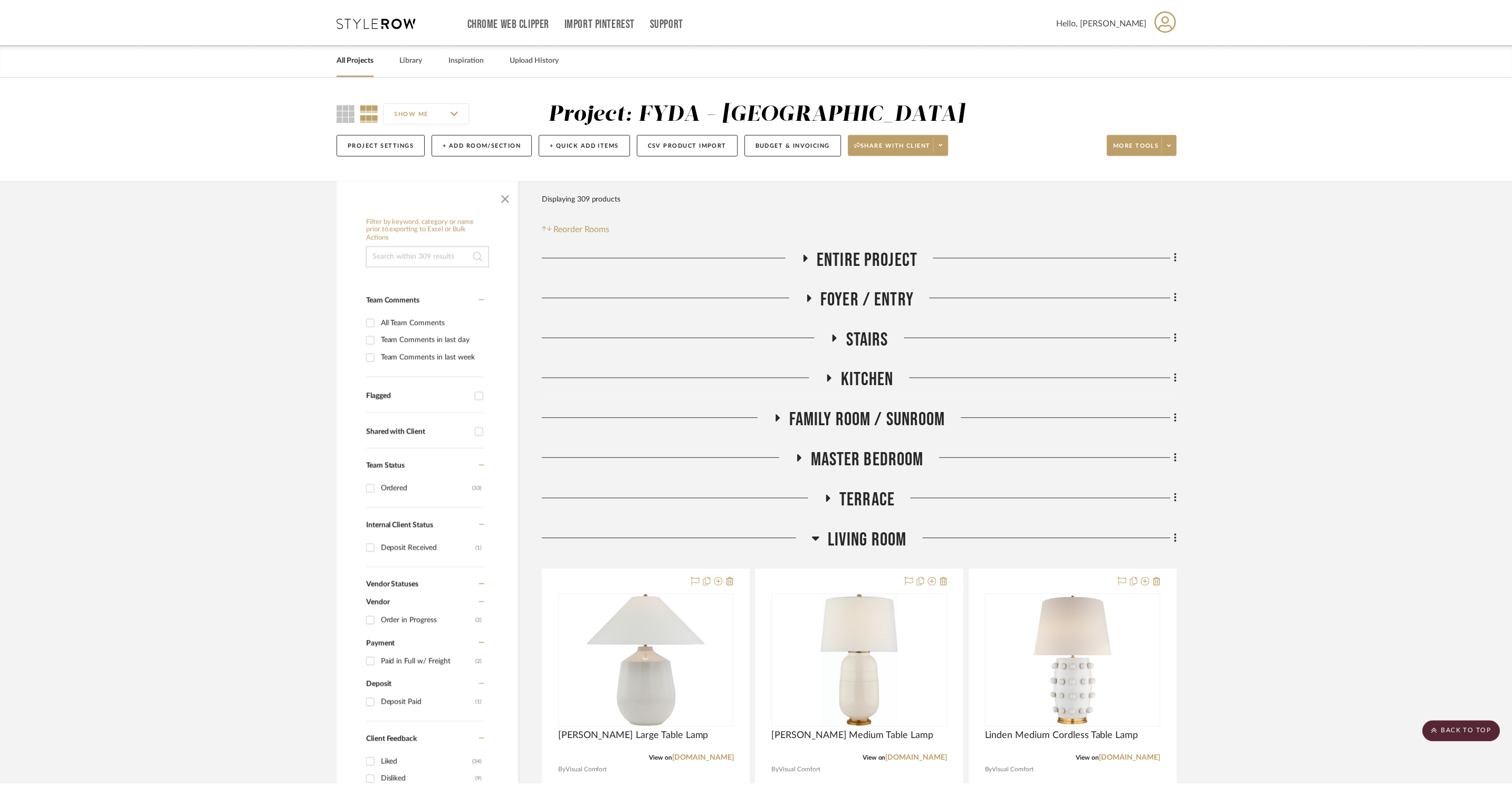
scroll to position [8902, 0]
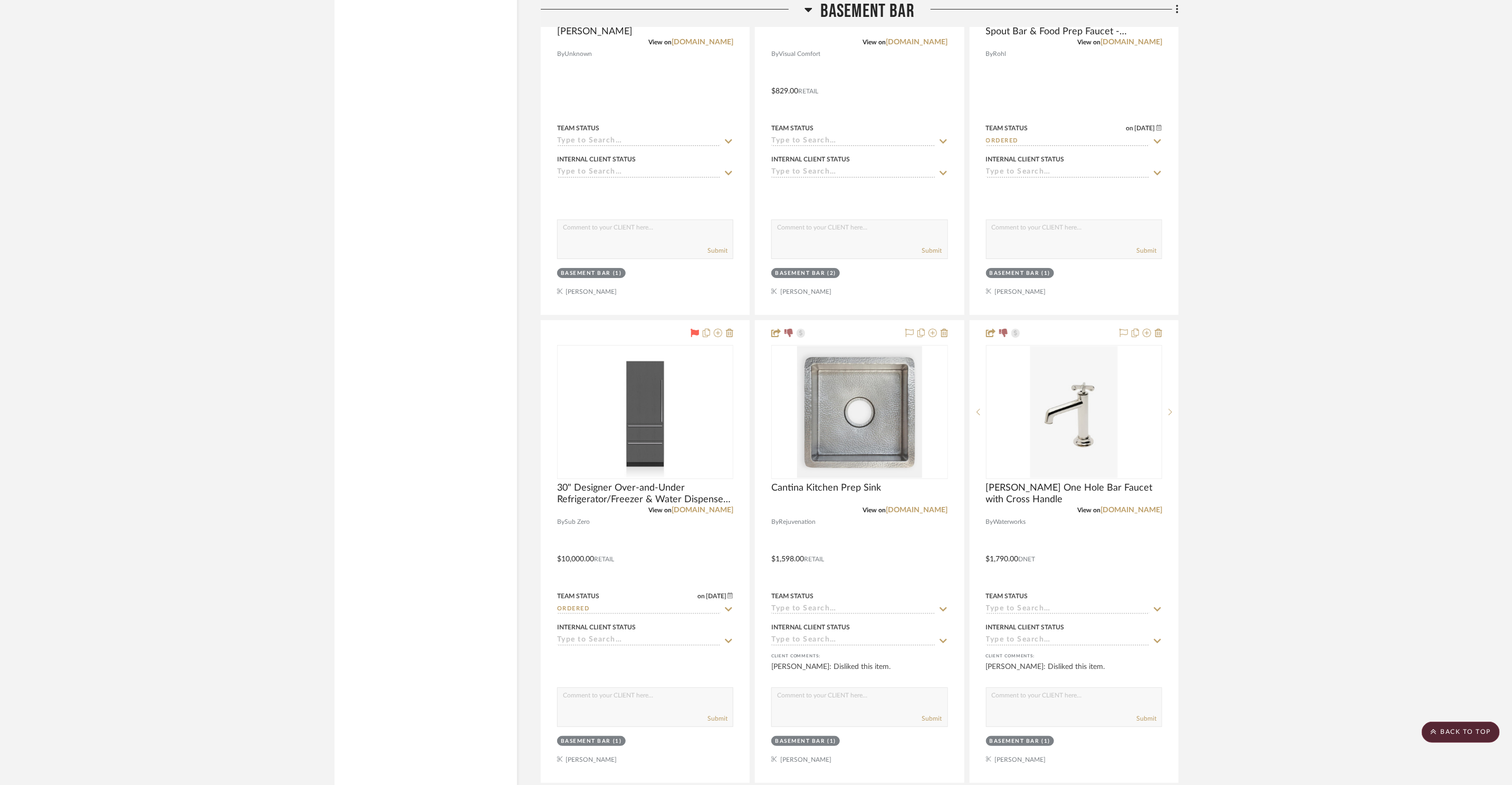
scroll to position [8931, 0]
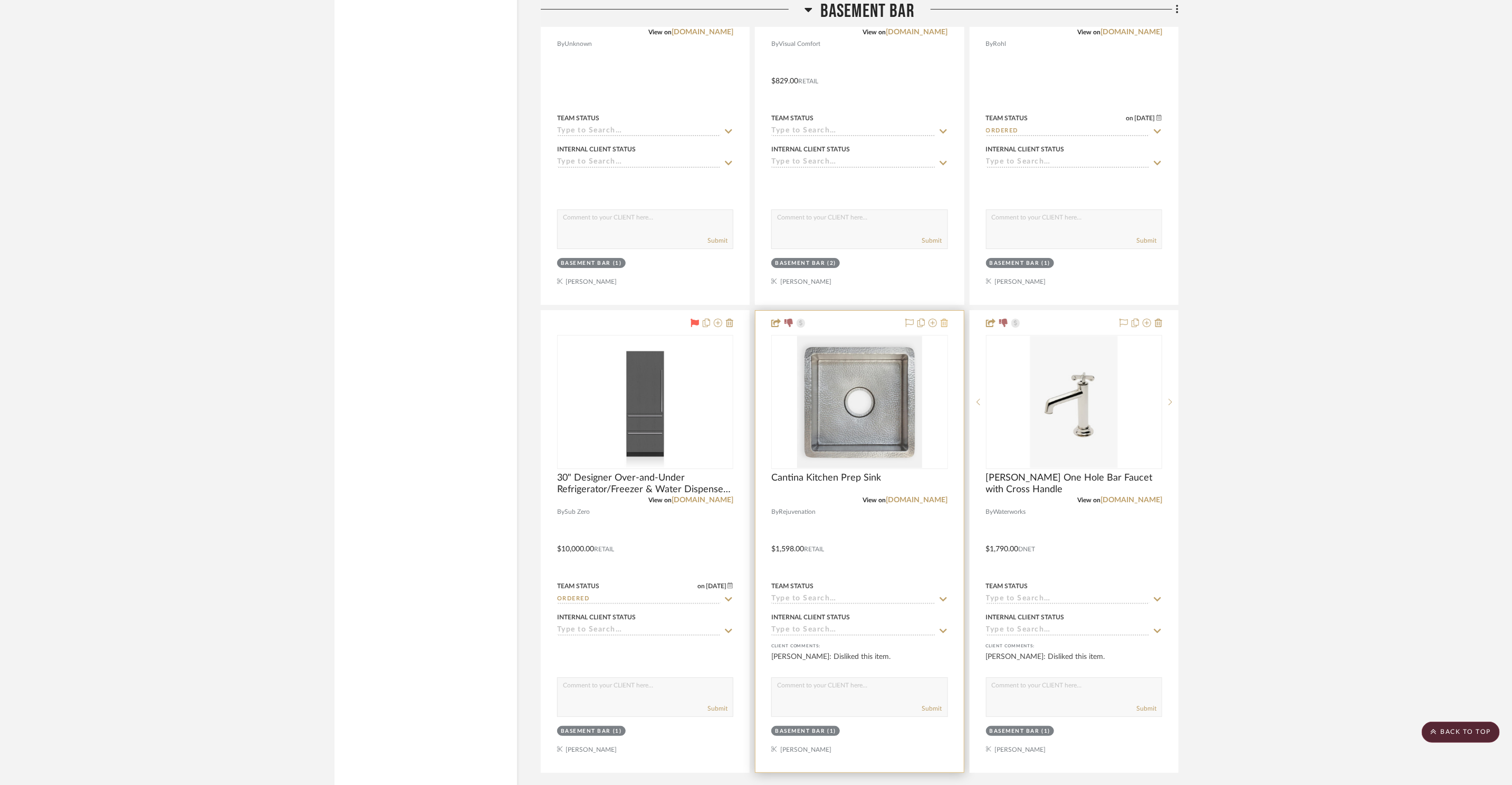
click at [944, 321] on icon at bounding box center [944, 322] width 7 height 9
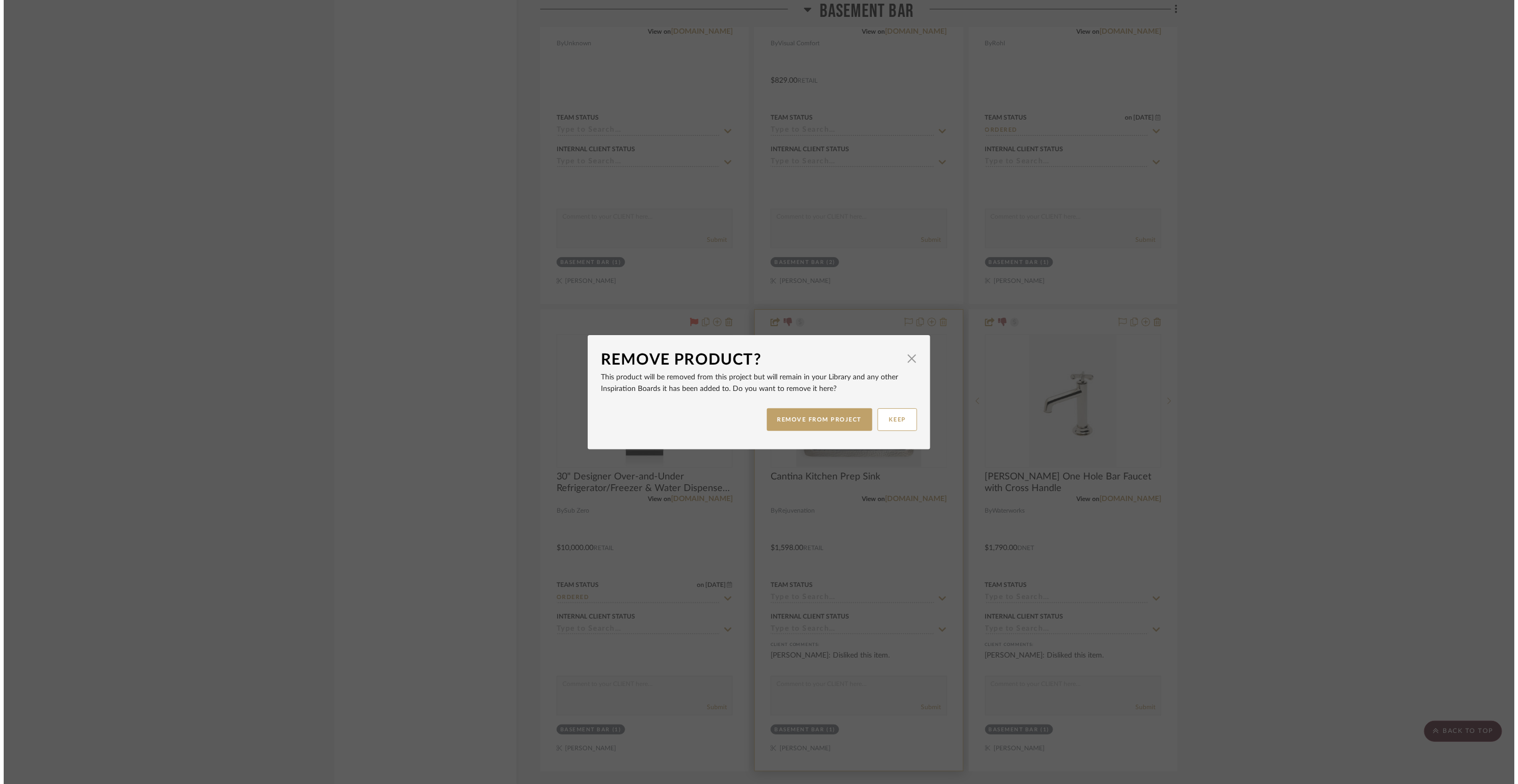
scroll to position [0, 0]
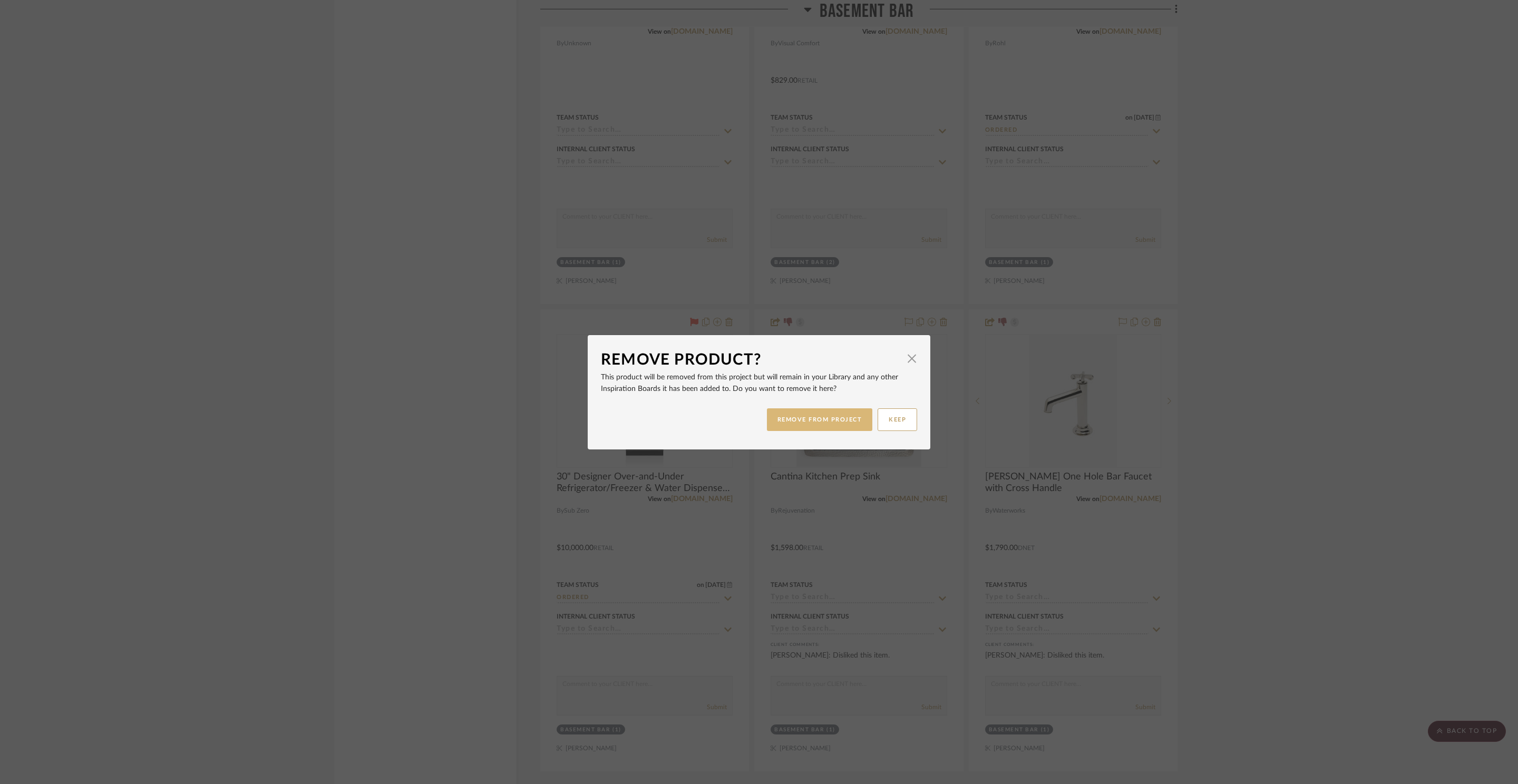
click at [811, 416] on button "REMOVE FROM PROJECT" at bounding box center [819, 419] width 106 height 23
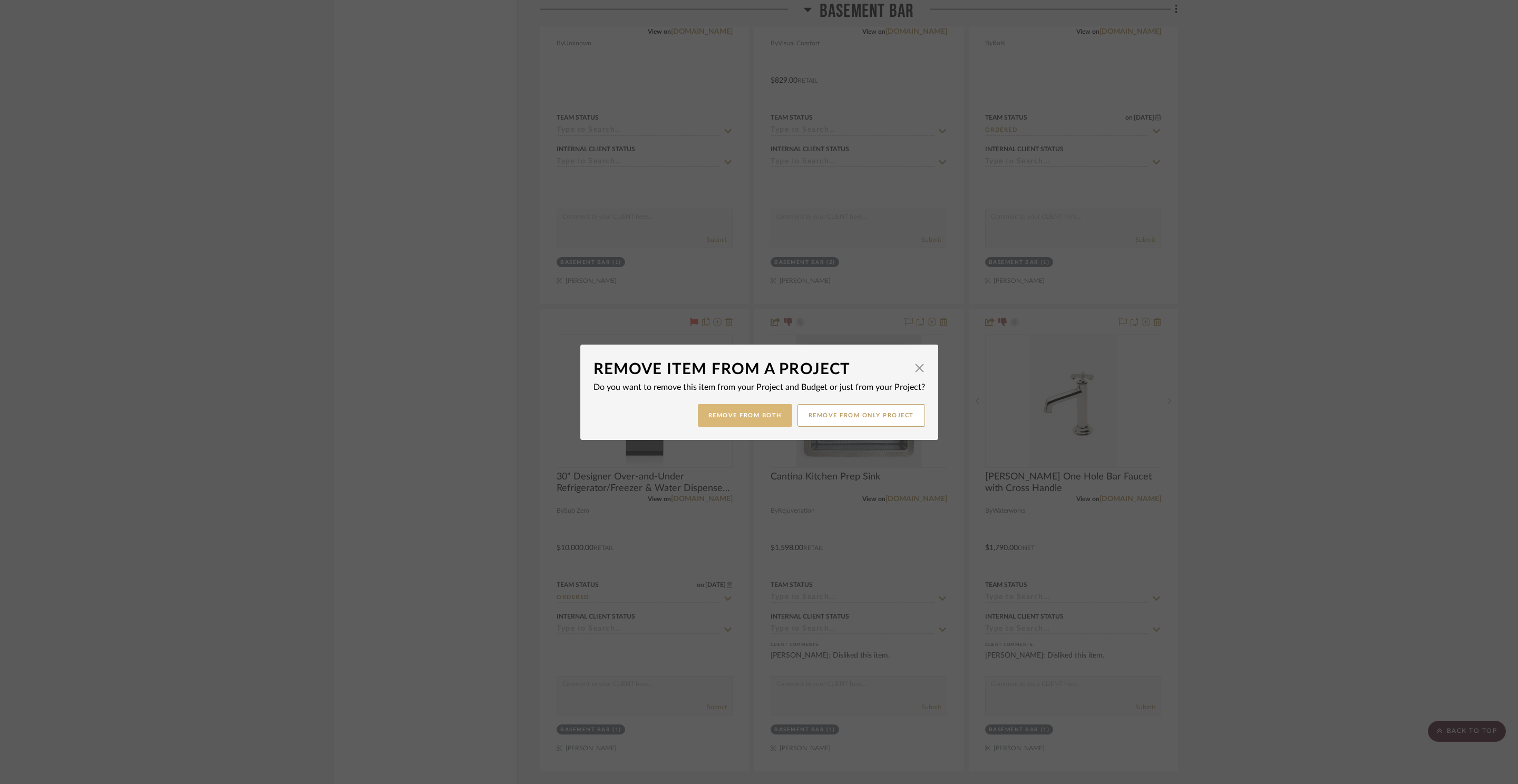
click at [765, 412] on button "Remove from Both" at bounding box center [745, 415] width 94 height 23
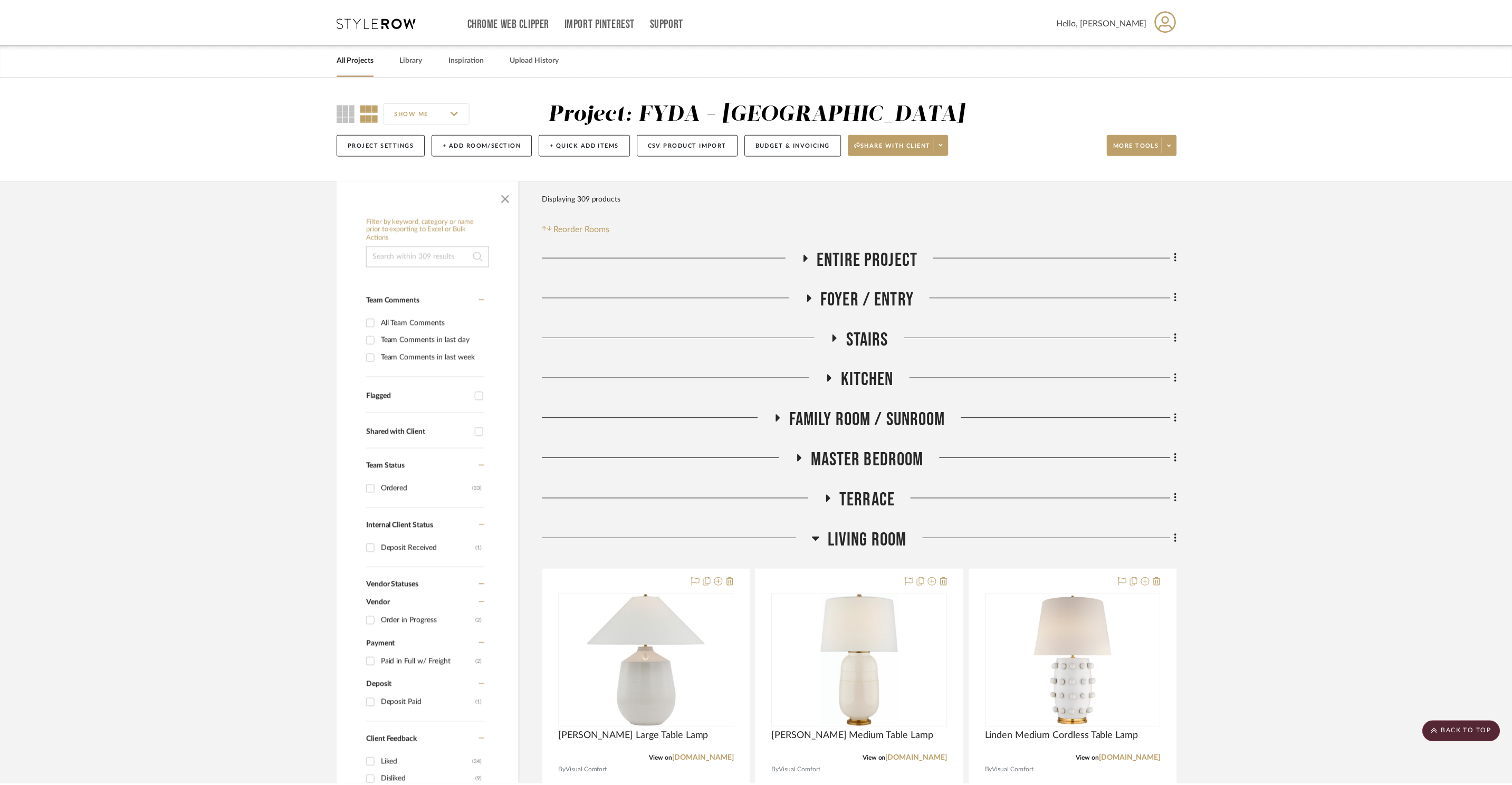
scroll to position [8931, 0]
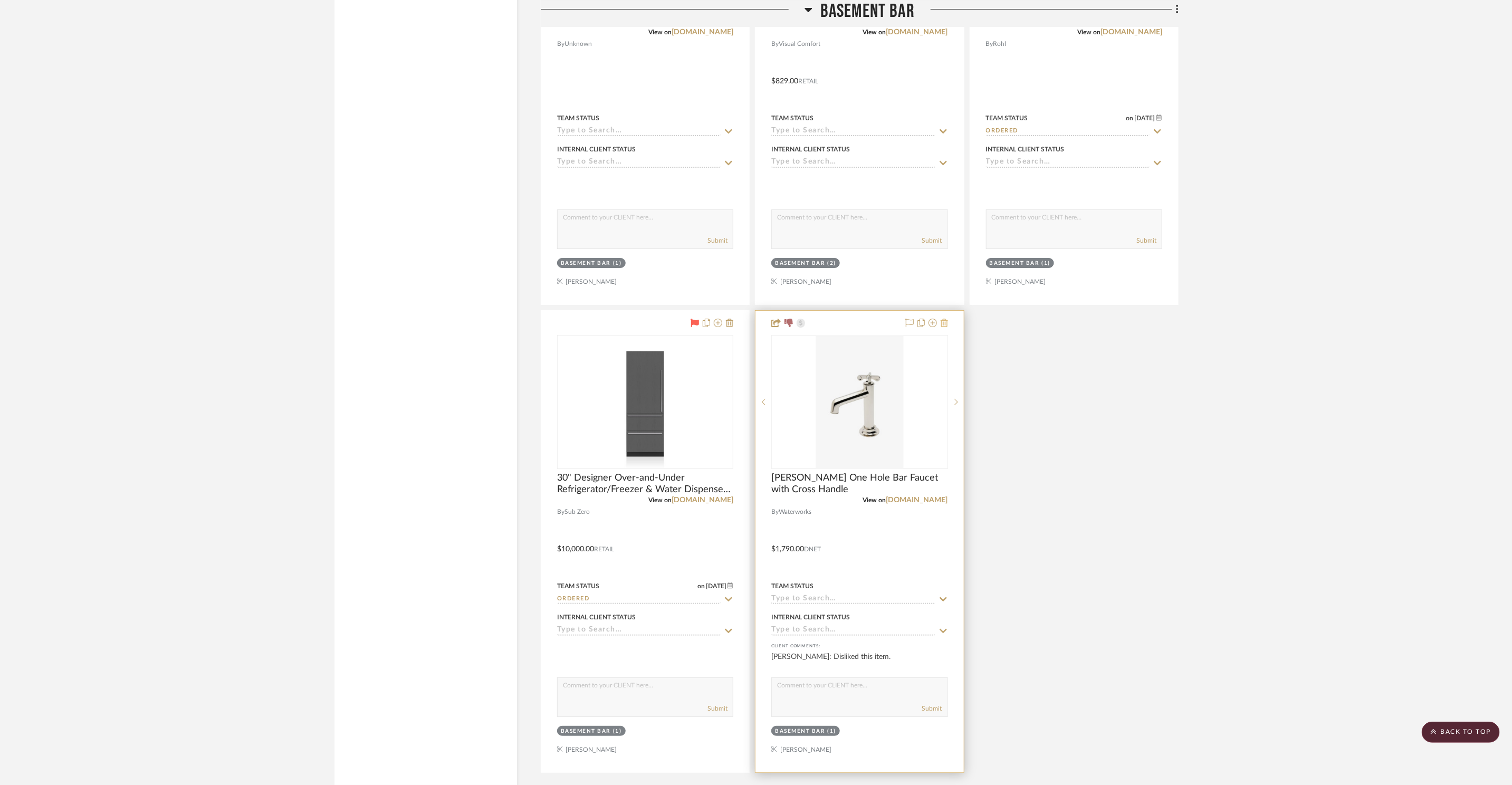
click at [946, 319] on icon at bounding box center [944, 322] width 7 height 9
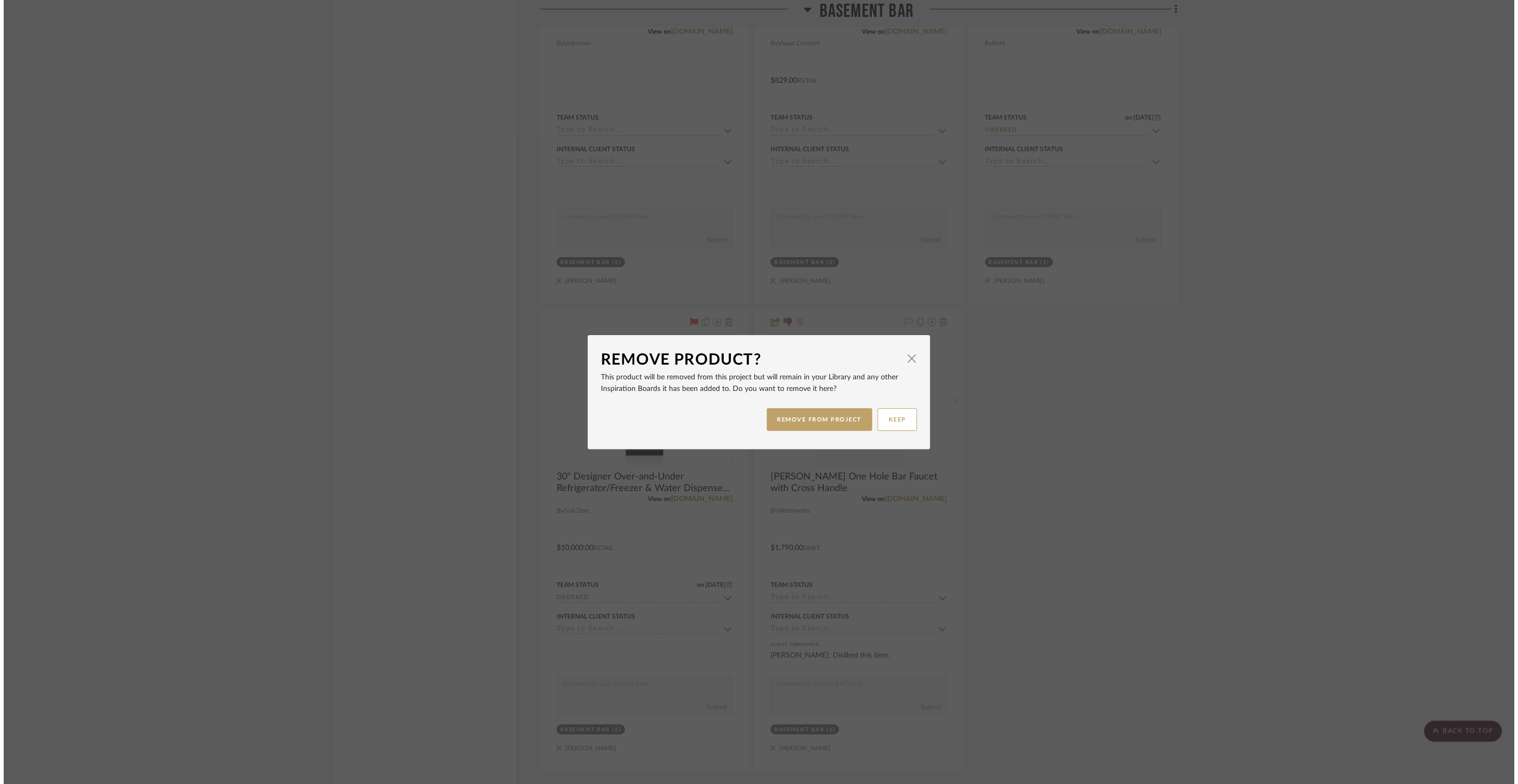
scroll to position [0, 0]
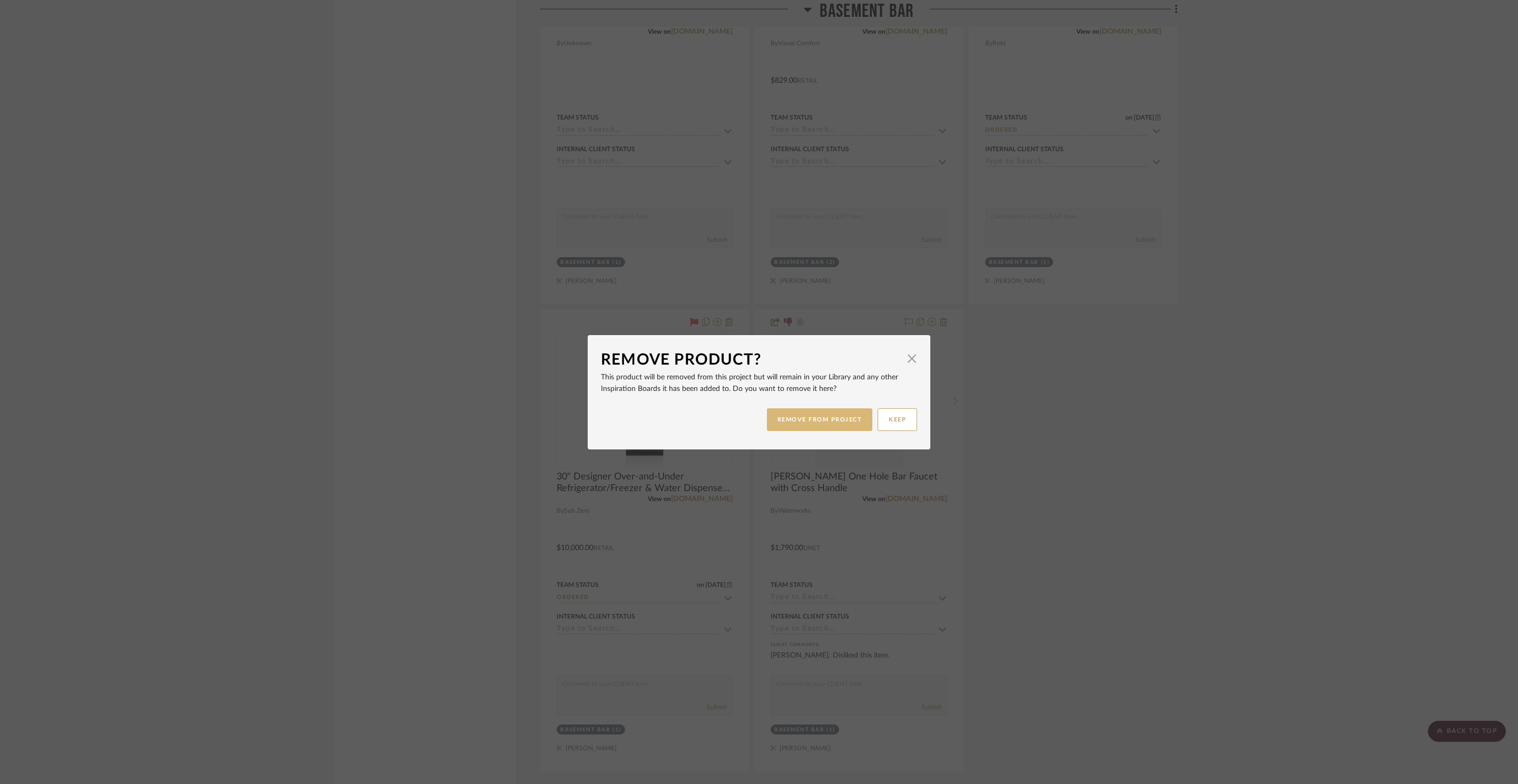
click at [820, 422] on button "REMOVE FROM PROJECT" at bounding box center [819, 419] width 106 height 23
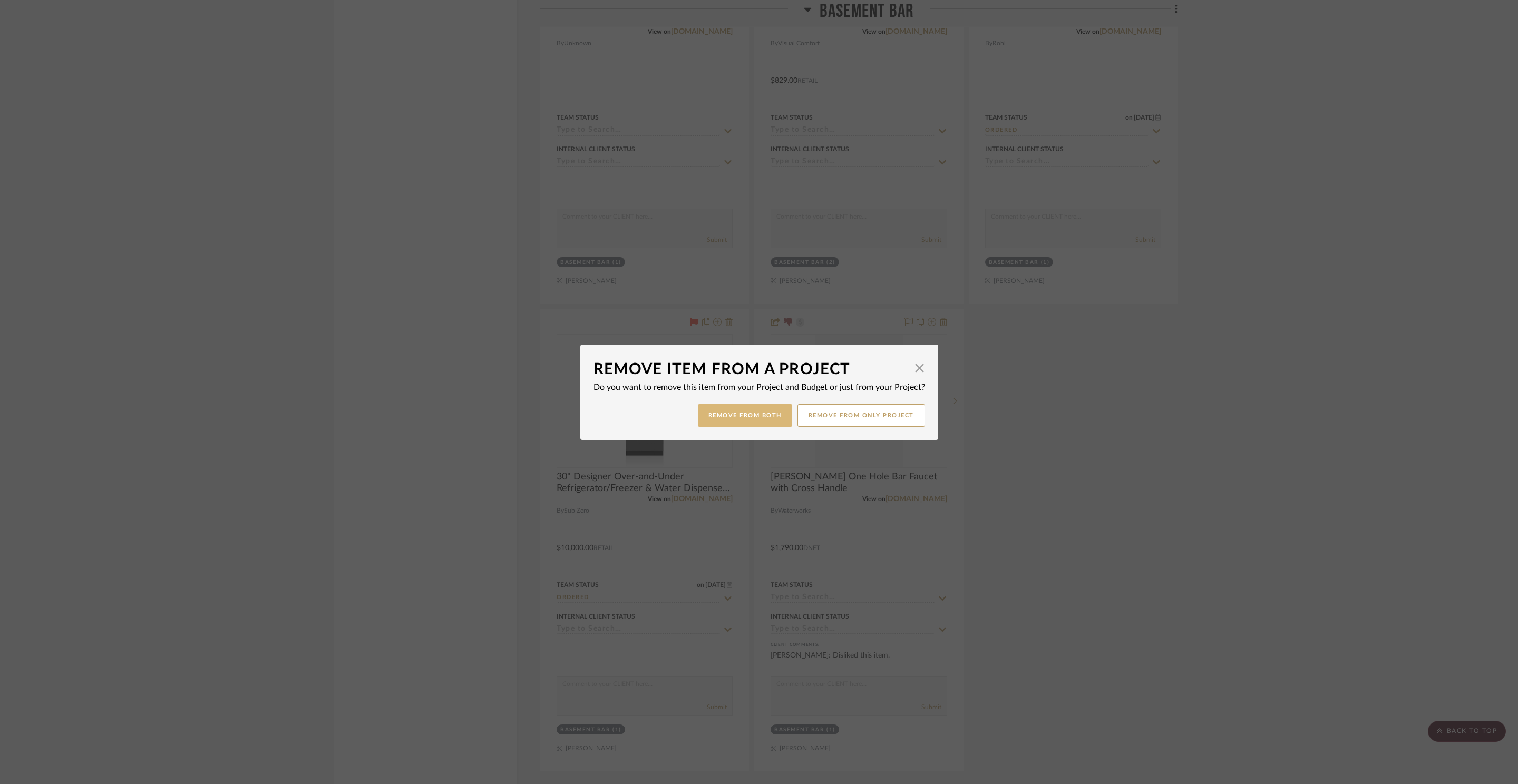
click at [728, 415] on button "Remove from Both" at bounding box center [745, 415] width 94 height 23
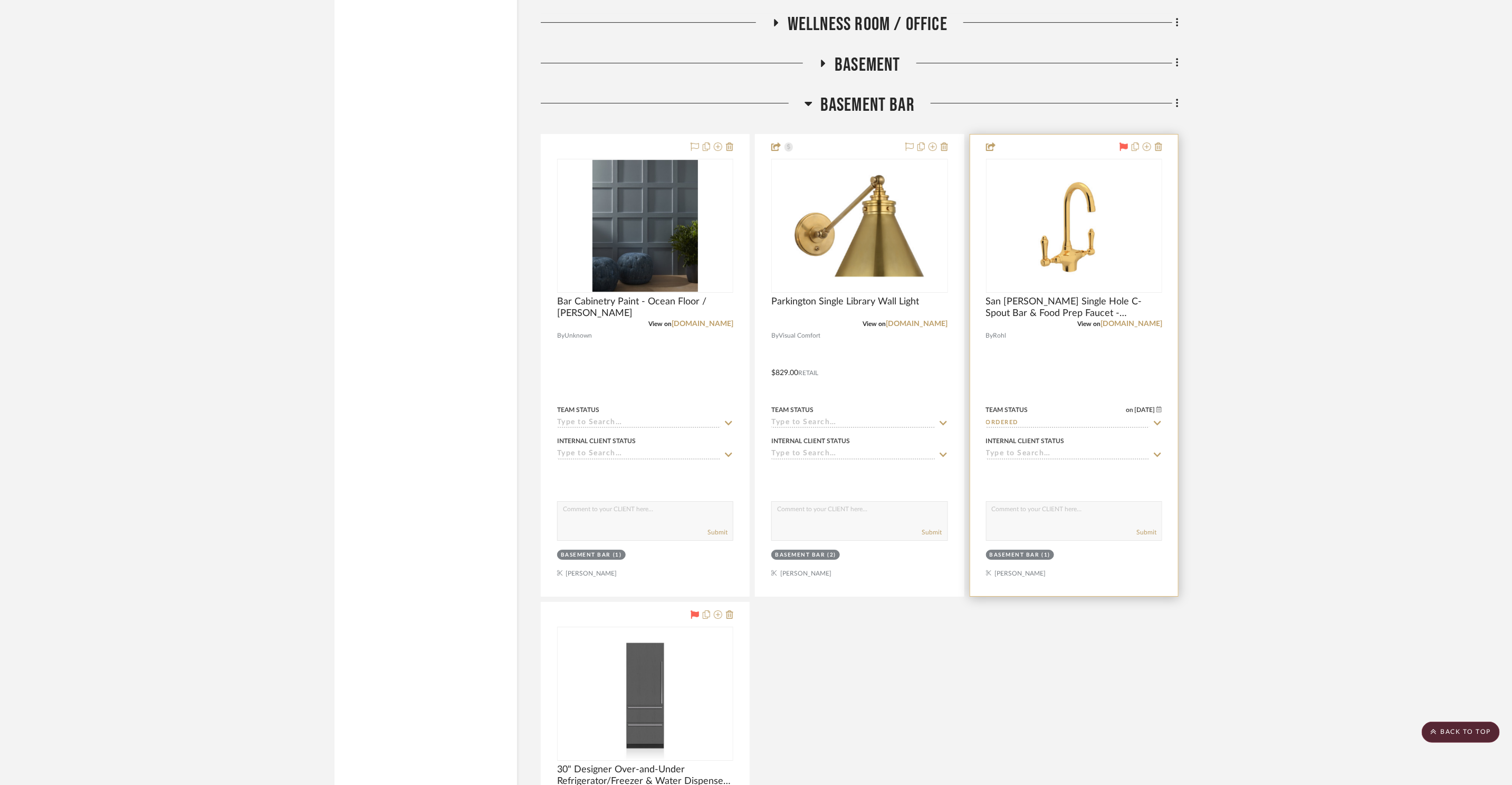
scroll to position [8491, 0]
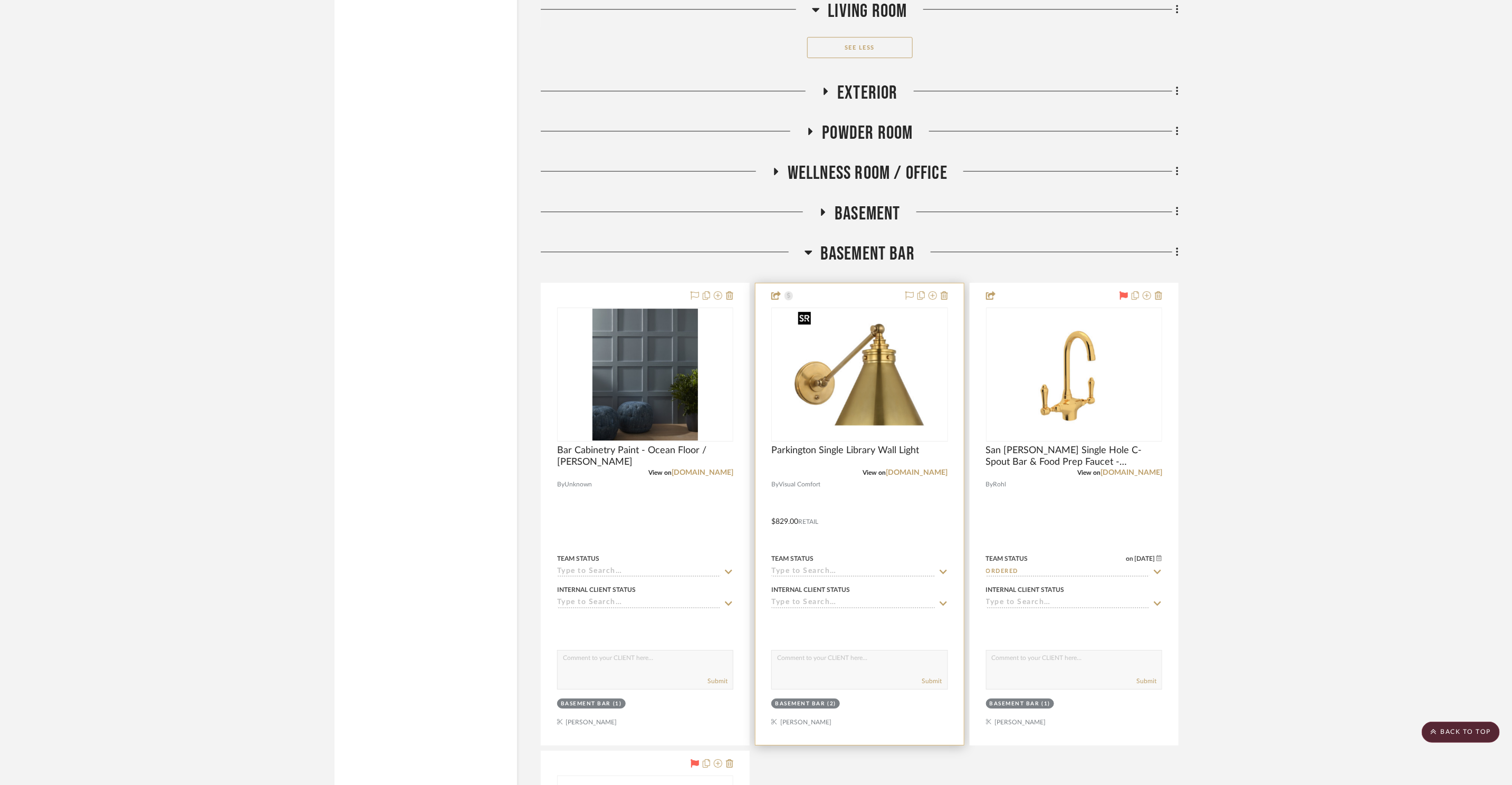
click at [879, 395] on img "0" at bounding box center [859, 374] width 132 height 132
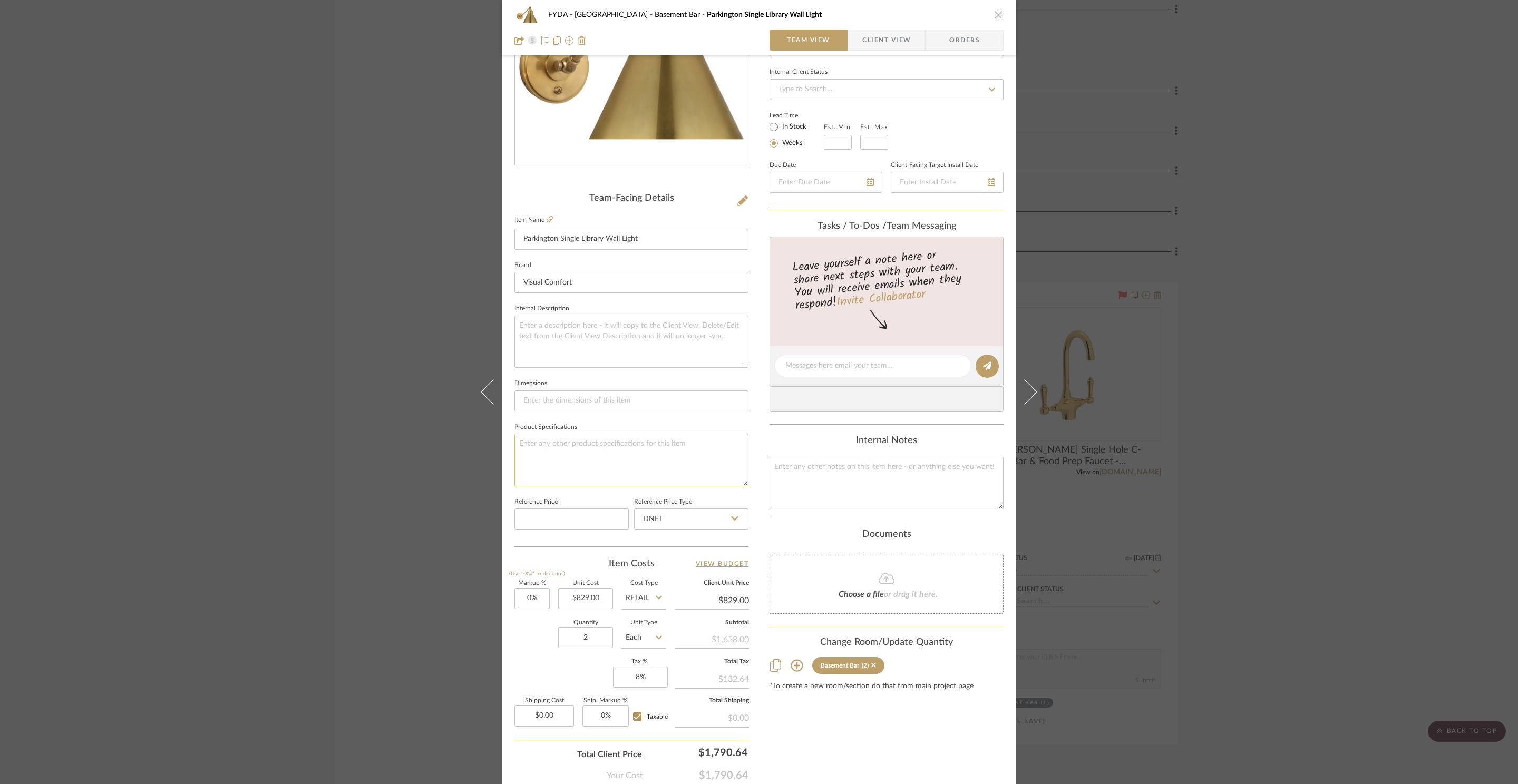
scroll to position [198, 0]
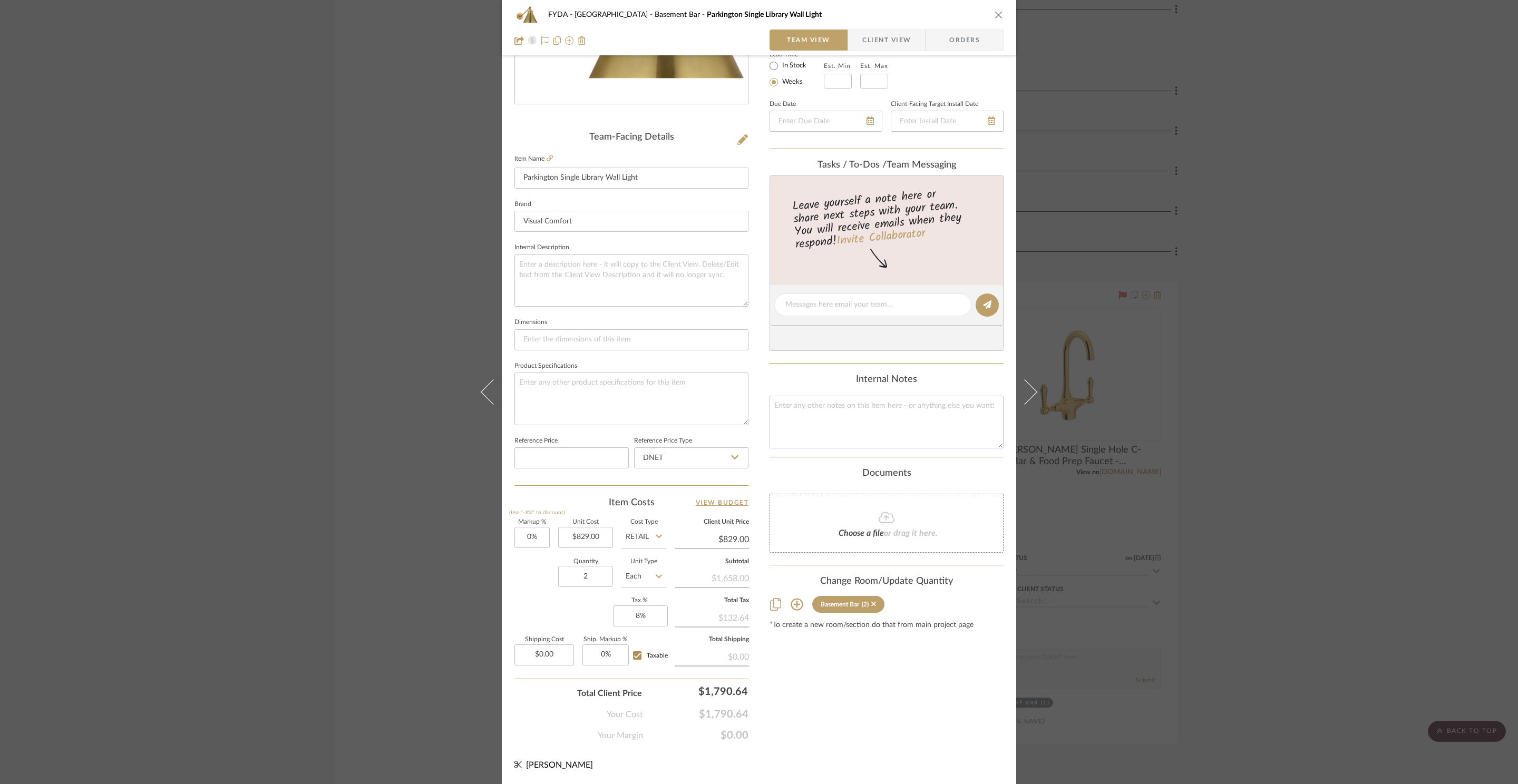
click at [994, 14] on icon "close" at bounding box center [998, 15] width 9 height 9
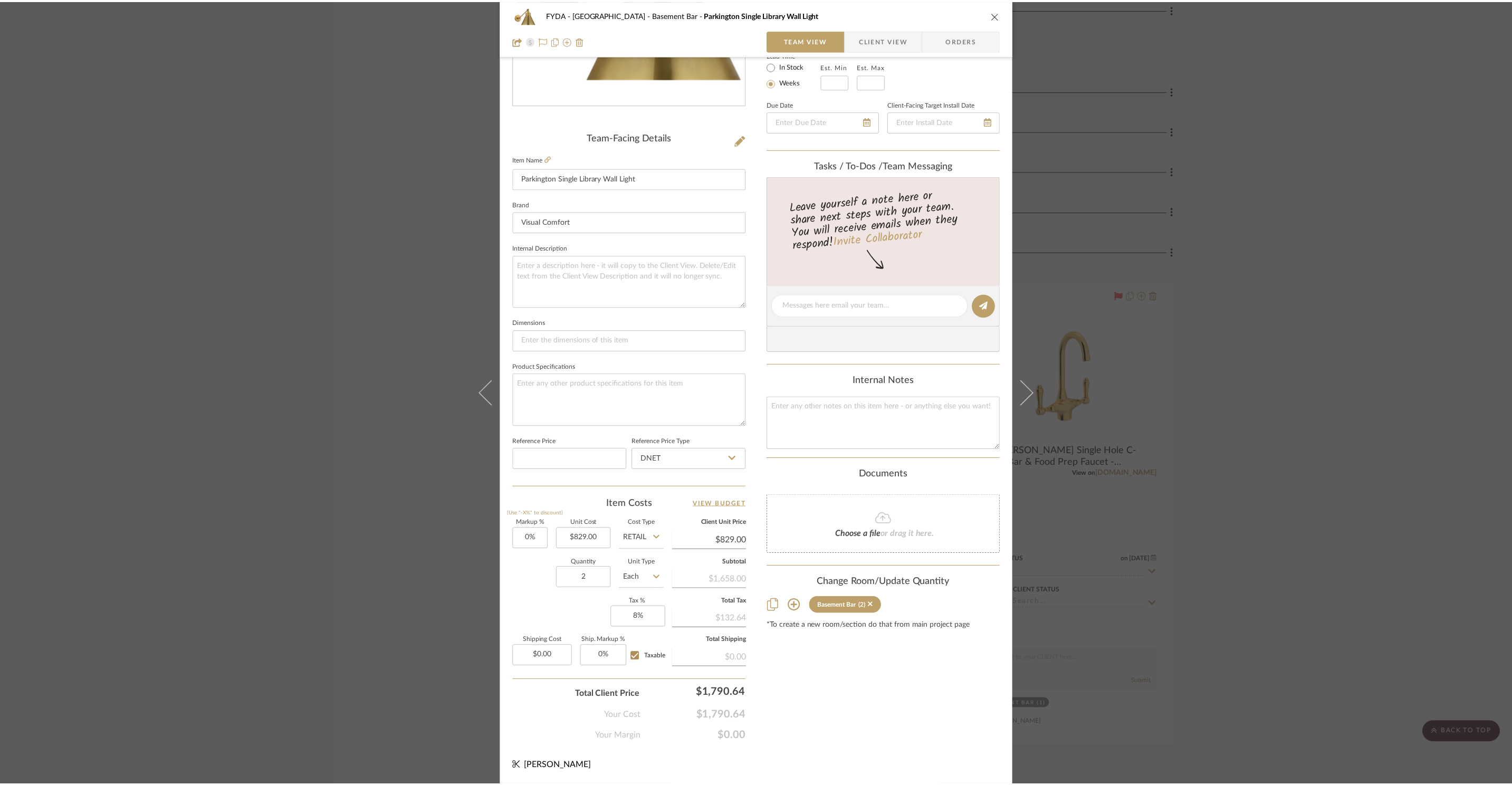
scroll to position [8491, 0]
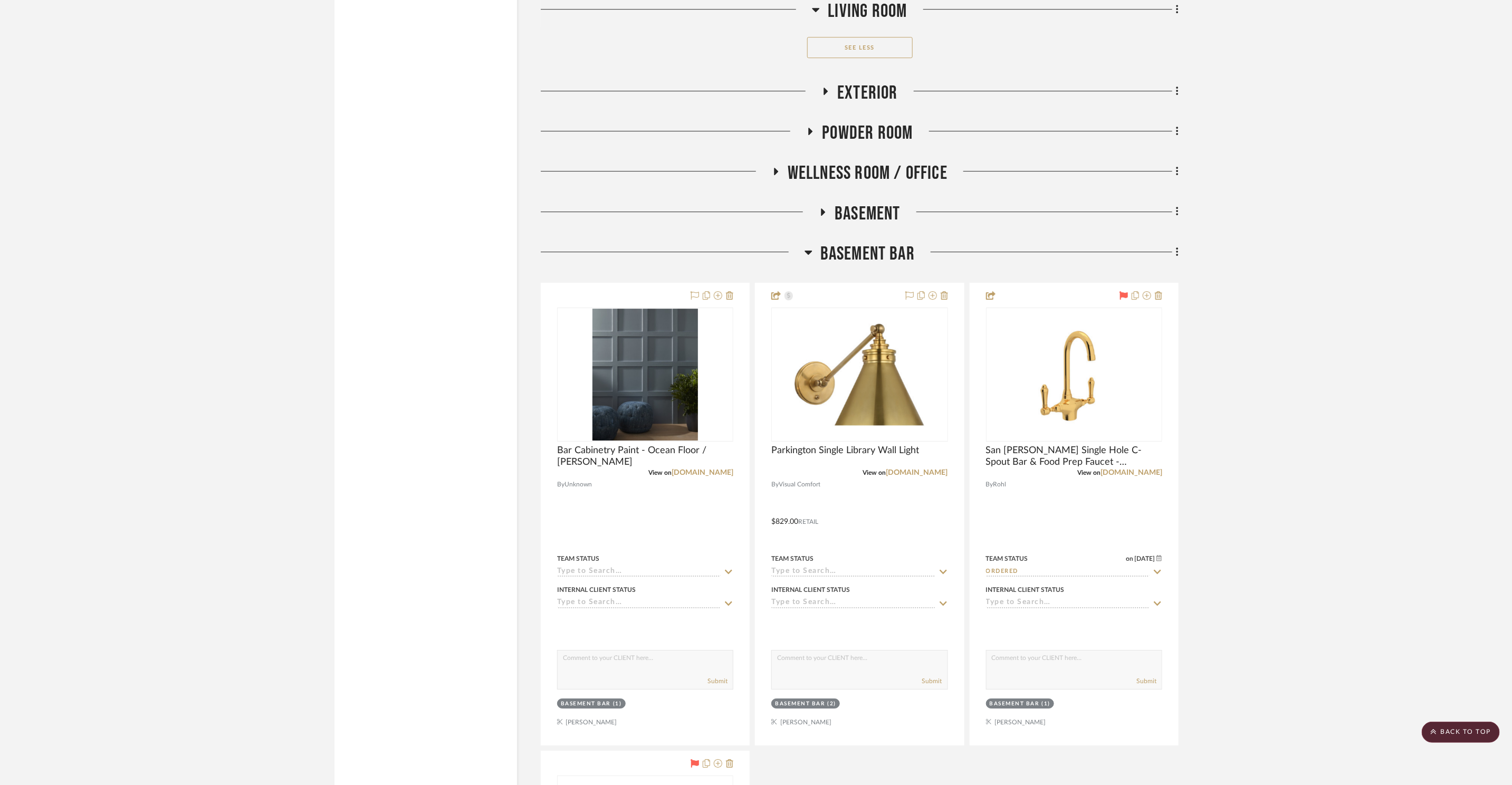
click at [847, 256] on span "Basement Bar" at bounding box center [867, 254] width 94 height 23
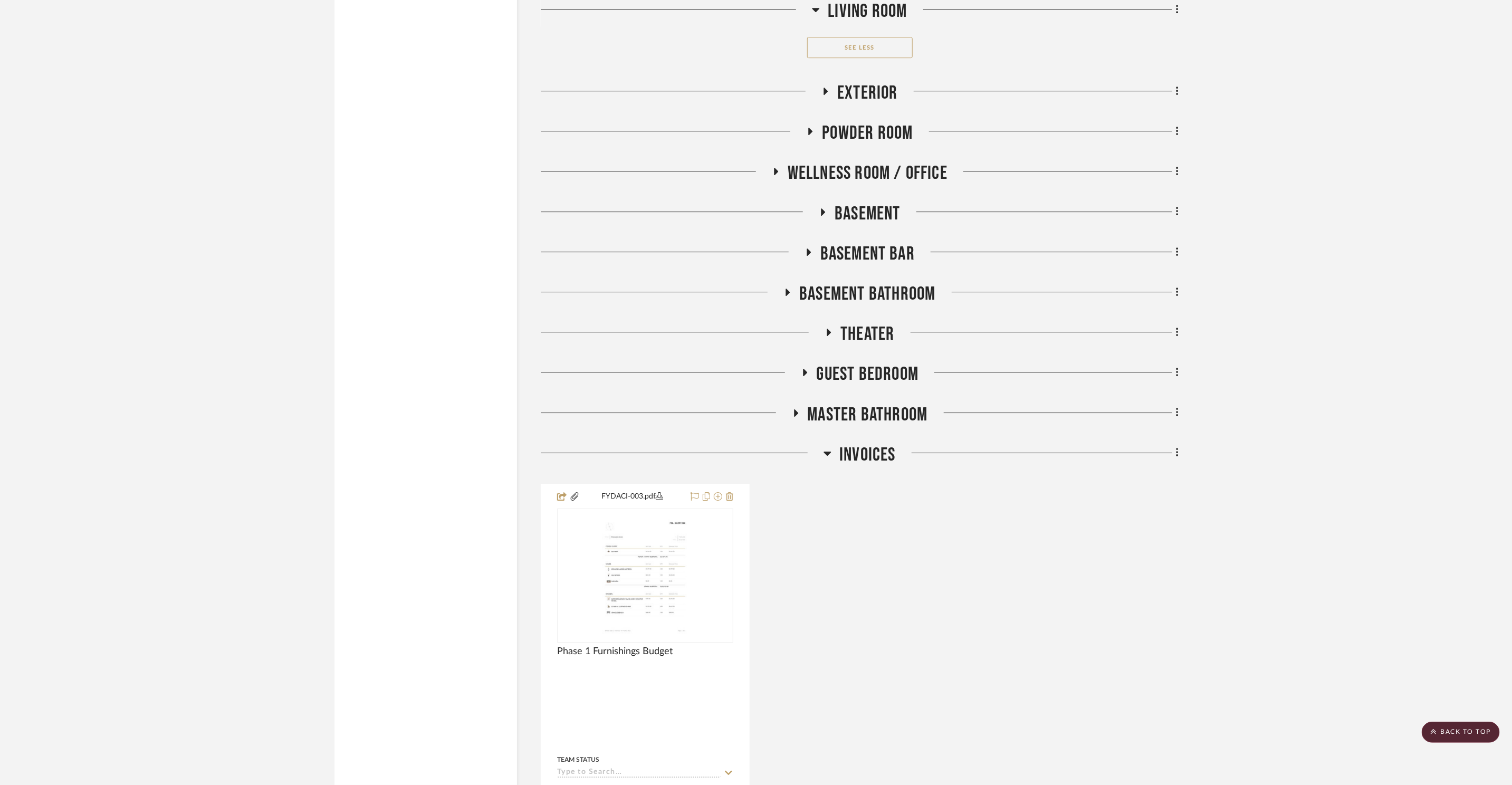
click at [860, 209] on span "Basement" at bounding box center [867, 213] width 66 height 23
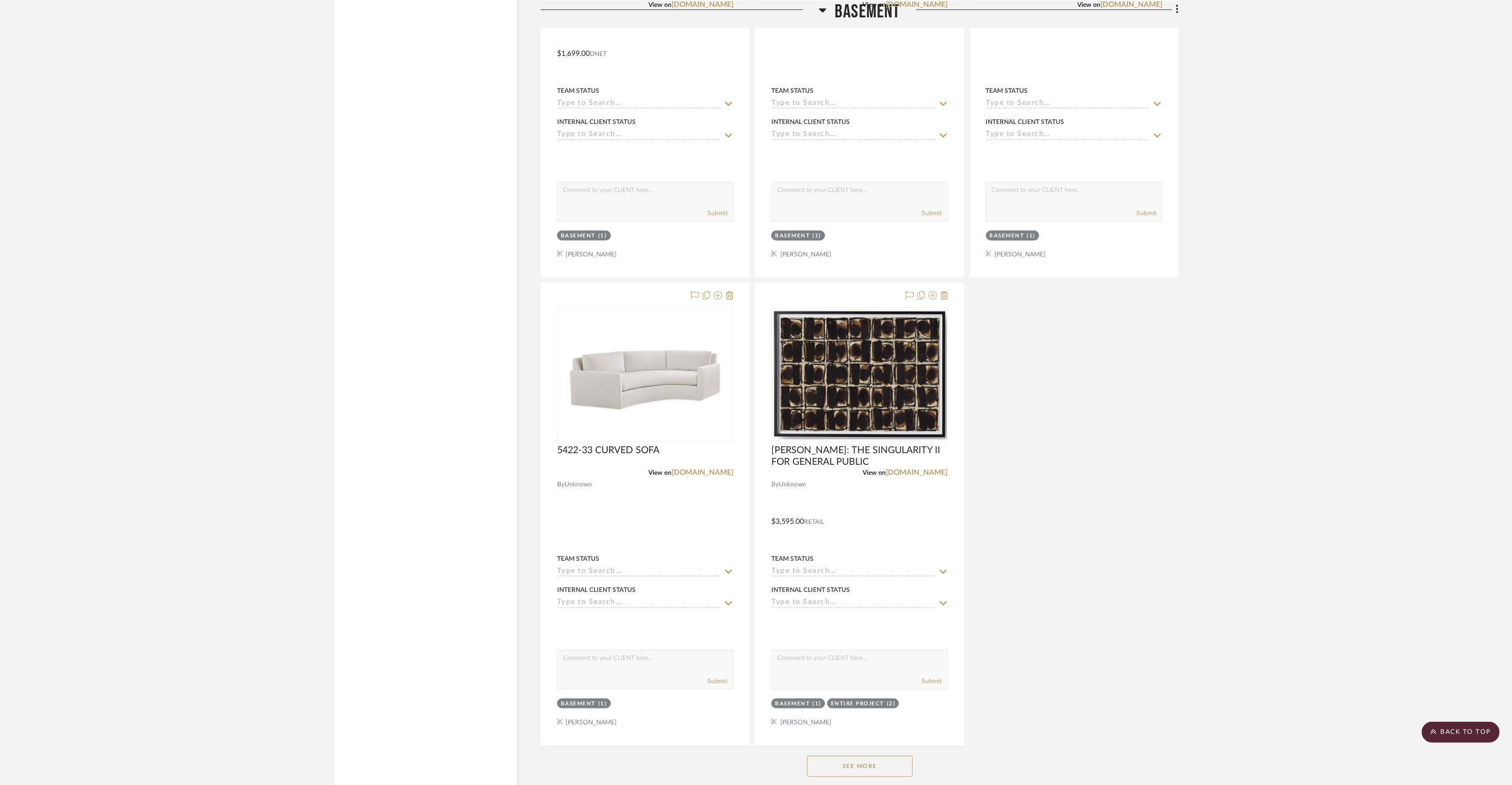
scroll to position [9541, 0]
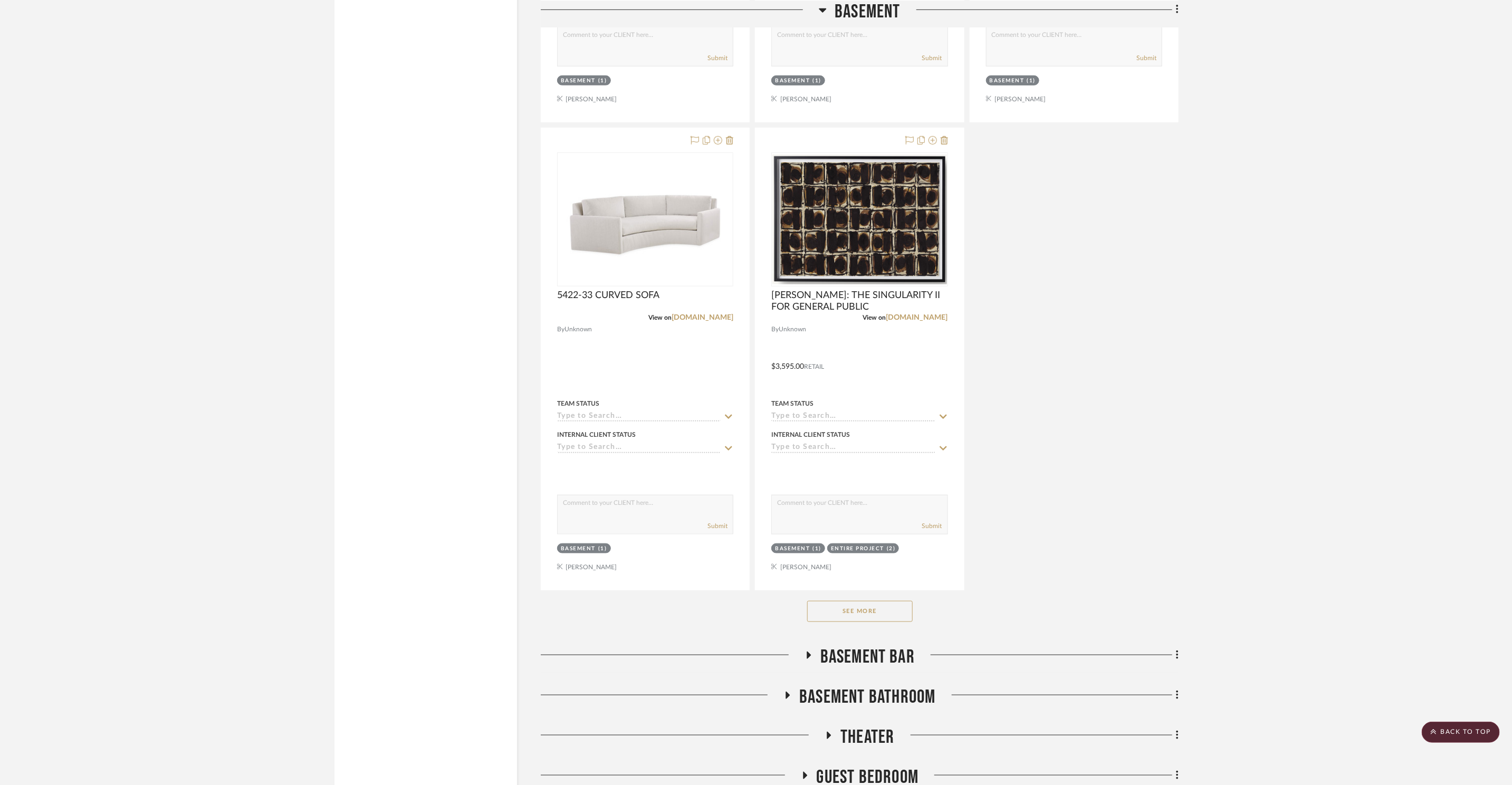
click at [871, 625] on div "See More" at bounding box center [859, 611] width 638 height 42
click at [876, 617] on button "See More" at bounding box center [859, 611] width 105 height 21
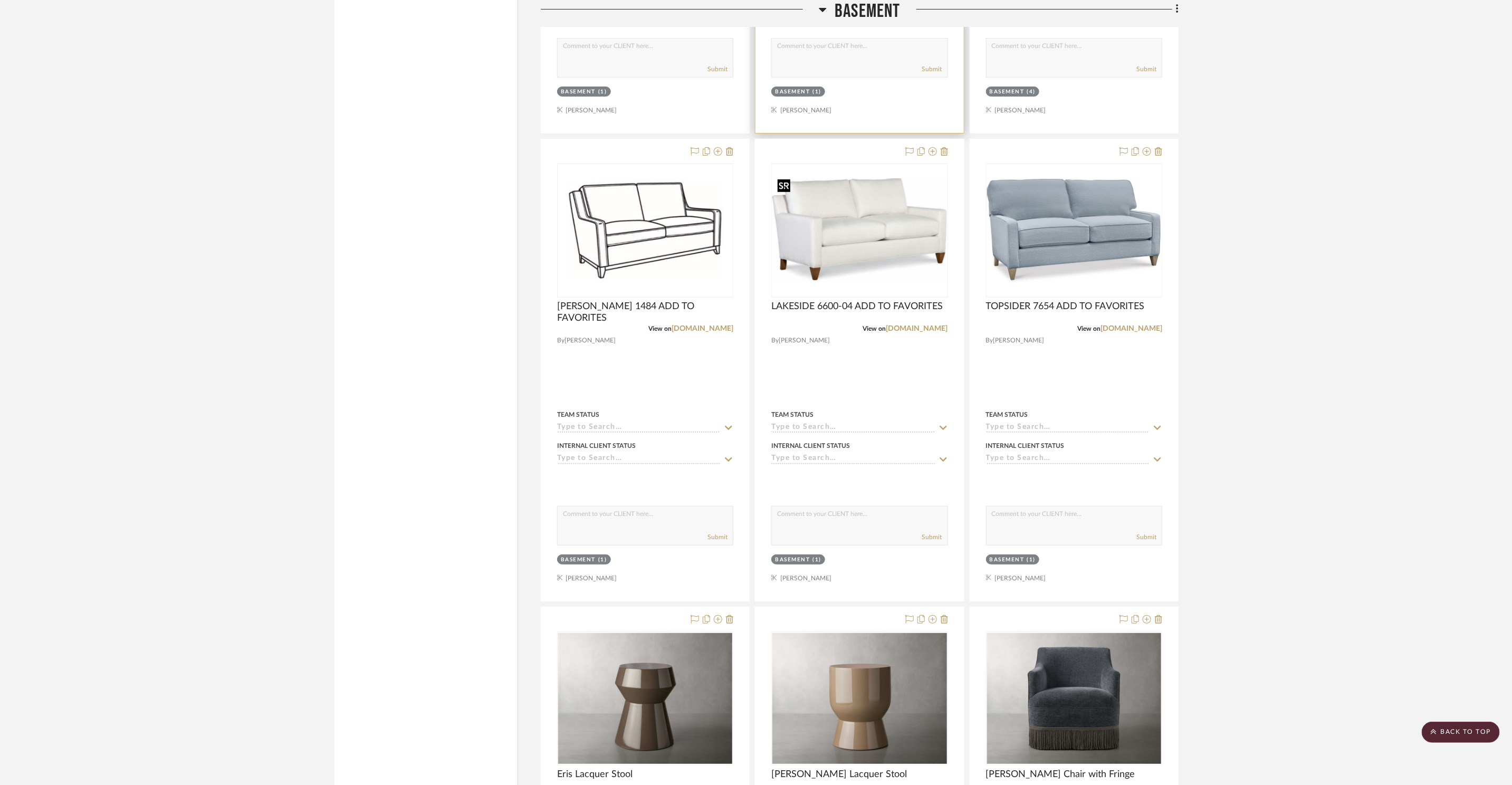
scroll to position [15072, 0]
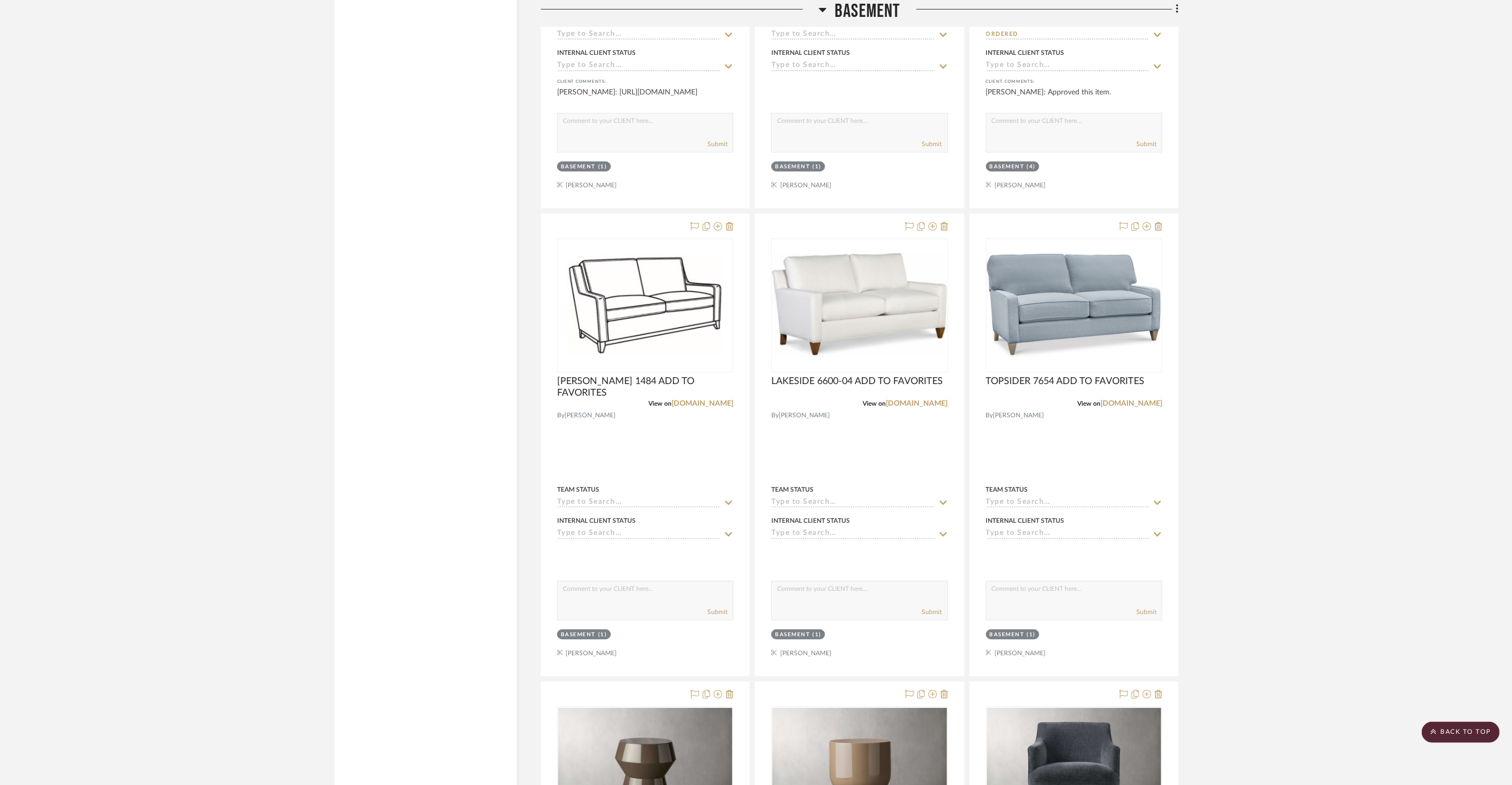
click at [876, 16] on span "Basement" at bounding box center [867, 11] width 66 height 23
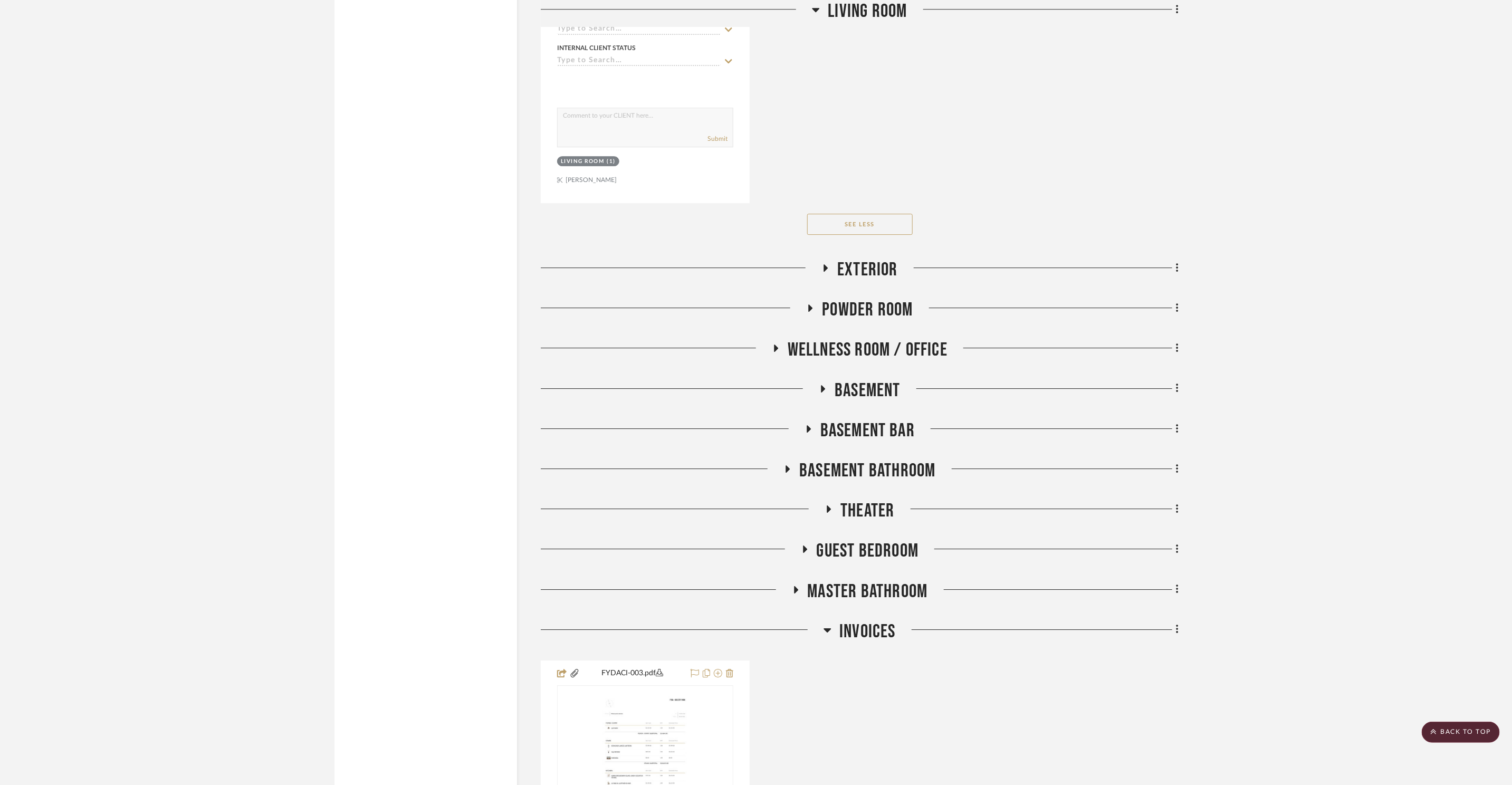
scroll to position [8242, 0]
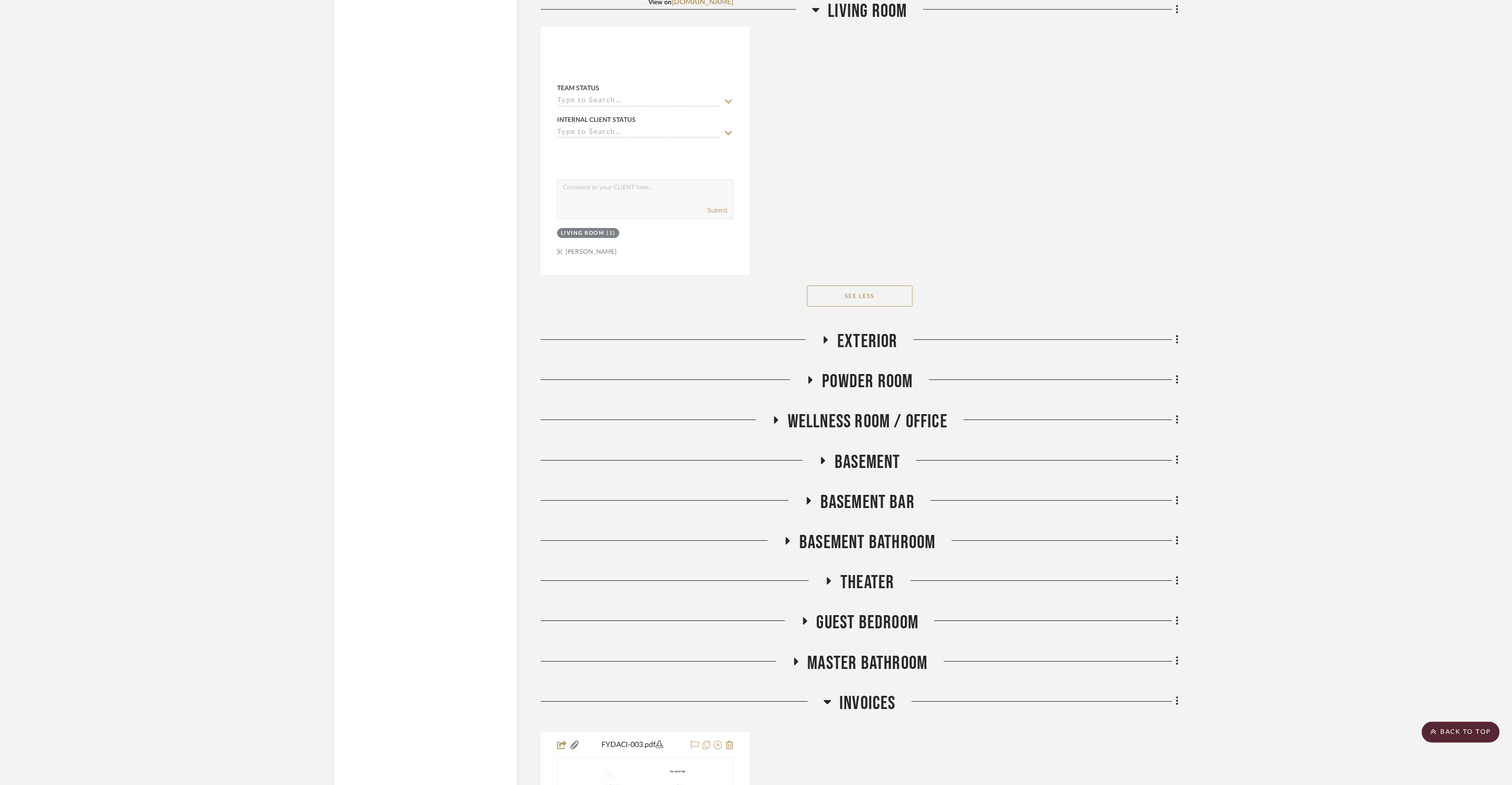
click at [841, 410] on span "Wellness Room / Office" at bounding box center [867, 421] width 160 height 23
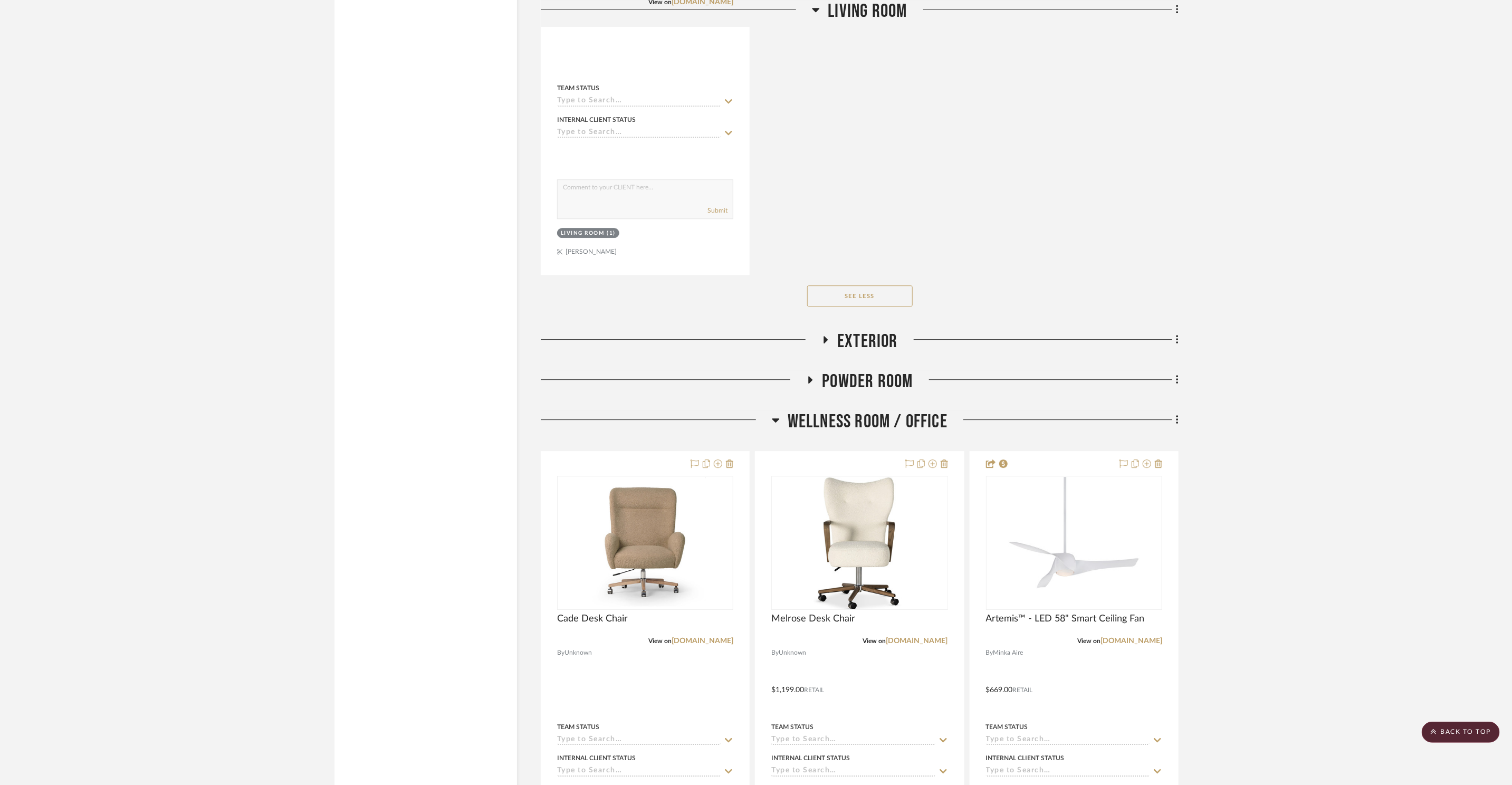
click at [842, 410] on span "Wellness Room / Office" at bounding box center [867, 421] width 160 height 23
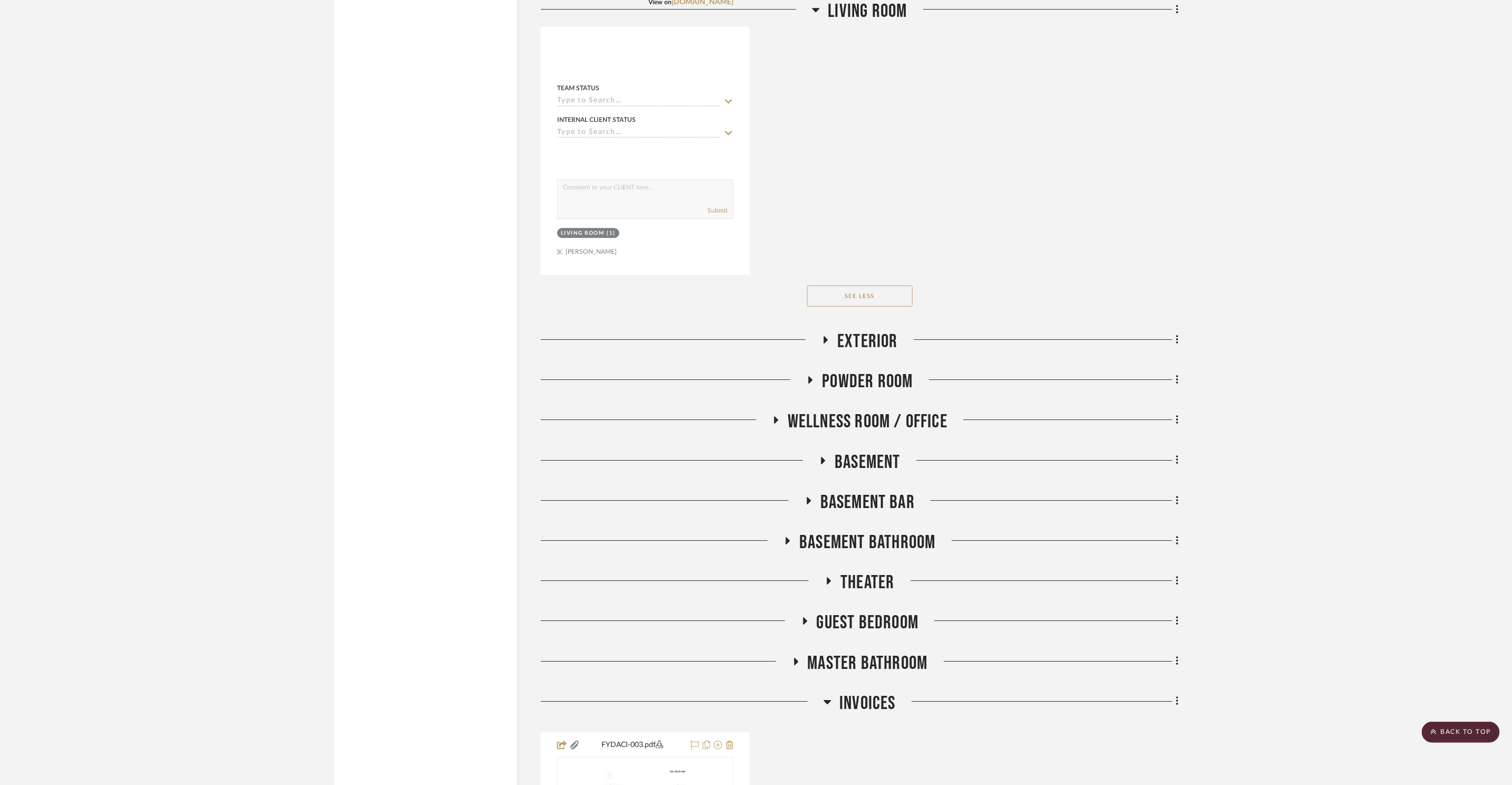
click at [851, 377] on span "Powder Room" at bounding box center [867, 381] width 90 height 23
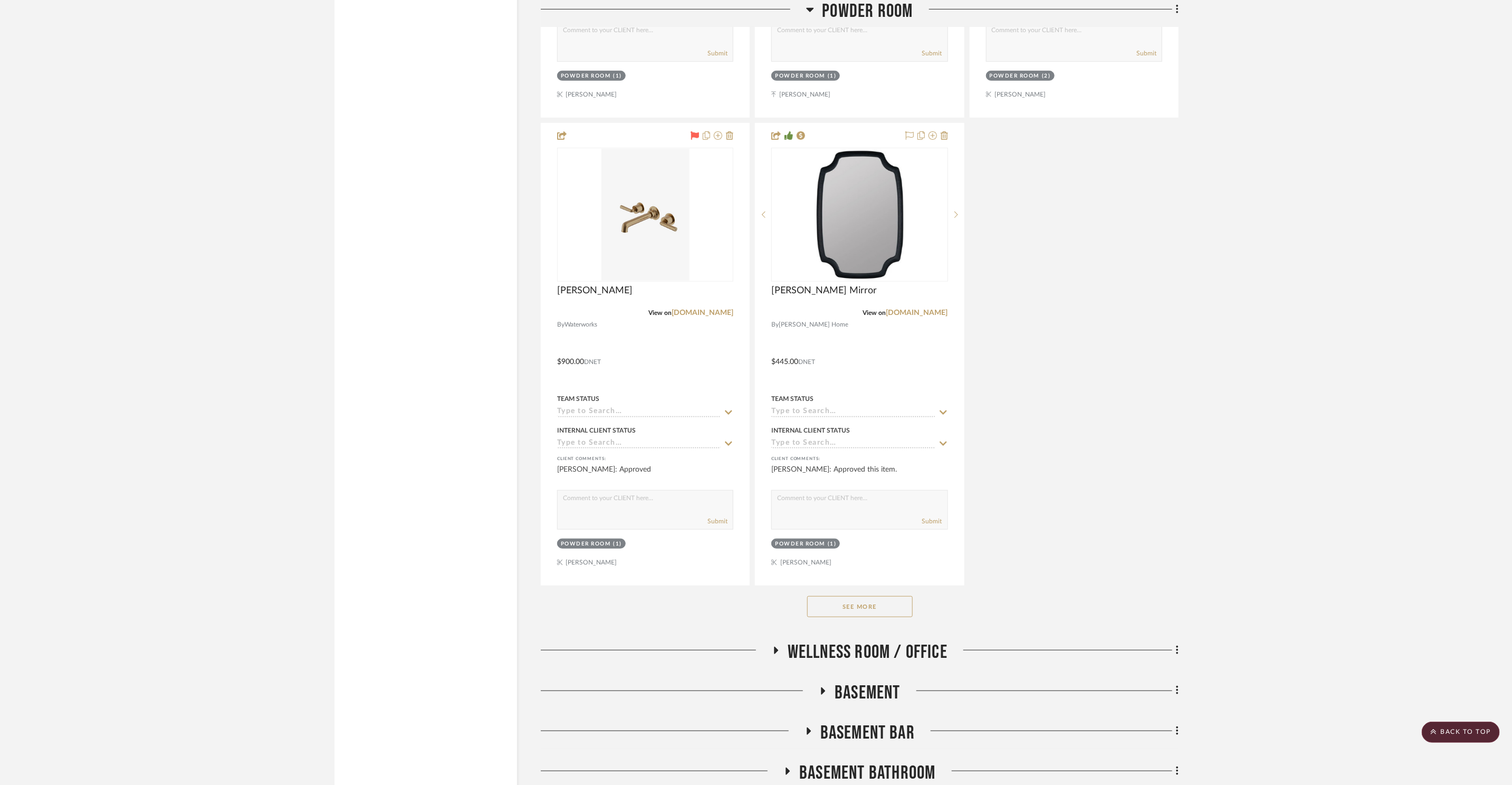
scroll to position [9470, 0]
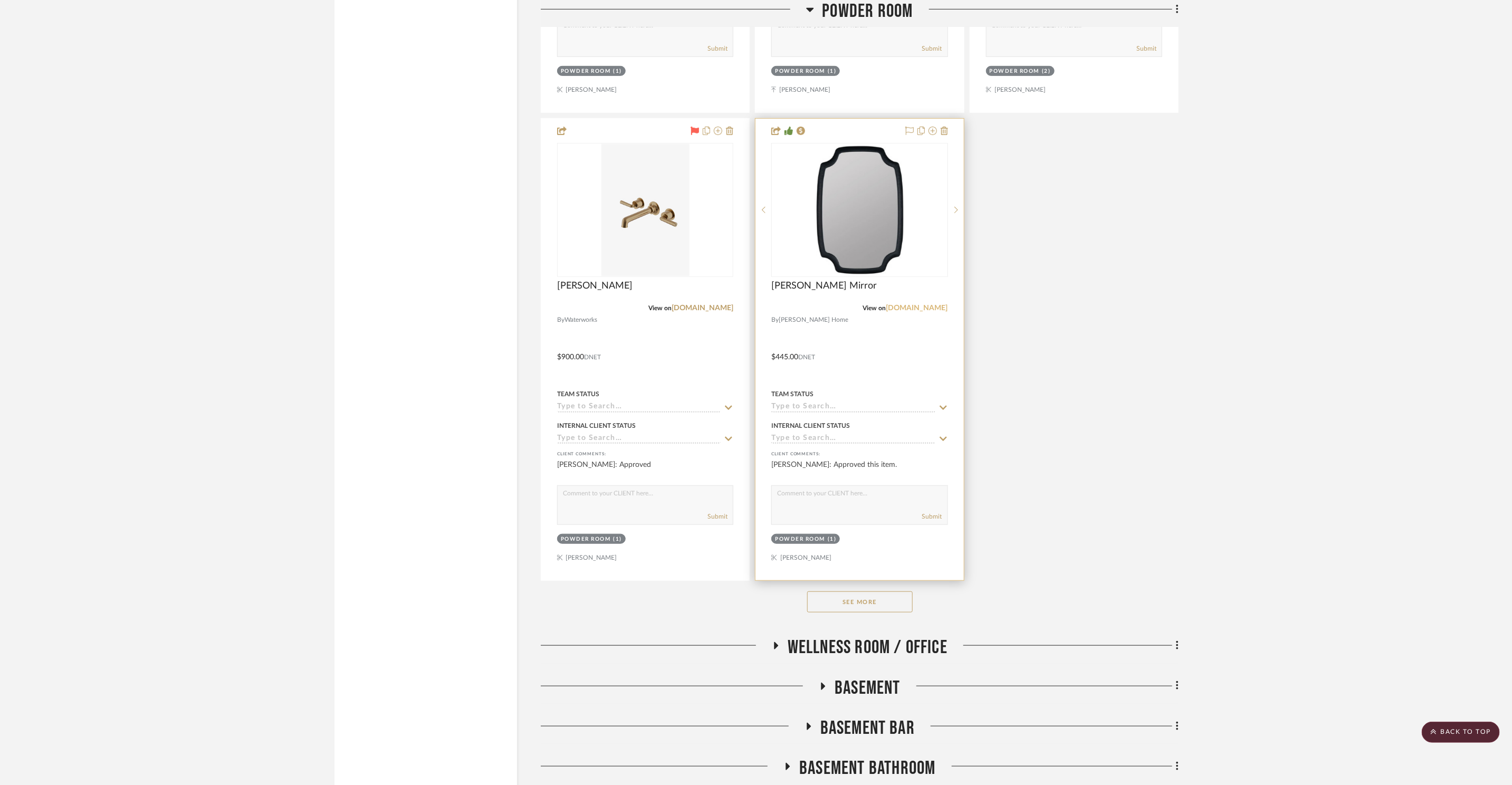
click at [916, 305] on link "stofferhome.com" at bounding box center [917, 308] width 62 height 7
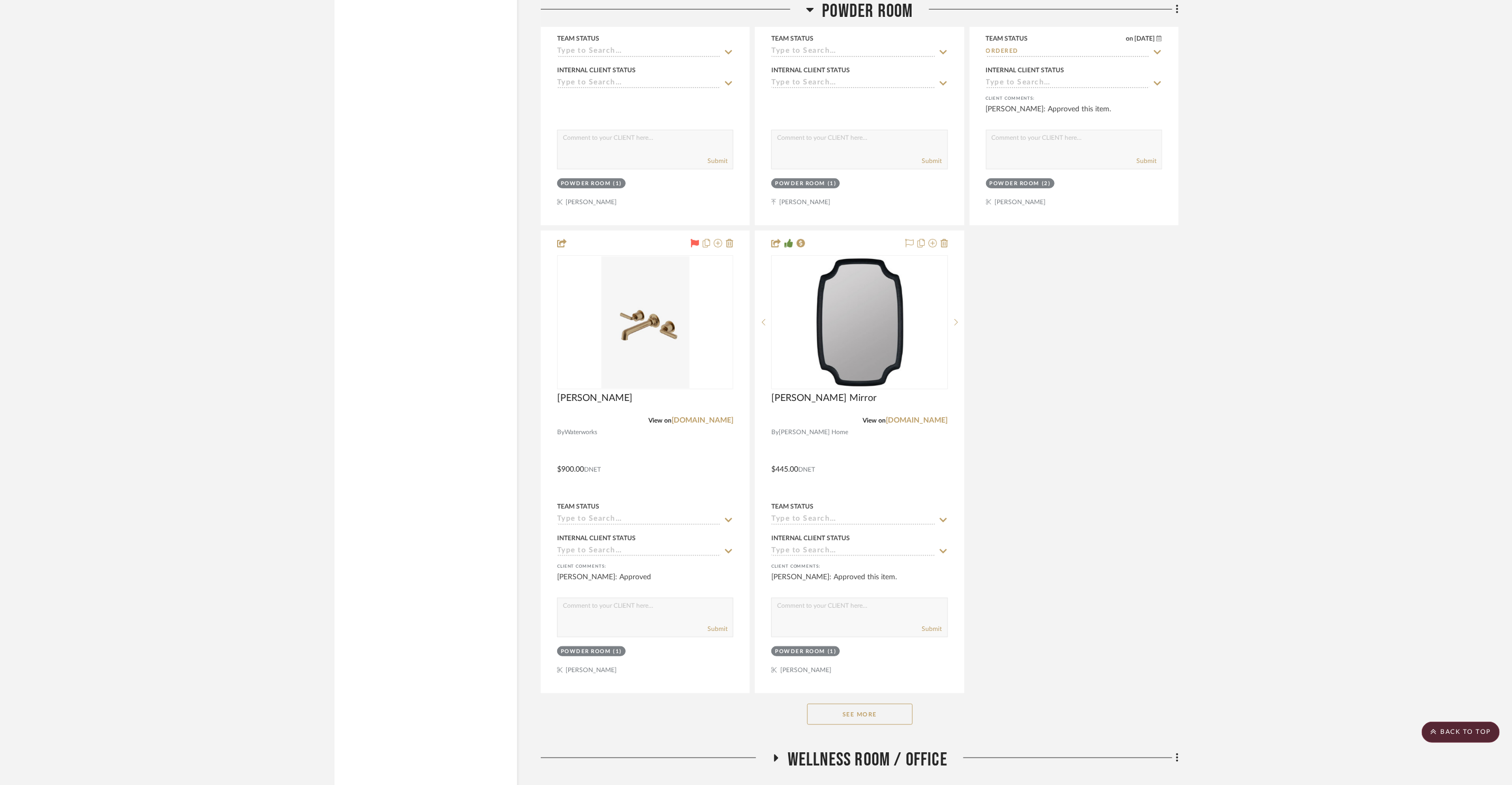
scroll to position [9010, 0]
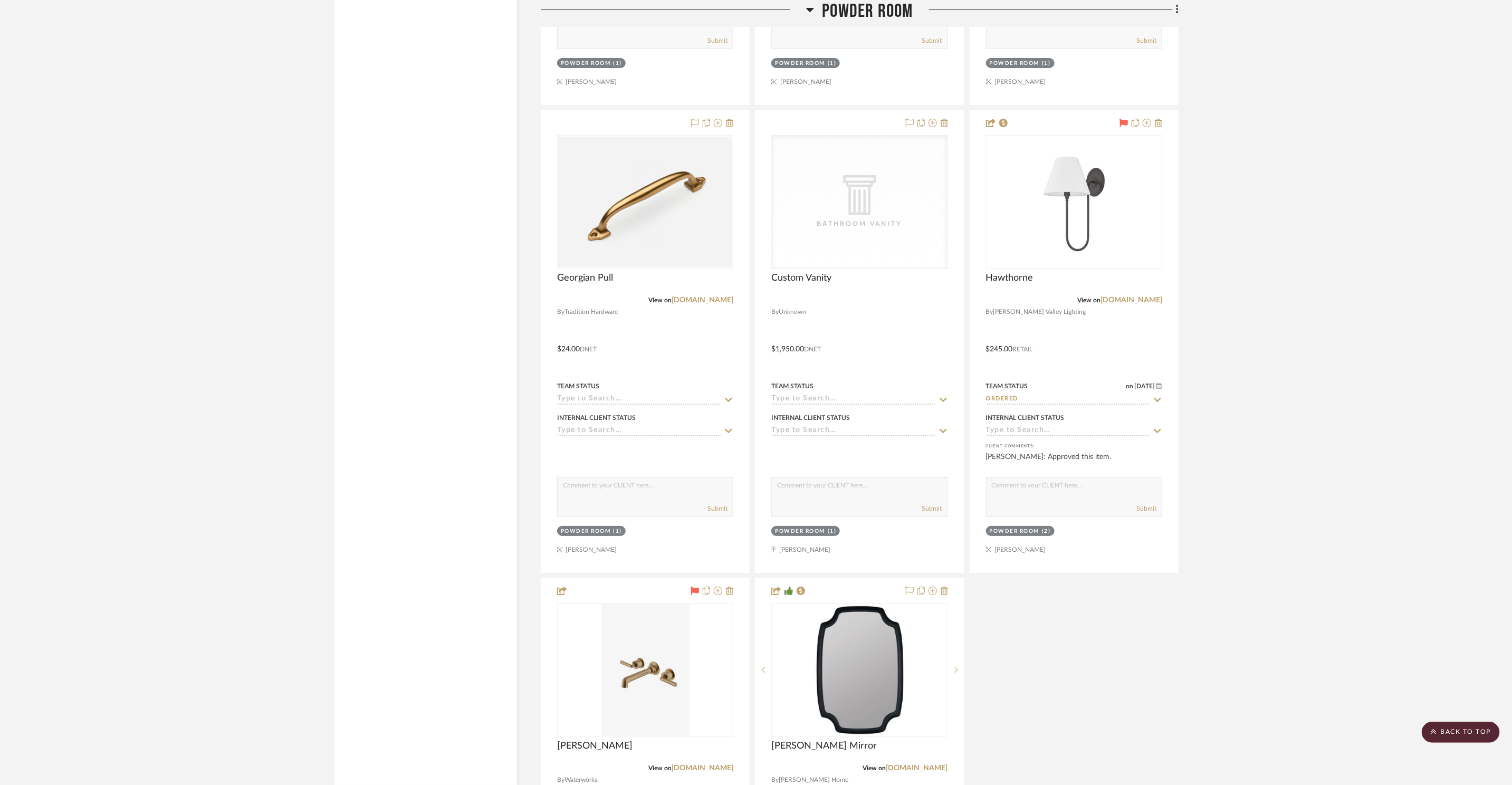
click at [862, 12] on span "Powder Room" at bounding box center [867, 11] width 90 height 23
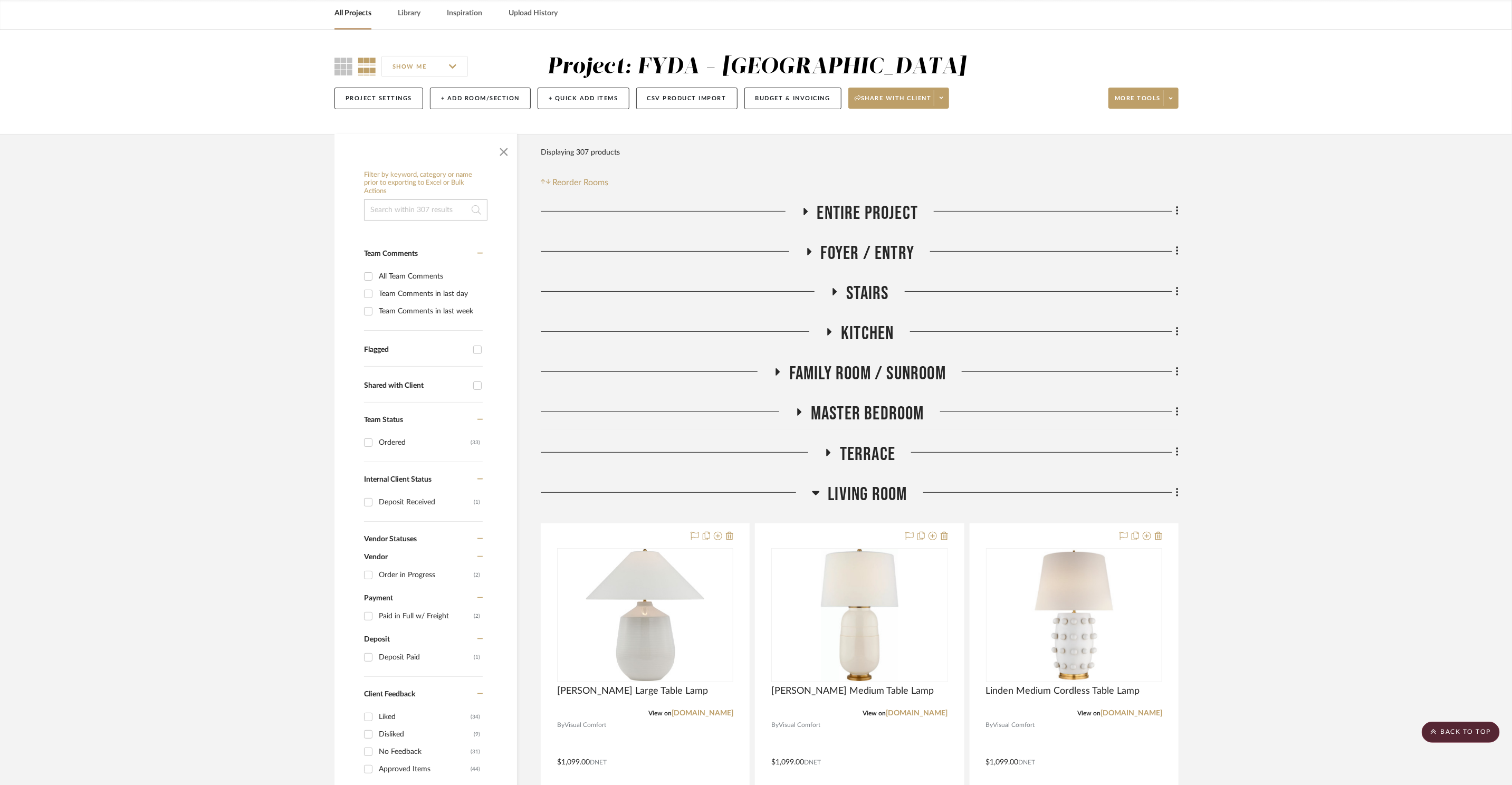
scroll to position [0, 0]
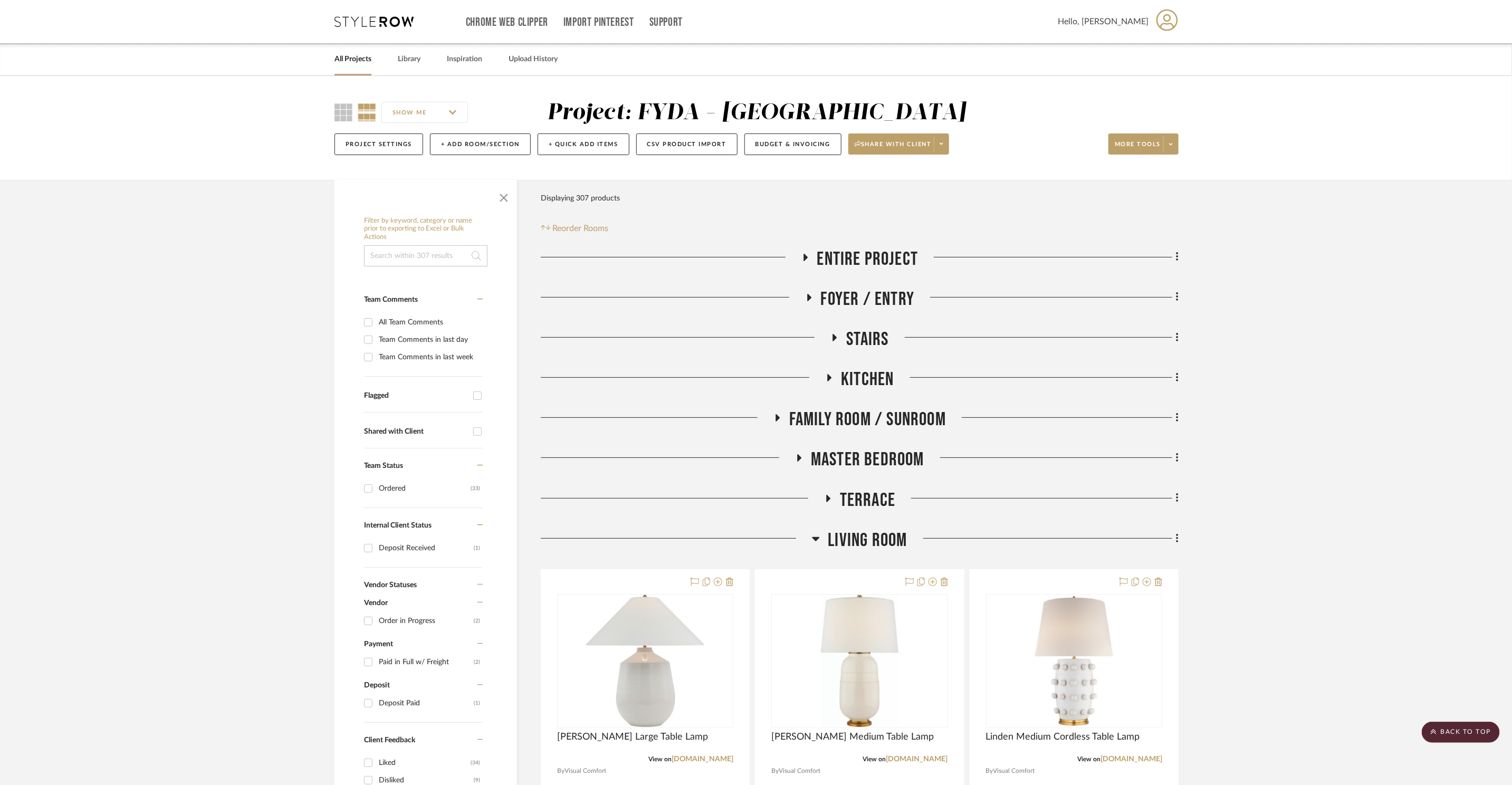
click at [884, 256] on span "Entire Project" at bounding box center [868, 259] width 101 height 23
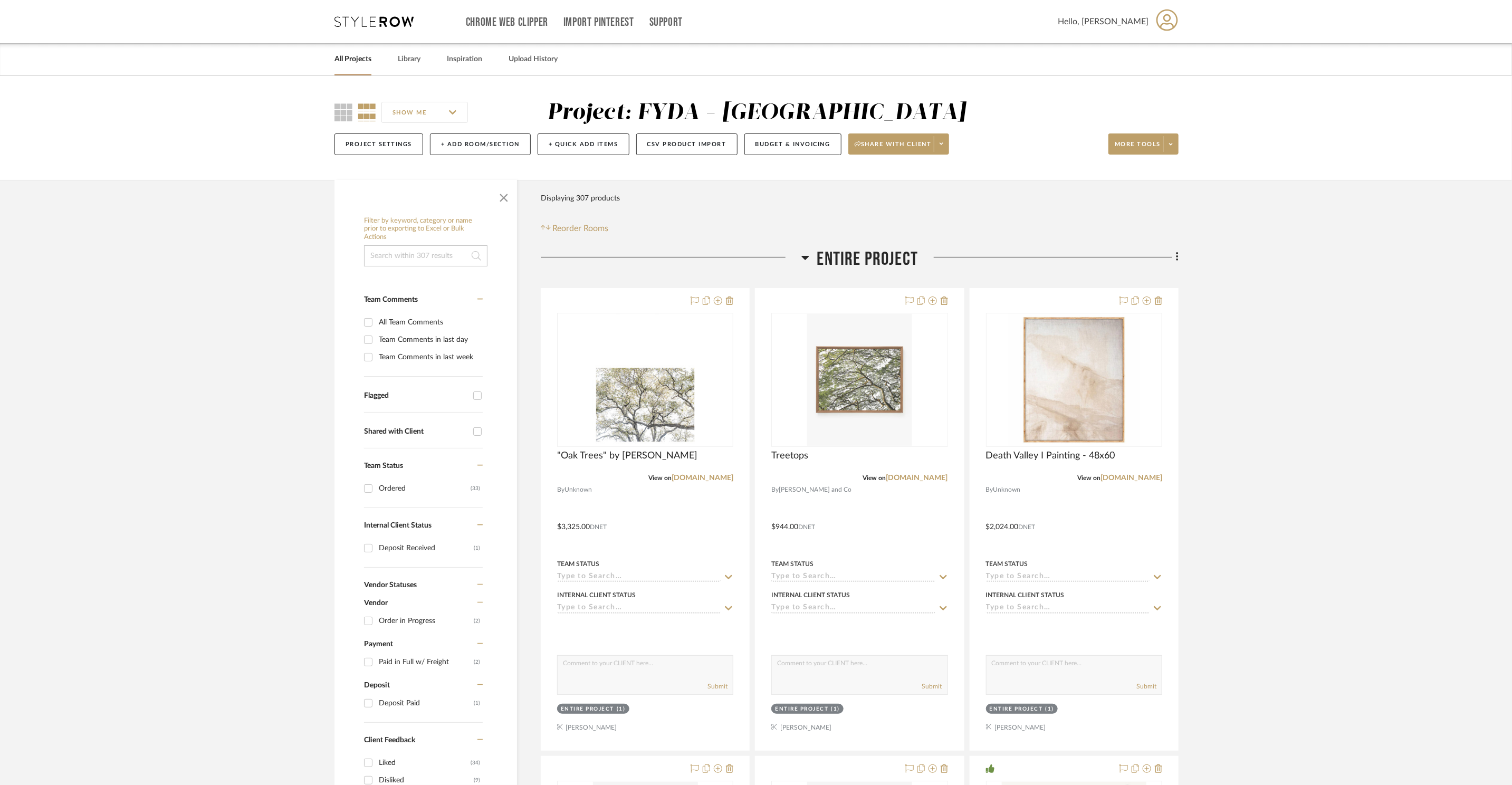
click at [884, 255] on span "Entire Project" at bounding box center [868, 259] width 101 height 23
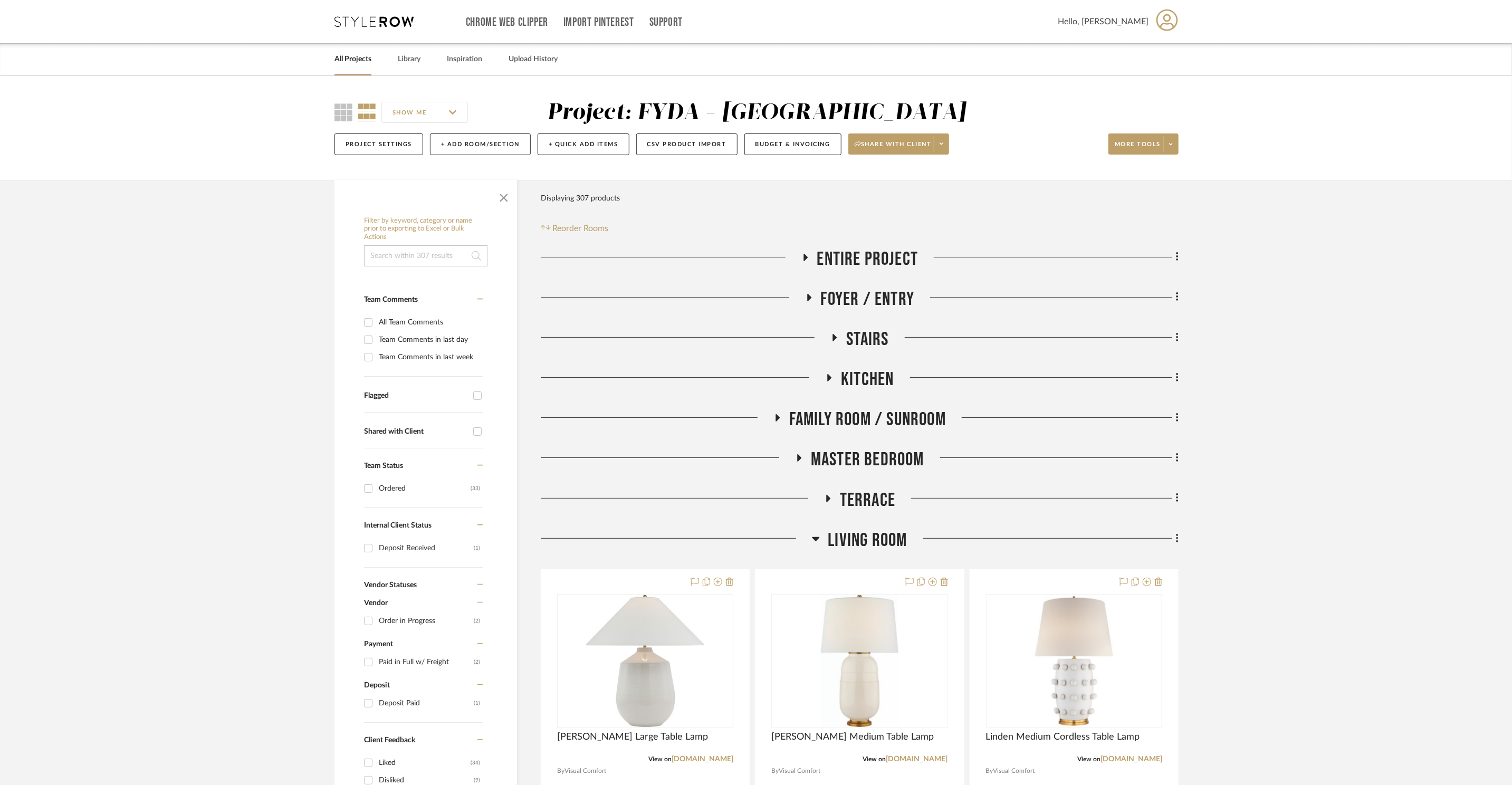
click at [883, 292] on span "Foyer / Entry" at bounding box center [868, 299] width 94 height 23
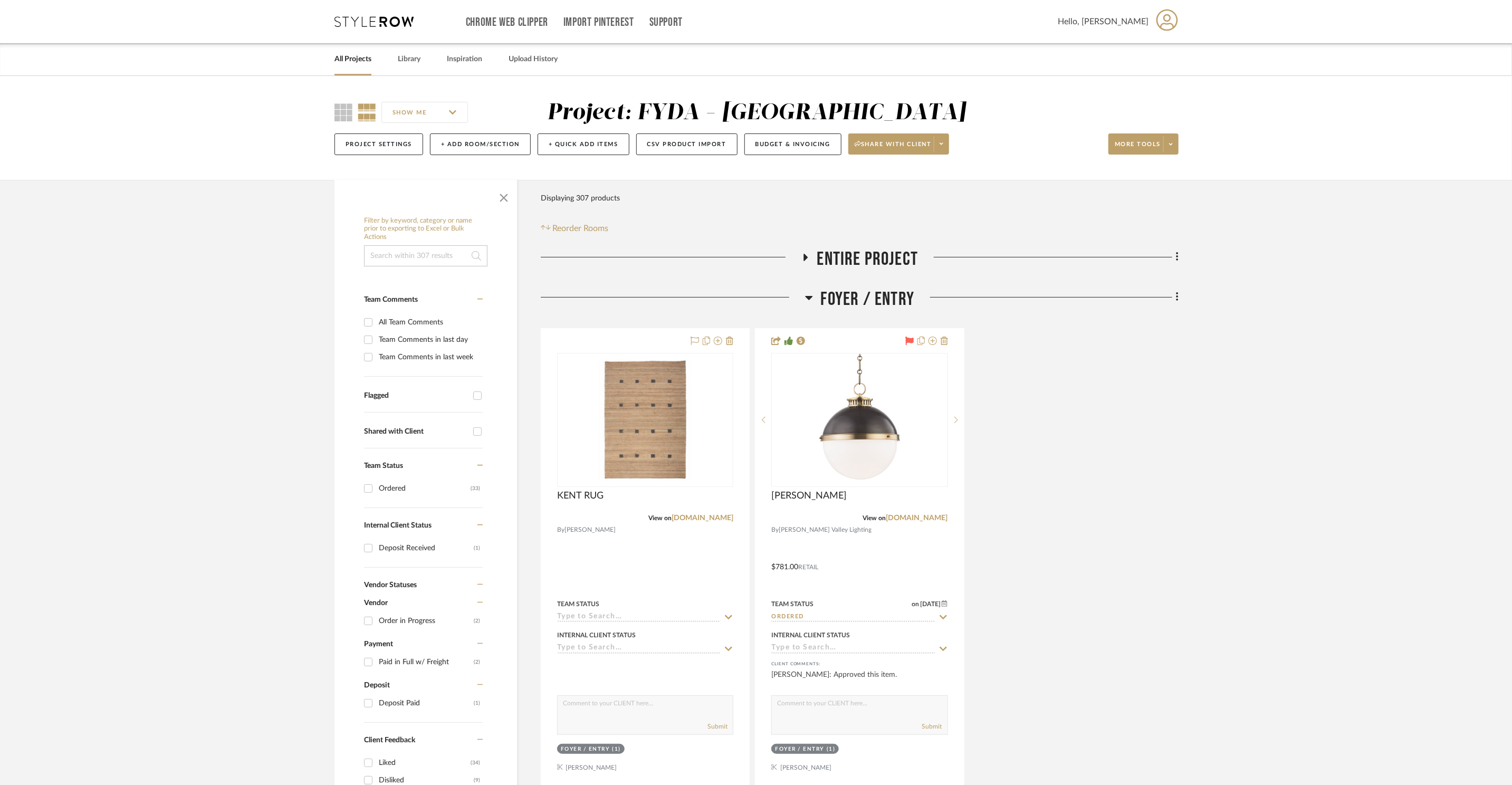
click at [884, 293] on span "Foyer / Entry" at bounding box center [868, 299] width 94 height 23
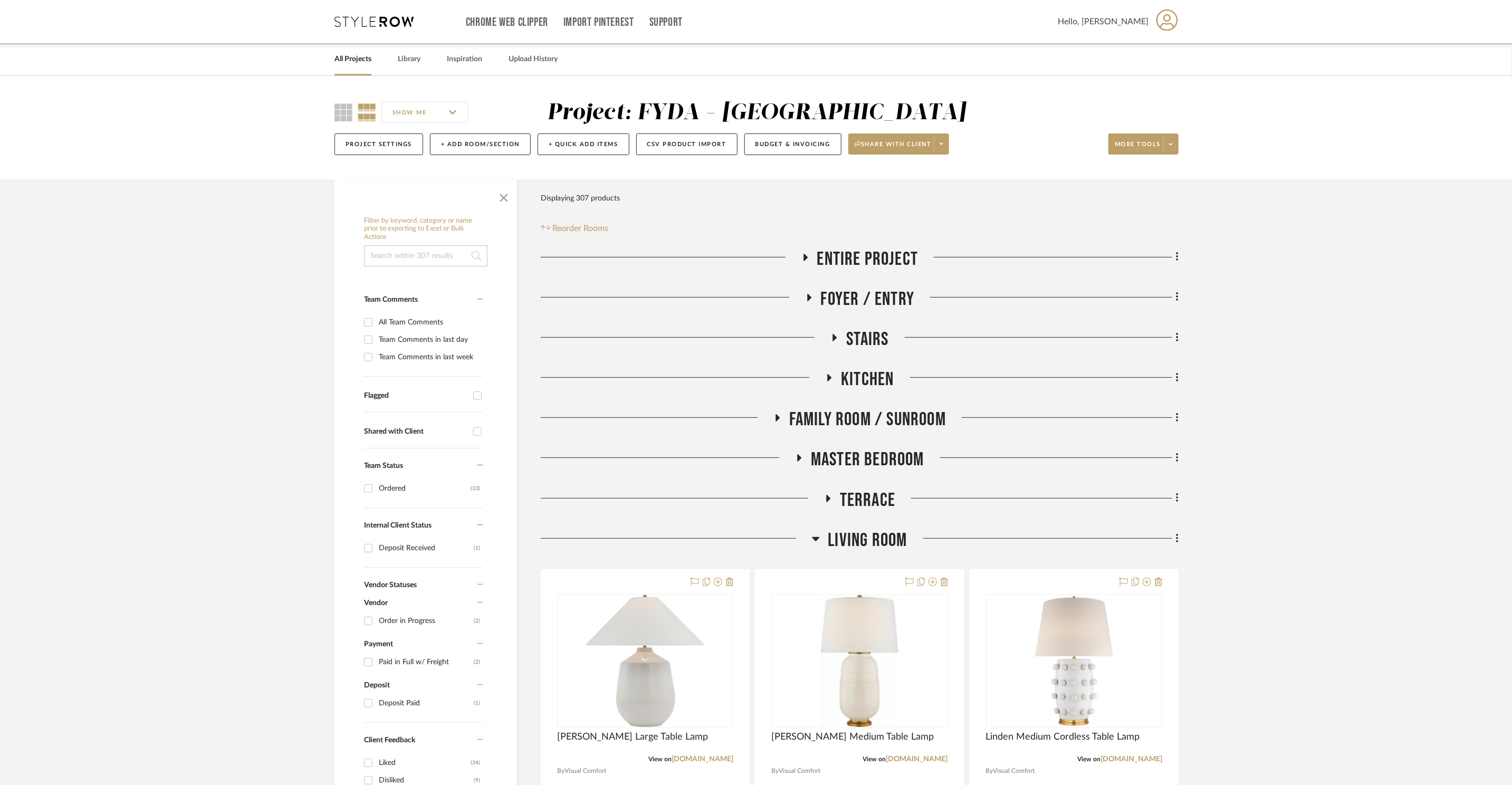
click at [883, 335] on span "Stairs" at bounding box center [867, 339] width 42 height 23
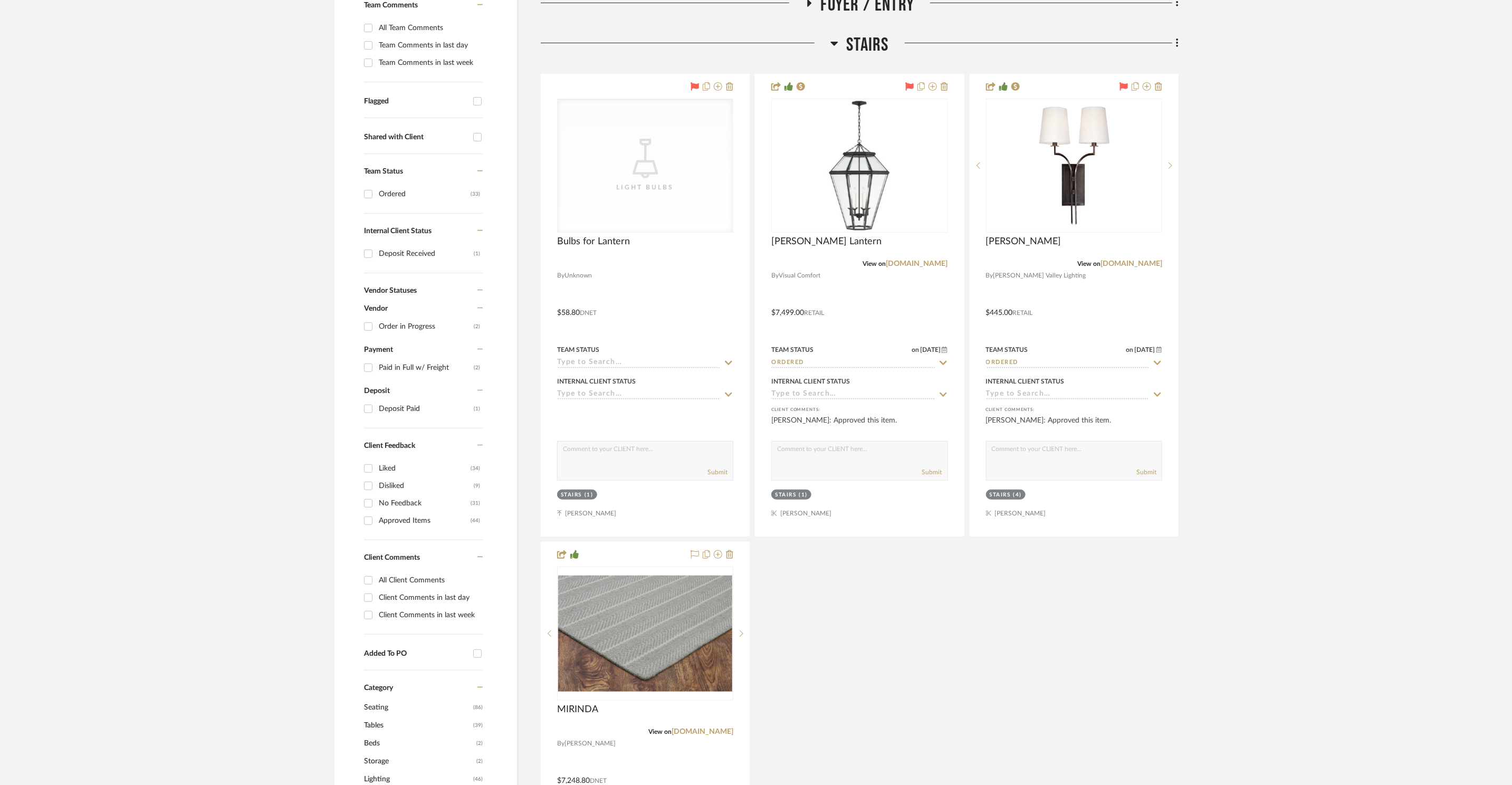
scroll to position [262, 0]
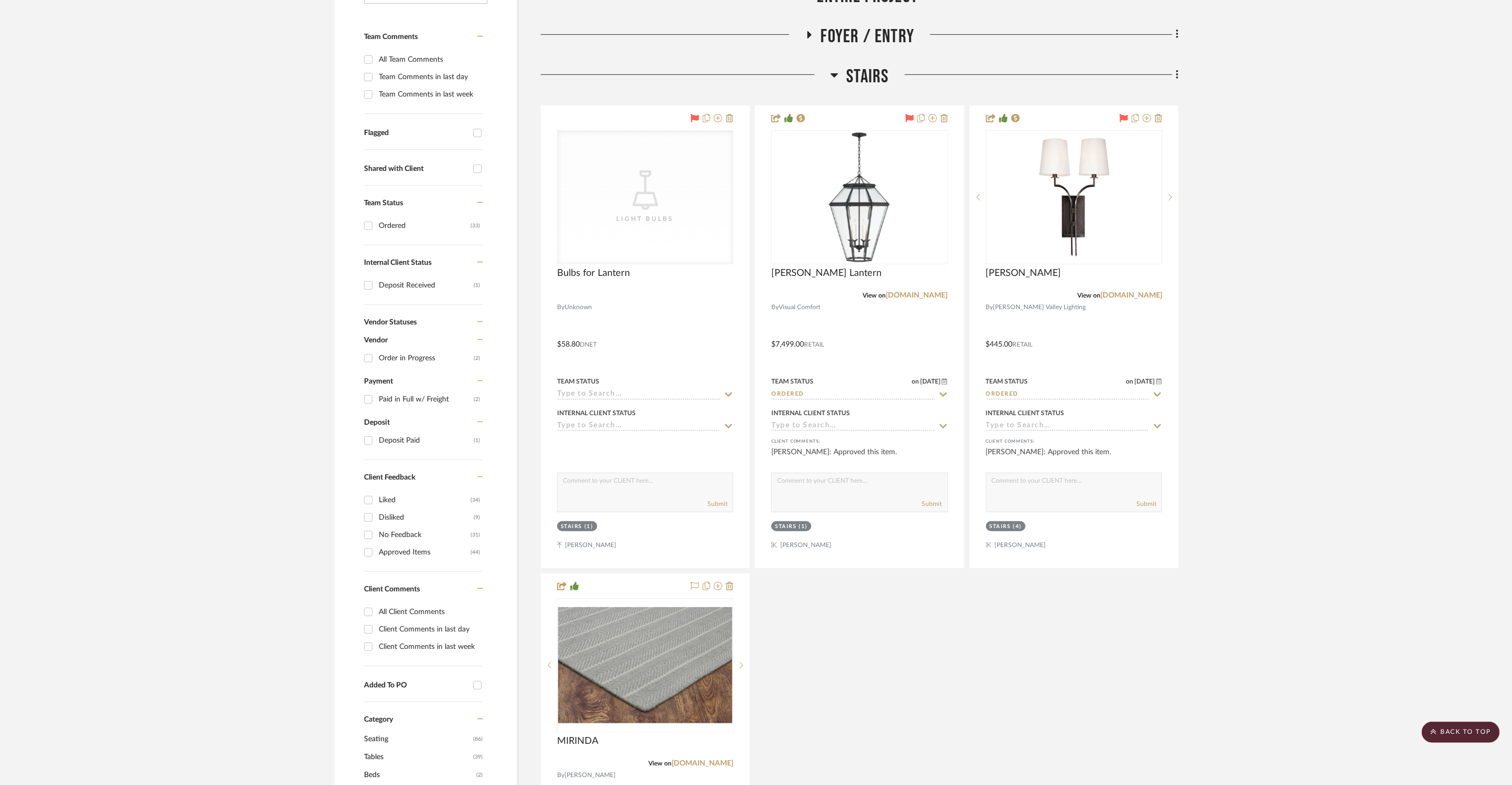
click at [841, 77] on h3 "Stairs" at bounding box center [859, 76] width 58 height 23
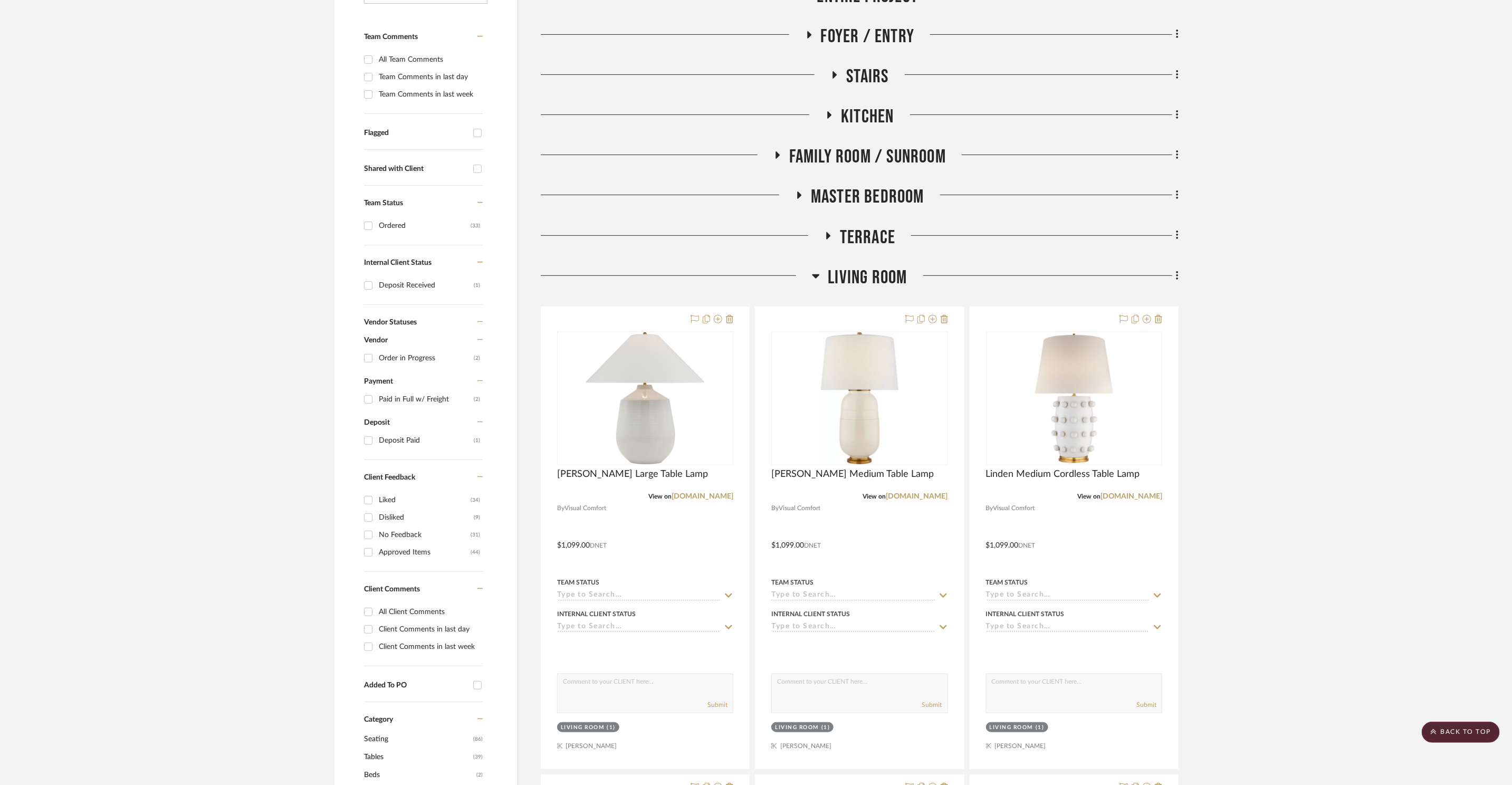
click at [861, 125] on span "Kitchen" at bounding box center [868, 116] width 53 height 23
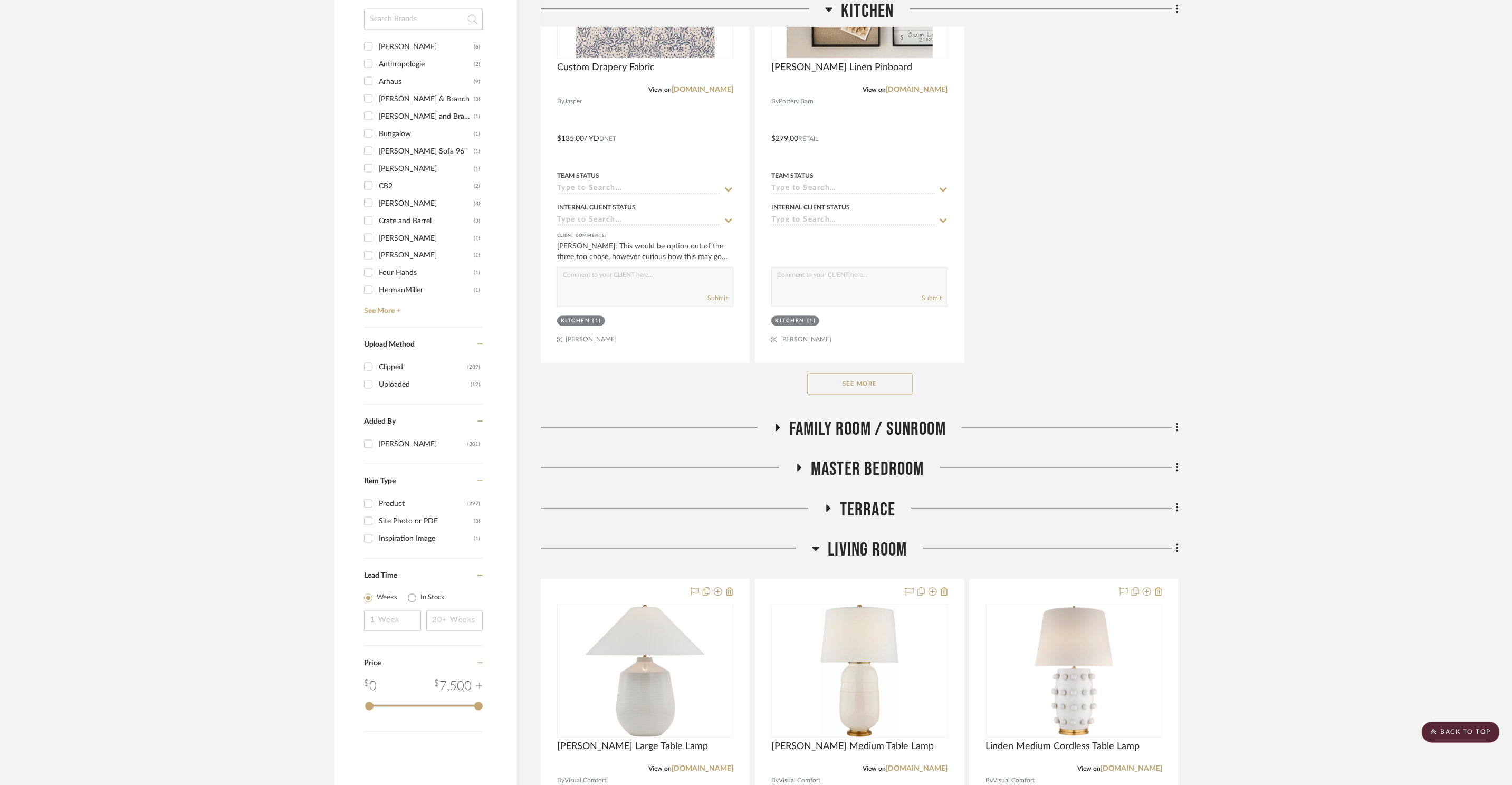
scroll to position [1539, 0]
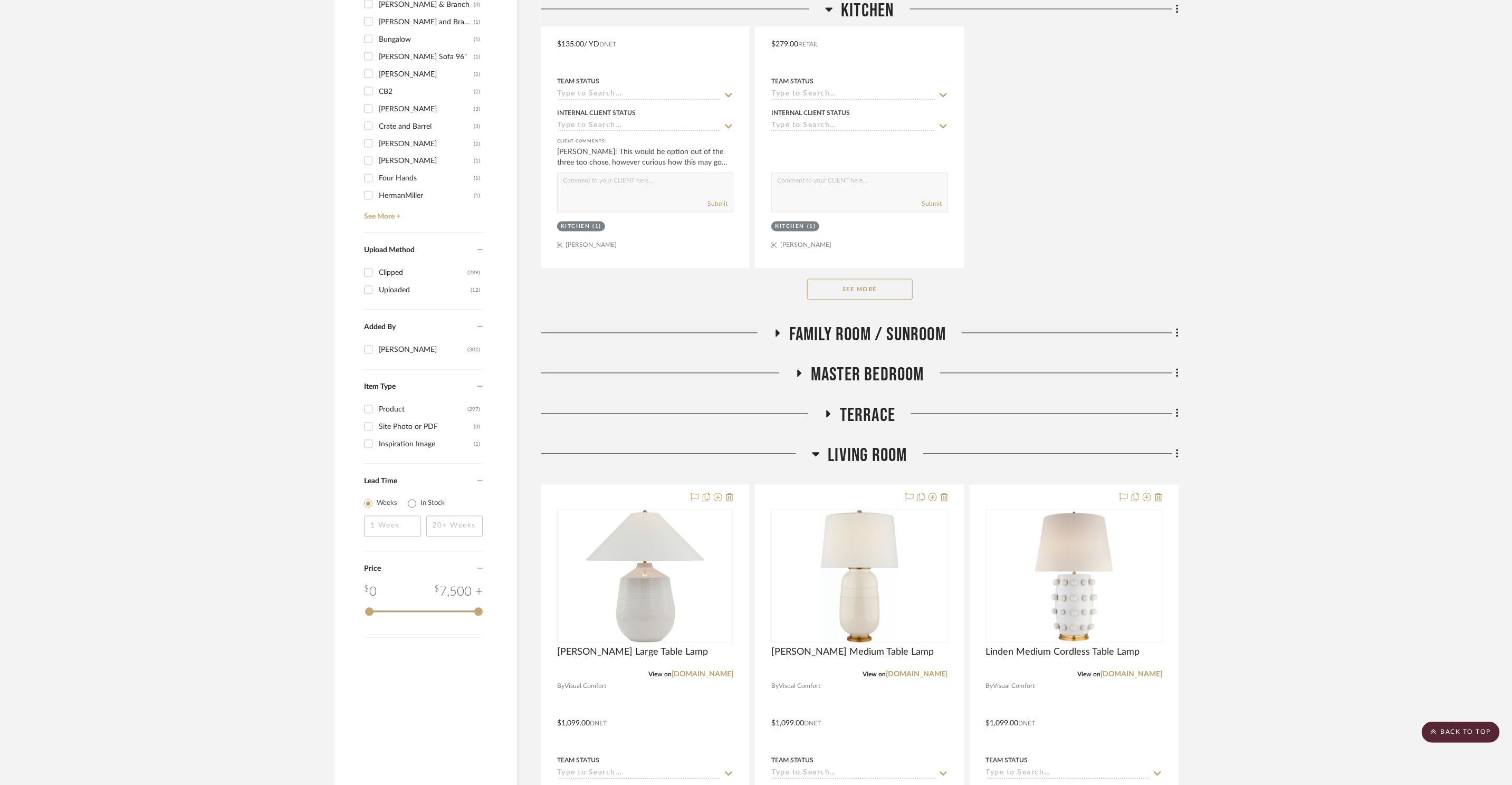
click at [851, 289] on button "See More" at bounding box center [859, 289] width 105 height 21
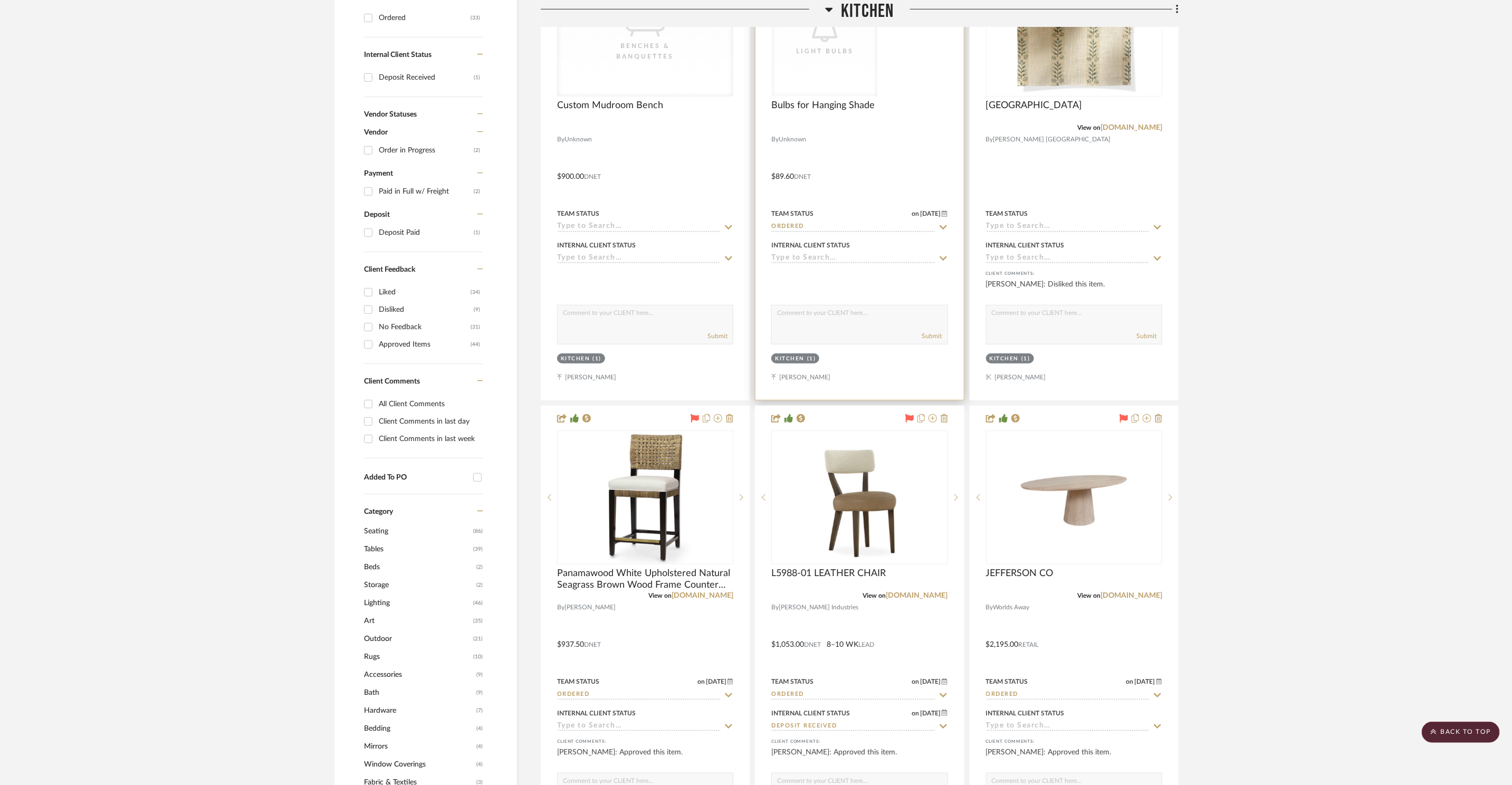
scroll to position [382, 0]
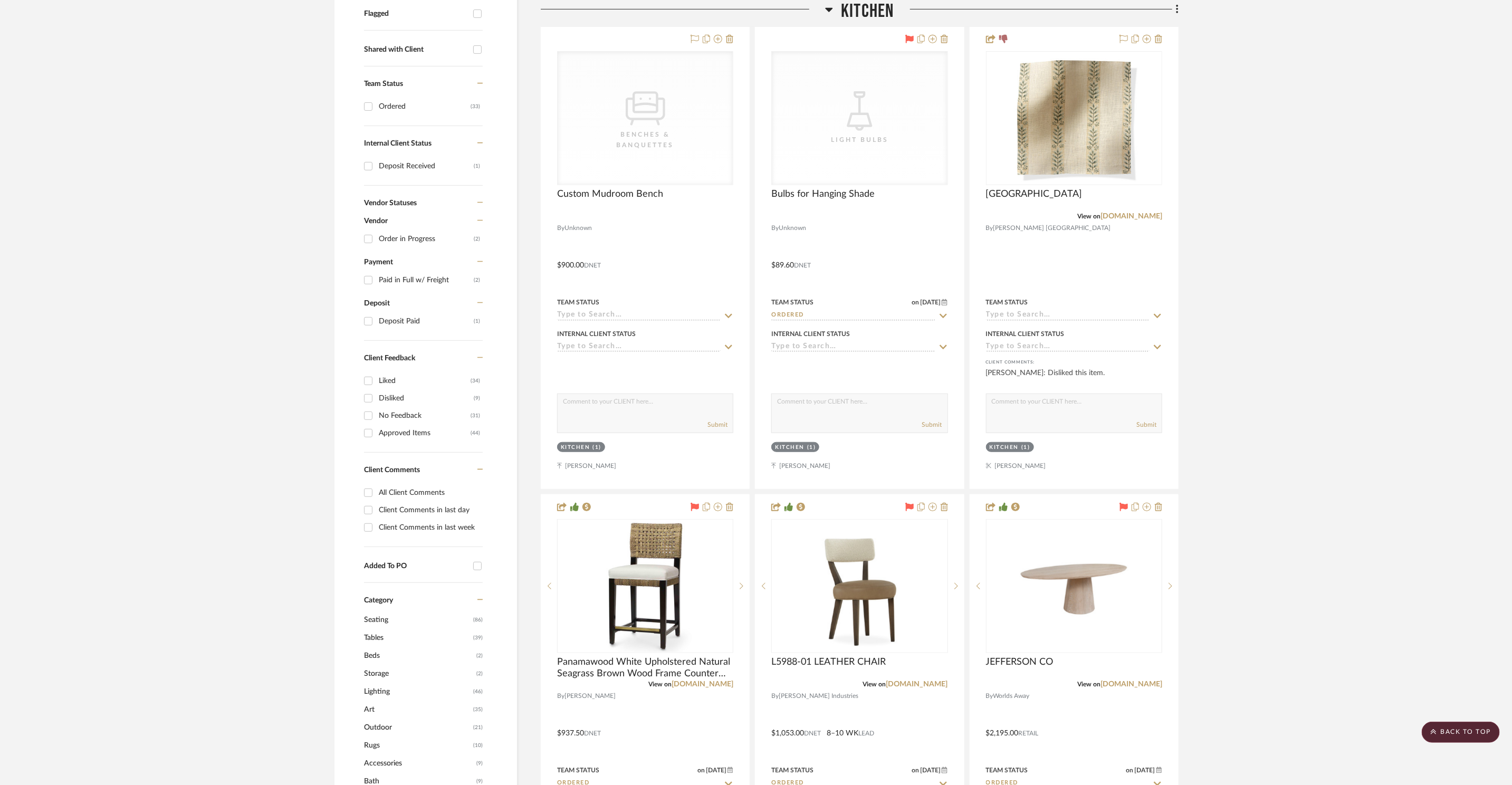
click at [869, 7] on span "Kitchen" at bounding box center [868, 11] width 53 height 23
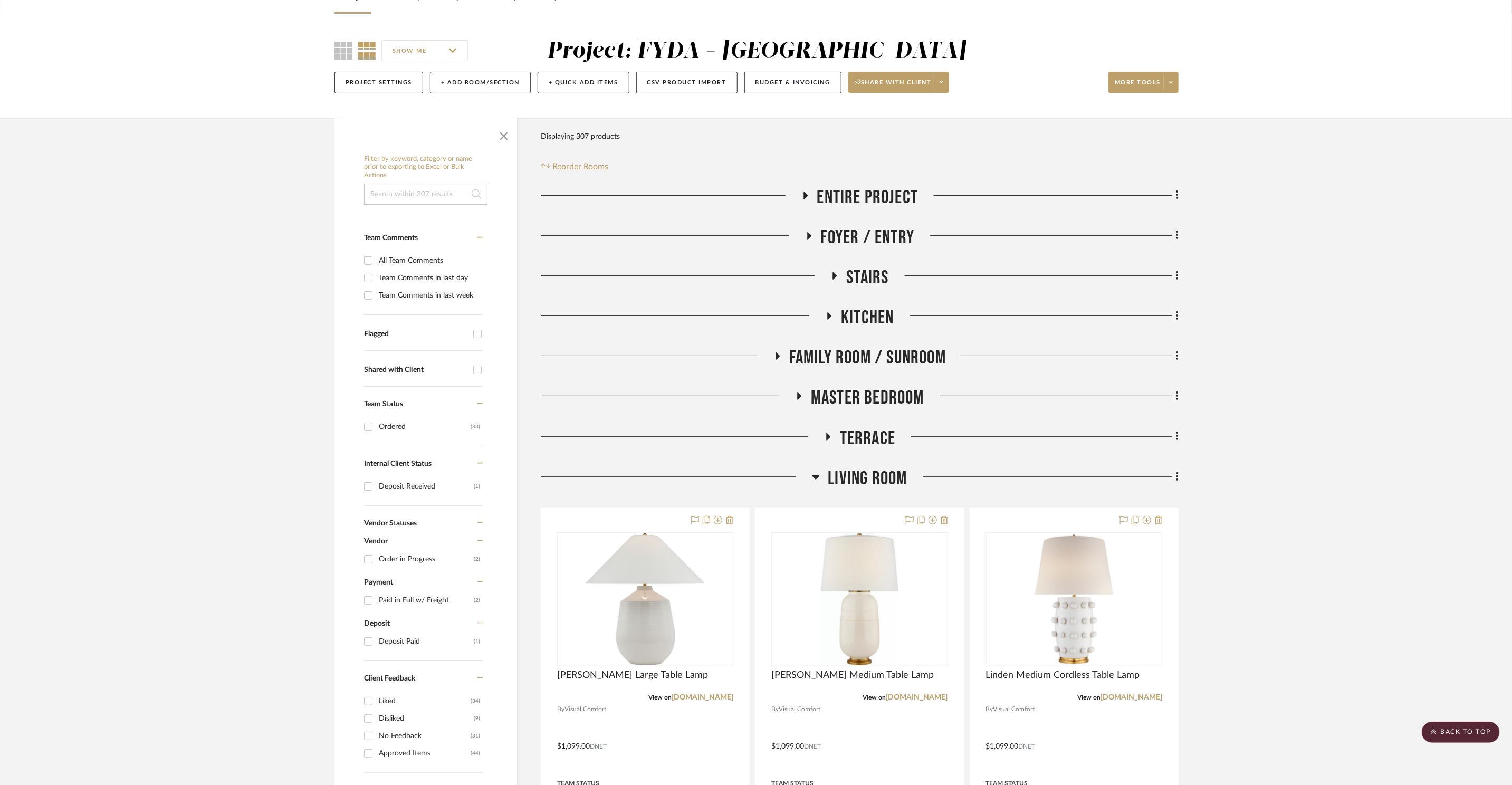
scroll to position [0, 0]
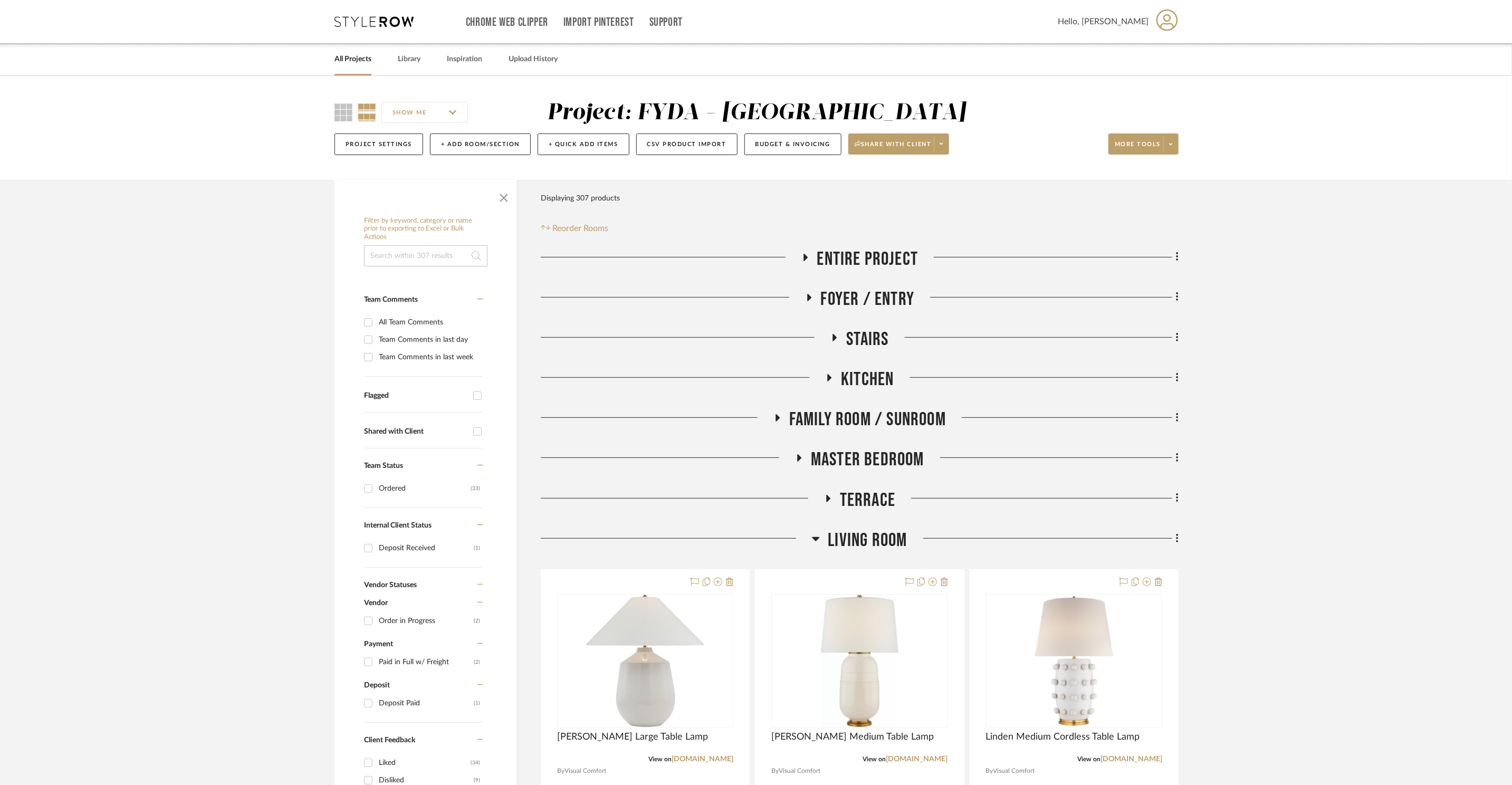
click at [878, 417] on span "Family Room / Sunroom" at bounding box center [867, 419] width 157 height 23
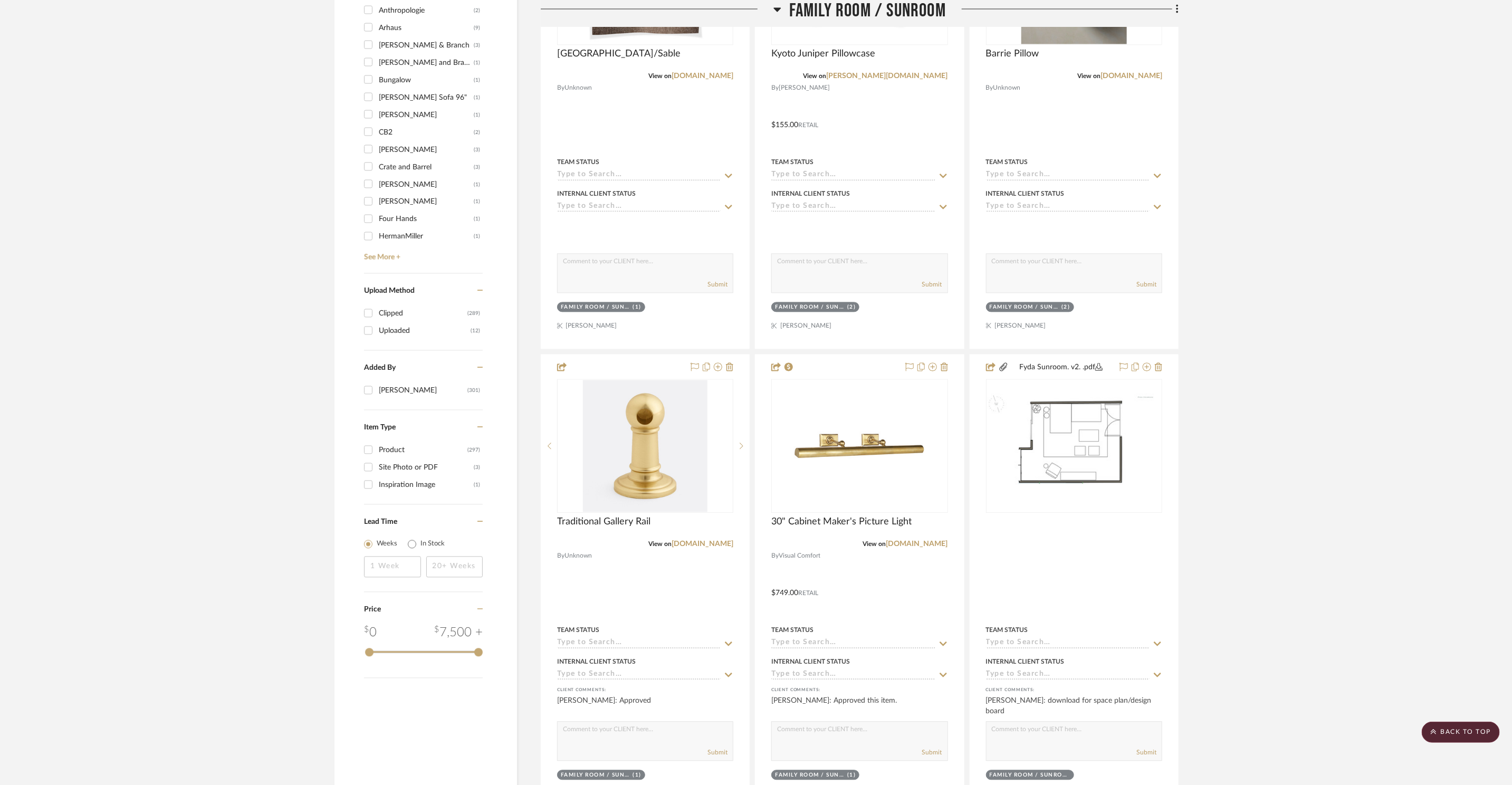
scroll to position [1451, 0]
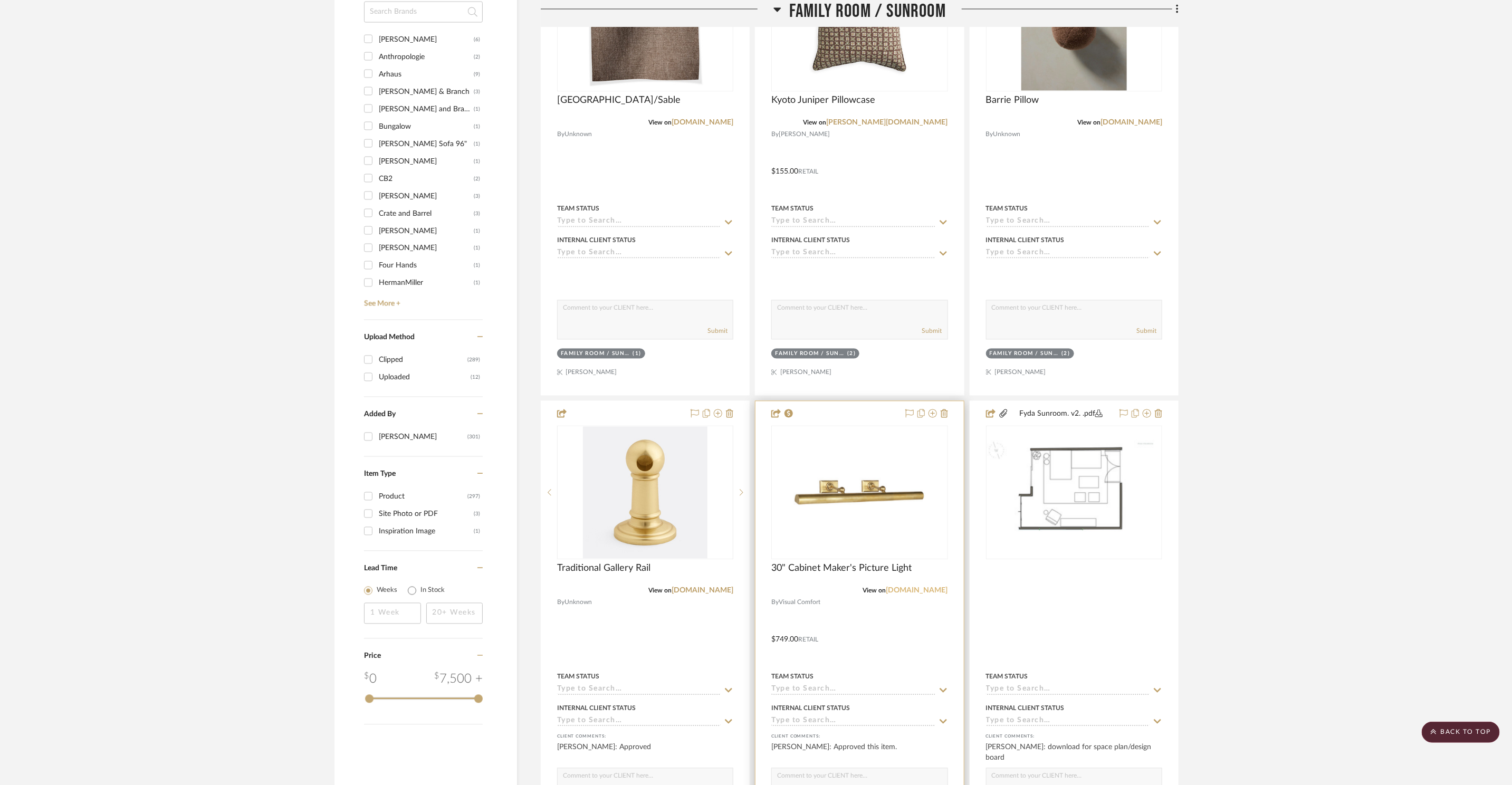
click at [915, 593] on link "visualcomfort.com" at bounding box center [917, 590] width 62 height 7
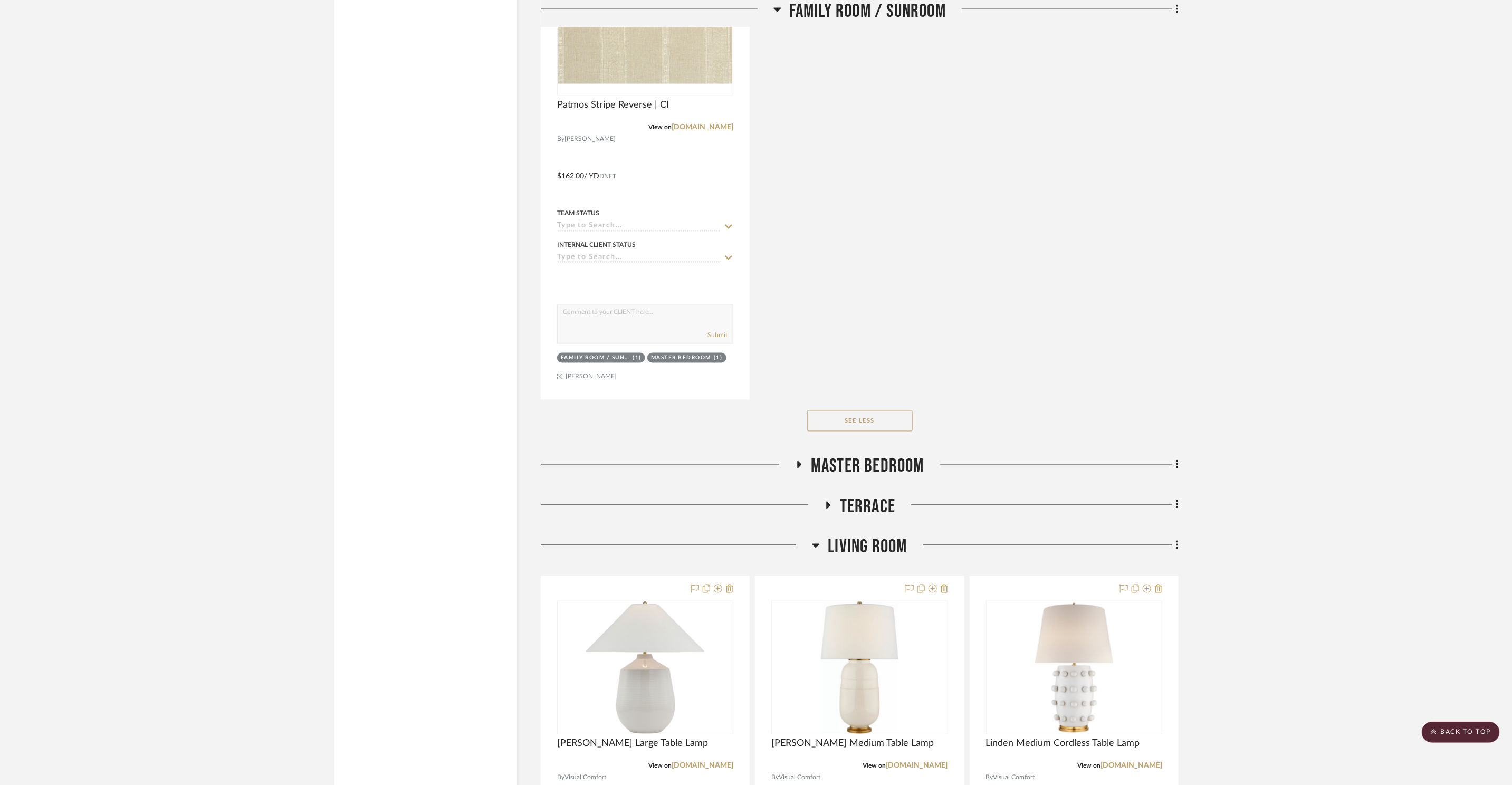
scroll to position [4551, 0]
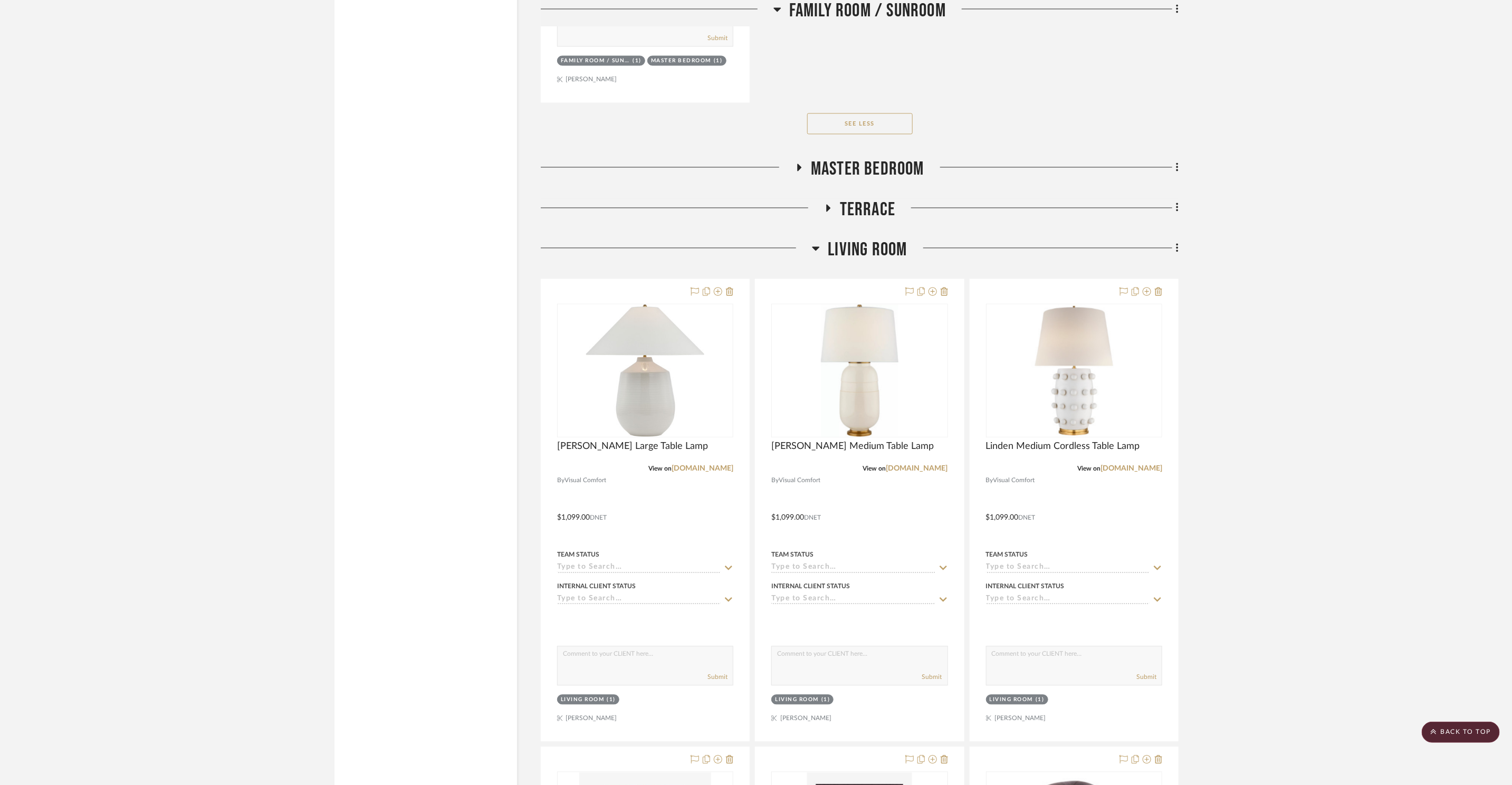
click at [869, 168] on span "Master Bedroom" at bounding box center [868, 169] width 114 height 23
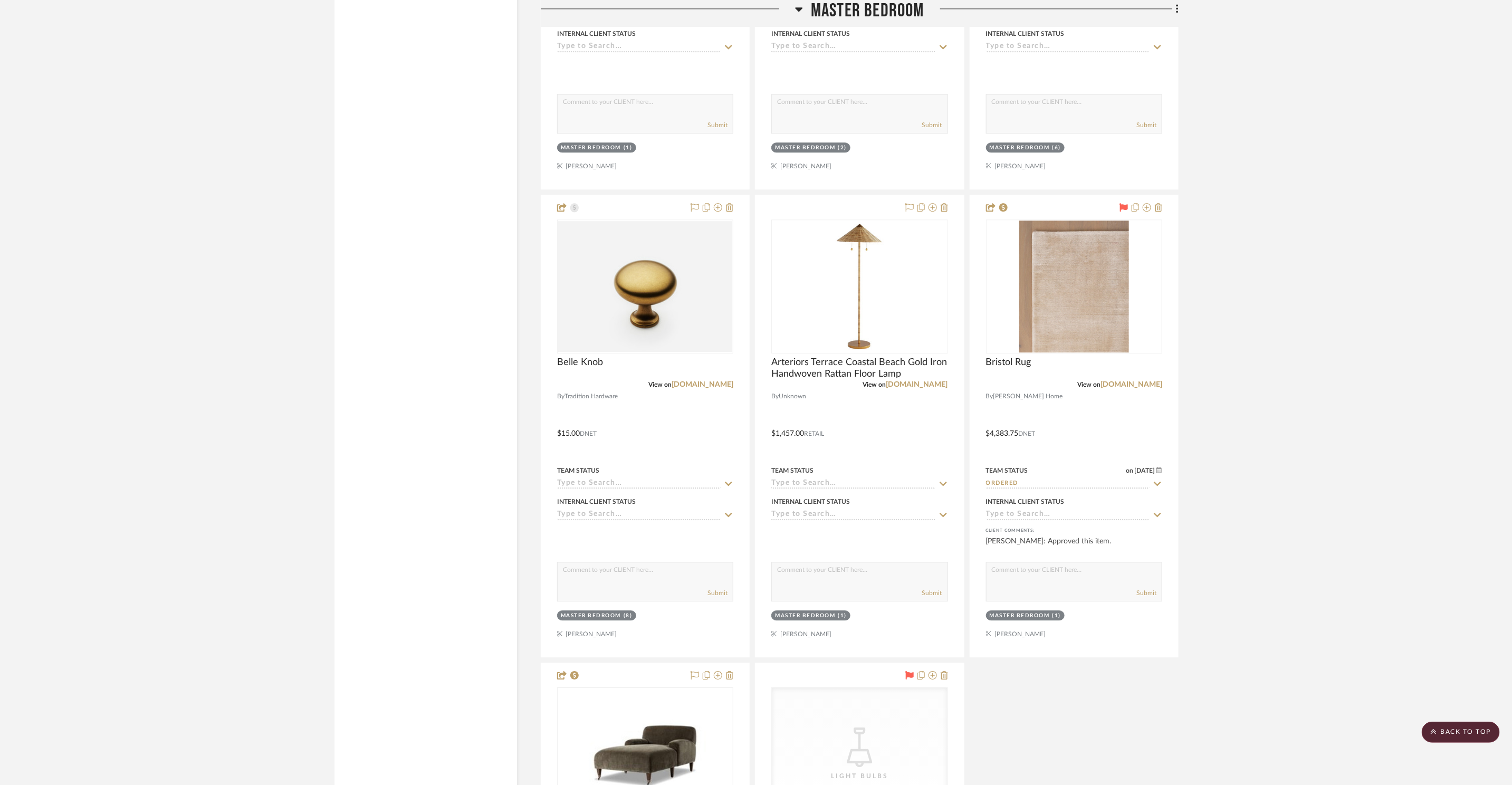
scroll to position [5026, 0]
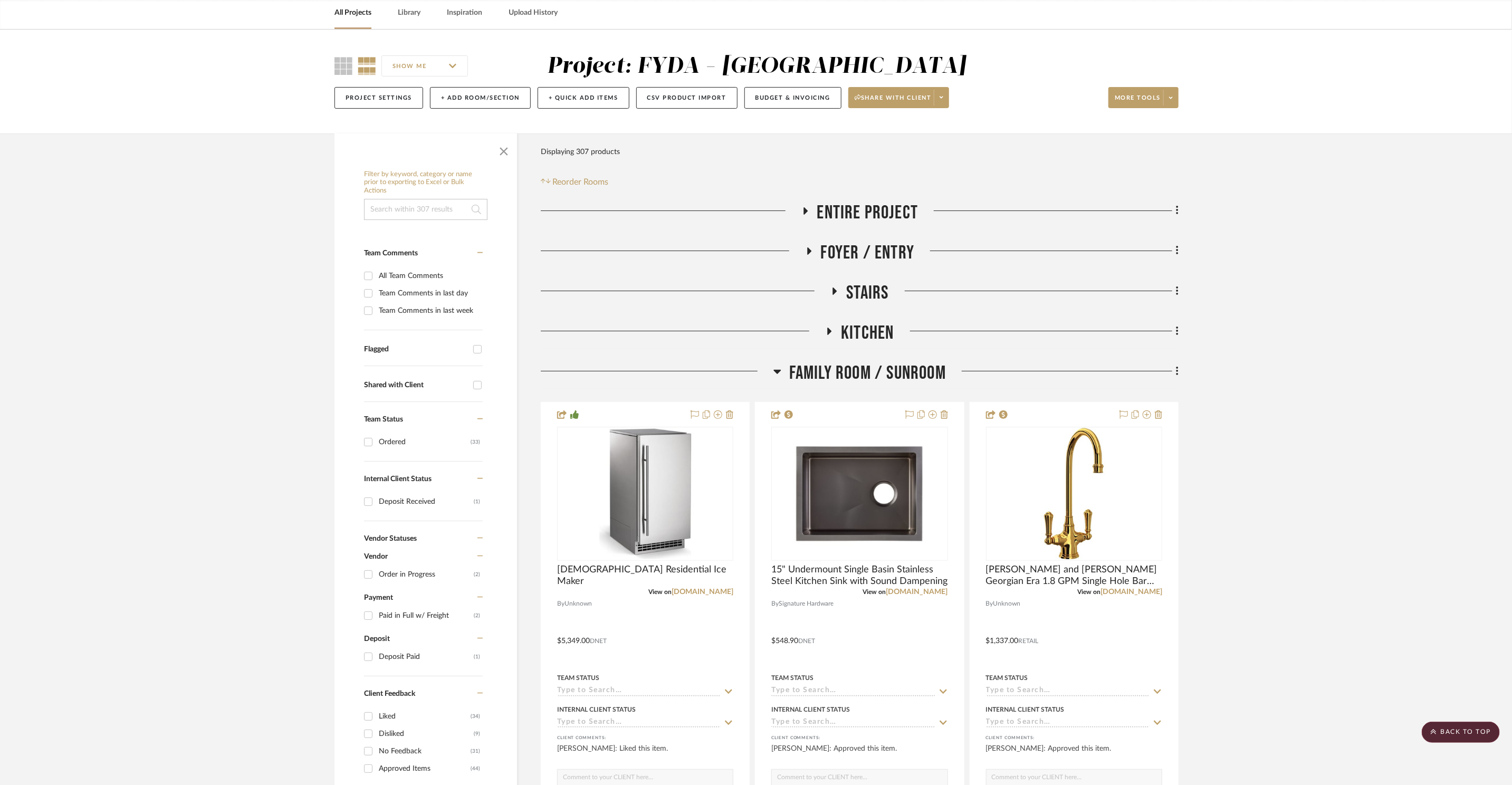
scroll to position [0, 0]
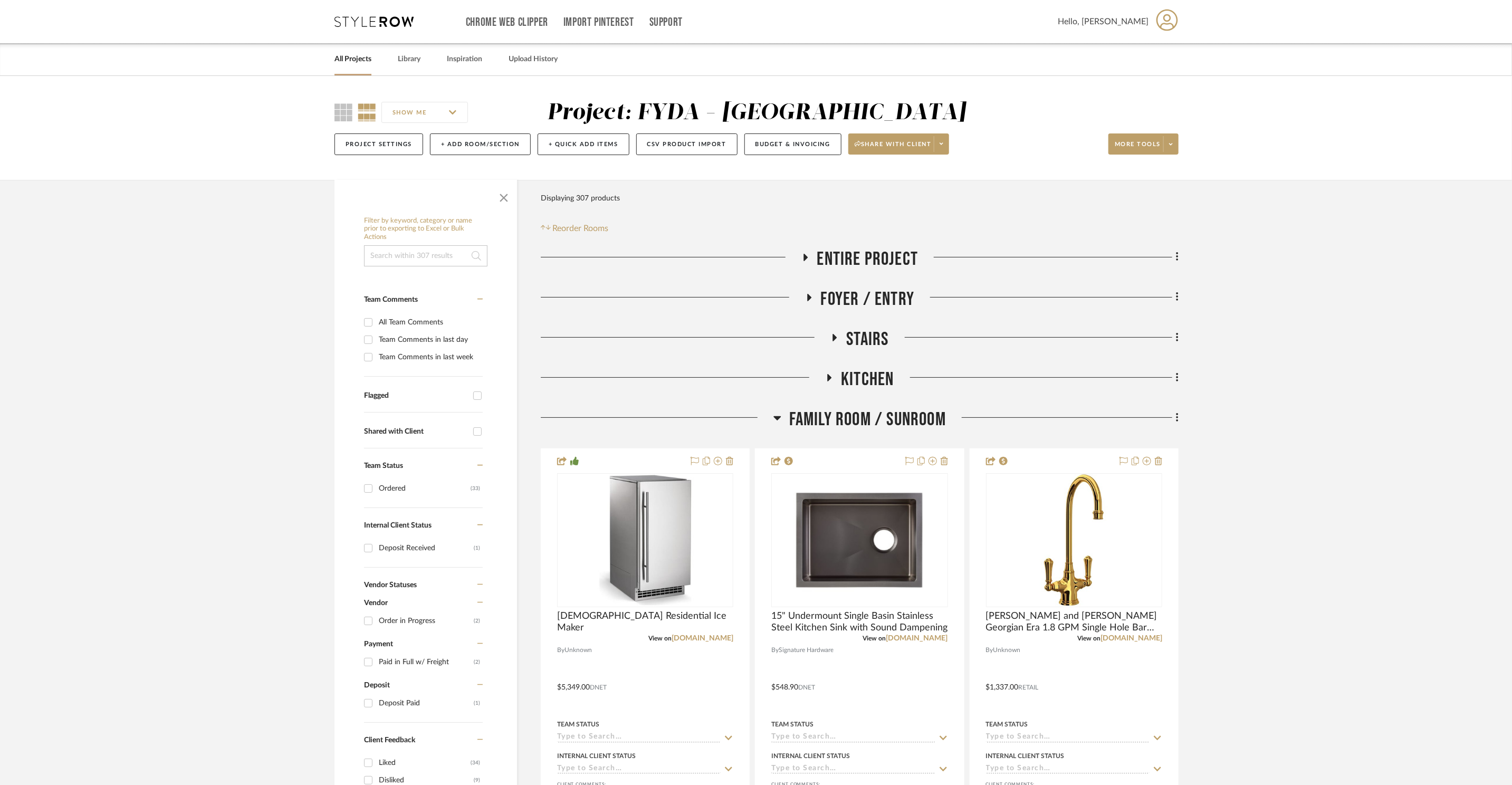
click at [824, 413] on span "Family Room / Sunroom" at bounding box center [867, 419] width 157 height 23
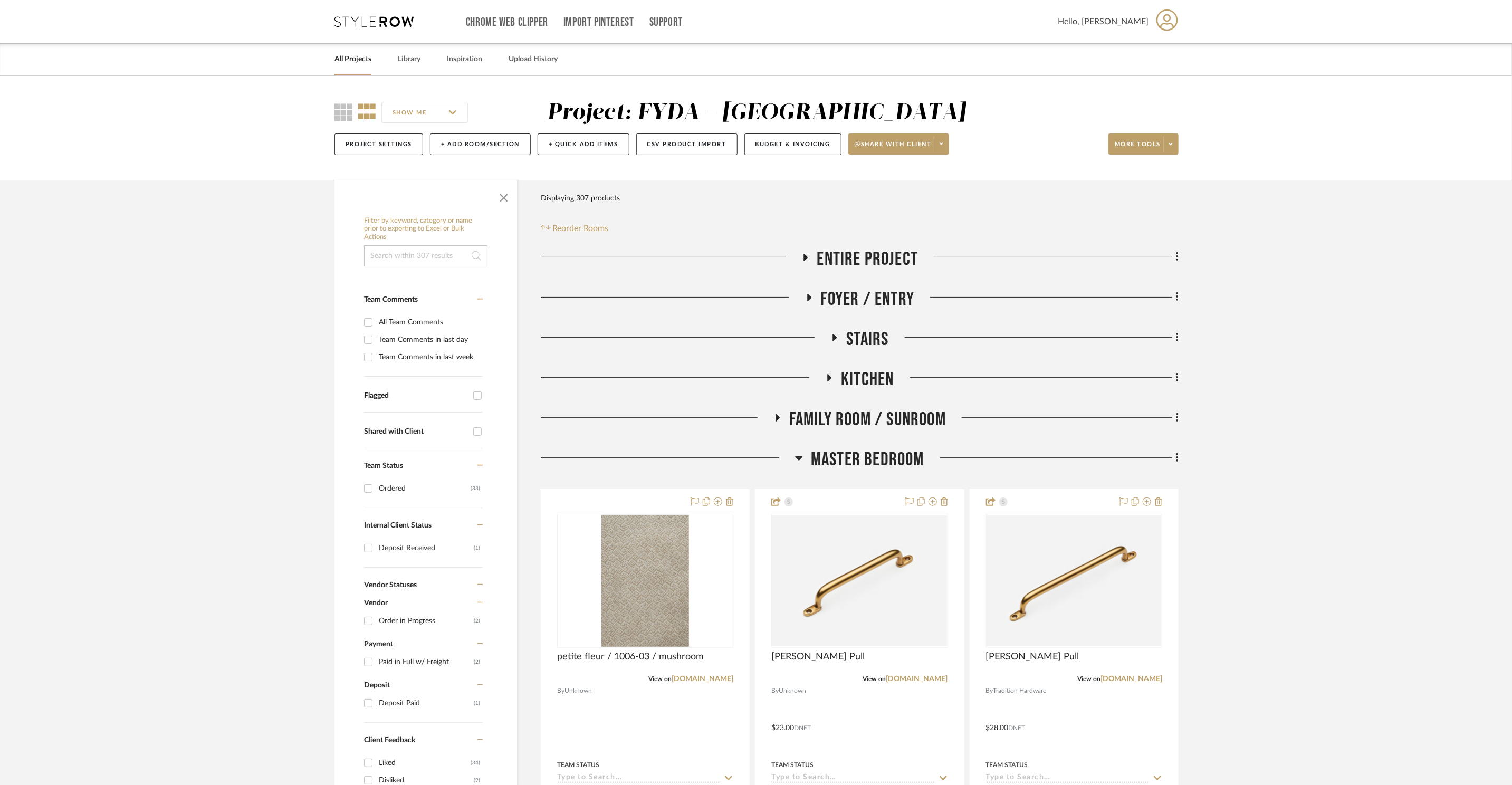
click at [857, 411] on span "Family Room / Sunroom" at bounding box center [867, 419] width 157 height 23
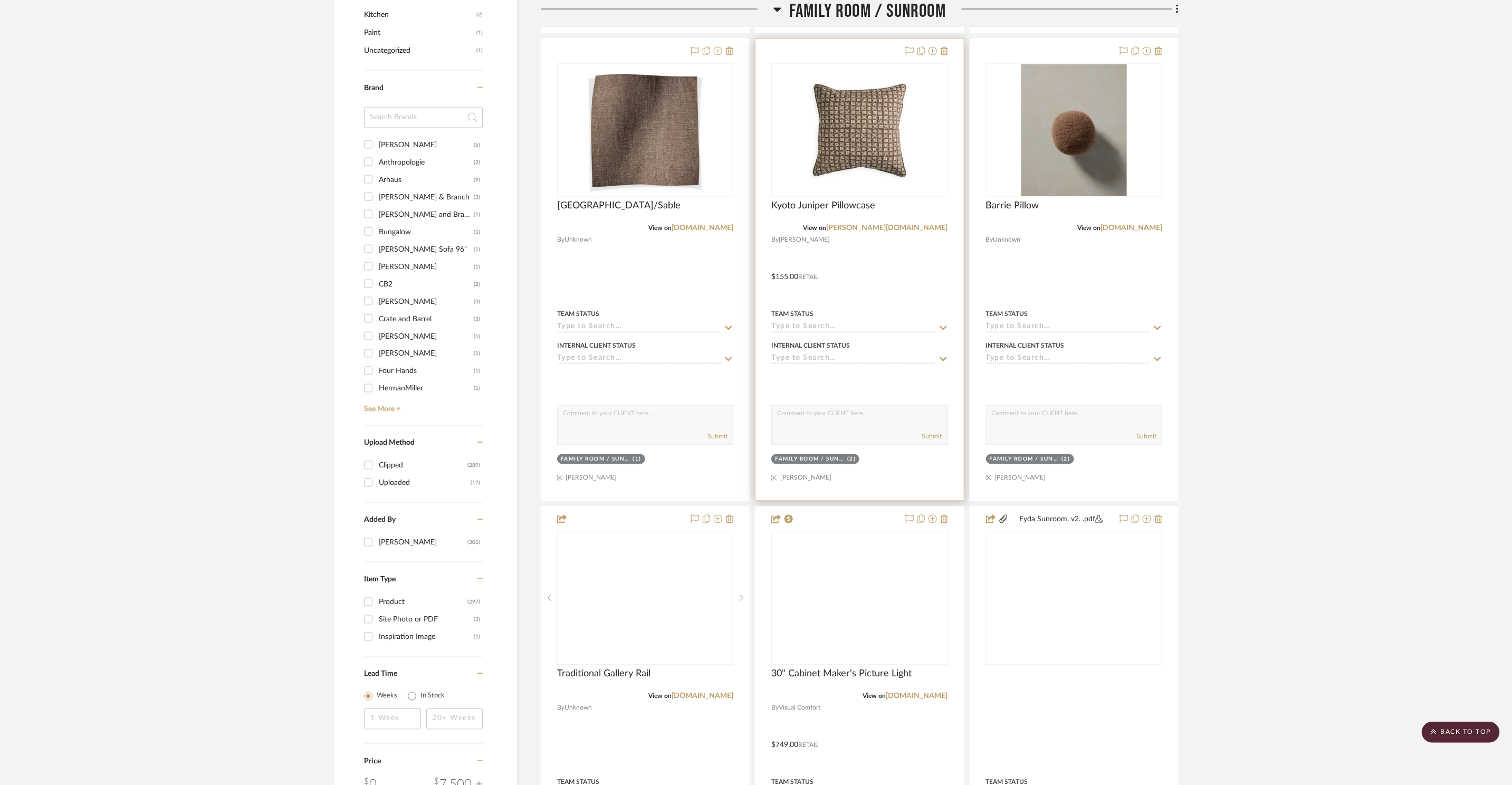
scroll to position [1378, 0]
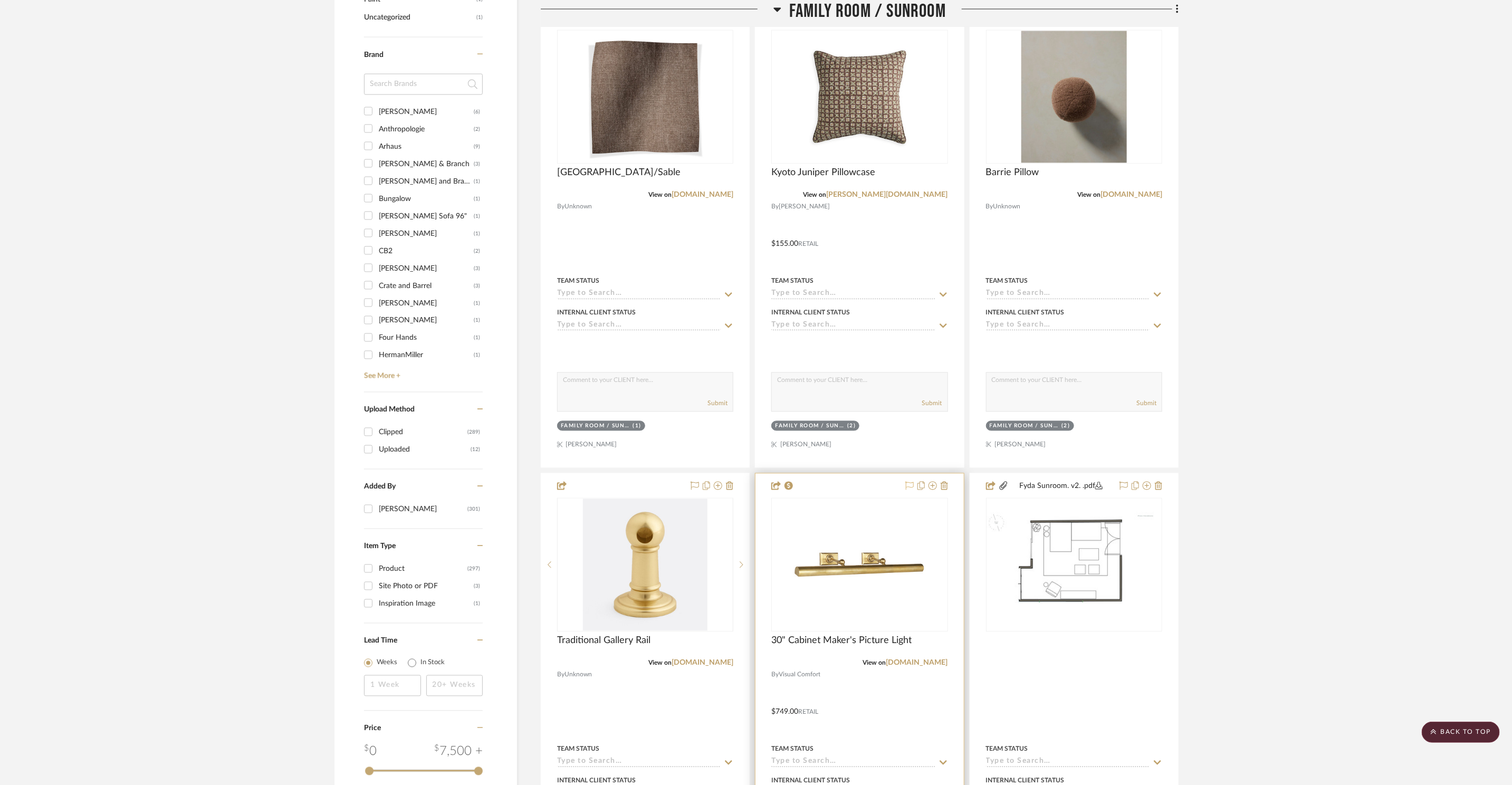
click at [911, 486] on icon at bounding box center [909, 485] width 9 height 9
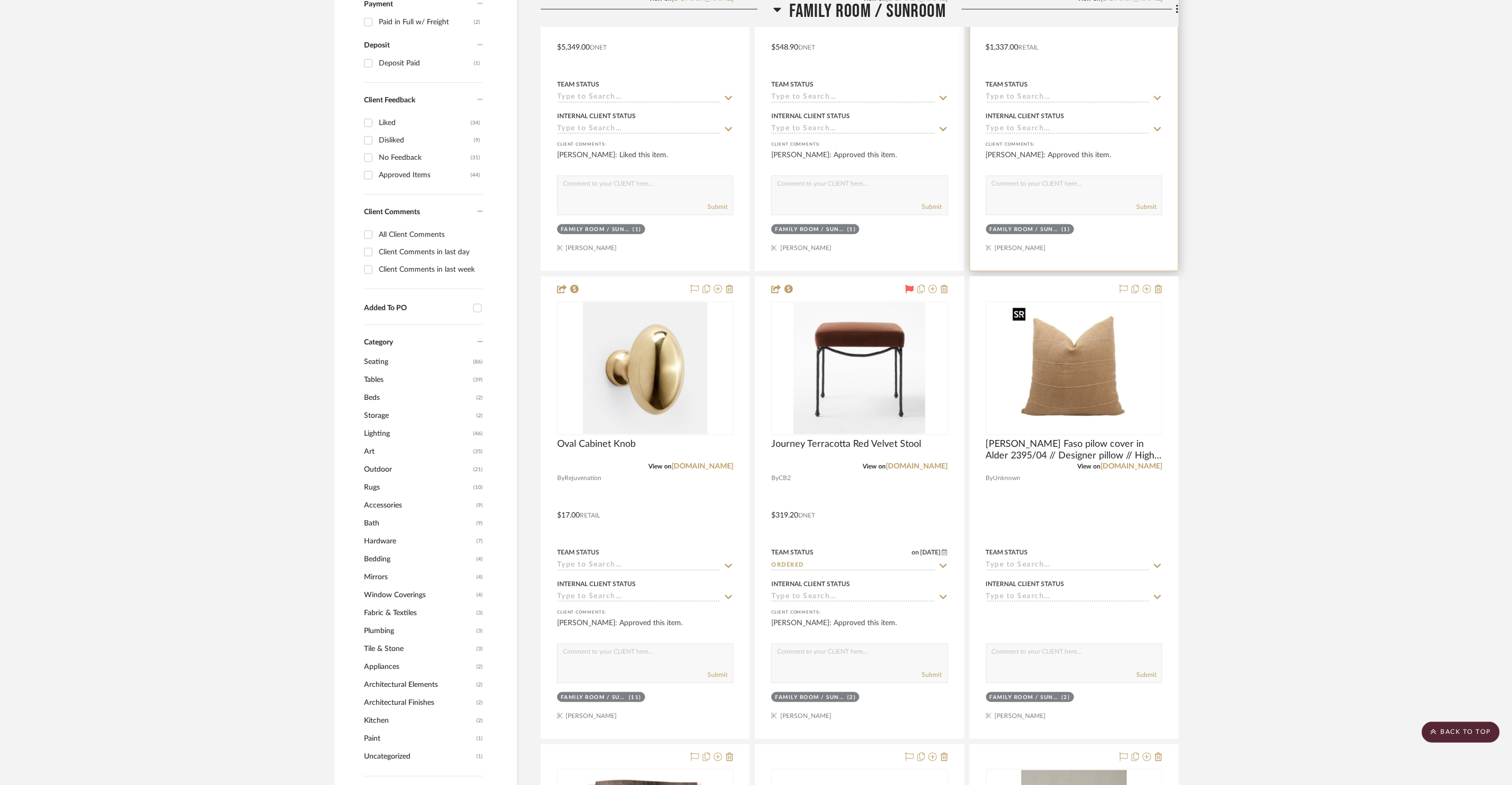
scroll to position [97, 0]
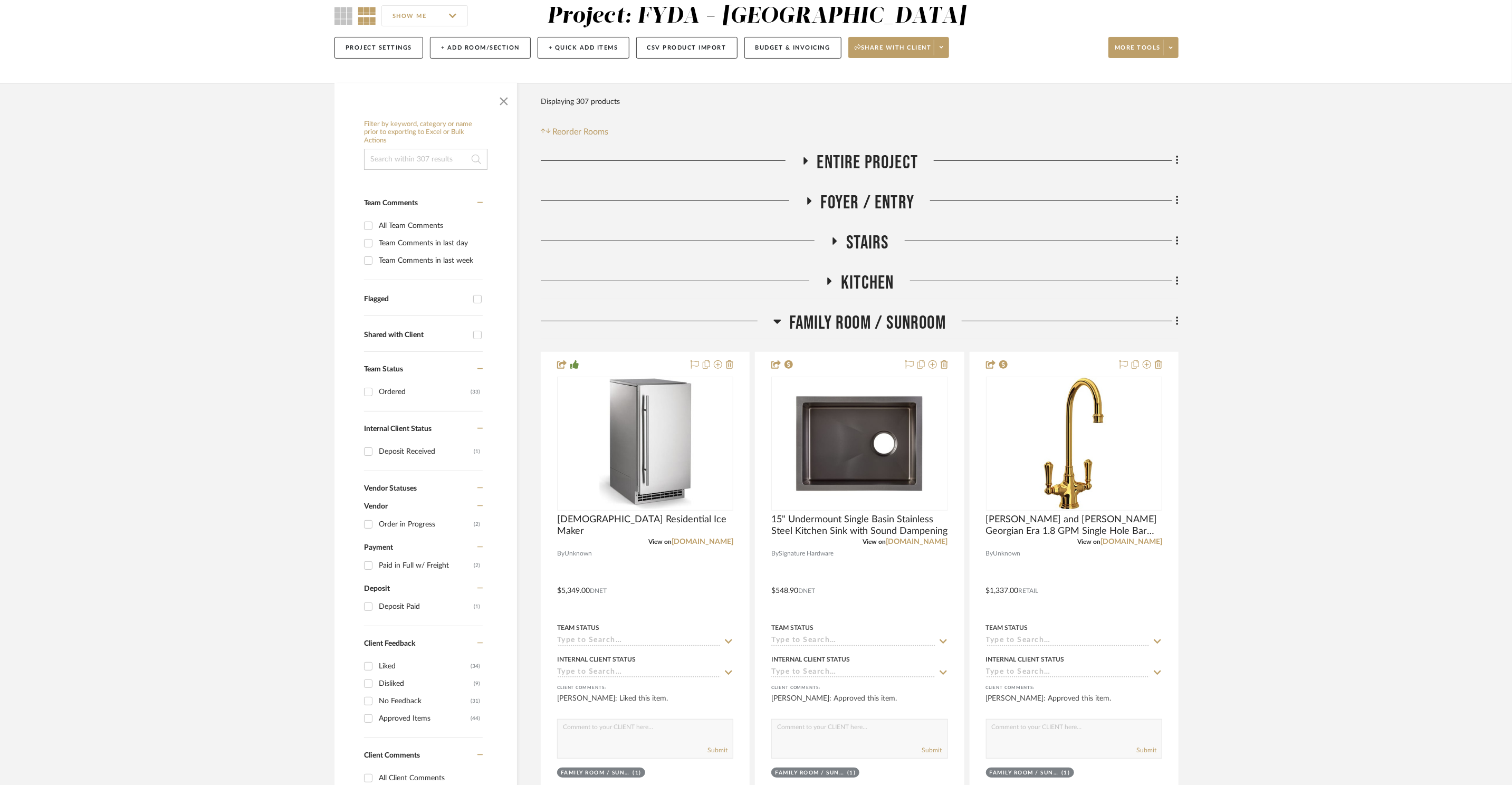
click at [850, 326] on span "Family Room / Sunroom" at bounding box center [867, 322] width 157 height 23
